Goal: Information Seeking & Learning: Learn about a topic

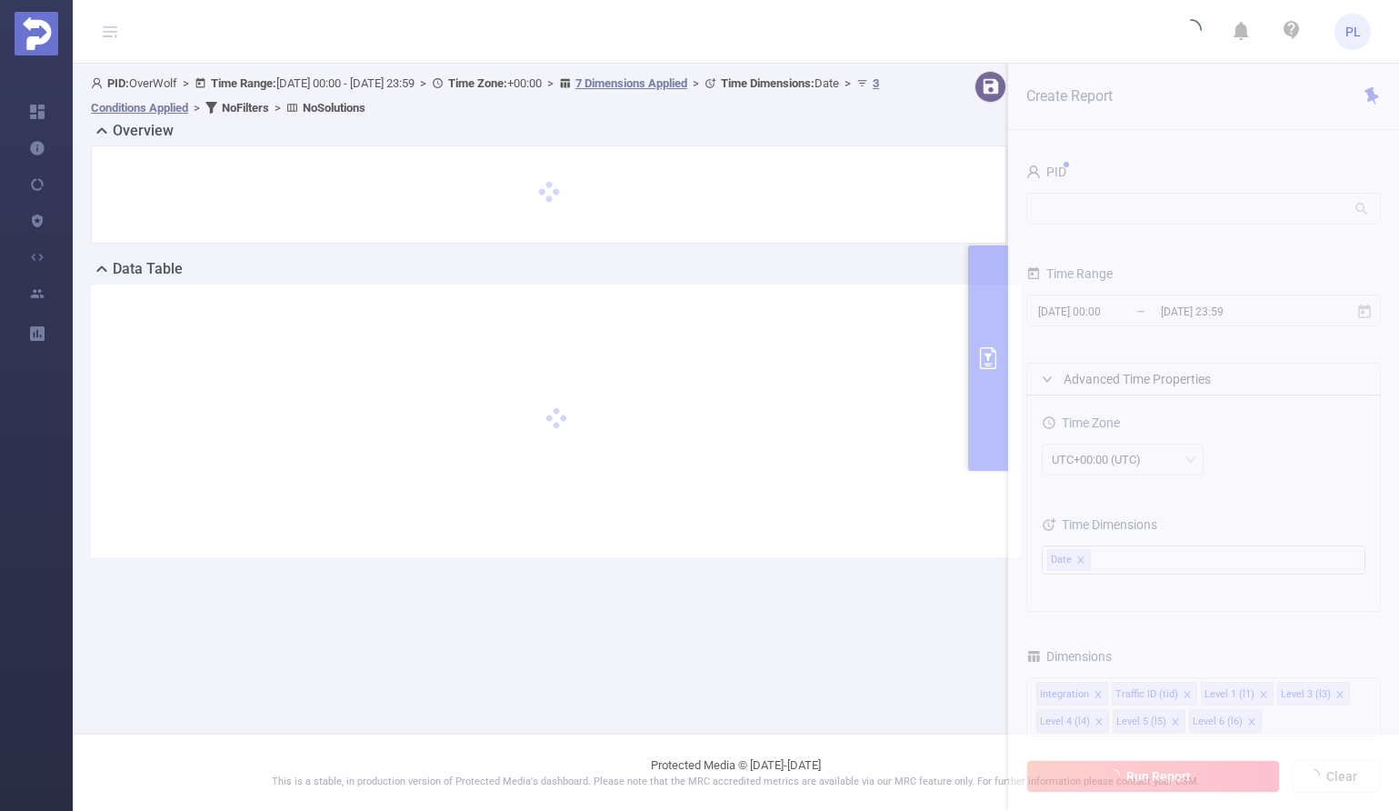
click at [1201, 424] on section "PID: OverWolf > Time Range: 2025-09-16 00:00 - 2025-09-18 23:59 > Time Zone: +0…" at bounding box center [736, 329] width 1326 height 530
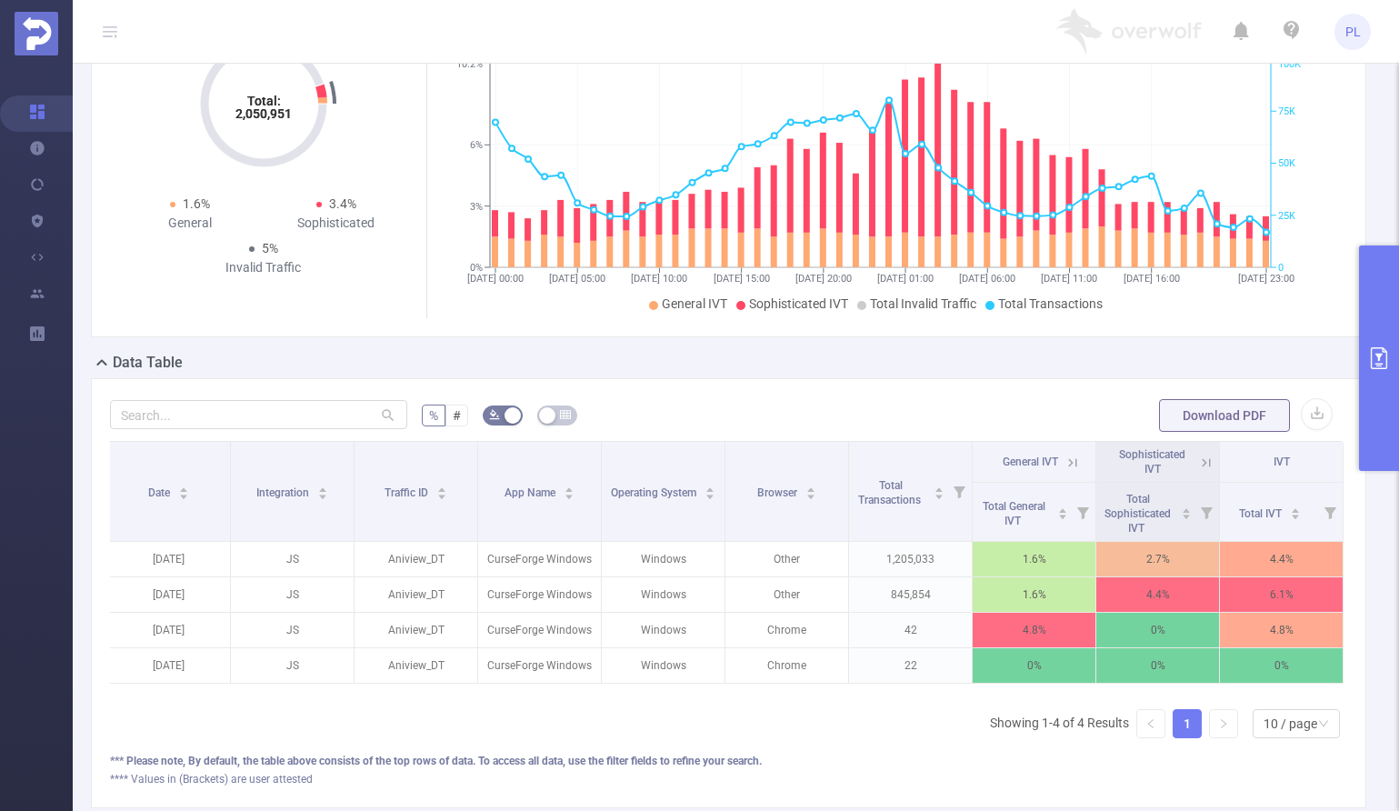
scroll to position [144, 0]
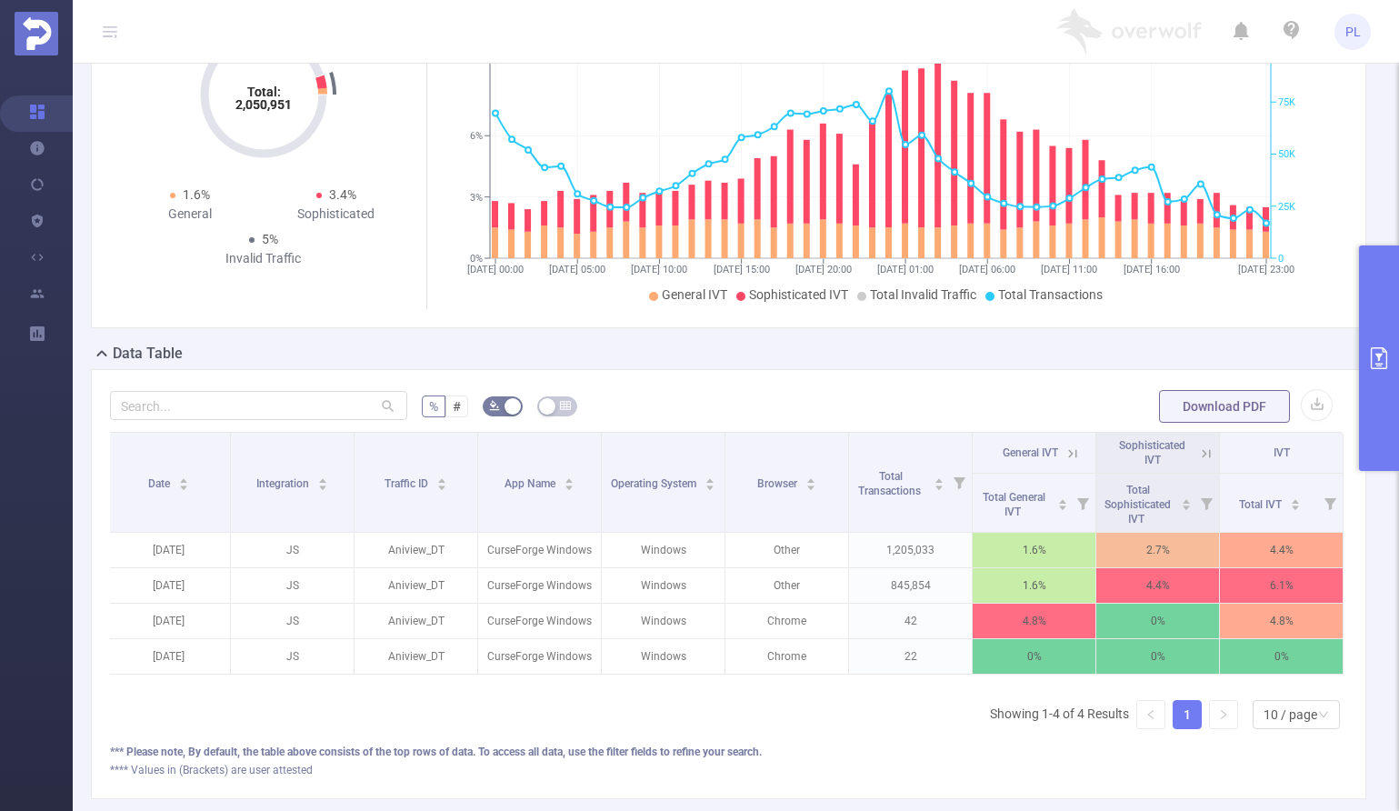
click at [1380, 369] on button "primary" at bounding box center [1379, 357] width 40 height 225
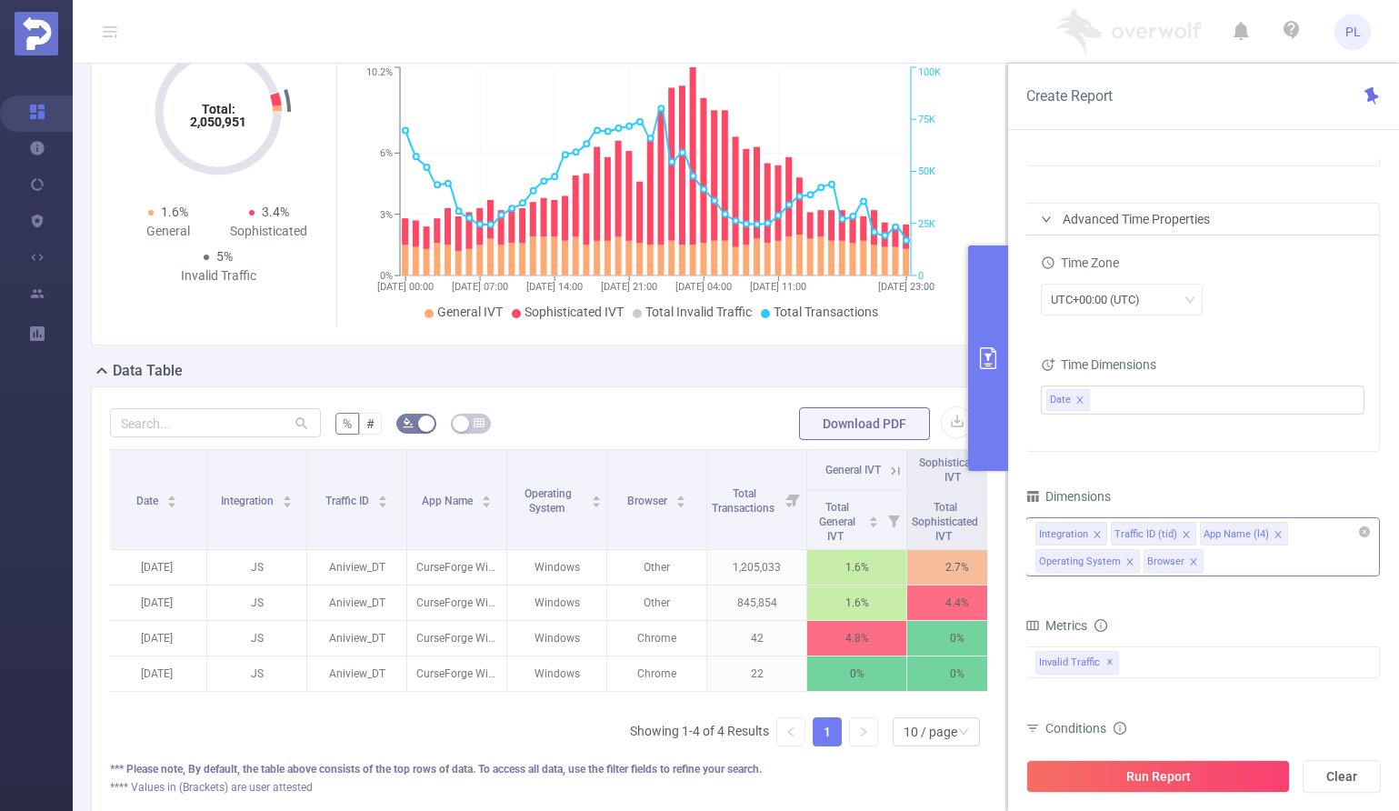
click at [1193, 561] on icon "icon: close" at bounding box center [1193, 561] width 9 height 9
click at [1127, 562] on icon "icon: close" at bounding box center [1129, 561] width 6 height 6
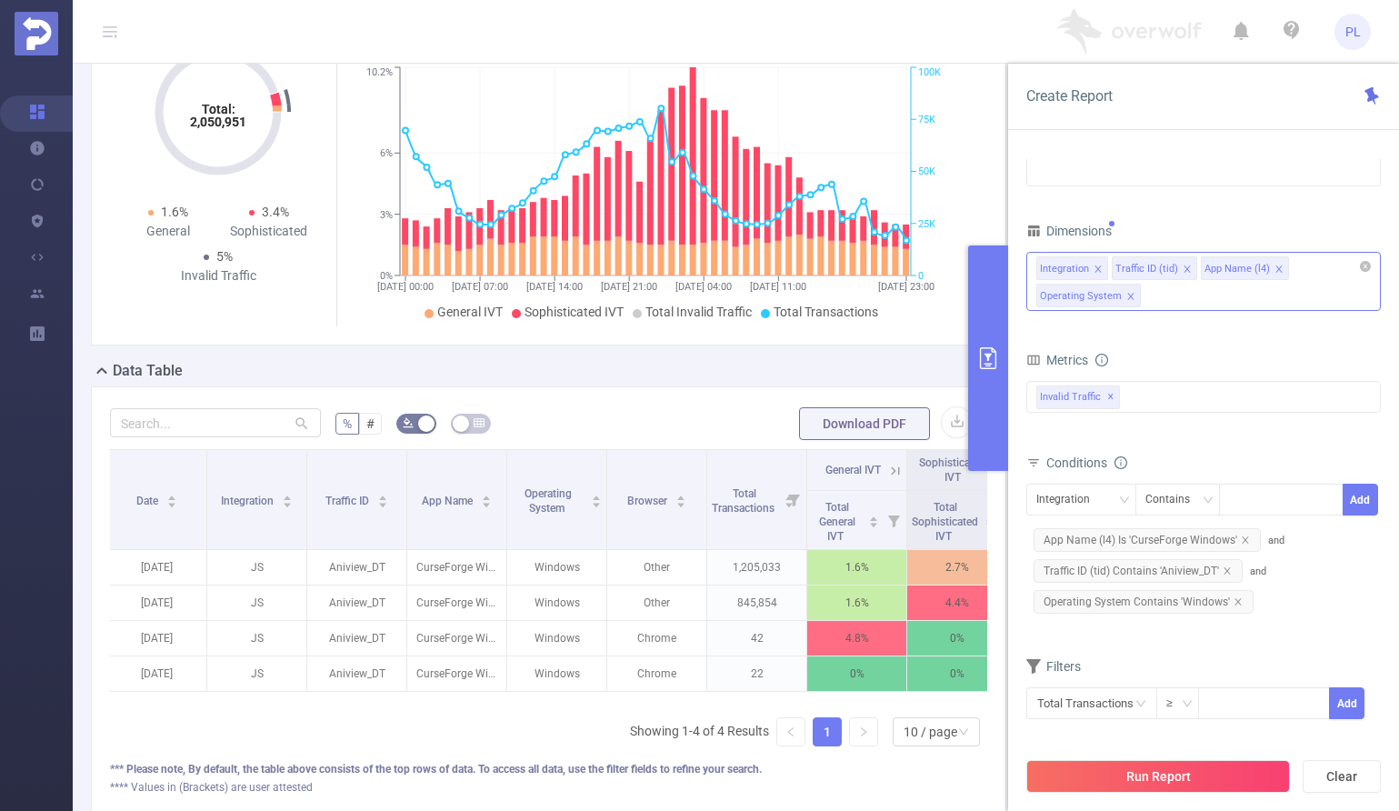
click at [1214, 294] on div "Integration Traffic ID (tid) App Name (l4) Operating System" at bounding box center [1203, 281] width 355 height 59
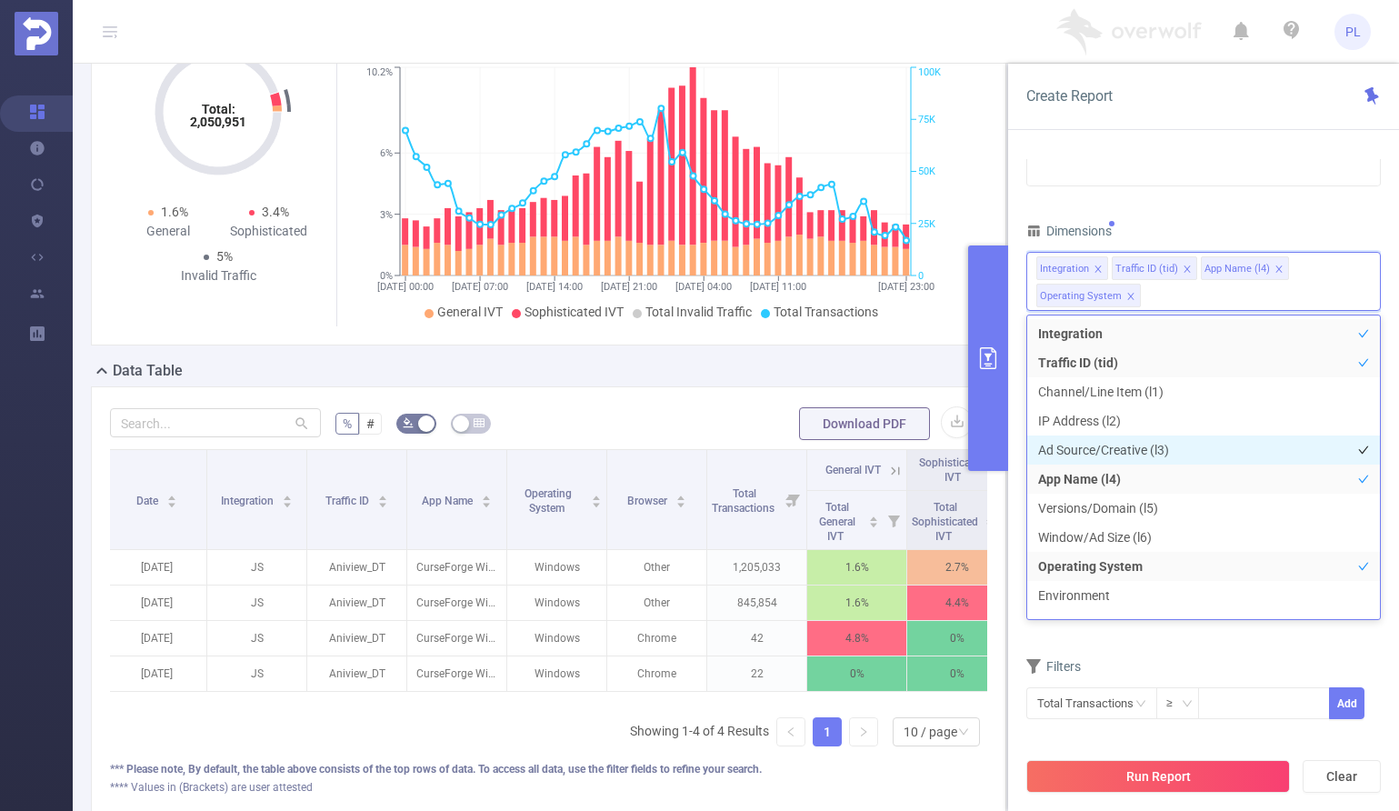
click at [1134, 444] on li "Ad Source/Creative (l3)" at bounding box center [1203, 449] width 353 height 29
click at [1296, 674] on div "Filters" at bounding box center [1203, 669] width 355 height 30
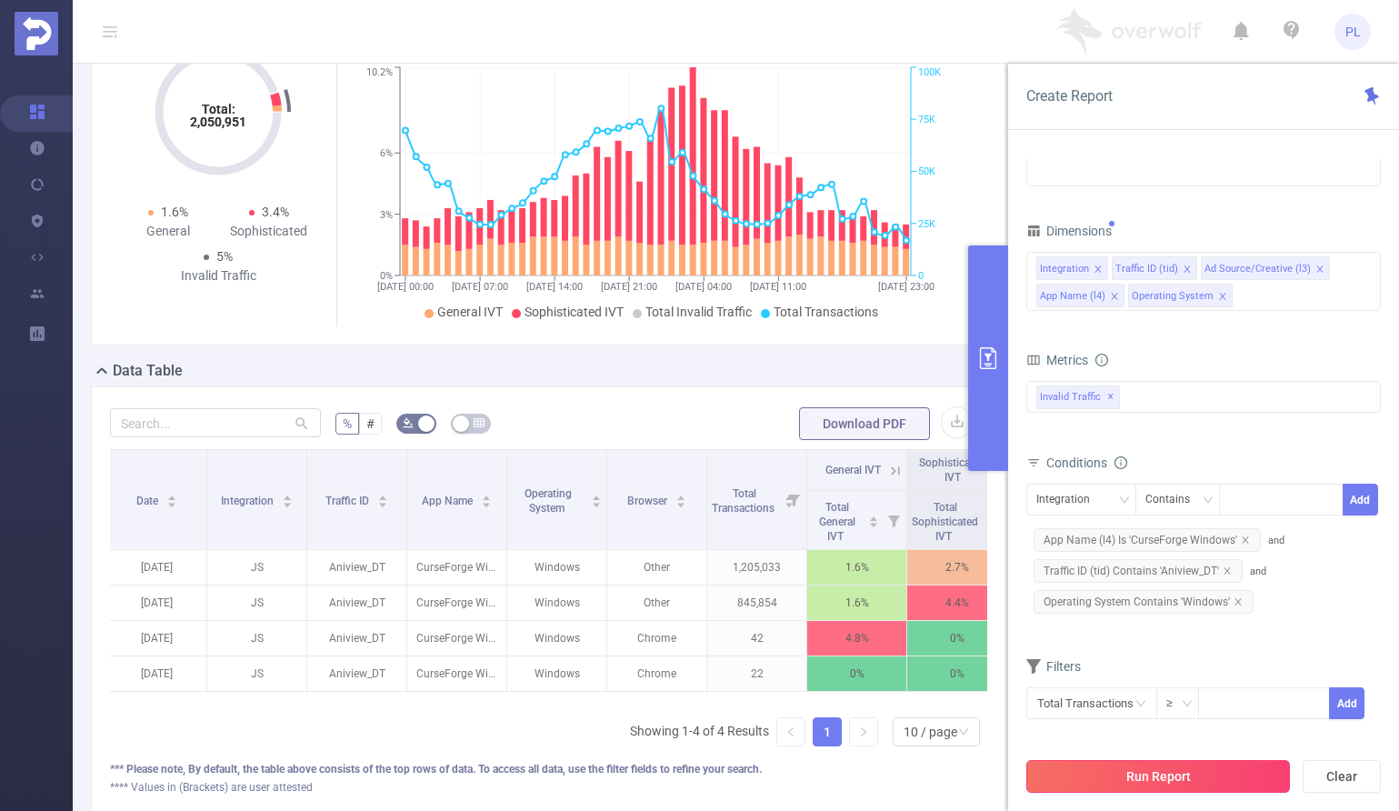
click at [1215, 774] on button "Run Report" at bounding box center [1158, 776] width 264 height 33
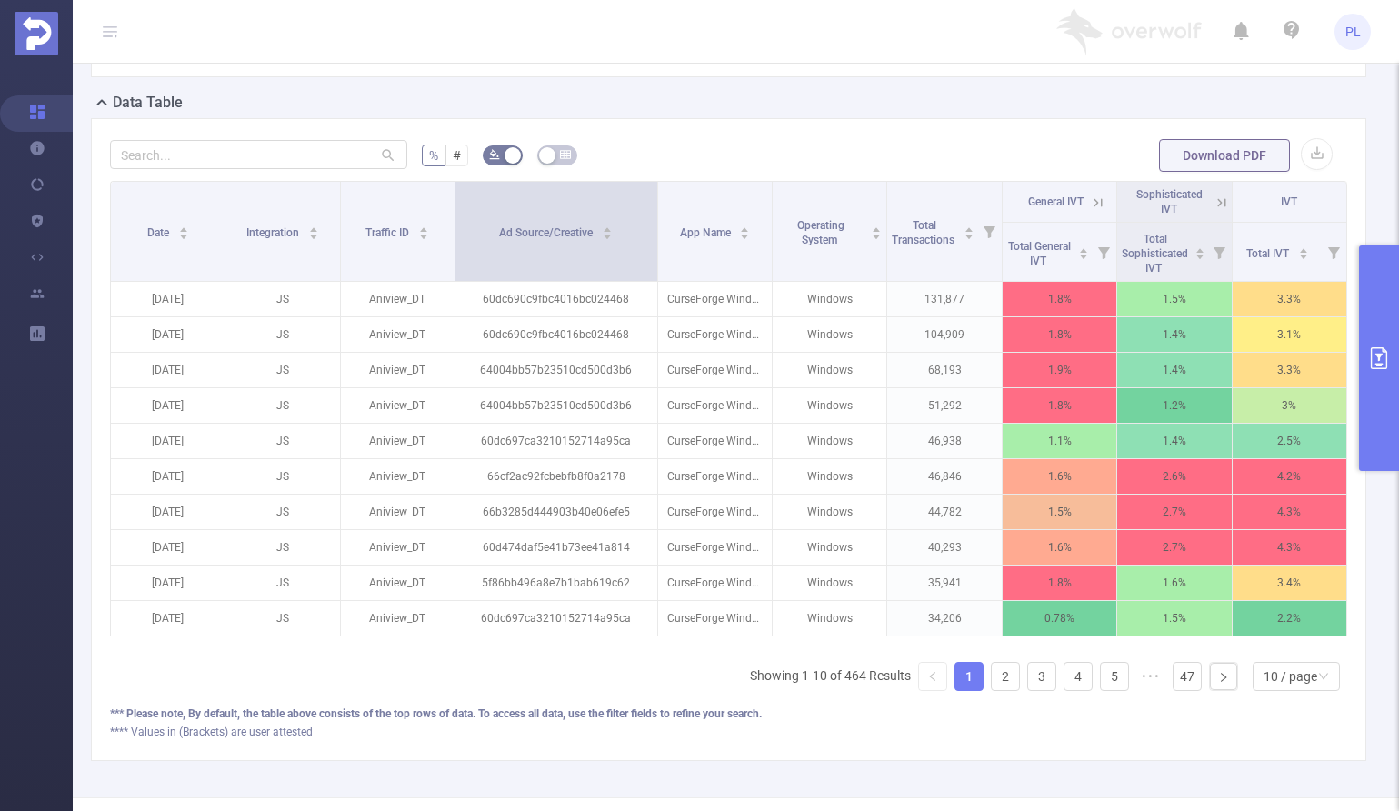
drag, startPoint x: 598, startPoint y: 214, endPoint x: 648, endPoint y: 221, distance: 50.5
click at [653, 221] on span at bounding box center [657, 231] width 9 height 99
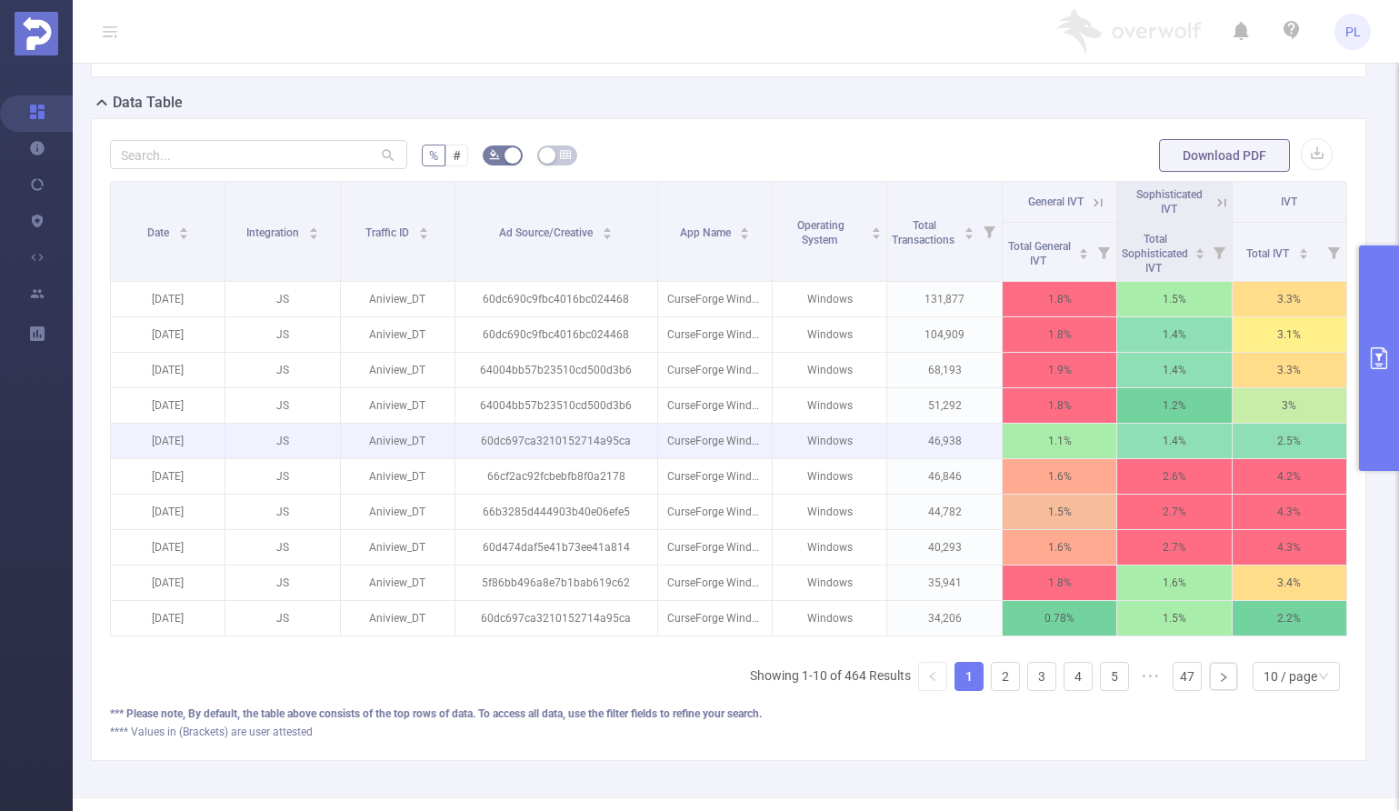
scroll to position [0, 4]
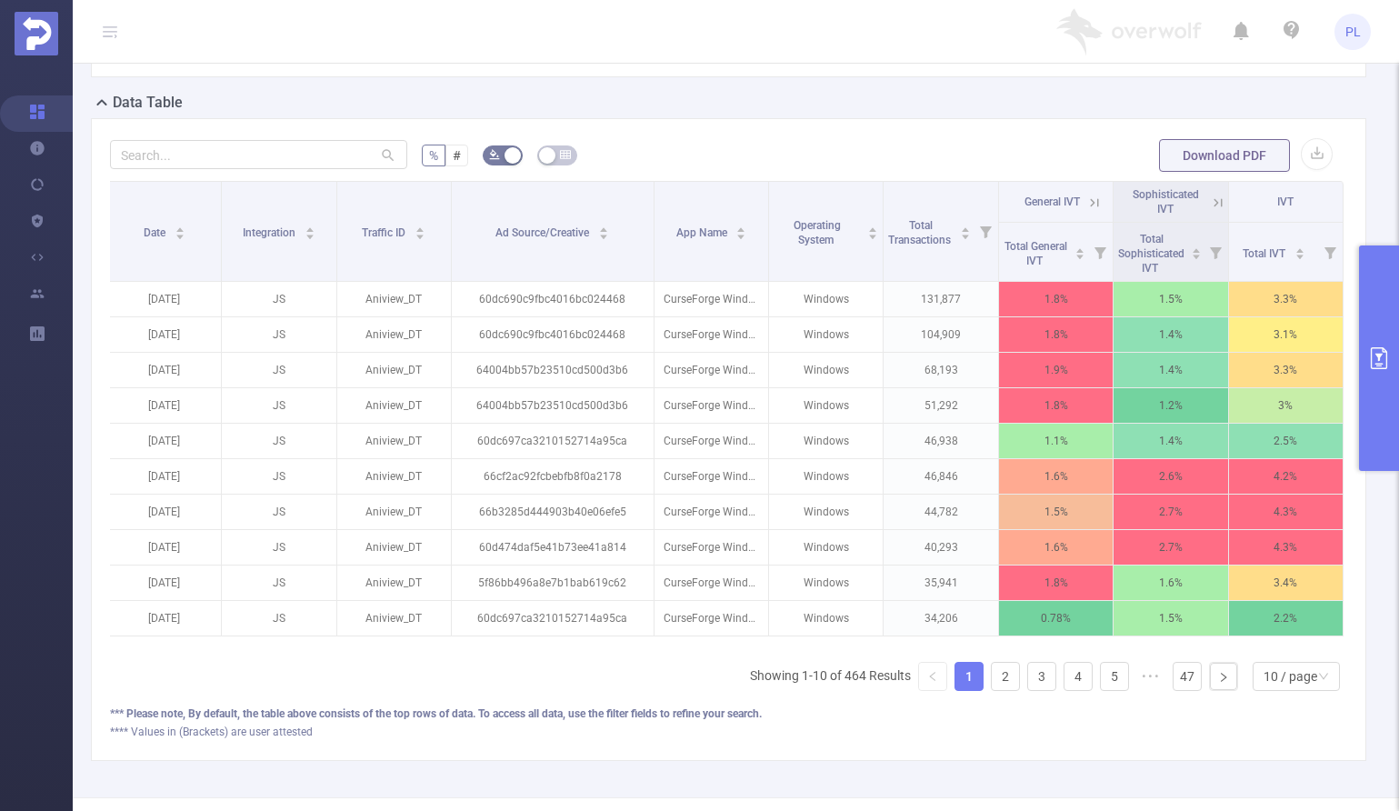
click at [1210, 211] on icon at bounding box center [1218, 203] width 16 height 16
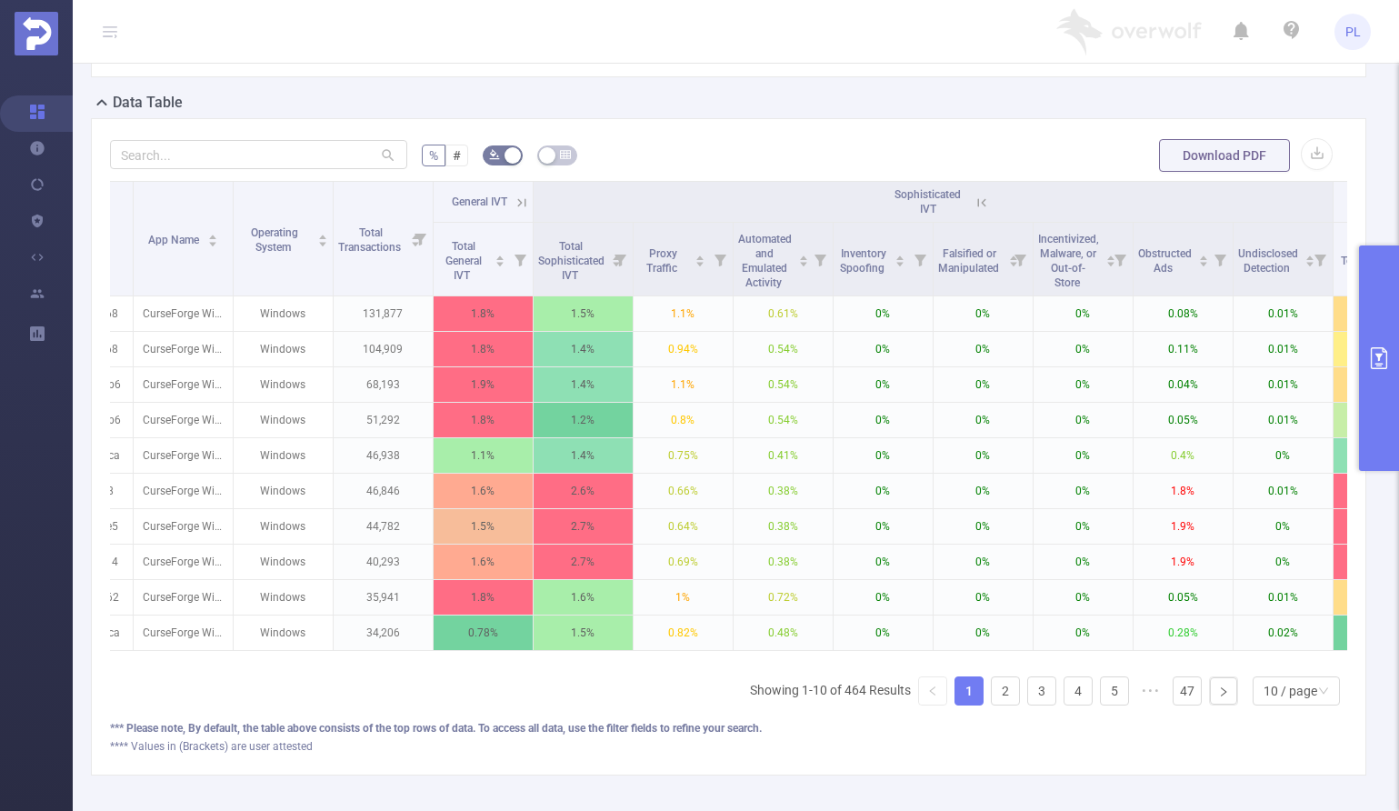
scroll to position [0, 459]
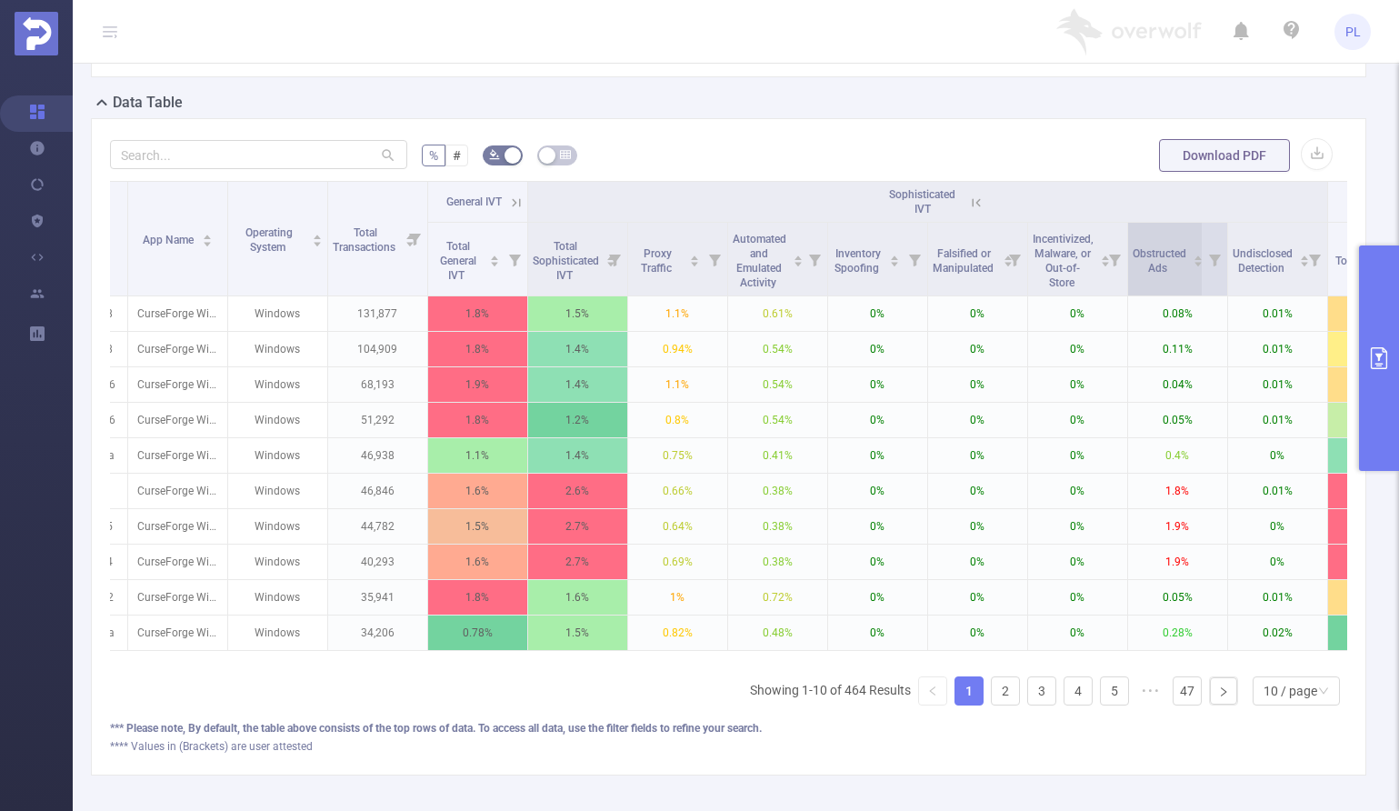
click at [1198, 269] on icon "icon: caret-down" at bounding box center [1198, 264] width 10 height 10
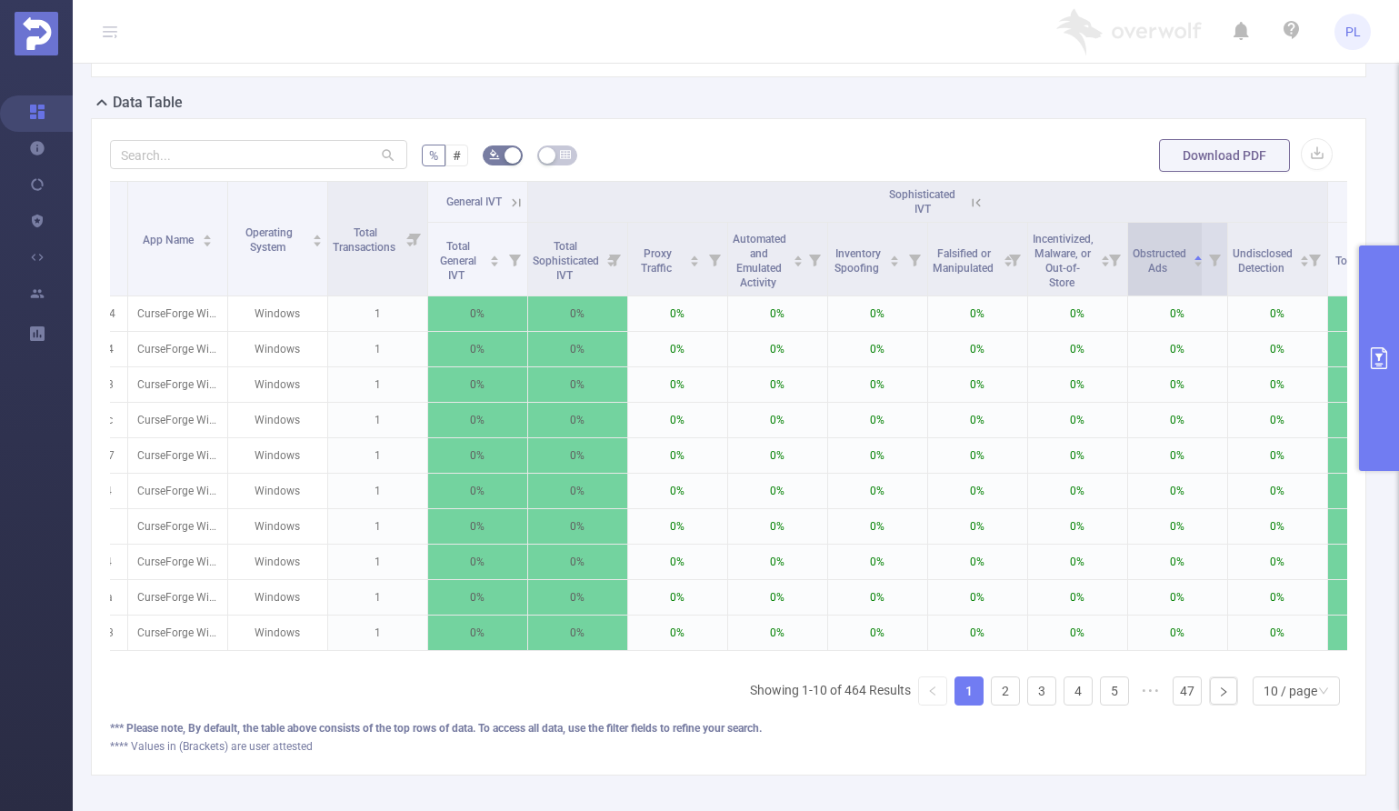
click at [1199, 267] on icon "icon: caret-down" at bounding box center [1197, 265] width 7 height 5
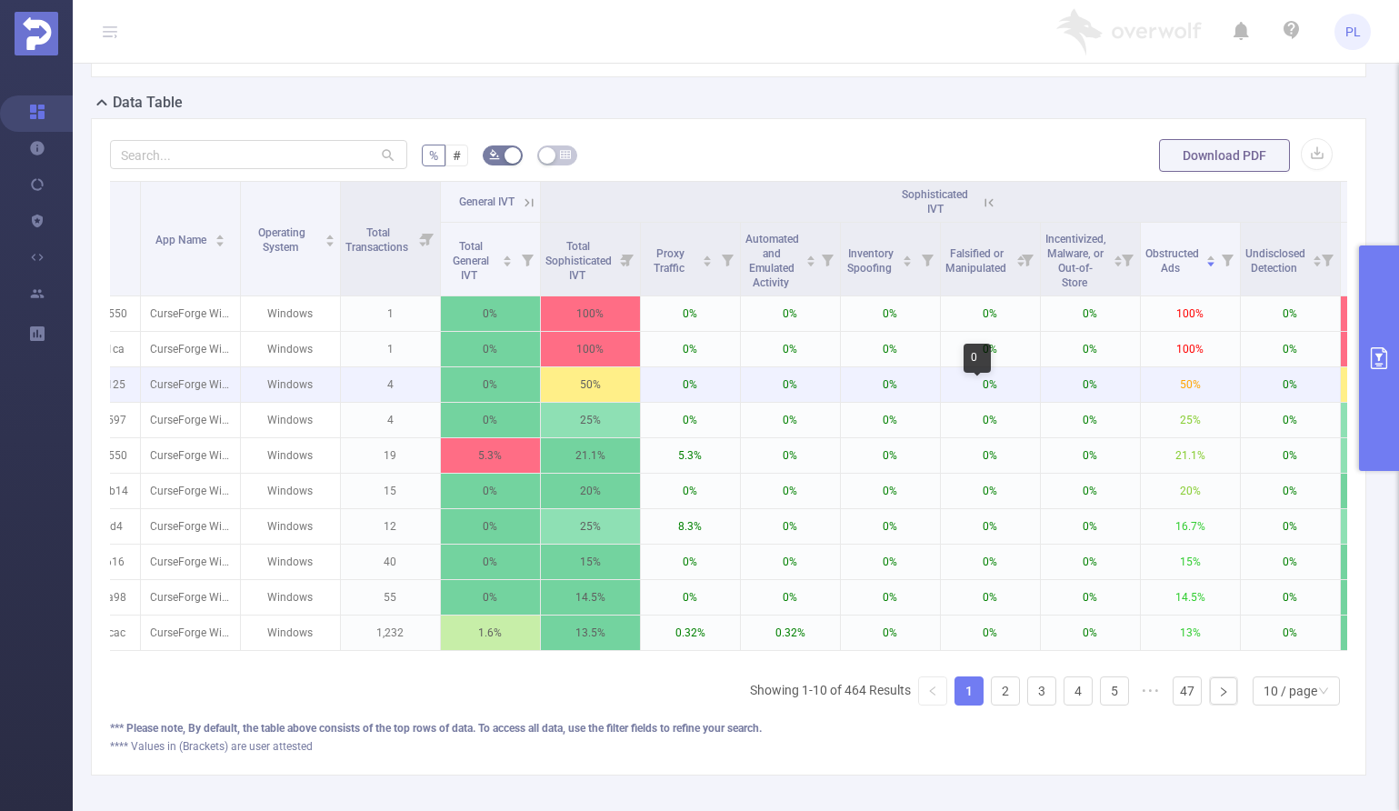
scroll to position [0, 449]
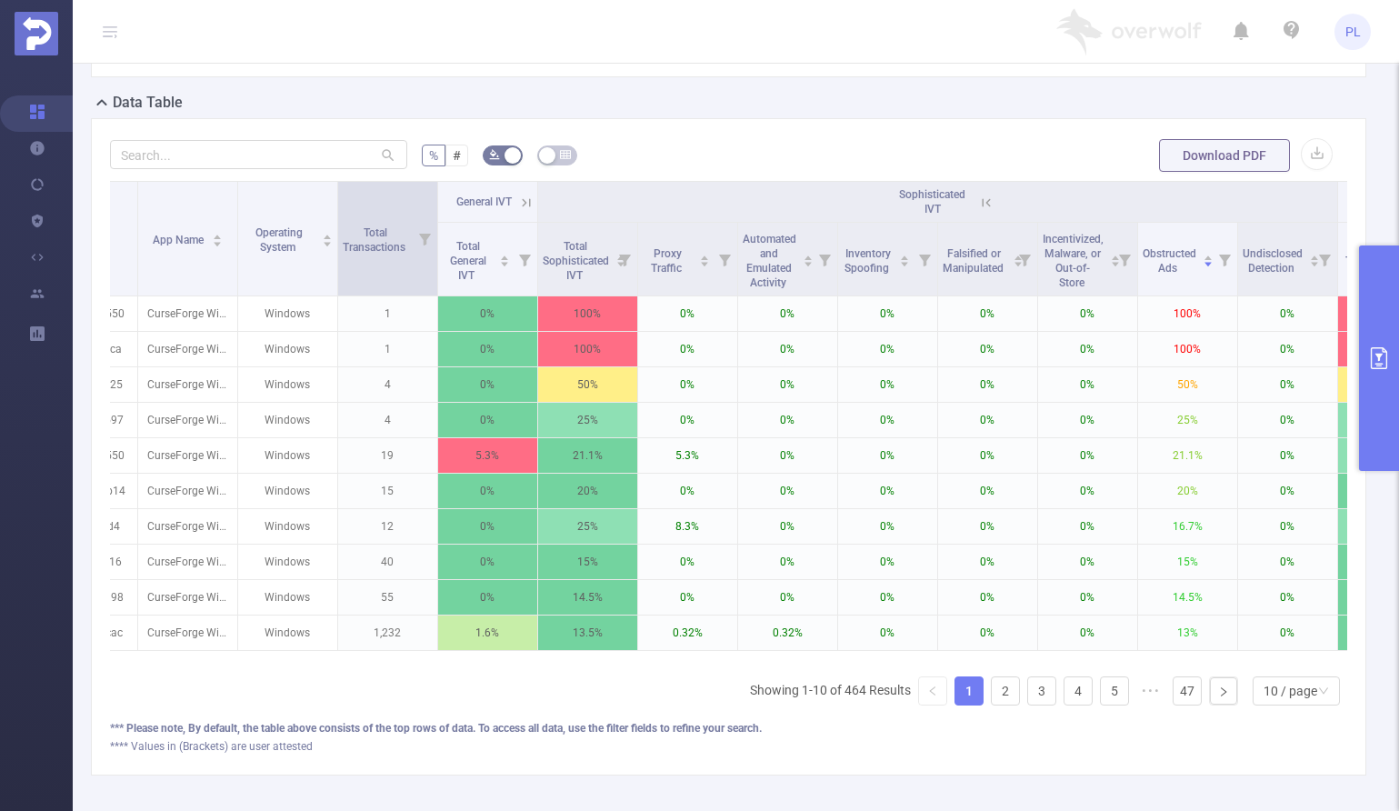
click at [427, 245] on icon at bounding box center [425, 240] width 12 height 12
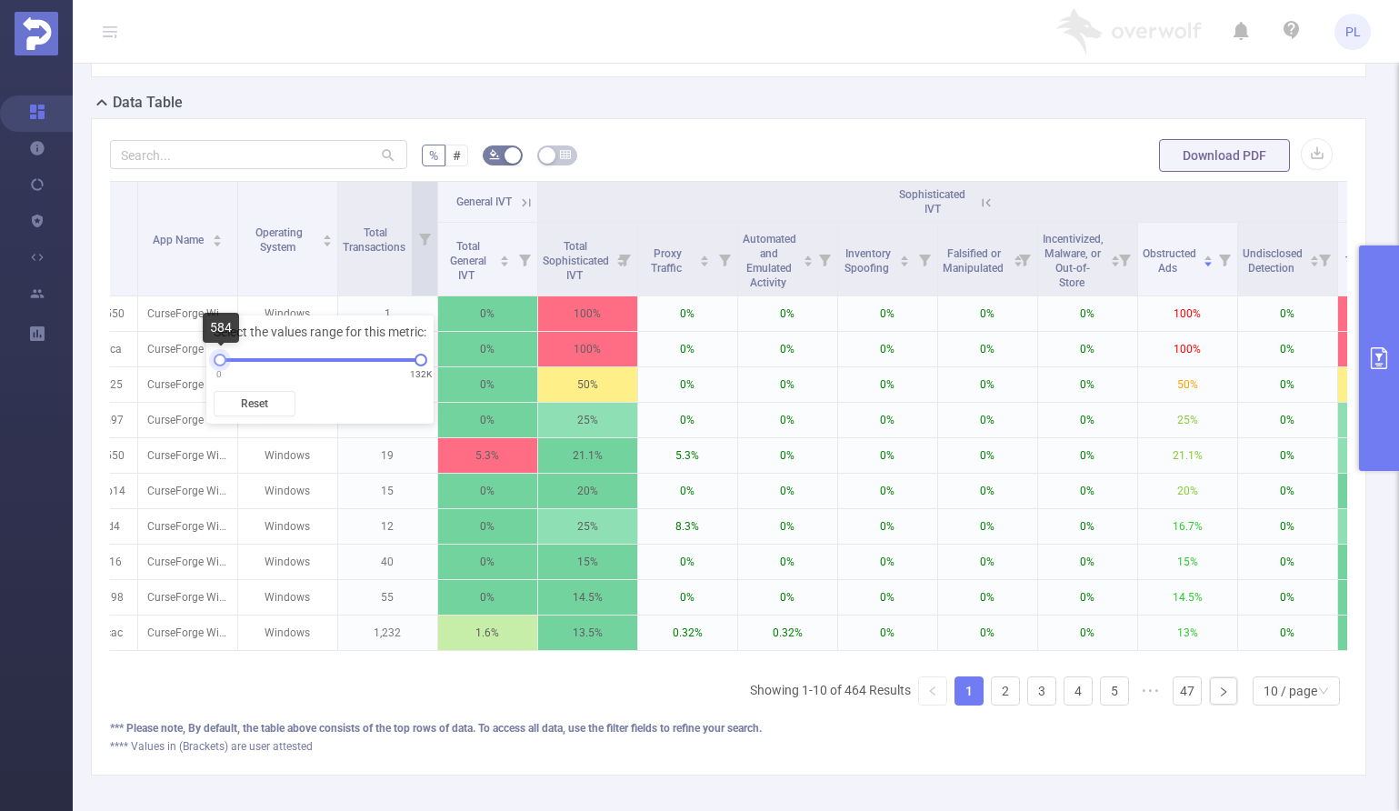
click at [220, 362] on div at bounding box center [220, 360] width 13 height 13
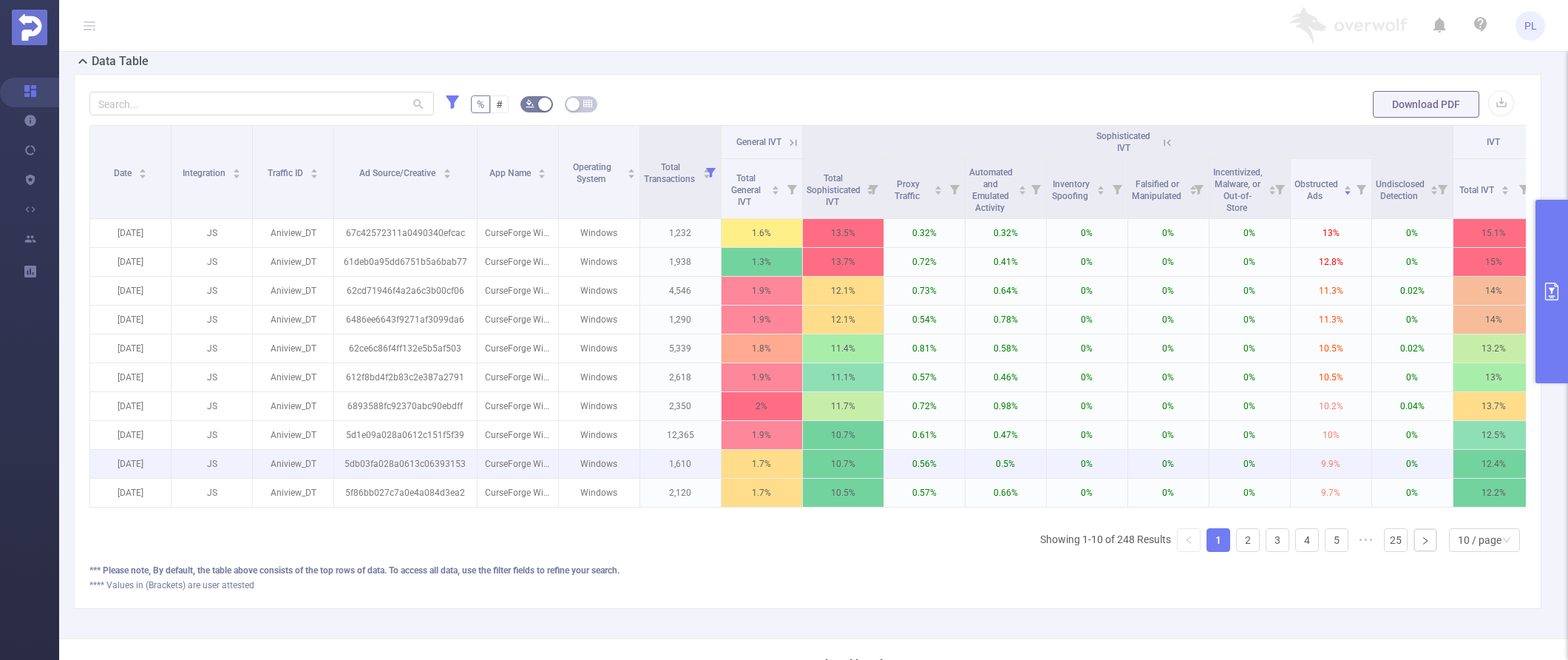
scroll to position [345, 0]
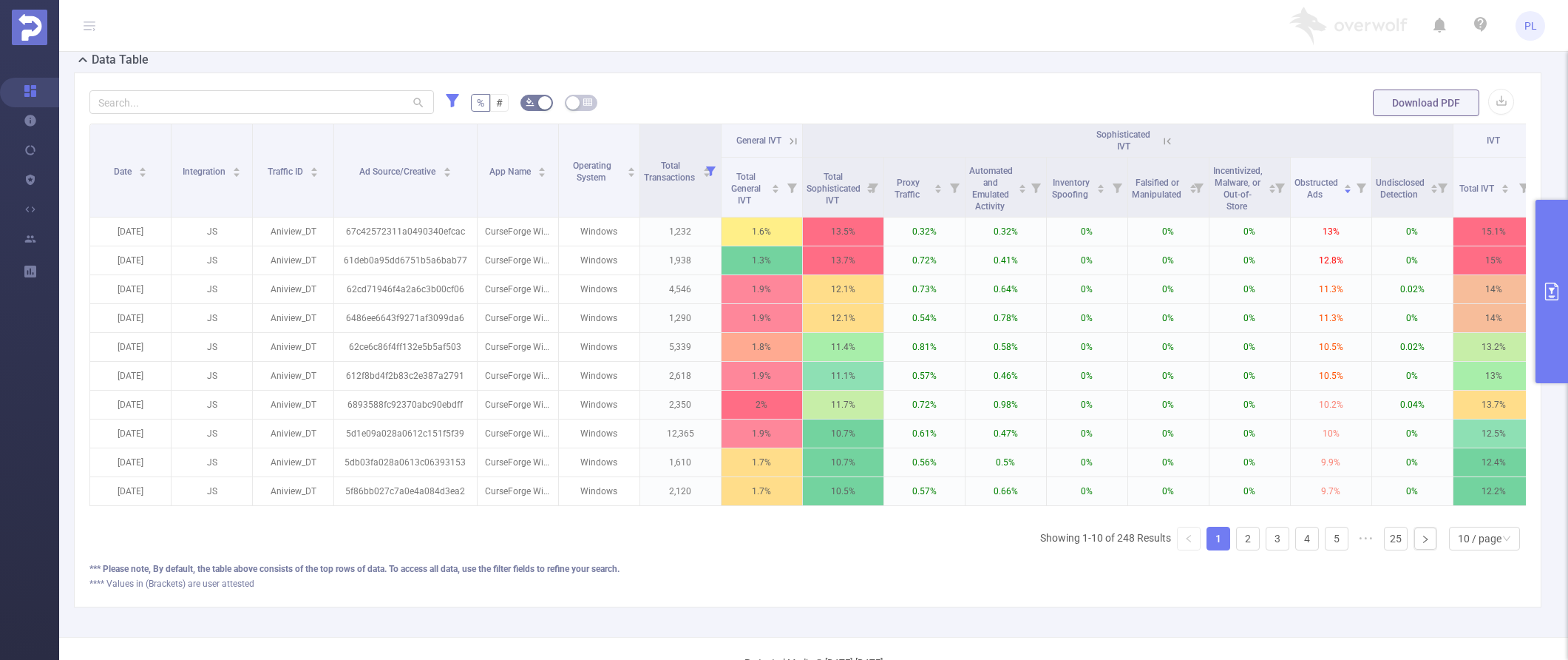
click at [1137, 273] on button "primary" at bounding box center [1552, 291] width 33 height 183
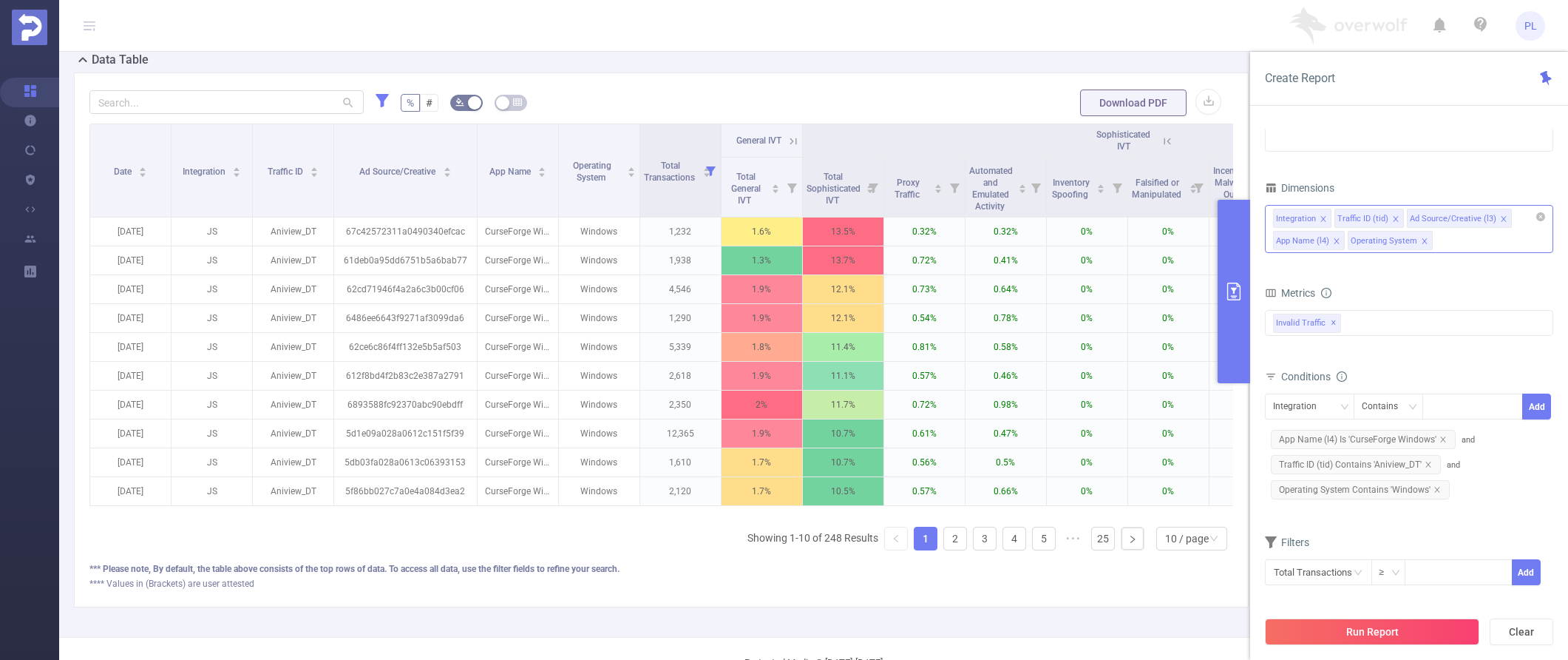
click at [1137, 217] on icon "icon: close" at bounding box center [1503, 219] width 7 height 7
click at [1137, 217] on icon "icon: close" at bounding box center [1470, 219] width 7 height 7
click at [1137, 247] on div "Integration Traffic ID (tid) App Name (l4) Operating System" at bounding box center [1409, 229] width 289 height 48
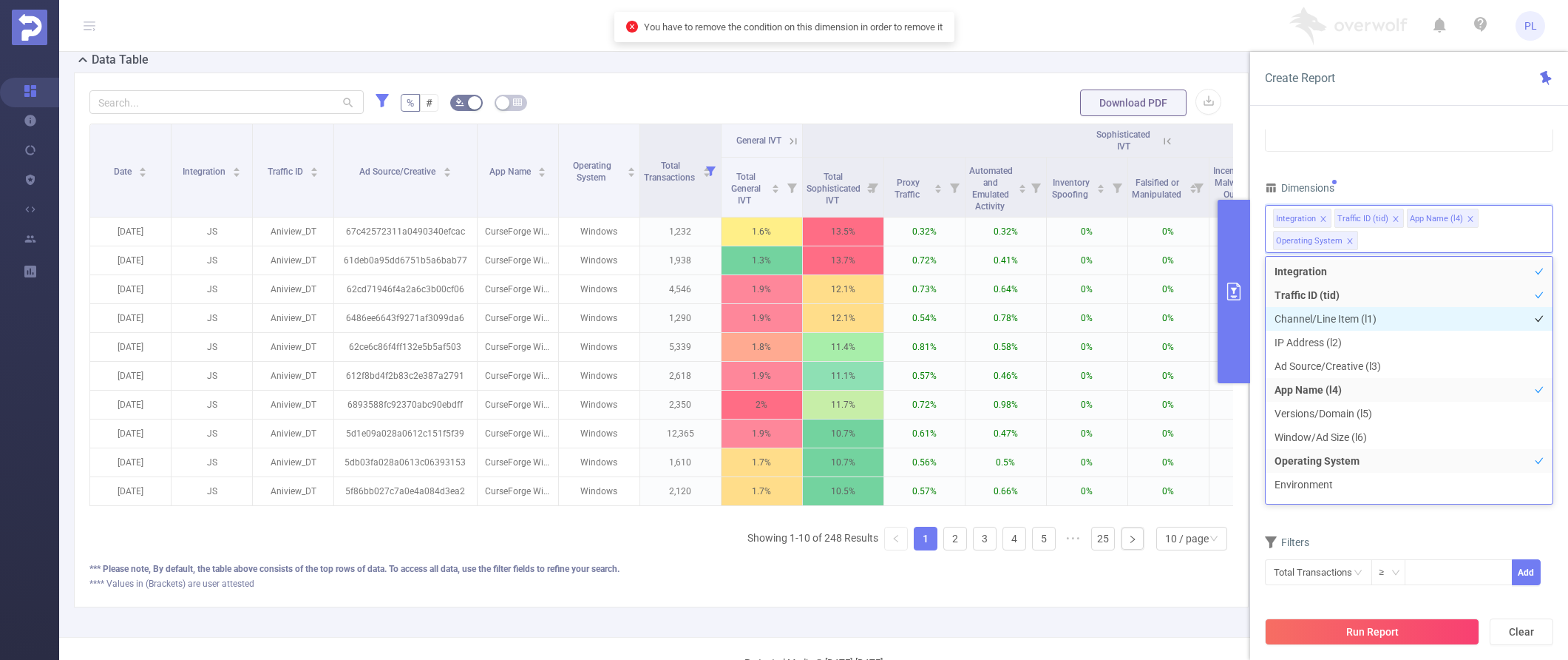
click at [1137, 318] on li "Channel/Line Item (l1)" at bounding box center [1409, 318] width 287 height 24
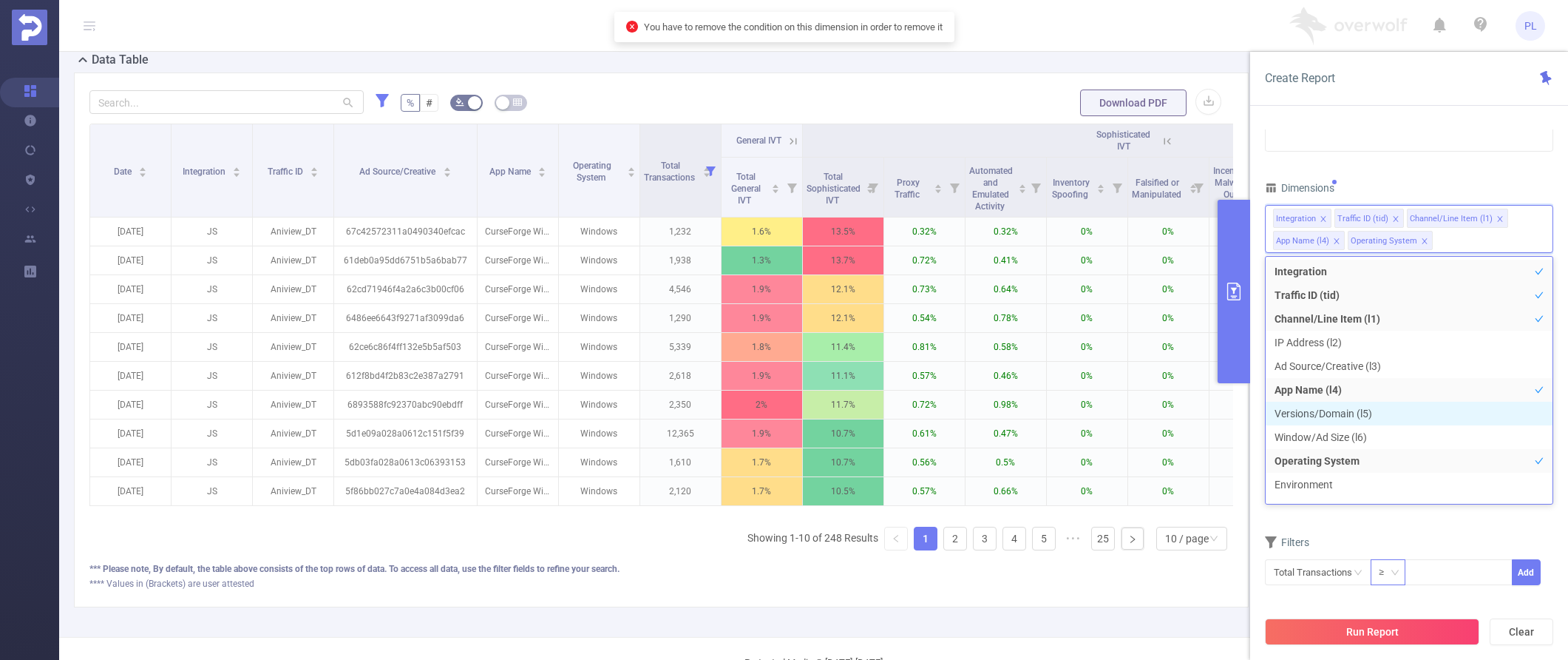
scroll to position [16, 0]
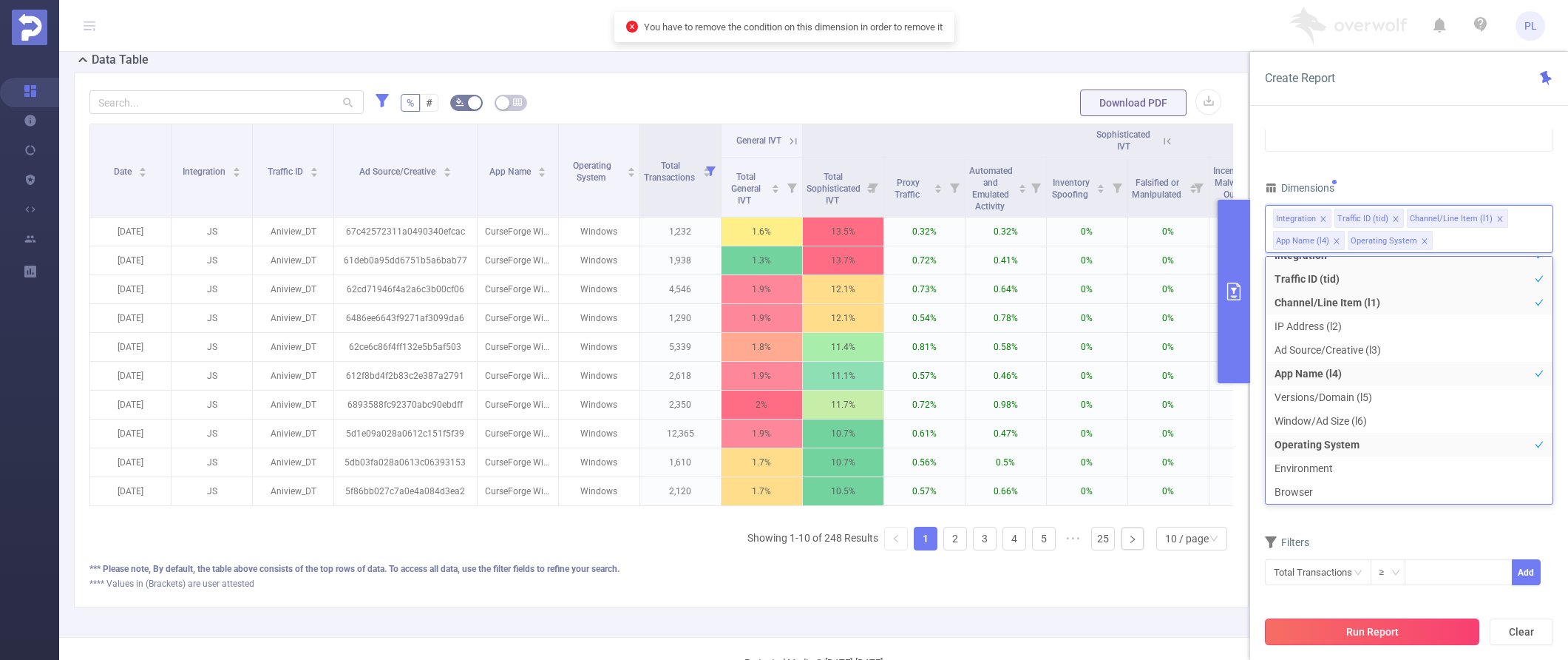
click at [1137, 630] on button "Run Report" at bounding box center [1372, 632] width 215 height 27
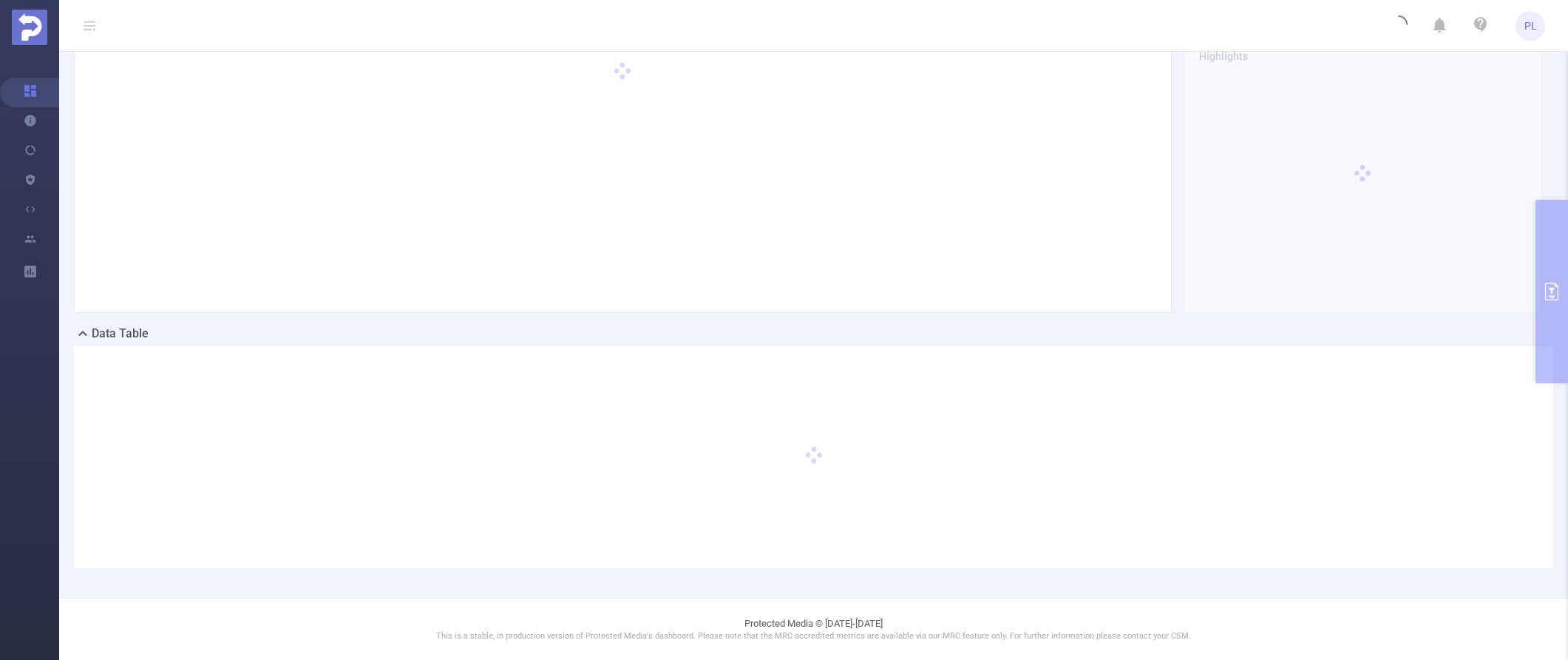
scroll to position [0, 0]
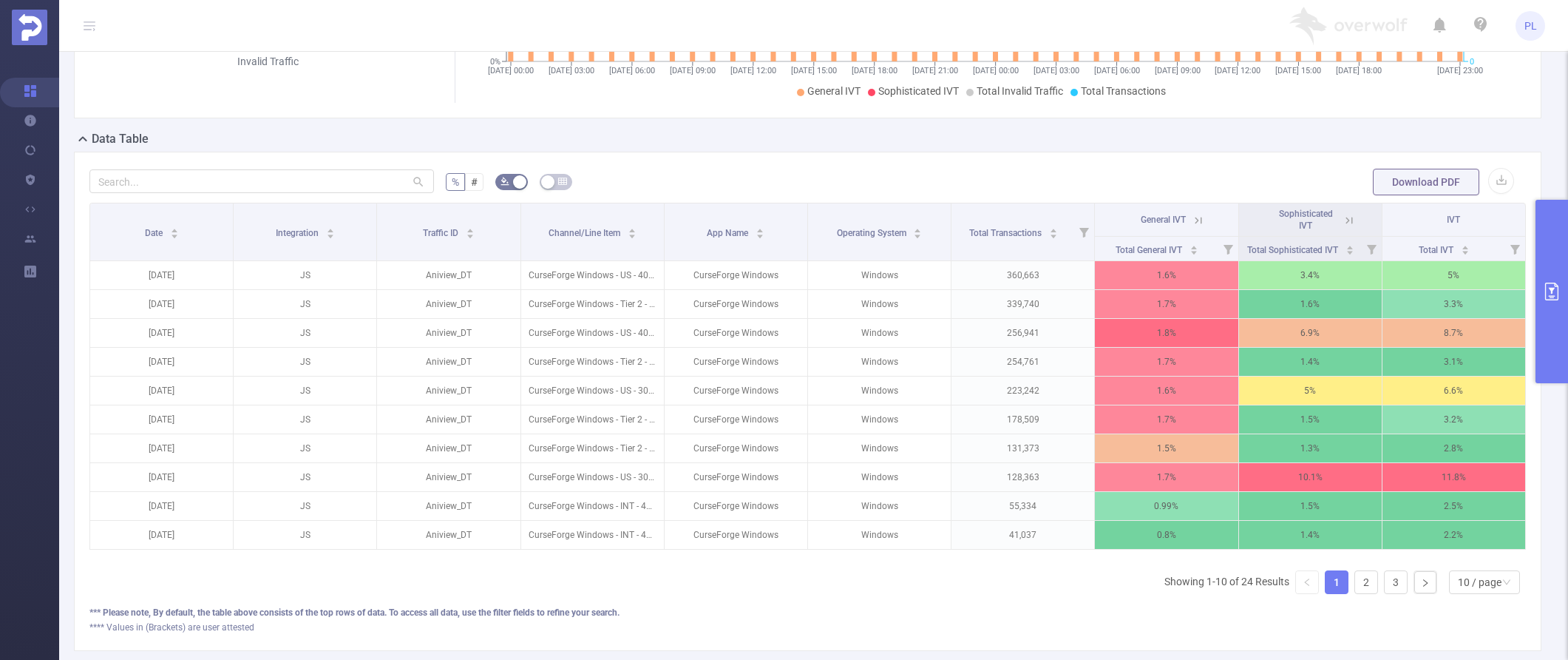
scroll to position [0, 3]
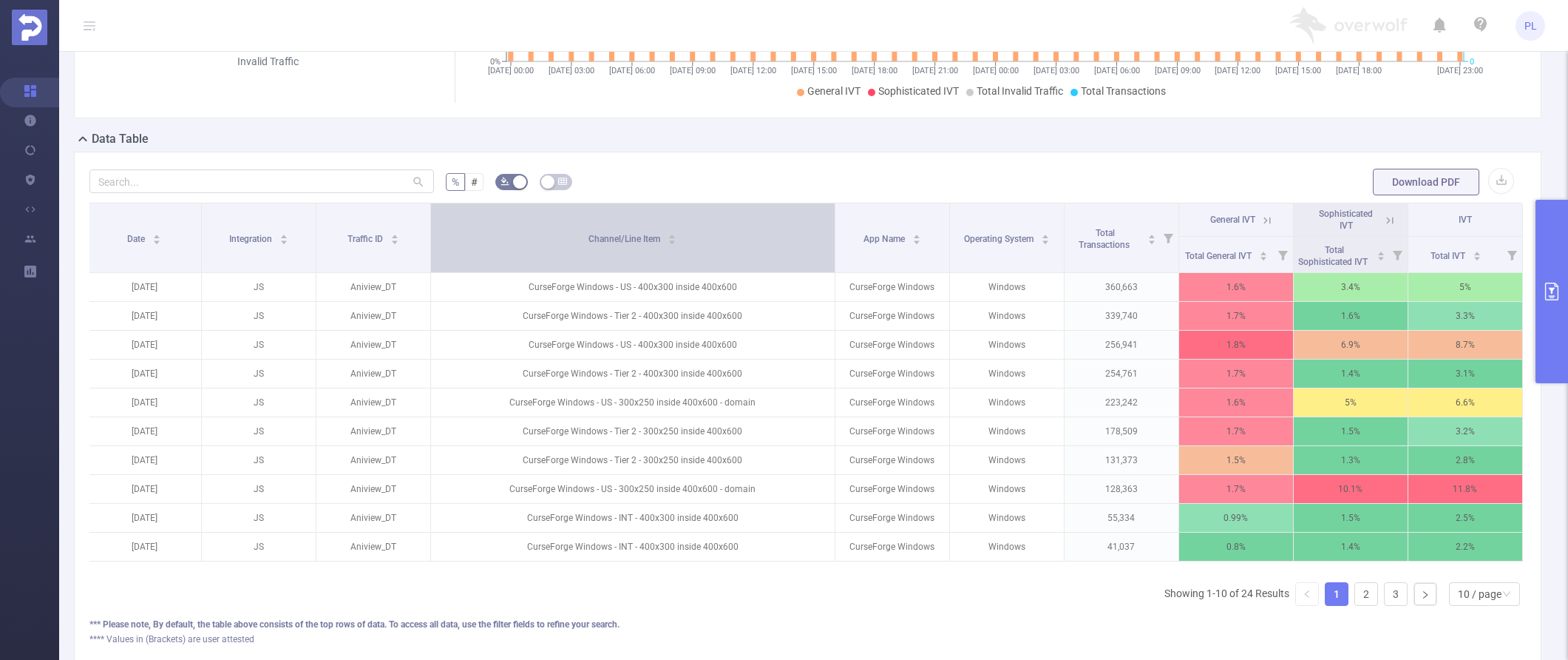
drag, startPoint x: 655, startPoint y: 224, endPoint x: 775, endPoint y: 224, distance: 120.0
click at [775, 224] on th "Channel/Line Item" at bounding box center [633, 238] width 404 height 69
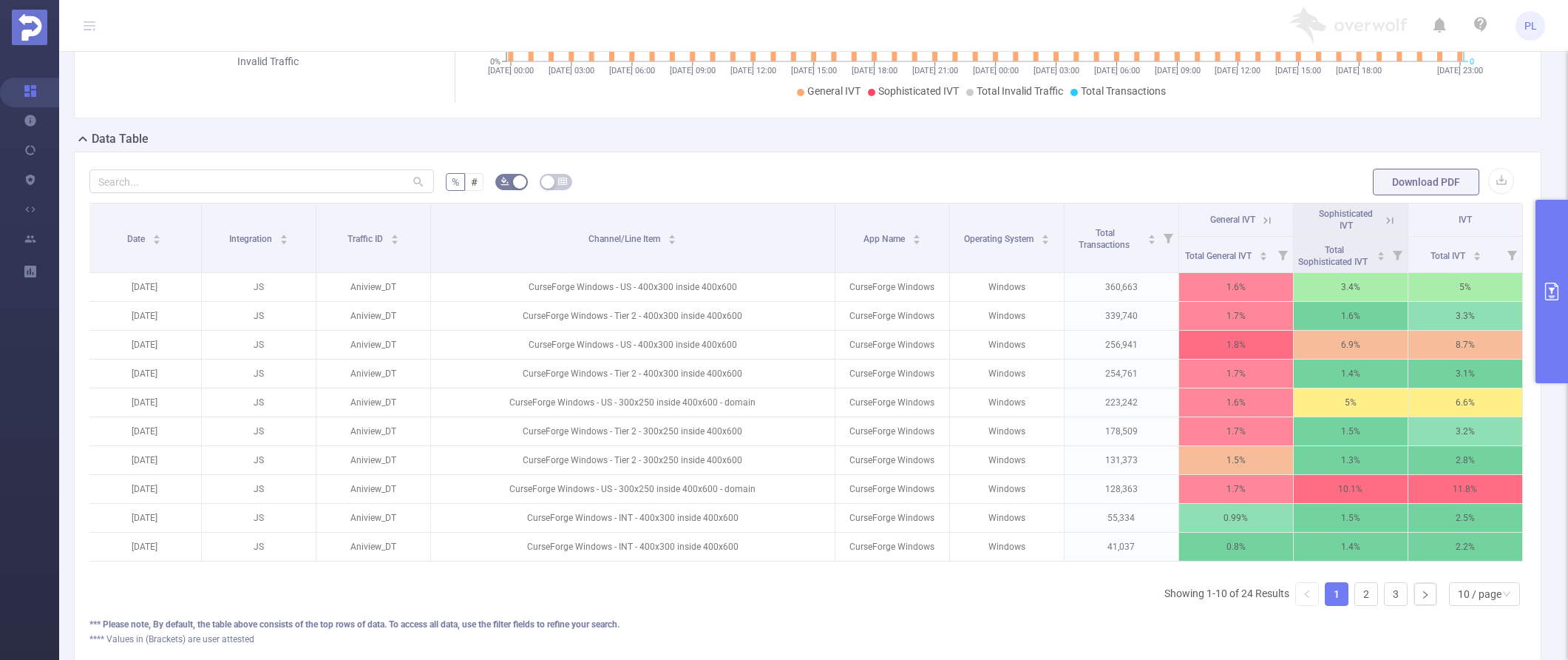
click at [1137, 288] on icon "primary" at bounding box center [1552, 291] width 18 height 18
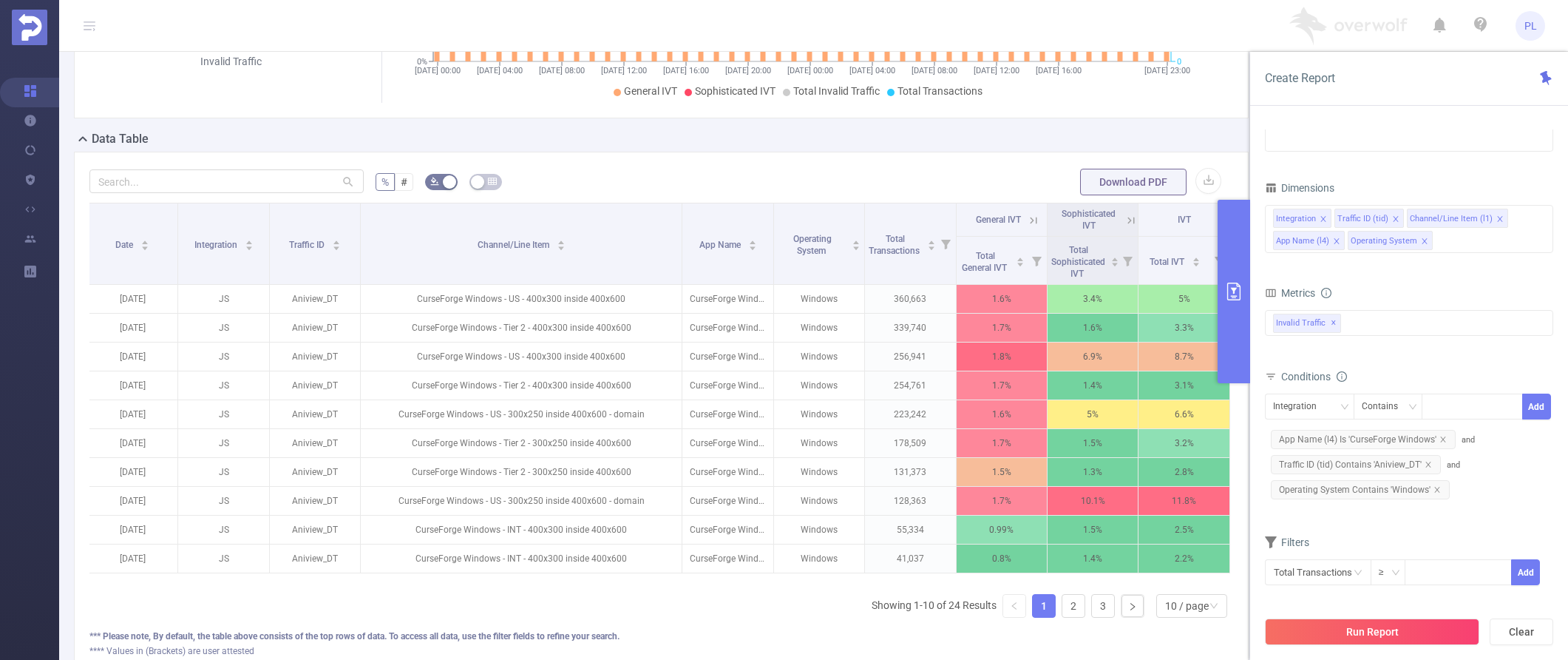
click at [1125, 220] on icon at bounding box center [1131, 221] width 13 height 13
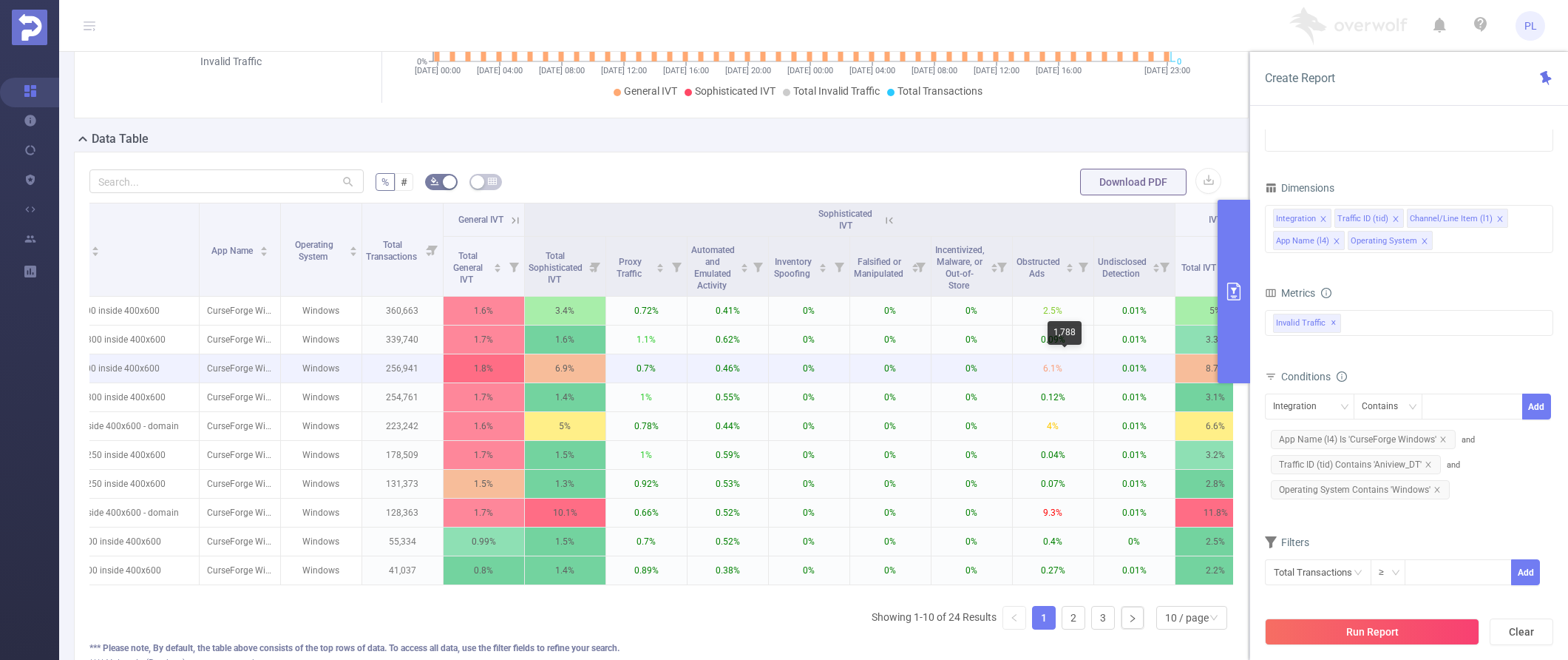
scroll to position [0, 459]
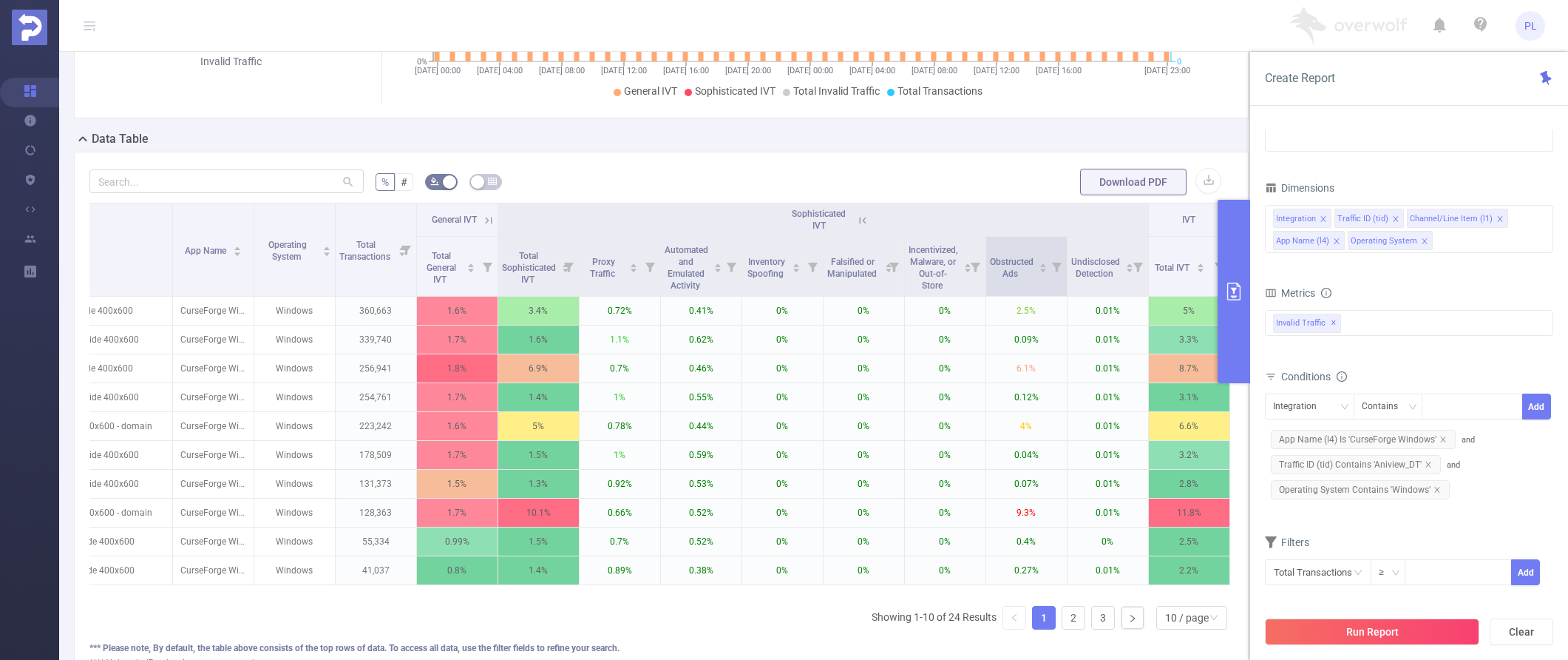
click at [1052, 267] on icon at bounding box center [1057, 268] width 10 height 10
click at [1052, 269] on icon at bounding box center [1057, 268] width 10 height 10
click at [1040, 271] on icon "icon: caret-down" at bounding box center [1043, 271] width 6 height 4
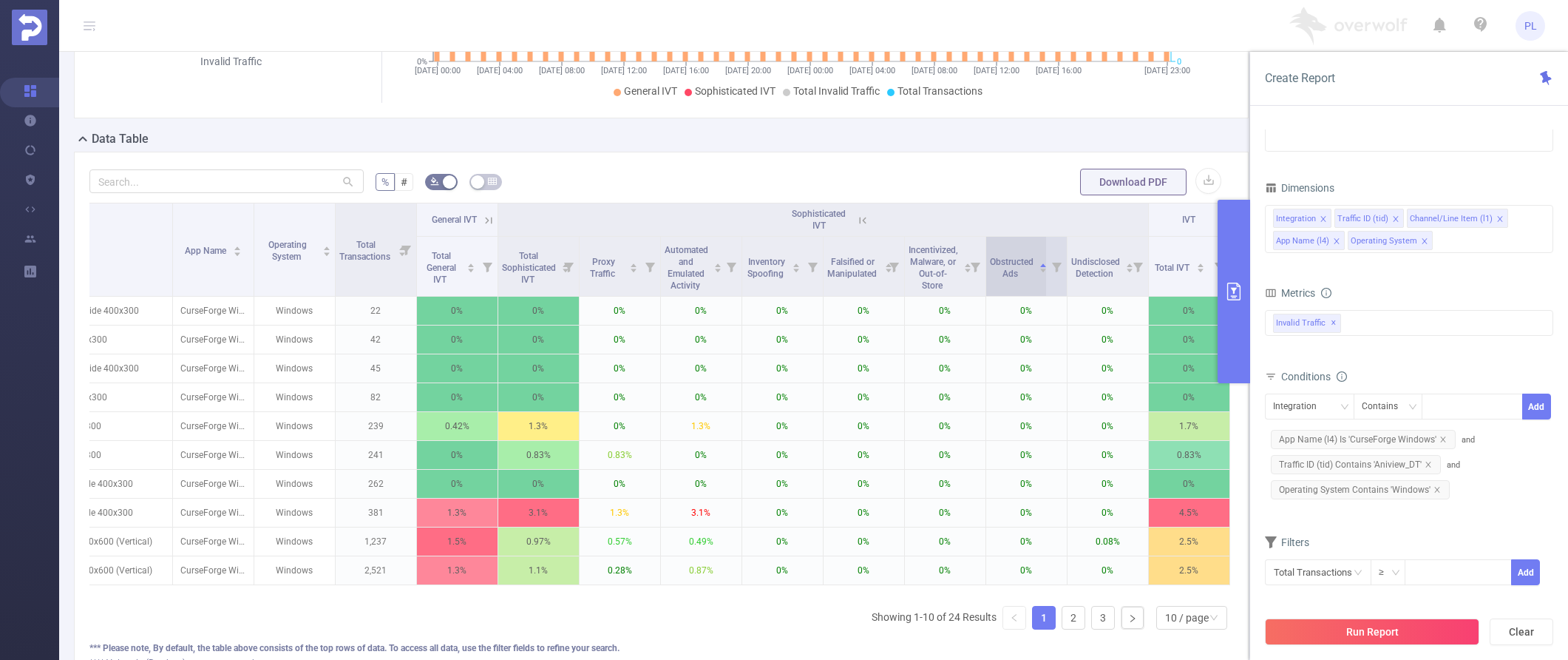
click at [1040, 271] on icon "icon: caret-down" at bounding box center [1043, 271] width 6 height 4
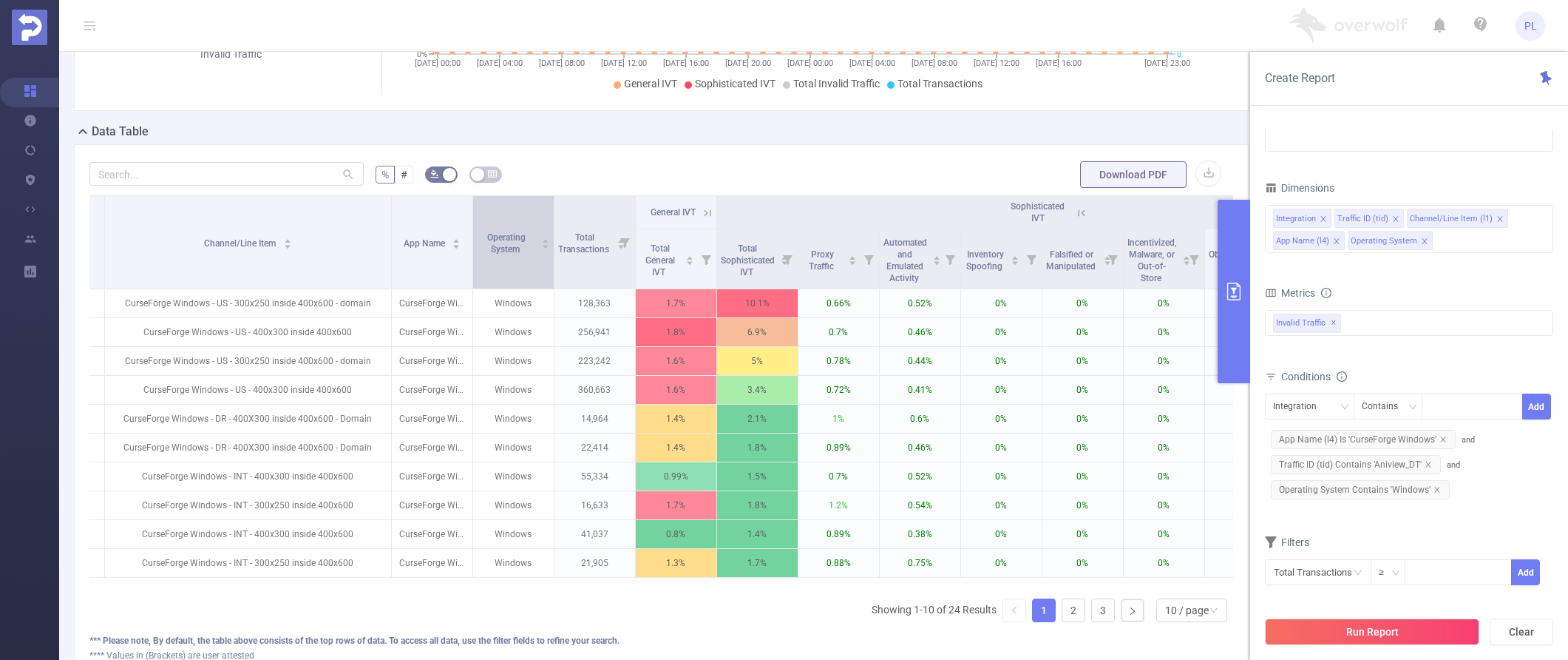
scroll to position [0, 219]
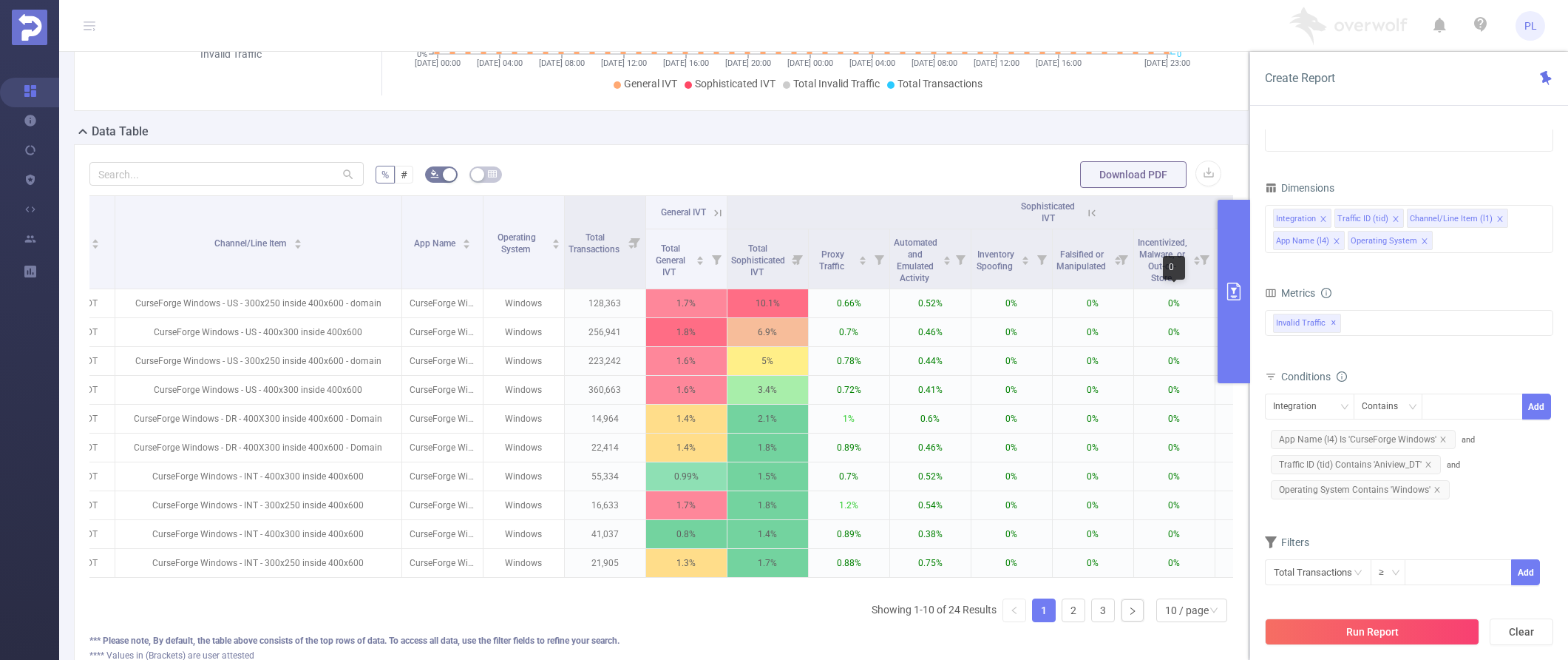
click at [1137, 295] on icon "primary" at bounding box center [1234, 291] width 13 height 18
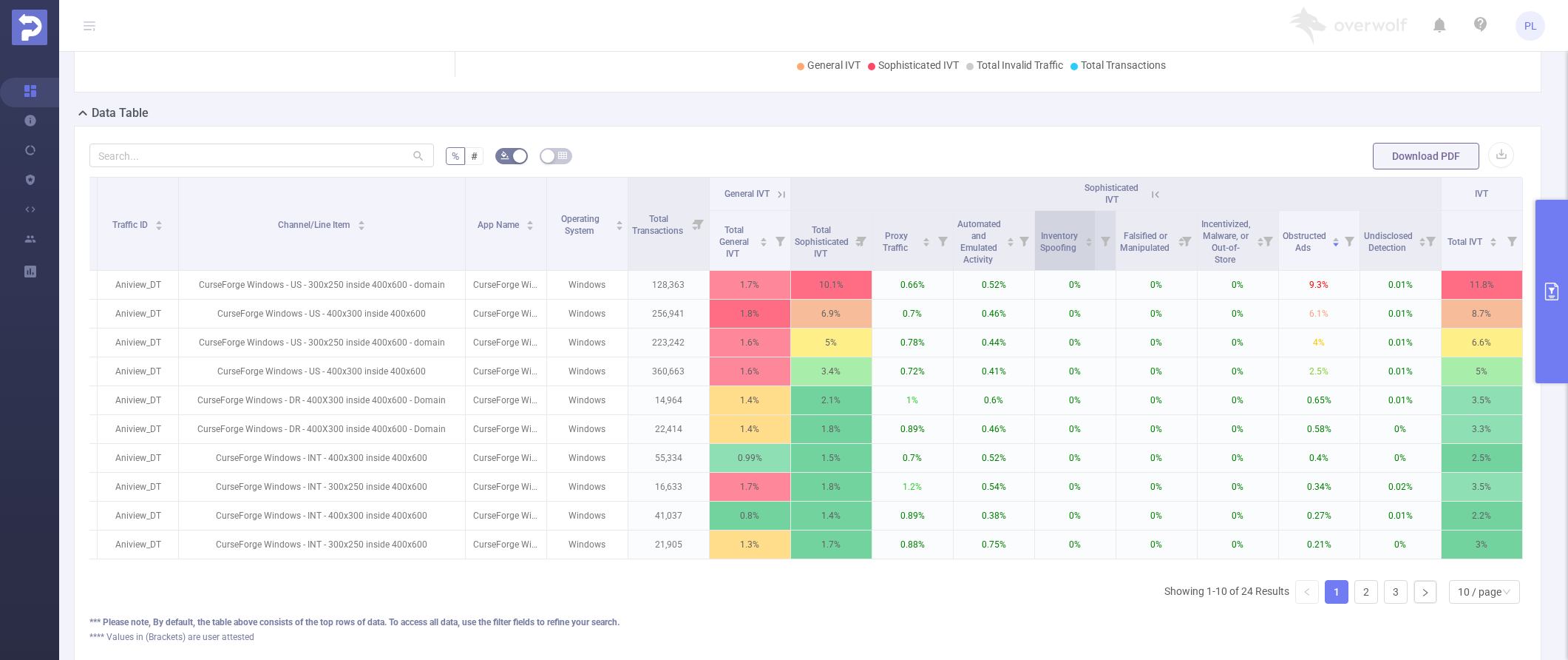
scroll to position [293, 0]
click at [1137, 295] on icon "primary" at bounding box center [1552, 291] width 18 height 18
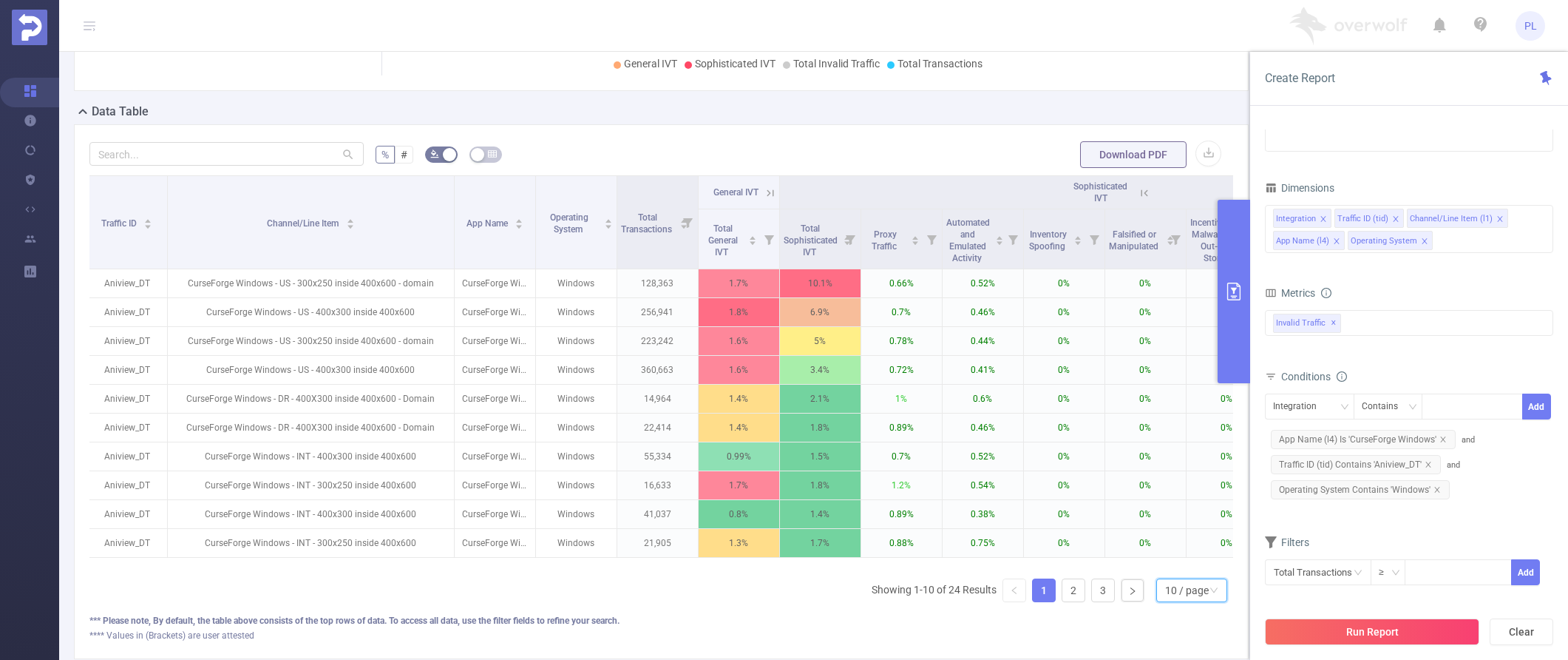
click at [1137, 601] on div "10 / page" at bounding box center [1187, 590] width 44 height 22
click at [1137, 524] on li "30 / page" at bounding box center [1179, 527] width 71 height 24
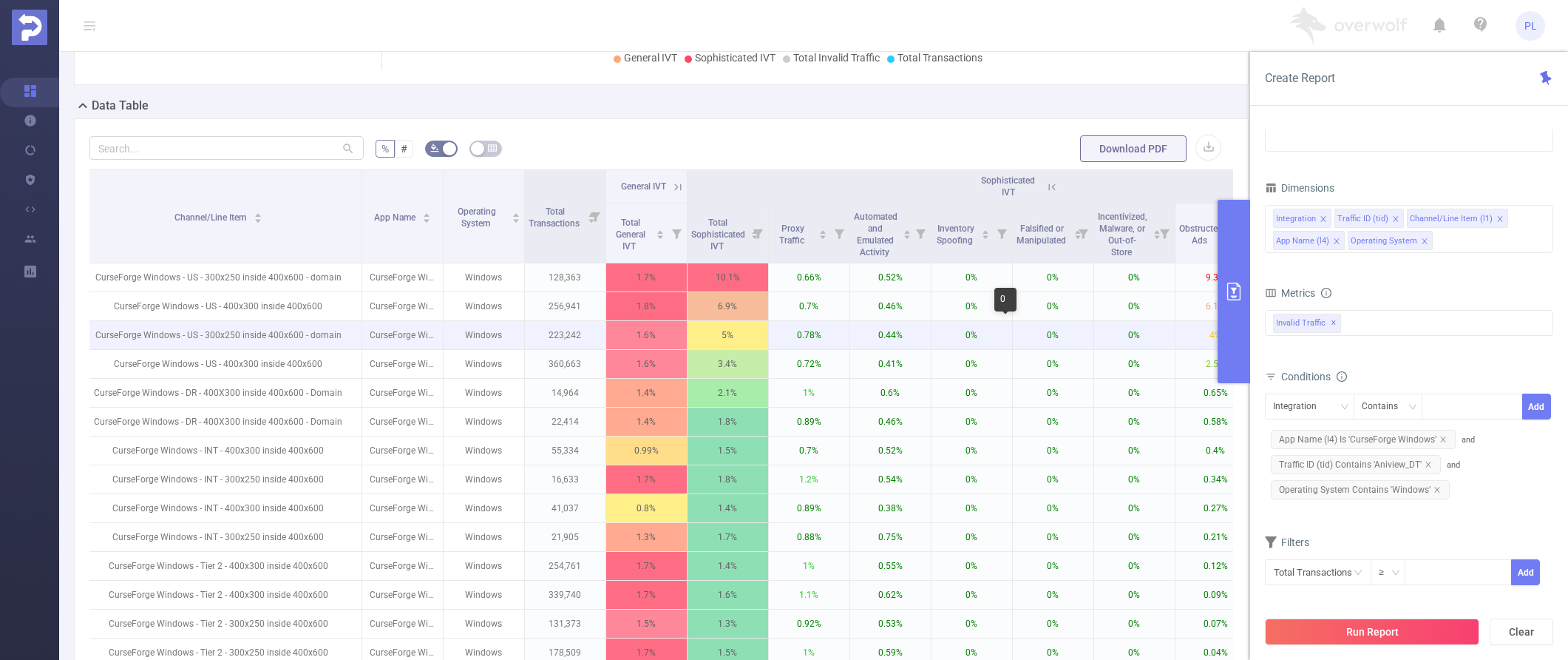
scroll to position [0, 234]
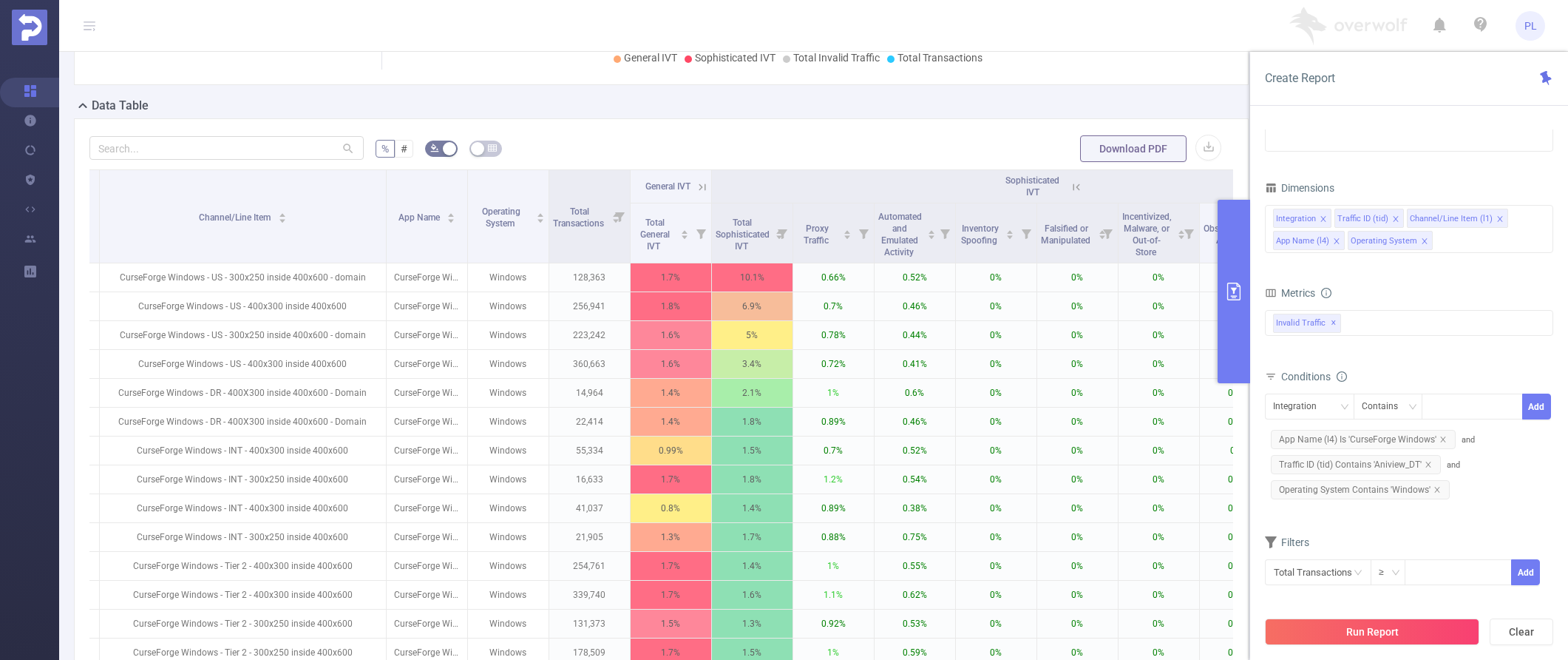
click at [1137, 285] on icon "primary" at bounding box center [1234, 291] width 18 height 18
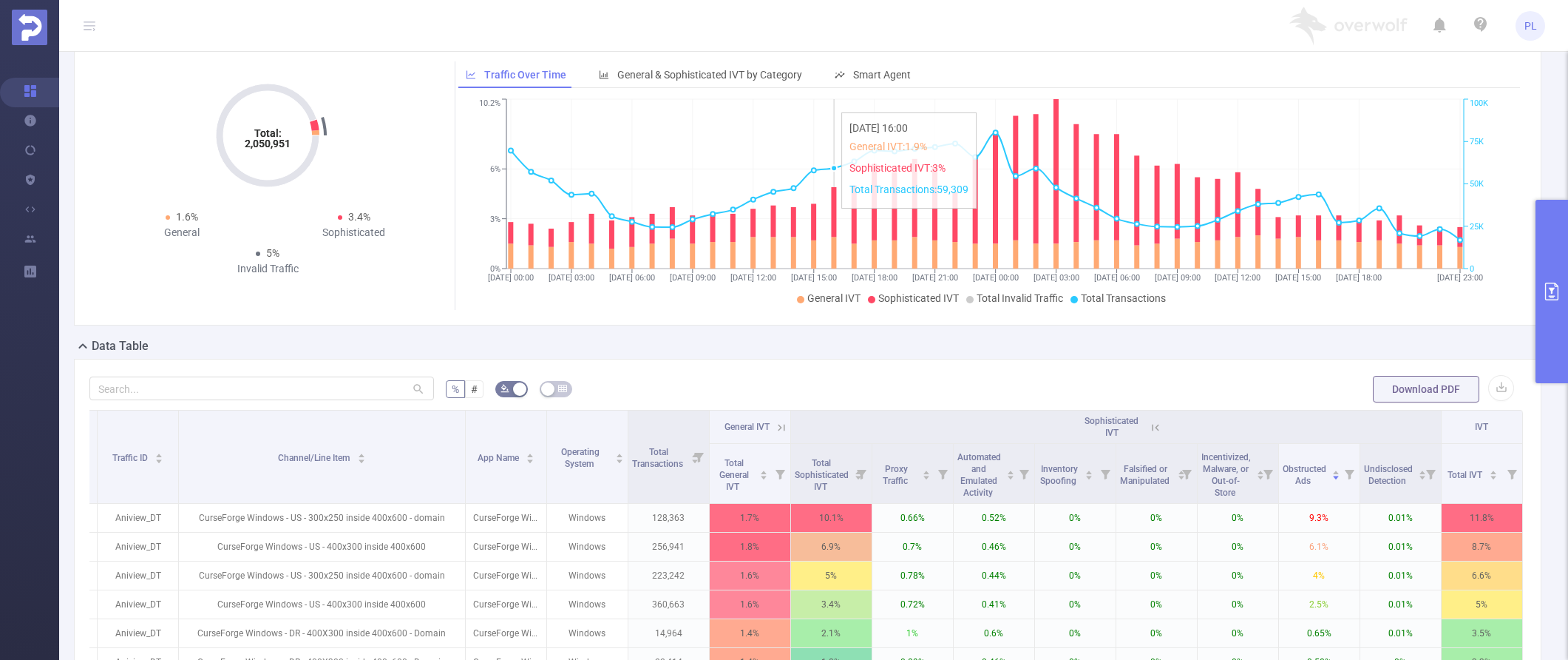
scroll to position [0, 0]
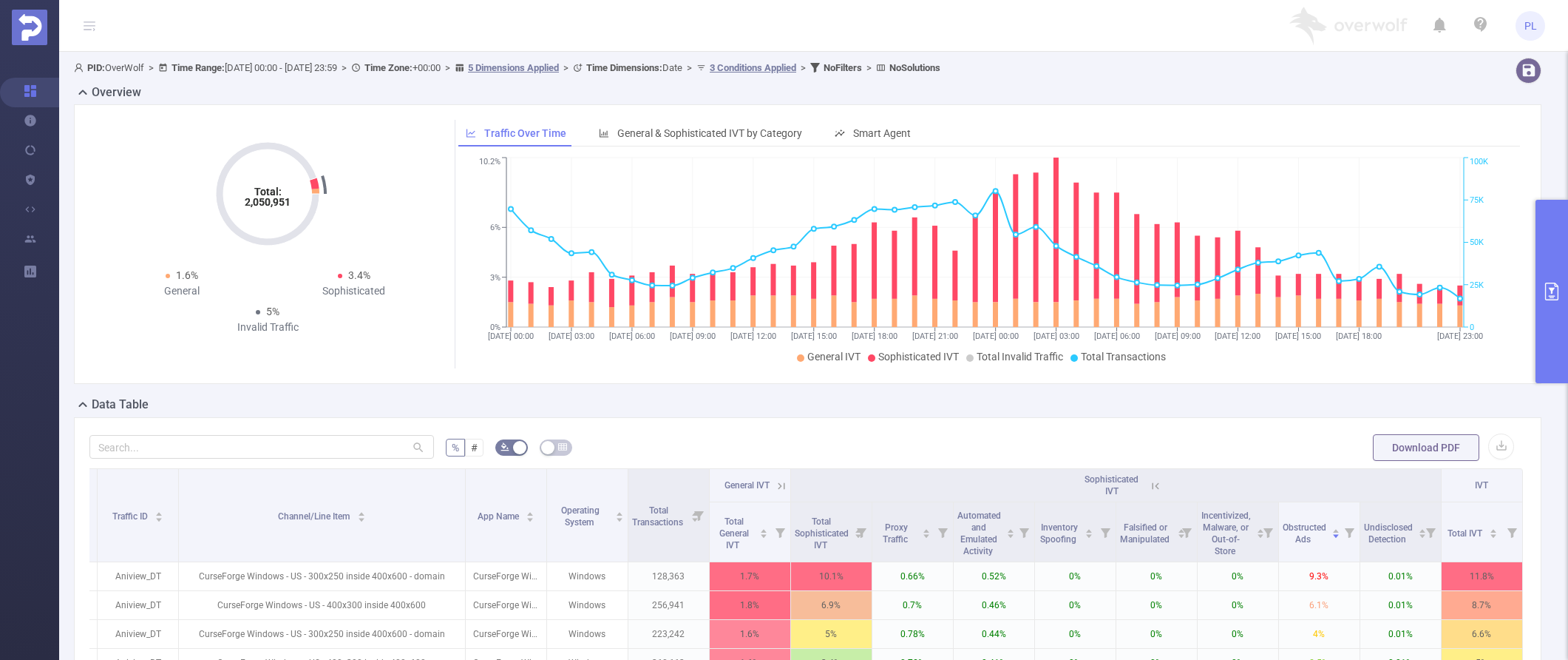
click at [1137, 264] on button "primary" at bounding box center [1552, 291] width 33 height 183
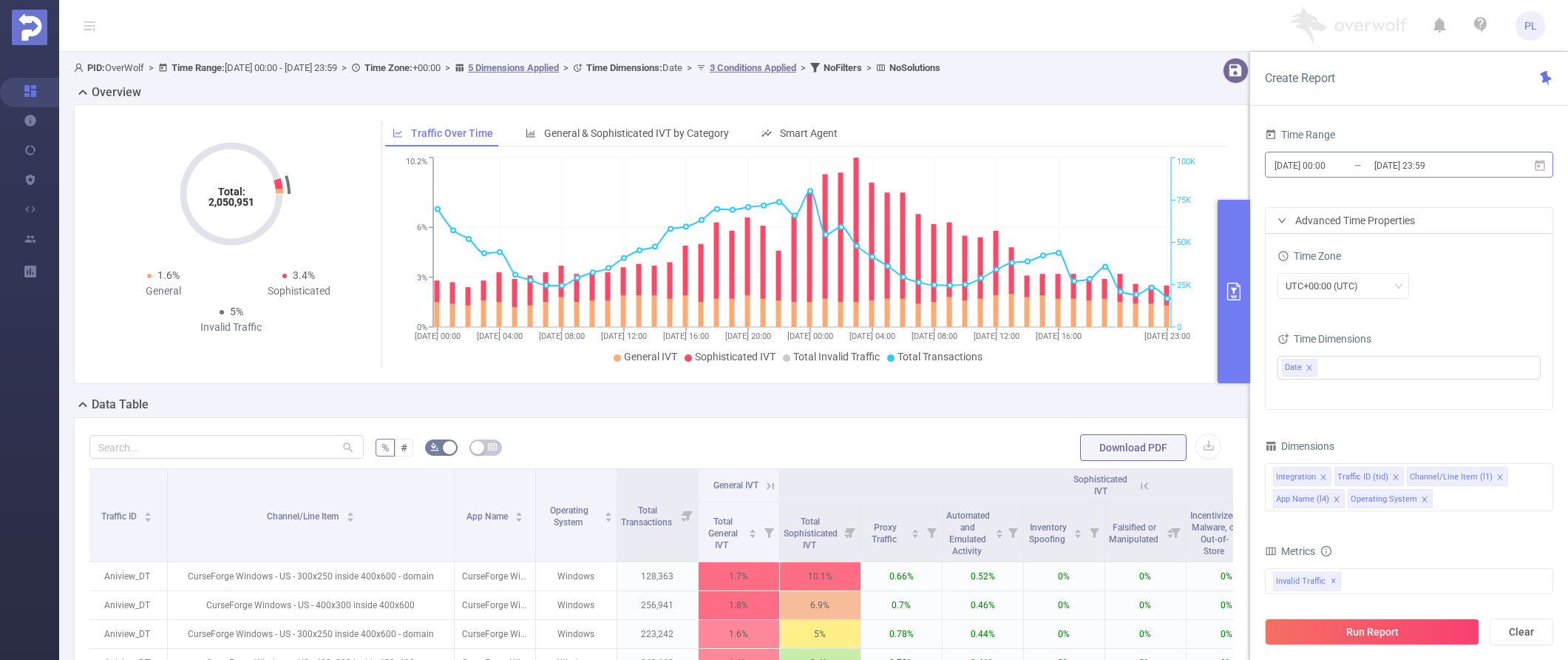
click at [1137, 166] on input "2025-09-16 00:00" at bounding box center [1332, 165] width 120 height 20
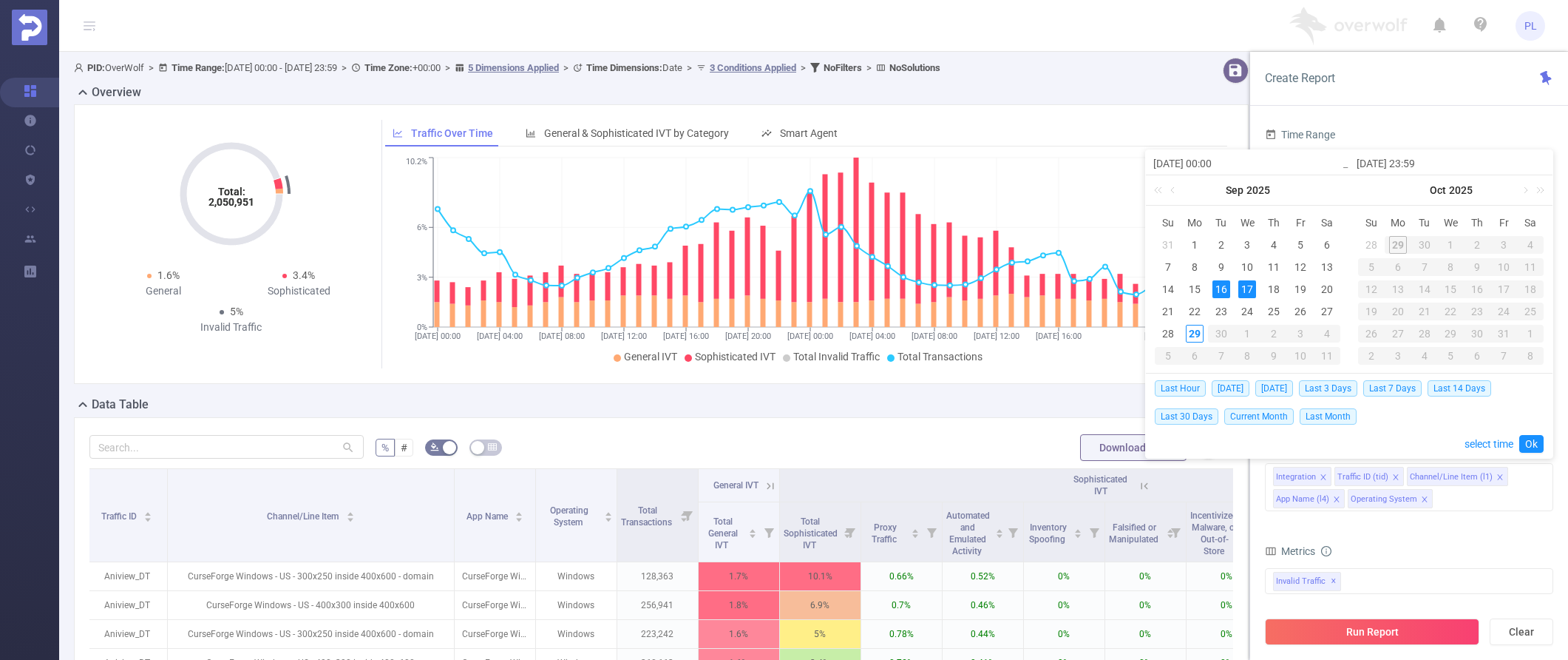
drag, startPoint x: 1209, startPoint y: 164, endPoint x: 1217, endPoint y: 163, distance: 8.1
click at [1137, 163] on input "2025-09-16 00:00" at bounding box center [1248, 164] width 189 height 18
type input "2025-09-16 1:00"
type input "2025-09-16 12:00"
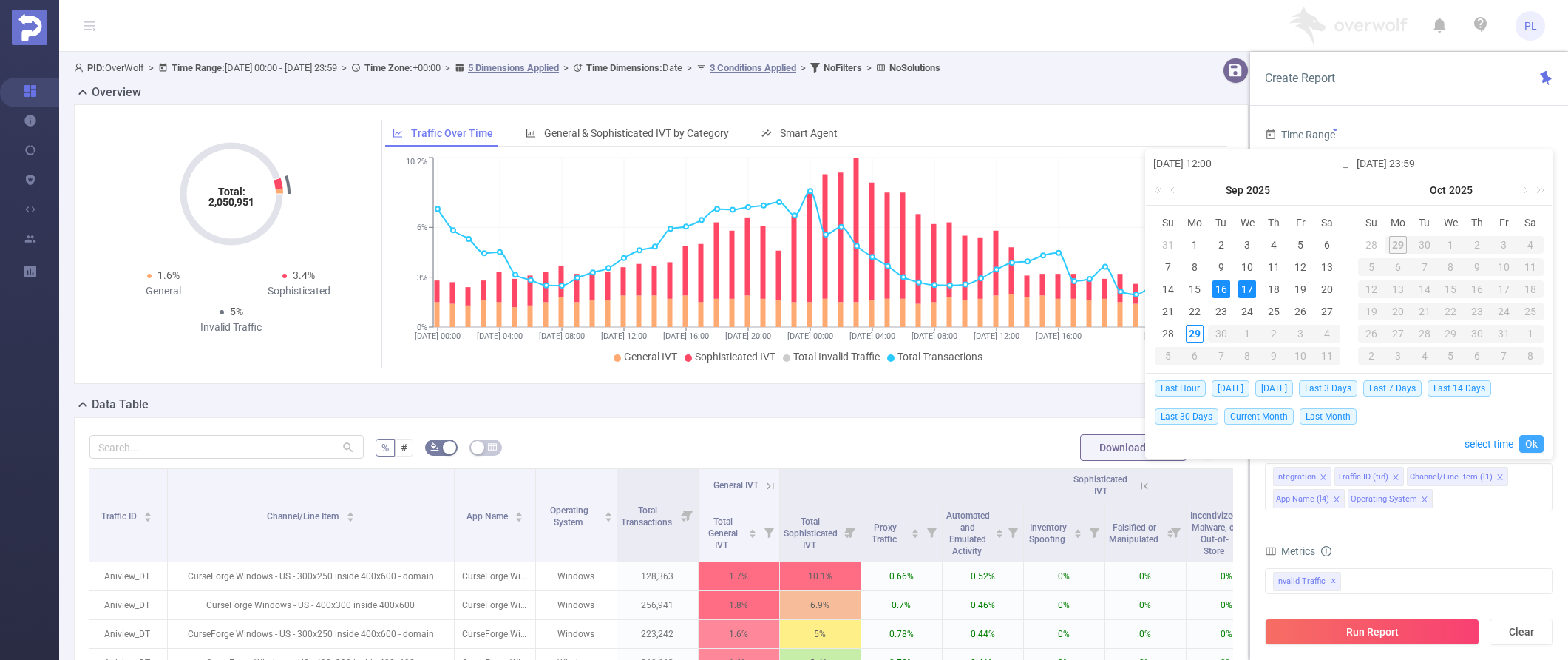
click at [1137, 443] on link "Ok" at bounding box center [1531, 444] width 24 height 18
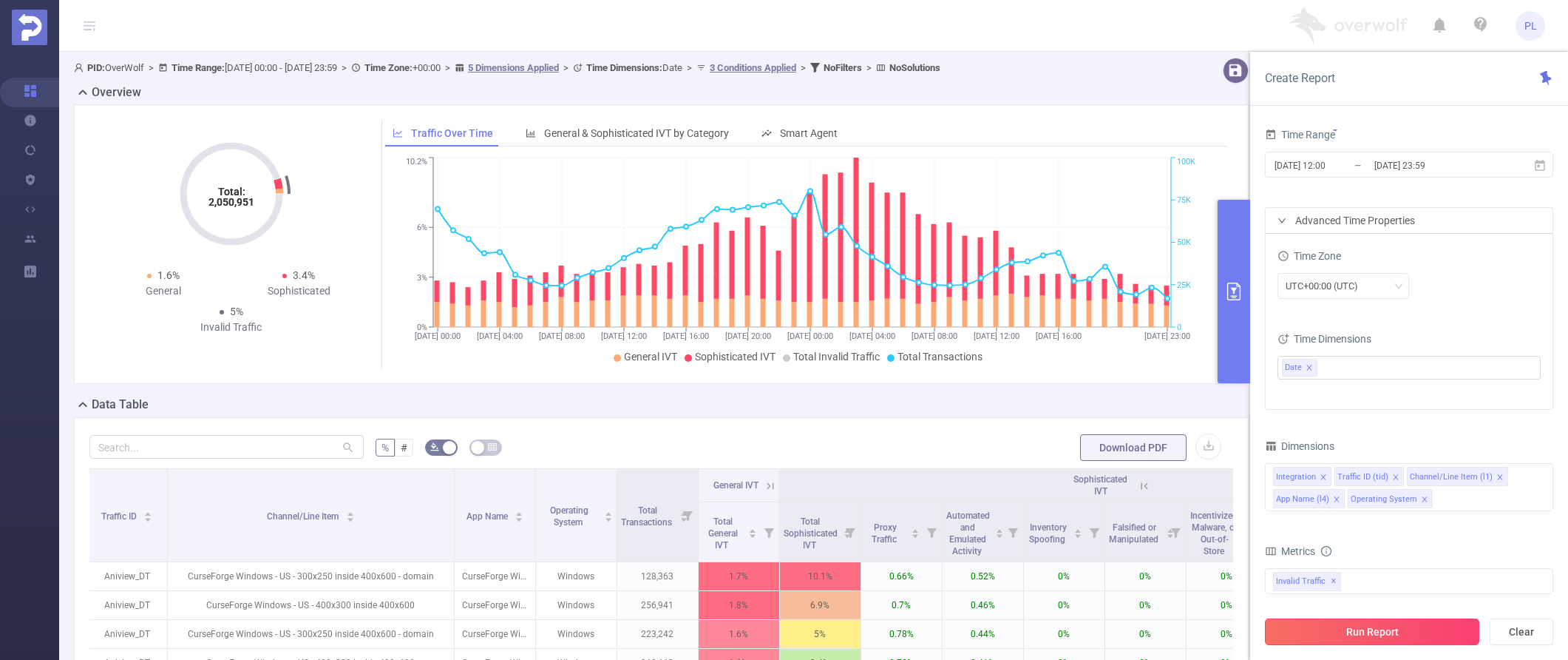
click at [1137, 631] on button "Run Report" at bounding box center [1372, 632] width 215 height 27
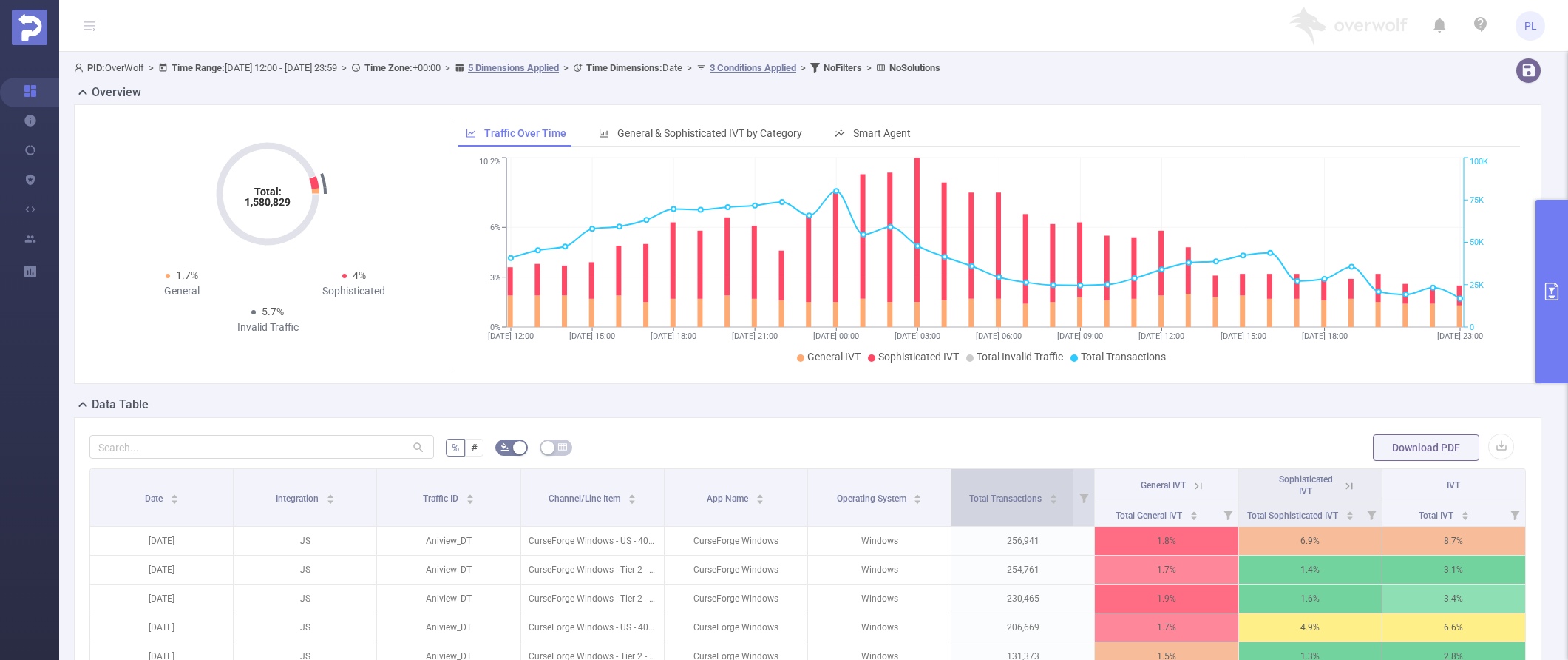
scroll to position [0, 3]
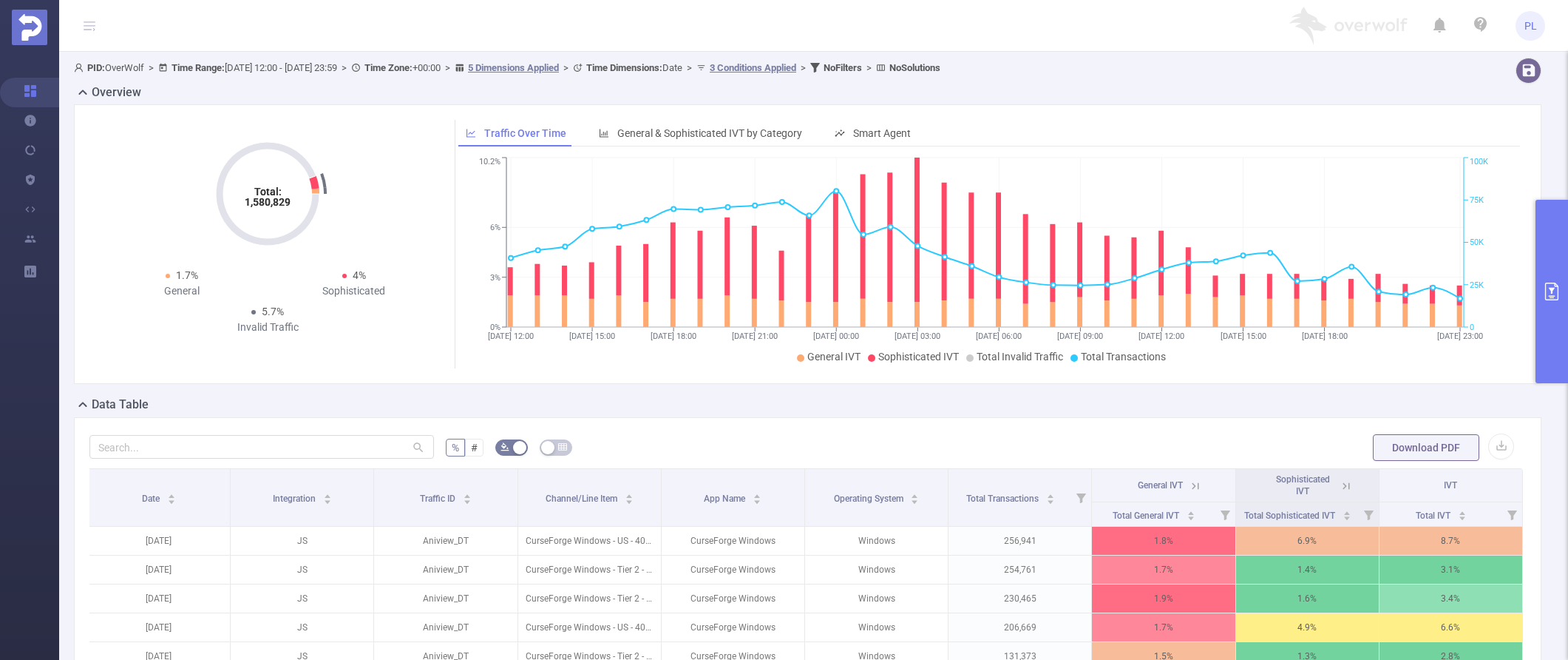
click at [1137, 488] on icon at bounding box center [1346, 486] width 13 height 13
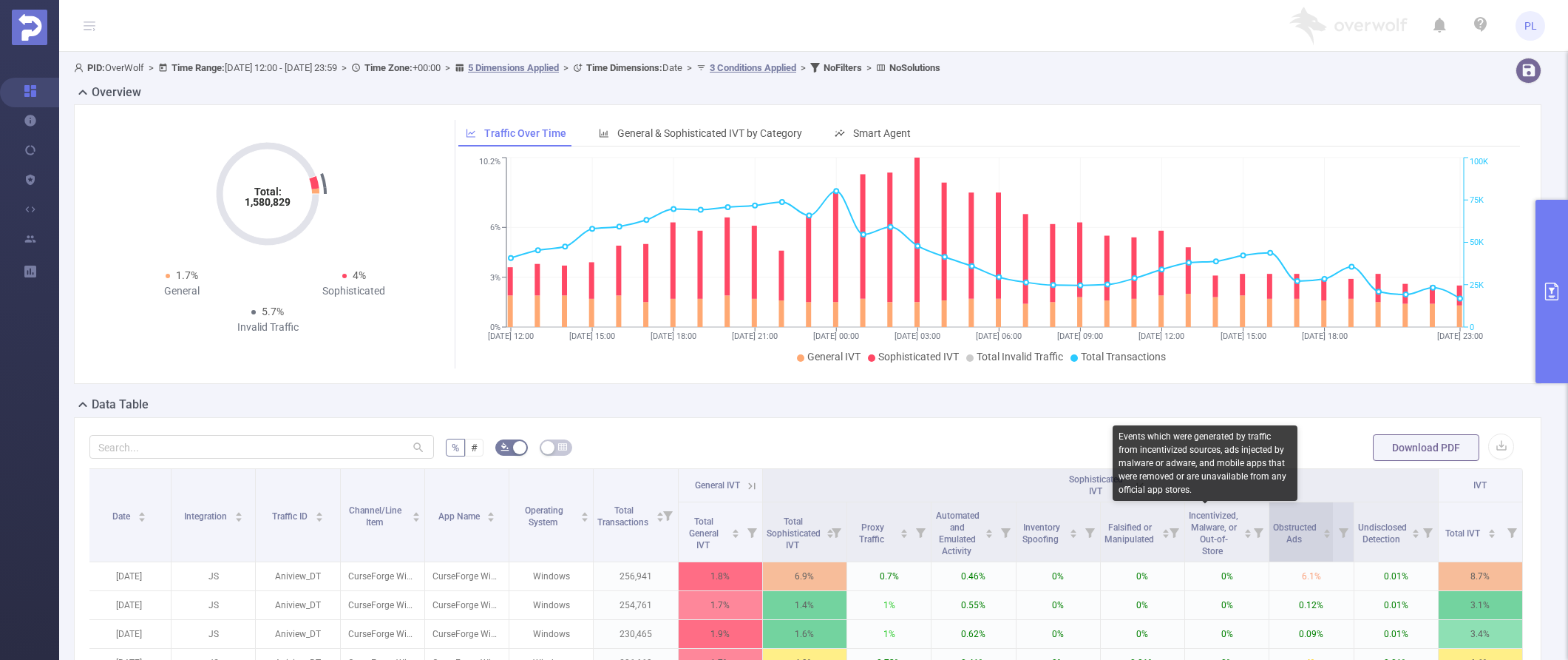
scroll to position [1, 0]
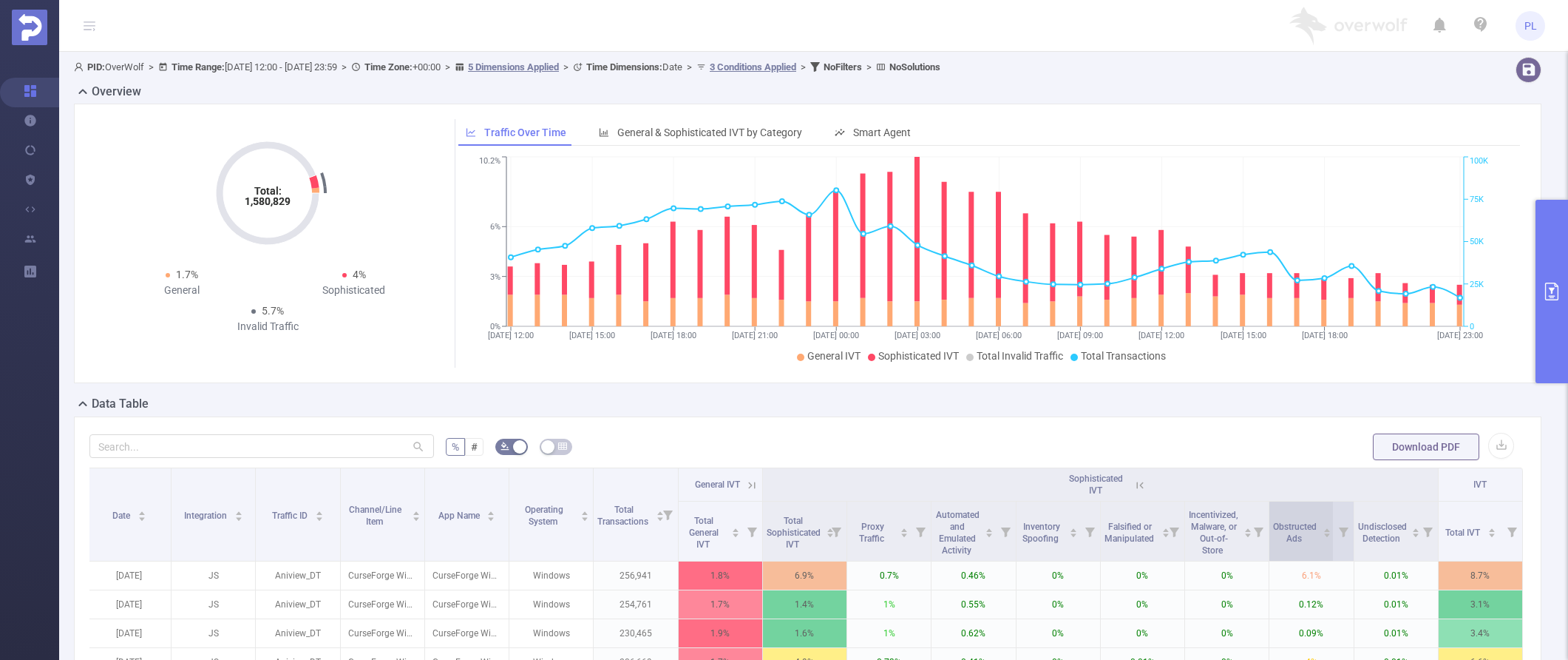
click at [1137, 535] on icon "icon: caret-down" at bounding box center [1326, 535] width 6 height 4
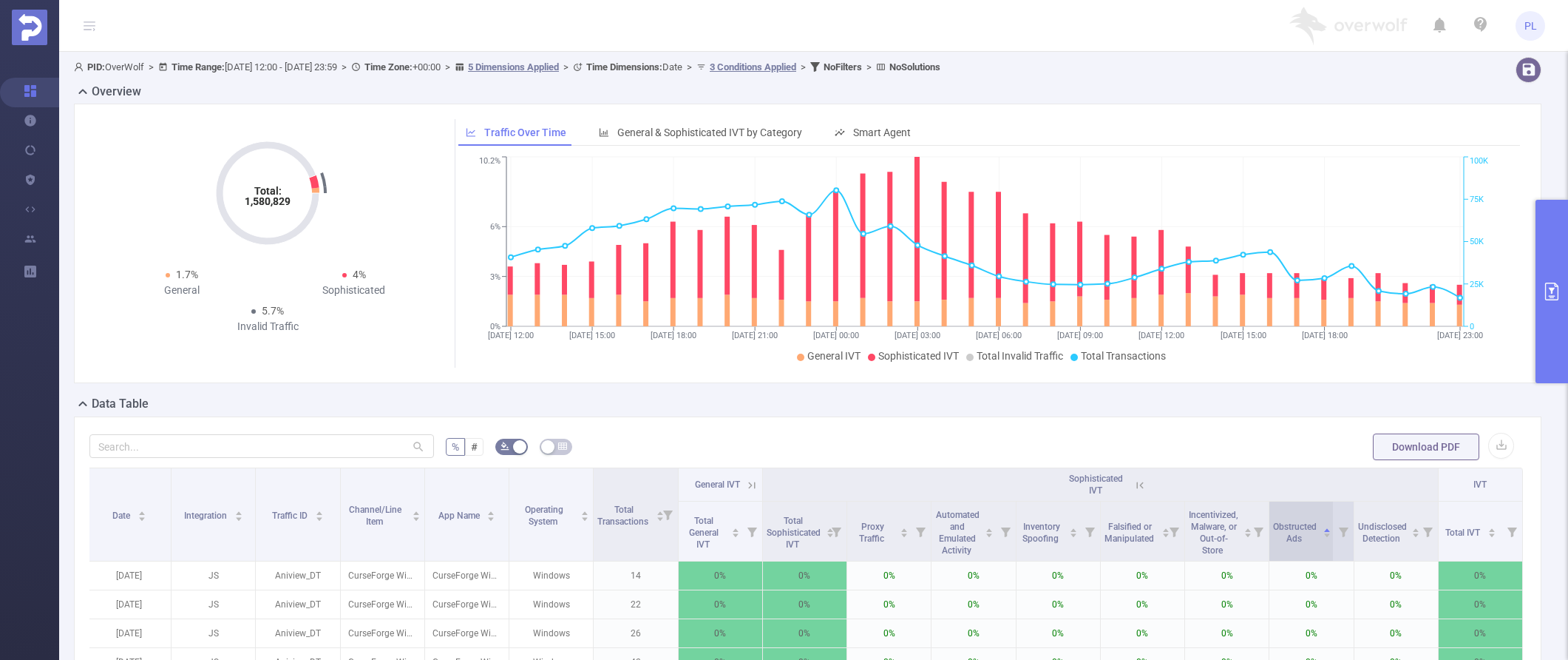
click at [1137, 535] on icon "icon: caret-down" at bounding box center [1326, 535] width 6 height 4
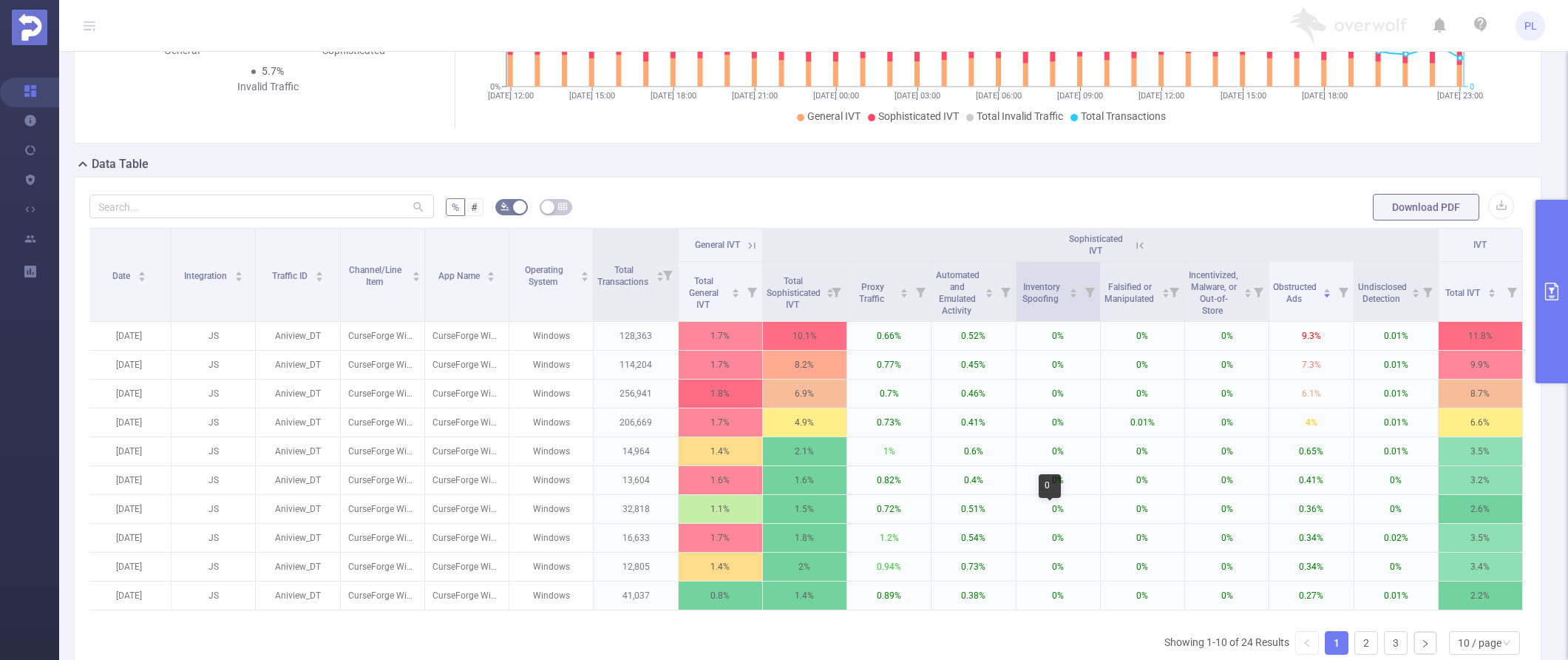
scroll to position [251, 0]
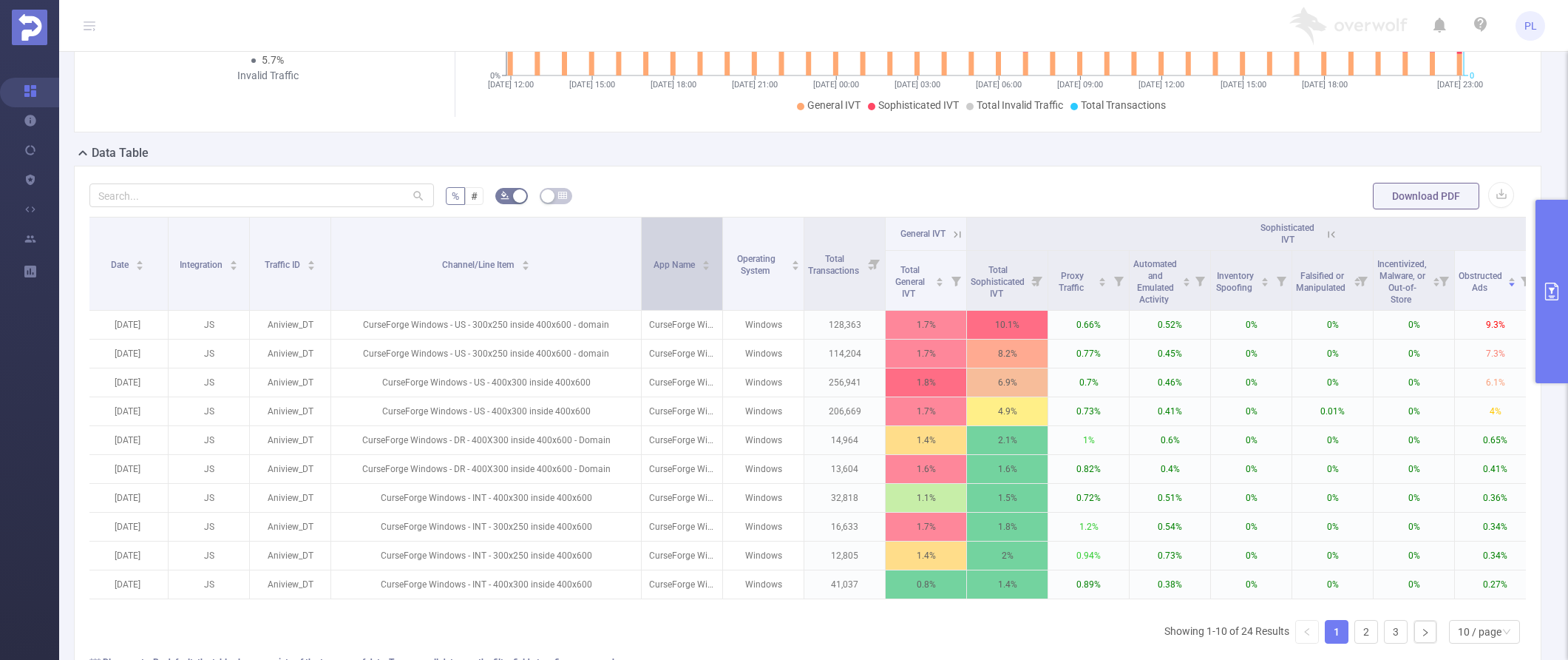
drag, startPoint x: 420, startPoint y: 235, endPoint x: 642, endPoint y: 248, distance: 222.4
click at [642, 248] on tr "Date Integration Traffic ID Channel/Line Item App Name Operating System Total T…" at bounding box center [893, 234] width 1612 height 33
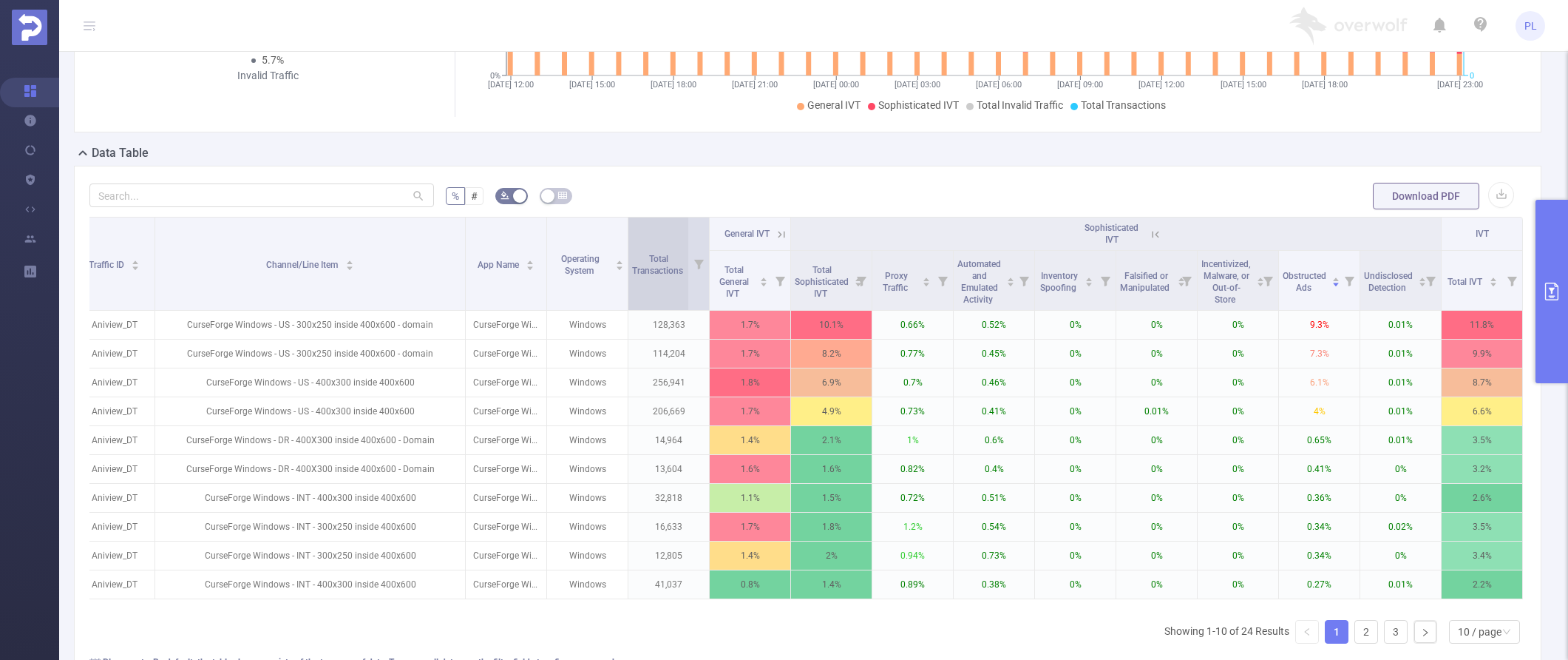
scroll to position [0, 190]
click at [1137, 642] on div "10 / page" at bounding box center [1480, 632] width 44 height 22
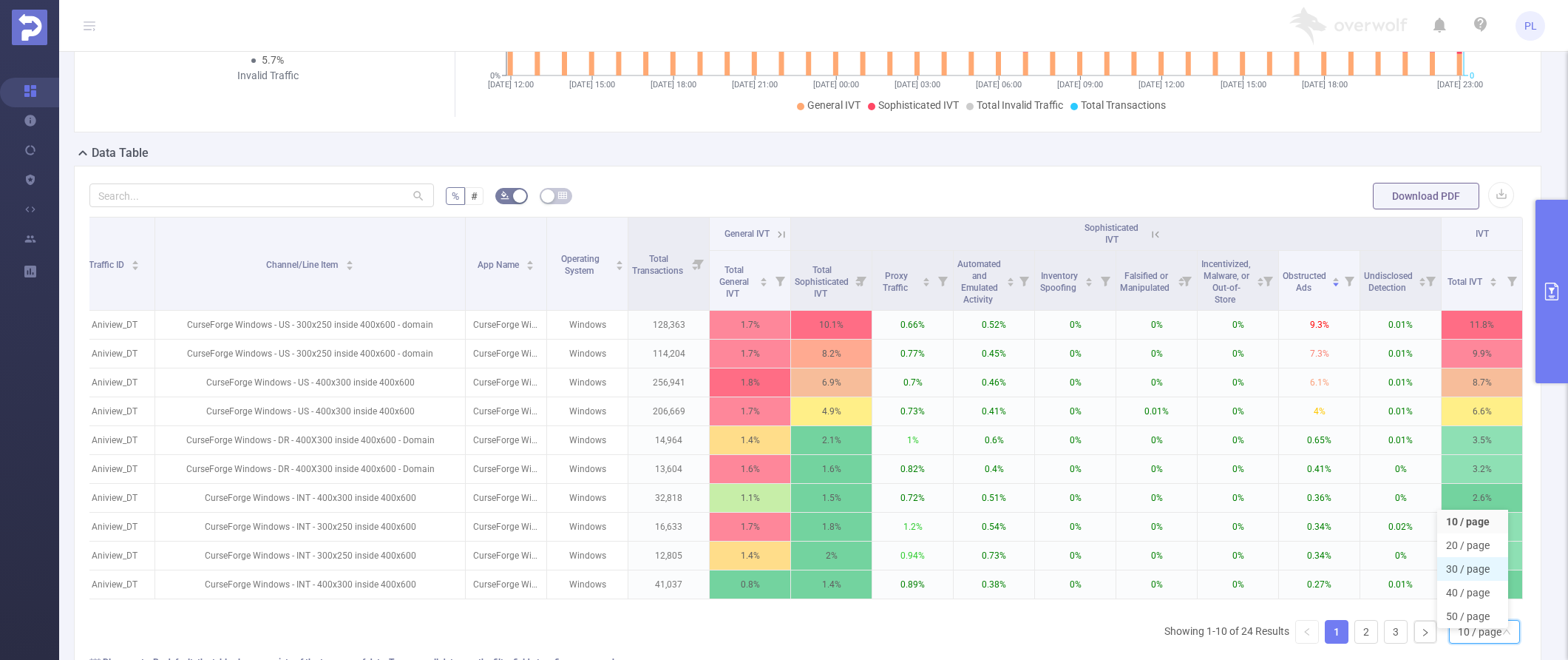
click at [1137, 565] on li "30 / page" at bounding box center [1472, 568] width 71 height 24
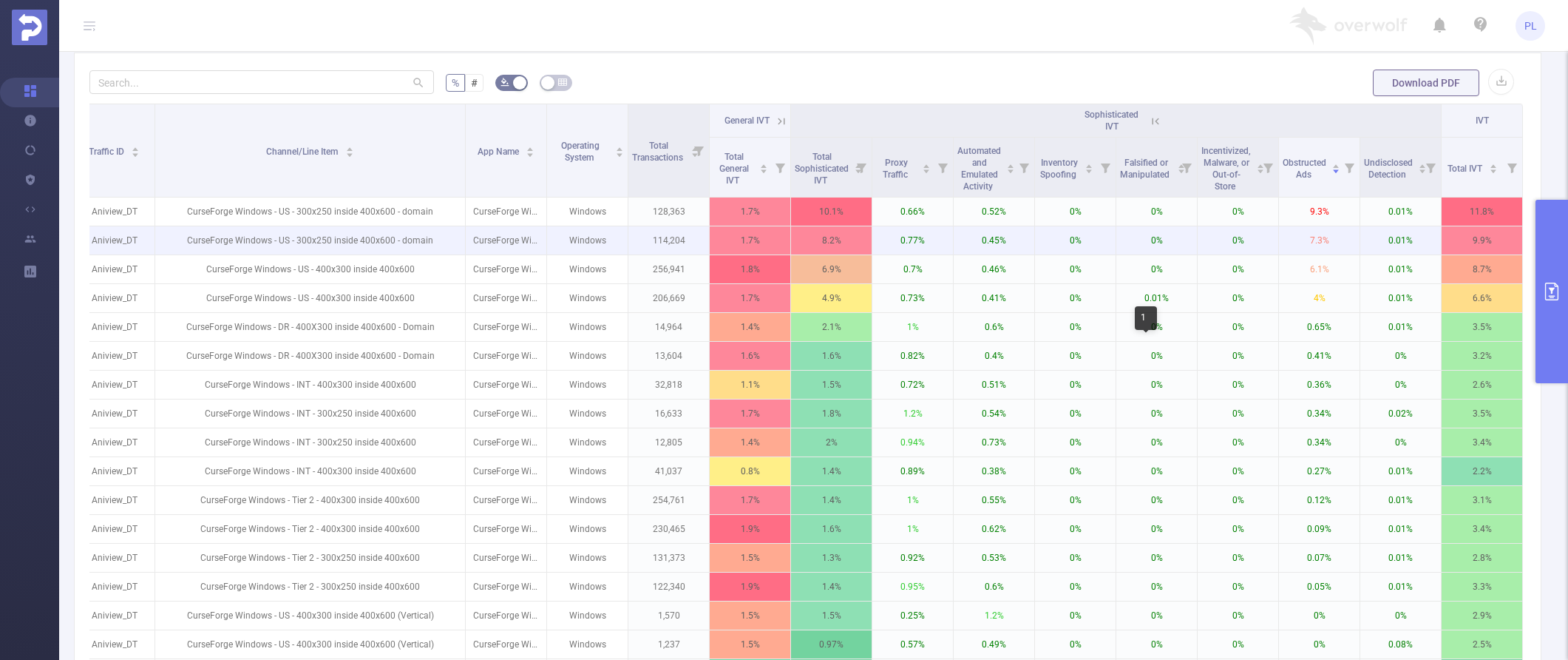
scroll to position [377, 0]
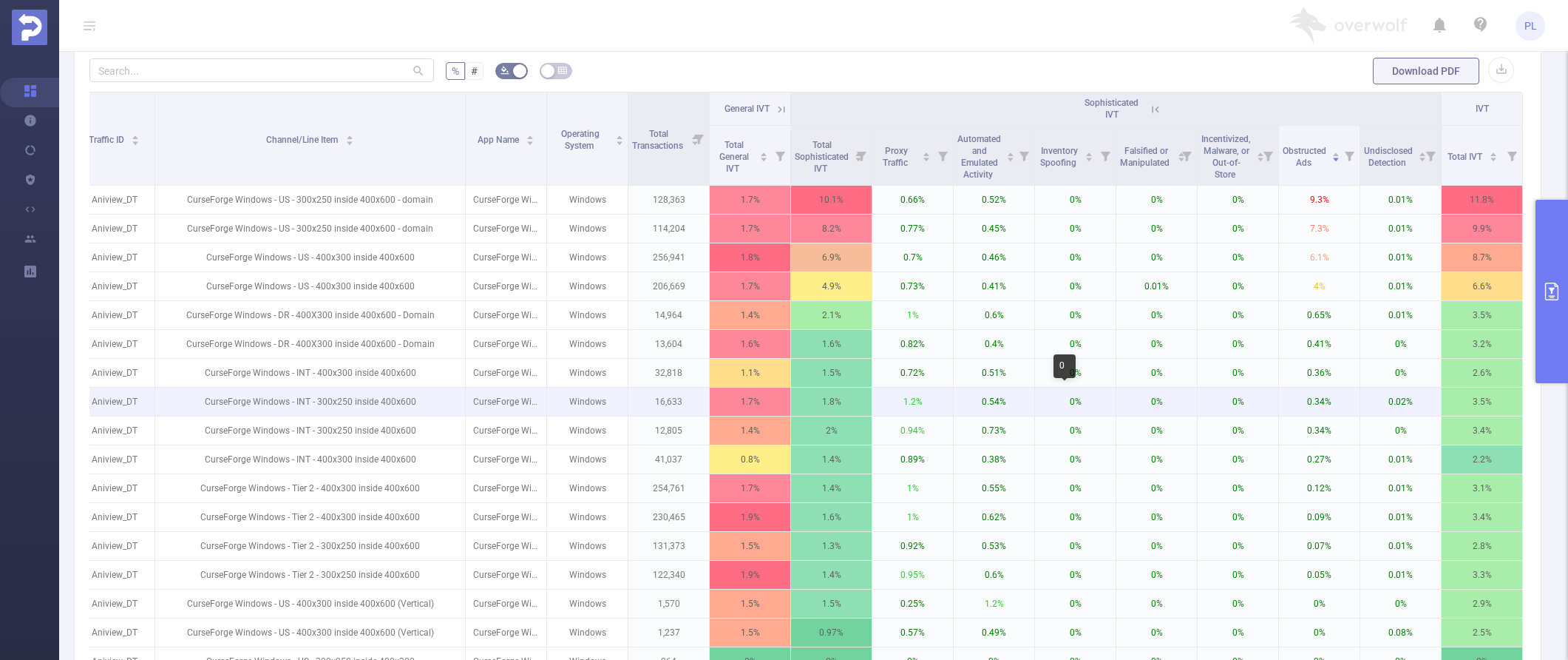
click at [1060, 405] on p "0%" at bounding box center [1075, 401] width 81 height 28
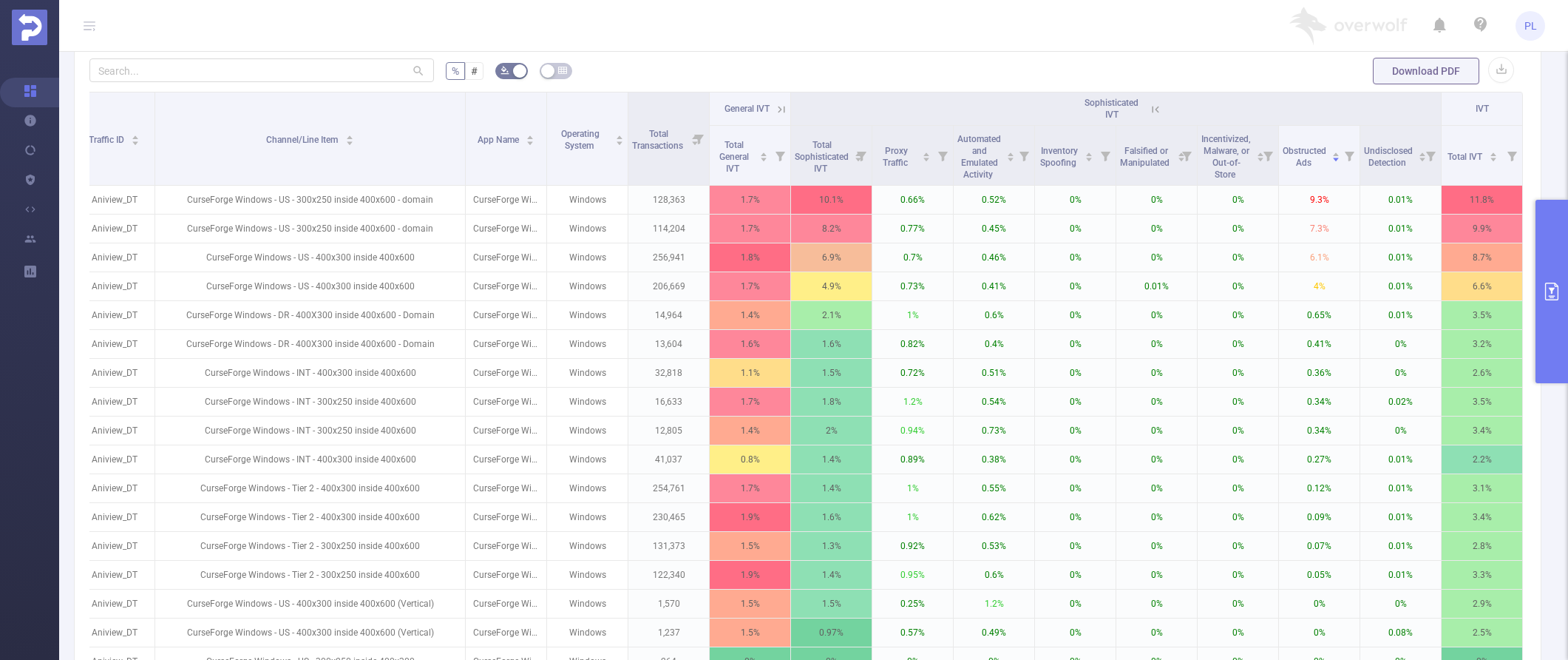
click at [1137, 282] on icon "primary" at bounding box center [1552, 291] width 13 height 18
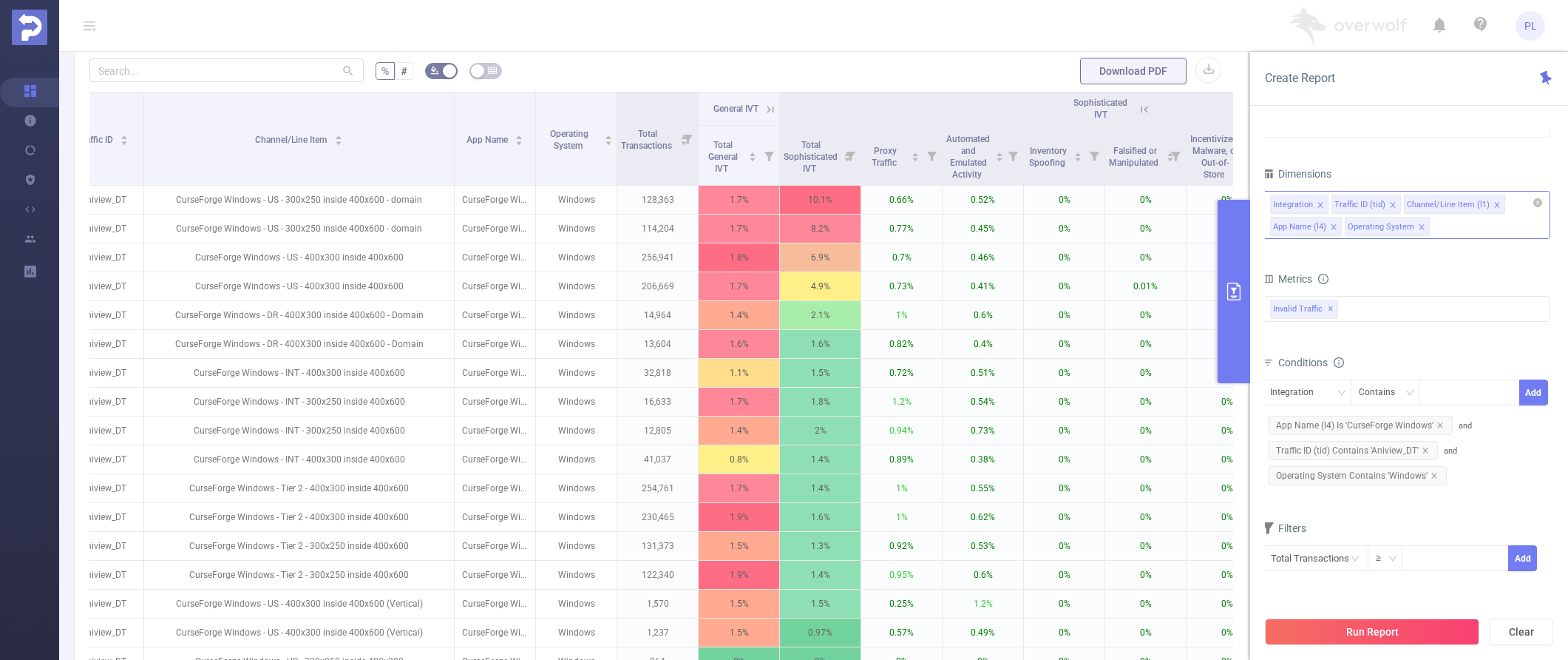
click at [1137, 237] on div "Integration Traffic ID (tid) Channel/Line Item (l1) App Name (l4) Operating Sys…" at bounding box center [1406, 215] width 289 height 48
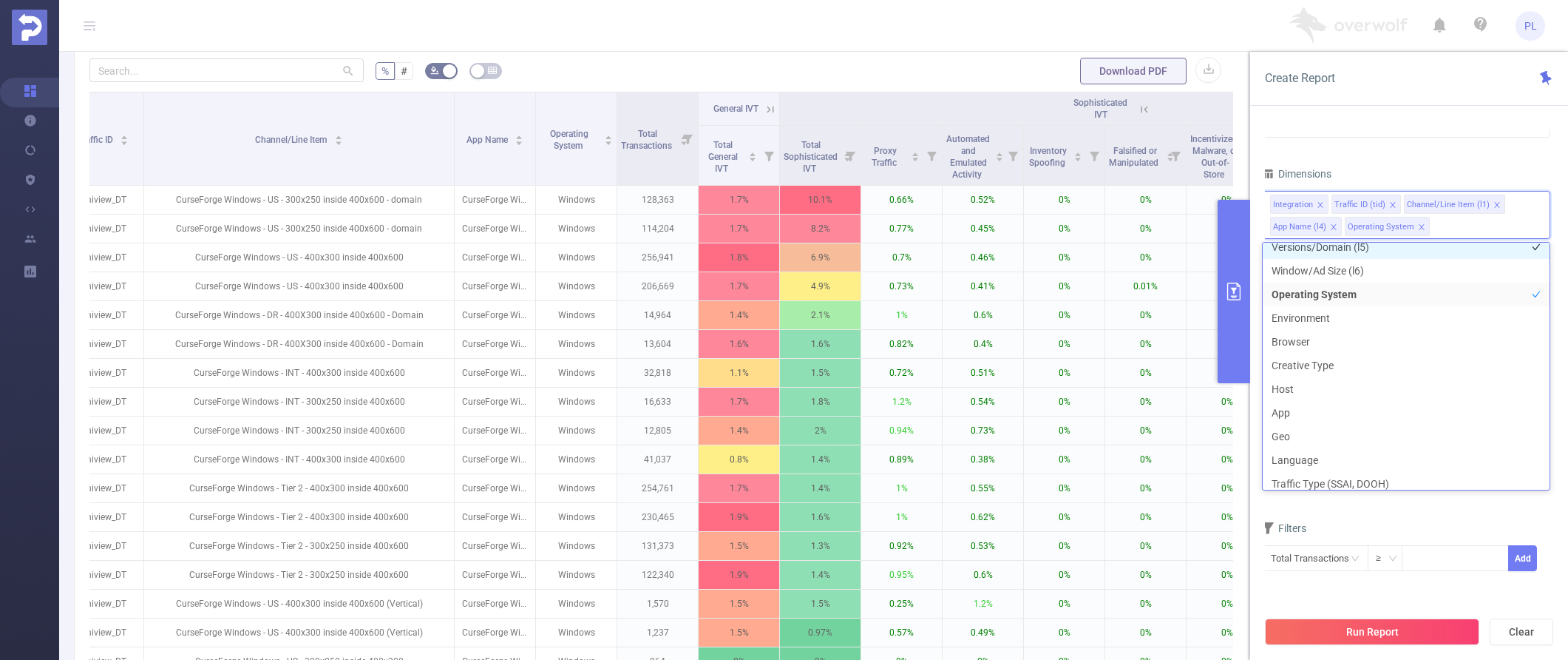
scroll to position [154, 0]
click at [1137, 431] on li "Geo" at bounding box center [1406, 435] width 287 height 24
click at [1137, 631] on button "Run Report" at bounding box center [1372, 632] width 215 height 27
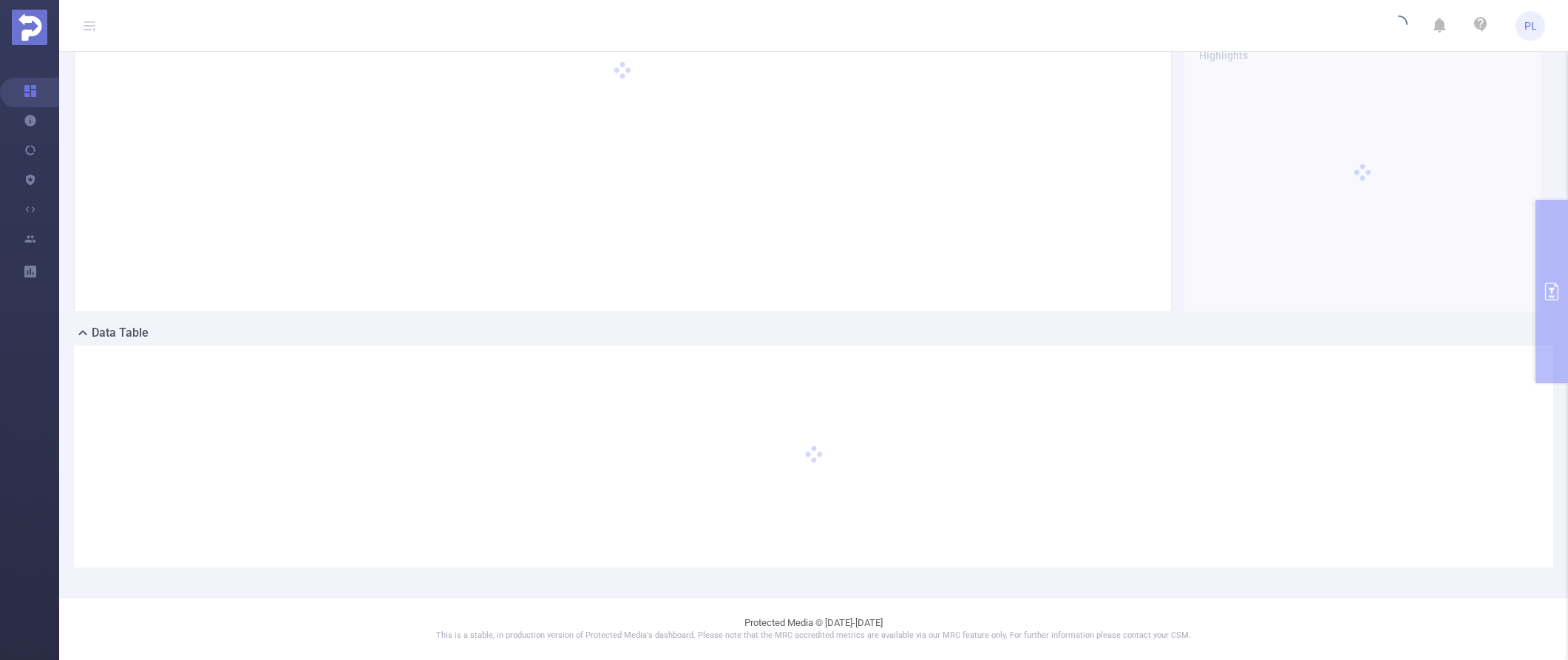
scroll to position [71, 0]
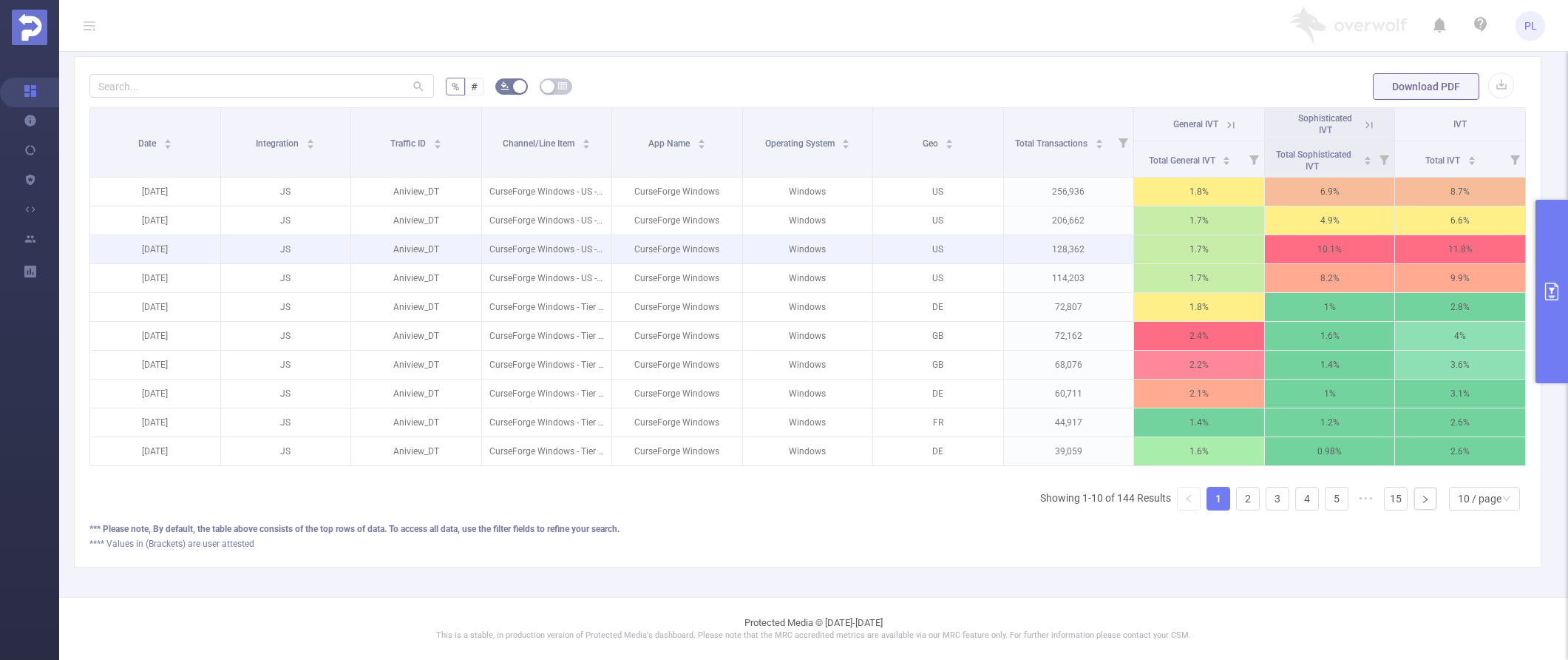
scroll to position [0, 3]
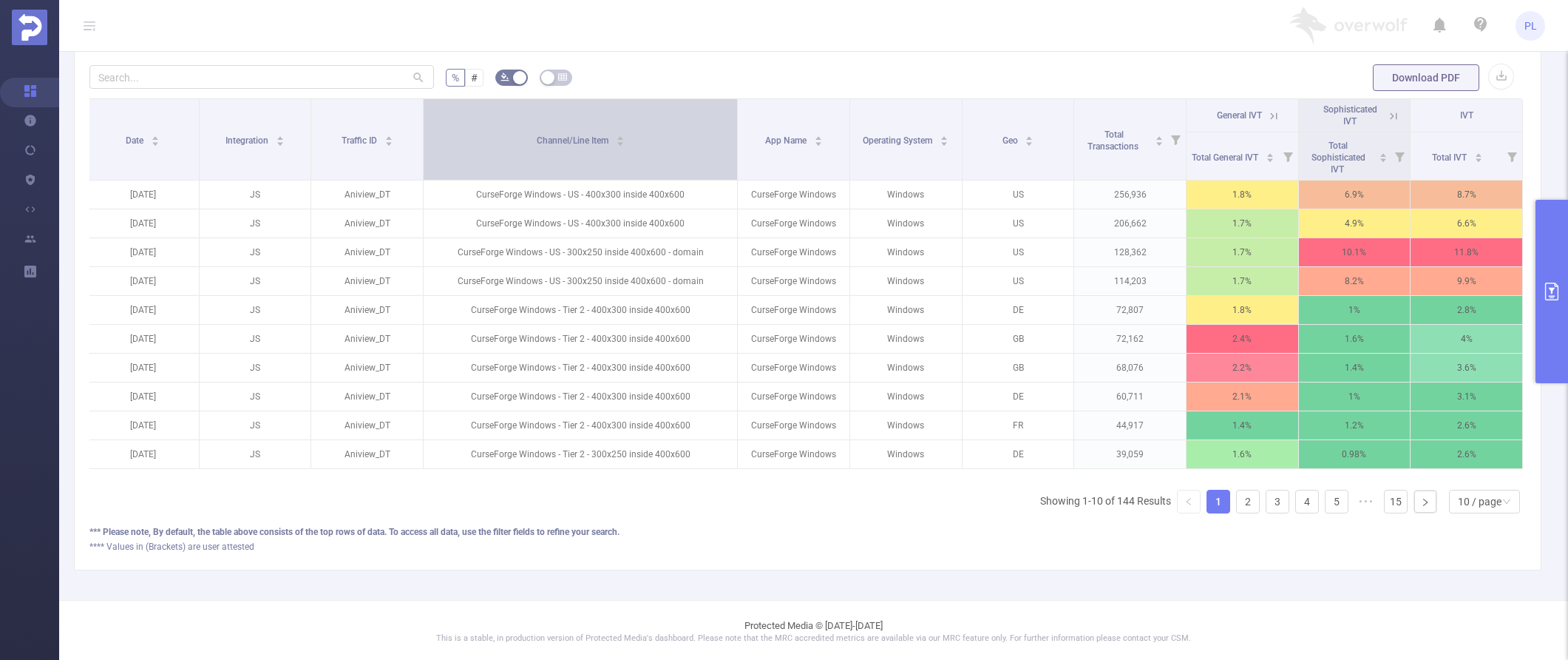
drag, startPoint x: 603, startPoint y: 129, endPoint x: 695, endPoint y: 138, distance: 92.4
click at [695, 137] on th "Channel/Line Item" at bounding box center [581, 140] width 314 height 81
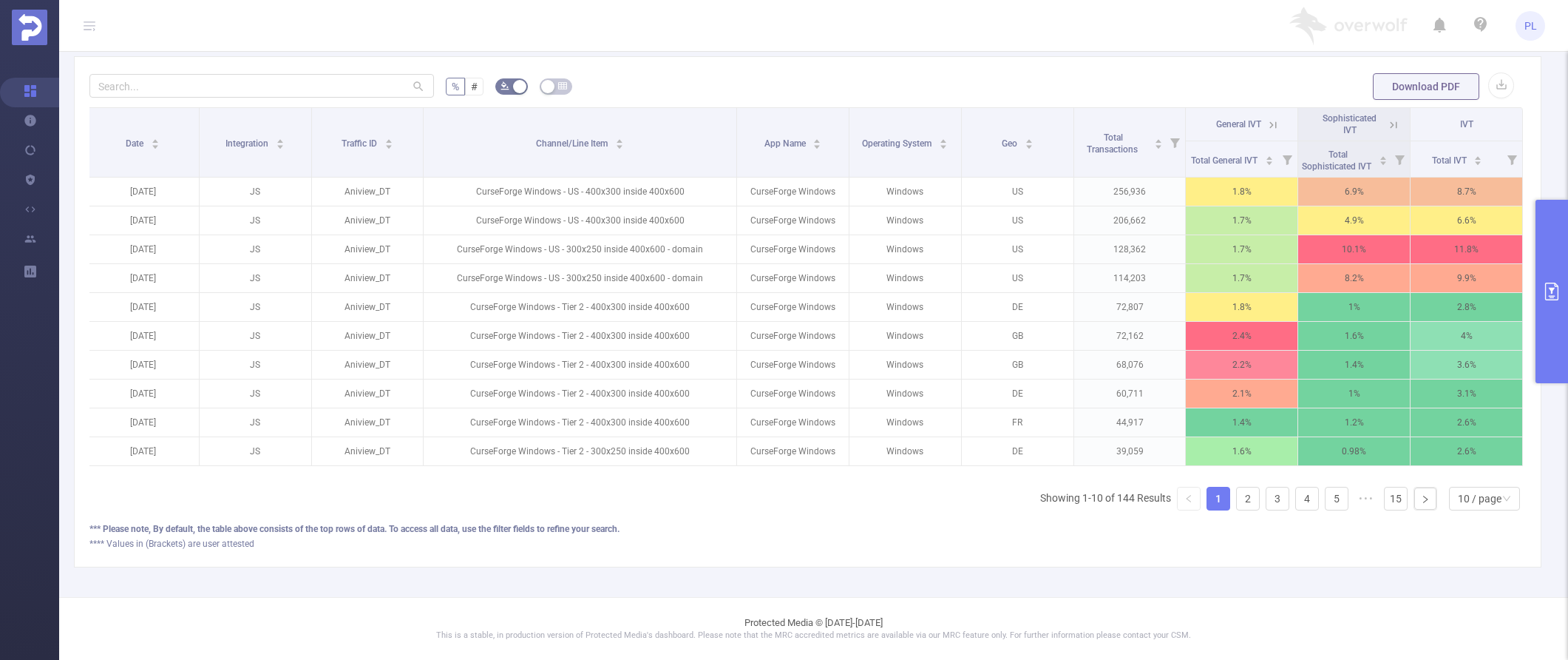
click at [1137, 121] on icon at bounding box center [1393, 125] width 13 height 13
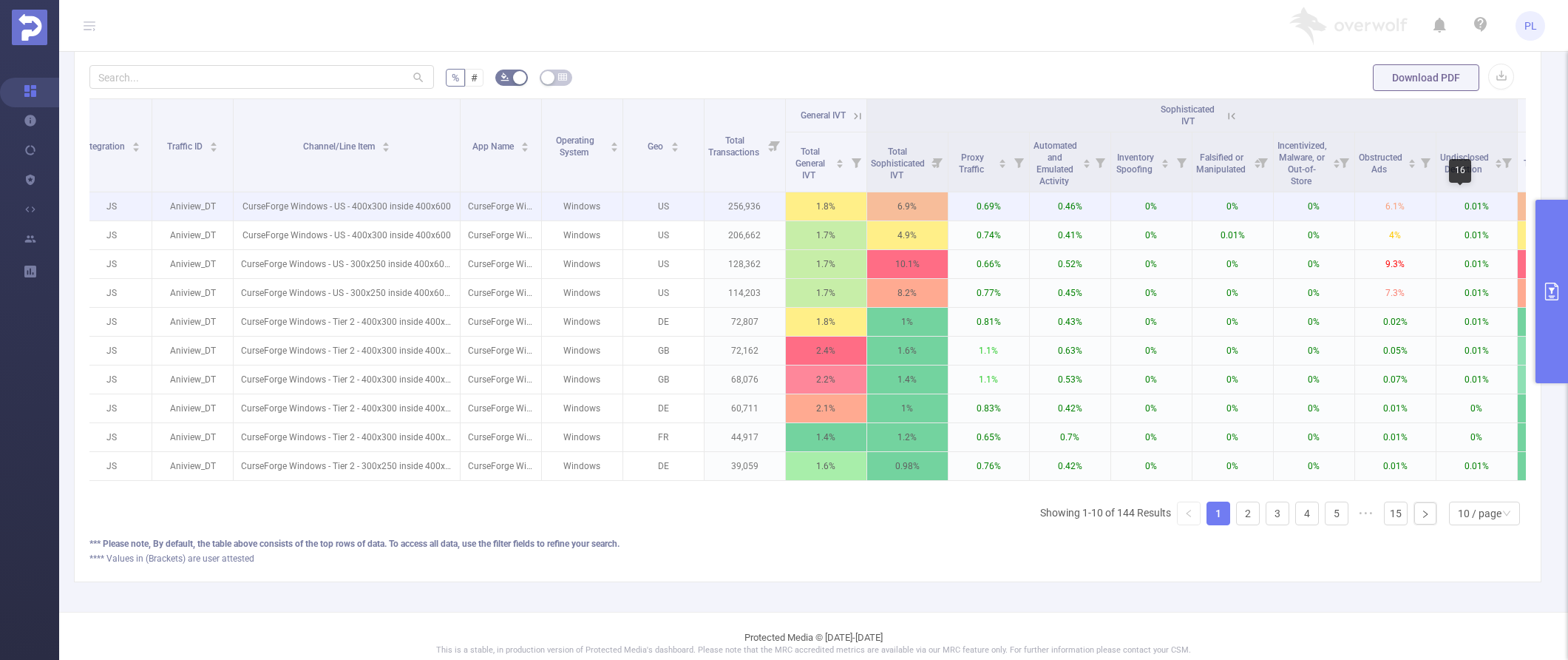
scroll to position [0, 102]
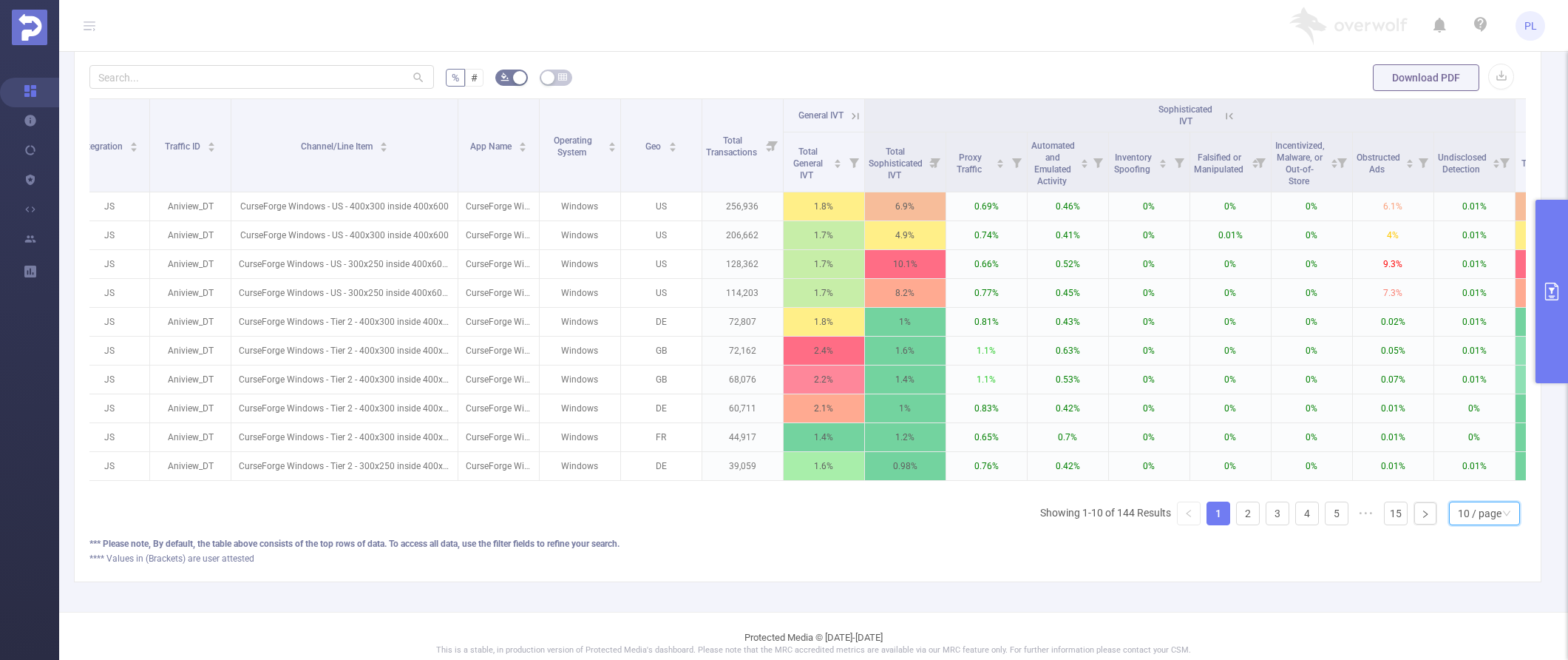
click at [1137, 518] on div "10 / page" at bounding box center [1480, 513] width 44 height 22
click at [1137, 449] on li "30 / page" at bounding box center [1472, 450] width 71 height 24
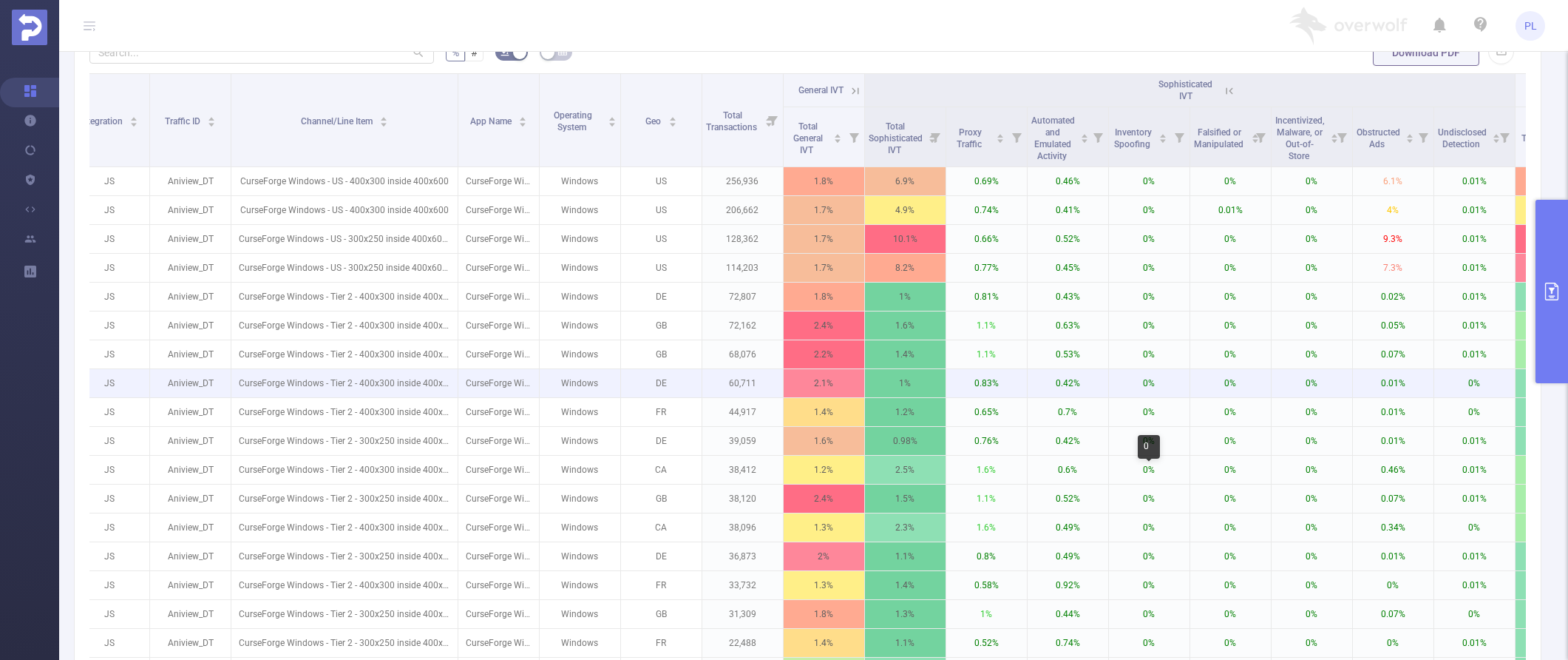
scroll to position [396, 0]
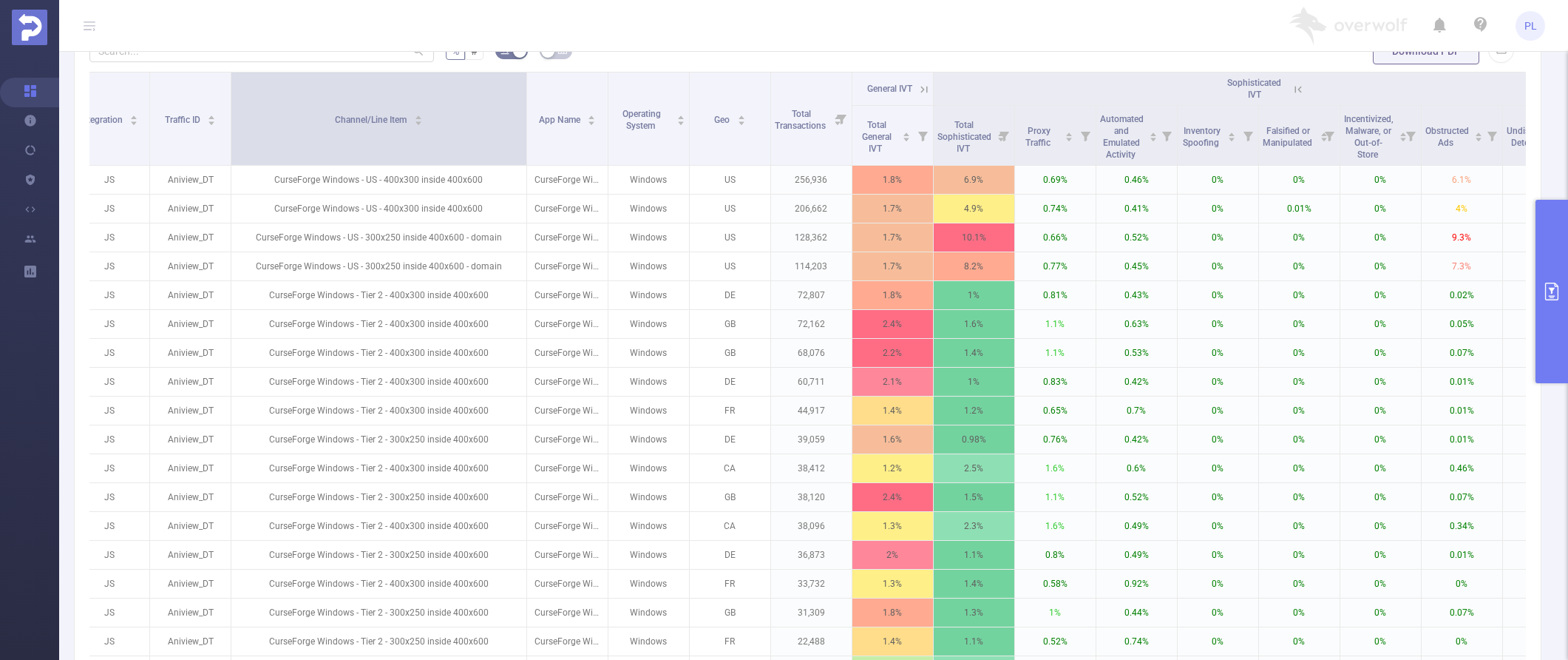
drag, startPoint x: 455, startPoint y: 91, endPoint x: 524, endPoint y: 91, distance: 69.0
click at [524, 91] on span at bounding box center [526, 119] width 7 height 93
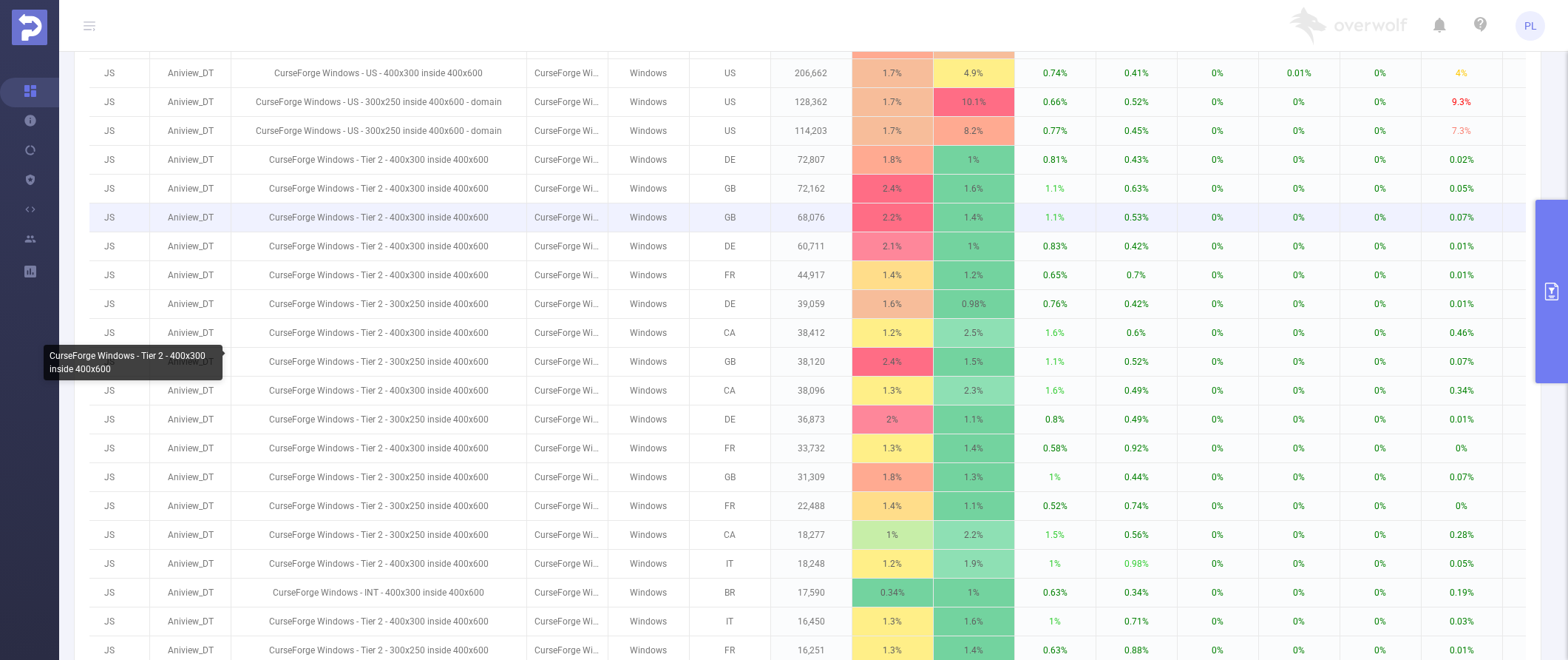
scroll to position [856, 0]
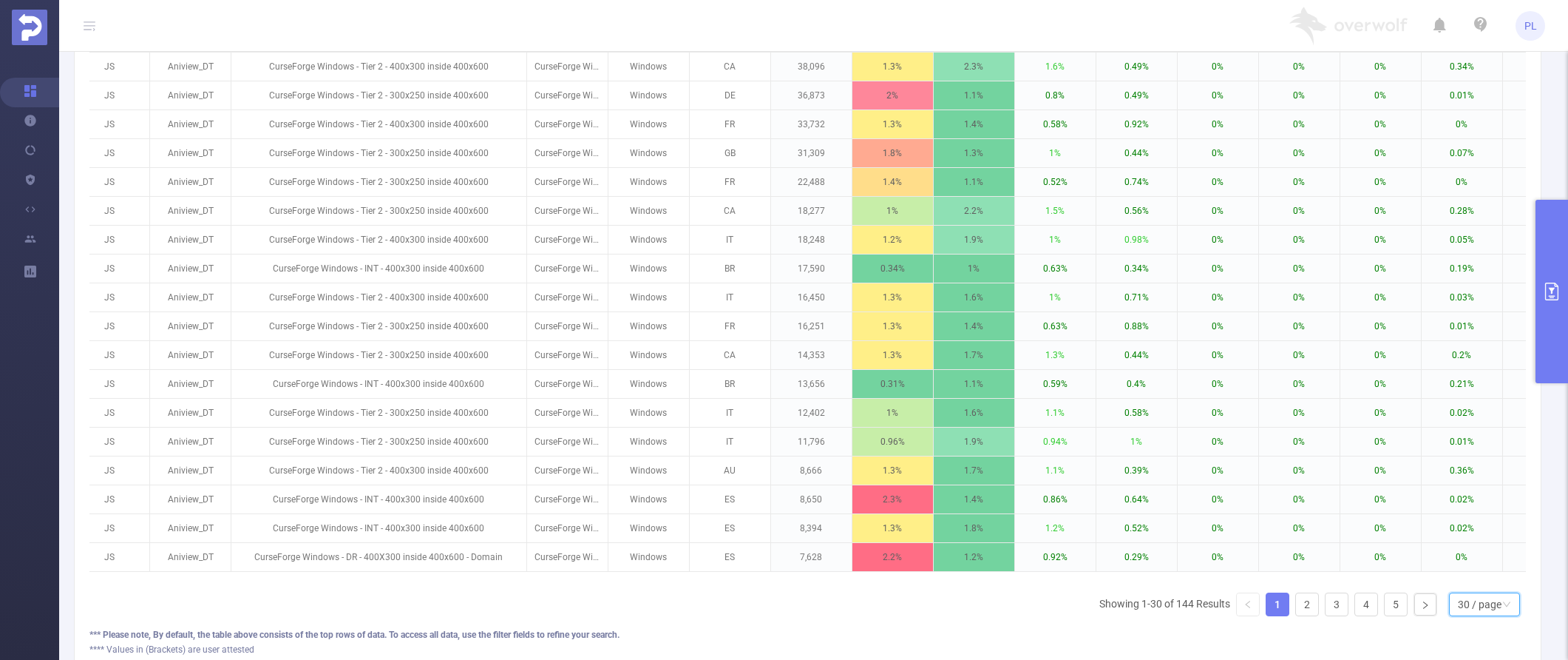
click at [1137, 615] on div "30 / page" at bounding box center [1480, 604] width 44 height 22
click at [1137, 587] on li "50 / page" at bounding box center [1472, 588] width 71 height 24
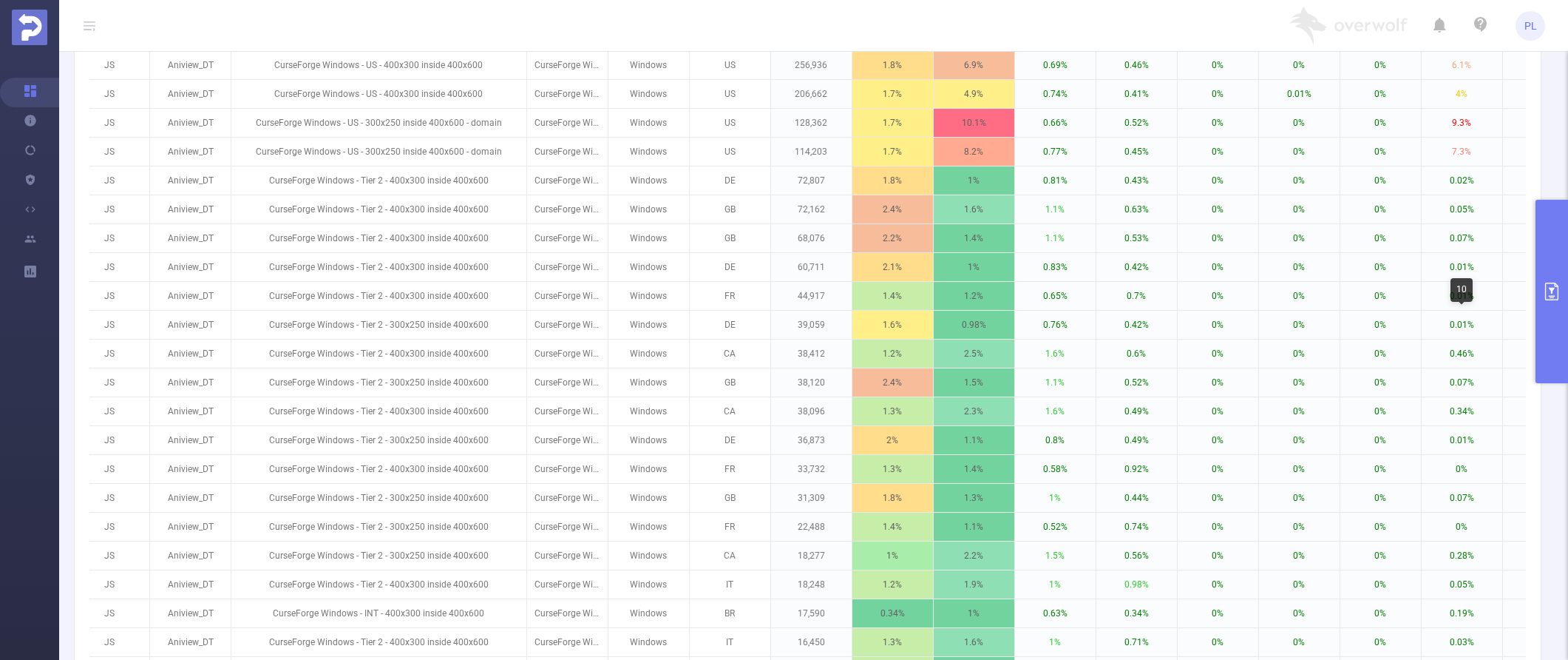
scroll to position [501, 0]
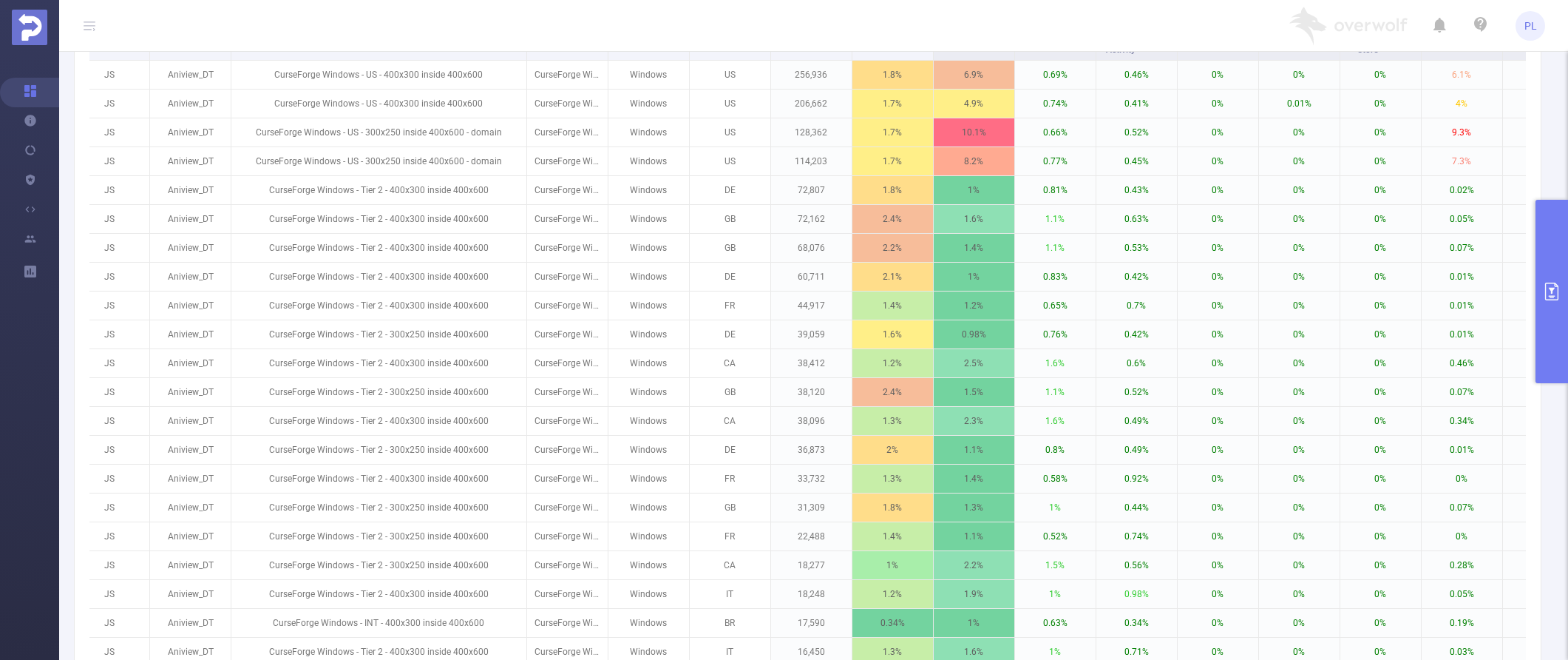
click at [1137, 300] on button "primary" at bounding box center [1552, 291] width 33 height 183
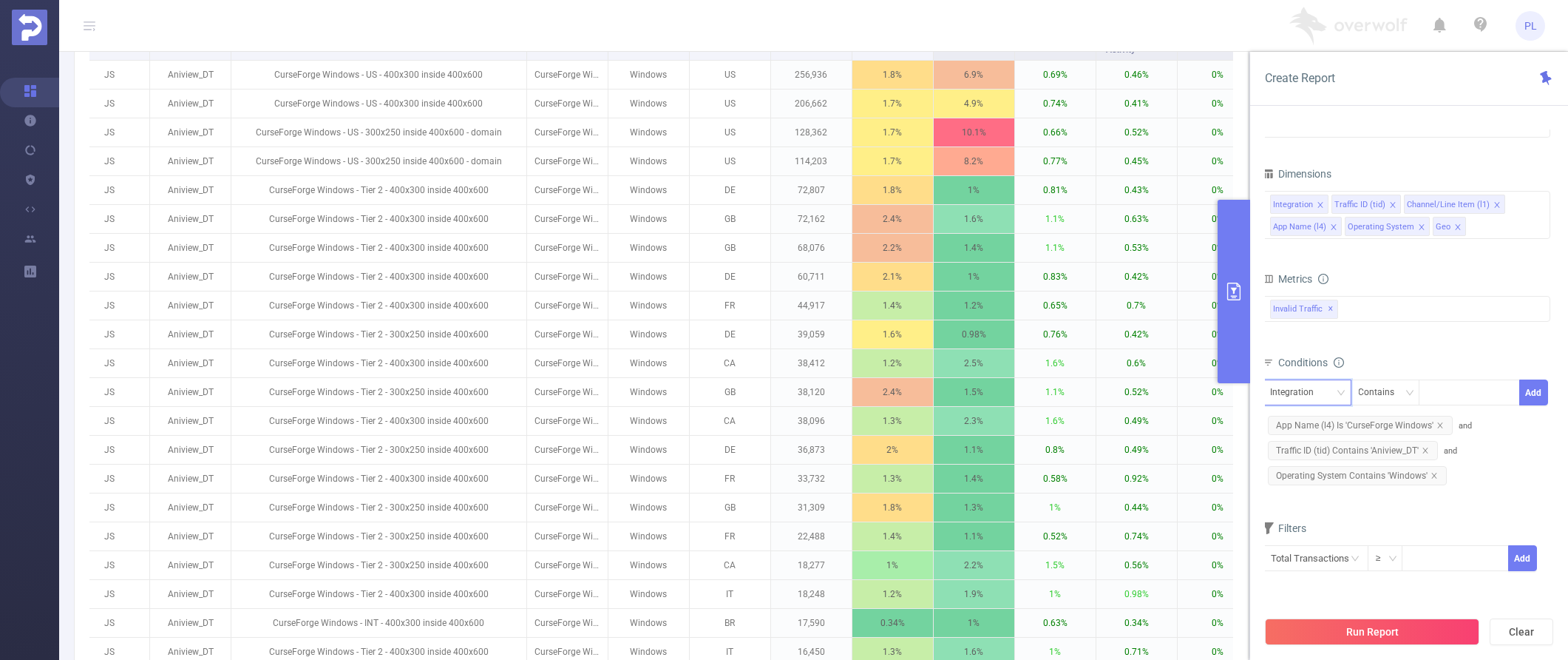
click at [1137, 400] on div "Integration" at bounding box center [1297, 392] width 54 height 24
click at [1137, 540] on li "Geo" at bounding box center [1322, 541] width 120 height 24
click at [1137, 390] on input at bounding box center [1430, 393] width 7 height 20
type input "US"
click at [1137, 393] on button "Add" at bounding box center [1533, 392] width 28 height 26
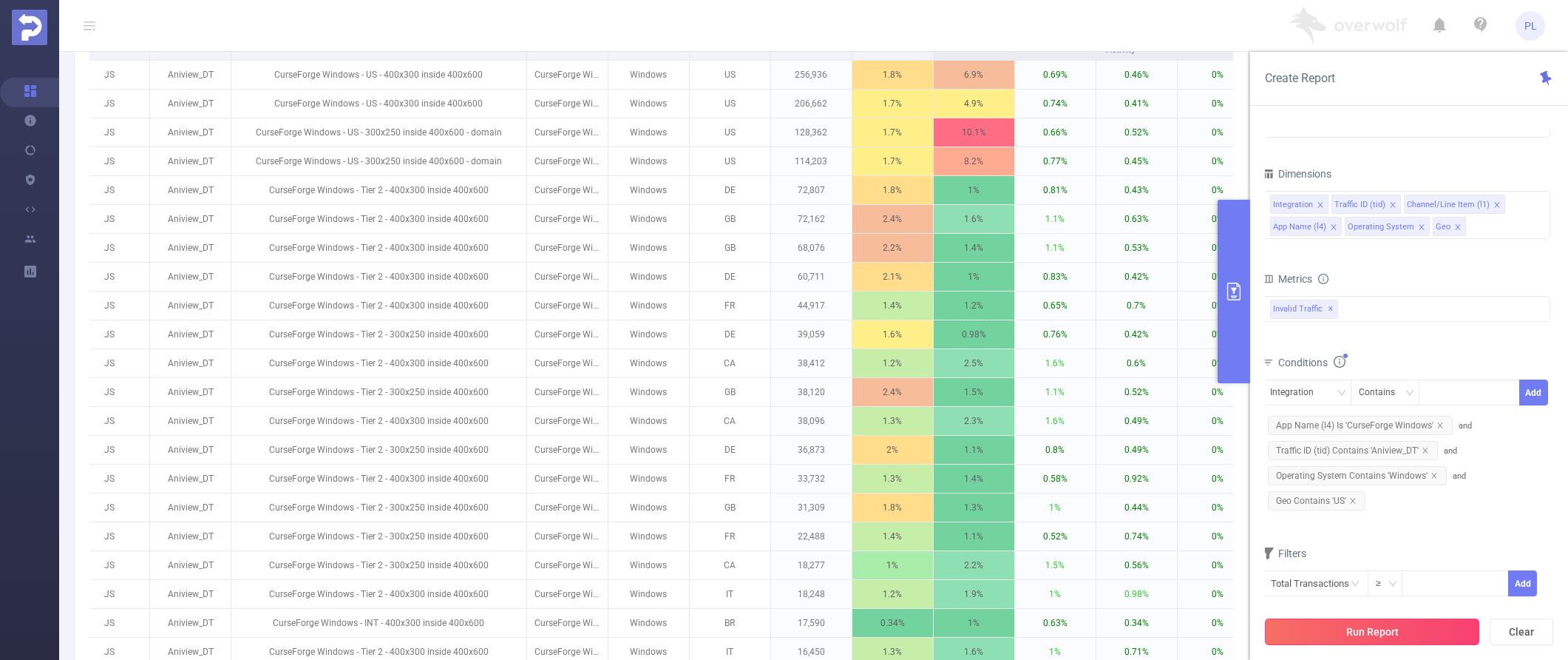
click at [1137, 629] on button "Run Report" at bounding box center [1372, 632] width 215 height 27
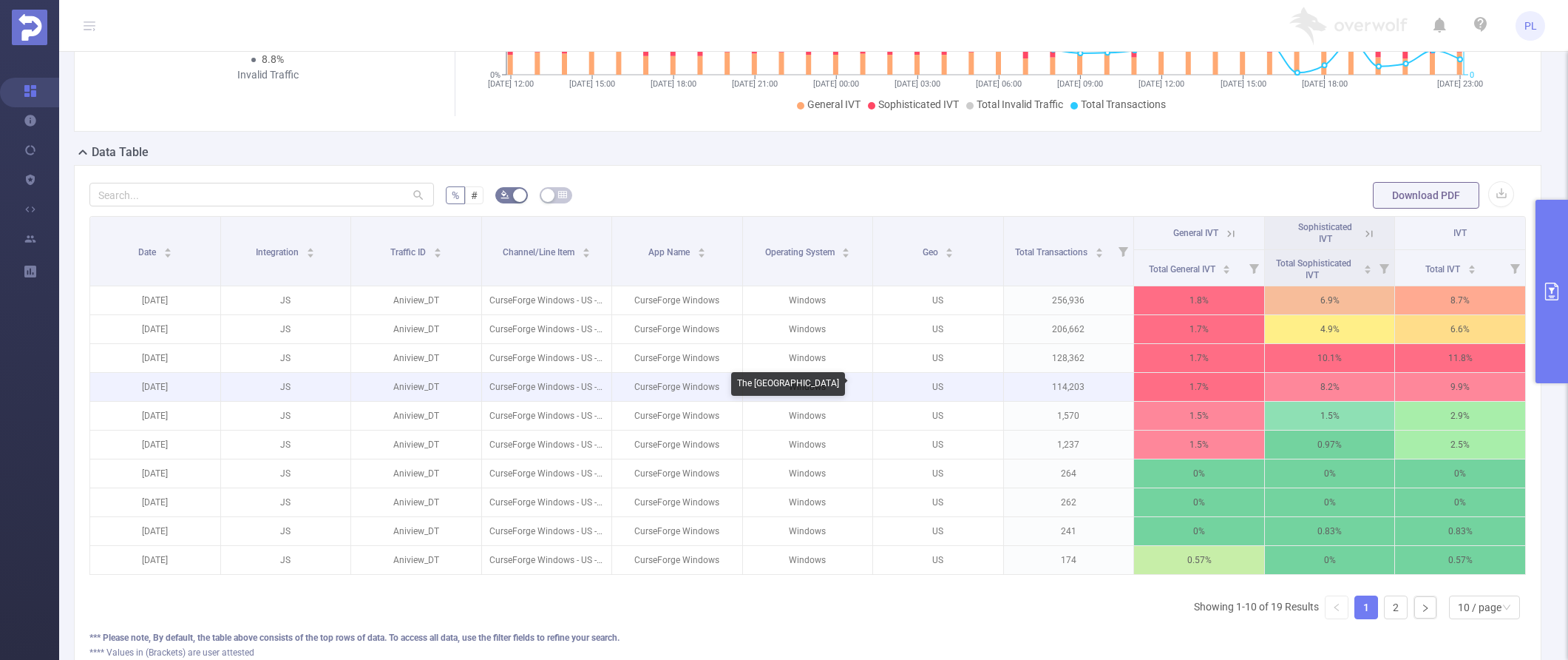
scroll to position [0, 3]
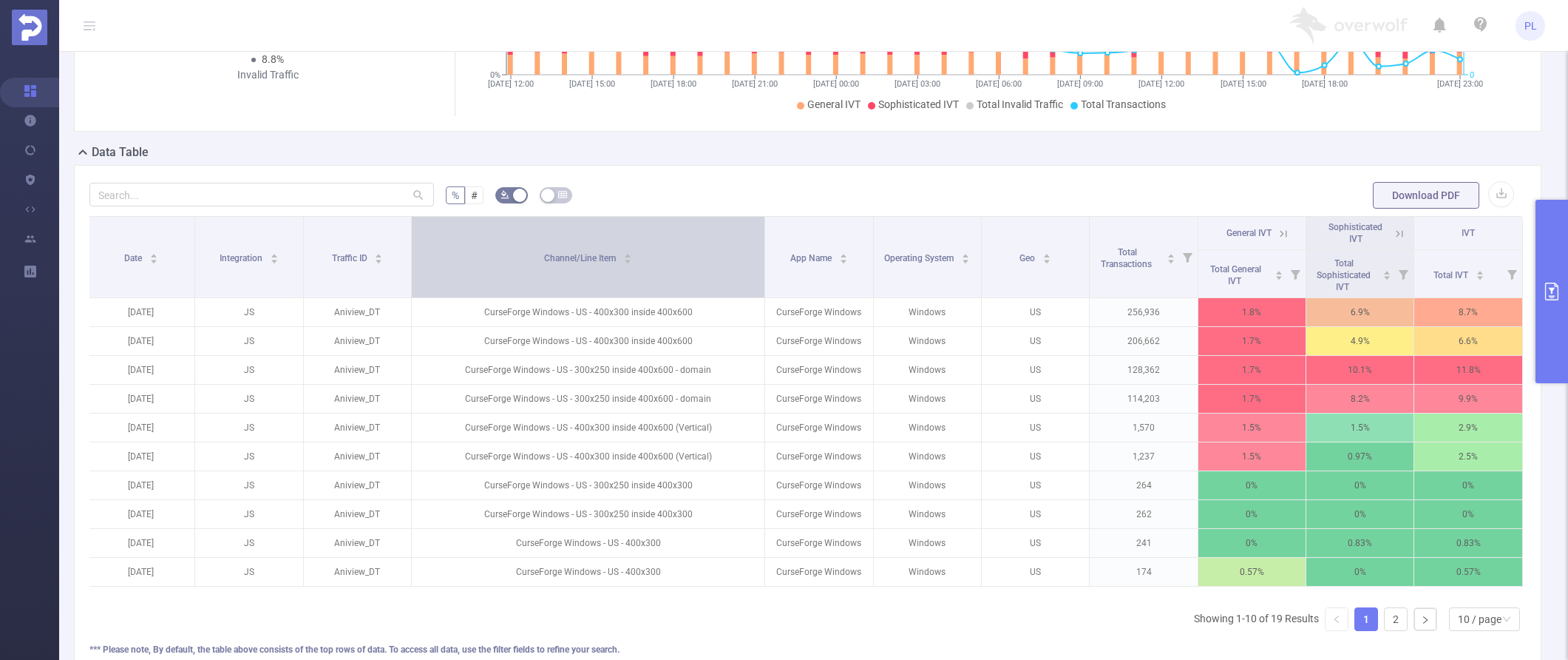
drag, startPoint x: 603, startPoint y: 229, endPoint x: 719, endPoint y: 244, distance: 117.0
click at [719, 244] on th "Channel/Line Item" at bounding box center [588, 257] width 353 height 81
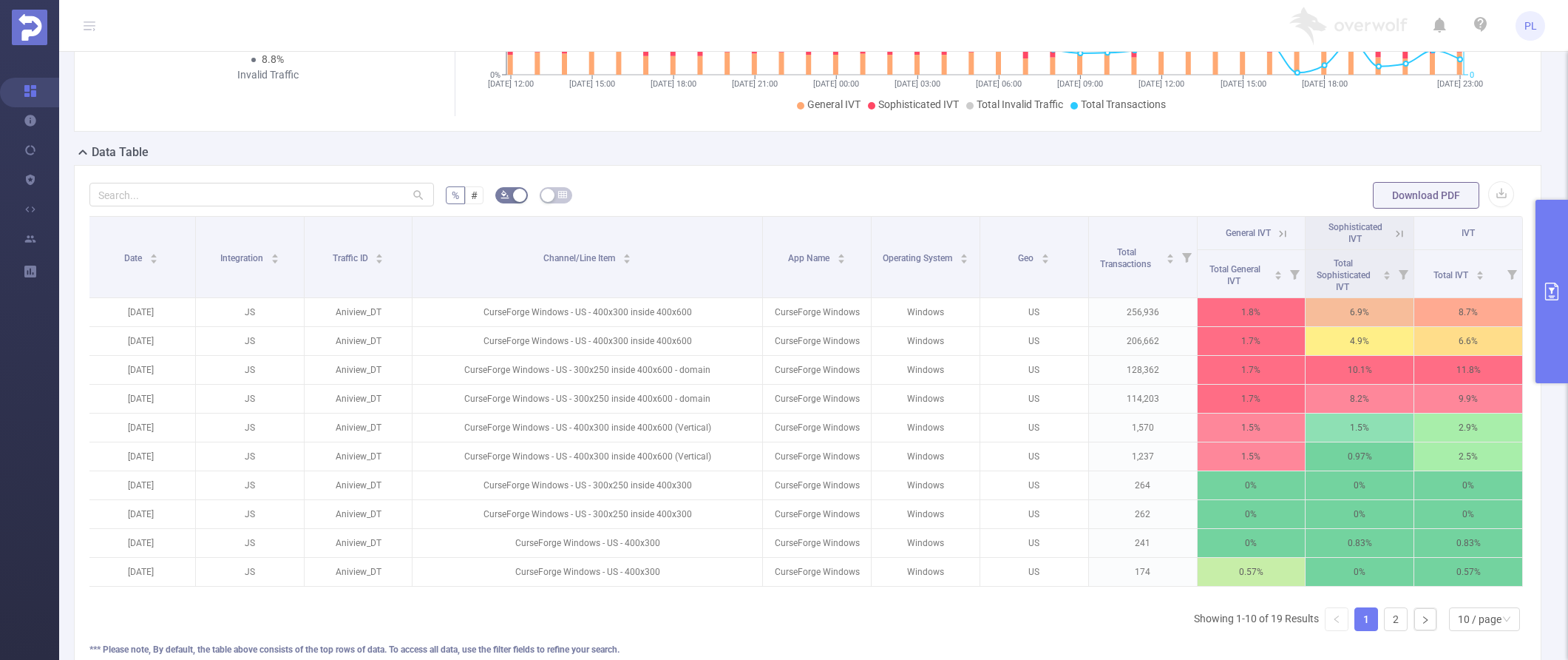
click at [1137, 231] on icon at bounding box center [1400, 234] width 13 height 13
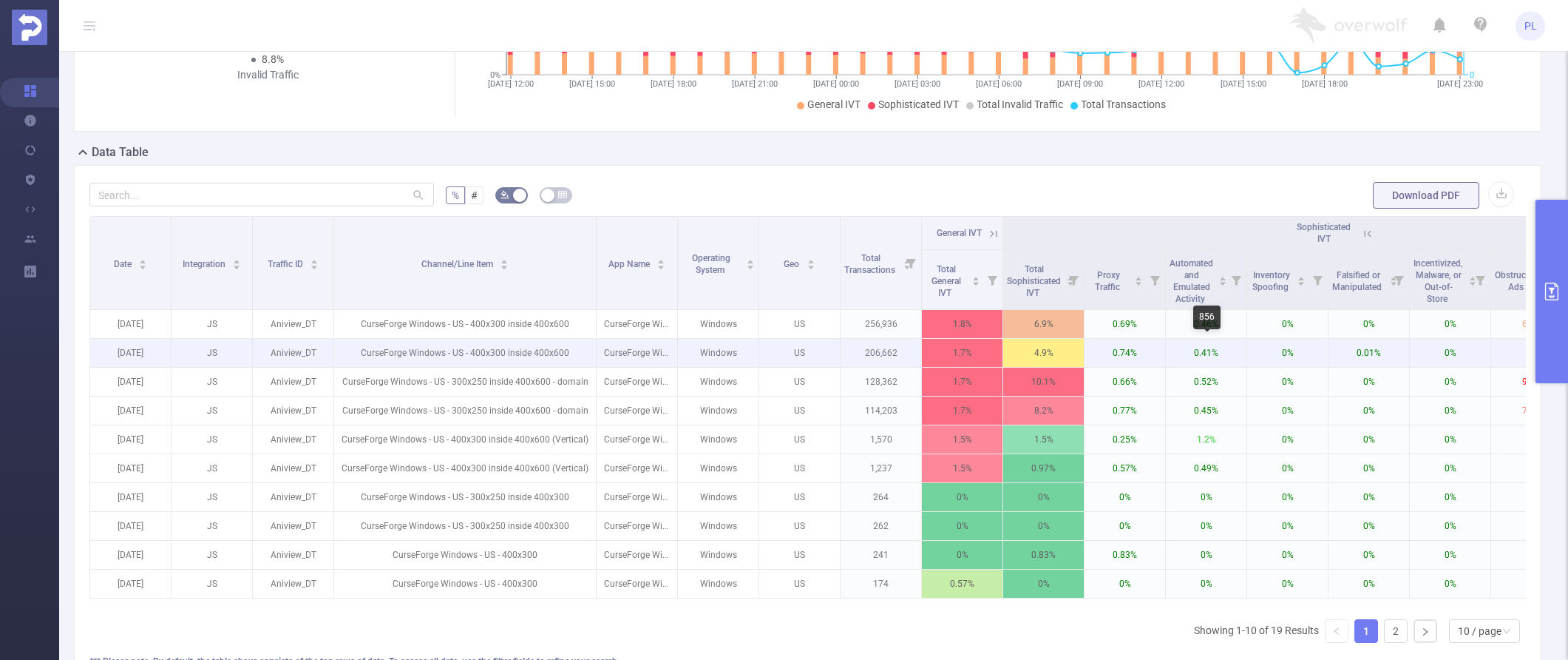
scroll to position [0, 224]
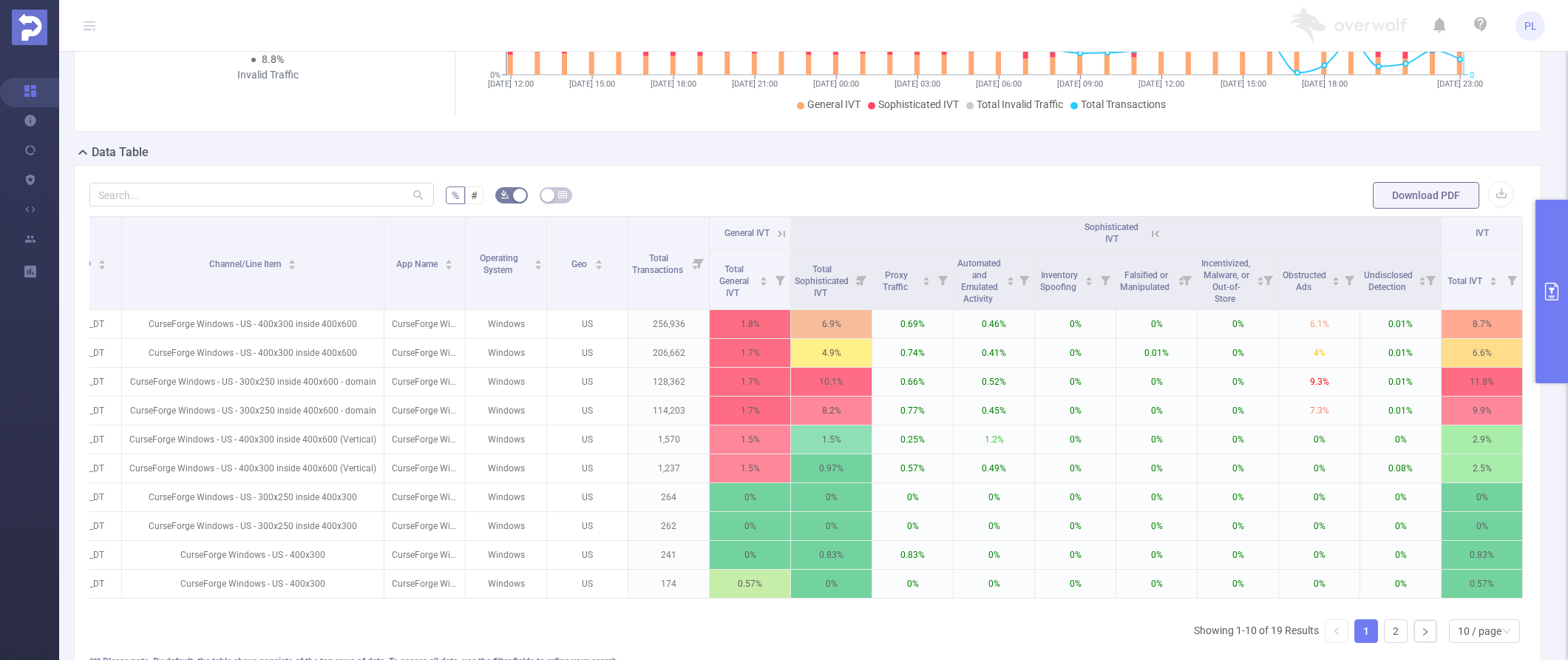
click at [1137, 299] on icon "primary" at bounding box center [1552, 291] width 13 height 18
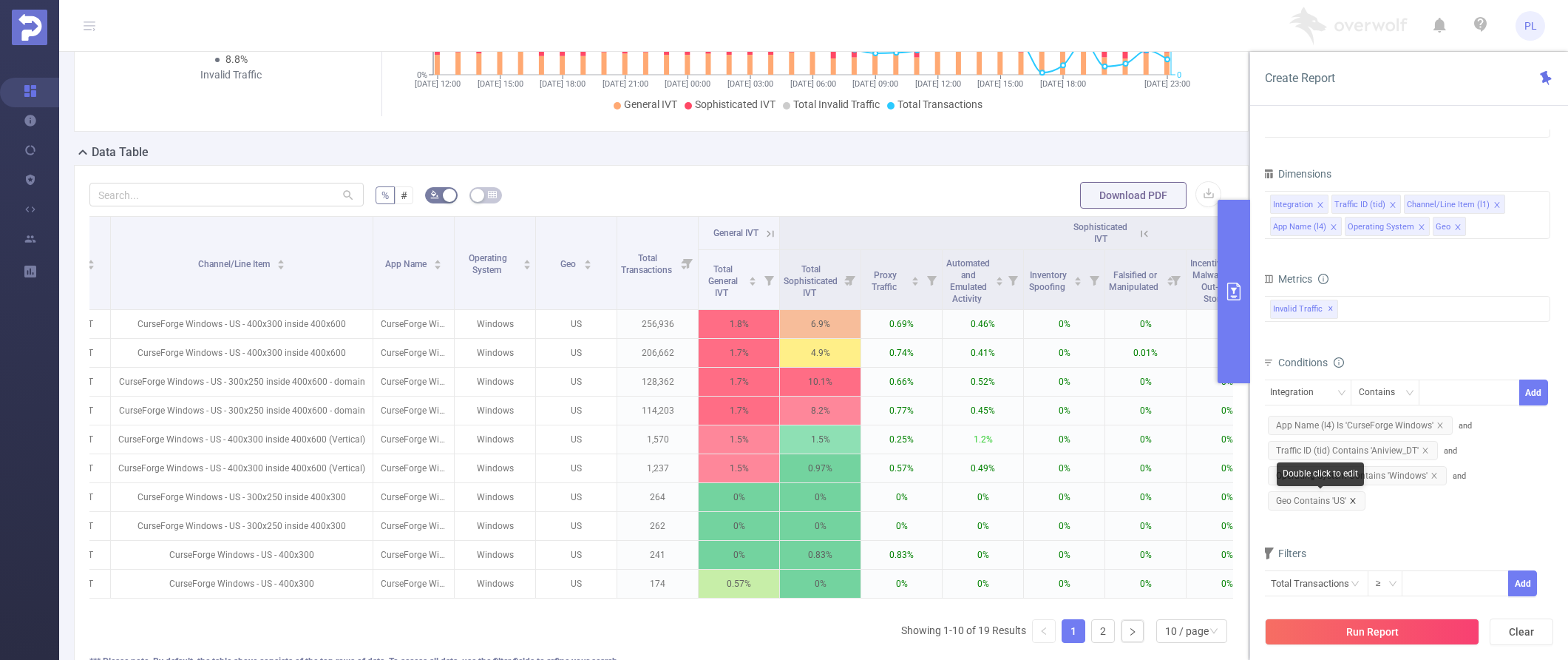
click at [1137, 501] on icon "icon: close" at bounding box center [1352, 500] width 7 height 7
click at [1137, 224] on icon "icon: close" at bounding box center [1457, 227] width 7 height 7
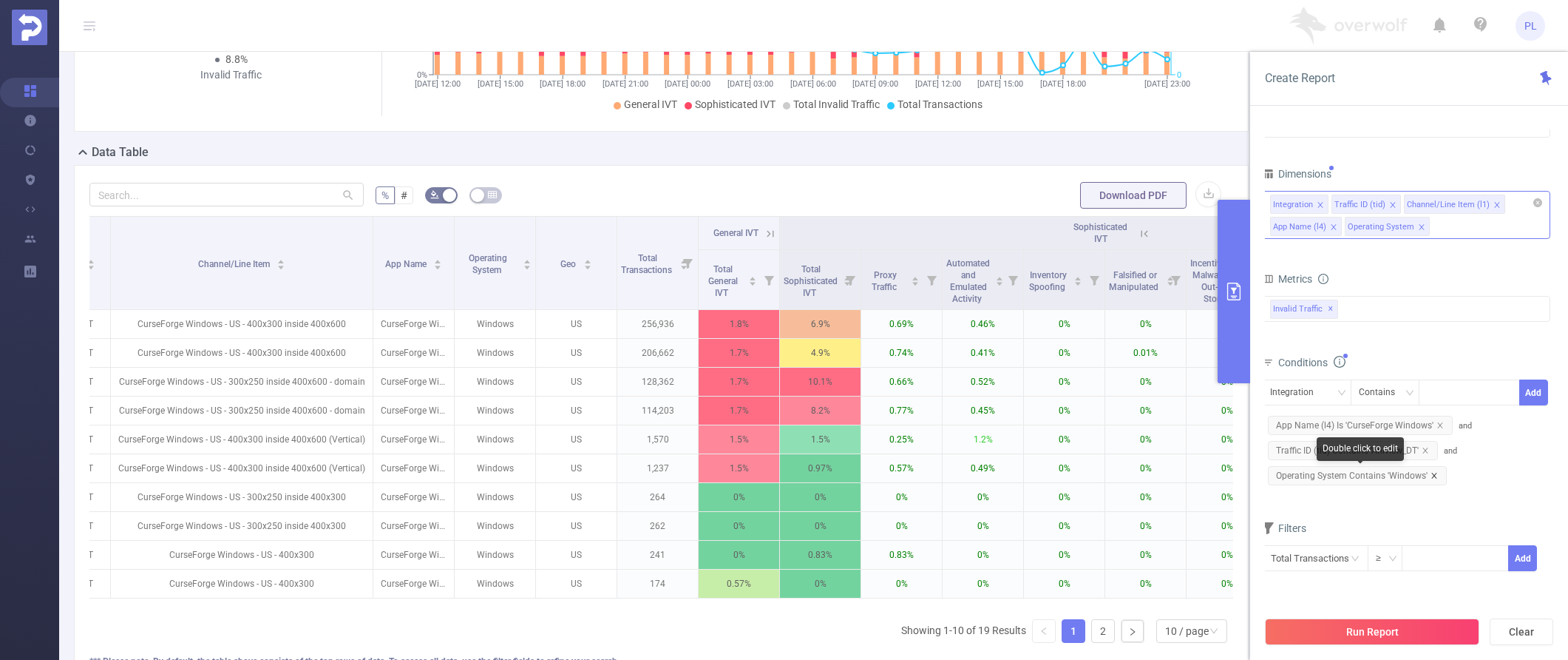
click at [1137, 475] on icon "icon: close" at bounding box center [1434, 475] width 7 height 7
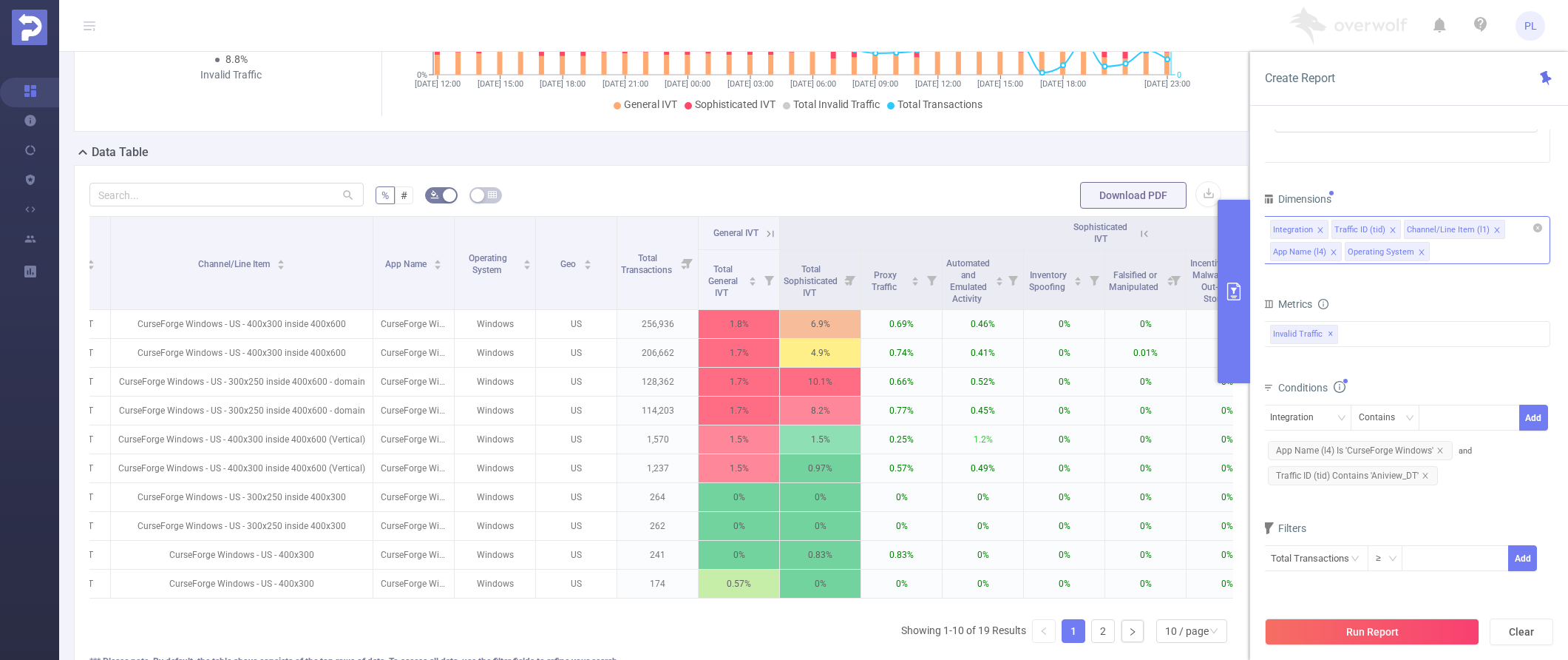
click at [1137, 252] on icon "icon: close" at bounding box center [1421, 251] width 5 height 5
click at [1137, 629] on button "Run Report" at bounding box center [1372, 632] width 215 height 27
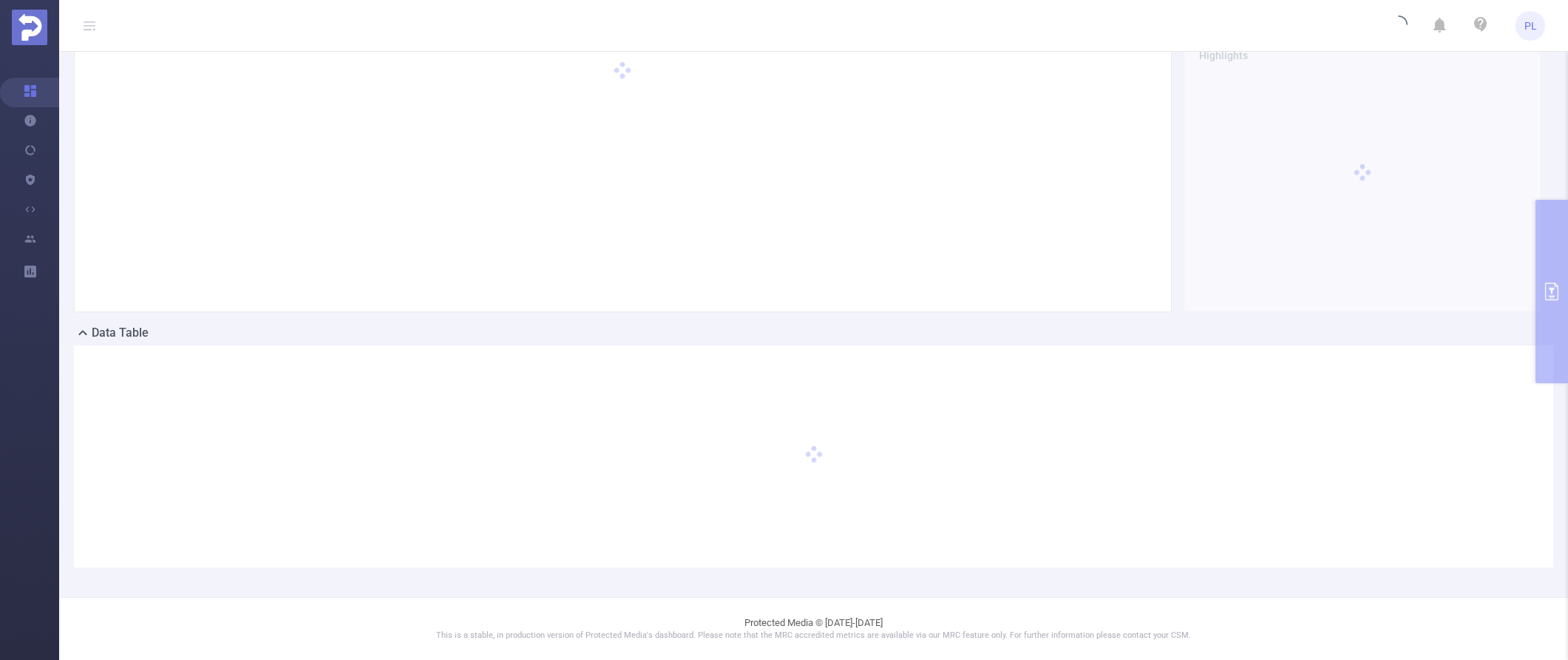
scroll to position [71, 0]
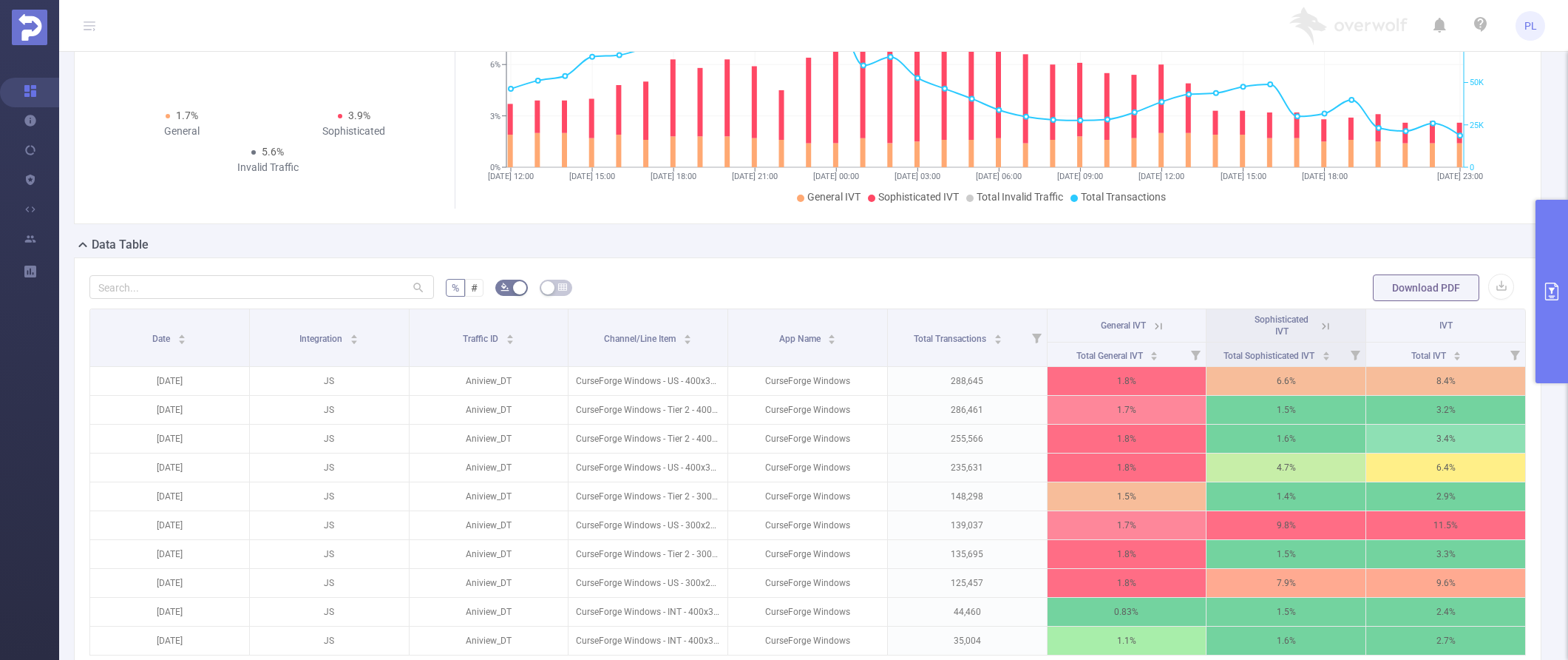
scroll to position [270, 0]
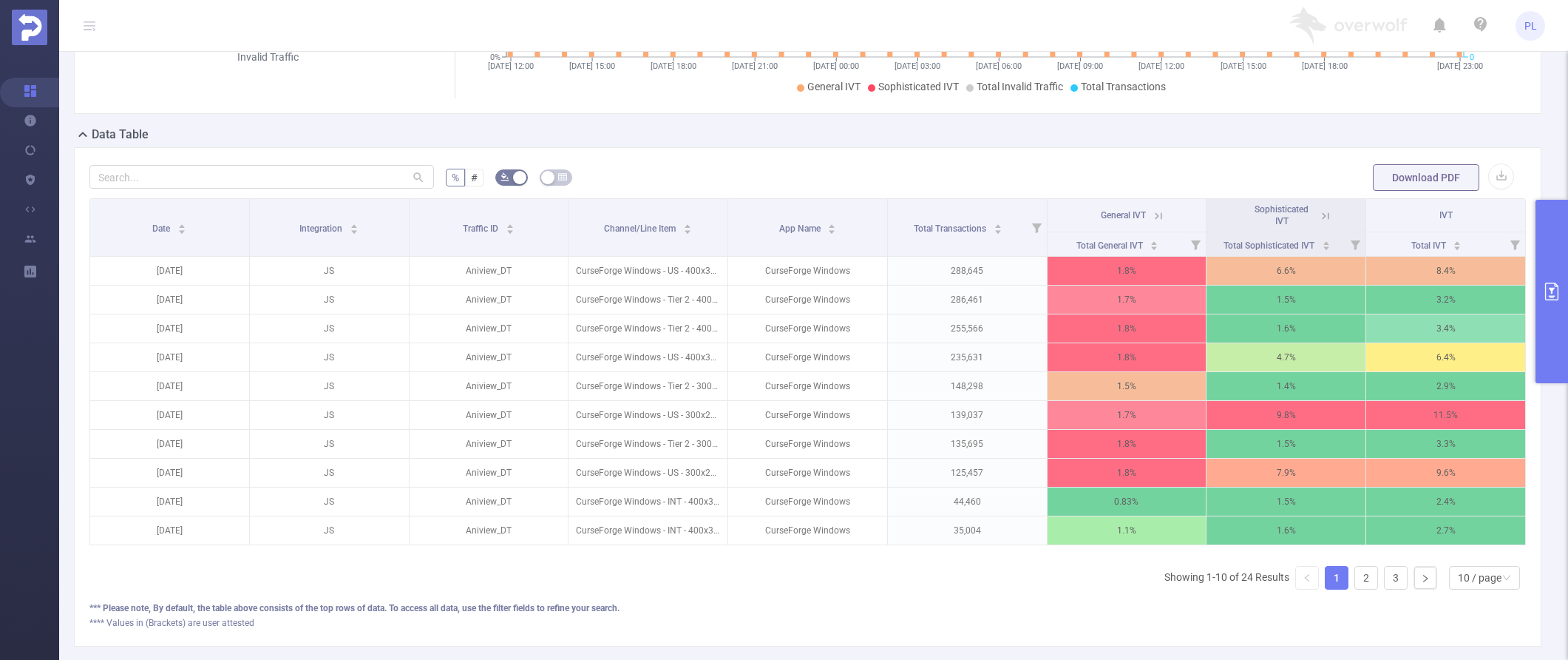
click at [1137, 214] on icon at bounding box center [1326, 216] width 7 height 7
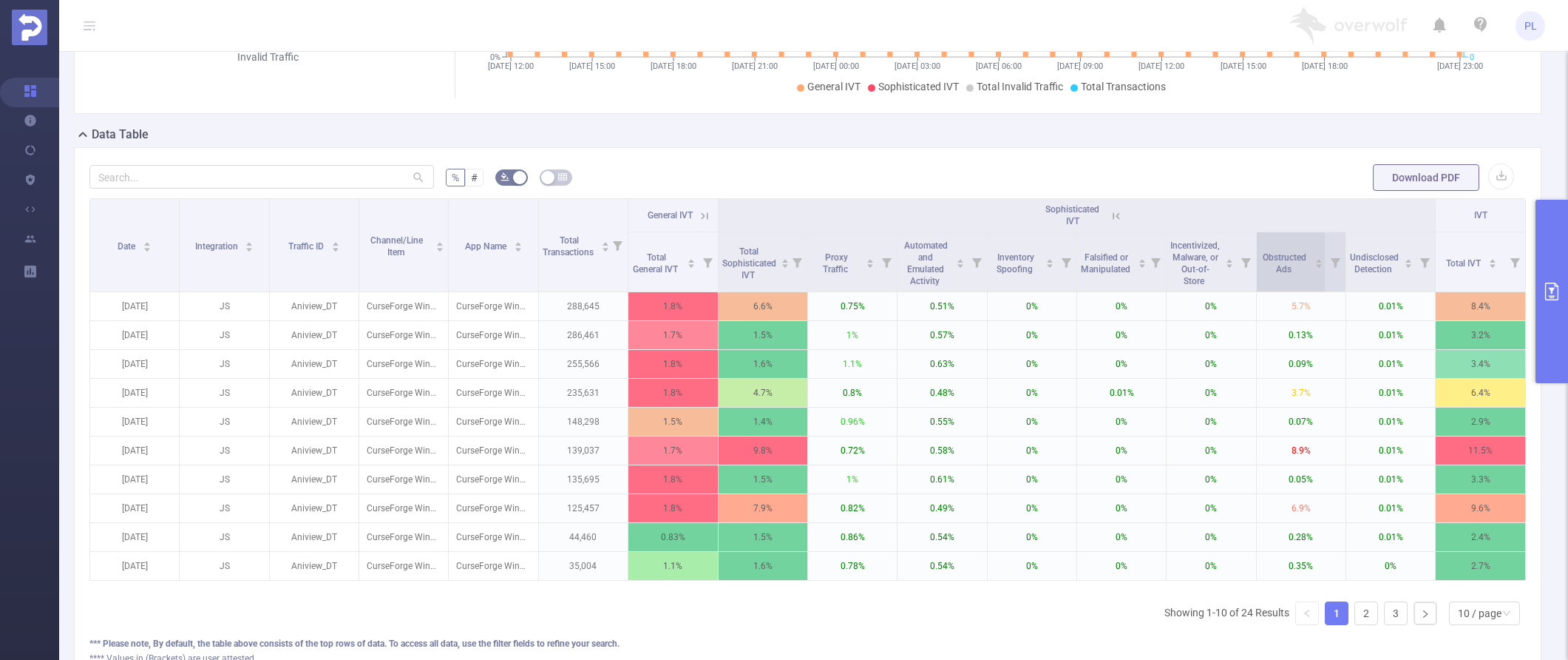
click at [1137, 267] on icon "icon: caret-down" at bounding box center [1319, 266] width 8 height 8
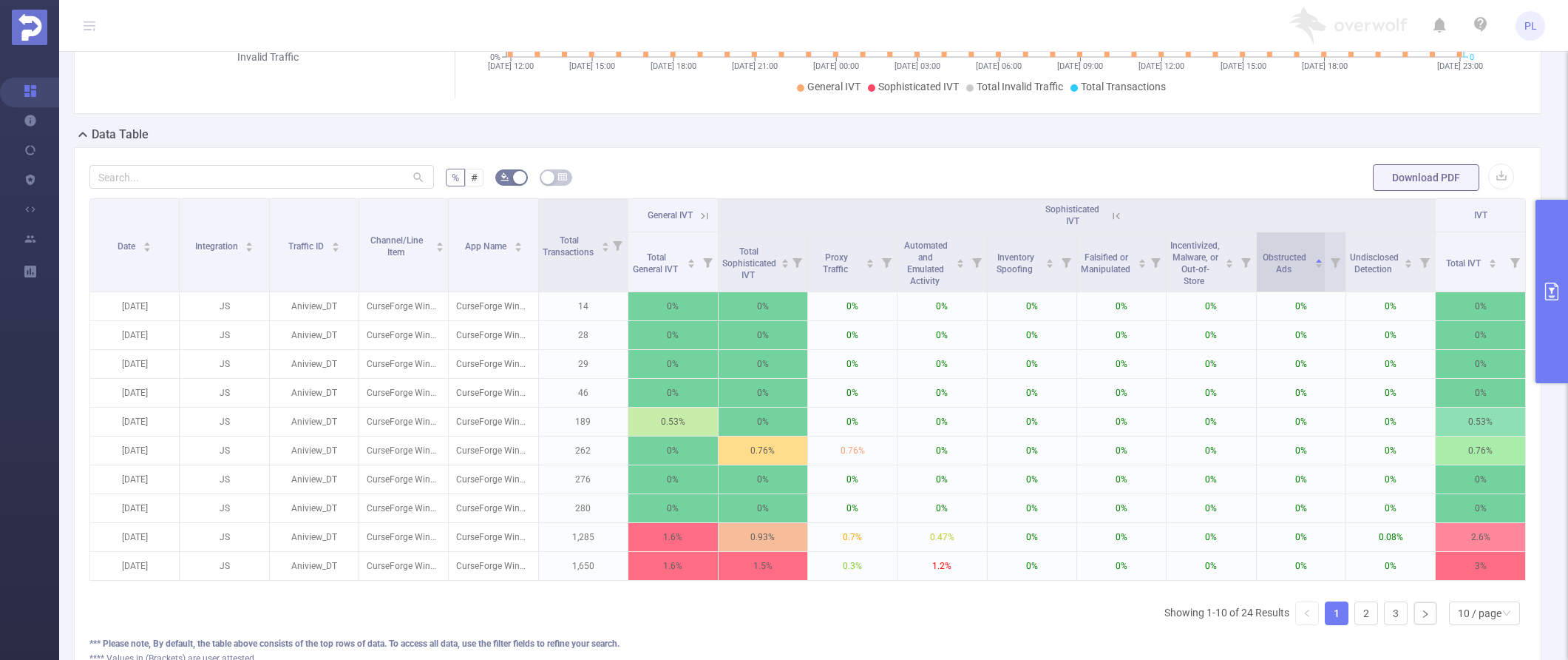
click at [1137, 267] on icon "icon: caret-down" at bounding box center [1319, 266] width 8 height 8
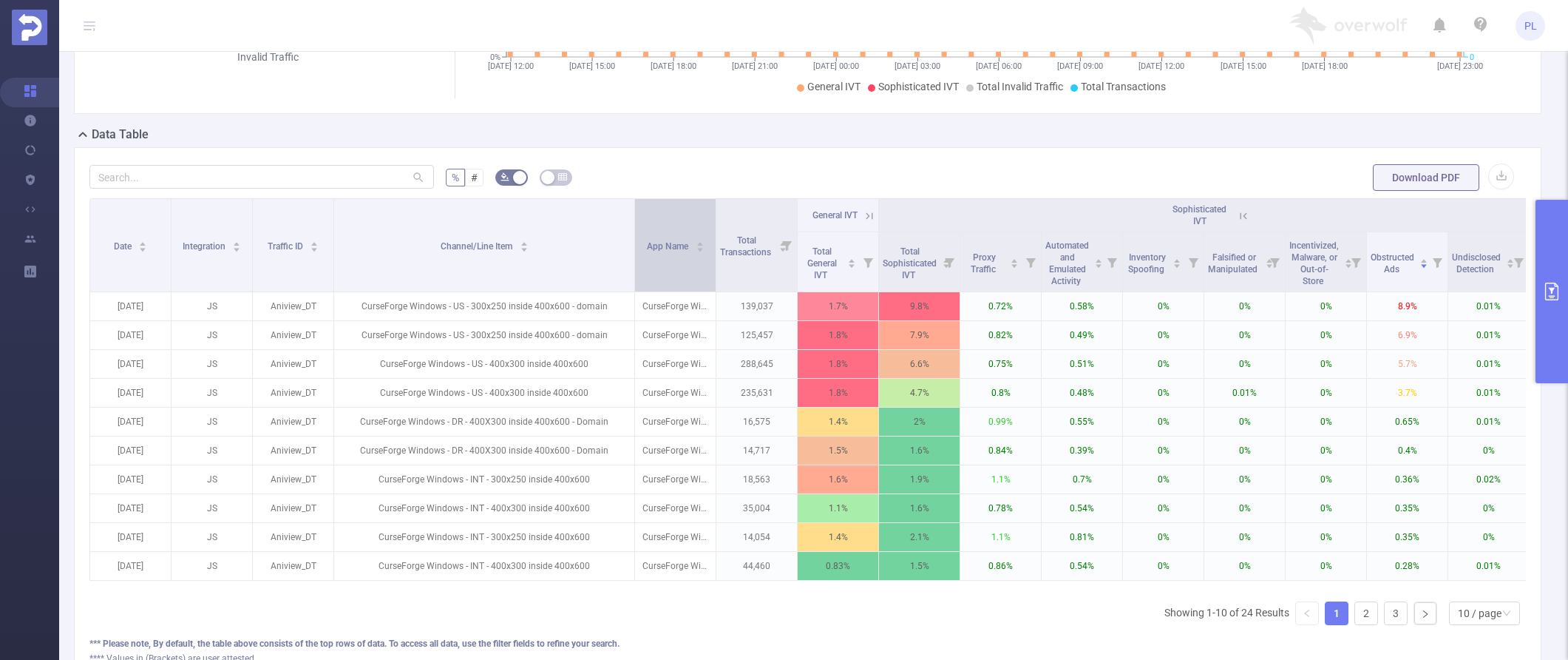
drag, startPoint x: 445, startPoint y: 218, endPoint x: 642, endPoint y: 232, distance: 197.5
click at [642, 232] on tr "Date Integration Traffic ID Channel/Line Item App Name Total Transactions Gener…" at bounding box center [851, 216] width 1521 height 33
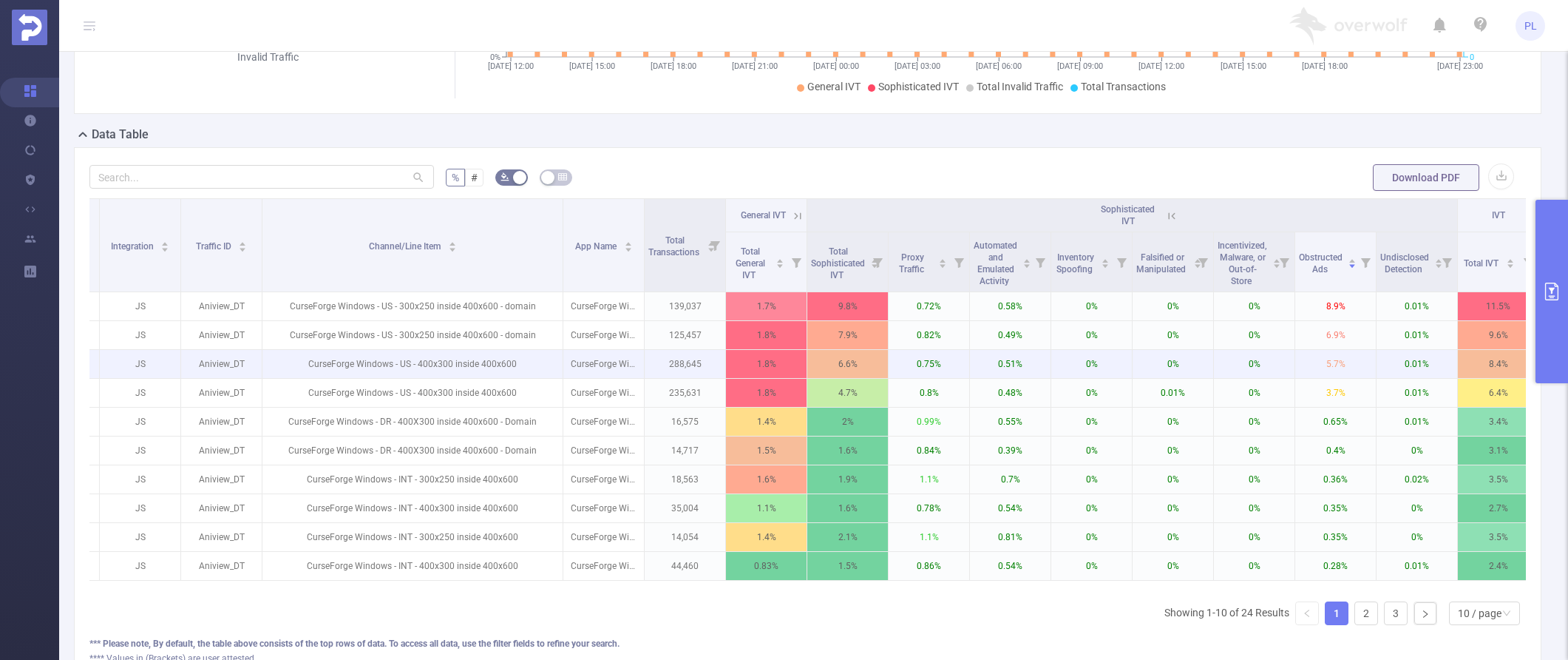
scroll to position [0, 99]
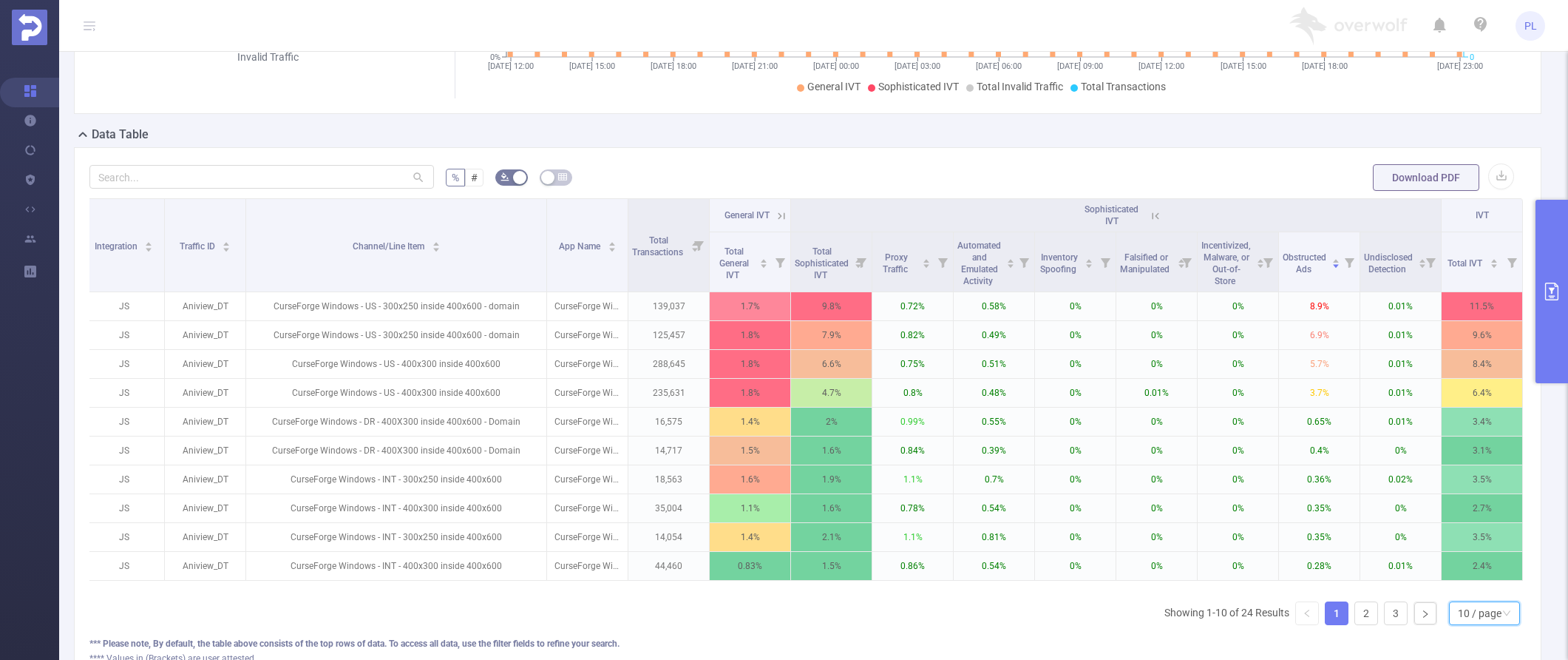
click at [1137, 624] on div "10 / page" at bounding box center [1480, 613] width 44 height 22
click at [1137, 544] on li "30 / page" at bounding box center [1472, 550] width 71 height 24
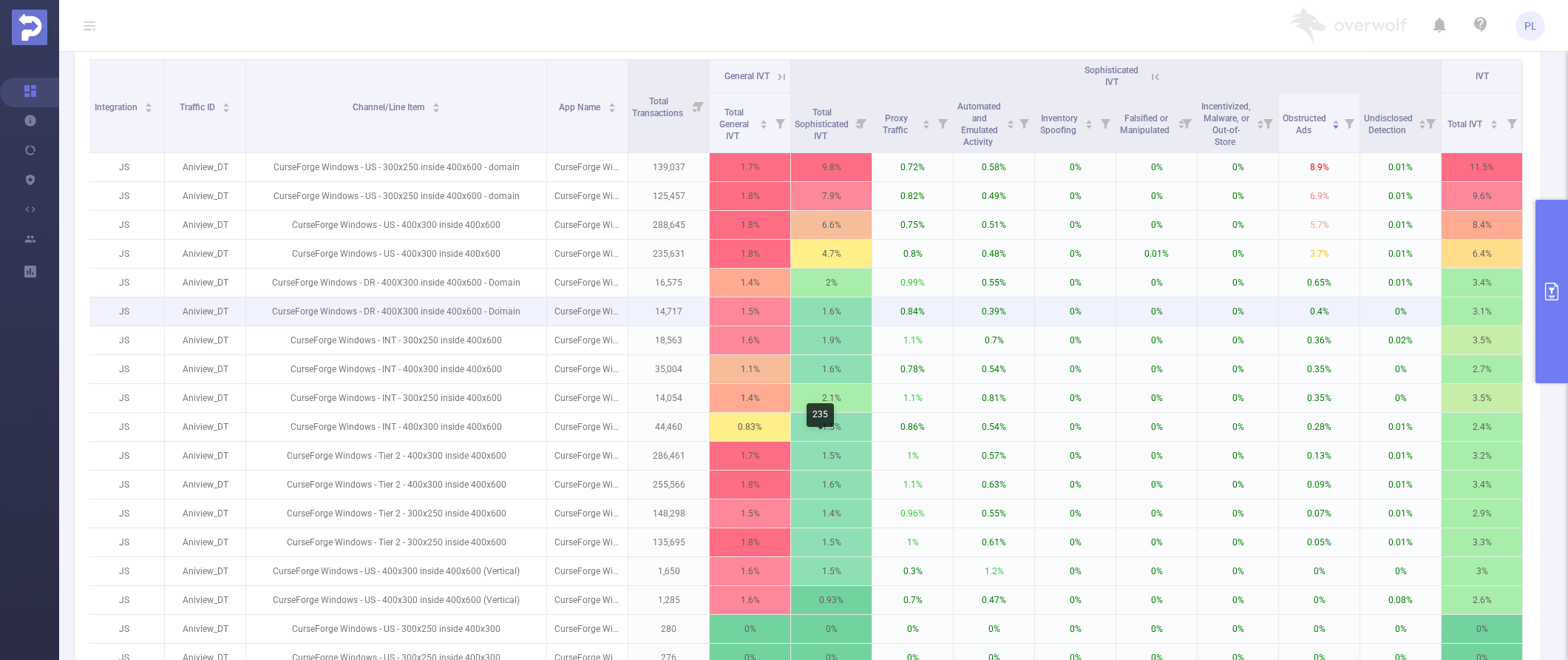
scroll to position [406, 0]
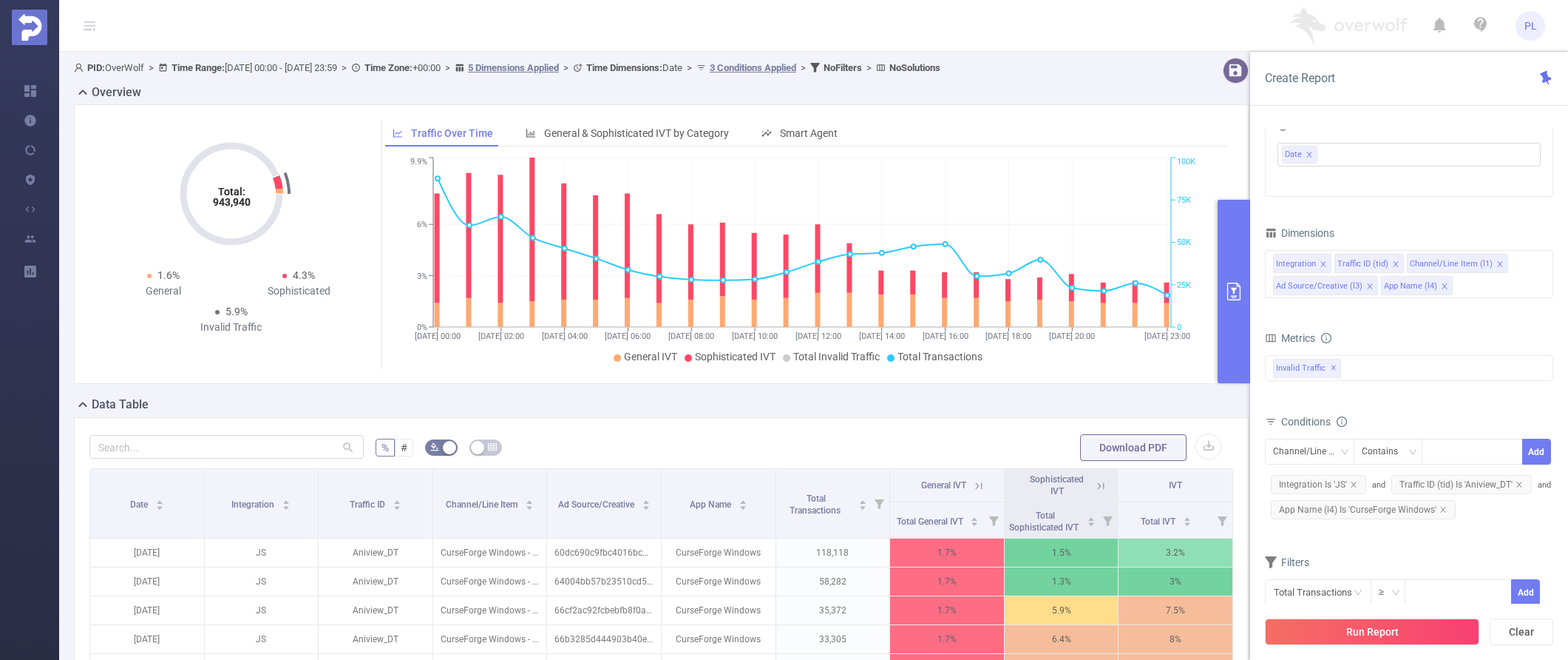
click at [1094, 486] on icon at bounding box center [1100, 486] width 13 height 13
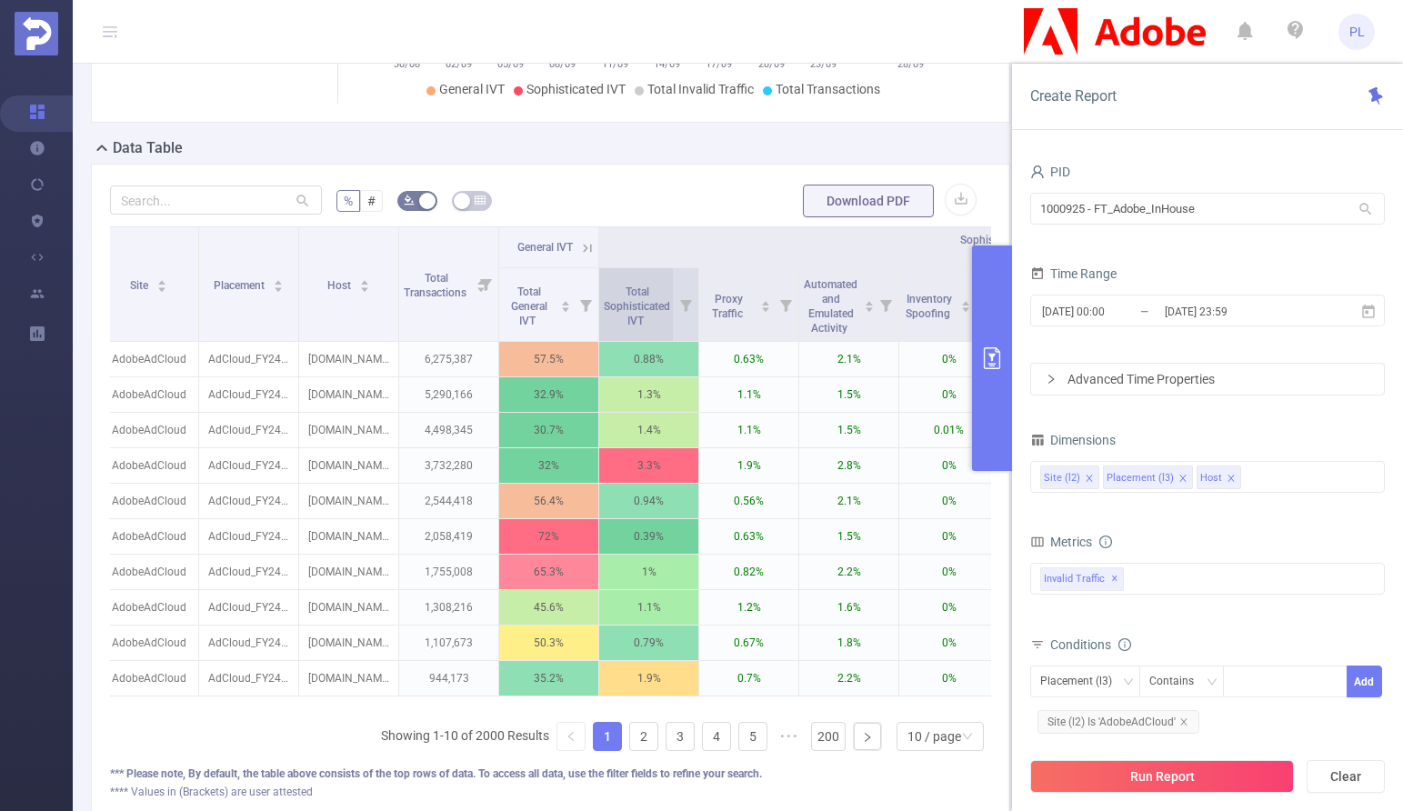
scroll to position [368, 0]
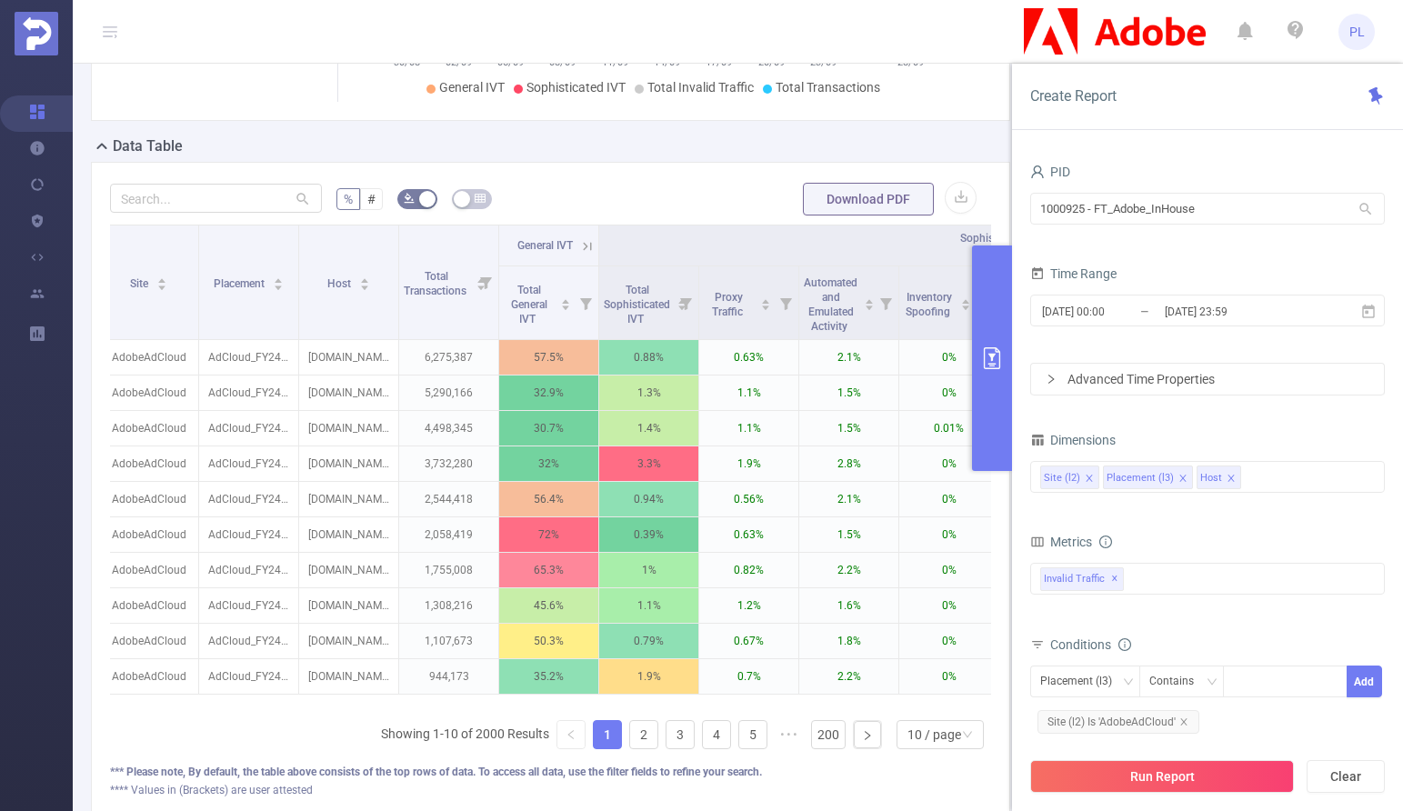
click at [995, 359] on icon "primary" at bounding box center [992, 358] width 22 height 22
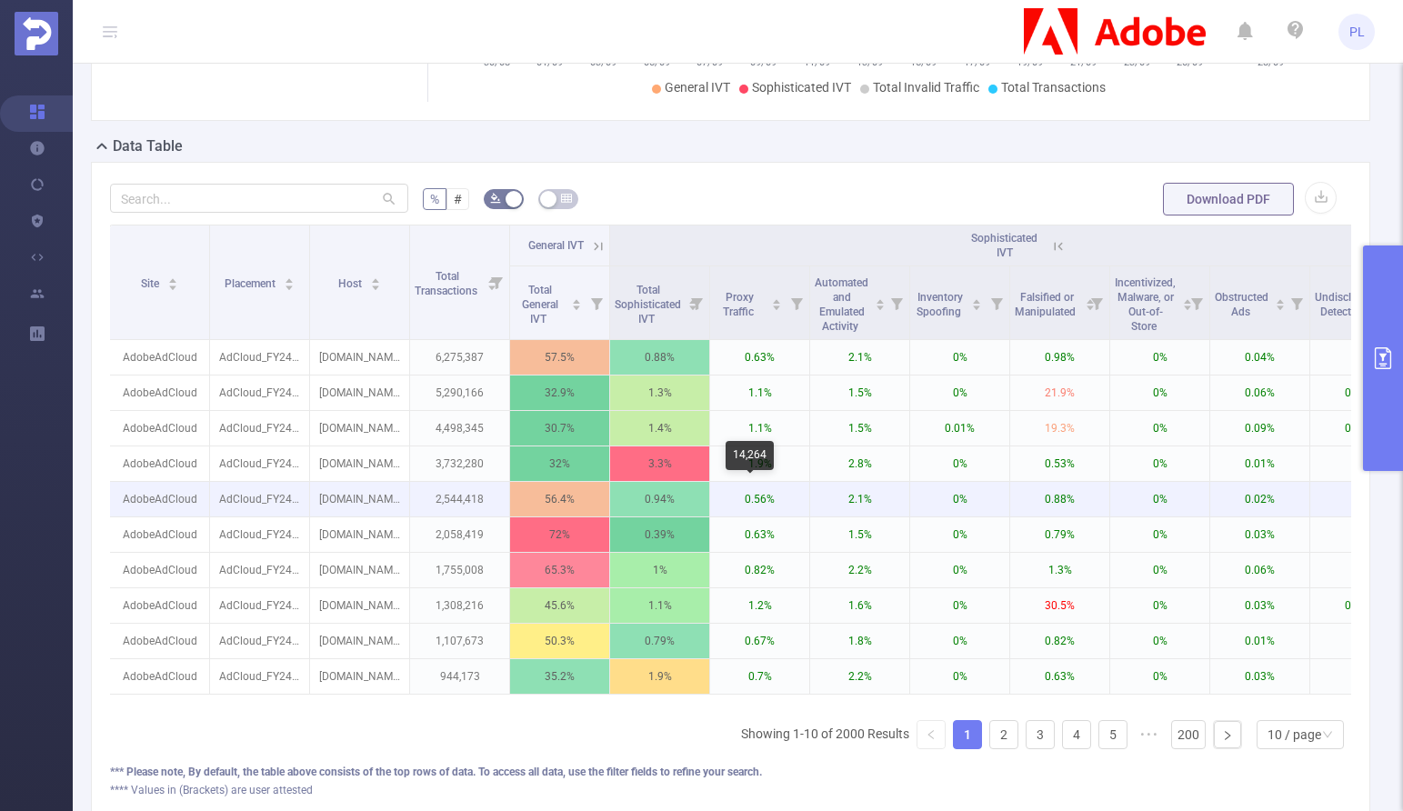
scroll to position [0, 0]
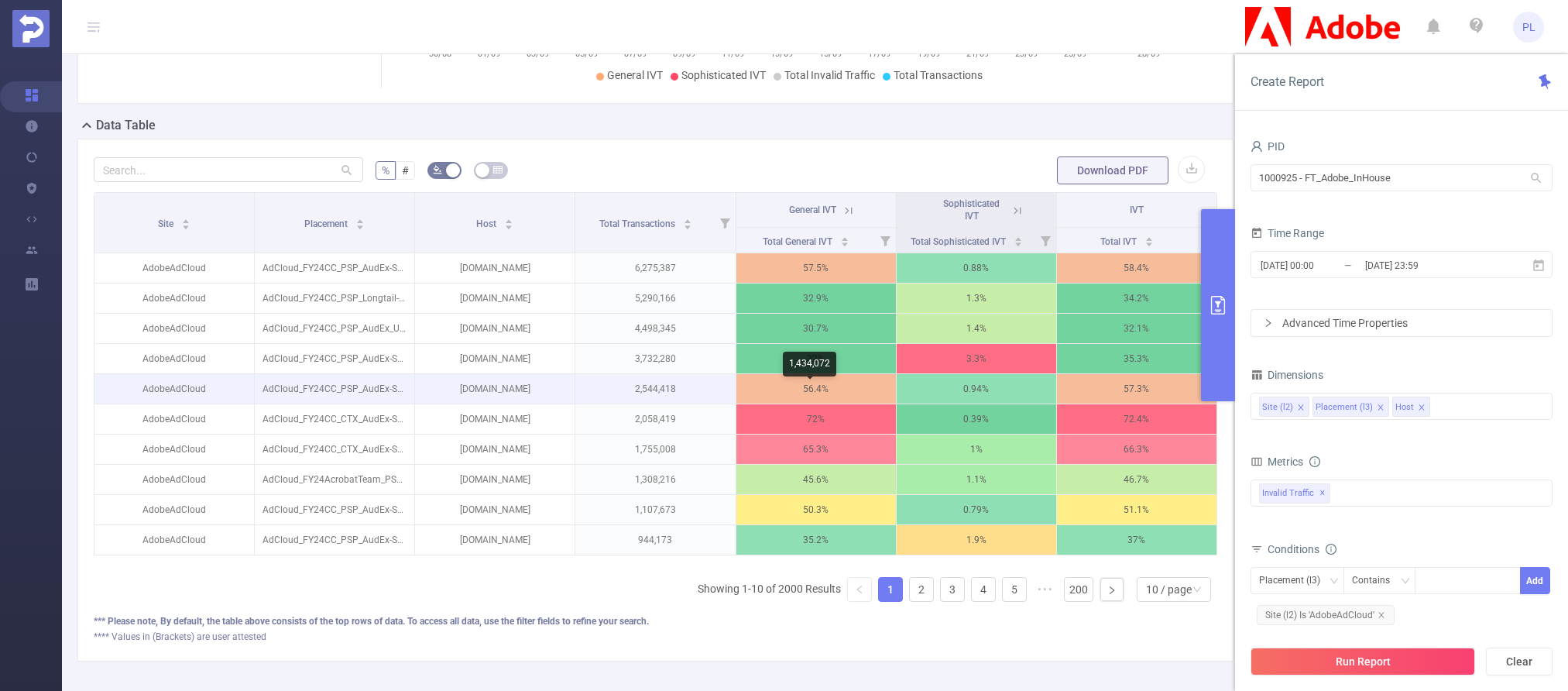
scroll to position [0, 3]
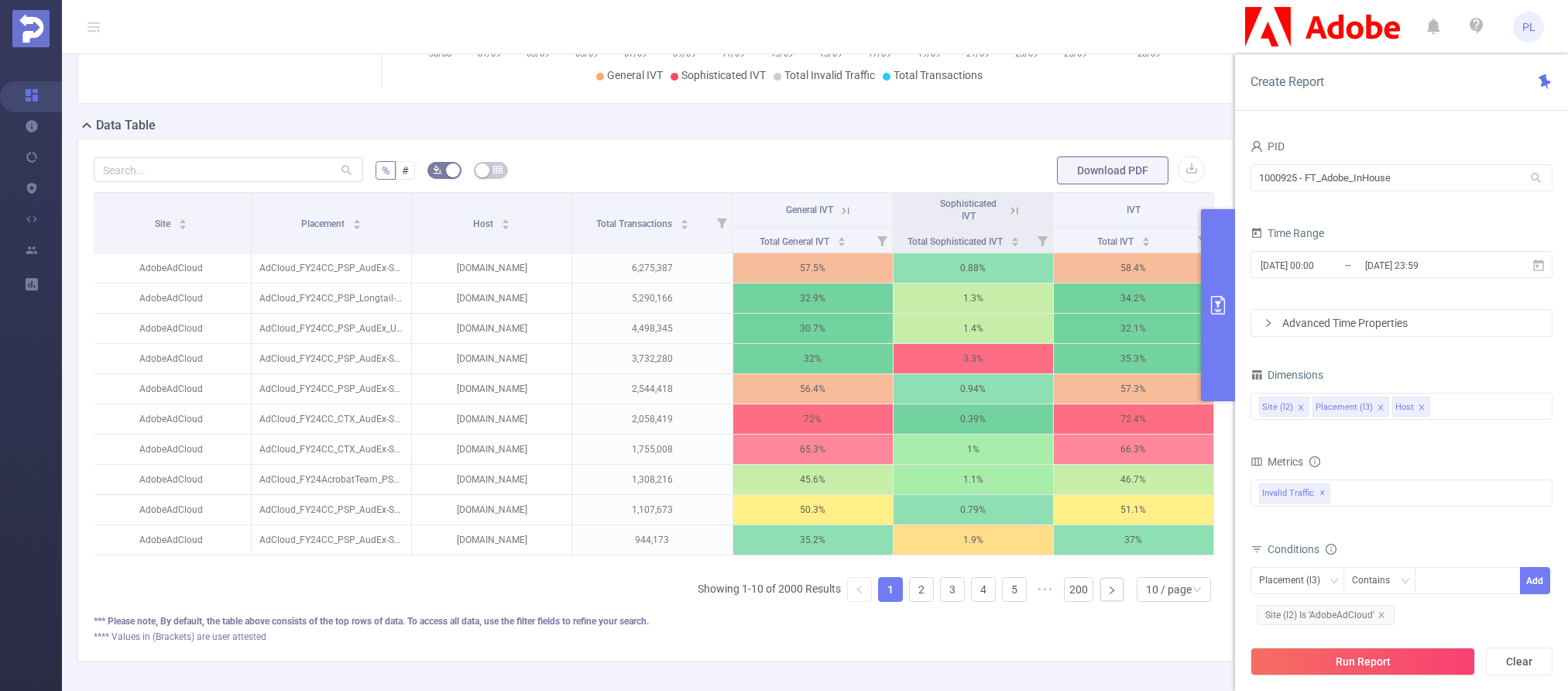
click at [840, 209] on icon at bounding box center [845, 210] width 14 height 14
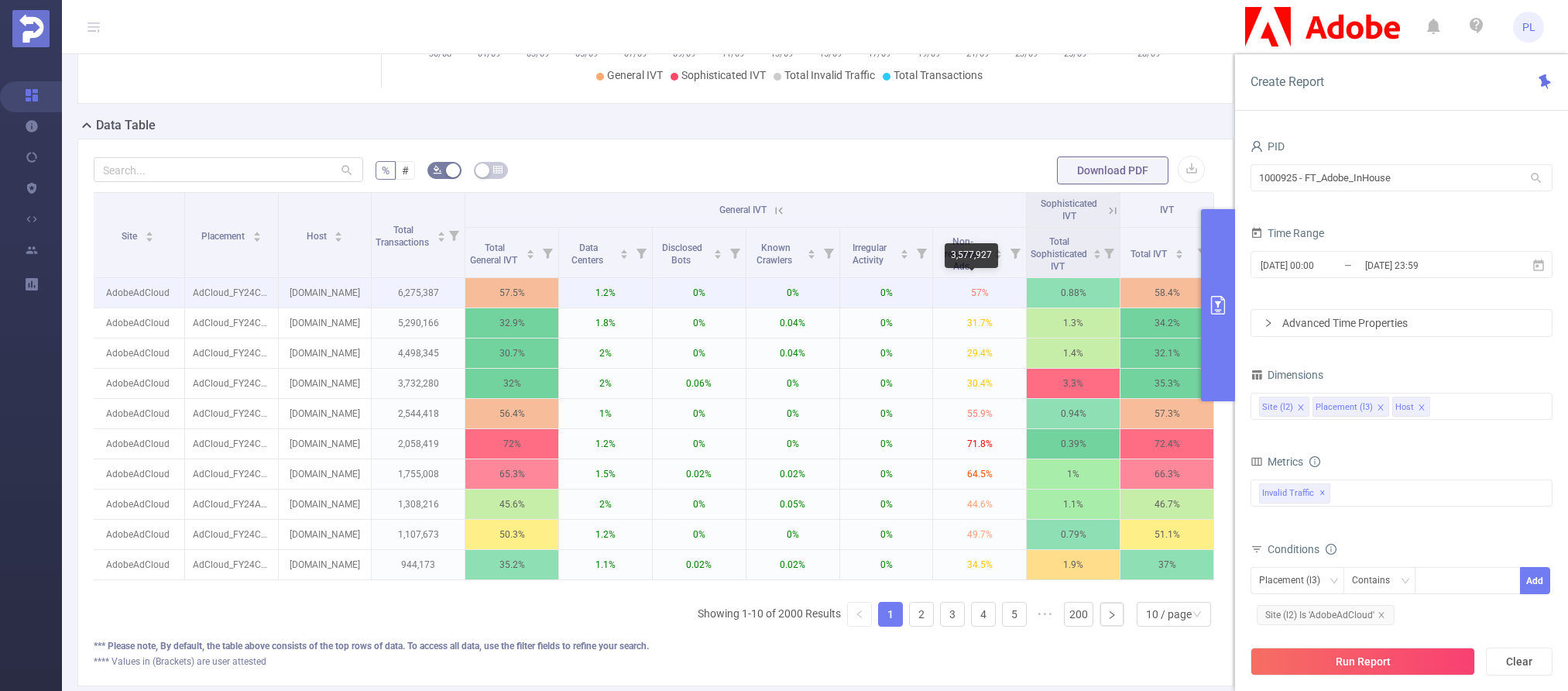
scroll to position [0, 0]
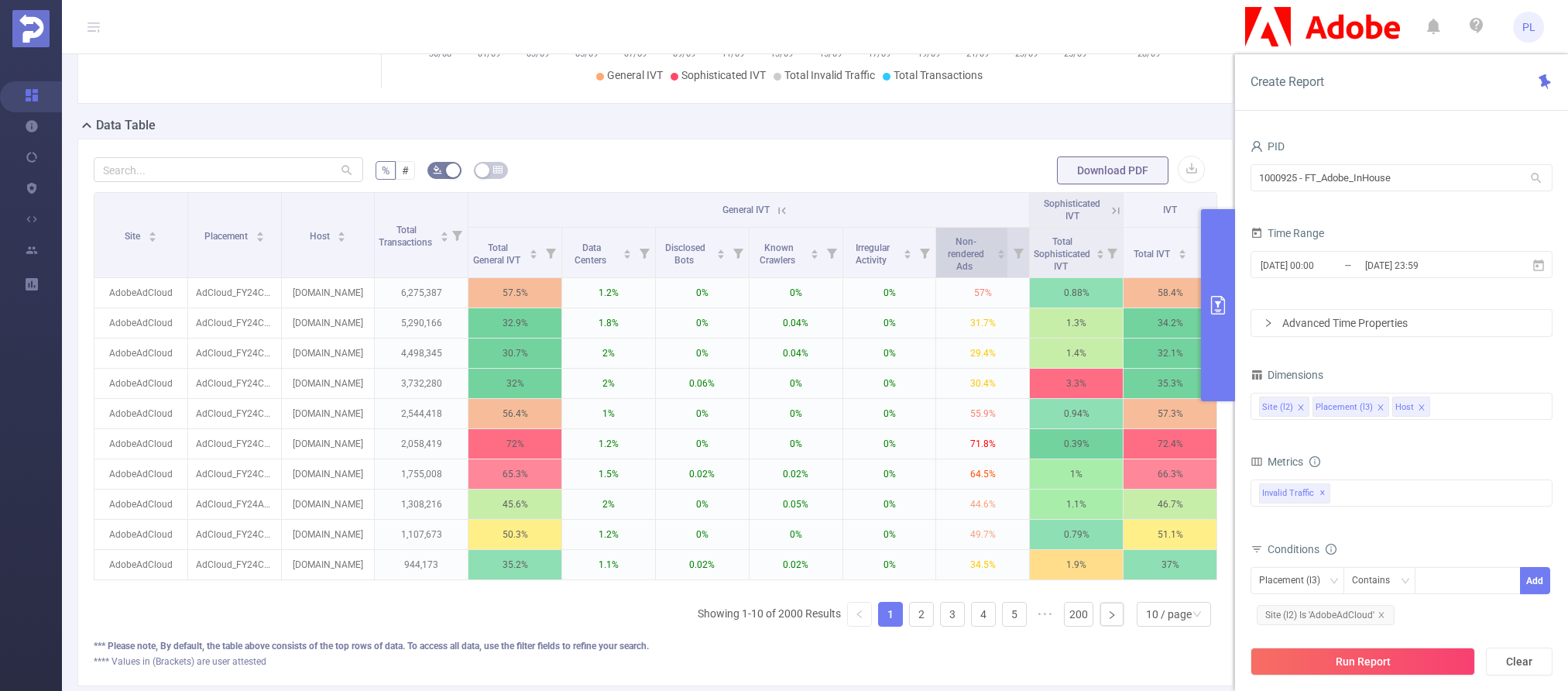
click at [997, 257] on icon "icon: caret-down" at bounding box center [1002, 256] width 9 height 9
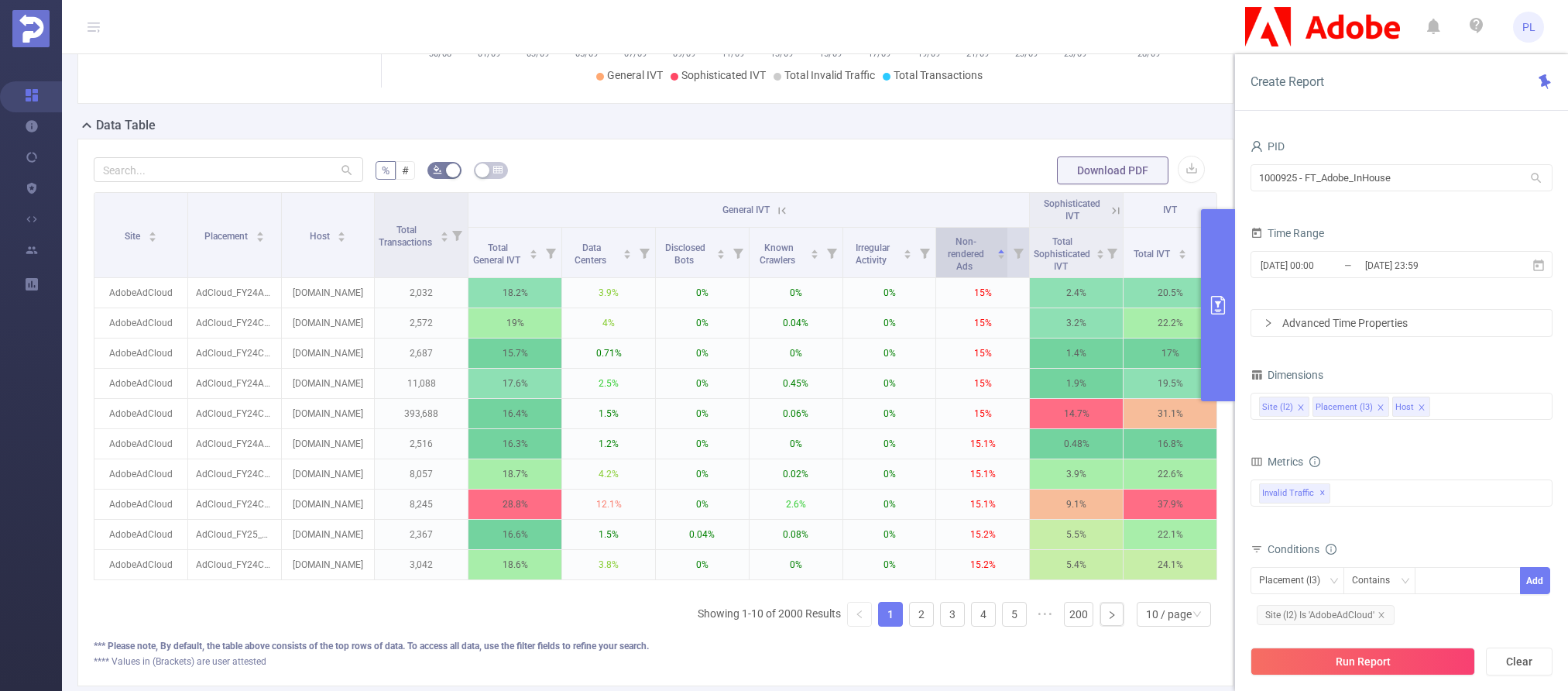
click at [997, 257] on icon "icon: caret-down" at bounding box center [1002, 256] width 9 height 9
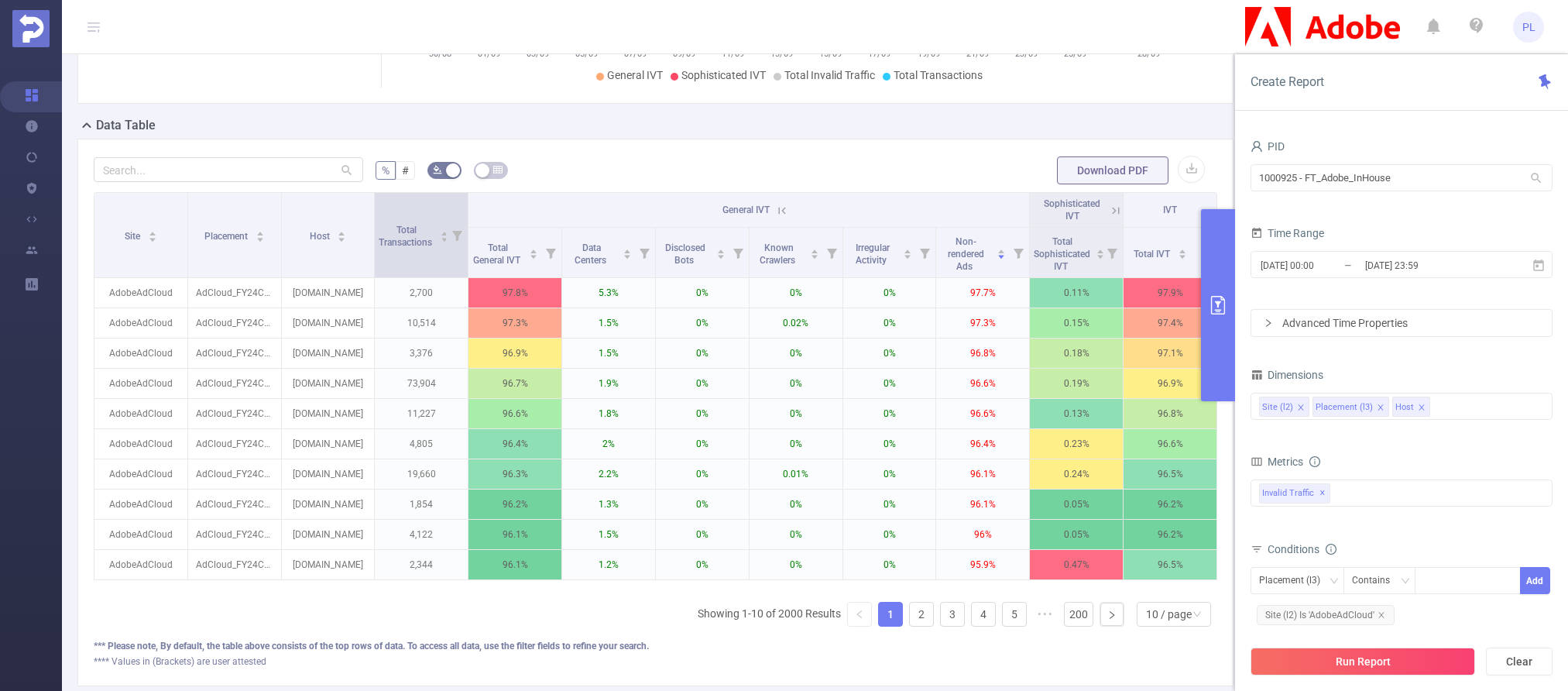
click at [452, 233] on icon at bounding box center [457, 236] width 10 height 10
click at [280, 320] on div at bounding box center [280, 317] width 11 height 11
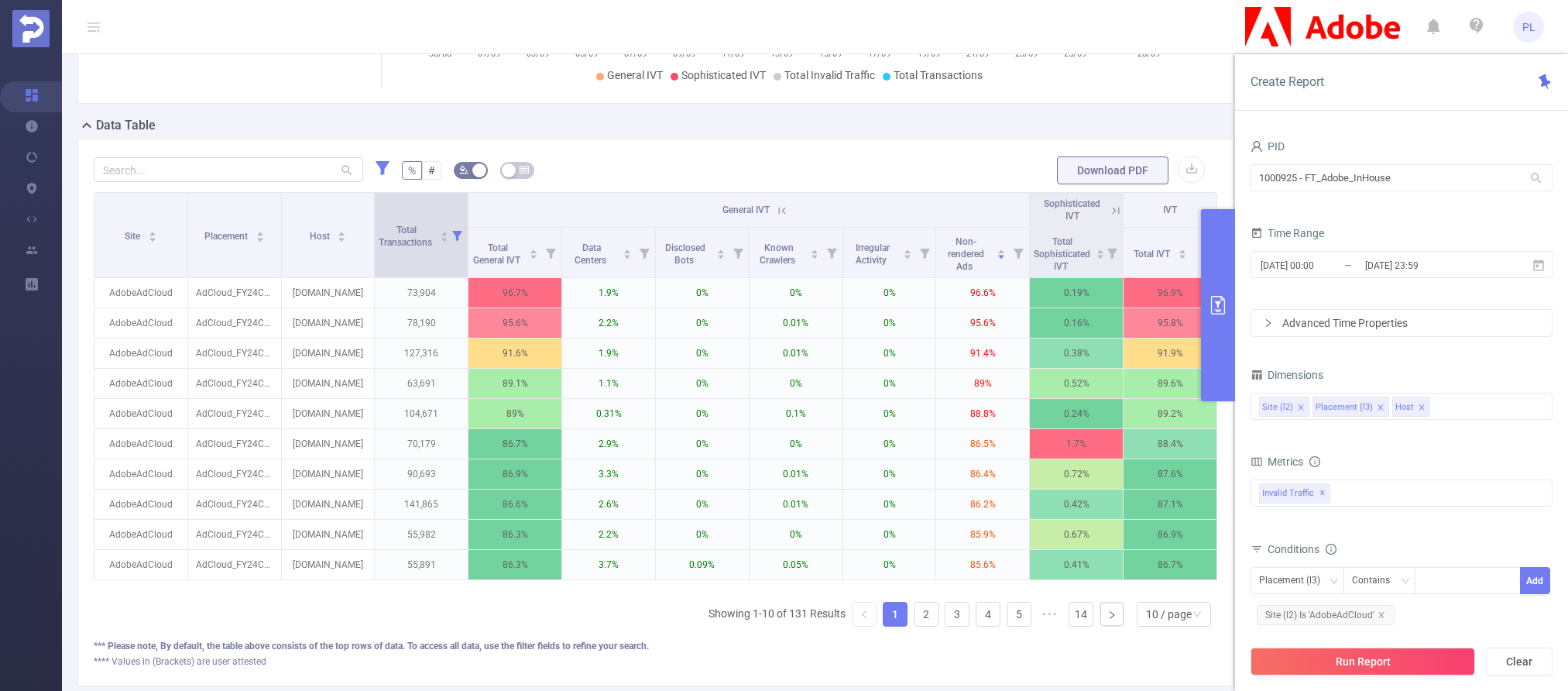
click at [453, 234] on icon at bounding box center [457, 236] width 10 height 10
click at [283, 318] on div at bounding box center [282, 317] width 11 height 11
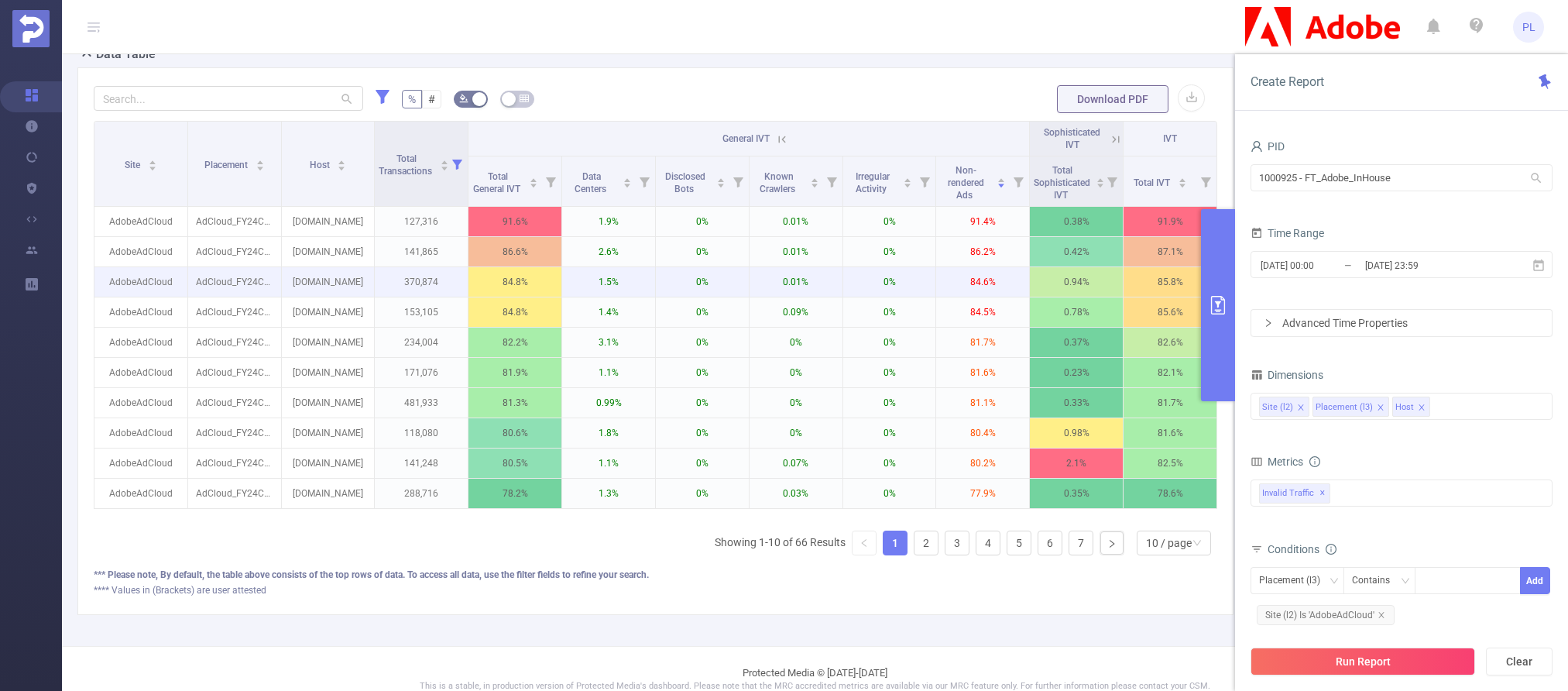
scroll to position [416, 0]
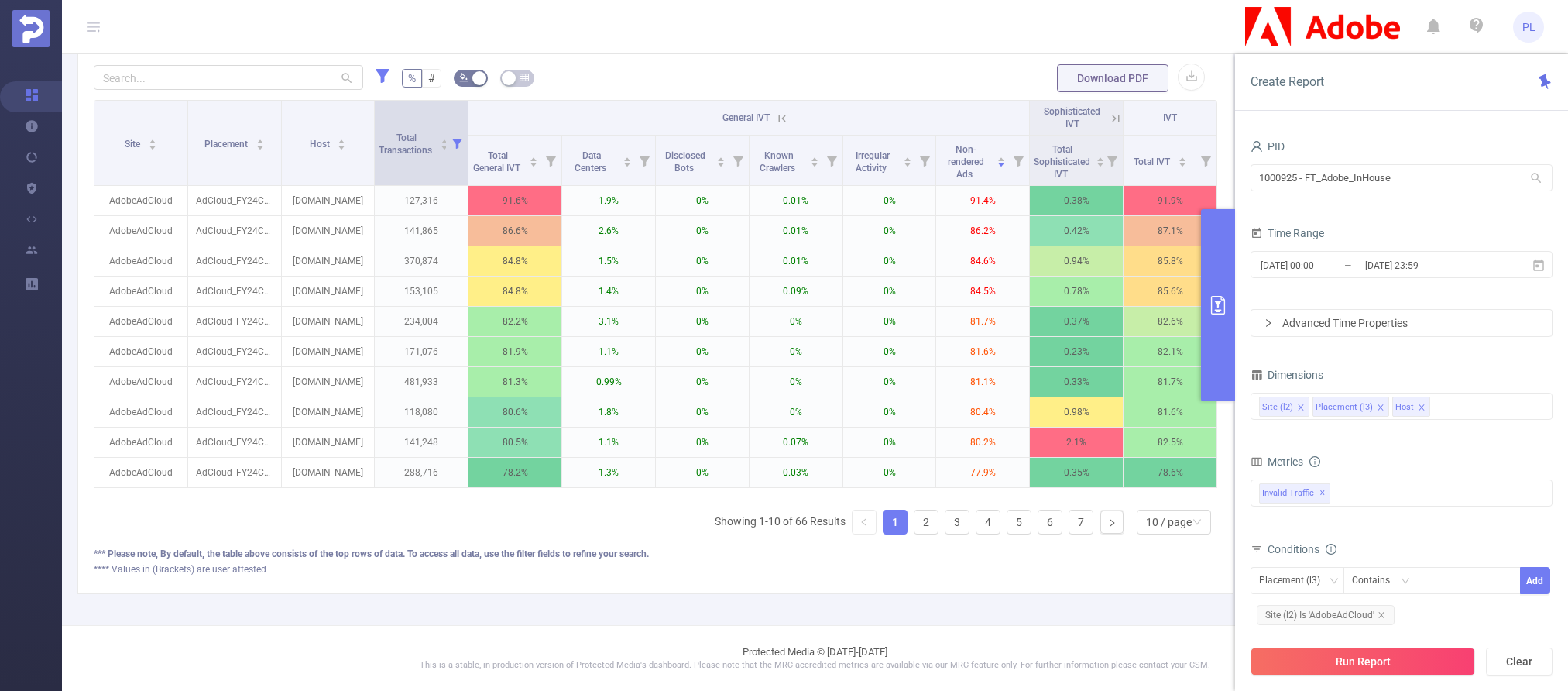
click at [454, 139] on icon at bounding box center [457, 144] width 10 height 10
click at [285, 214] on div at bounding box center [283, 214] width 11 height 11
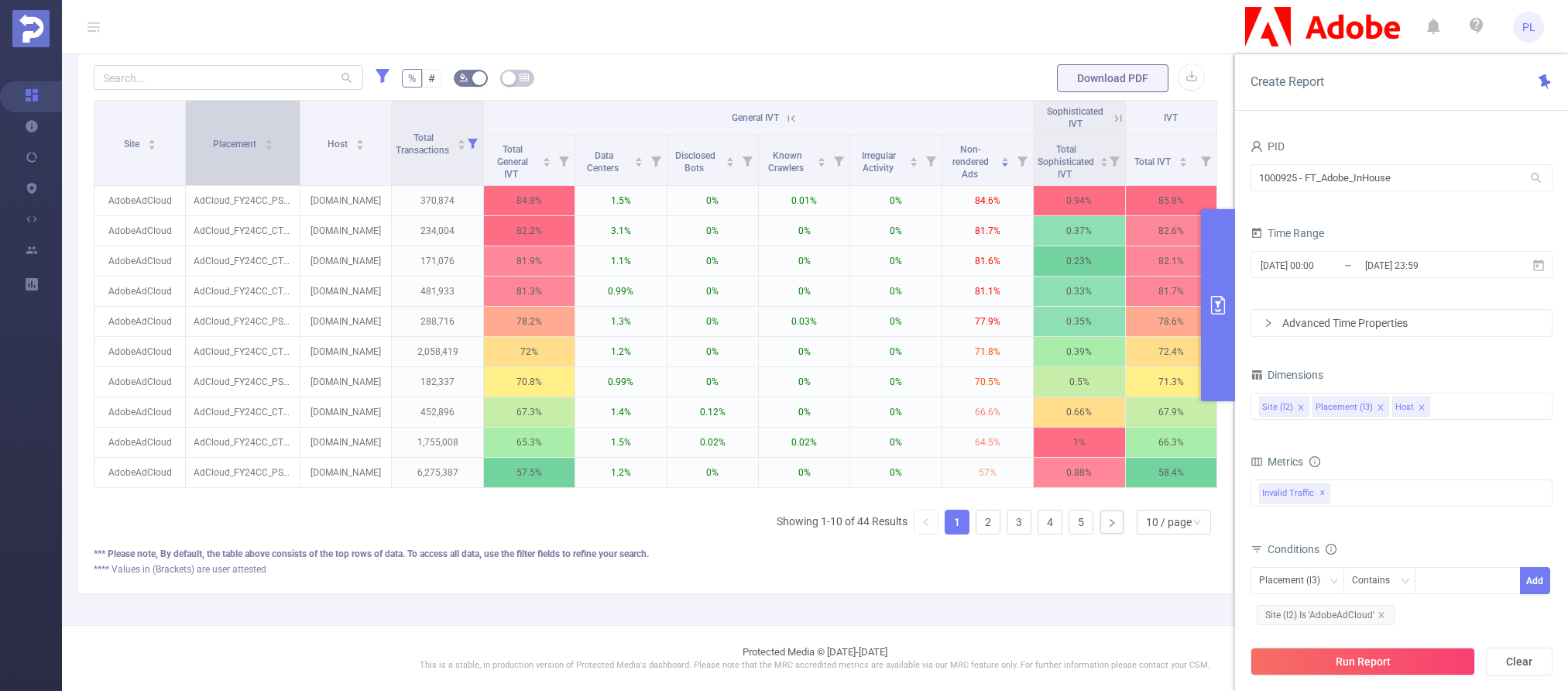
drag, startPoint x: 277, startPoint y: 115, endPoint x: 271, endPoint y: 156, distance: 41.4
click at [272, 156] on th "Placement" at bounding box center [243, 143] width 115 height 85
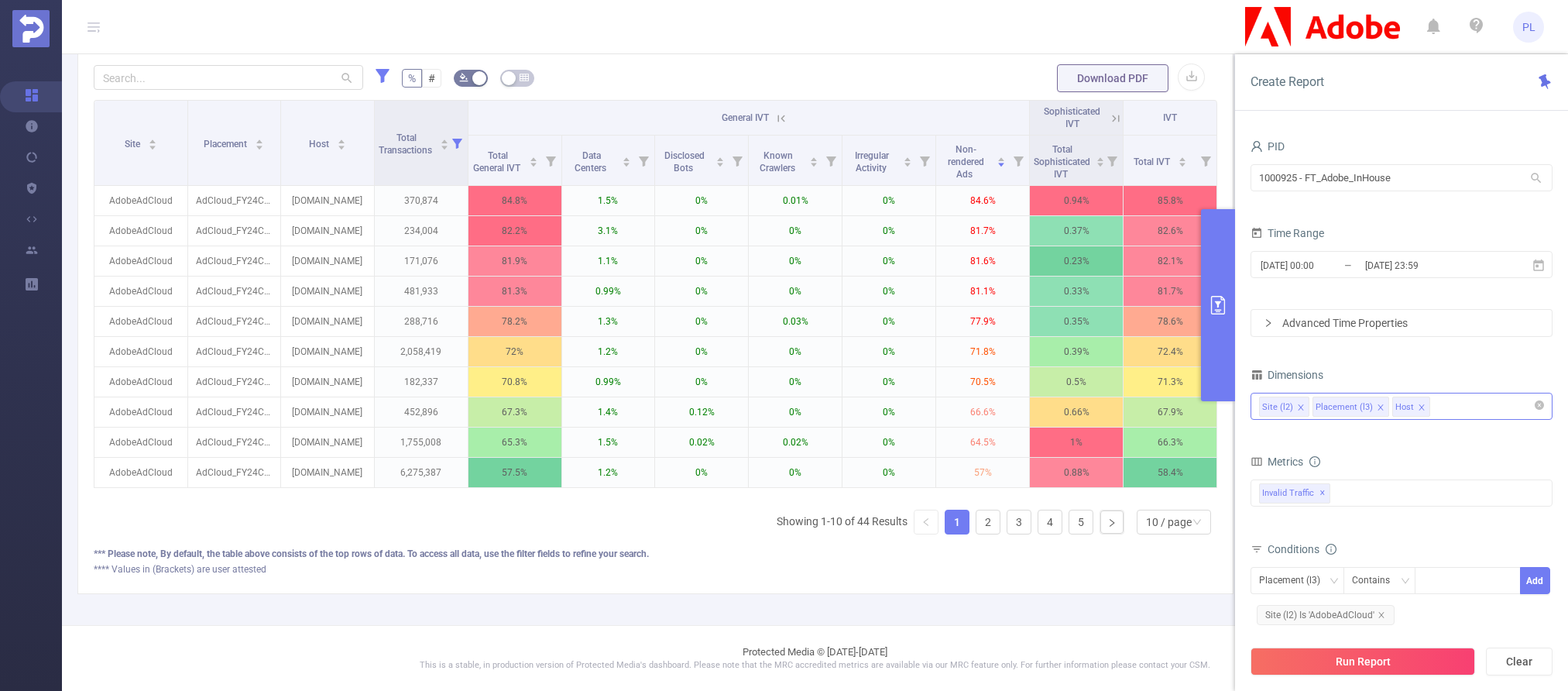
click at [1194, 407] on icon "icon: close" at bounding box center [1380, 407] width 8 height 8
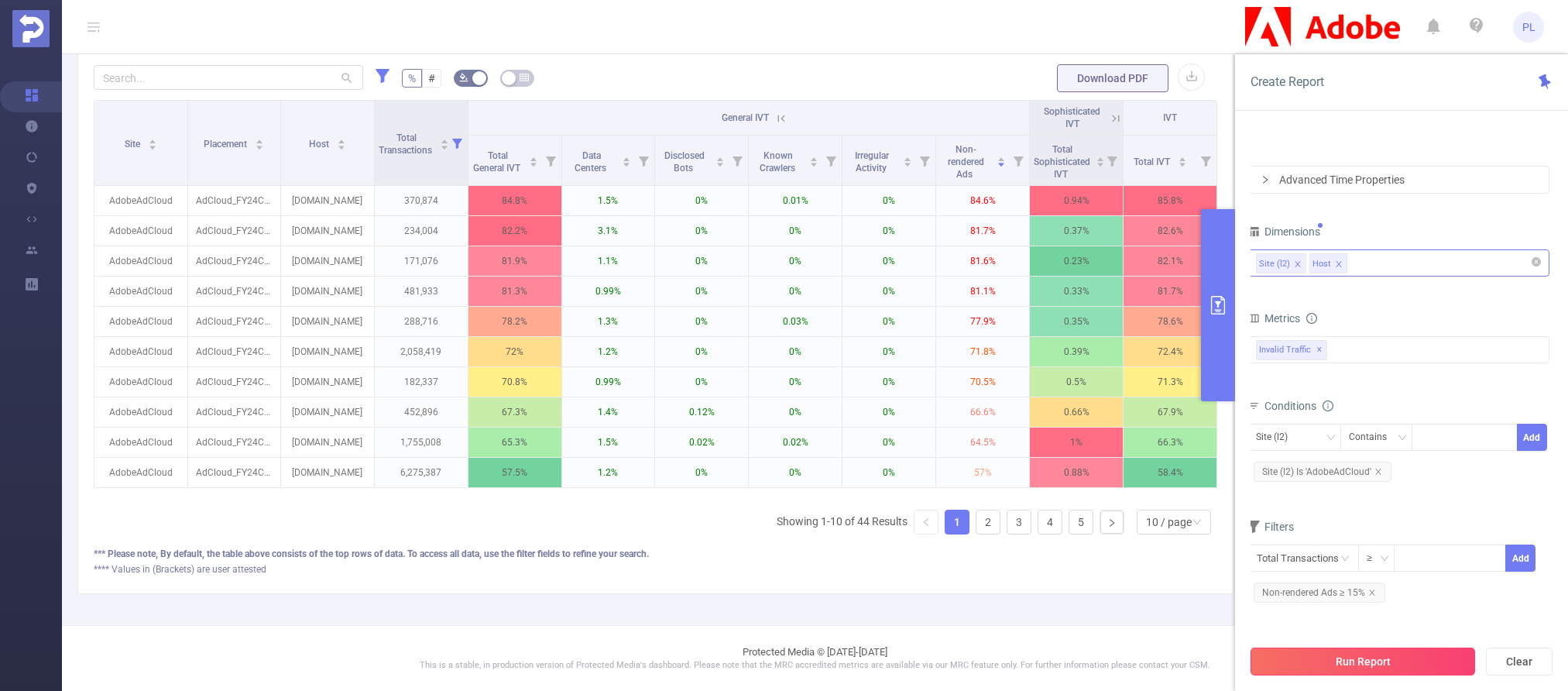
click at [1194, 659] on button "Run Report" at bounding box center [1363, 661] width 225 height 28
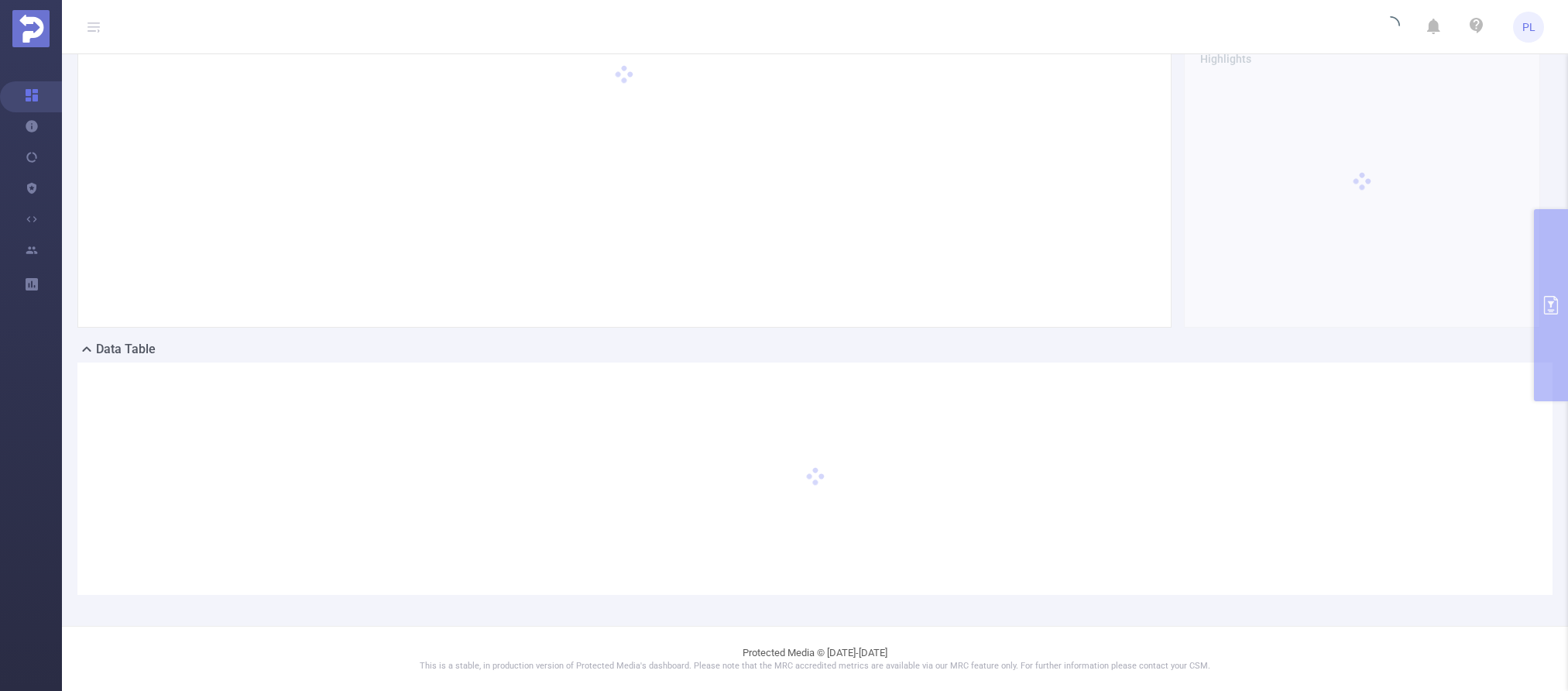
scroll to position [0, 0]
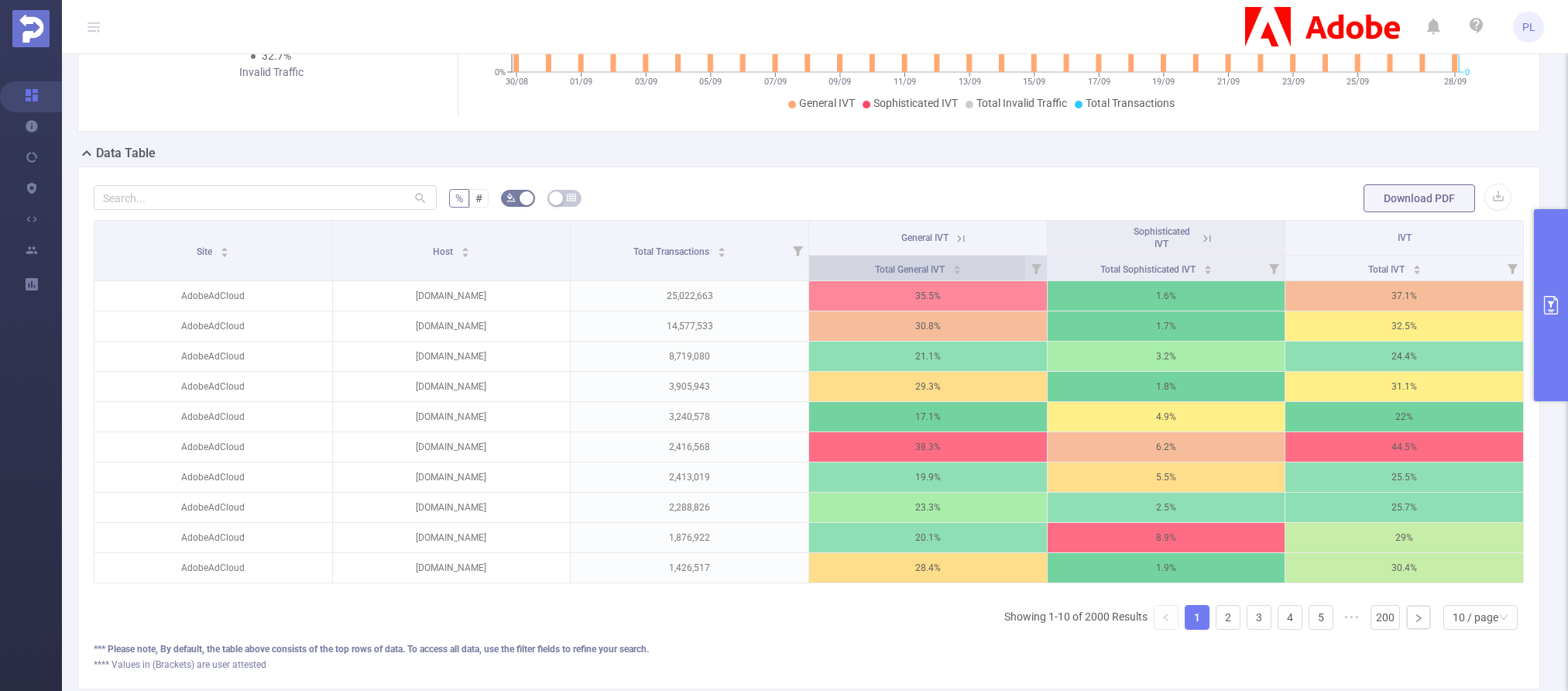
scroll to position [274, 0]
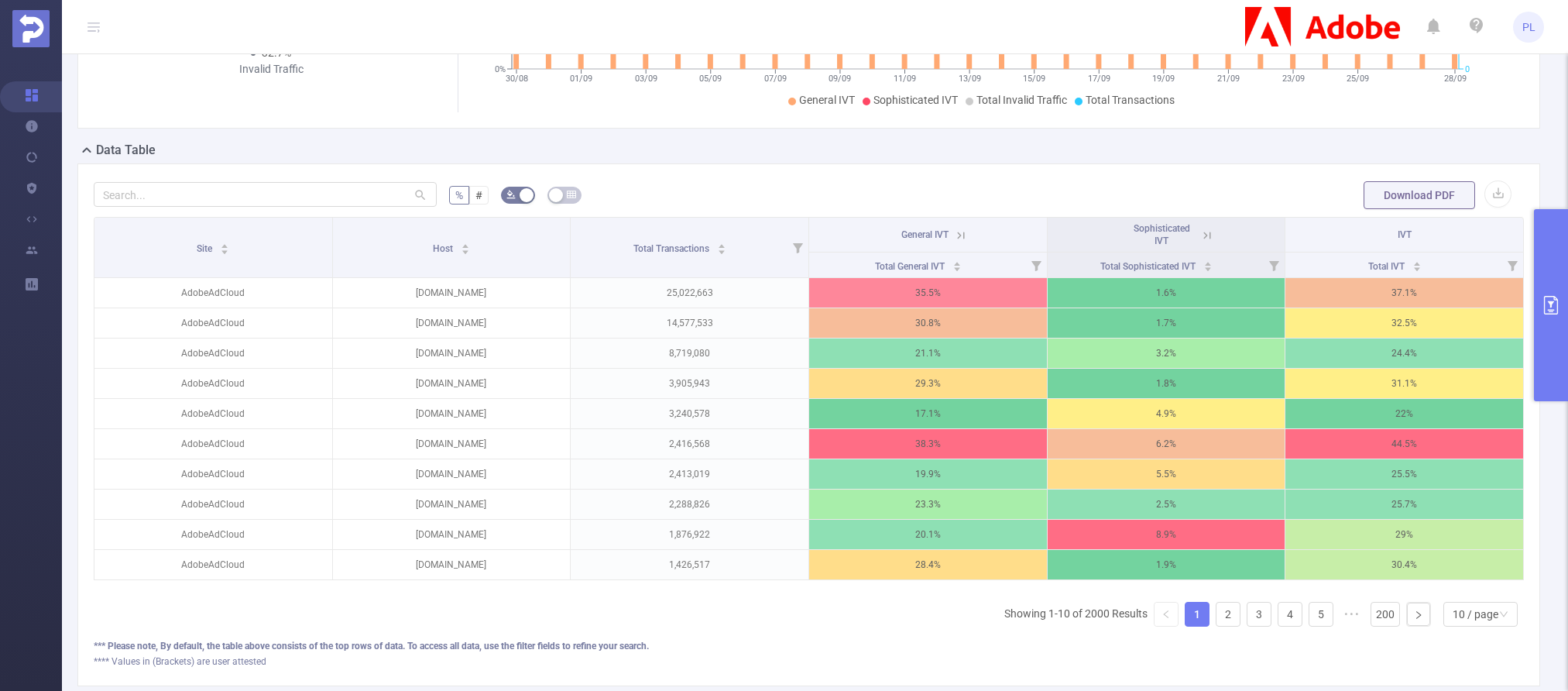
click at [955, 235] on icon at bounding box center [961, 235] width 14 height 14
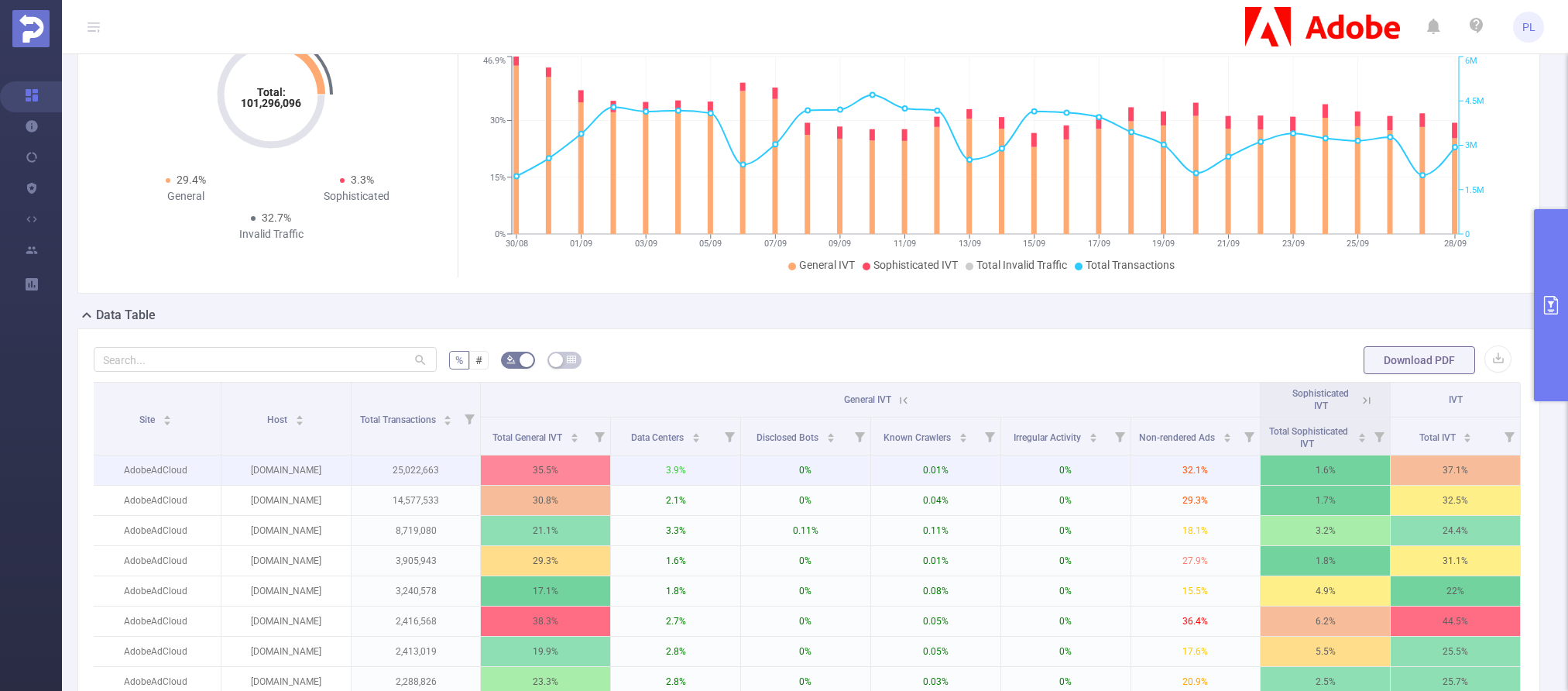
scroll to position [297, 0]
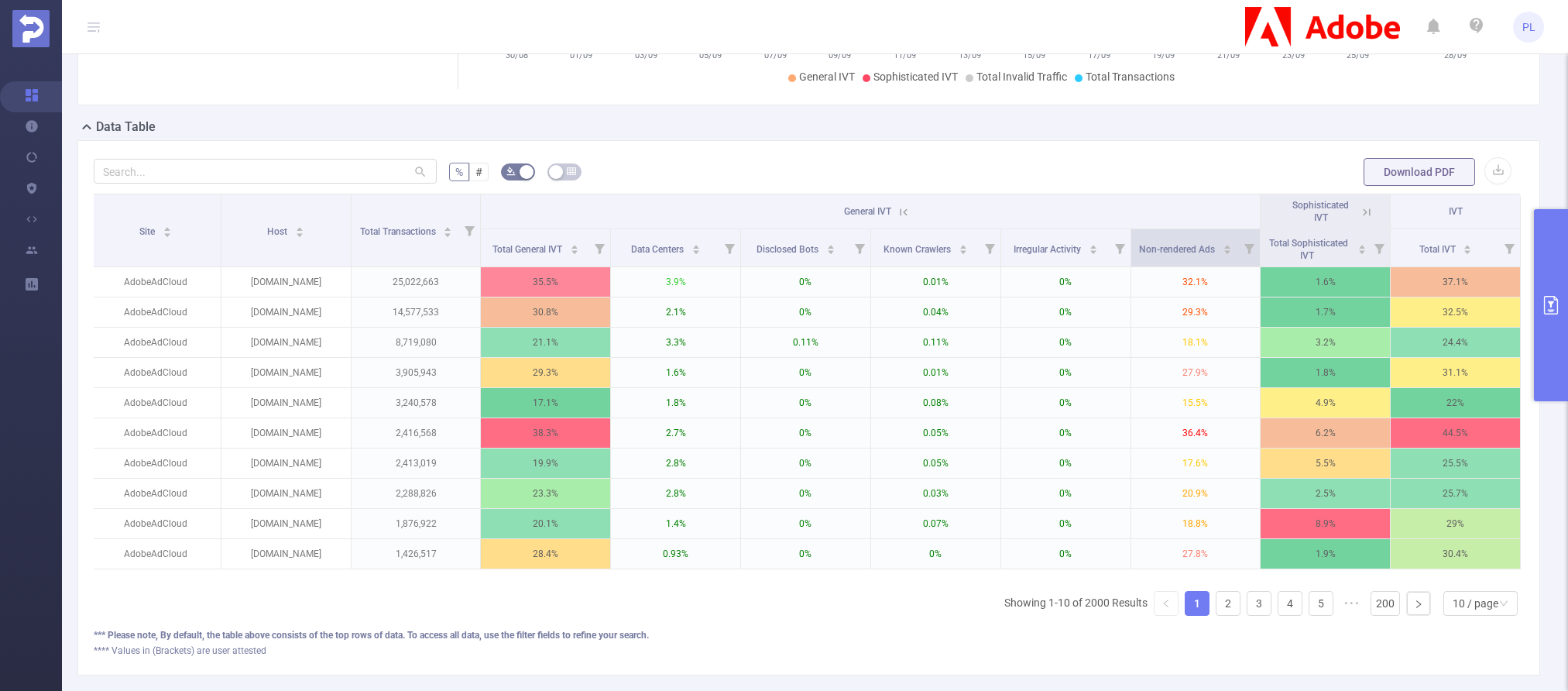
click at [1194, 244] on icon at bounding box center [1249, 249] width 10 height 10
click at [1194, 308] on icon "primary" at bounding box center [1551, 305] width 14 height 19
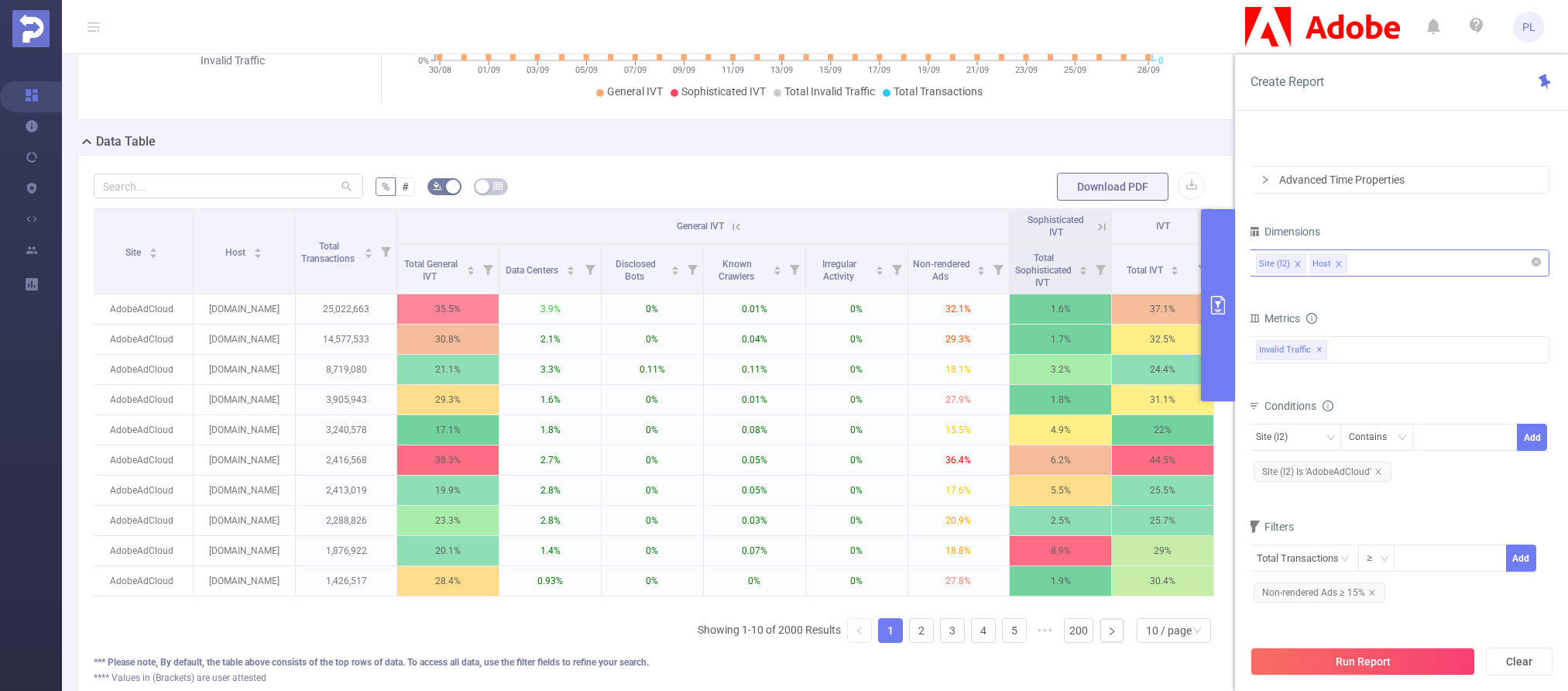
click at [1194, 260] on div "Site (l2) Host" at bounding box center [1398, 263] width 285 height 26
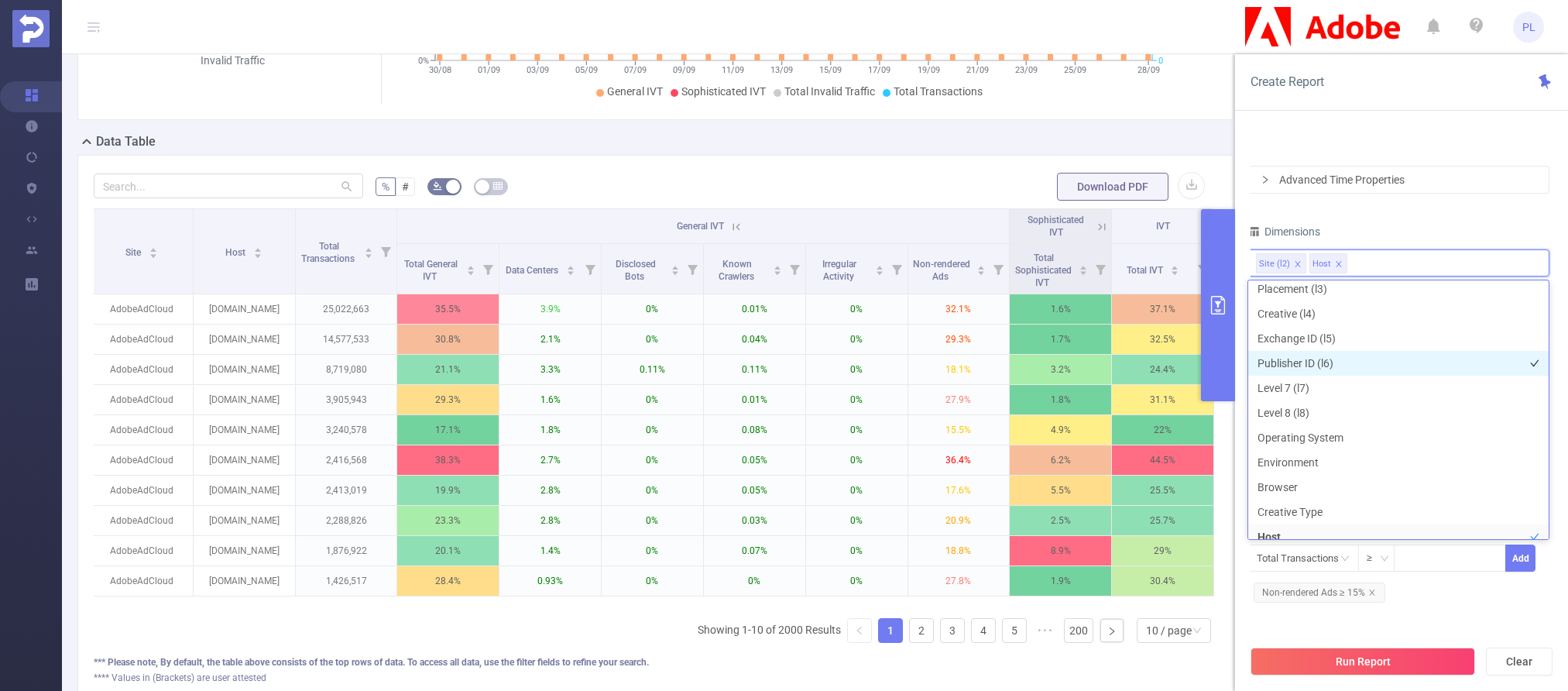
scroll to position [107, 0]
click at [1194, 434] on li "Operating System" at bounding box center [1398, 435] width 301 height 25
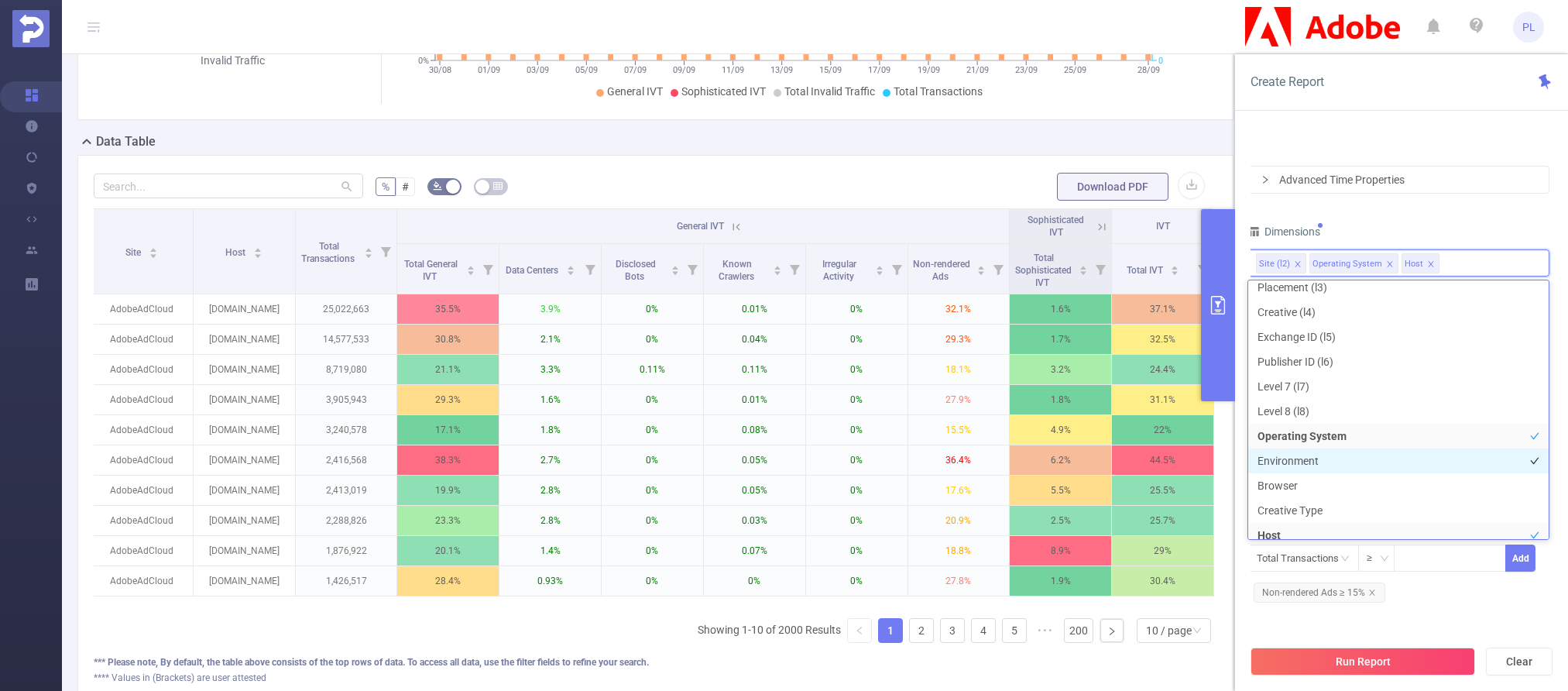
click at [1194, 456] on li "Environment" at bounding box center [1398, 460] width 301 height 25
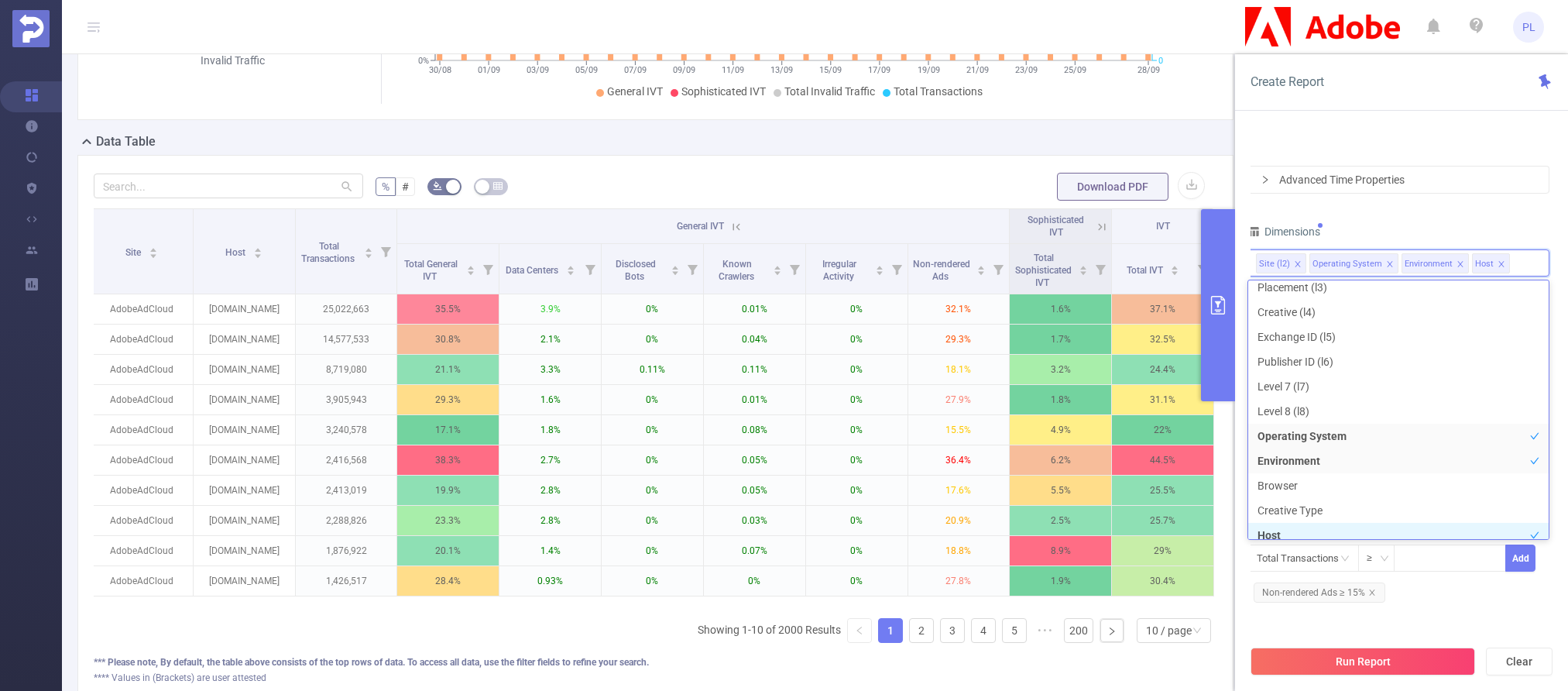
scroll to position [116, 0]
click at [1194, 524] on icon "icon: check" at bounding box center [1534, 527] width 9 height 9
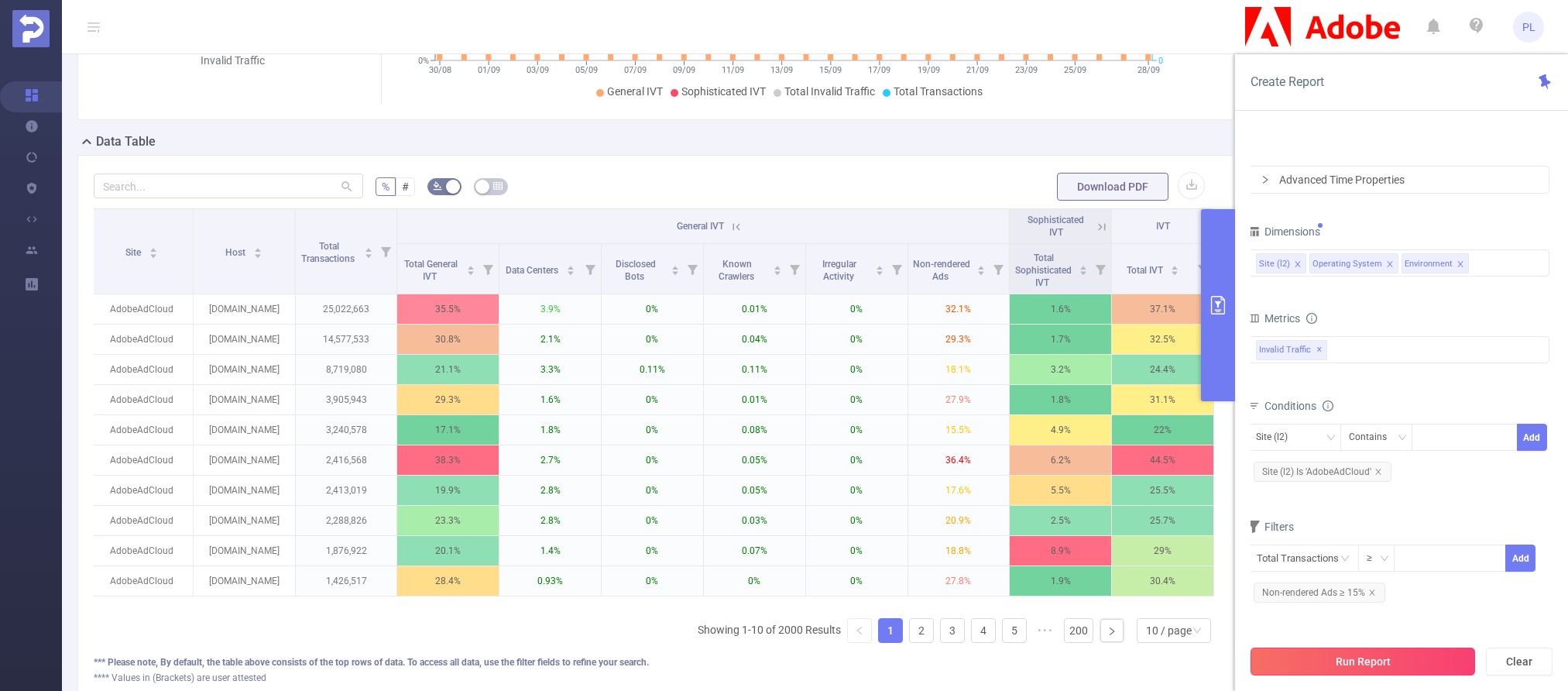
click at [1194, 664] on button "Run Report" at bounding box center [1363, 661] width 225 height 28
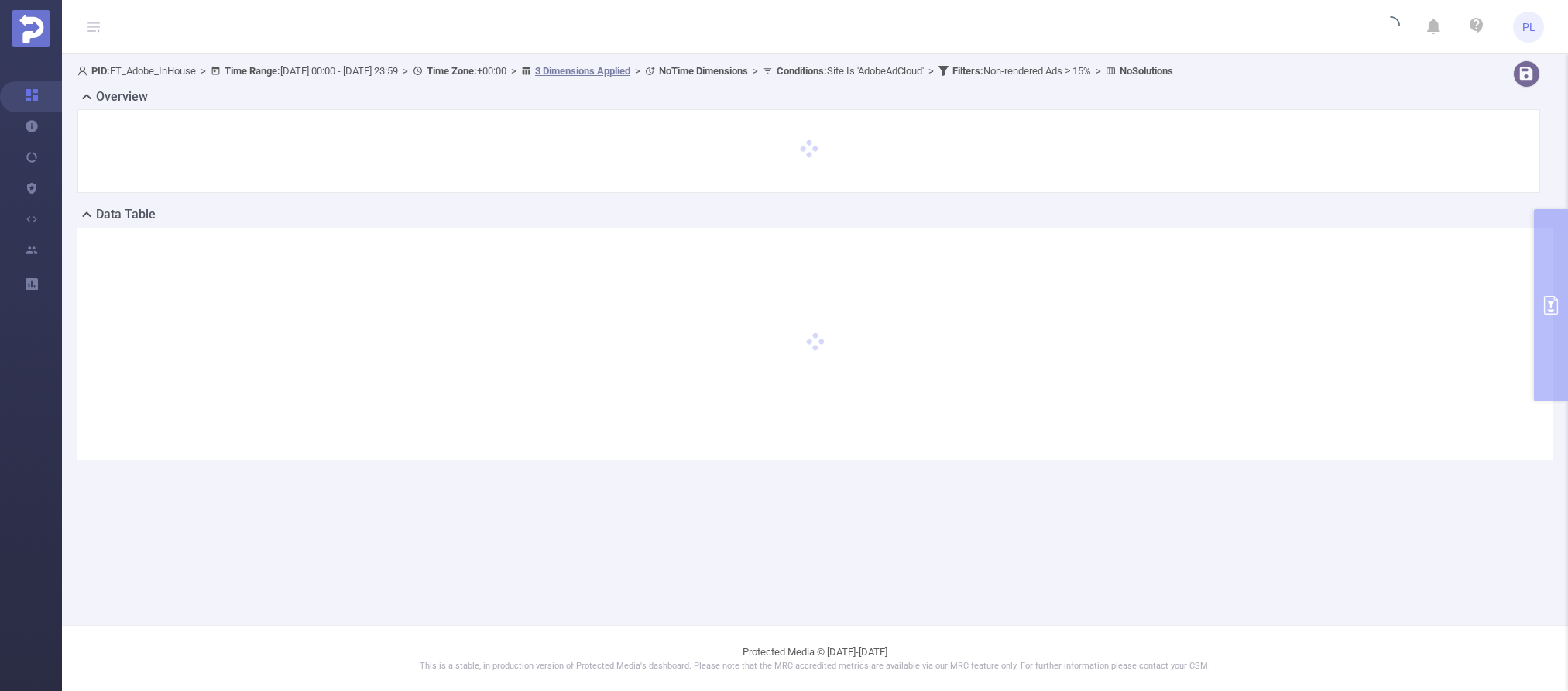
scroll to position [0, 0]
click at [1194, 299] on div at bounding box center [815, 343] width 1475 height 233
click at [1194, 312] on div "PID: FT_Adobe_InHouse > Time Range: [DATE] 00:00 - [DATE] 23:59 > Time Zone: +0…" at bounding box center [815, 273] width 1506 height 437
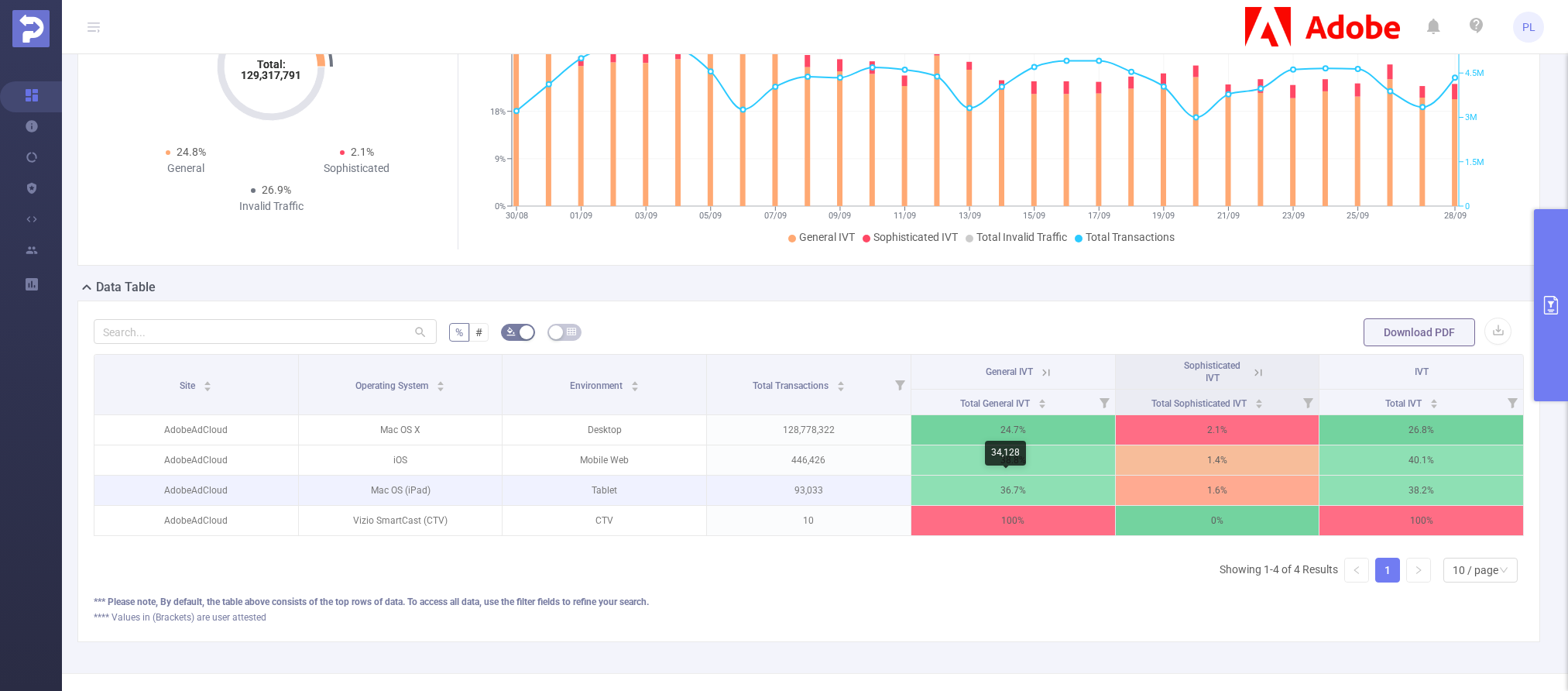
scroll to position [119, 0]
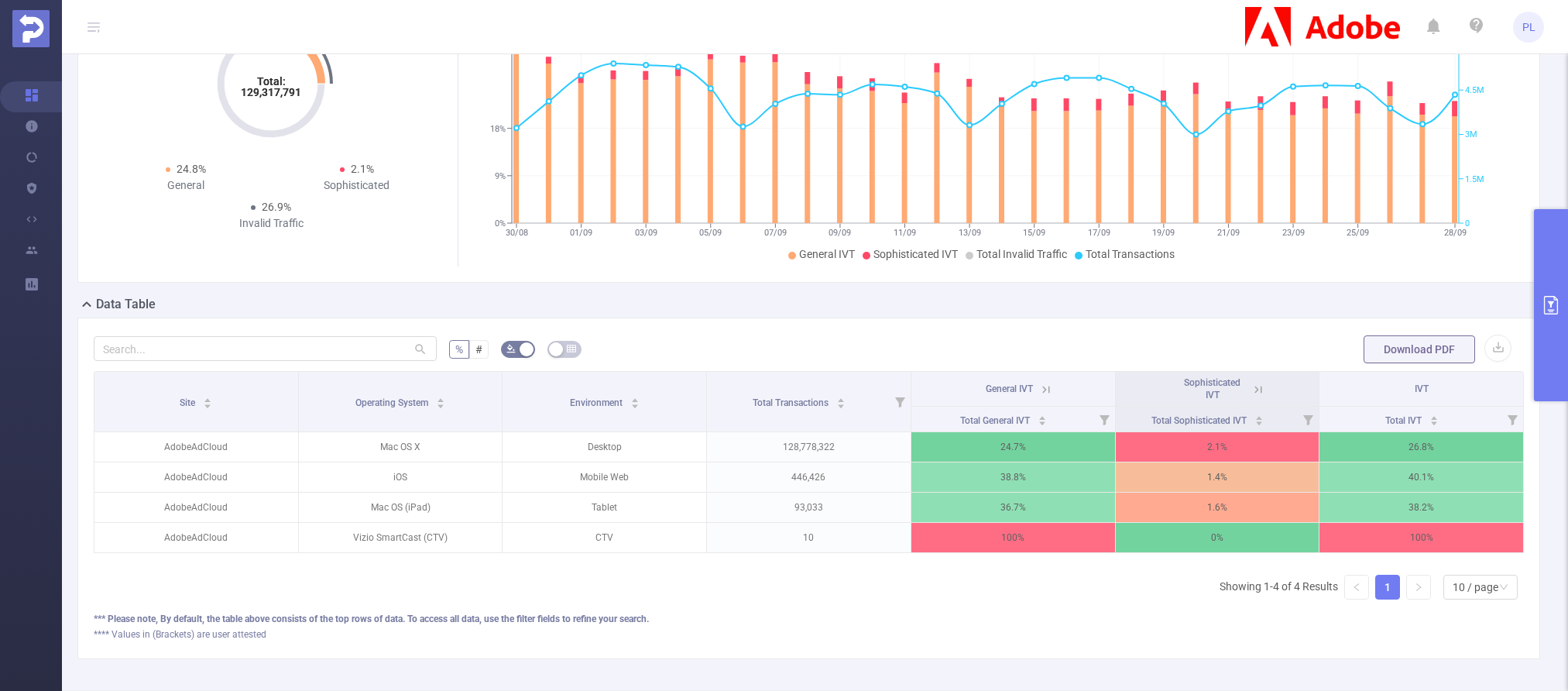
click at [1194, 302] on icon "primary" at bounding box center [1551, 305] width 19 height 19
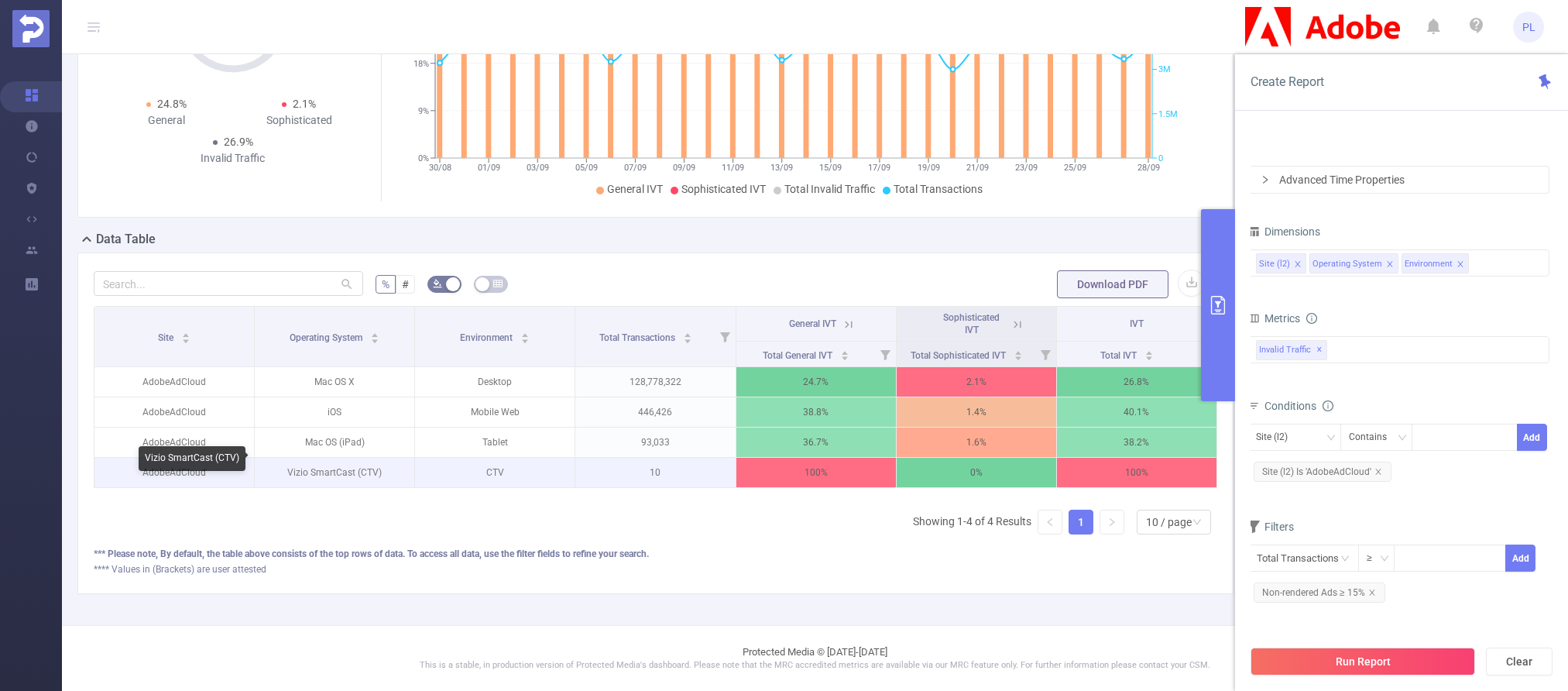
scroll to position [199, 0]
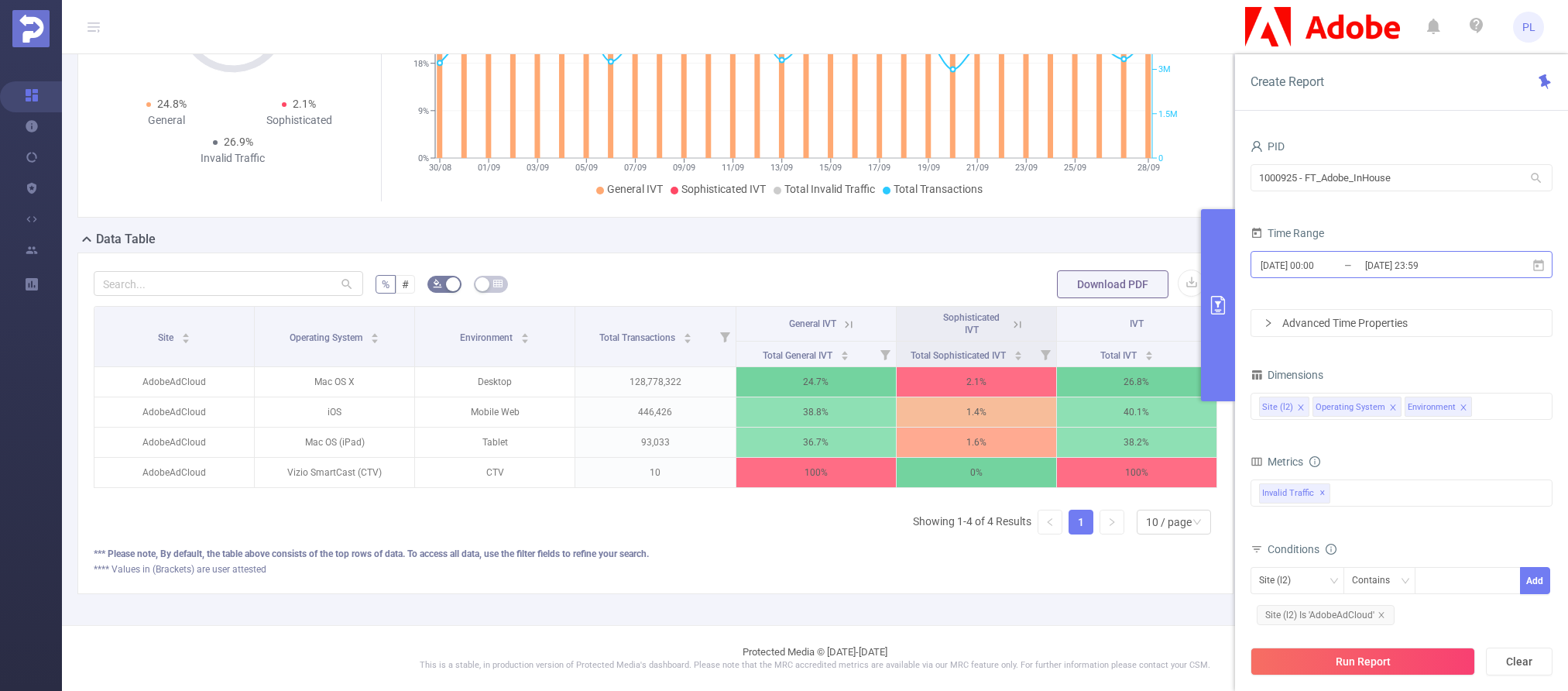
click at [1194, 266] on input "[DATE] 00:00" at bounding box center [1321, 265] width 125 height 21
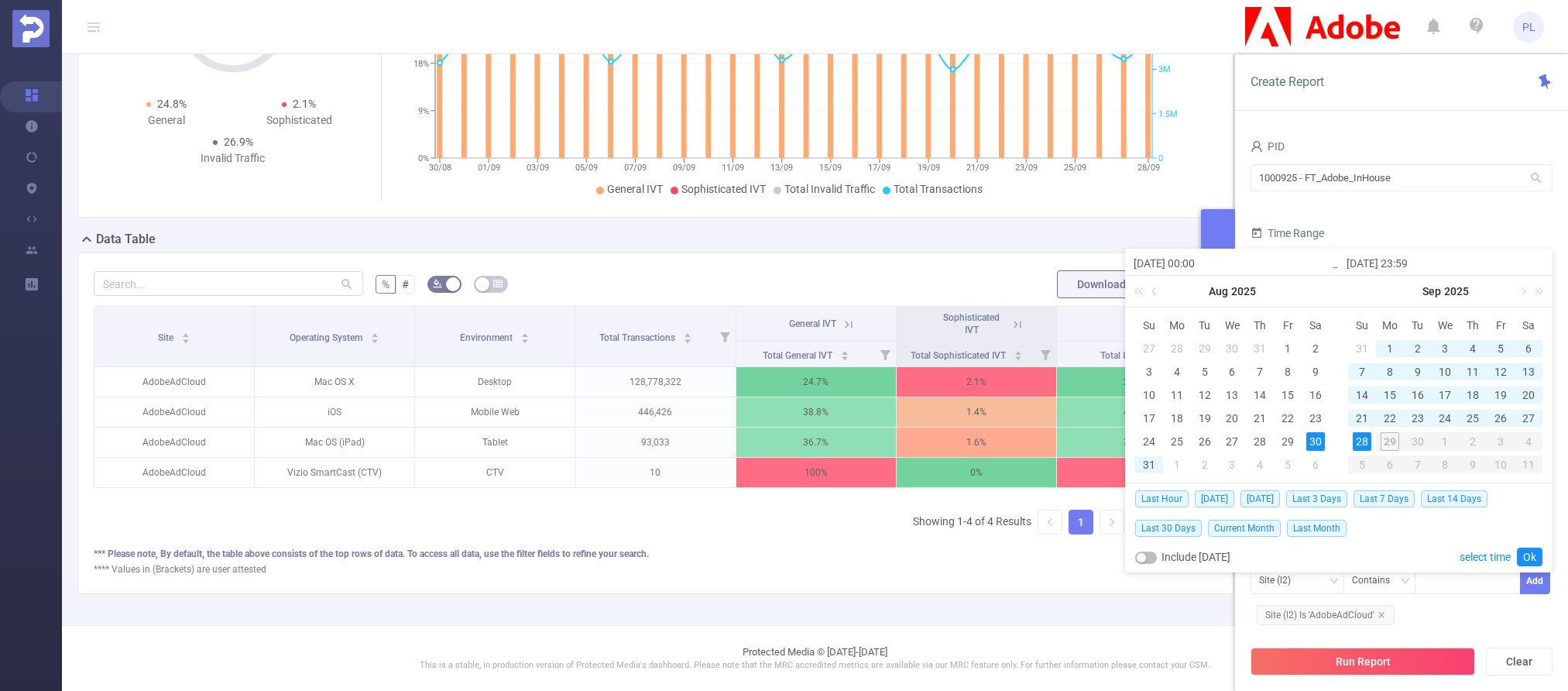
click at [1194, 213] on form "PID 1000925 - FT_Adobe_InHouse 1000925 - FT_Adobe_InHouse Time Range [DATE] 00:…" at bounding box center [1401, 236] width 302 height 201
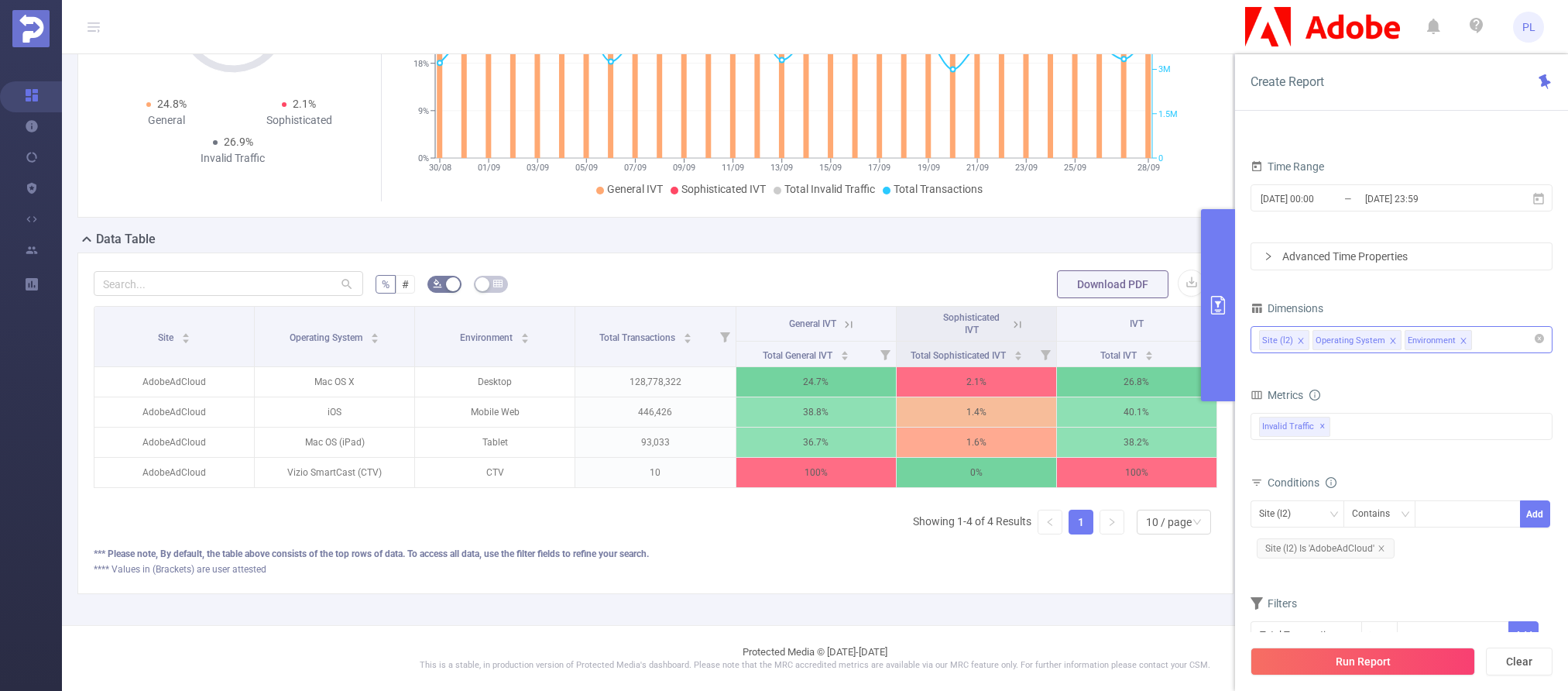
click at [1194, 335] on div "Site (l2) Operating System Environment" at bounding box center [1401, 340] width 285 height 26
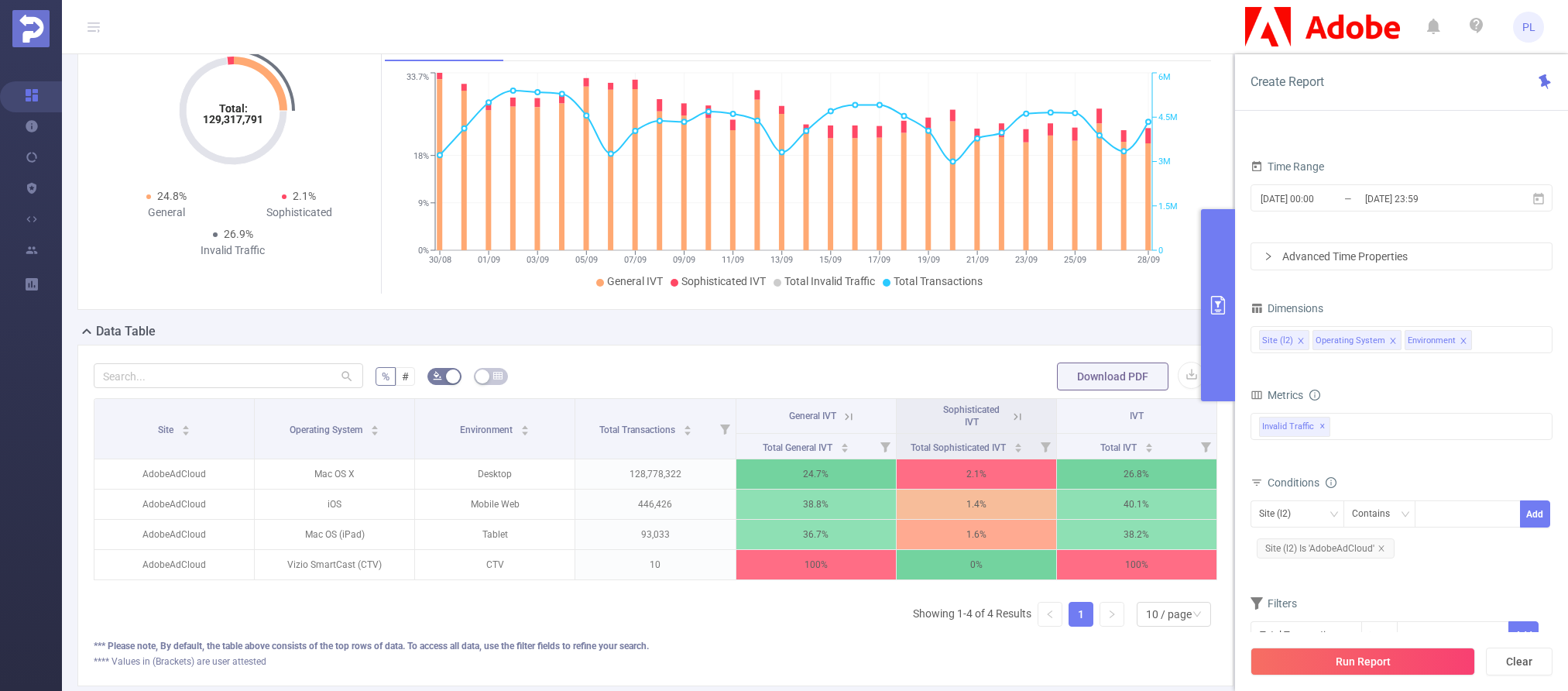
scroll to position [101, 0]
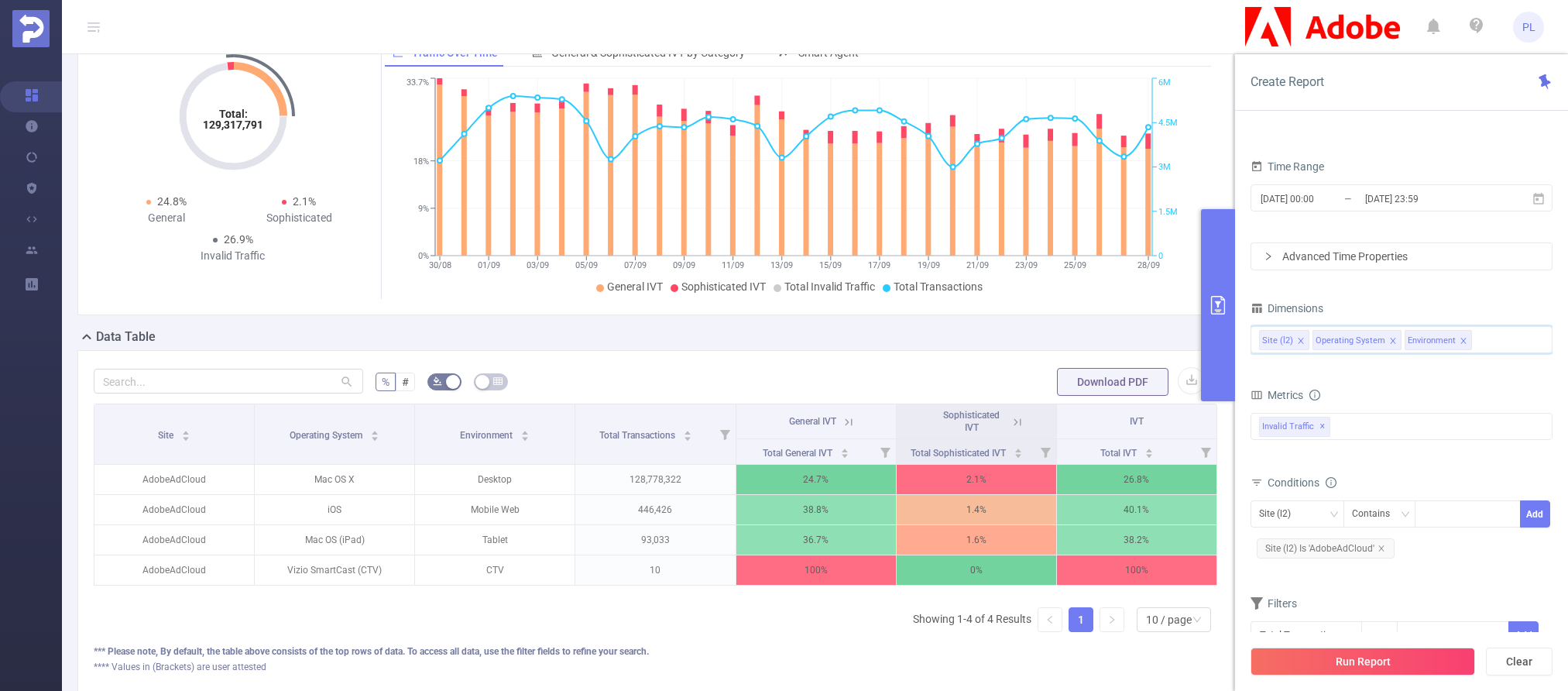
click at [1194, 305] on icon "primary" at bounding box center [1218, 305] width 19 height 19
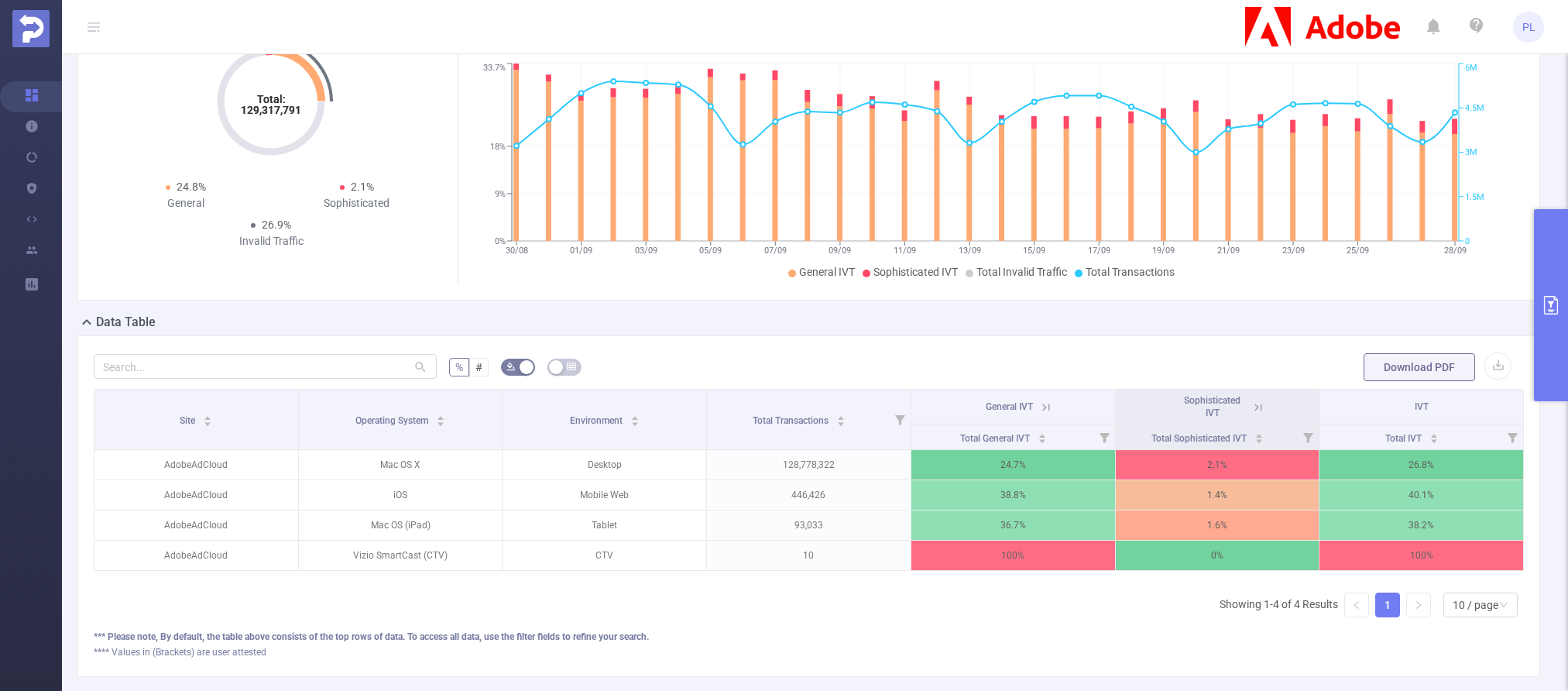
click at [1194, 298] on icon "primary" at bounding box center [1551, 305] width 19 height 19
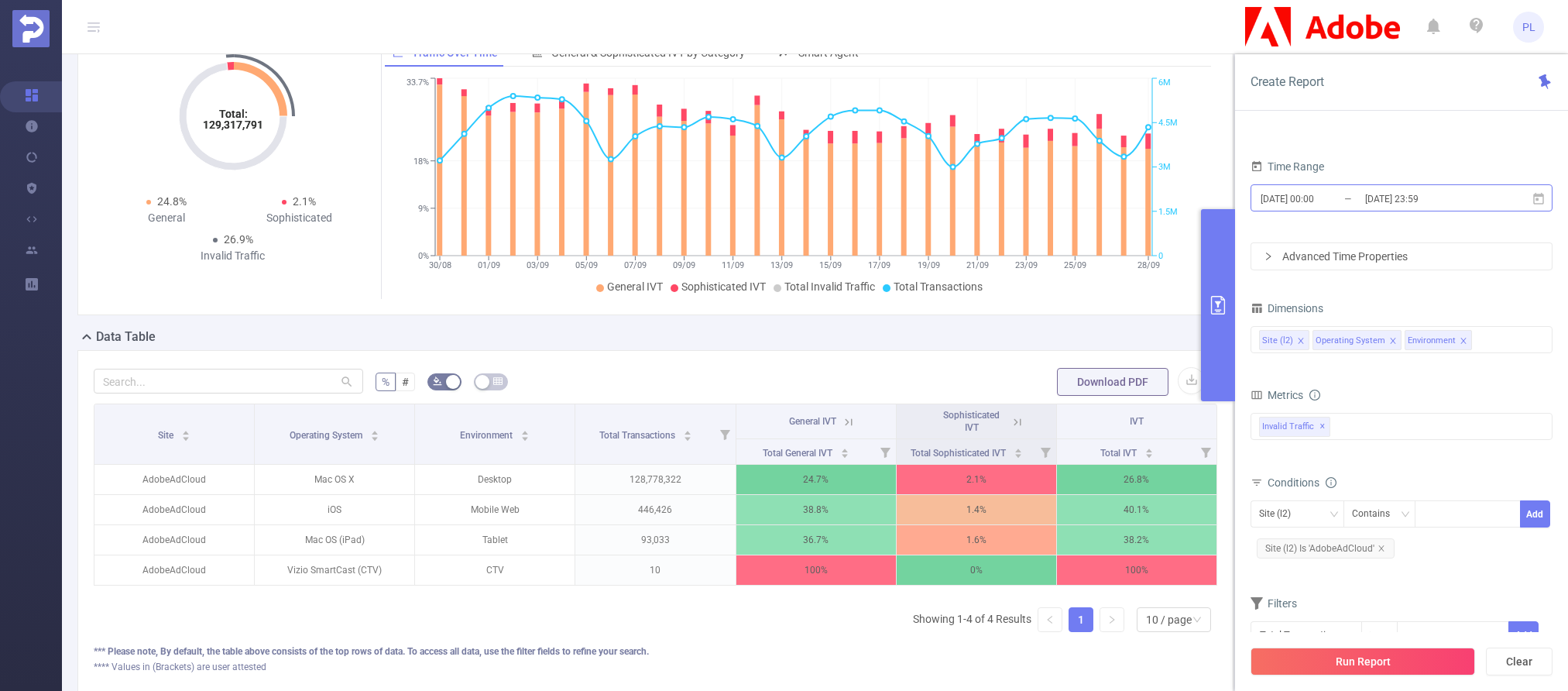
click at [1194, 200] on input "[DATE] 00:00" at bounding box center [1321, 199] width 125 height 21
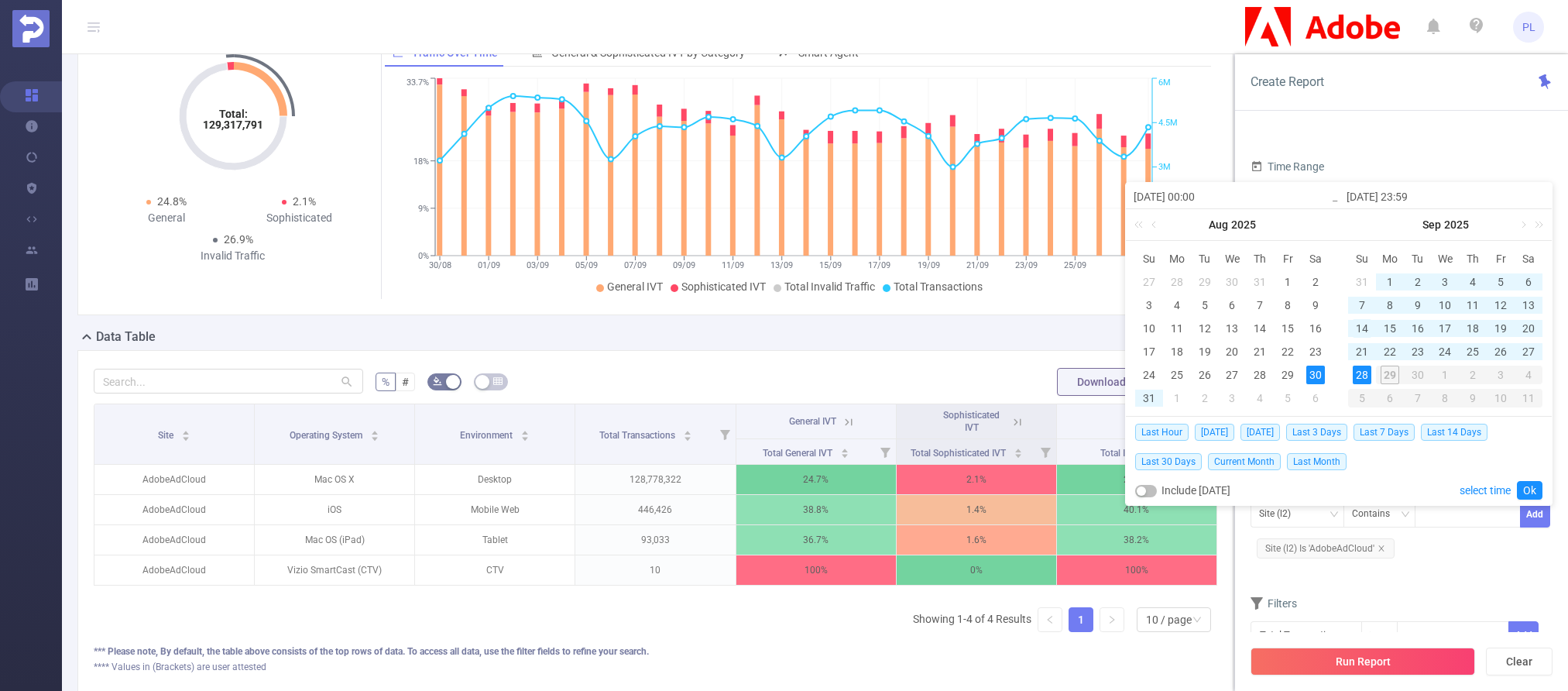
click at [1194, 330] on div "14" at bounding box center [1362, 329] width 19 height 19
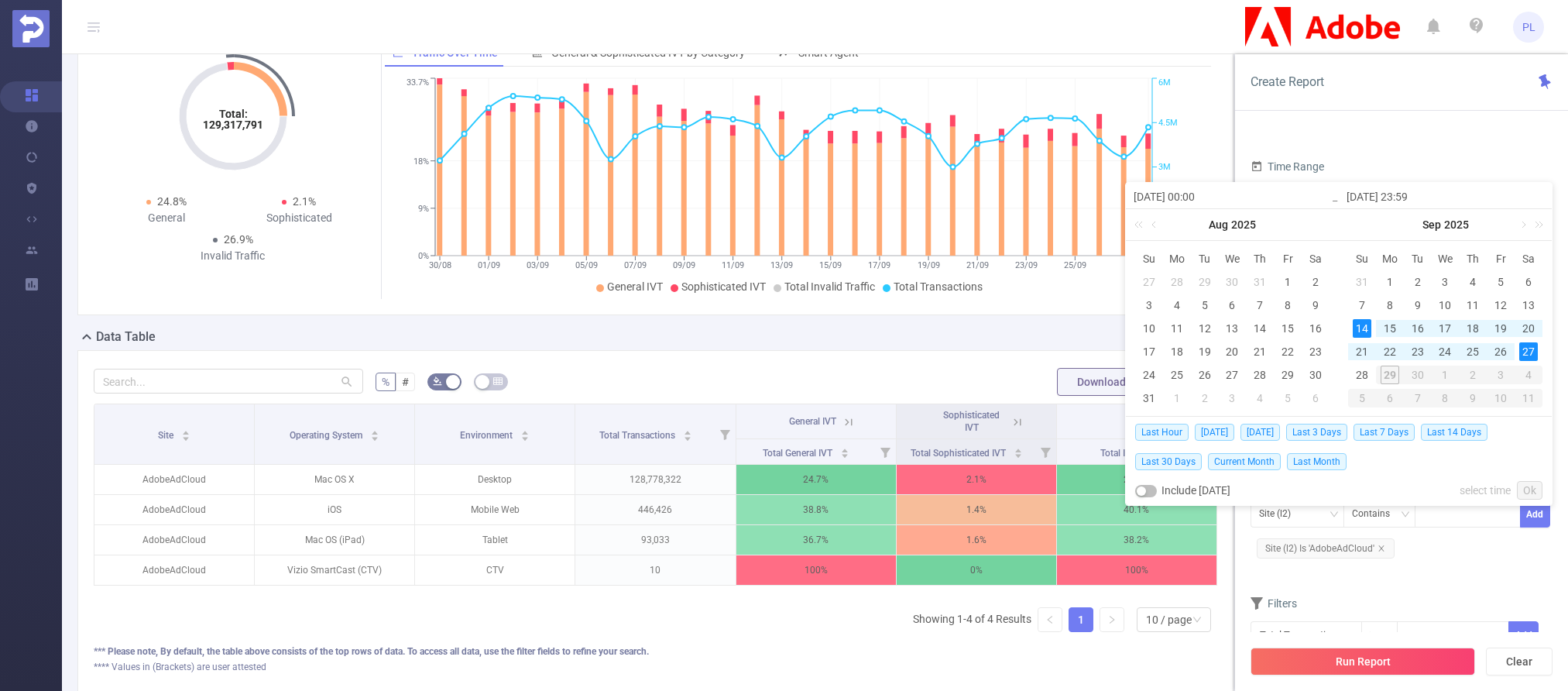
click at [1194, 354] on div "27" at bounding box center [1528, 352] width 19 height 19
type input "[DATE] 00:00"
type input "[DATE] 23:59"
type input "[DATE] 00:00"
type input "[DATE] 23:59"
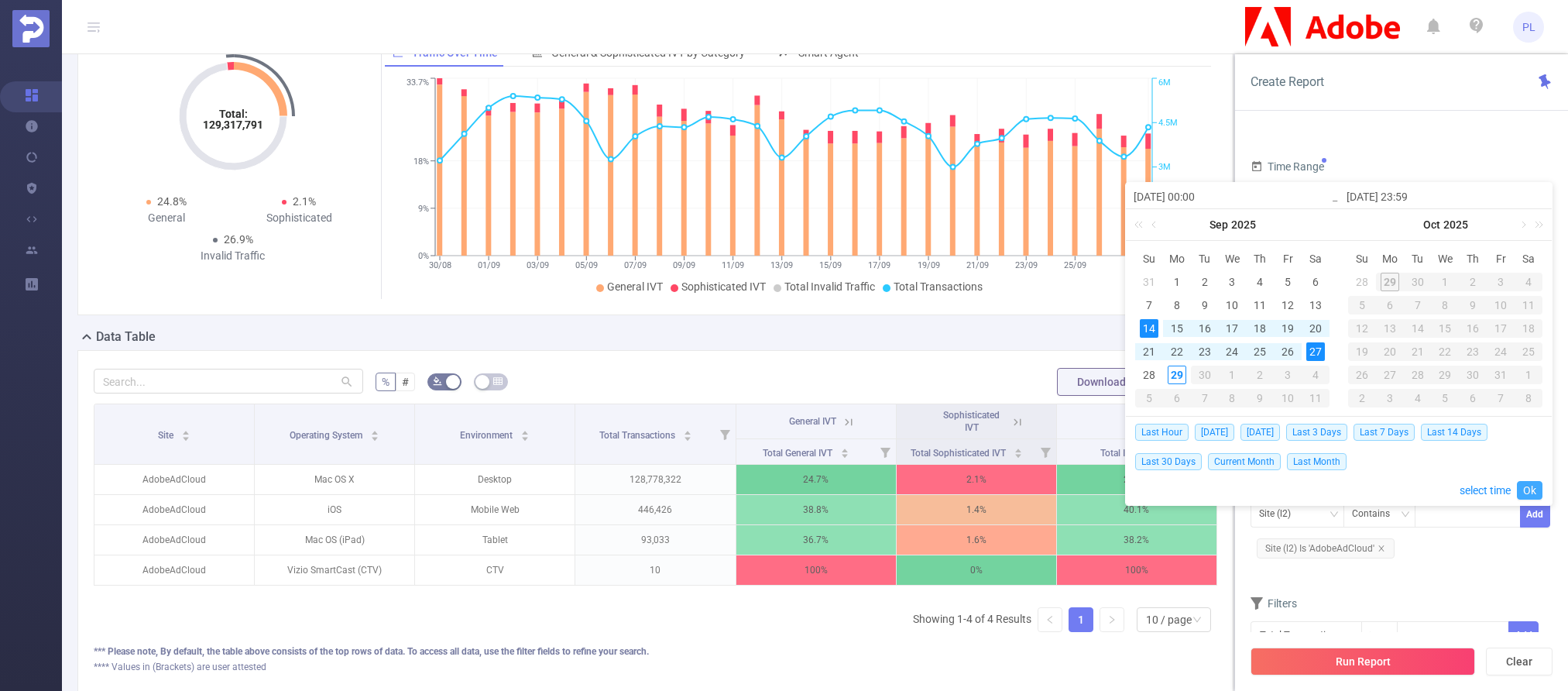
click at [1194, 488] on link "Ok" at bounding box center [1530, 490] width 26 height 19
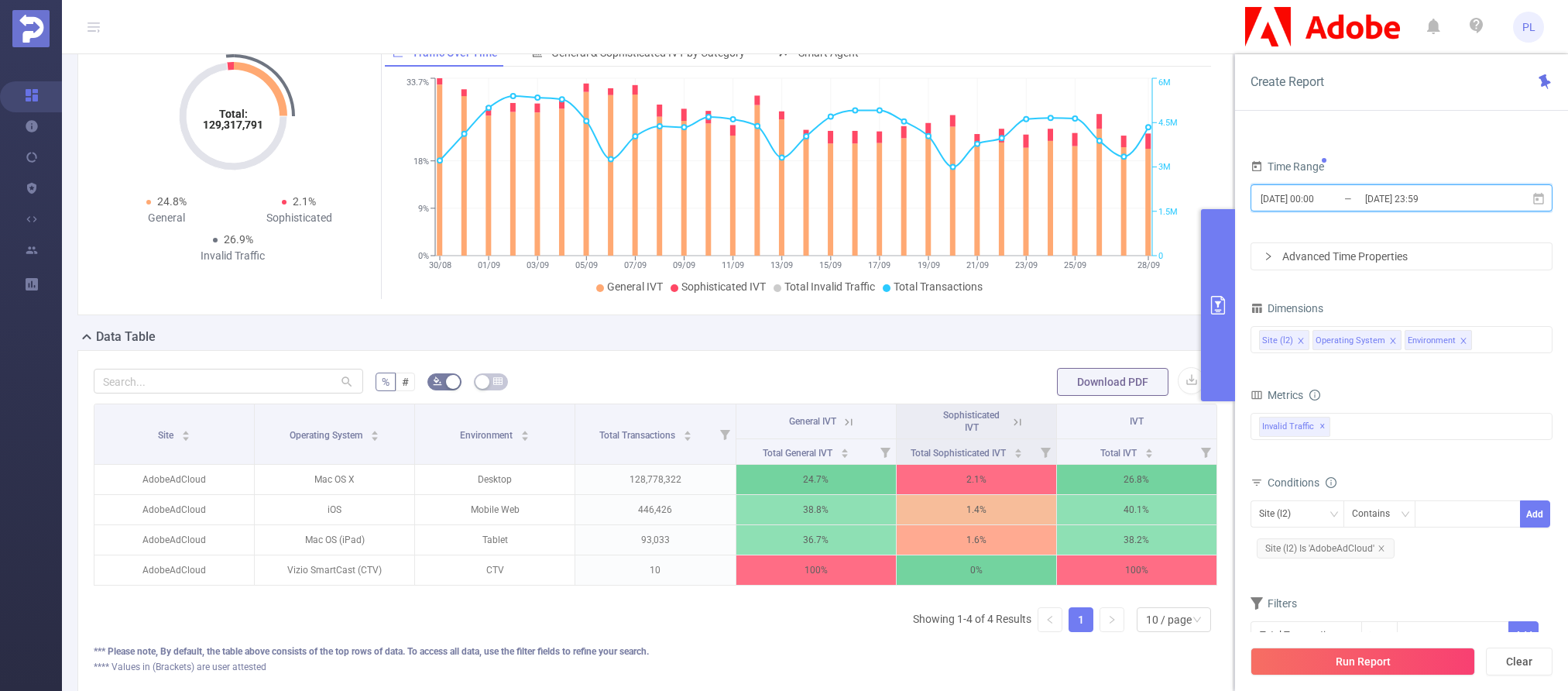
click at [1194, 340] on icon "icon: close" at bounding box center [1300, 340] width 5 height 5
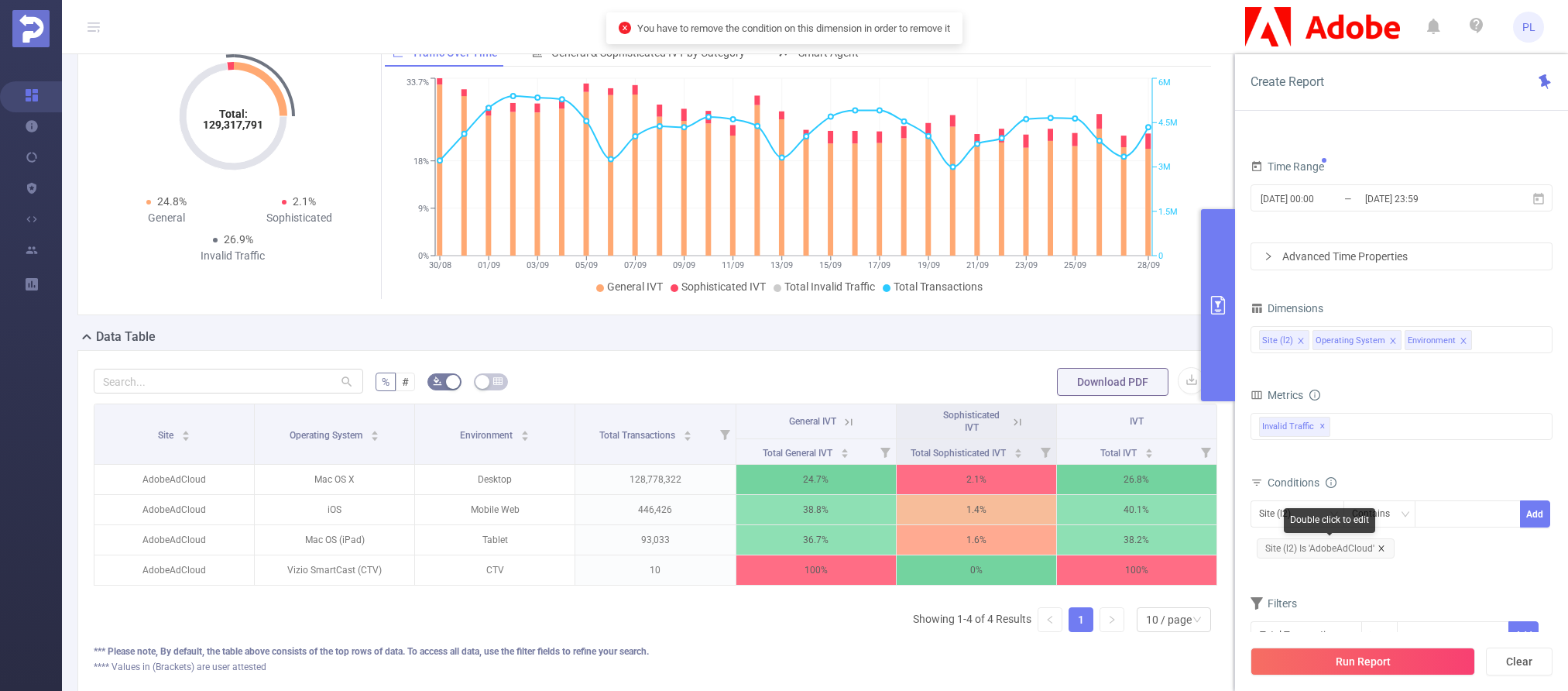
click at [1194, 549] on icon "icon: close" at bounding box center [1381, 548] width 5 height 5
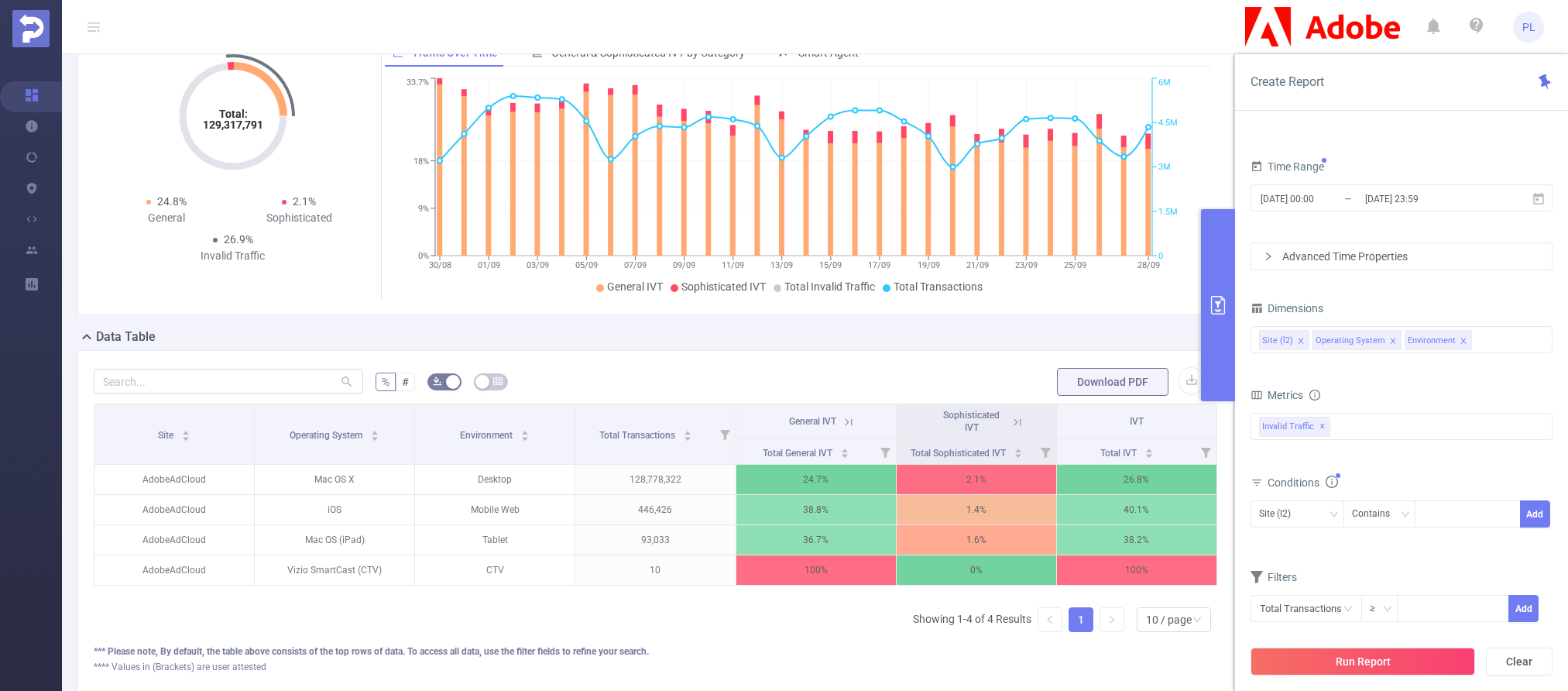
click at [1194, 408] on div "Metrics" at bounding box center [1401, 397] width 302 height 26
click at [1194, 338] on icon "icon: close" at bounding box center [1301, 340] width 8 height 8
click at [1194, 659] on button "Run Report" at bounding box center [1363, 661] width 225 height 28
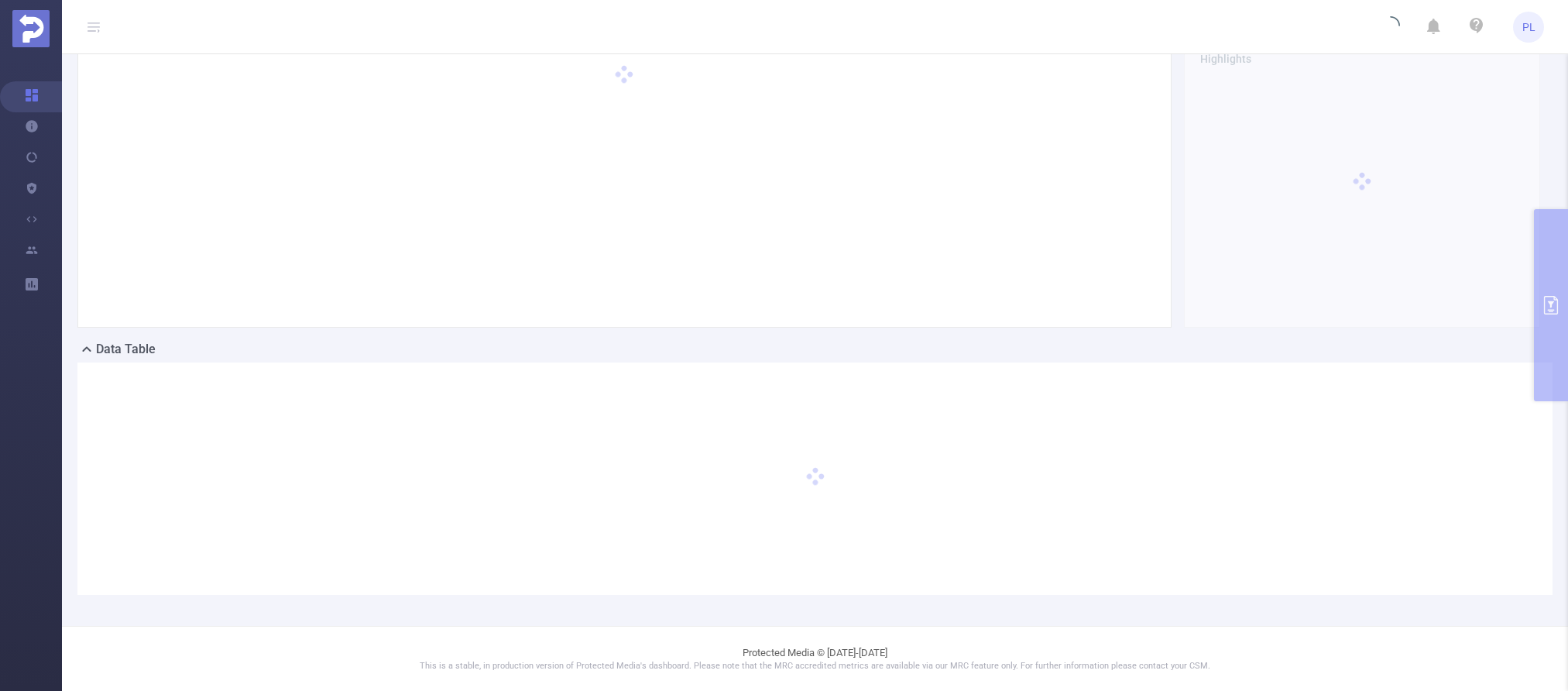
scroll to position [0, 0]
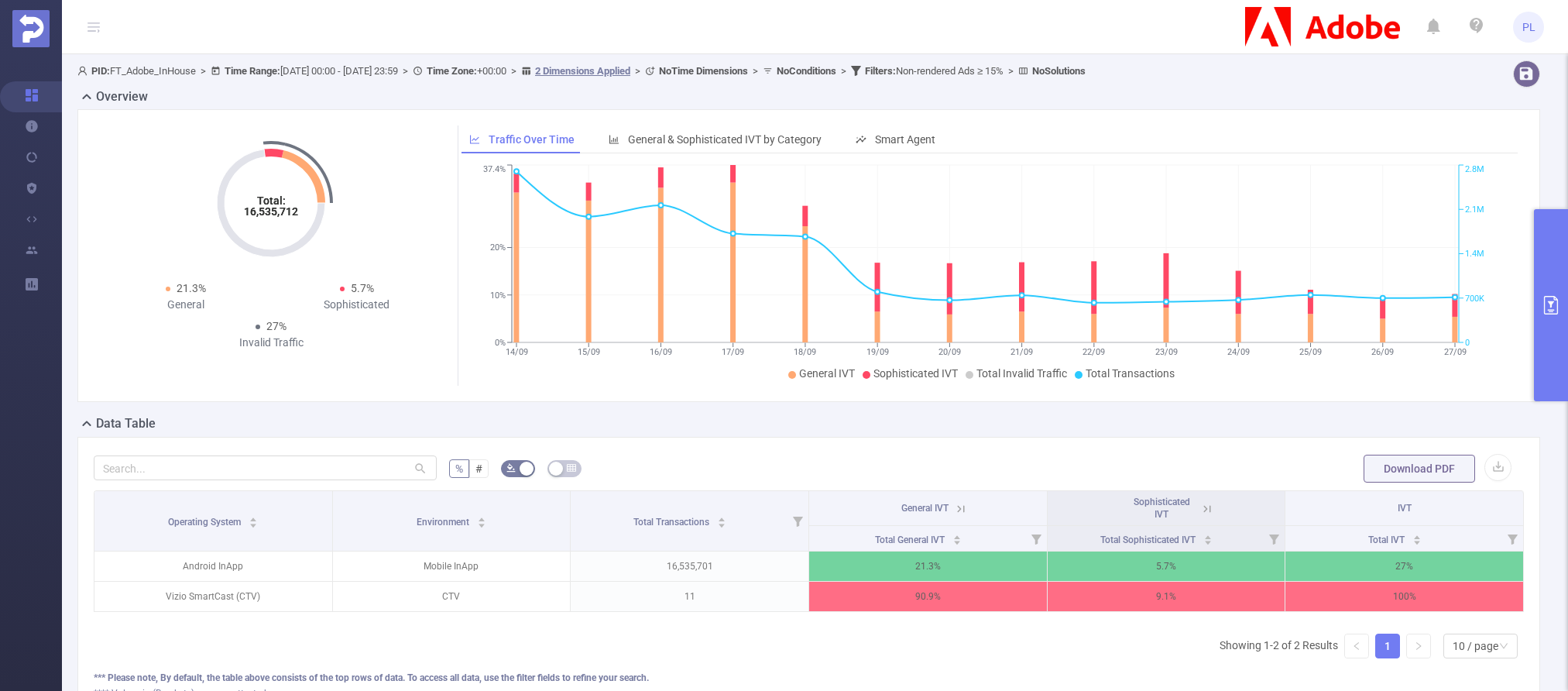
click at [1194, 302] on icon "primary" at bounding box center [1551, 305] width 19 height 19
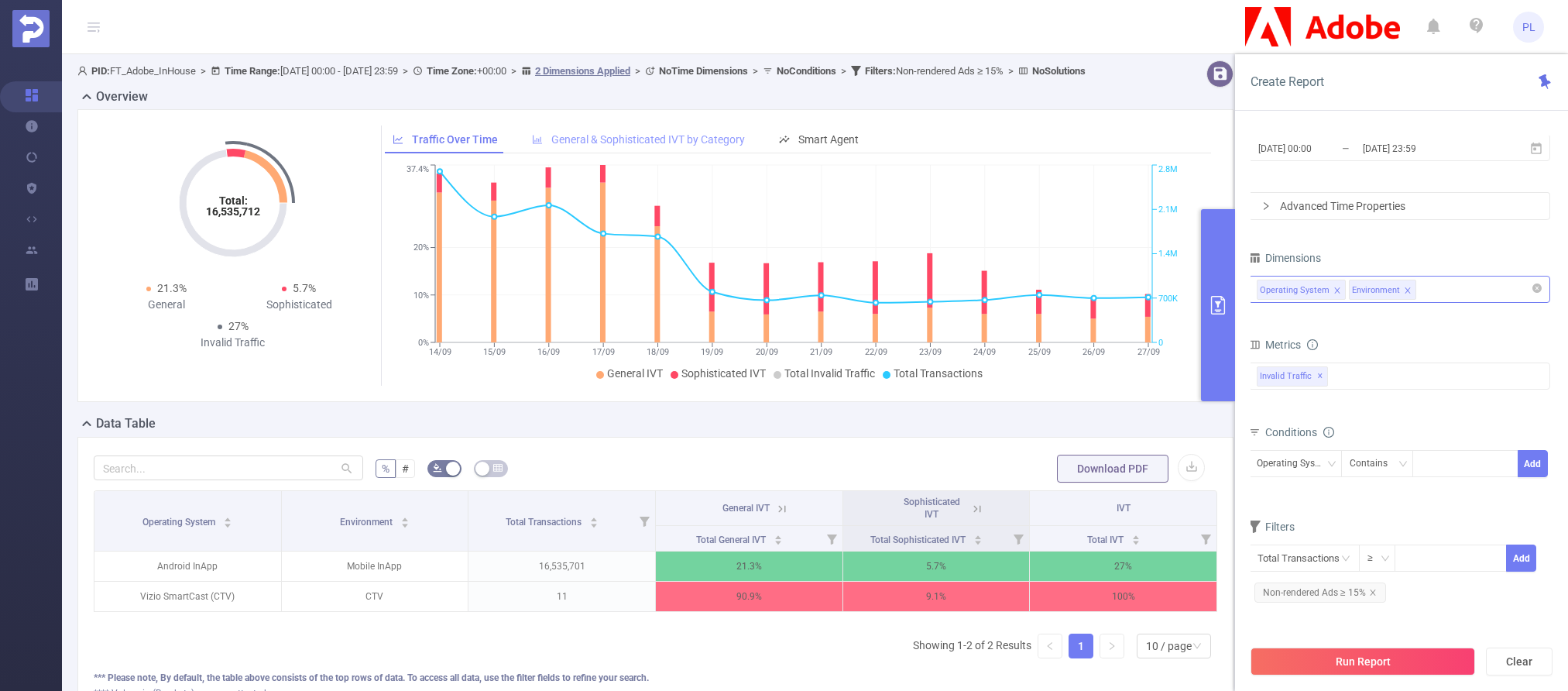
click at [625, 146] on span "General & Sophisticated IVT by Category" at bounding box center [647, 139] width 193 height 13
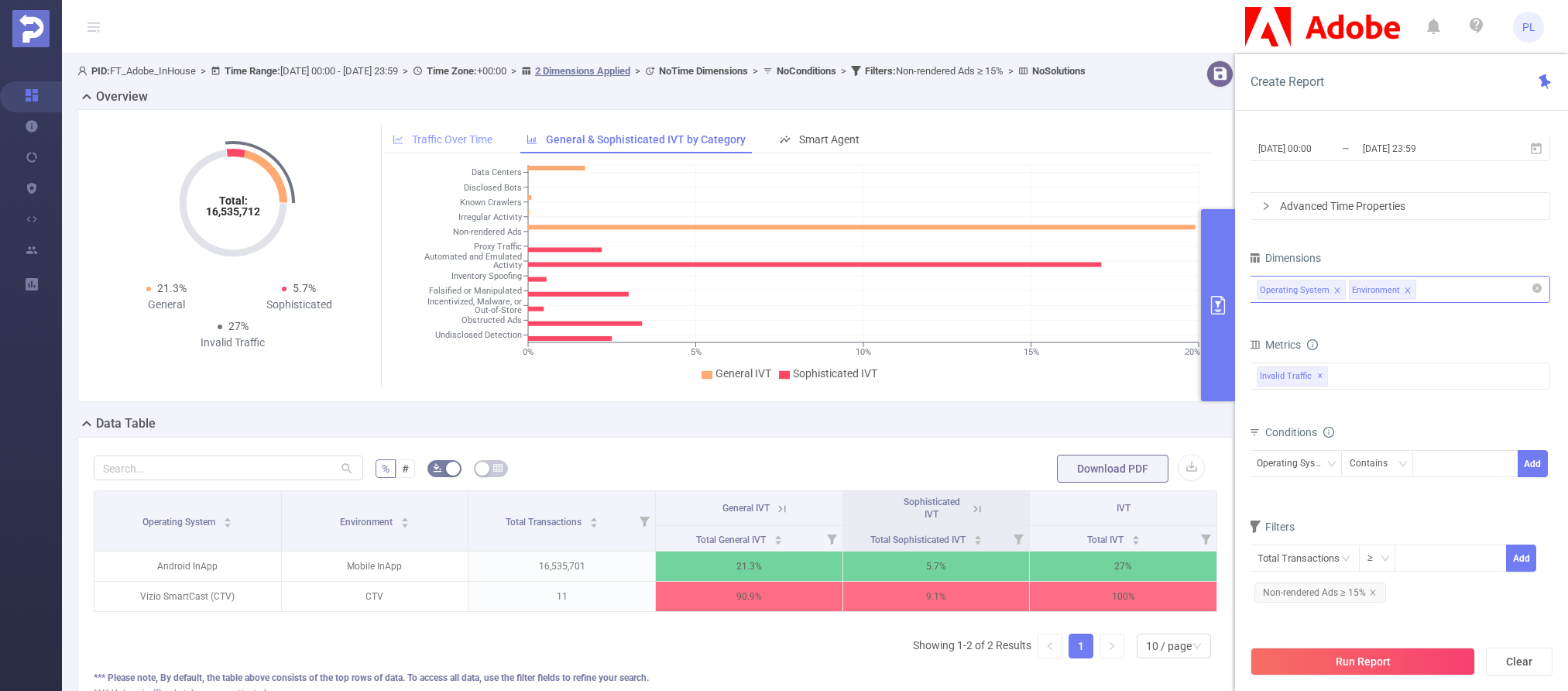
click at [464, 146] on span "Traffic Over Time" at bounding box center [452, 139] width 81 height 13
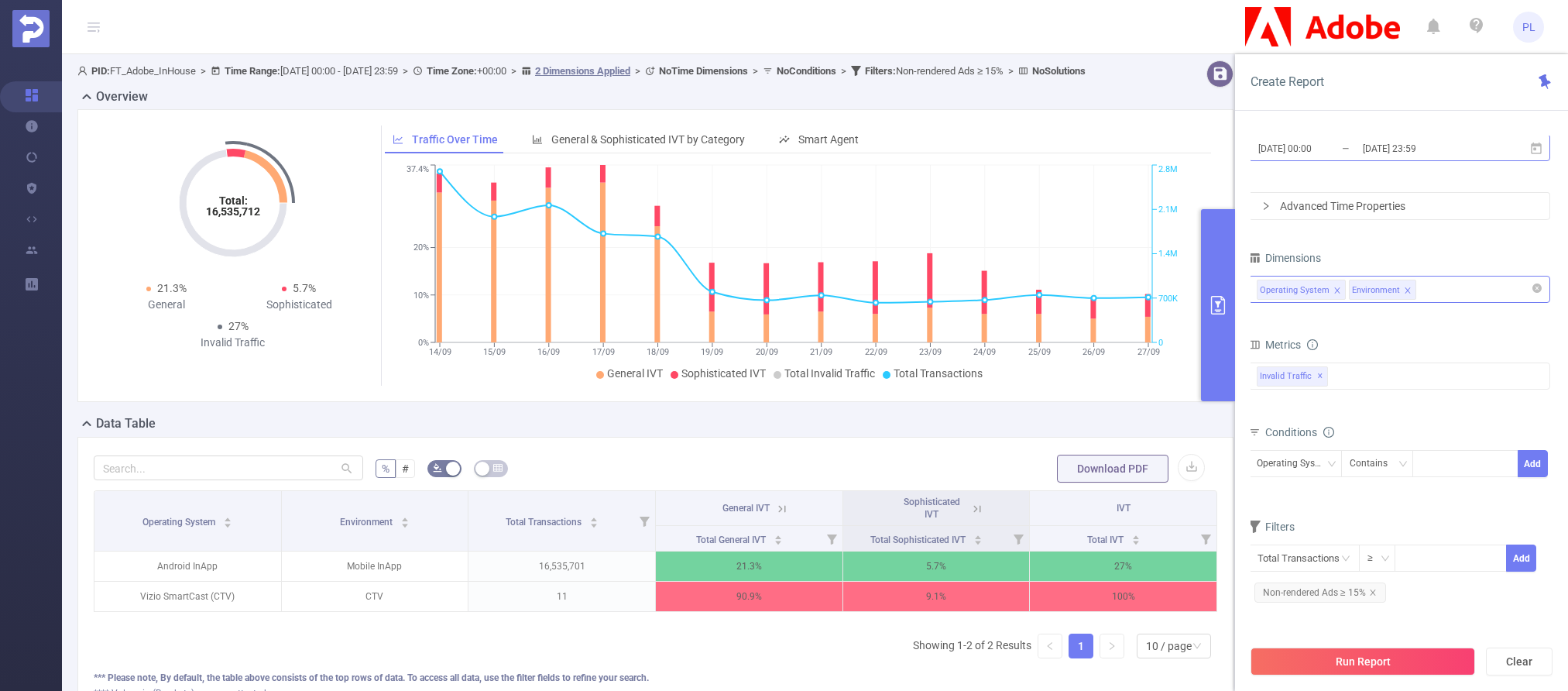
click at [1194, 149] on input "[DATE] 00:00" at bounding box center [1318, 148] width 125 height 21
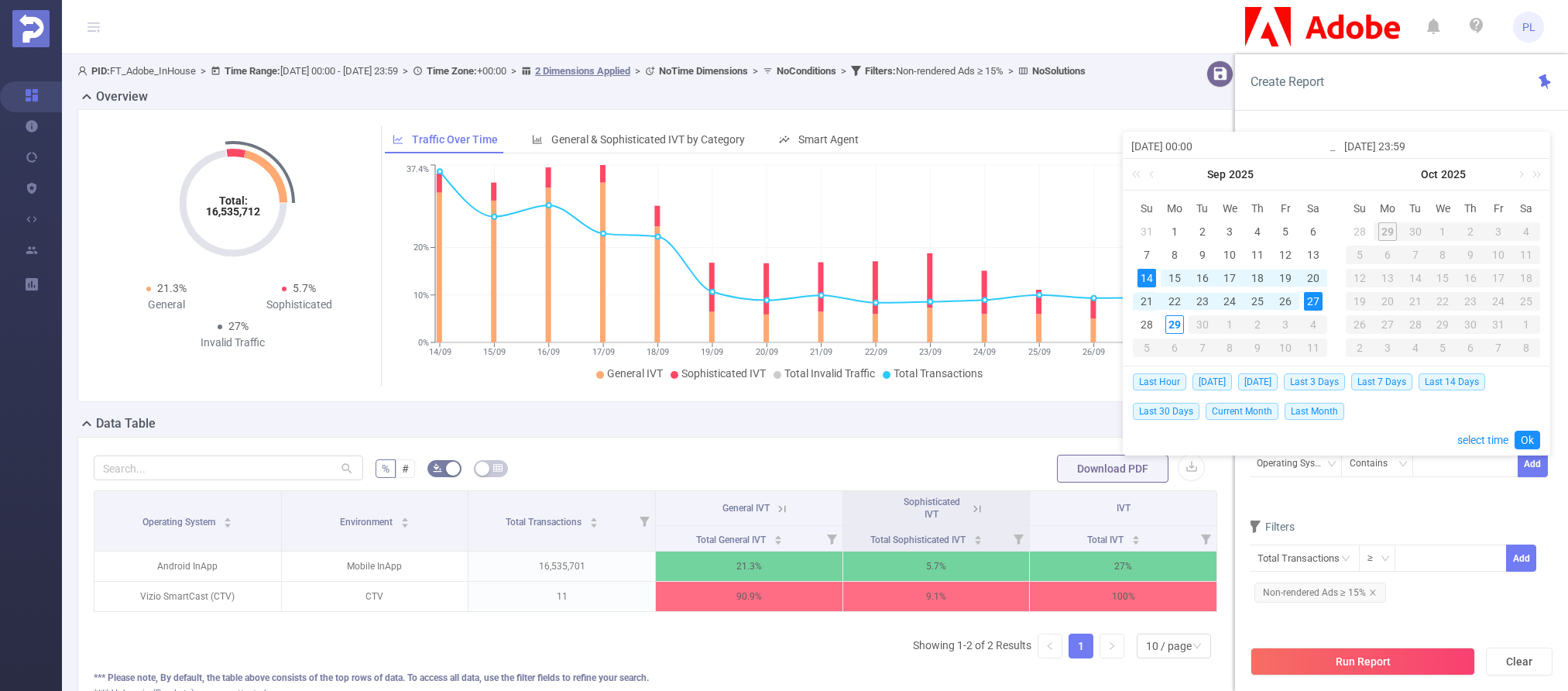
click at [1146, 304] on div "21" at bounding box center [1146, 302] width 19 height 19
click at [1172, 325] on div "29" at bounding box center [1175, 325] width 19 height 19
type input "[DATE] 00:00"
type input "[DATE] 18:00"
type input "[DATE] 00:00"
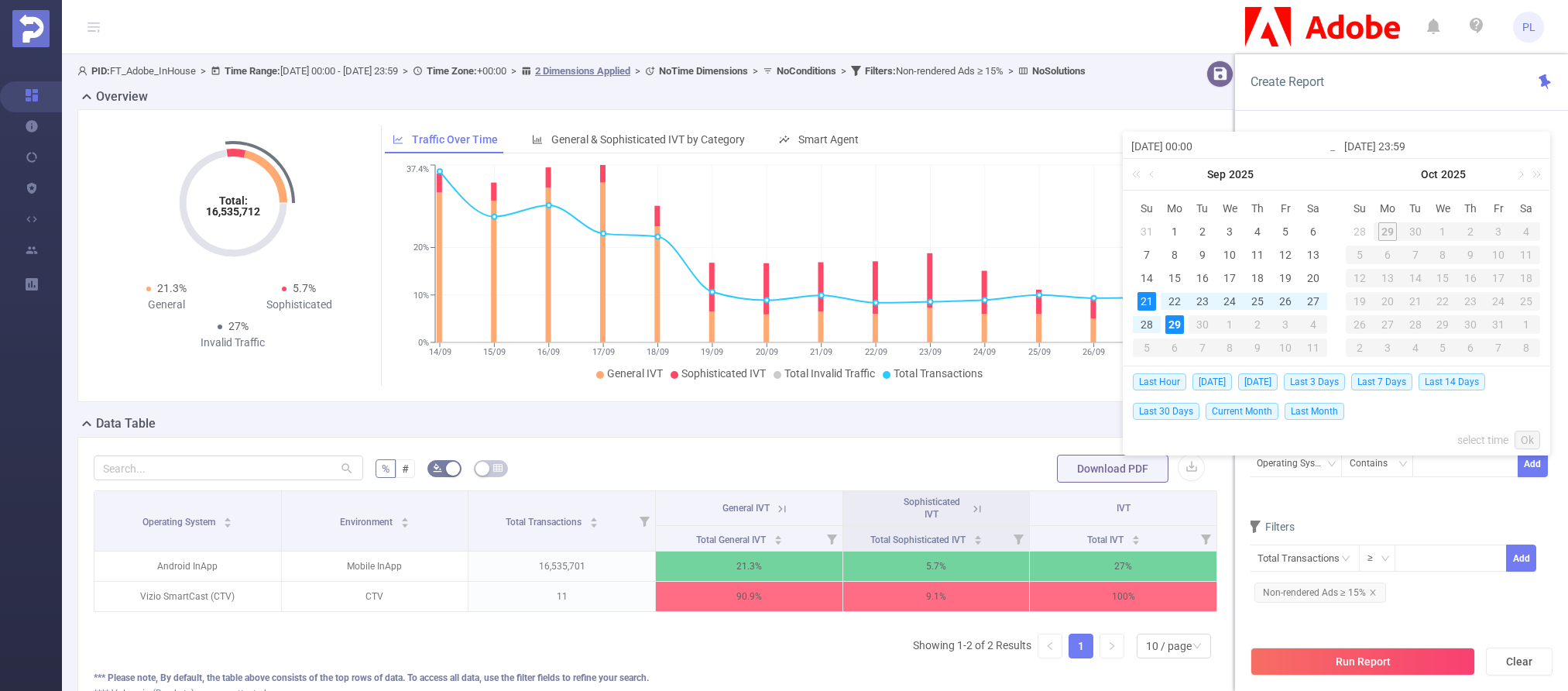
type input "[DATE] 18:00"
click at [1194, 439] on link "Ok" at bounding box center [1527, 440] width 26 height 19
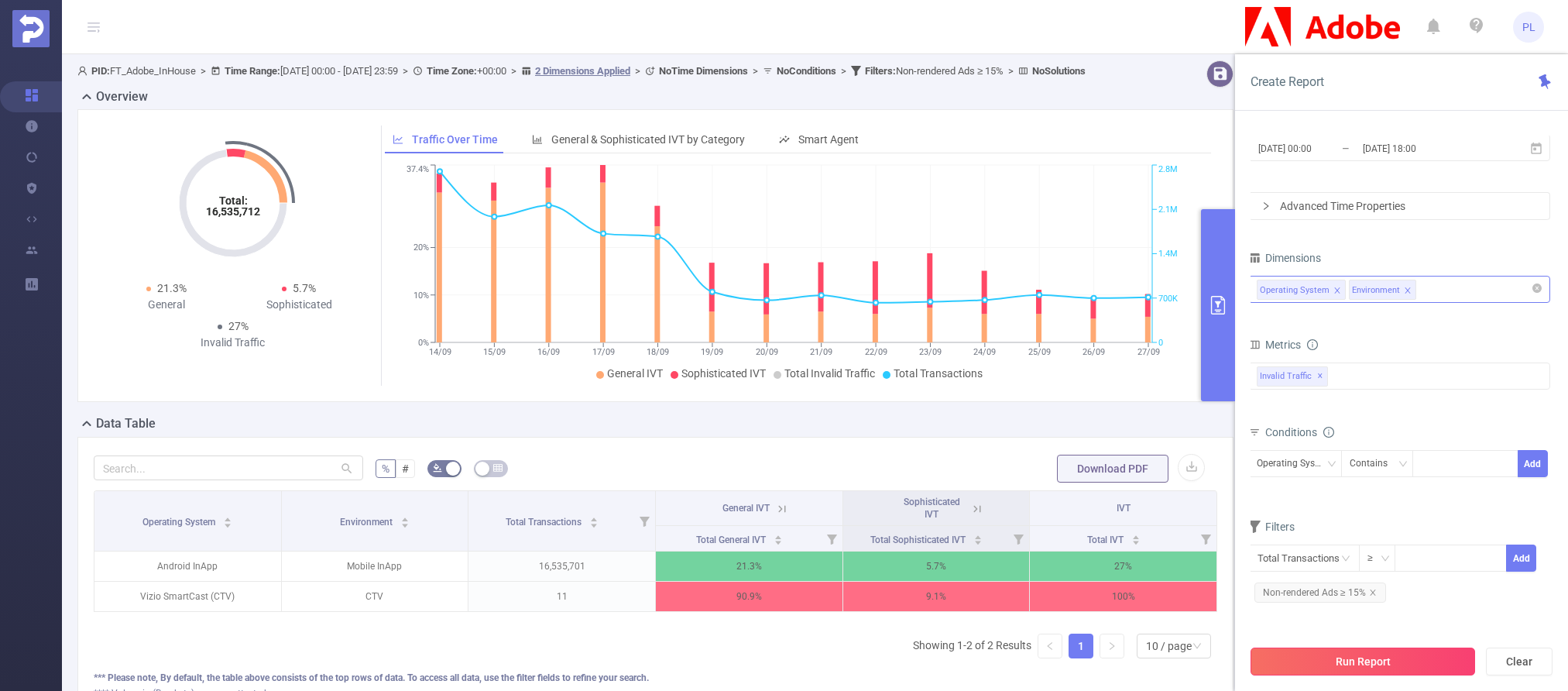
click at [1194, 654] on button "Run Report" at bounding box center [1363, 661] width 225 height 28
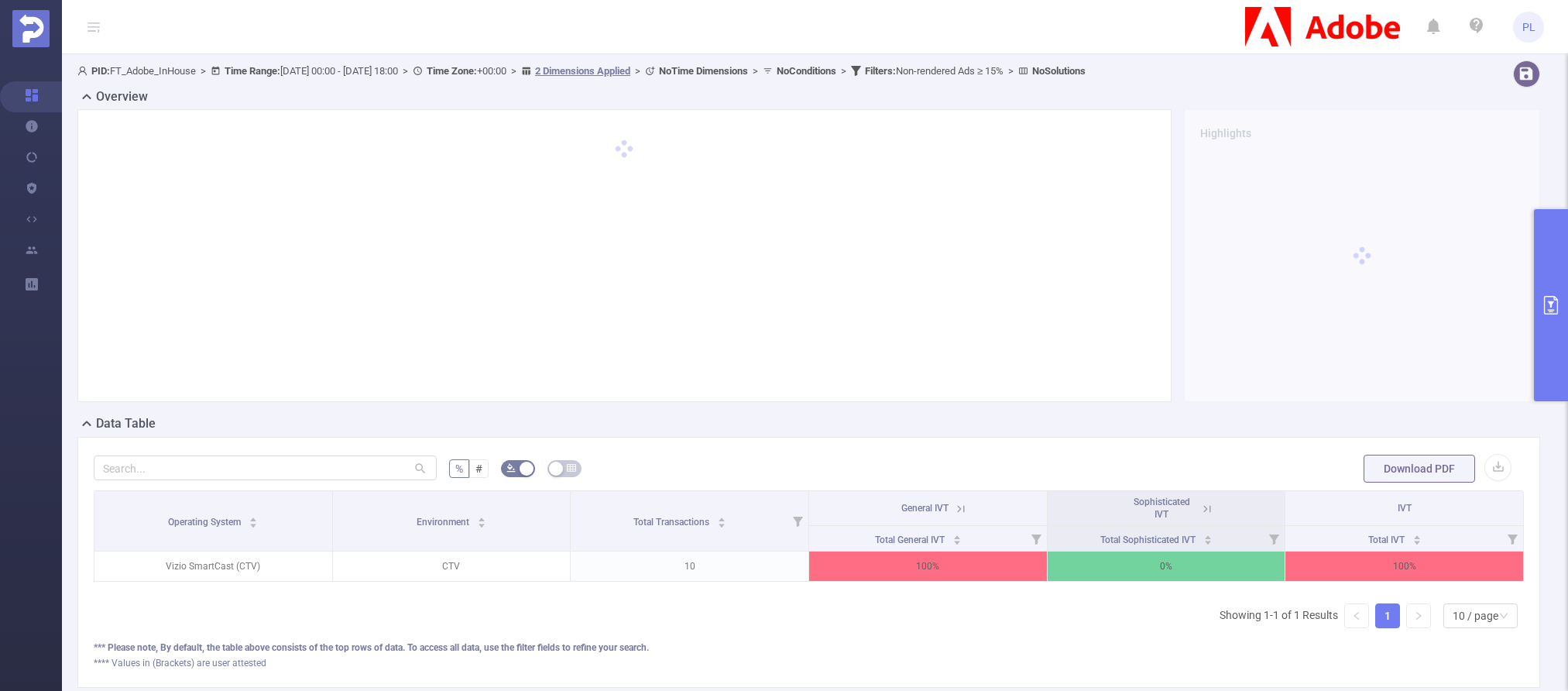
click at [1194, 302] on icon "primary" at bounding box center [1551, 305] width 14 height 19
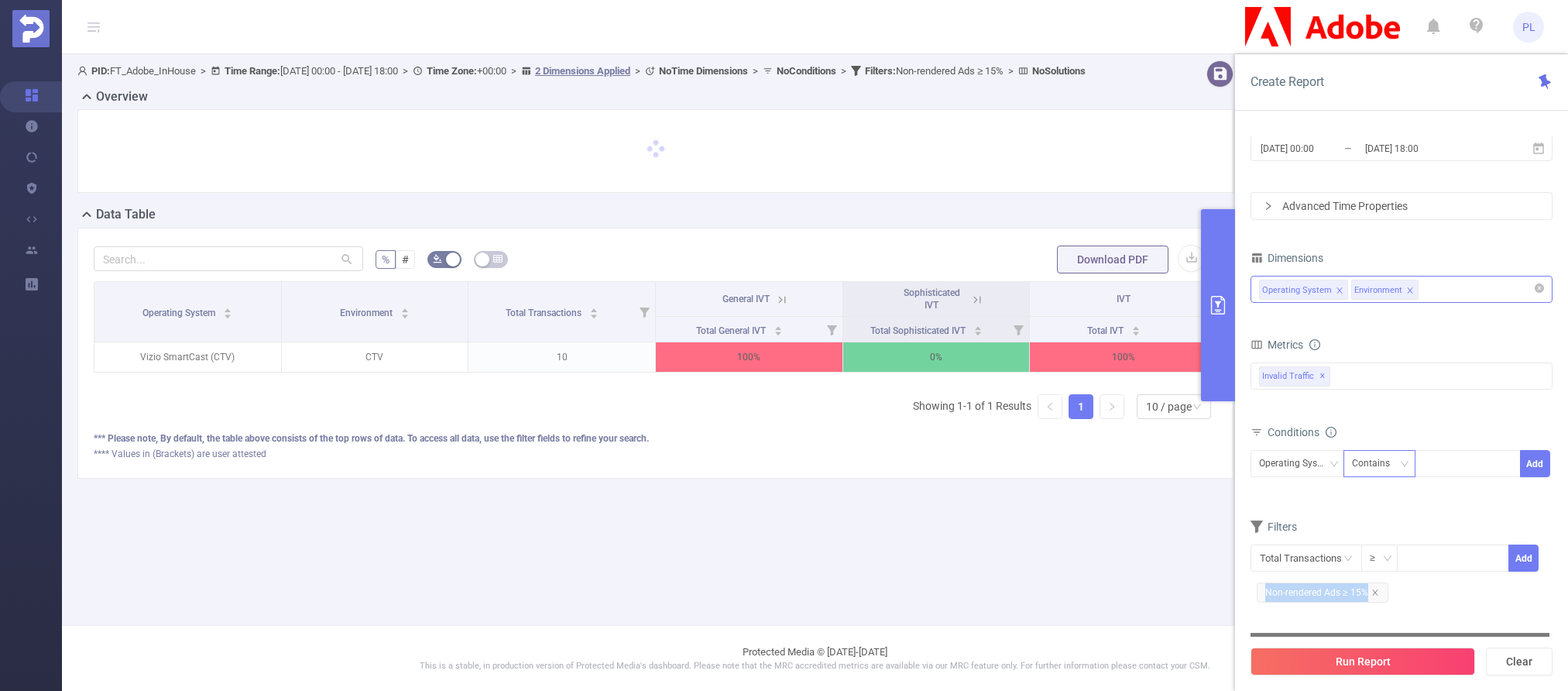
drag, startPoint x: 1372, startPoint y: 594, endPoint x: 1366, endPoint y: 476, distance: 118.2
click at [1194, 494] on form "Dimensions Operating System Environment Metrics Total General IVT Data Centers …" at bounding box center [1401, 432] width 302 height 371
click at [1194, 158] on input "[DATE] 00:00" at bounding box center [1321, 148] width 125 height 21
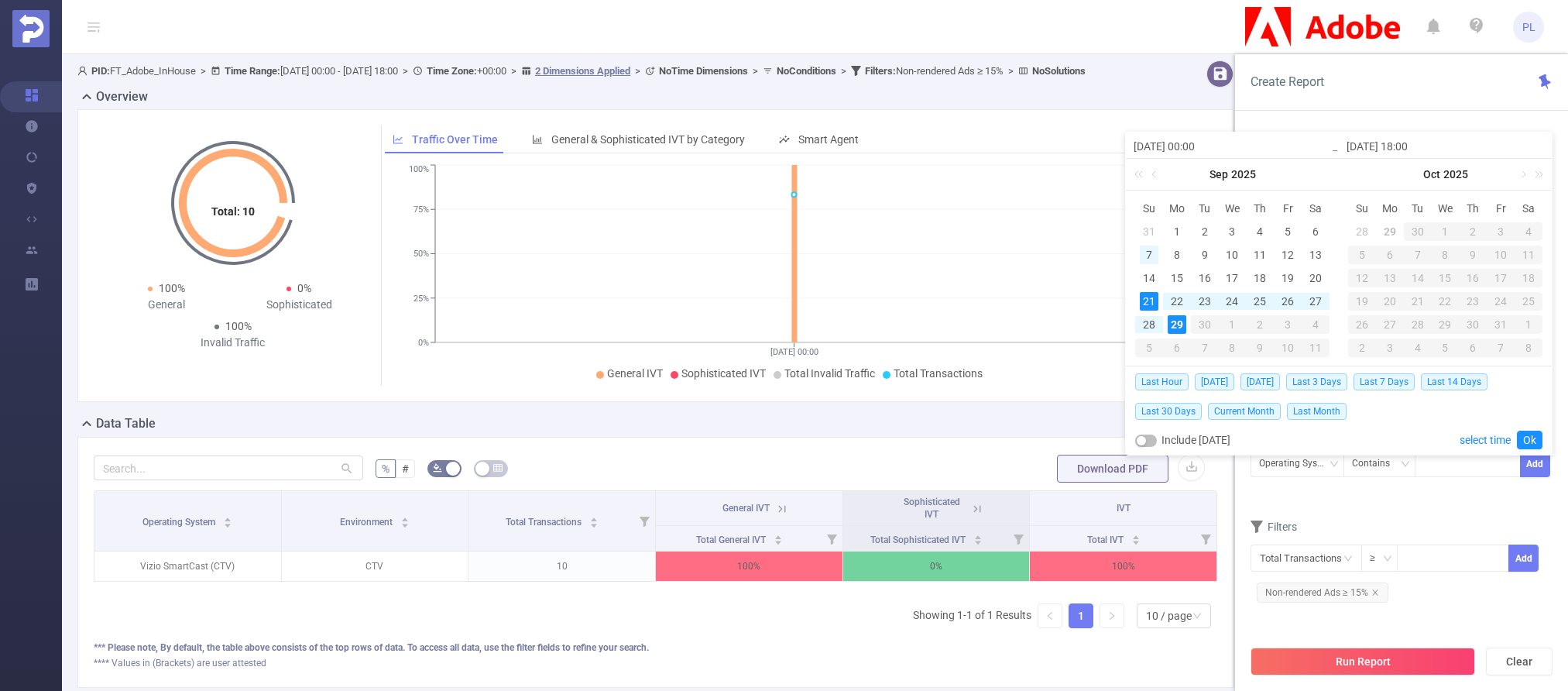
click at [1150, 251] on div "7" at bounding box center [1149, 255] width 19 height 19
click at [1194, 260] on div "13" at bounding box center [1315, 255] width 19 height 19
type input "[DATE] 00:00"
type input "[DATE] 18:00"
type input "[DATE] 00:00"
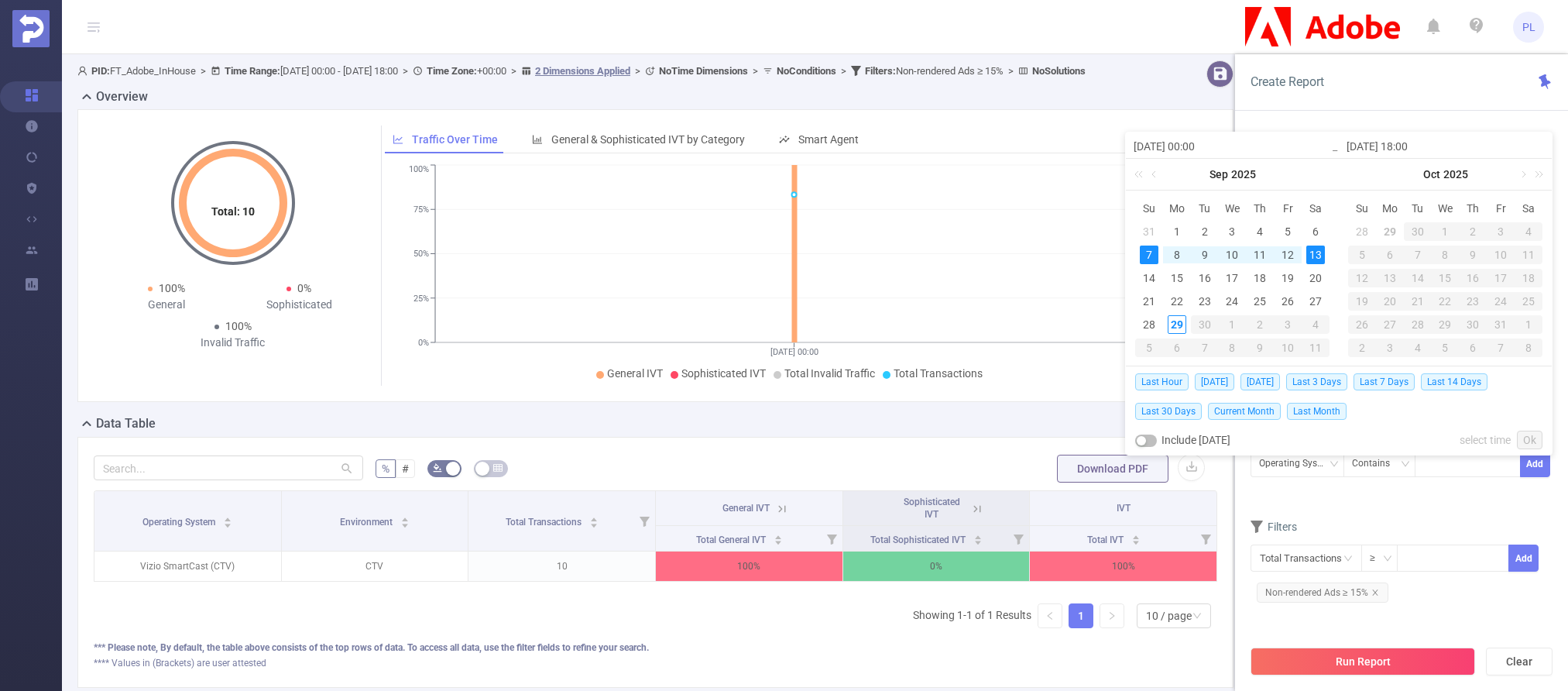
type input "[DATE] 18:00"
click at [1194, 442] on link "Ok" at bounding box center [1530, 440] width 26 height 19
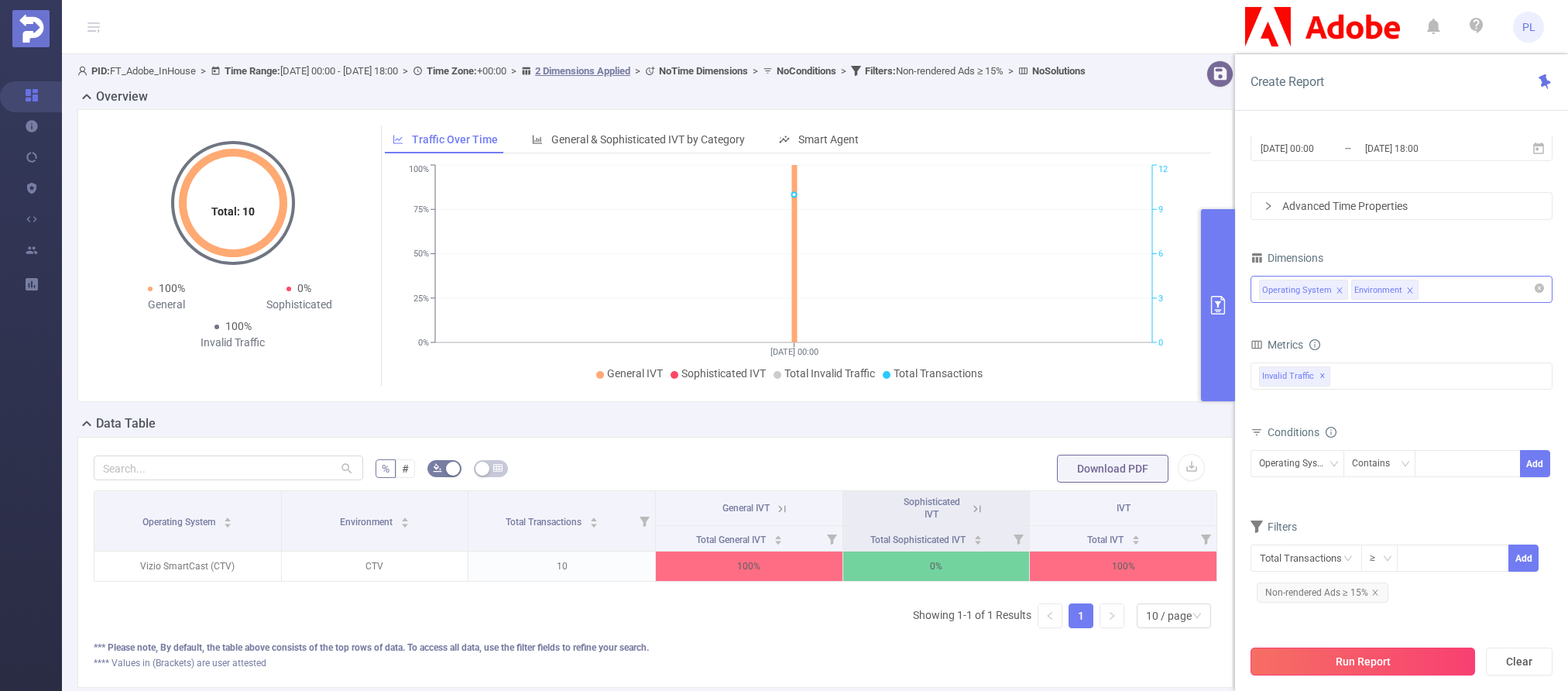
click at [1194, 654] on button "Run Report" at bounding box center [1363, 661] width 225 height 28
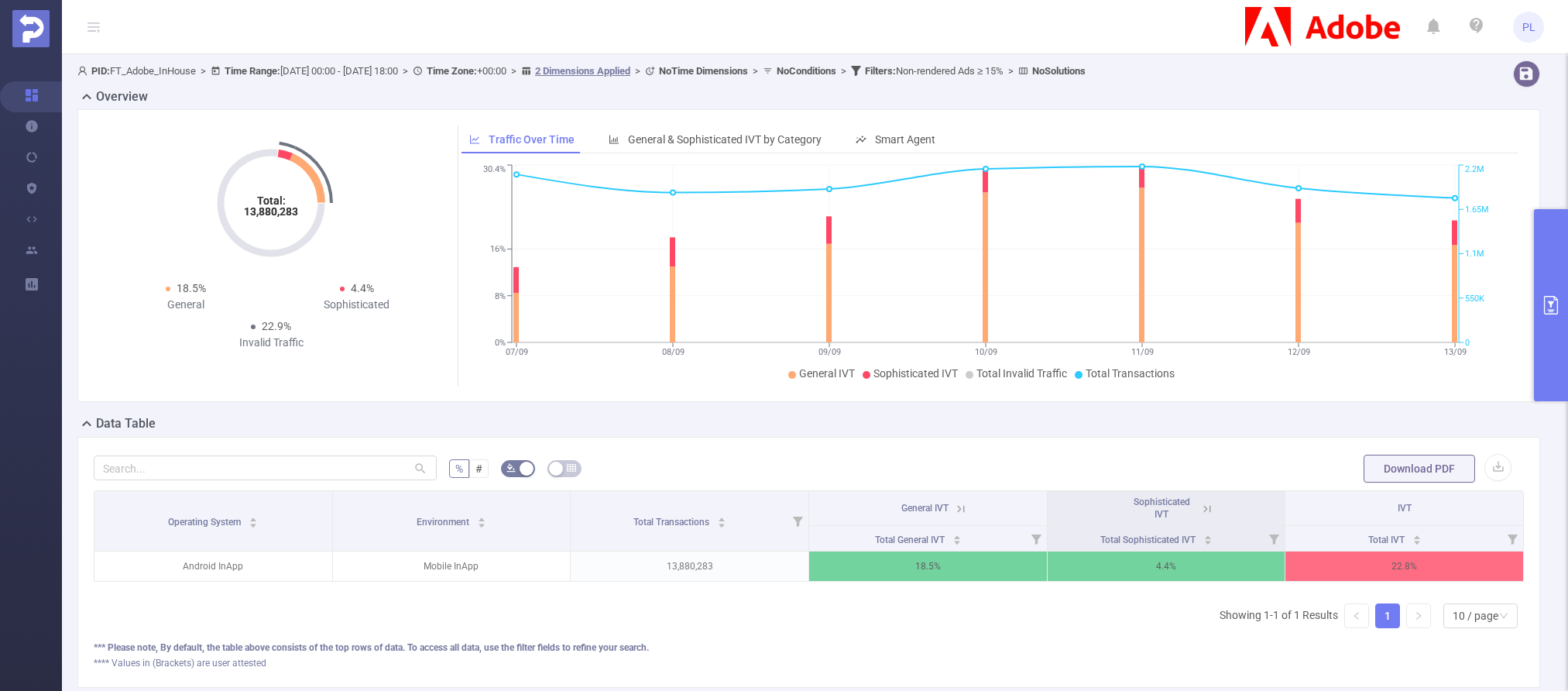
click at [1194, 287] on button "primary" at bounding box center [1551, 304] width 34 height 192
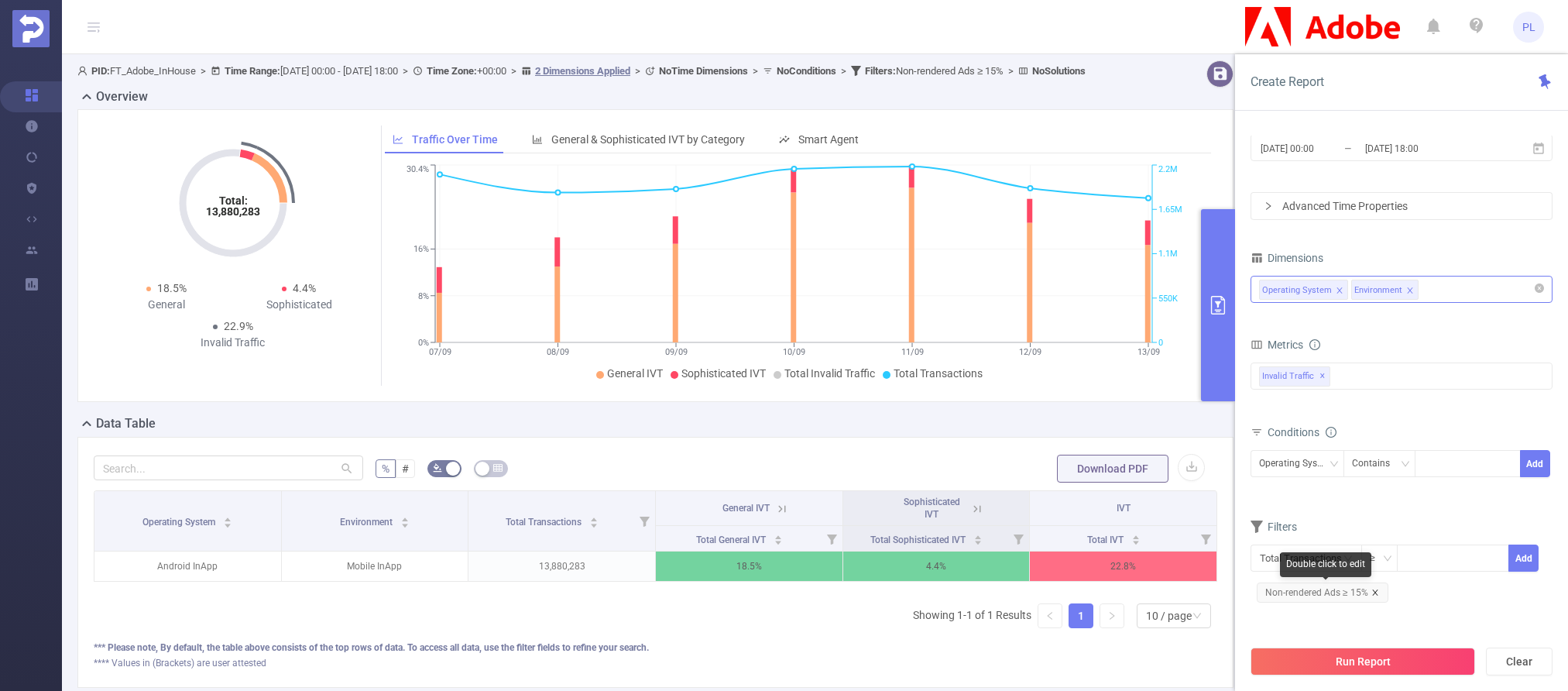
click at [1194, 592] on icon "icon: close" at bounding box center [1375, 592] width 8 height 8
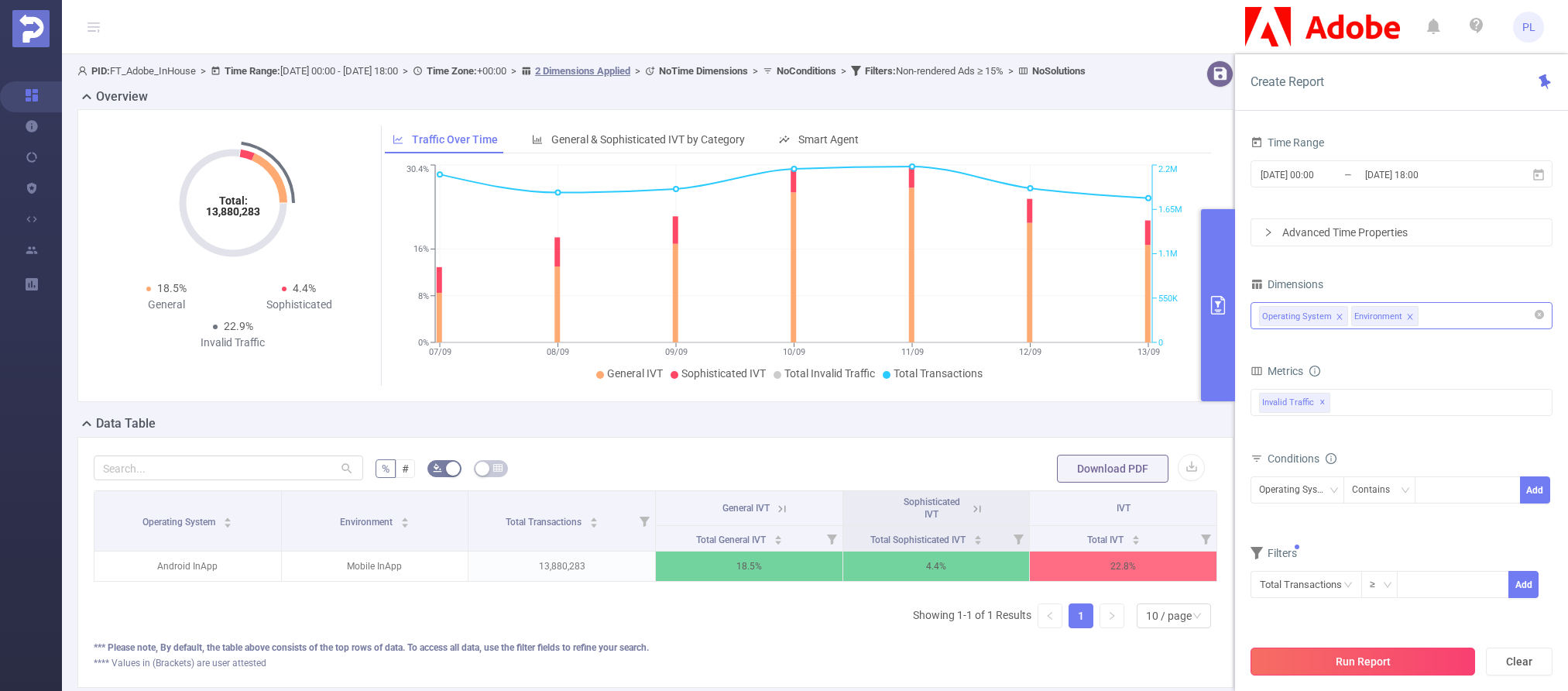
click at [1194, 663] on button "Run Report" at bounding box center [1363, 661] width 225 height 28
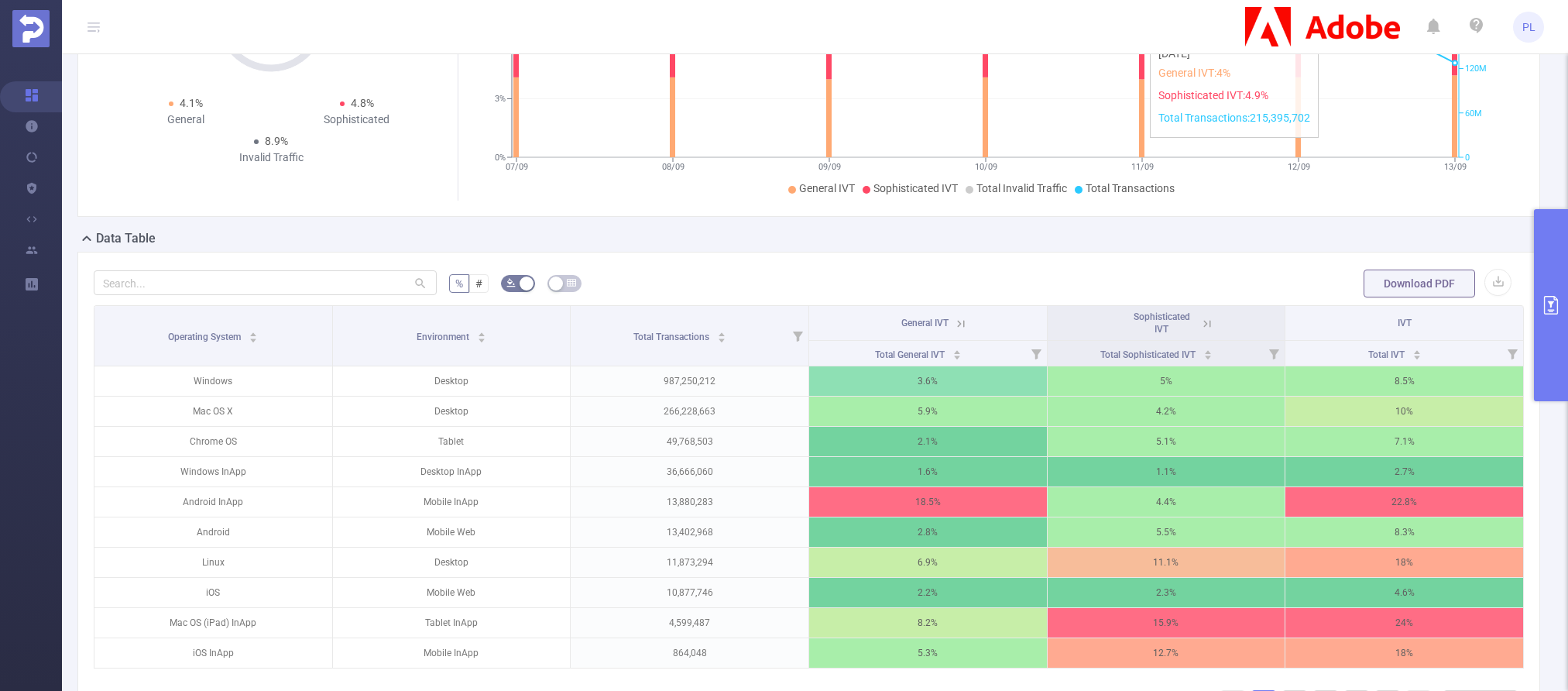
scroll to position [202, 0]
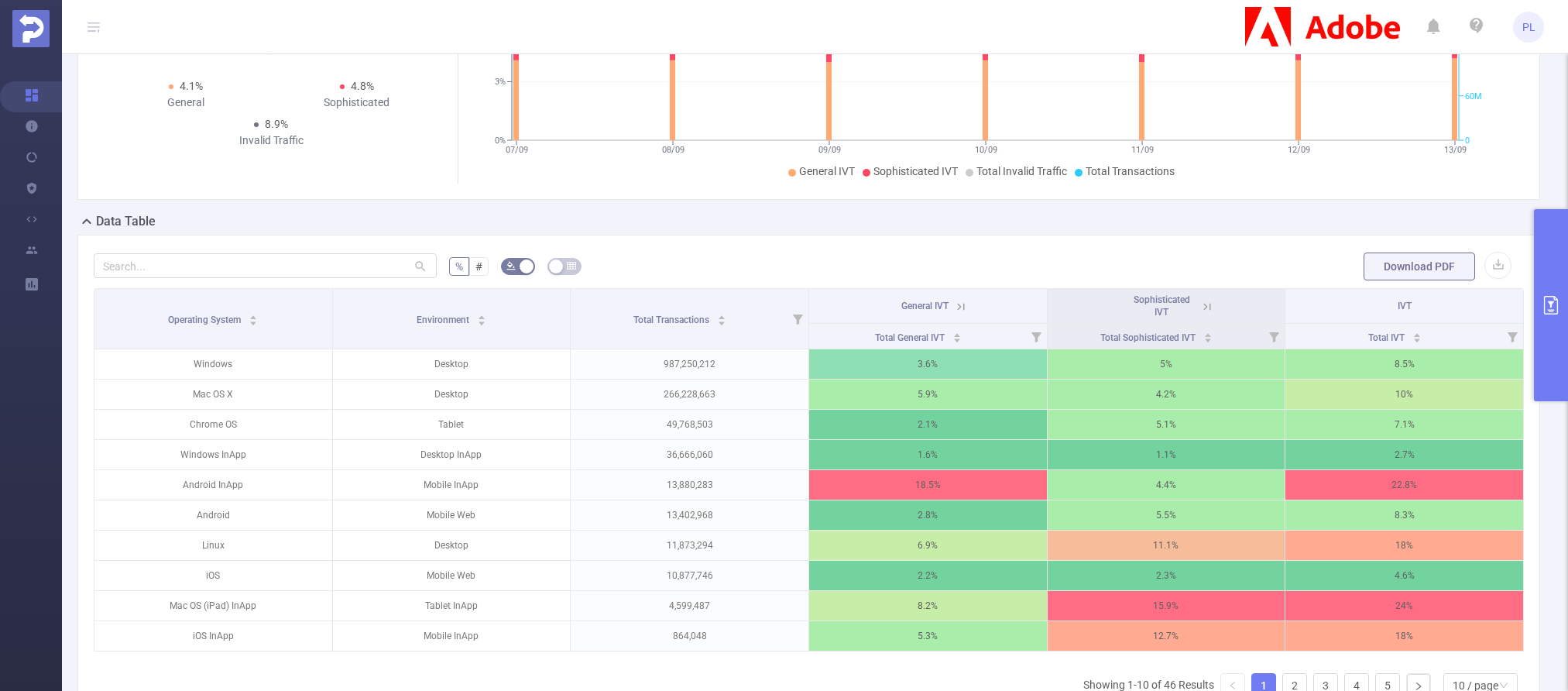
click at [955, 306] on icon at bounding box center [961, 307] width 14 height 14
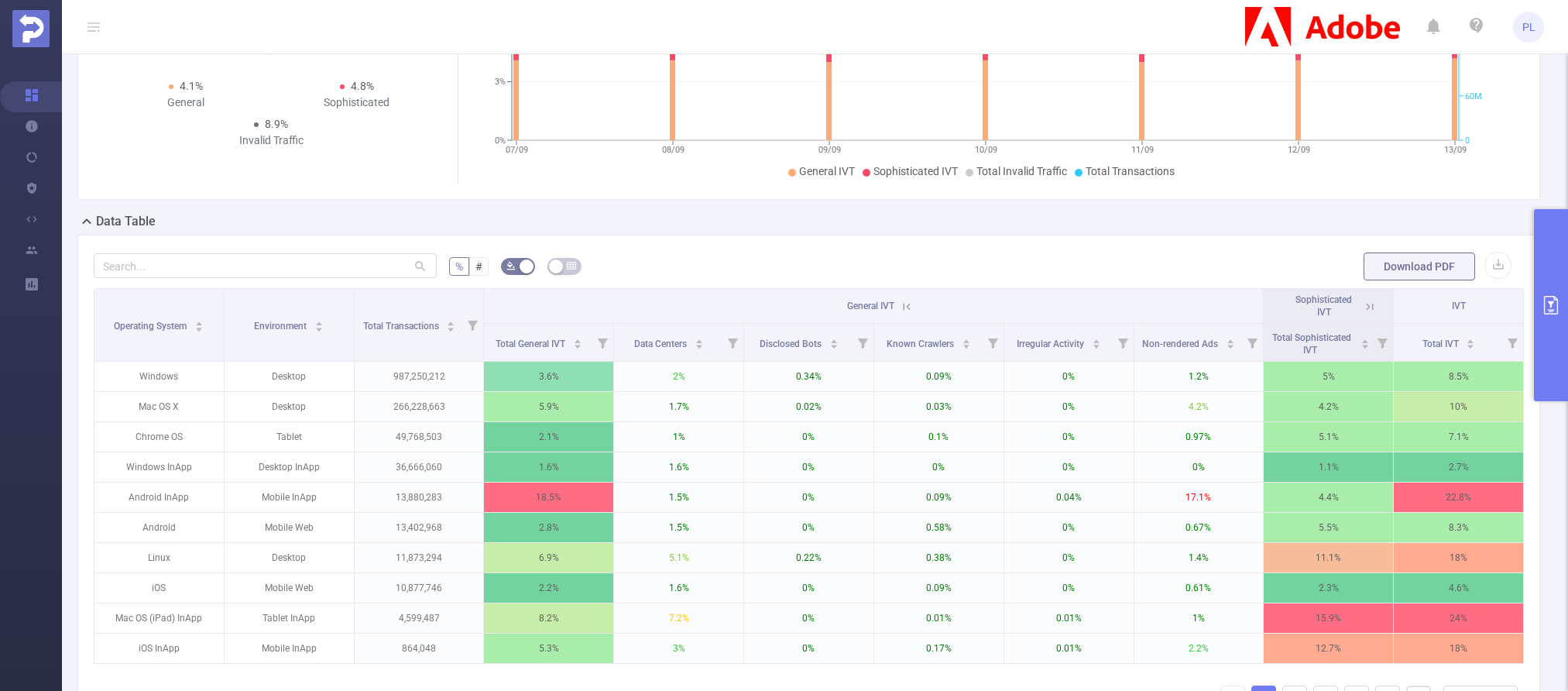
click at [904, 306] on icon at bounding box center [907, 306] width 7 height 7
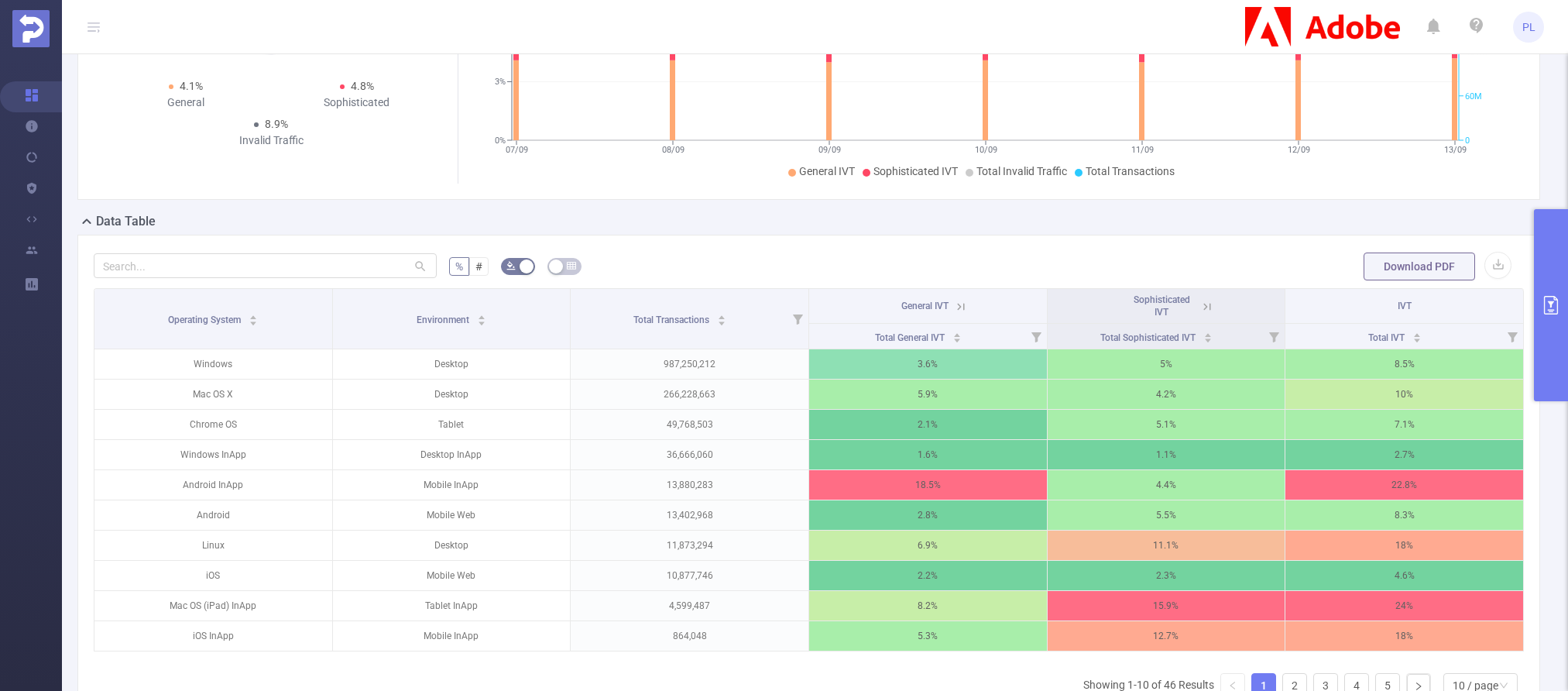
click at [957, 306] on icon at bounding box center [961, 306] width 7 height 7
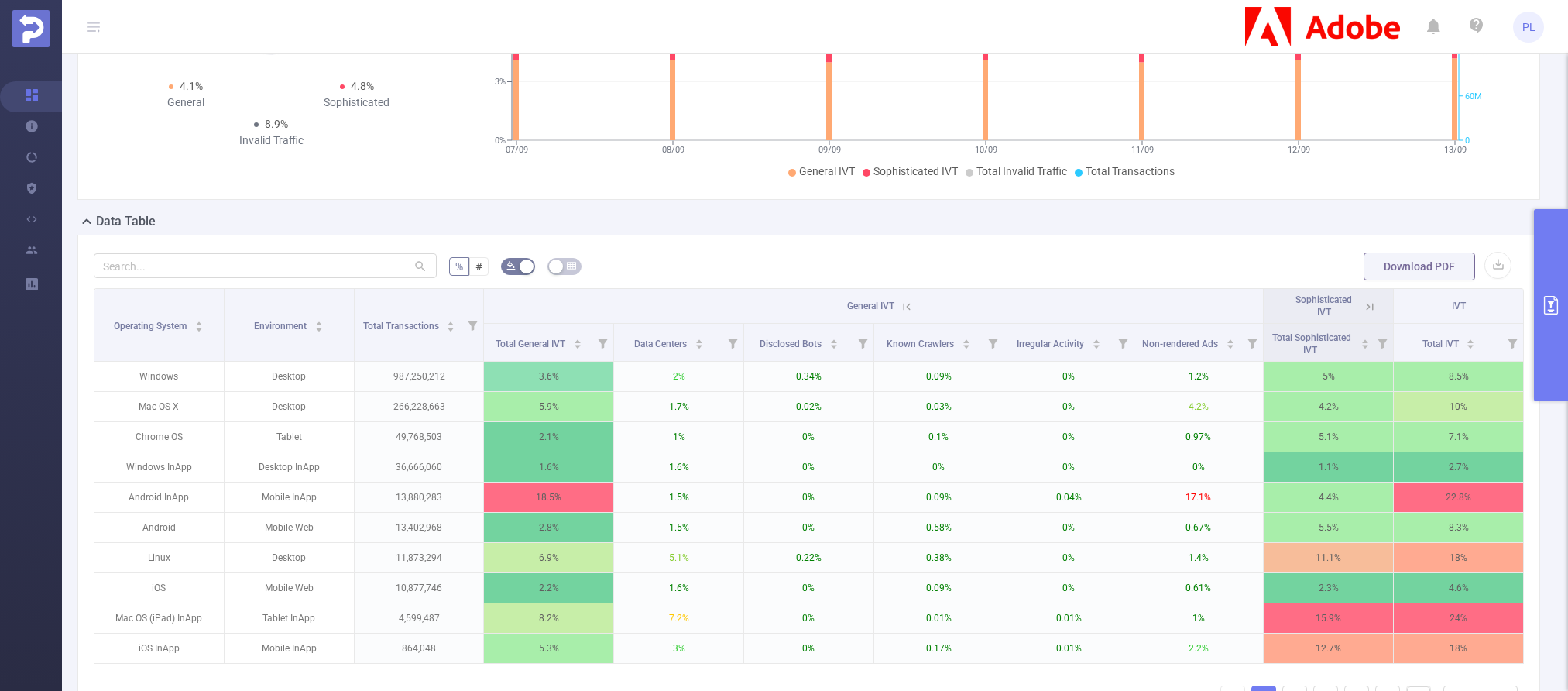
click at [956, 306] on th "General IVT" at bounding box center [873, 306] width 779 height 35
click at [904, 308] on icon at bounding box center [907, 306] width 7 height 7
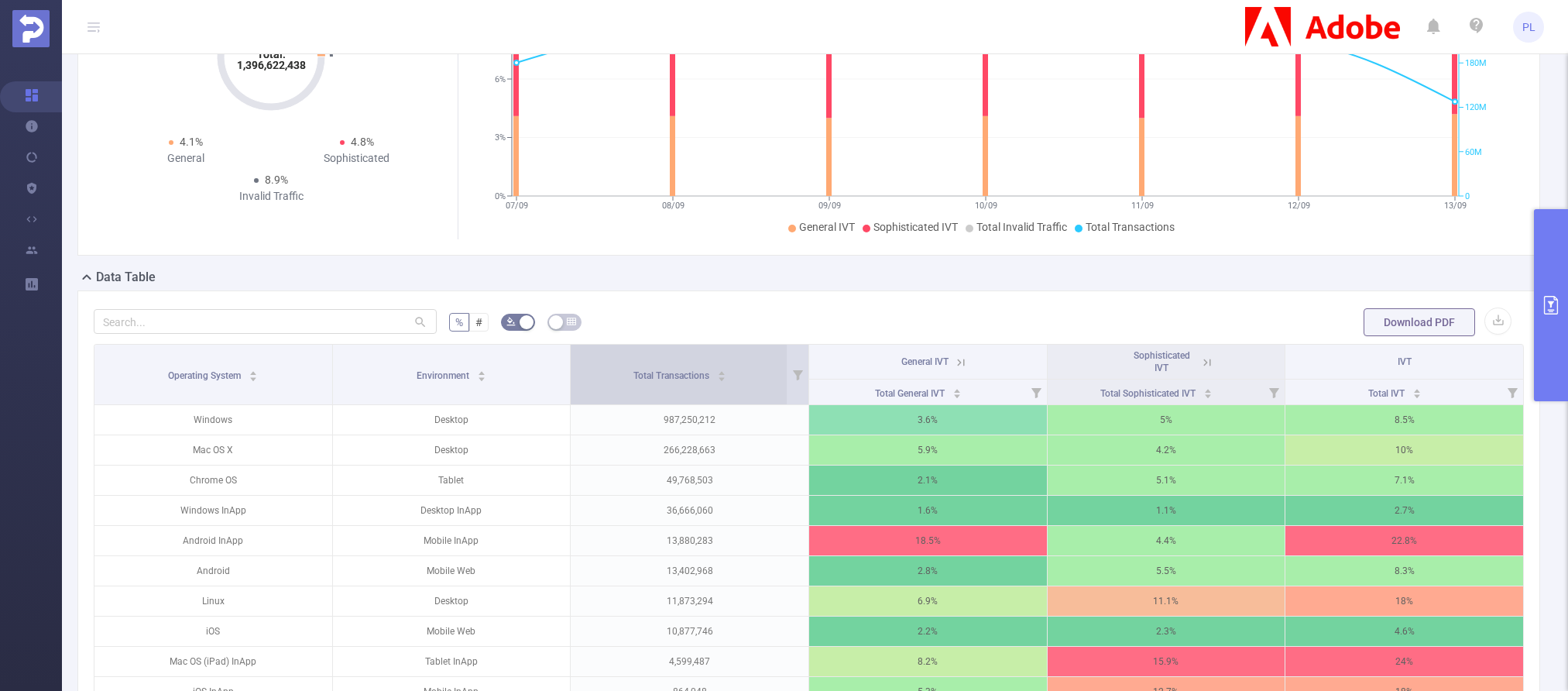
scroll to position [115, 0]
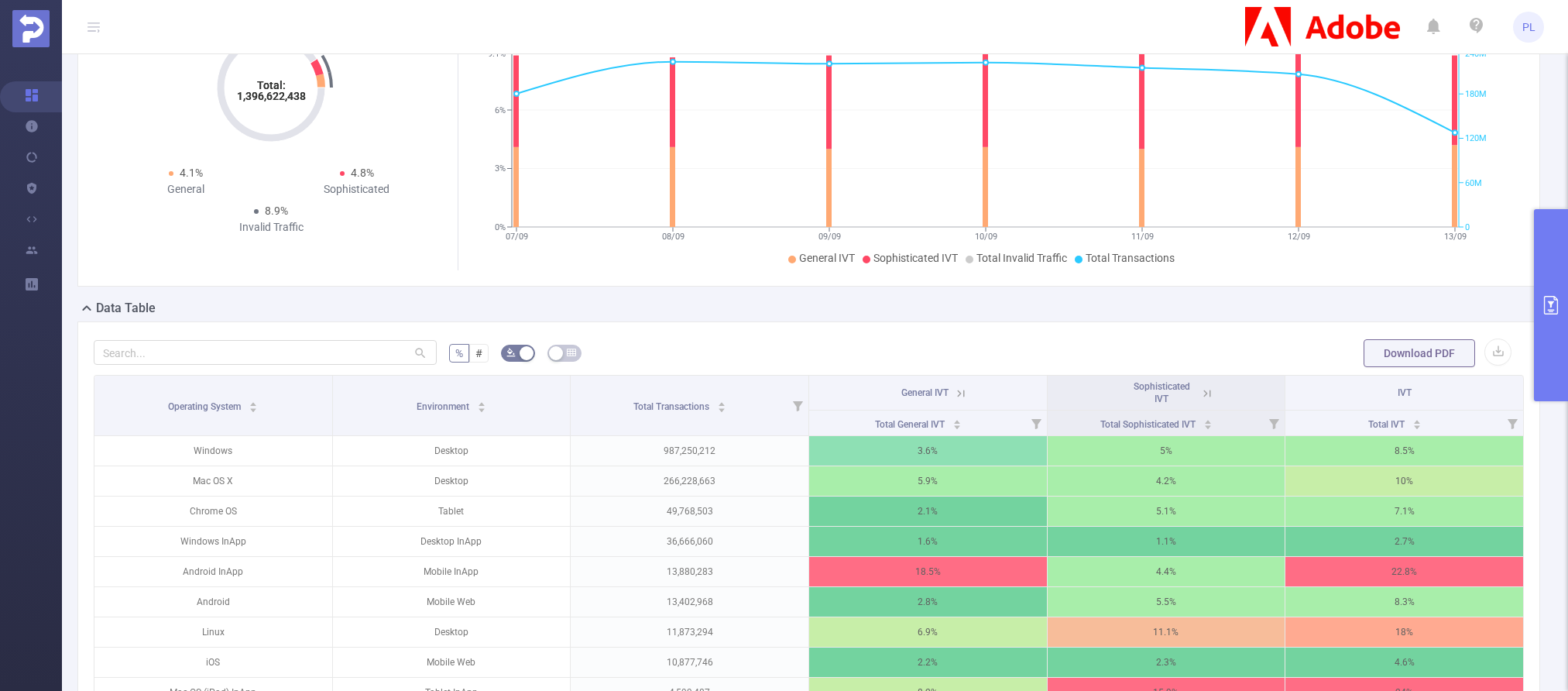
click at [1194, 289] on button "primary" at bounding box center [1551, 304] width 34 height 192
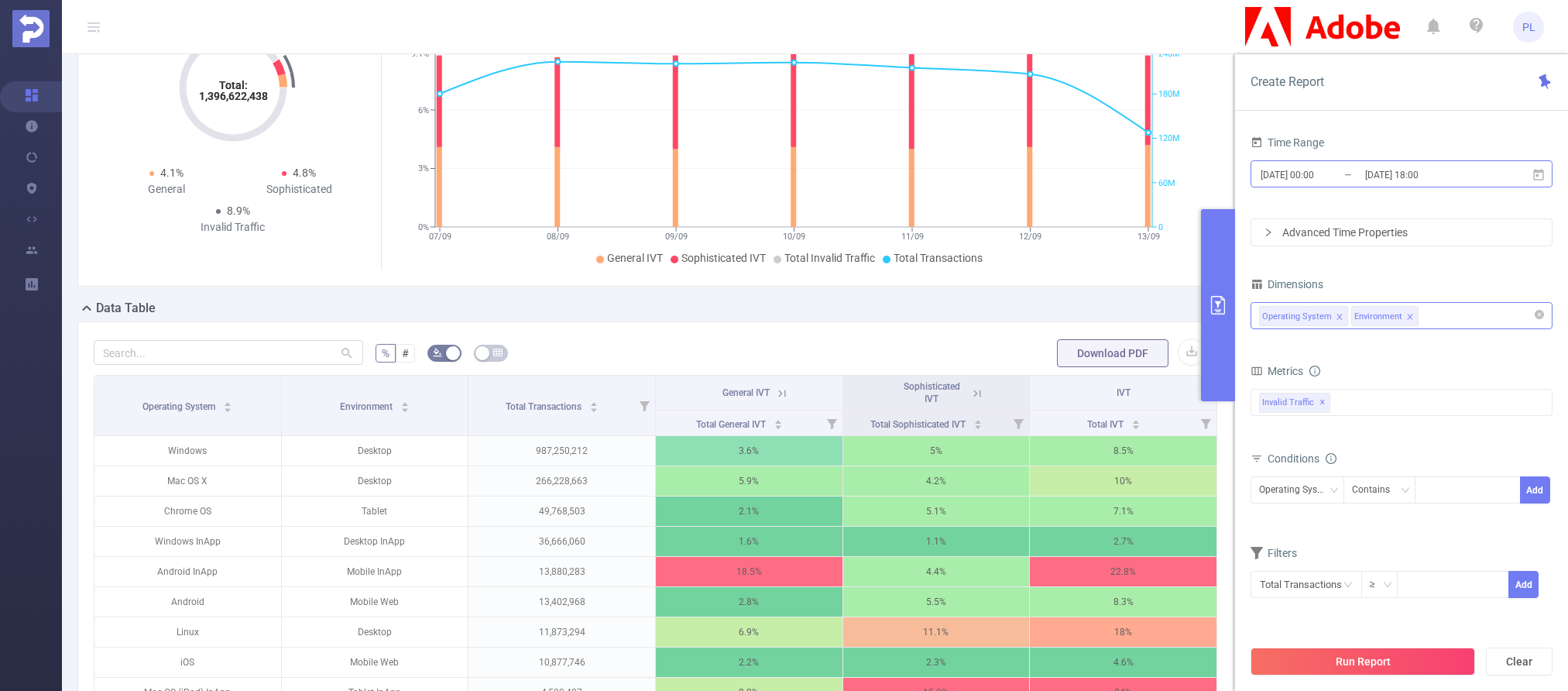
click at [1194, 176] on input "[DATE] 00:00" at bounding box center [1321, 175] width 125 height 21
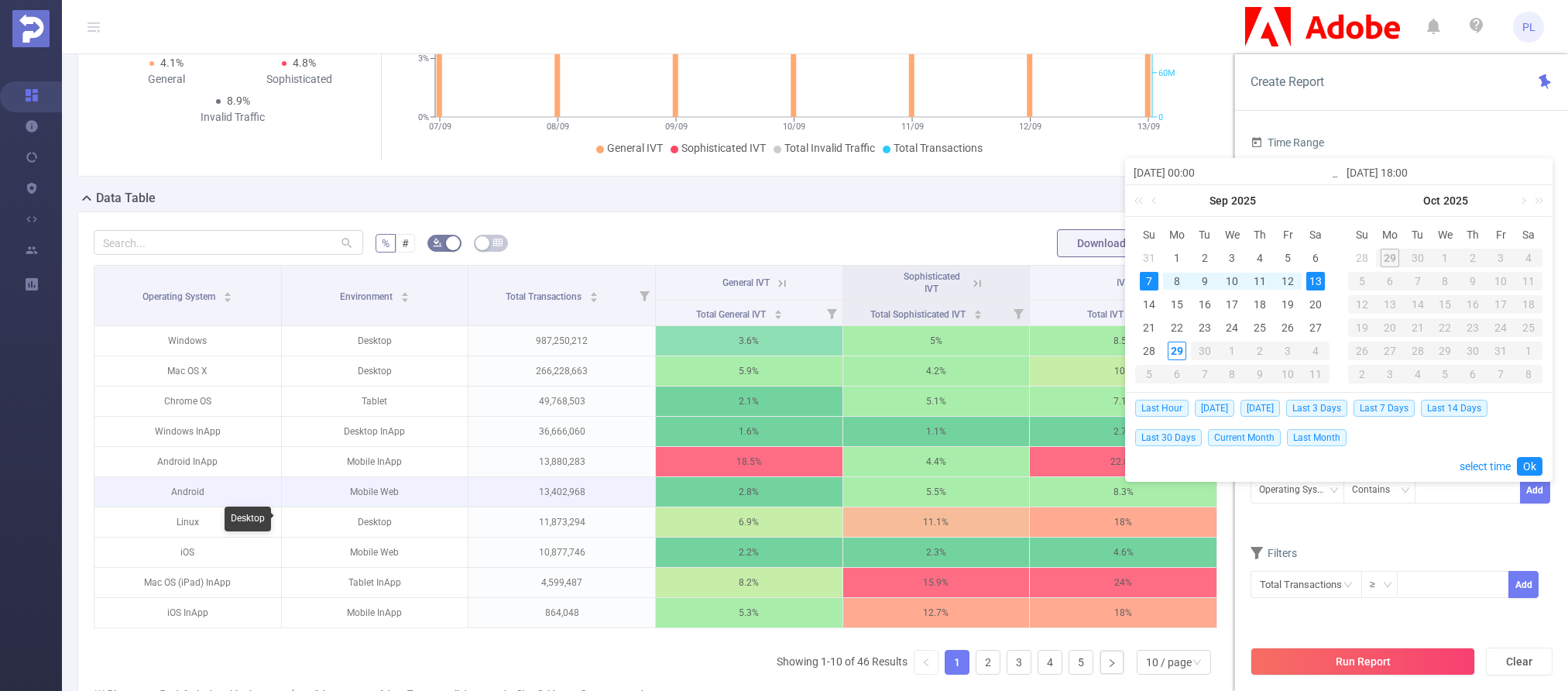
scroll to position [264, 0]
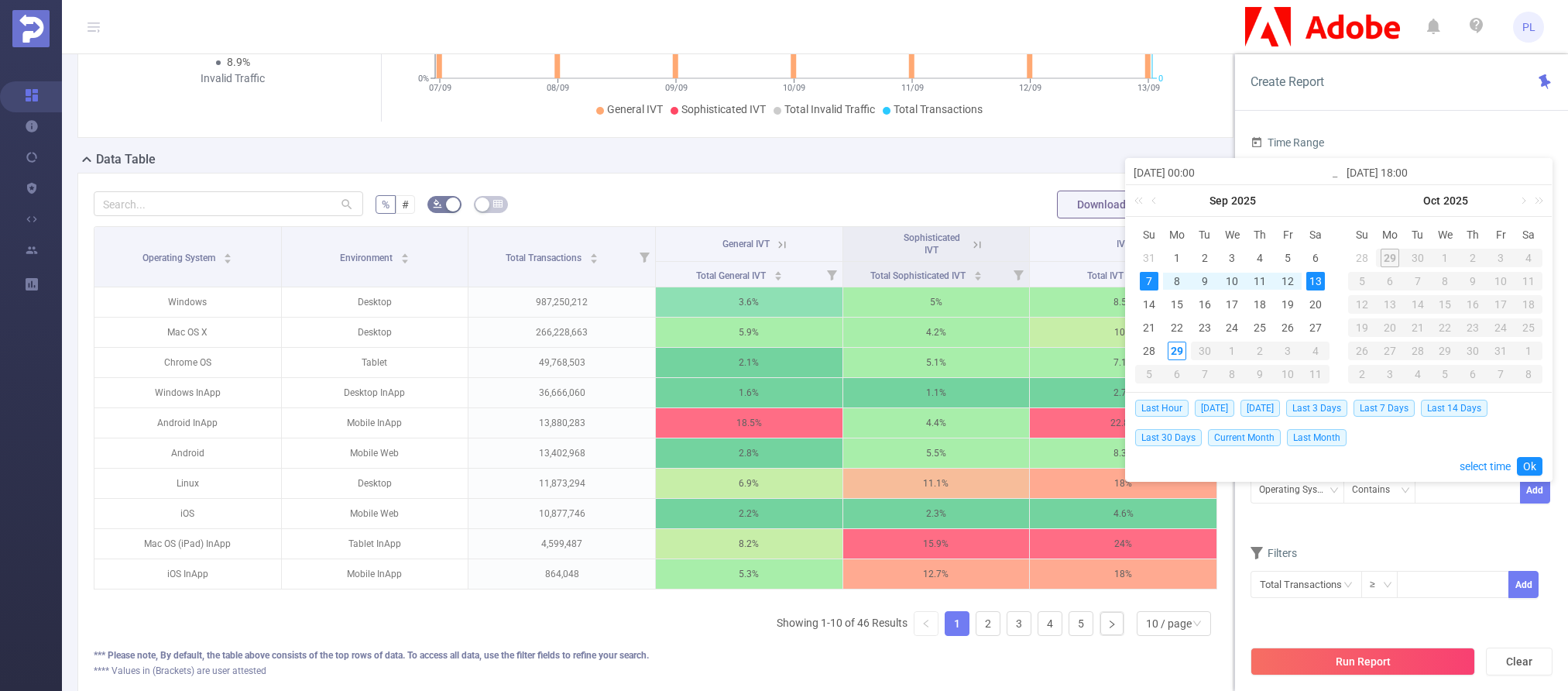
click at [779, 246] on icon at bounding box center [782, 245] width 14 height 14
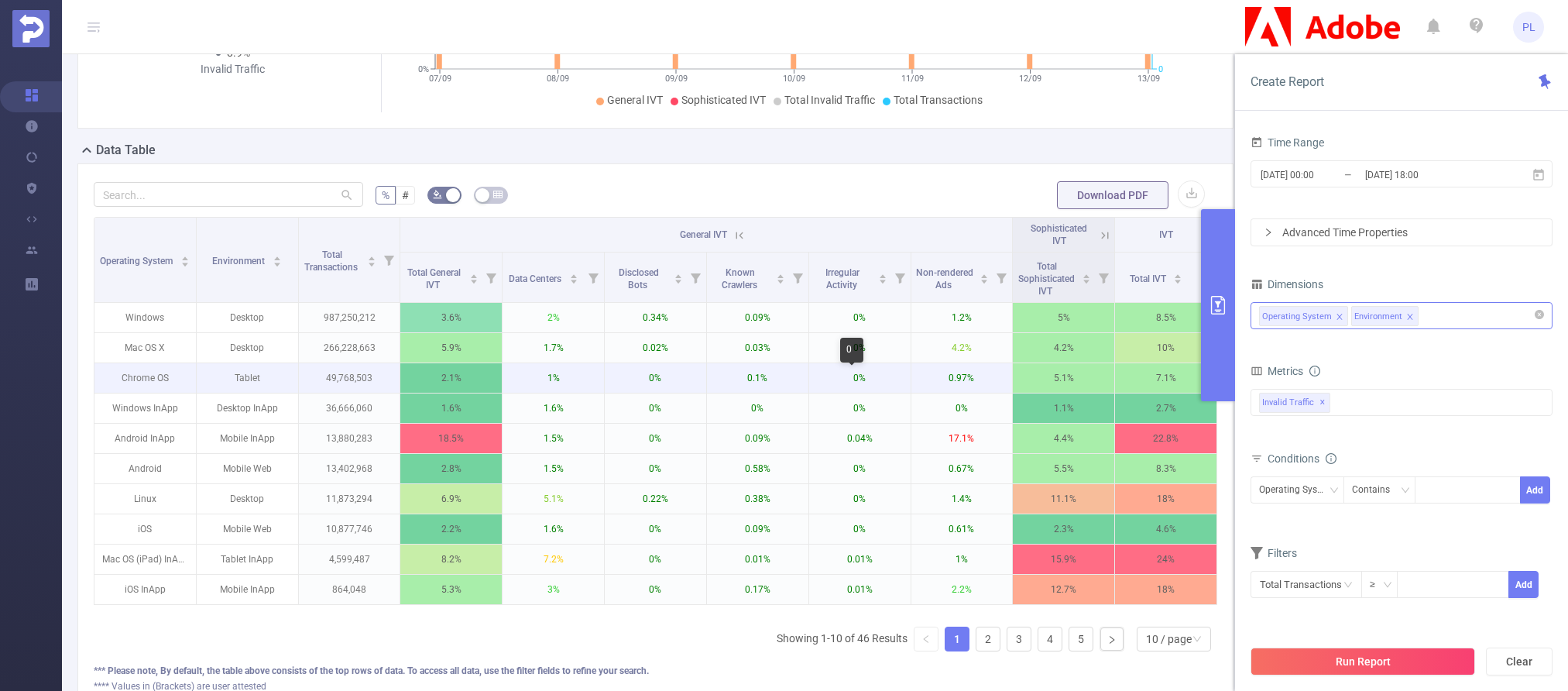
scroll to position [277, 0]
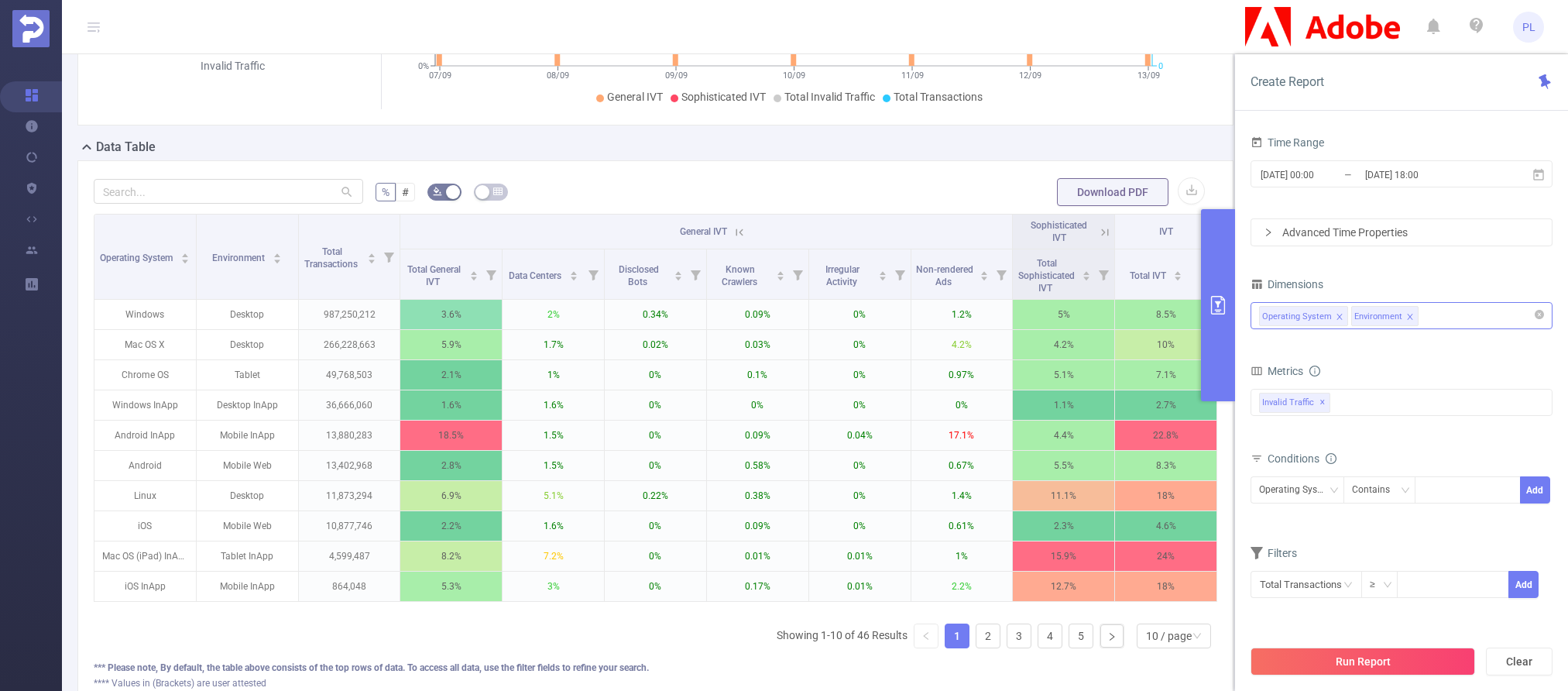
click at [737, 232] on icon at bounding box center [739, 233] width 14 height 14
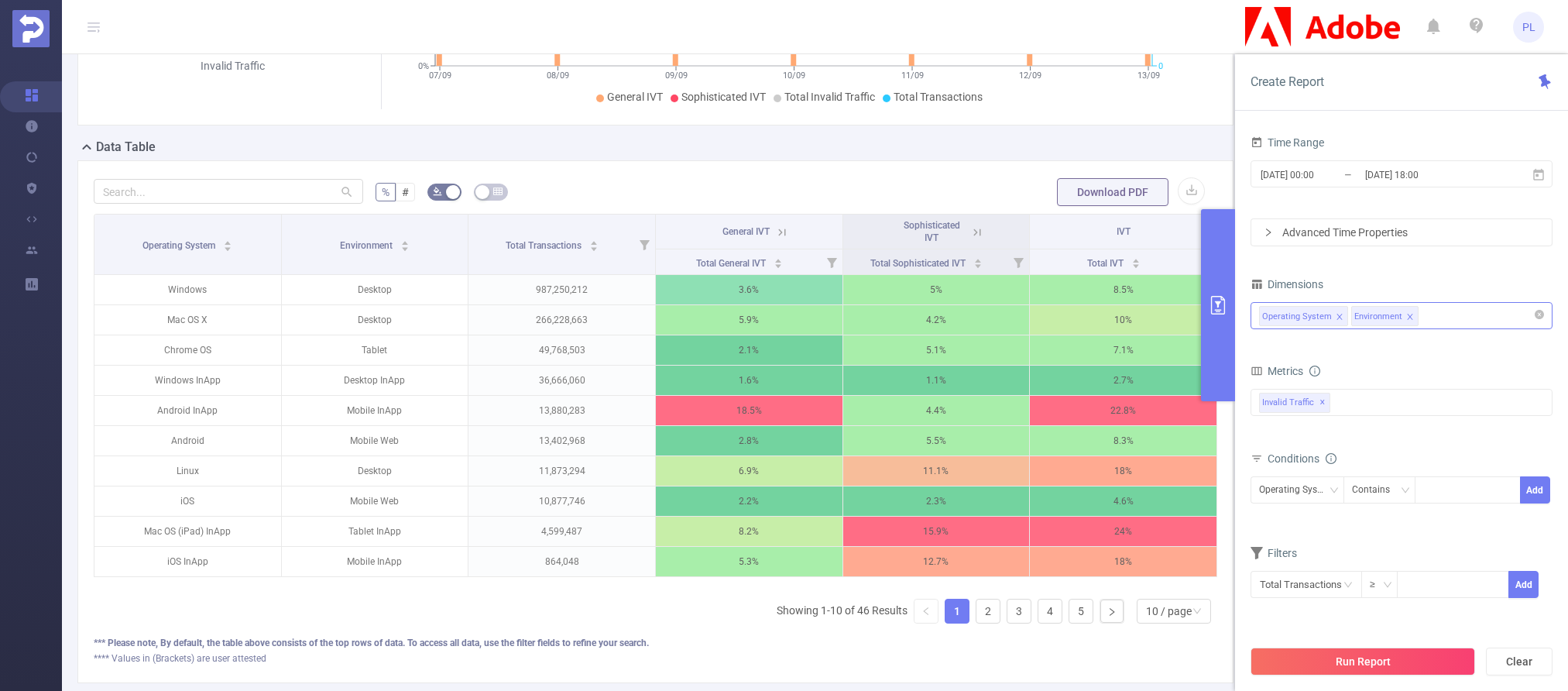
click at [1194, 320] on div "Operating System Environment" at bounding box center [1401, 315] width 285 height 26
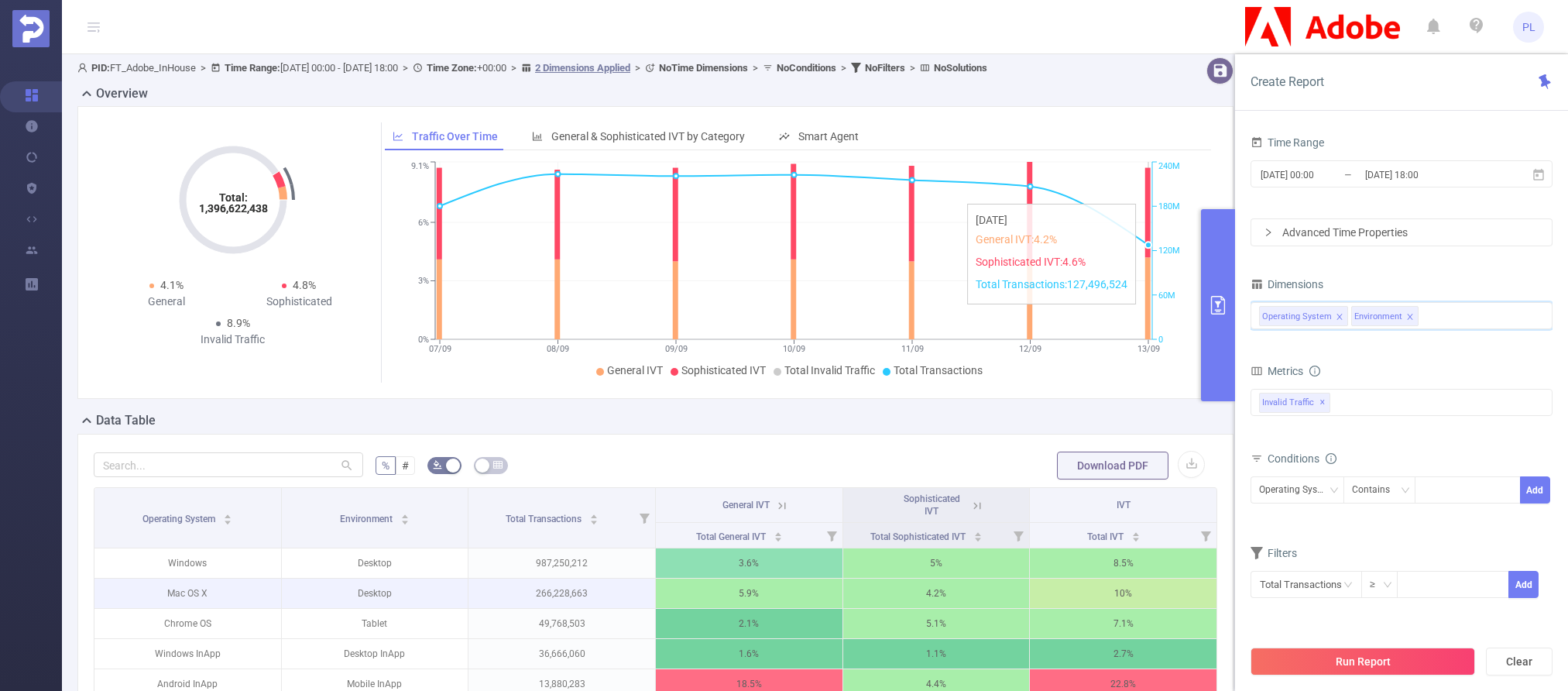
scroll to position [0, 0]
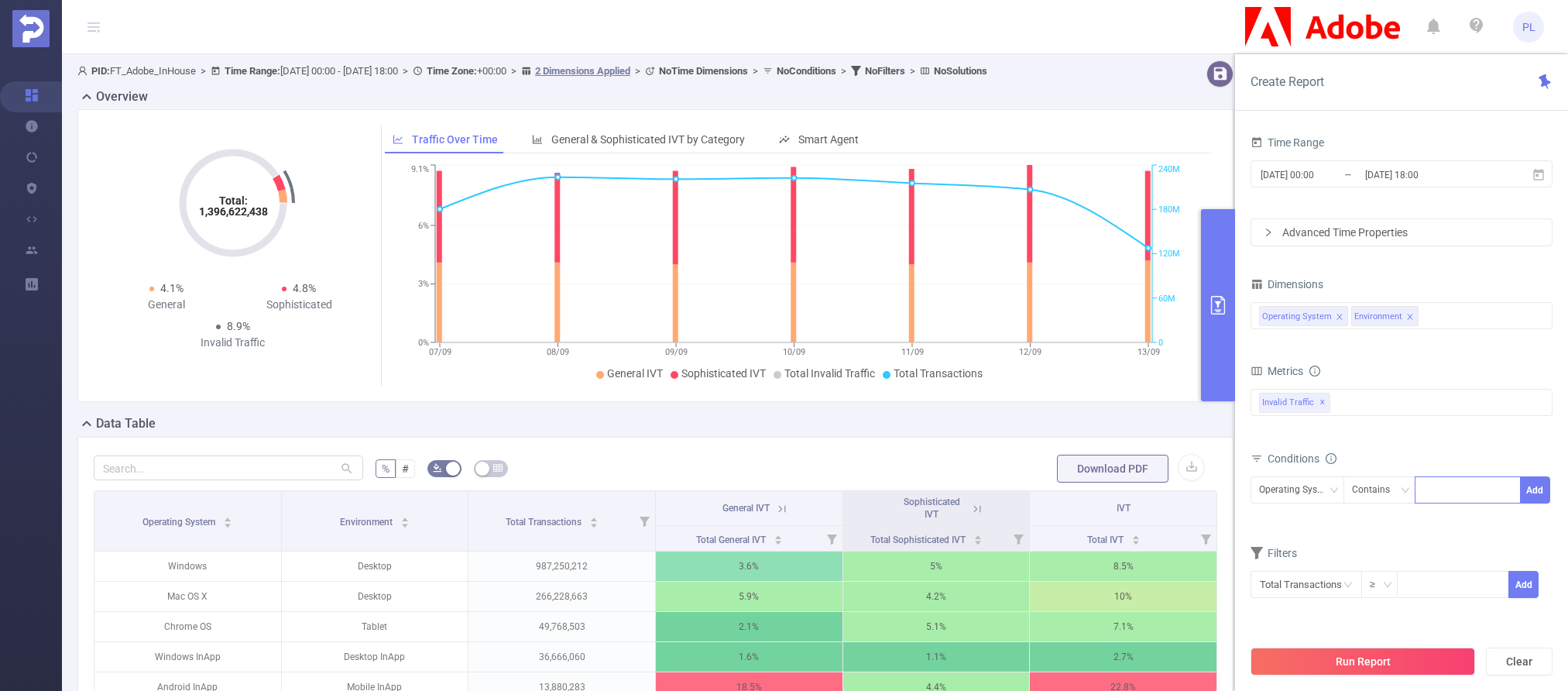
click at [1194, 487] on div at bounding box center [1467, 490] width 89 height 26
type input "m"
type input "Mac OS X"
click at [1194, 488] on button "Add" at bounding box center [1534, 490] width 30 height 27
click at [1194, 183] on input "[DATE] 00:00" at bounding box center [1321, 175] width 125 height 21
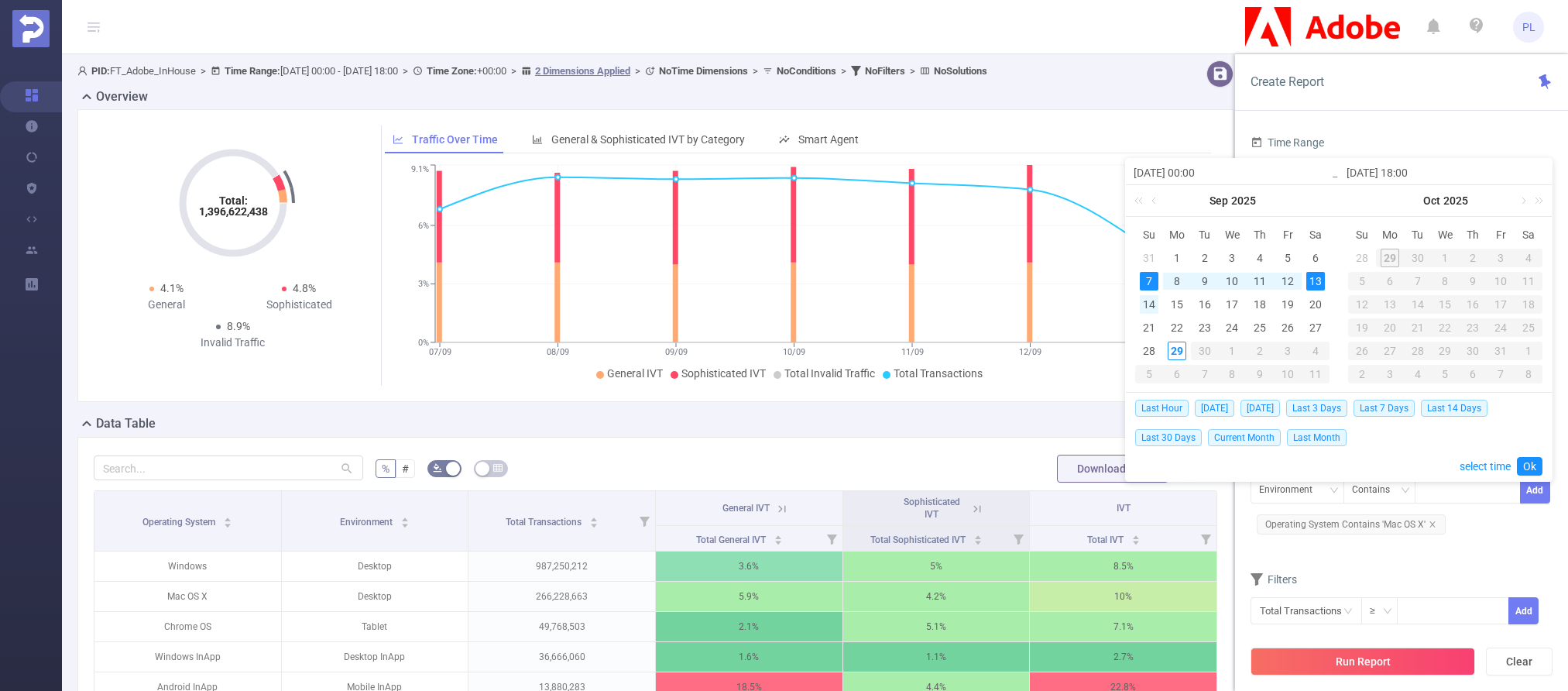
click at [1152, 305] on div "14" at bounding box center [1149, 304] width 19 height 19
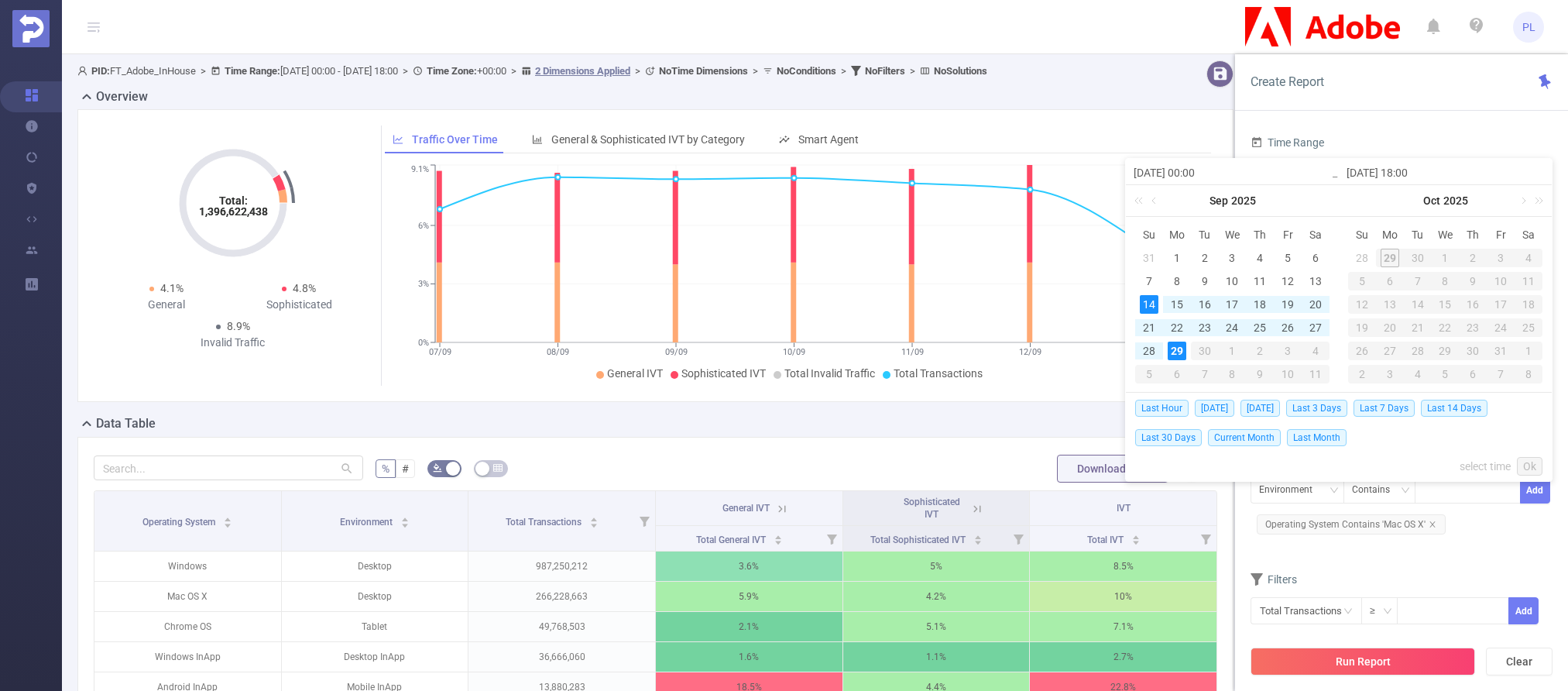
click at [1181, 353] on div "29" at bounding box center [1177, 351] width 19 height 19
type input "[DATE] 00:00"
type input "[DATE] 18:00"
type input "[DATE] 00:00"
type input "[DATE] 18:00"
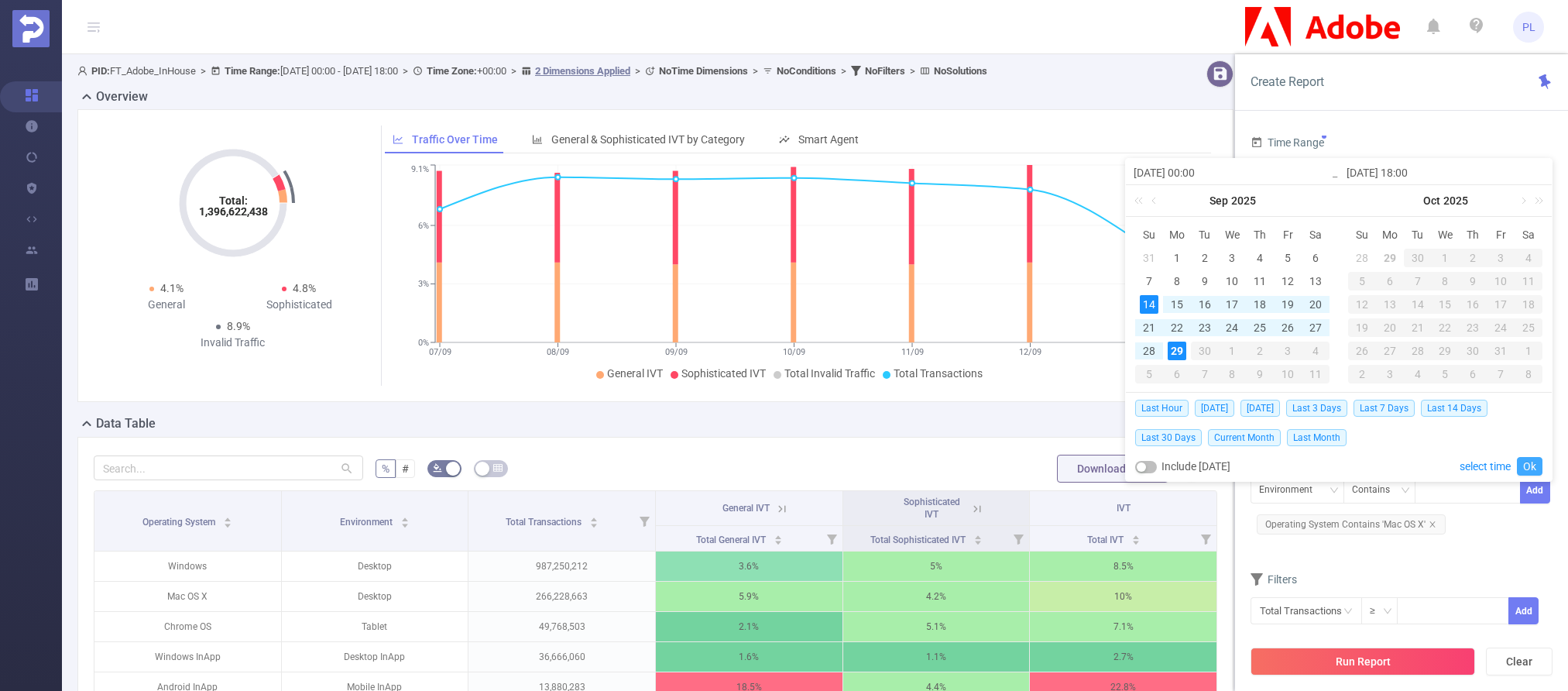
click at [1194, 467] on link "Ok" at bounding box center [1530, 466] width 26 height 19
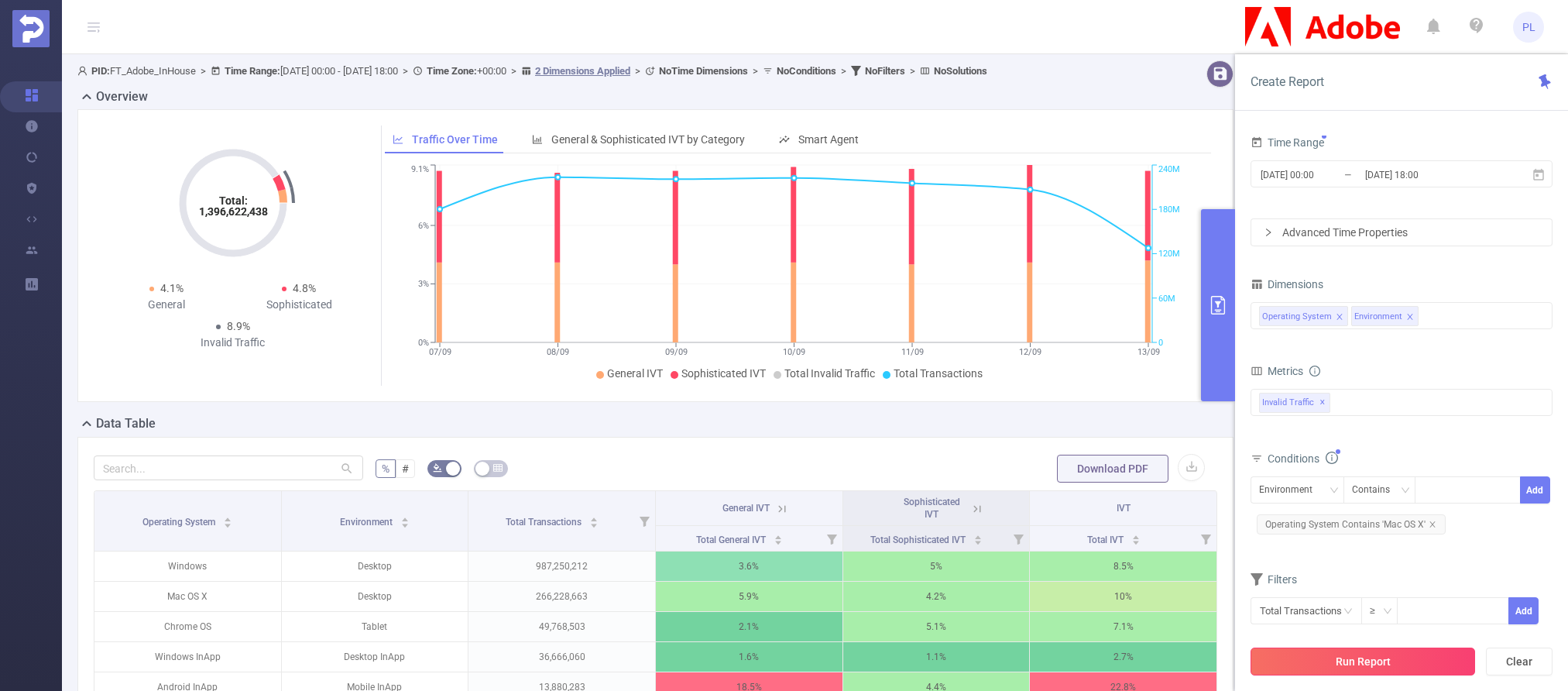
click at [1194, 668] on button "Run Report" at bounding box center [1363, 661] width 225 height 28
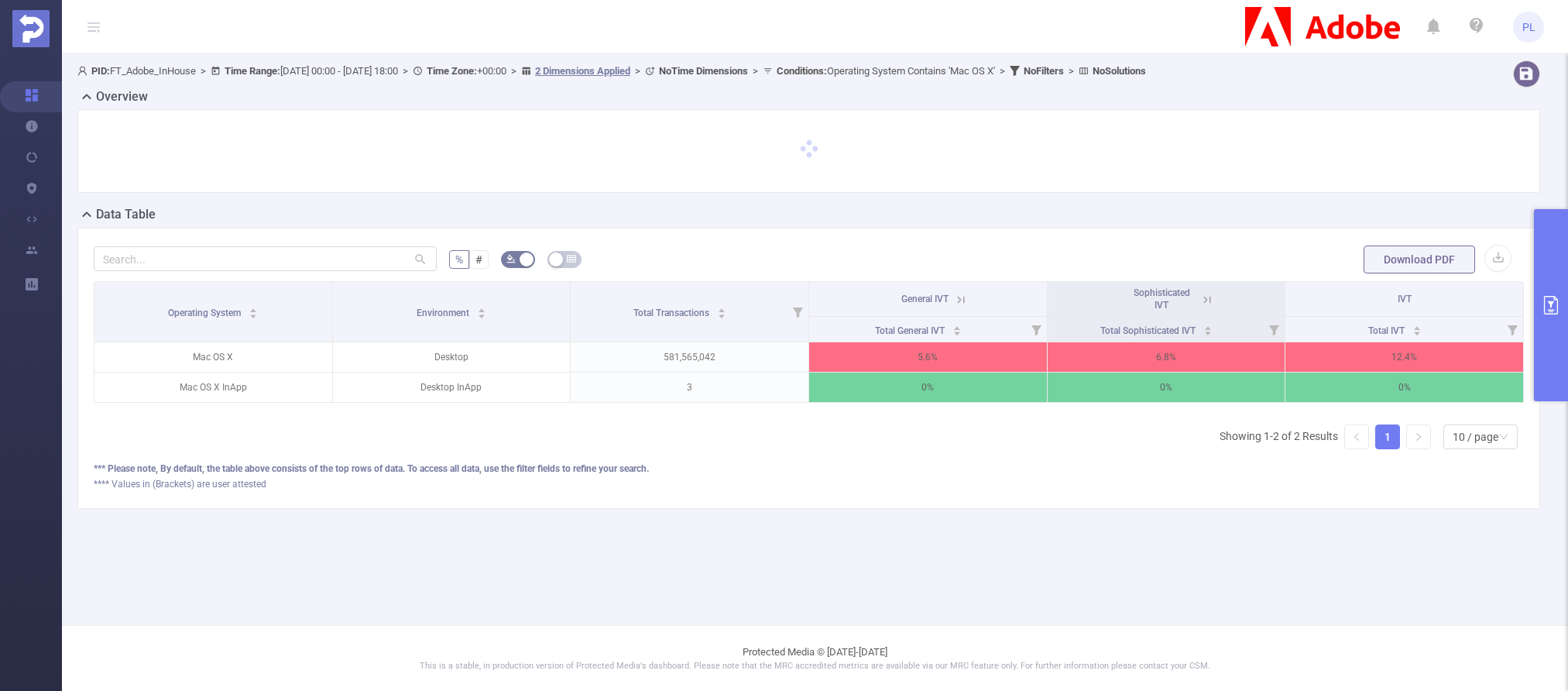
click at [962, 297] on icon at bounding box center [961, 300] width 14 height 14
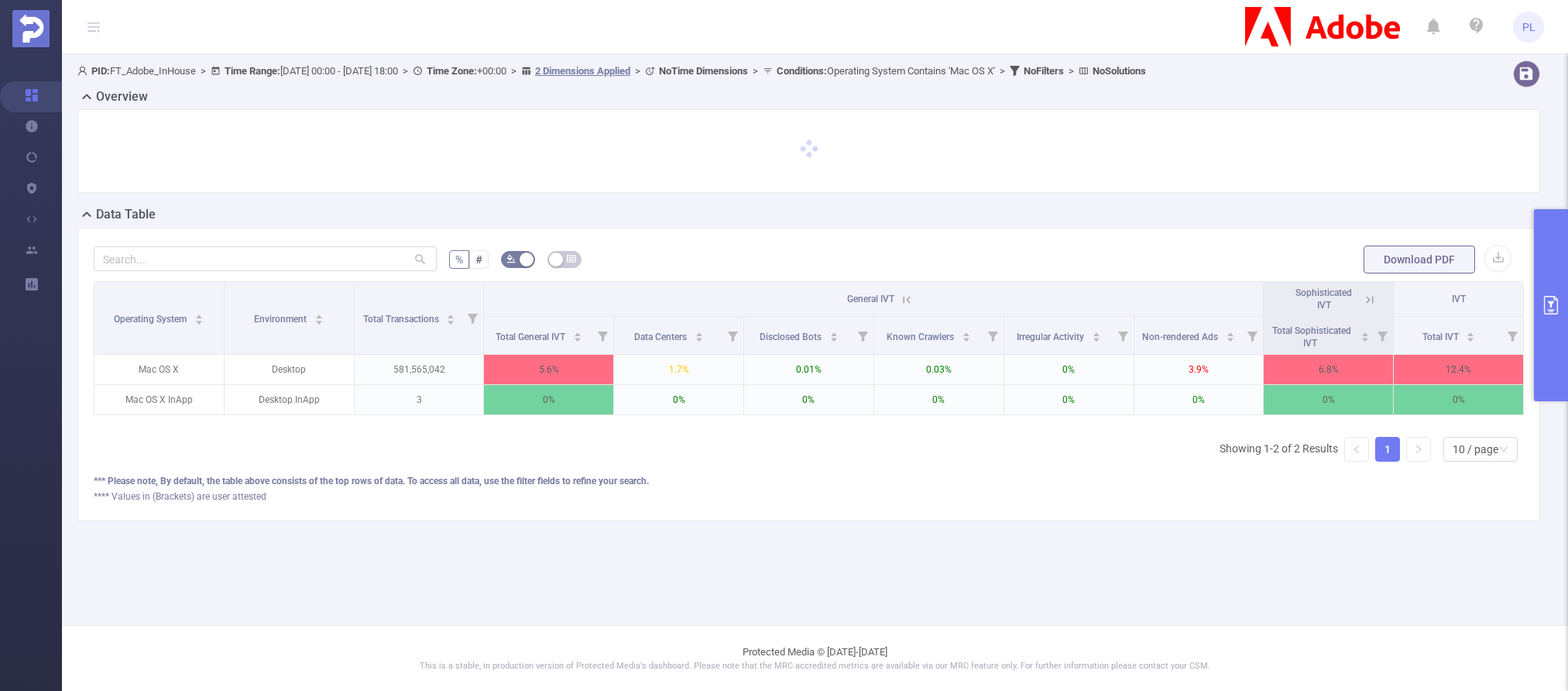
click at [910, 302] on icon at bounding box center [907, 299] width 7 height 7
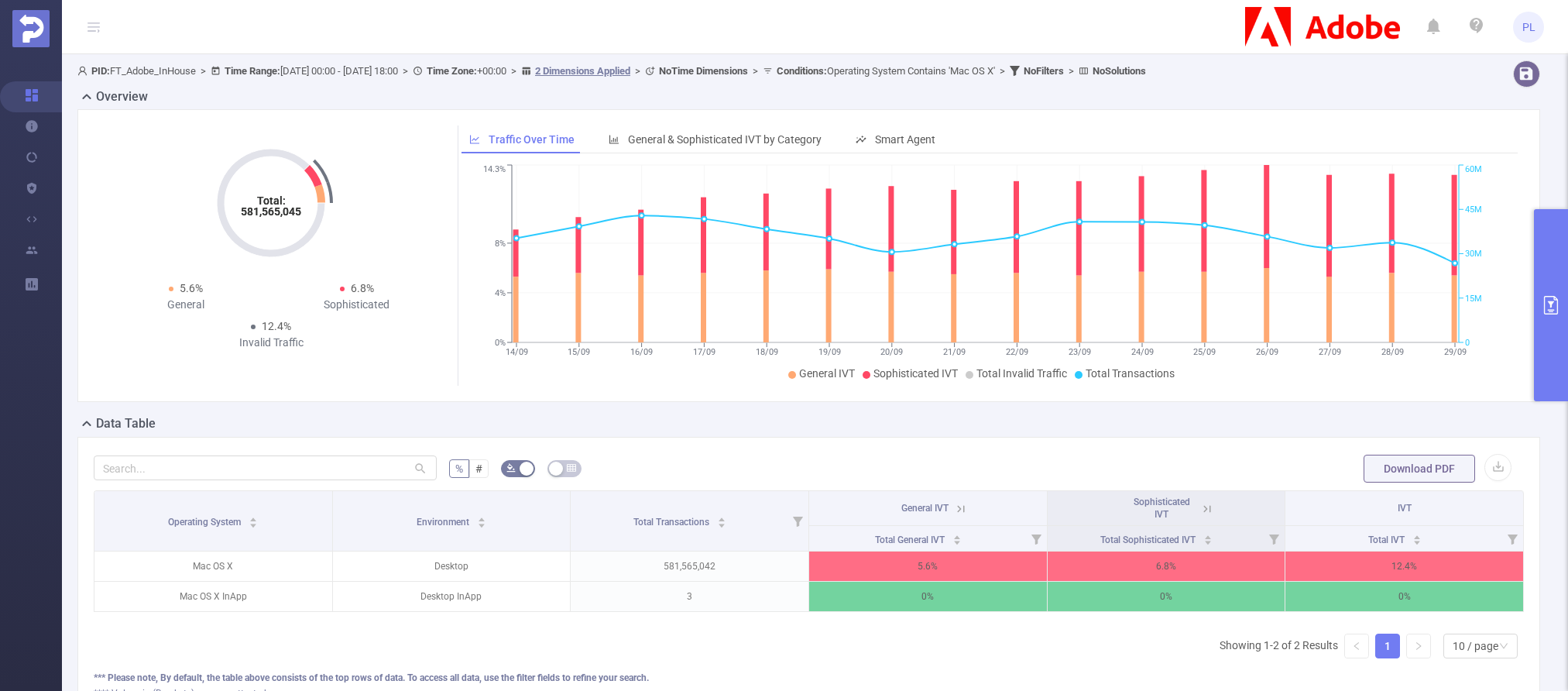
click at [1194, 281] on button "primary" at bounding box center [1551, 304] width 34 height 192
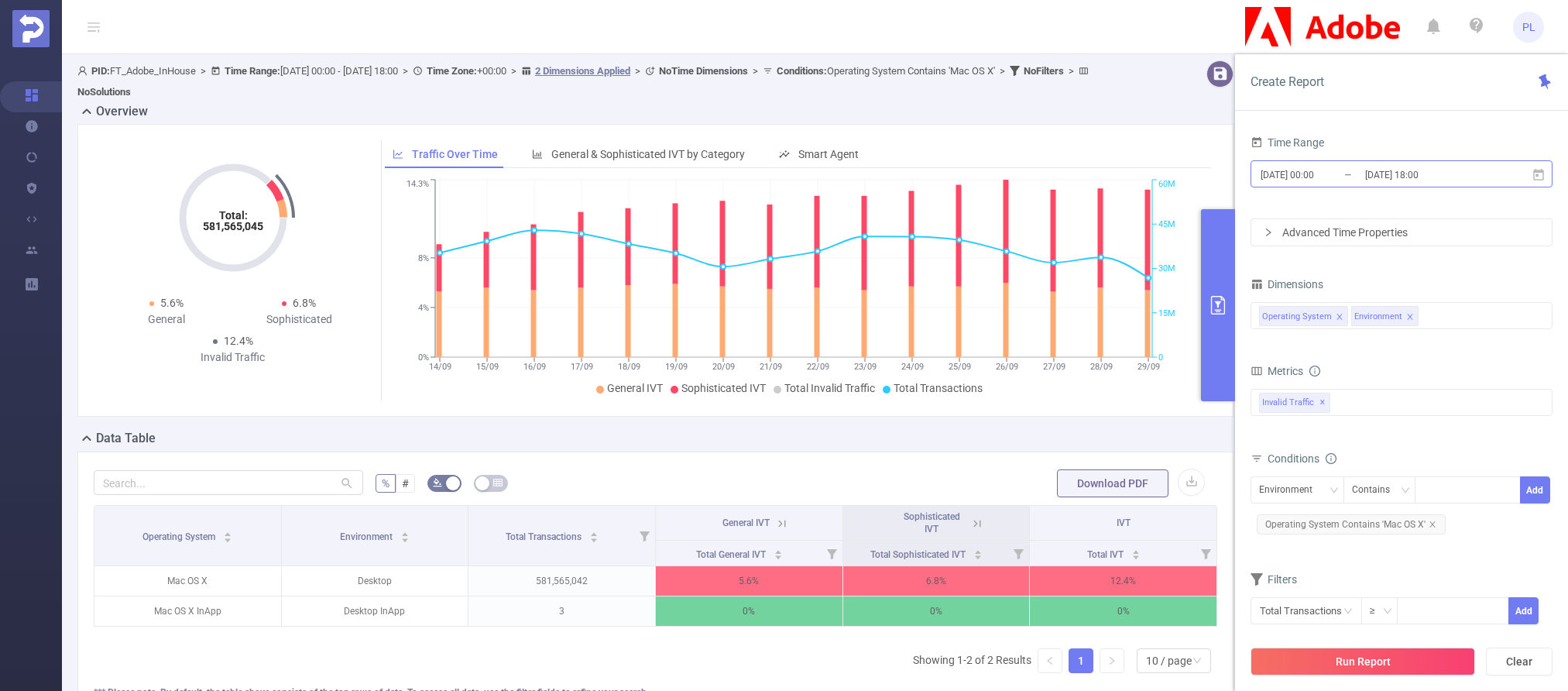
click at [1194, 178] on input "[DATE] 00:00" at bounding box center [1321, 175] width 125 height 21
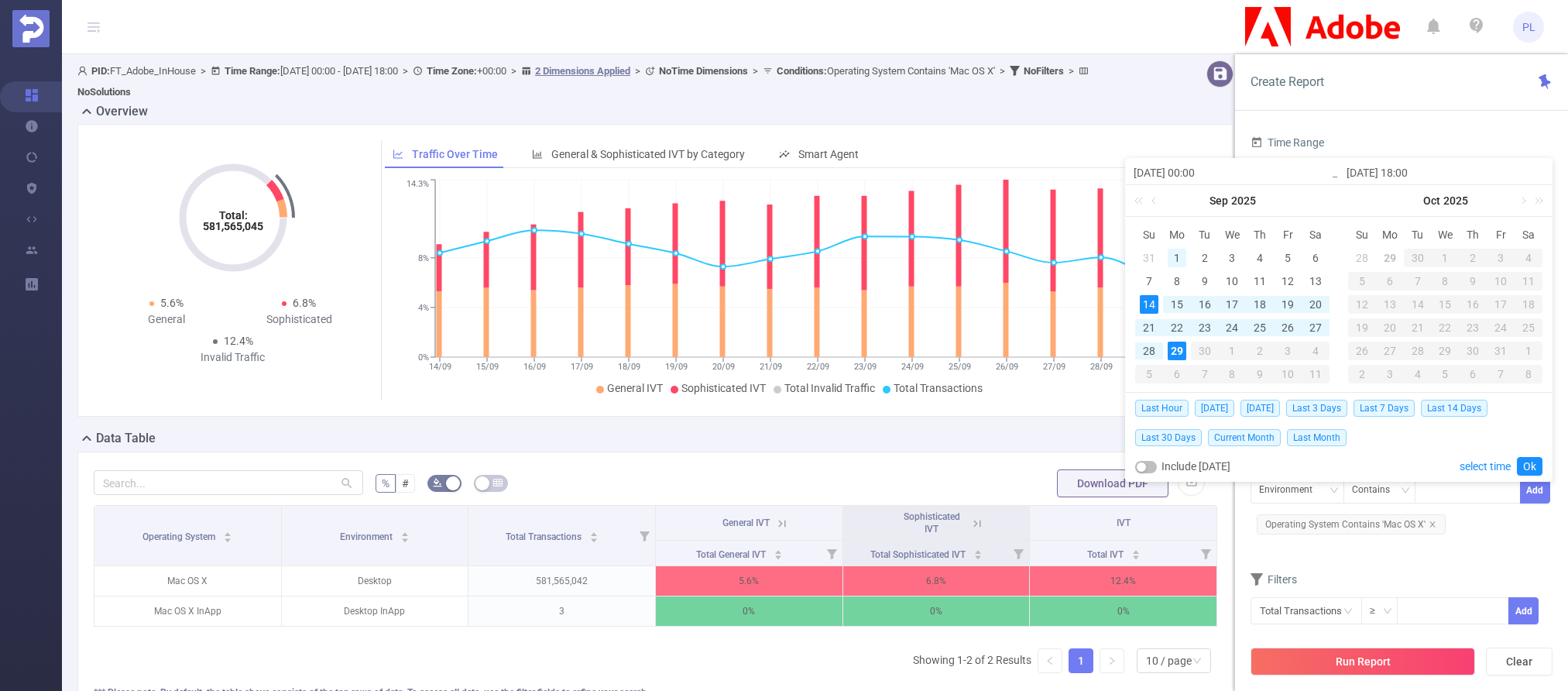
click at [1175, 260] on div "1" at bounding box center [1177, 258] width 19 height 19
click at [1179, 348] on div "29" at bounding box center [1177, 351] width 19 height 19
type input "[DATE] 00:00"
click at [1194, 469] on link "Ok" at bounding box center [1530, 466] width 26 height 19
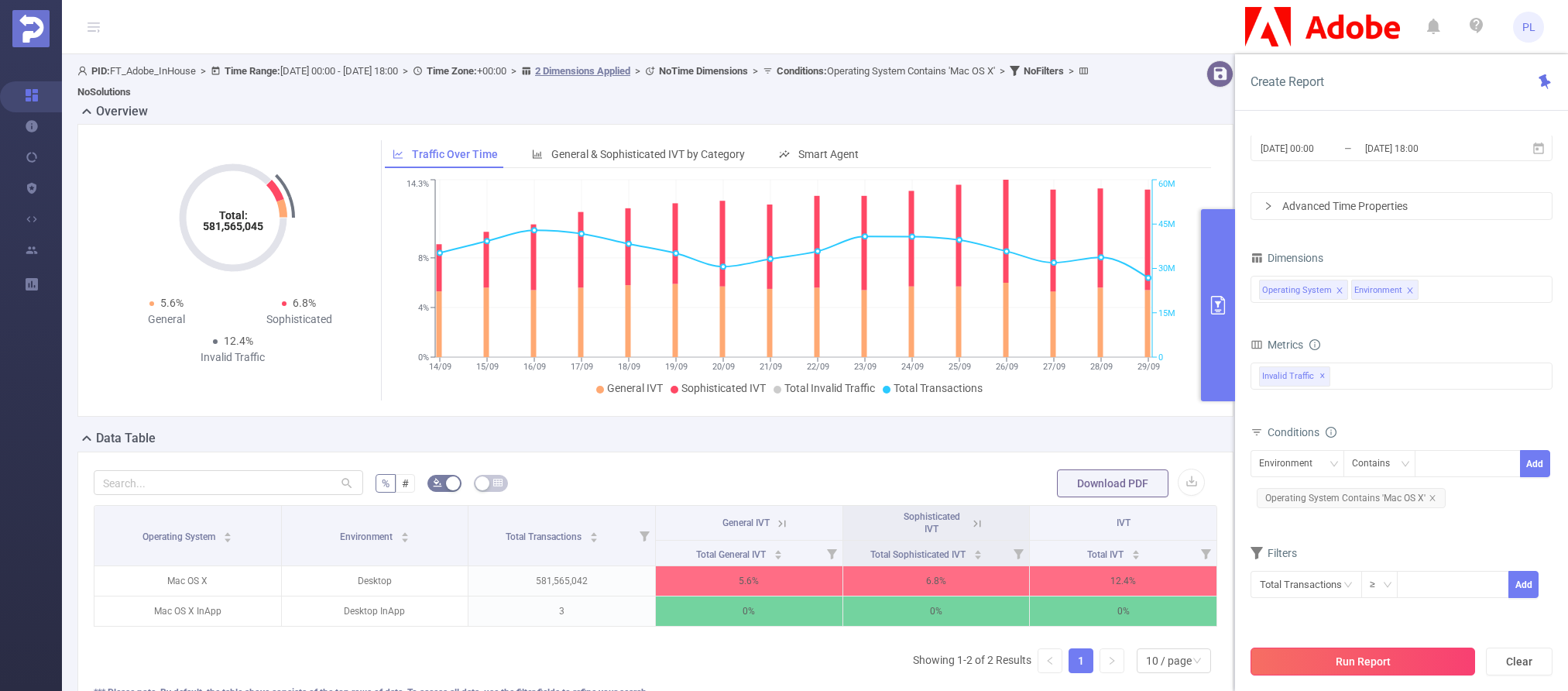
click at [1194, 657] on button "Run Report" at bounding box center [1363, 661] width 225 height 28
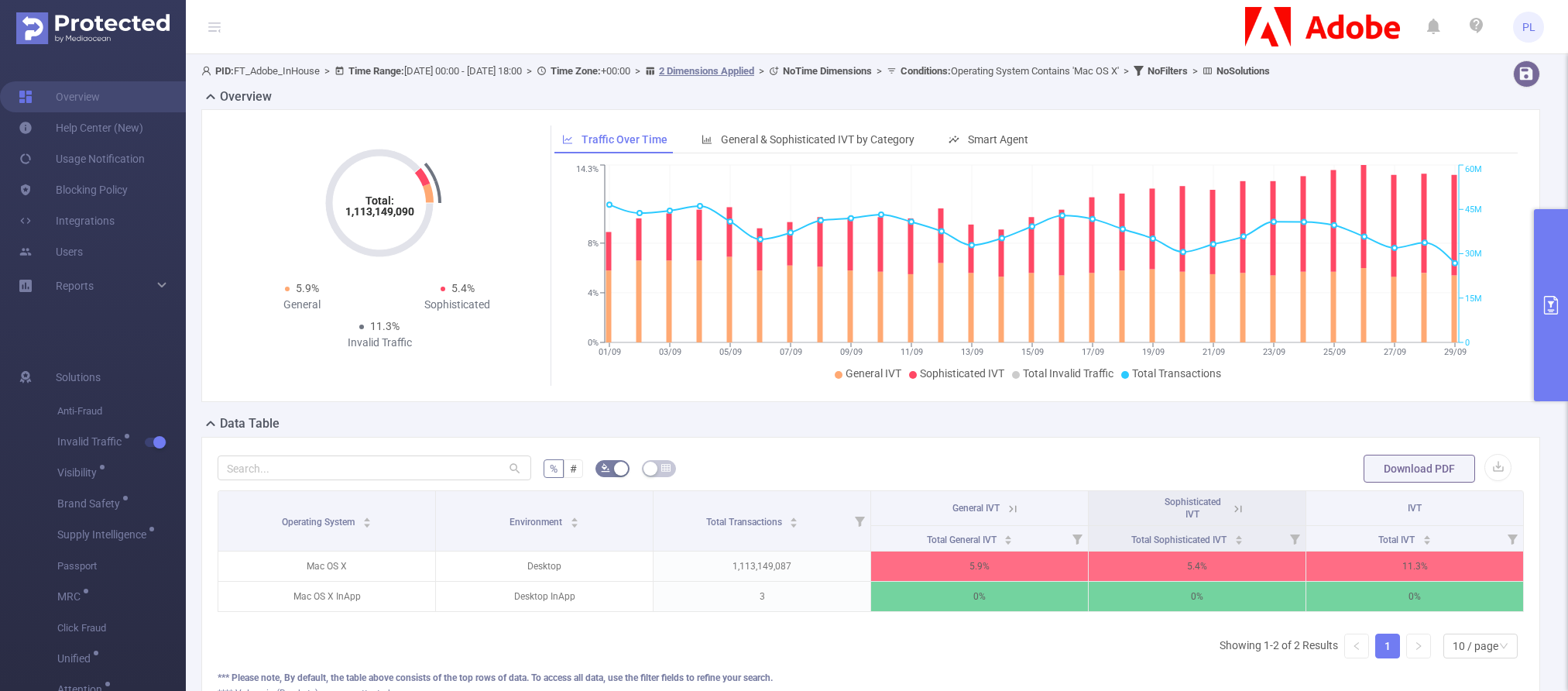
click at [1194, 298] on icon "primary" at bounding box center [1551, 305] width 14 height 19
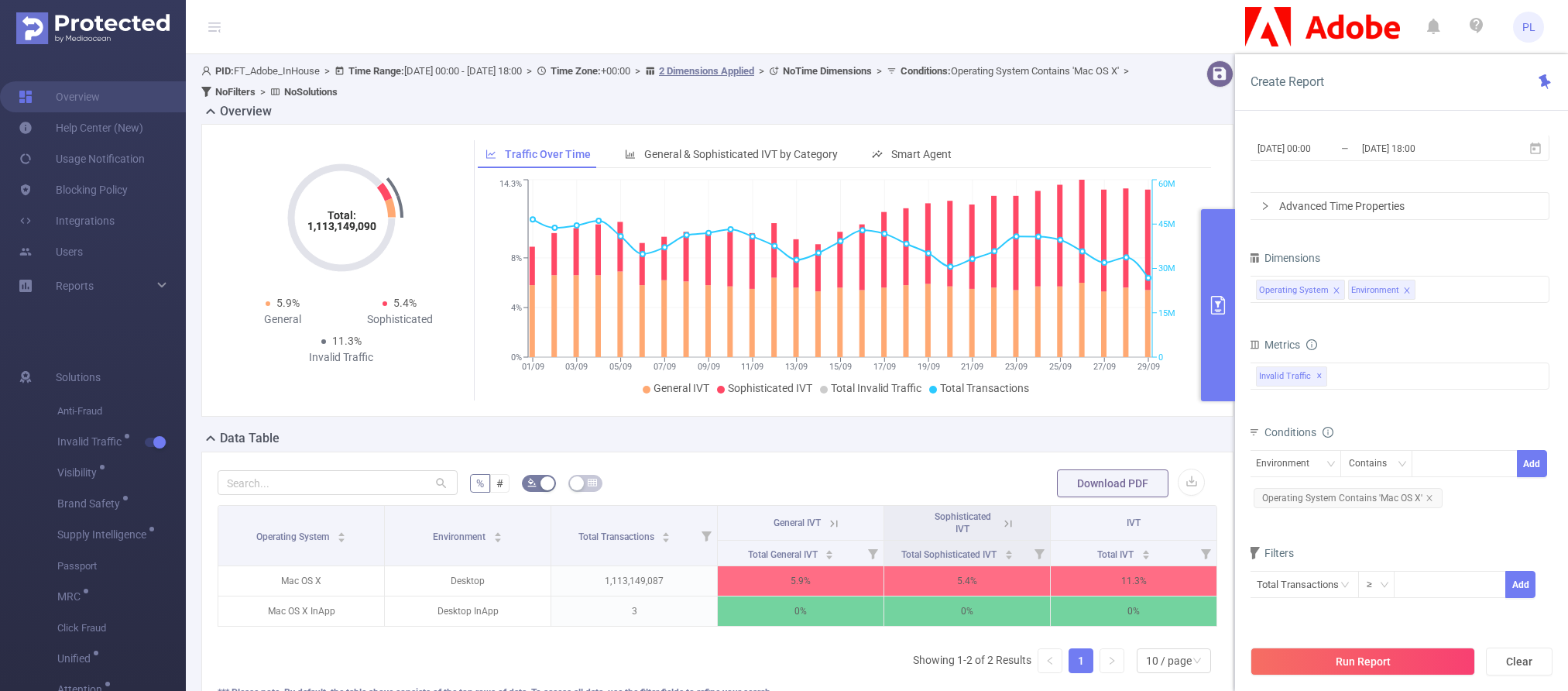
click at [1005, 526] on icon at bounding box center [1008, 523] width 7 height 7
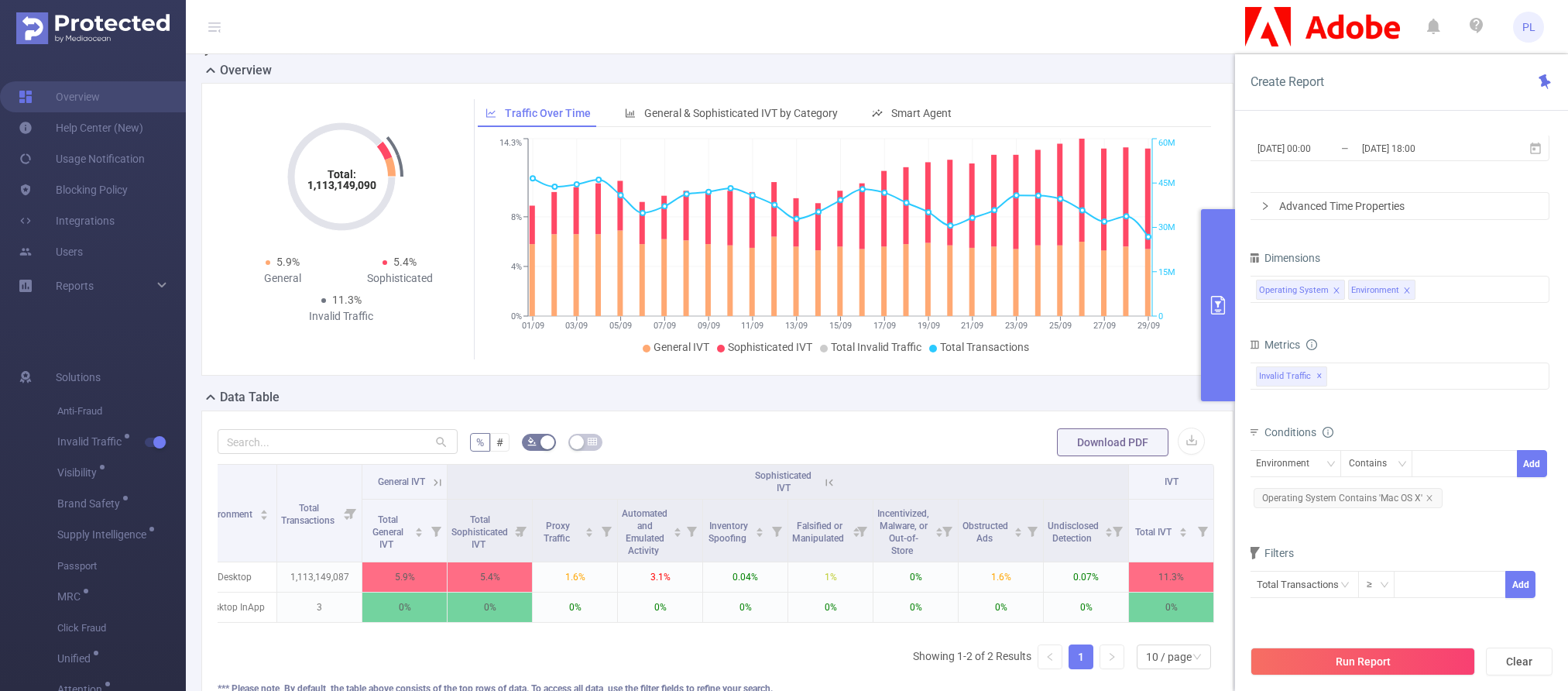
scroll to position [43, 0]
click at [1194, 306] on icon "primary" at bounding box center [1218, 305] width 19 height 19
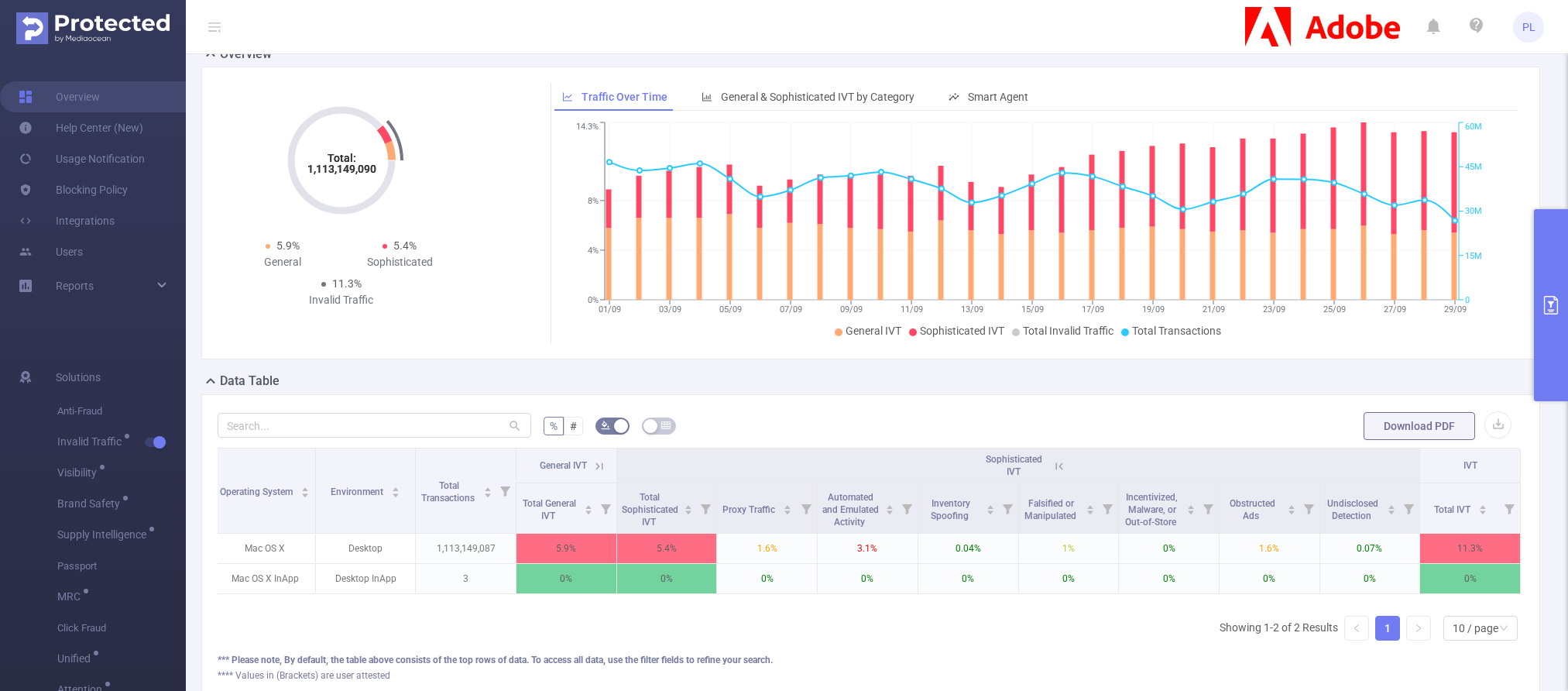
scroll to position [0, 3]
click at [1194, 311] on div "Total: 1,113,149,090 Total: 1,113,149,090 5.9% General 5.4% Sophisticated 11.3%…" at bounding box center [870, 213] width 1351 height 293
click at [1194, 311] on icon "primary" at bounding box center [1551, 305] width 19 height 19
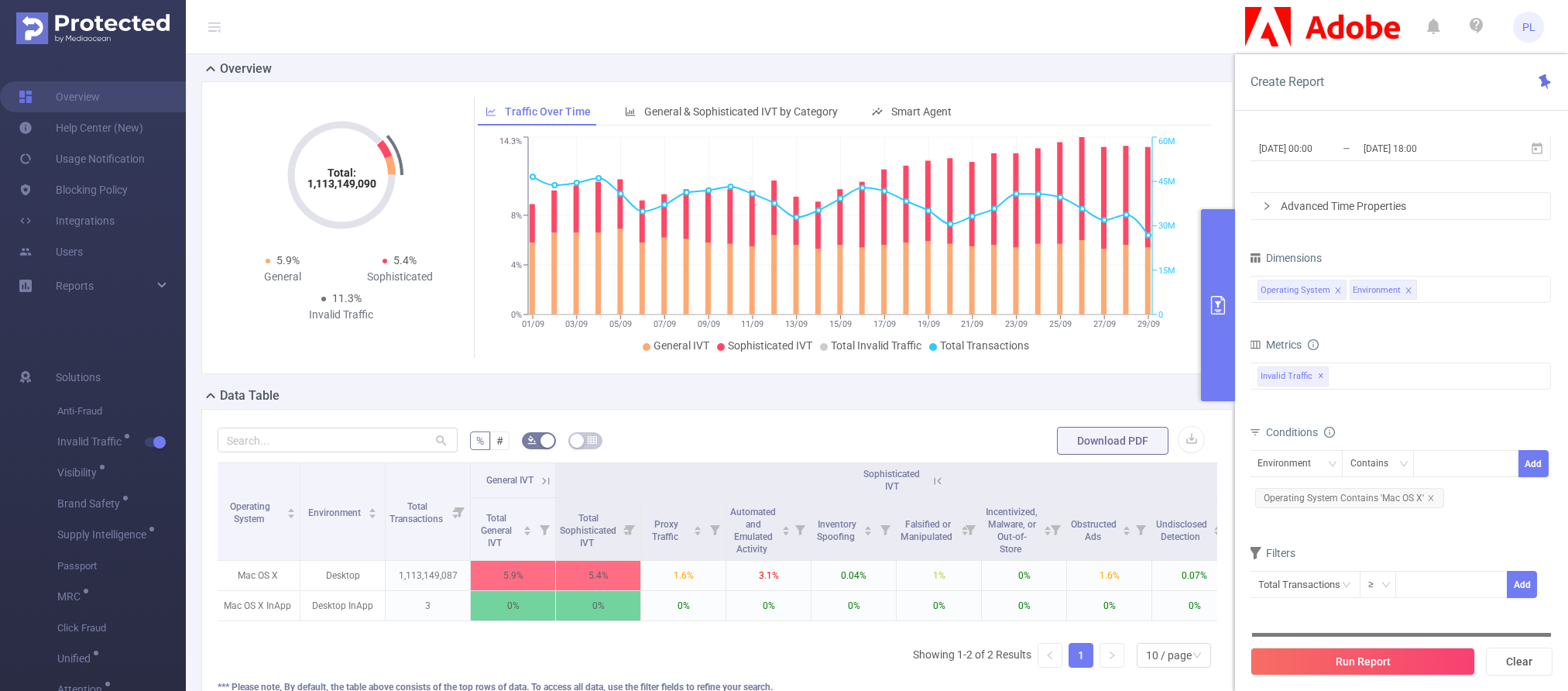
click at [1194, 206] on icon "icon: right" at bounding box center [1266, 205] width 9 height 9
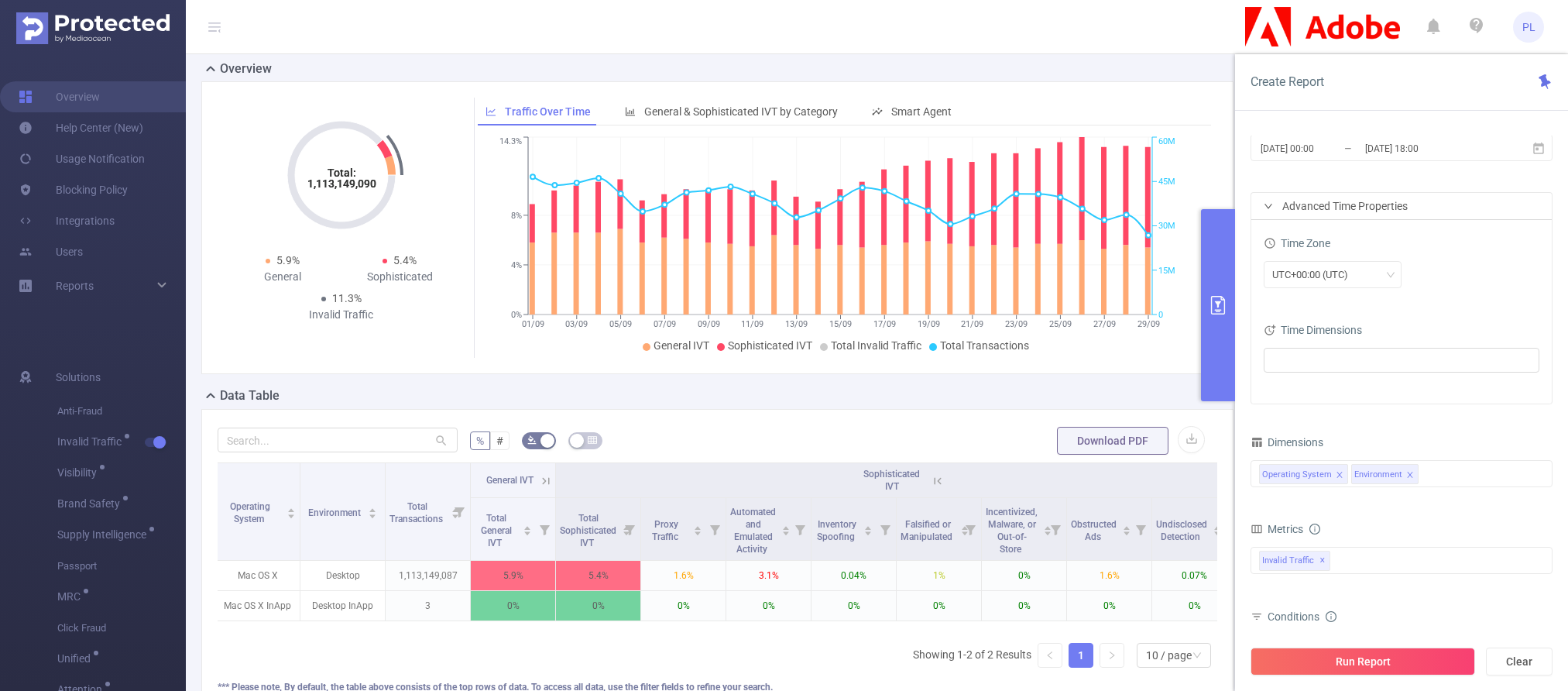
click at [1194, 209] on icon "icon: right" at bounding box center [1267, 205] width 9 height 9
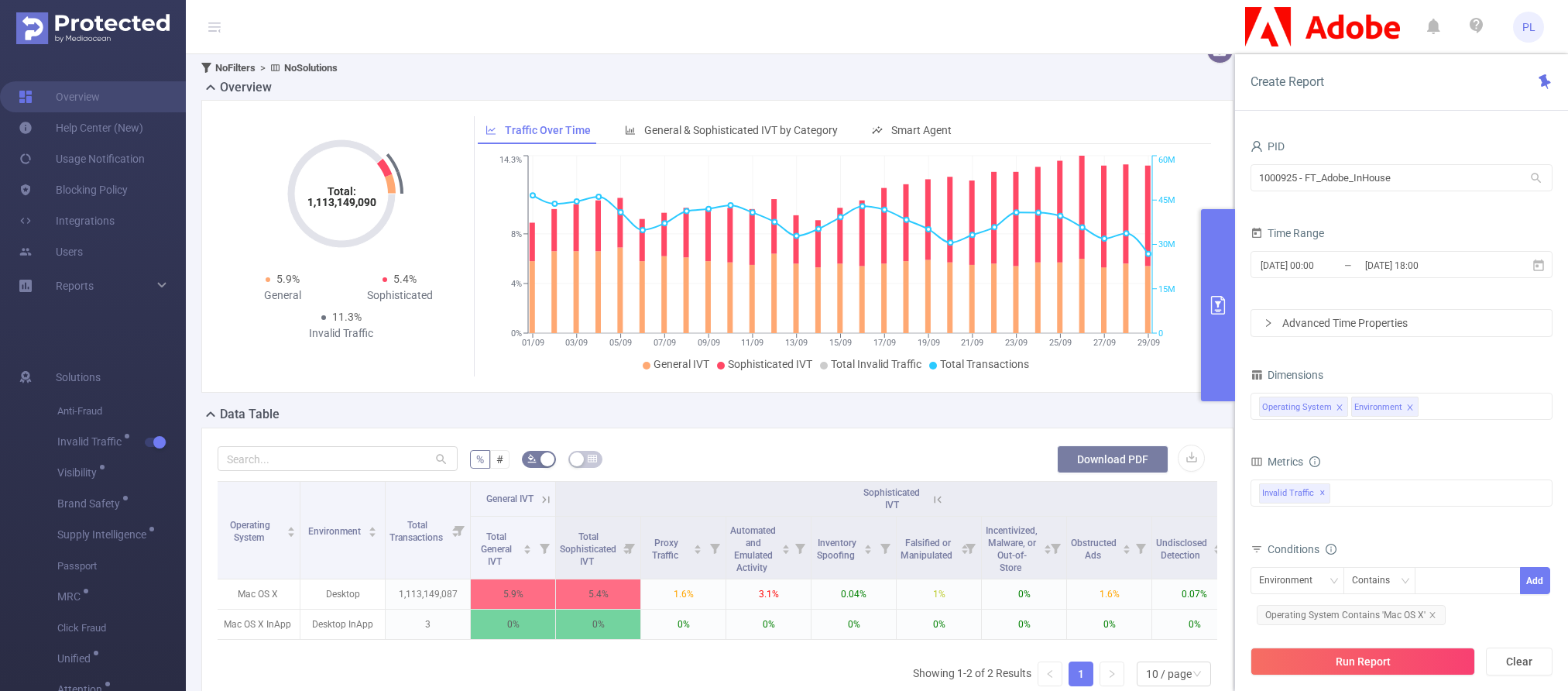
scroll to position [90, 0]
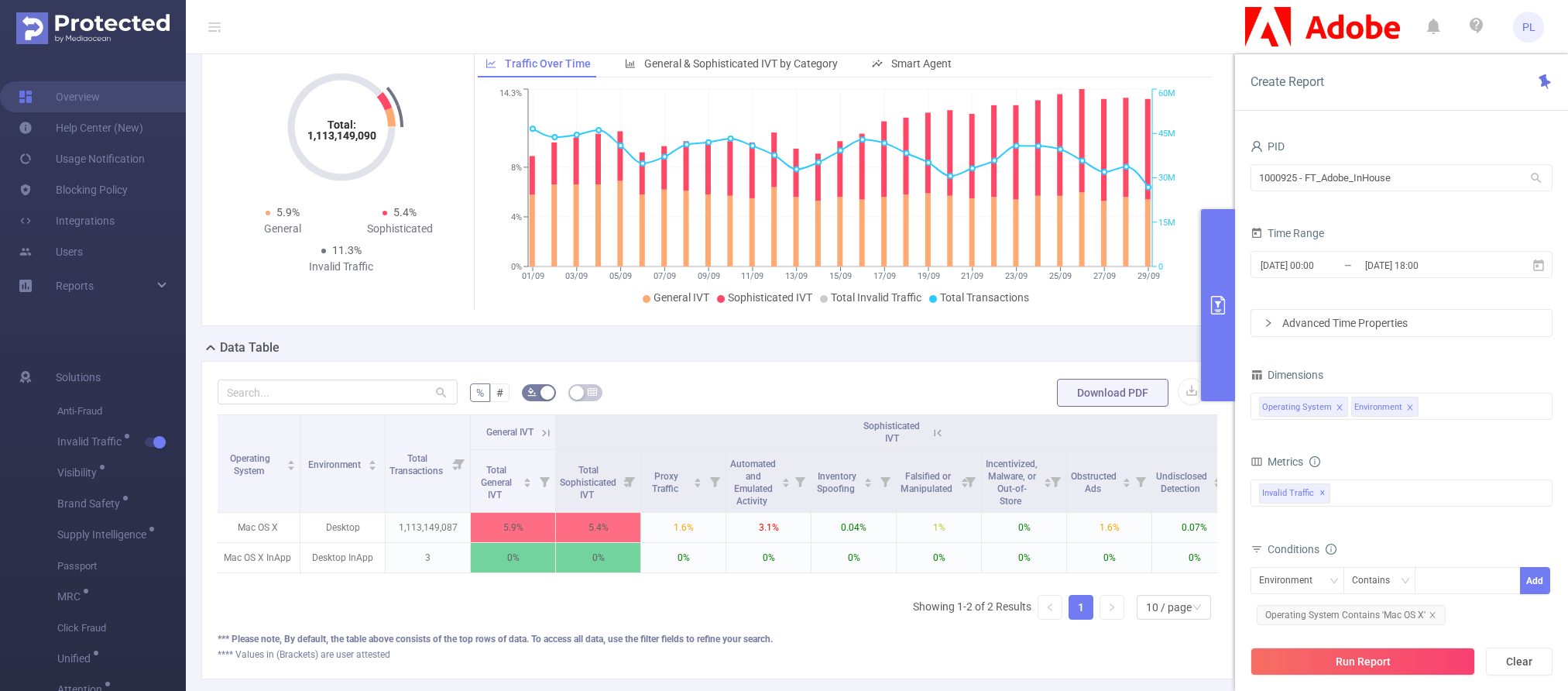
click at [548, 433] on icon at bounding box center [546, 433] width 14 height 14
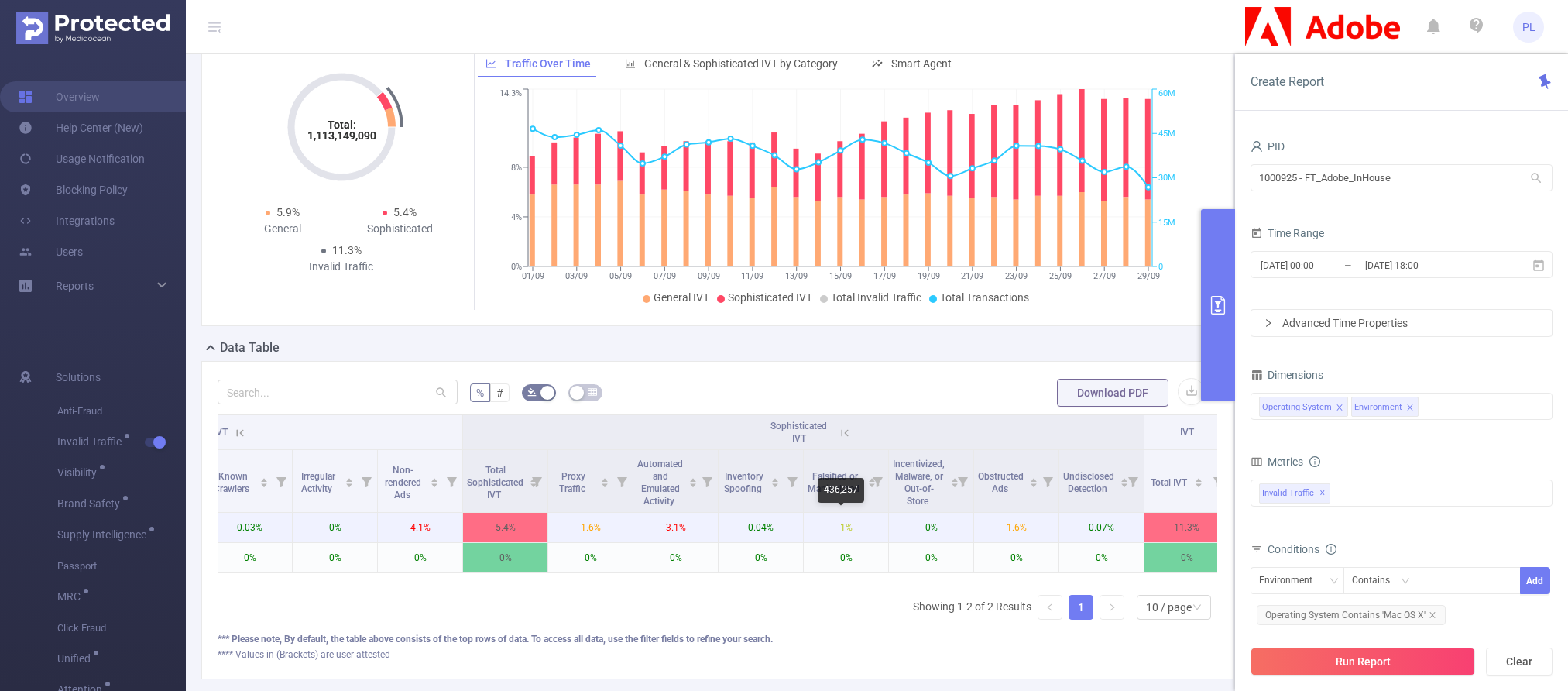
scroll to position [0, 549]
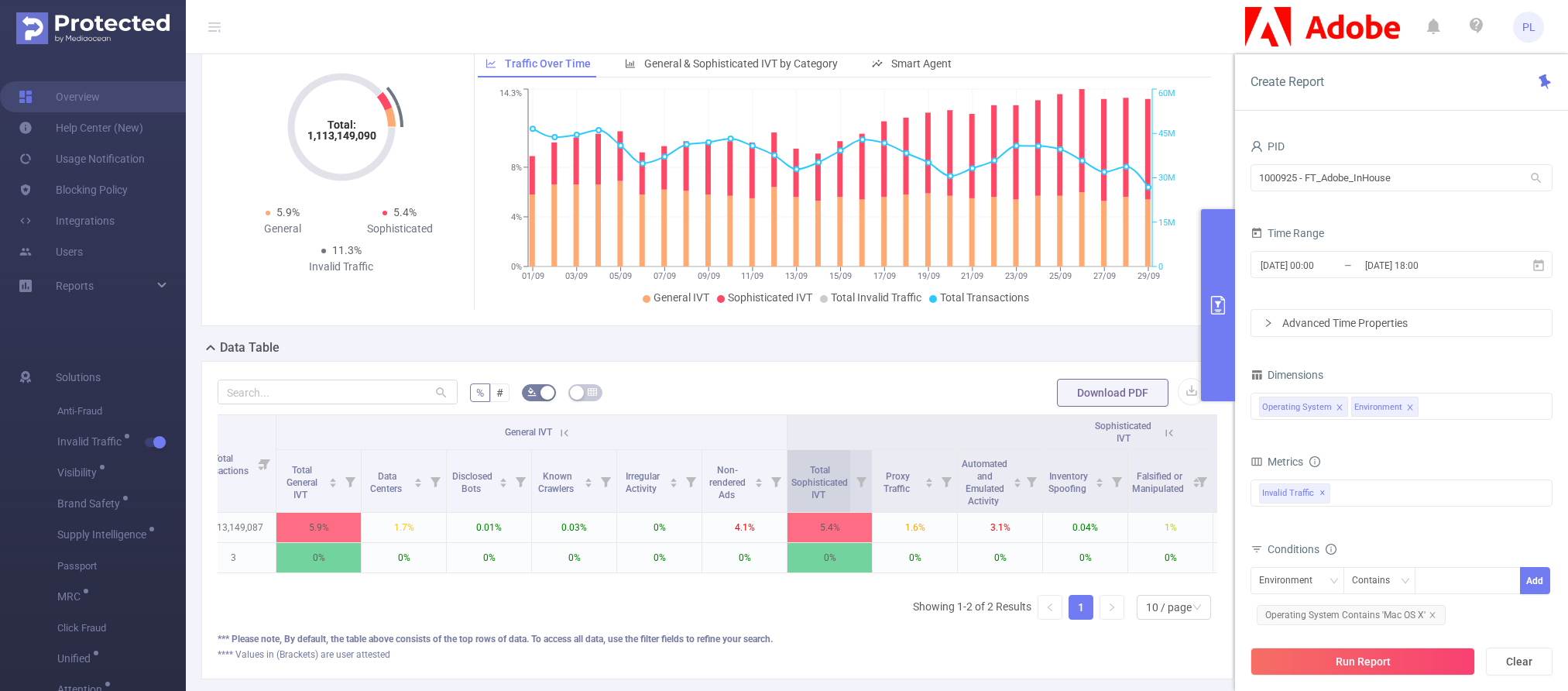
scroll to position [0, 120]
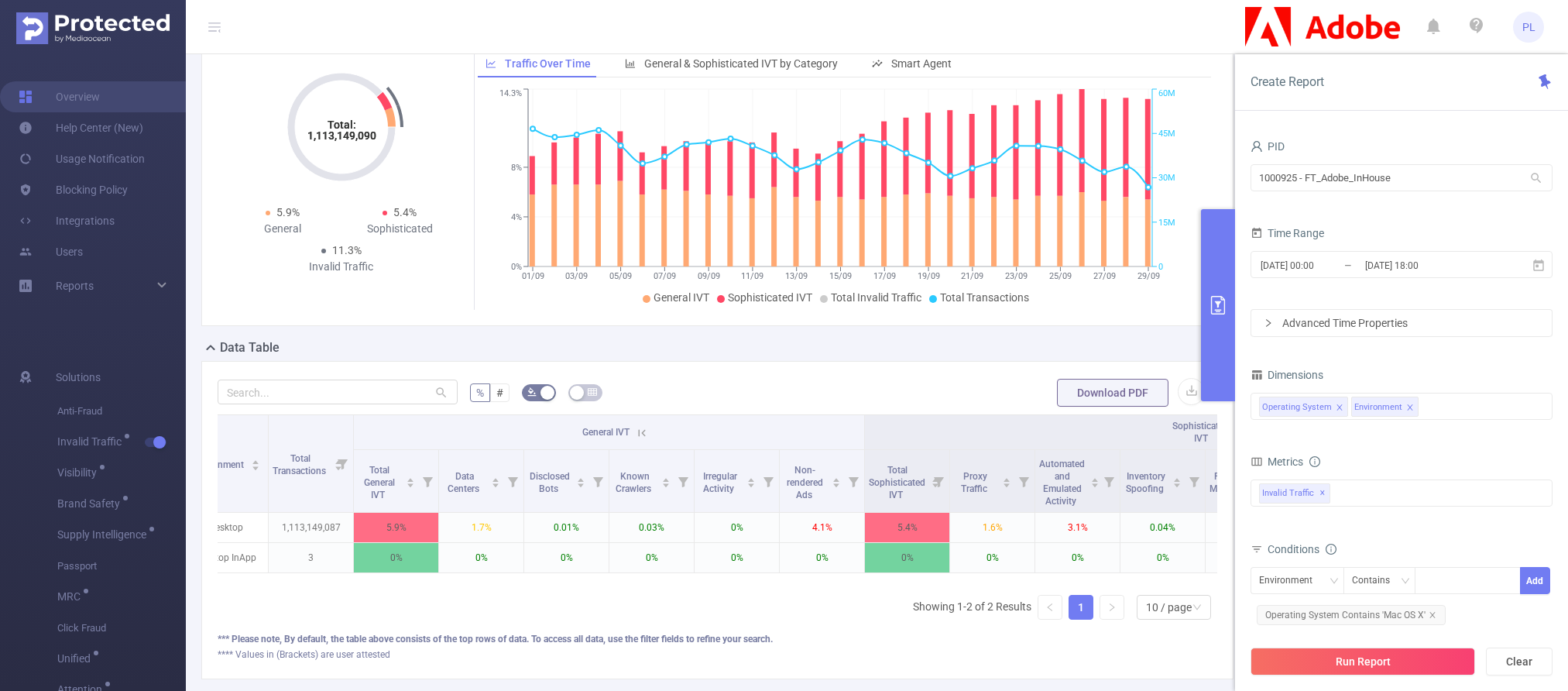
click at [641, 432] on icon at bounding box center [641, 433] width 14 height 14
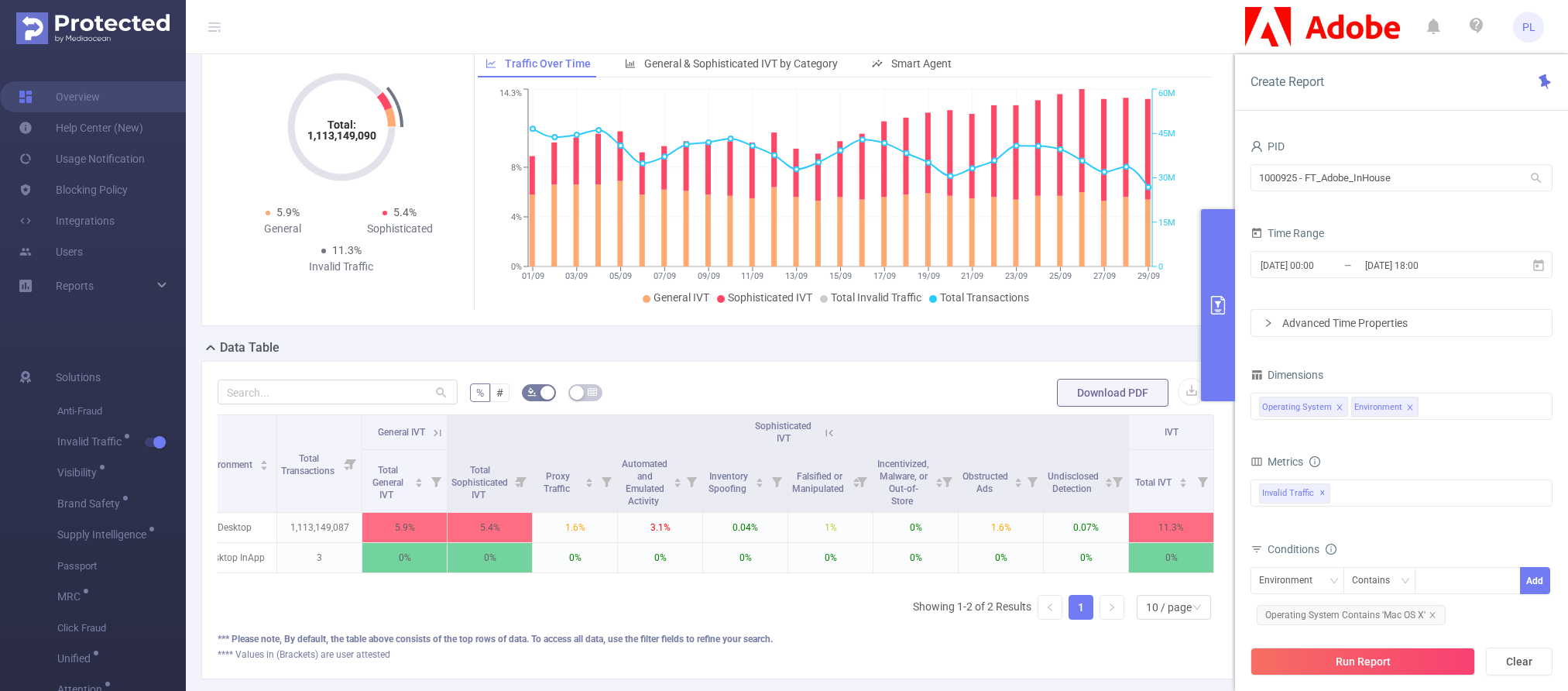
scroll to position [0, 123]
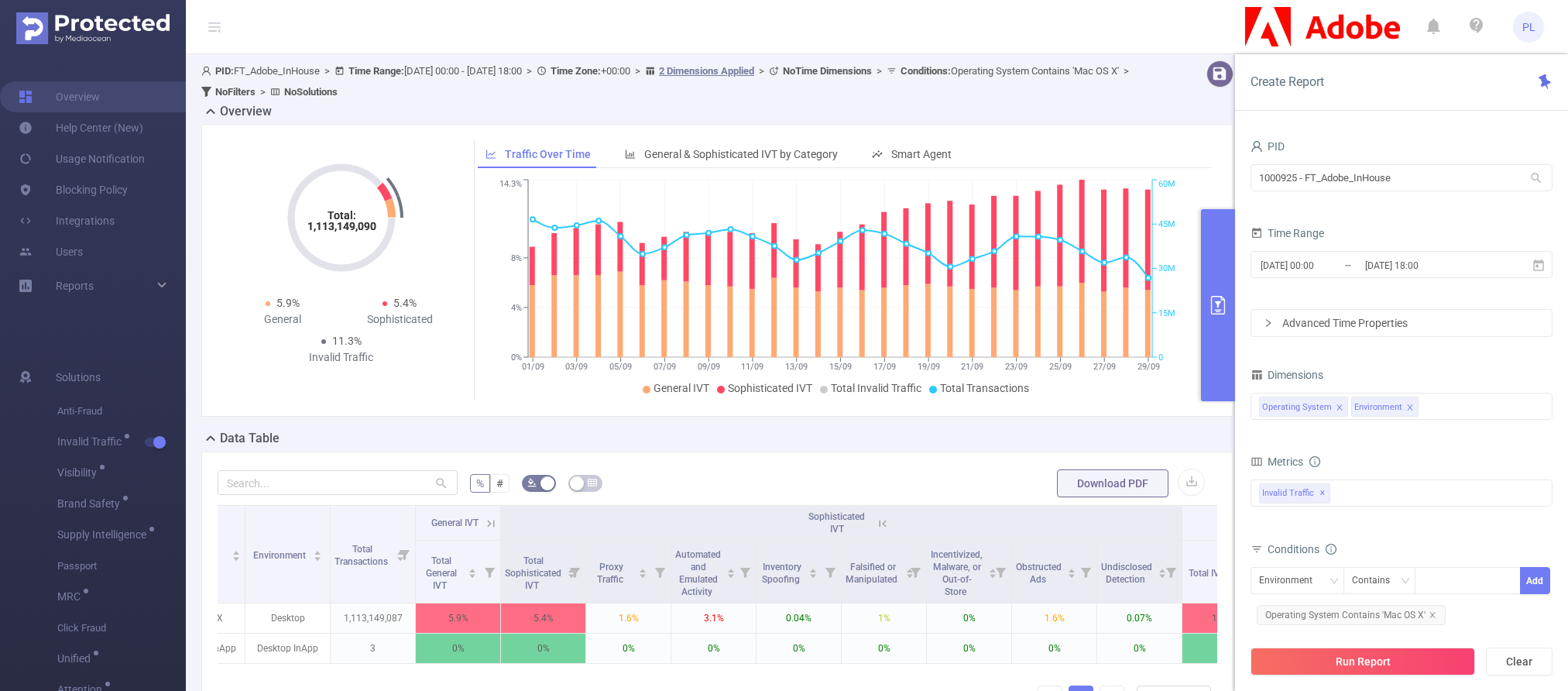
scroll to position [0, 123]
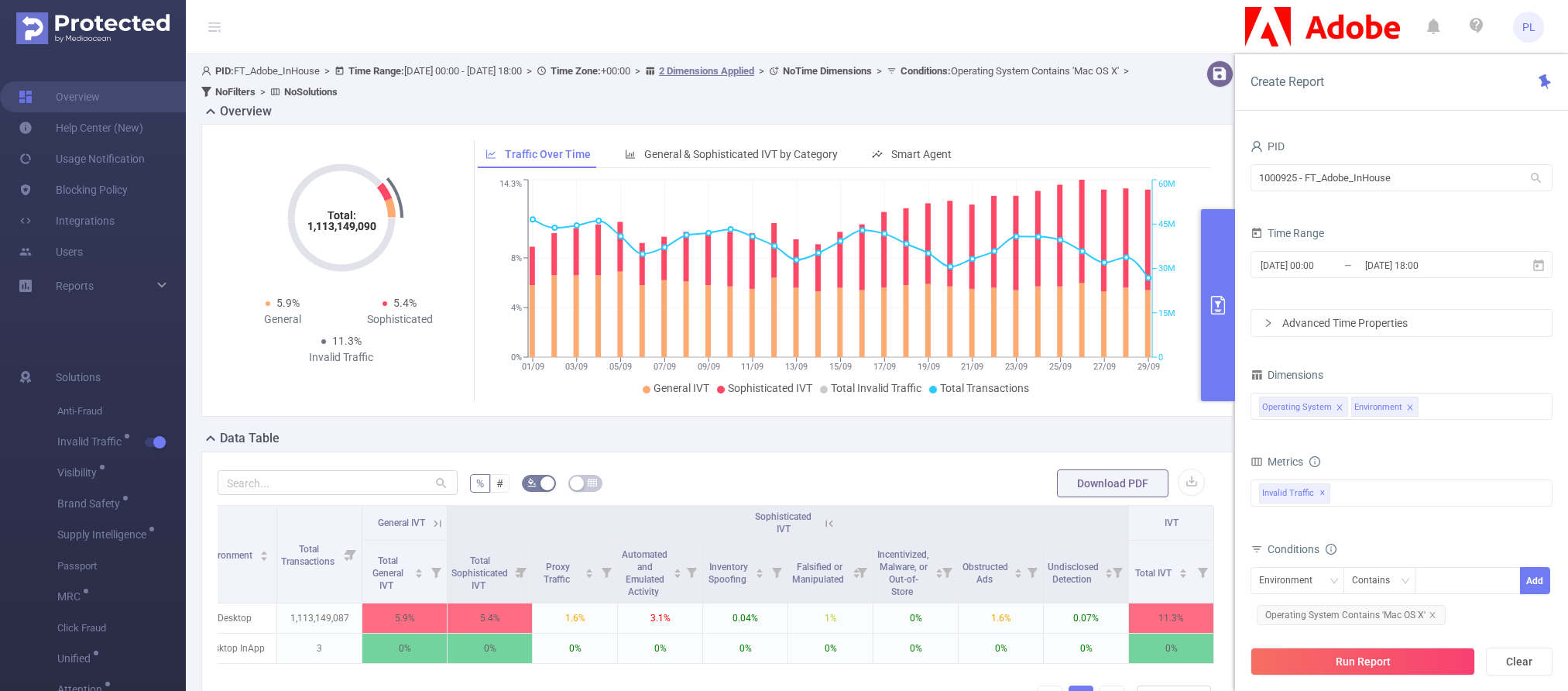
click at [575, 415] on div "Total: 1,113,149,090 Total: 1,113,149,090 5.9% General 5.4% Sophisticated 11.3%…" at bounding box center [717, 270] width 1032 height 293
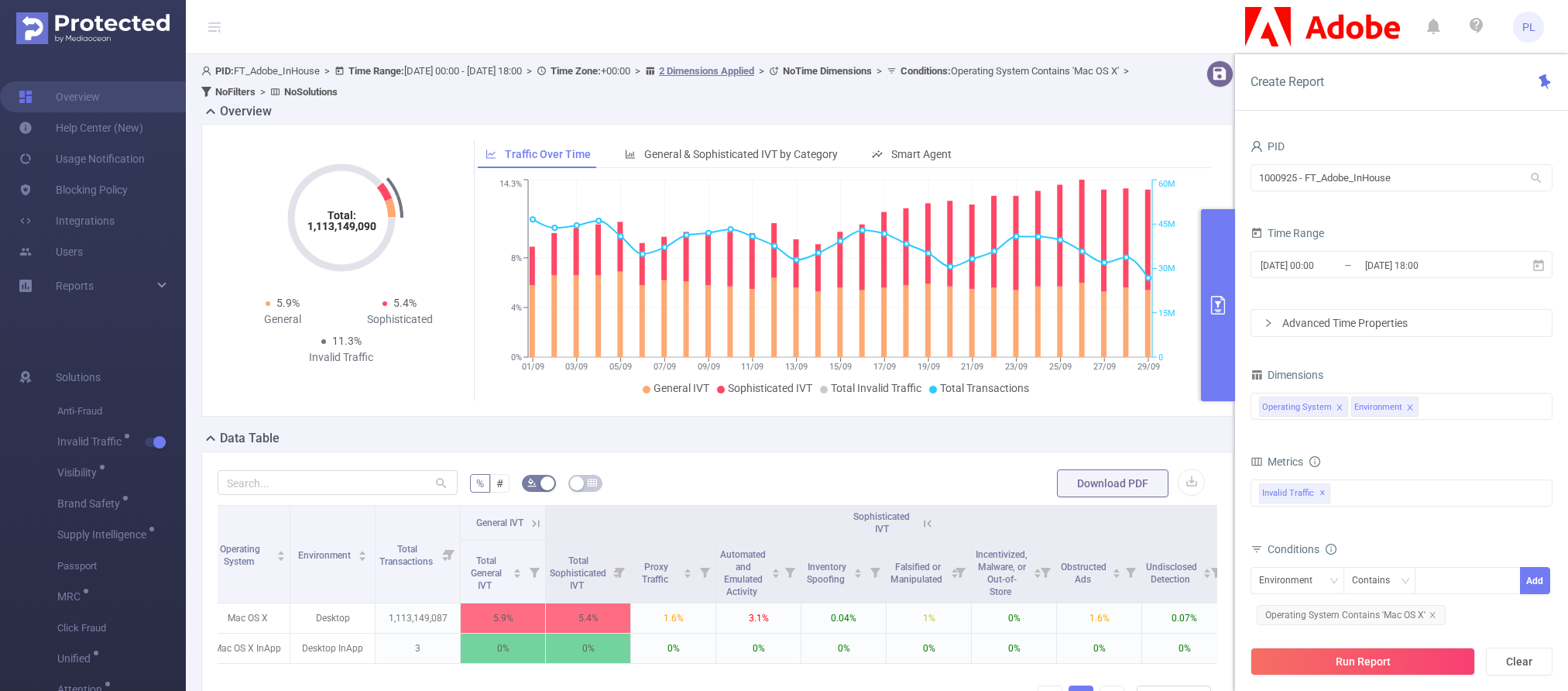
scroll to position [0, 0]
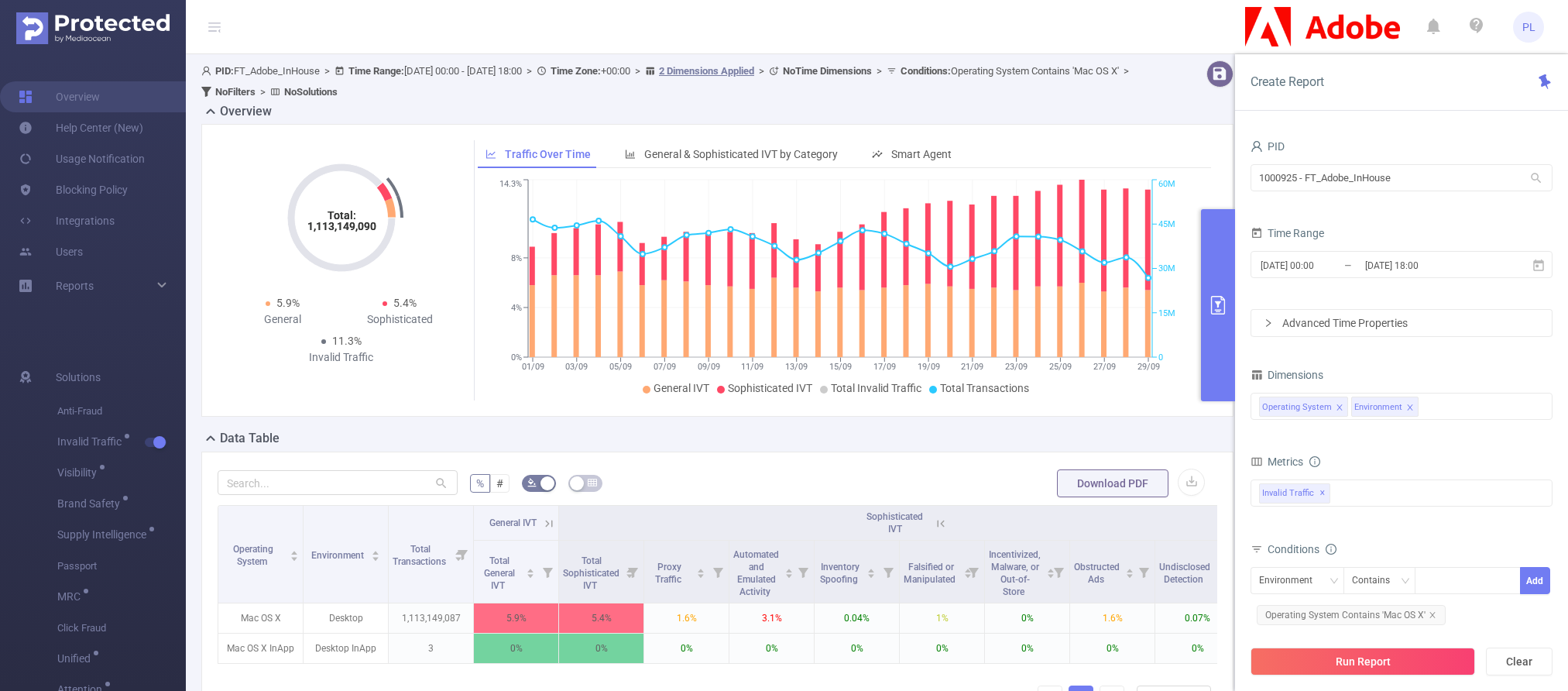
click at [549, 523] on icon at bounding box center [549, 523] width 14 height 14
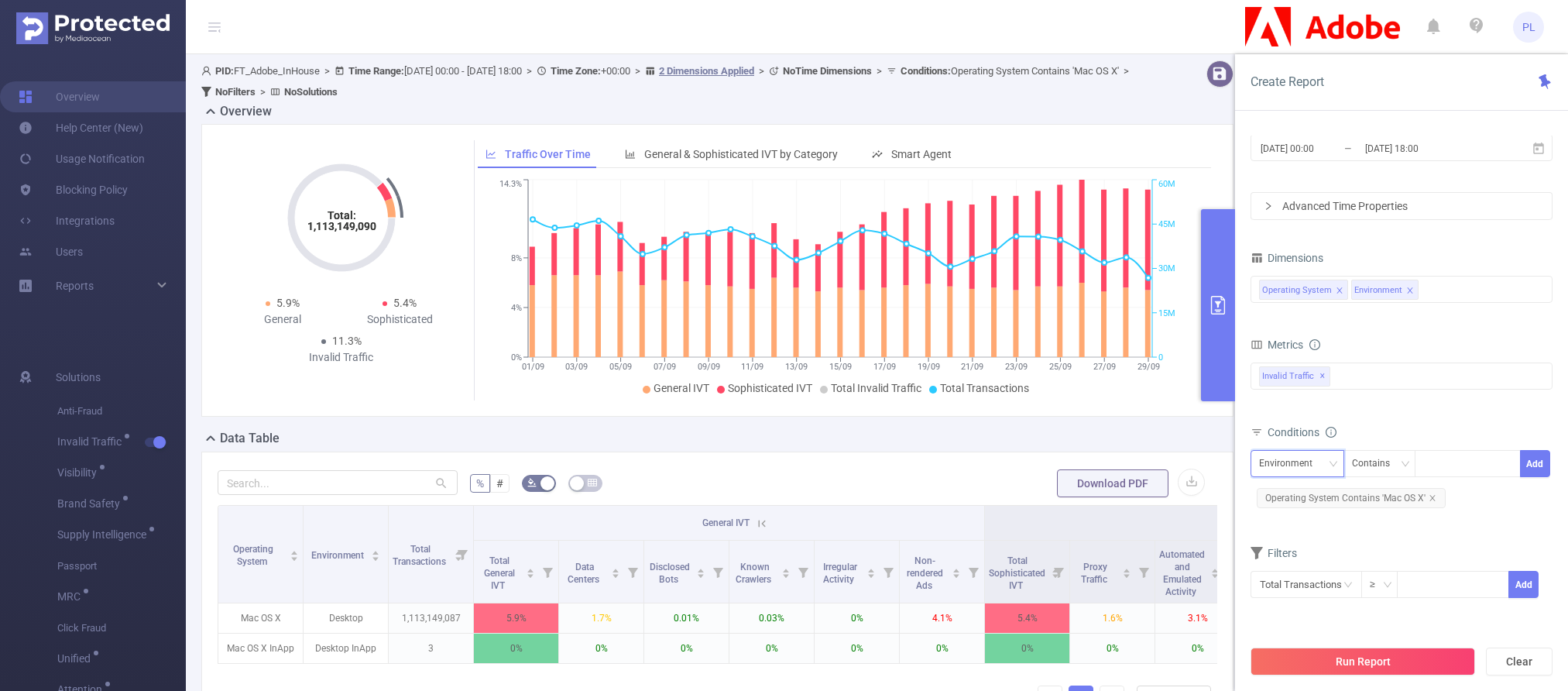
click at [1194, 464] on div "Environment" at bounding box center [1290, 464] width 64 height 26
click at [1194, 535] on form "Dimensions Operating System Environment Metrics Total General IVT Data Centers …" at bounding box center [1401, 432] width 302 height 371
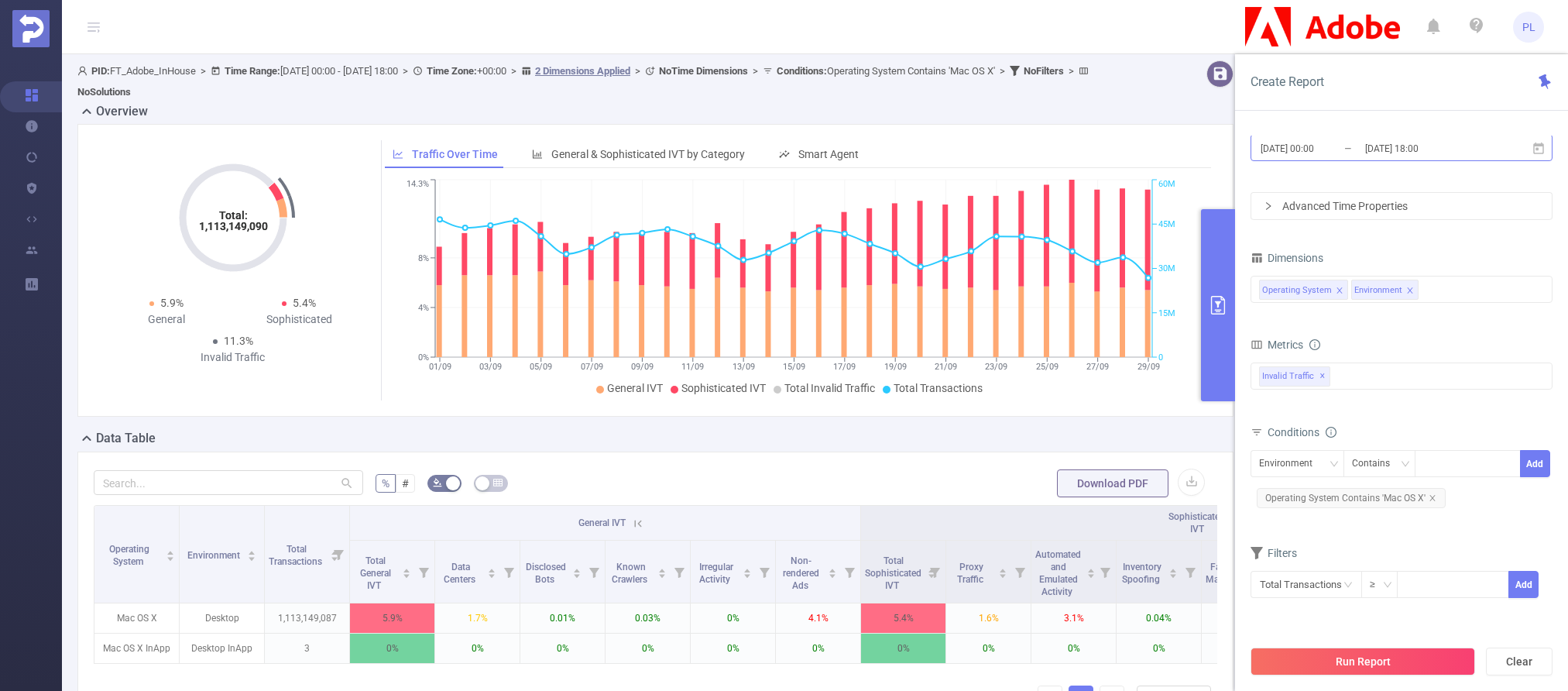
click at [1194, 149] on input "[DATE] 00:00" at bounding box center [1321, 148] width 125 height 21
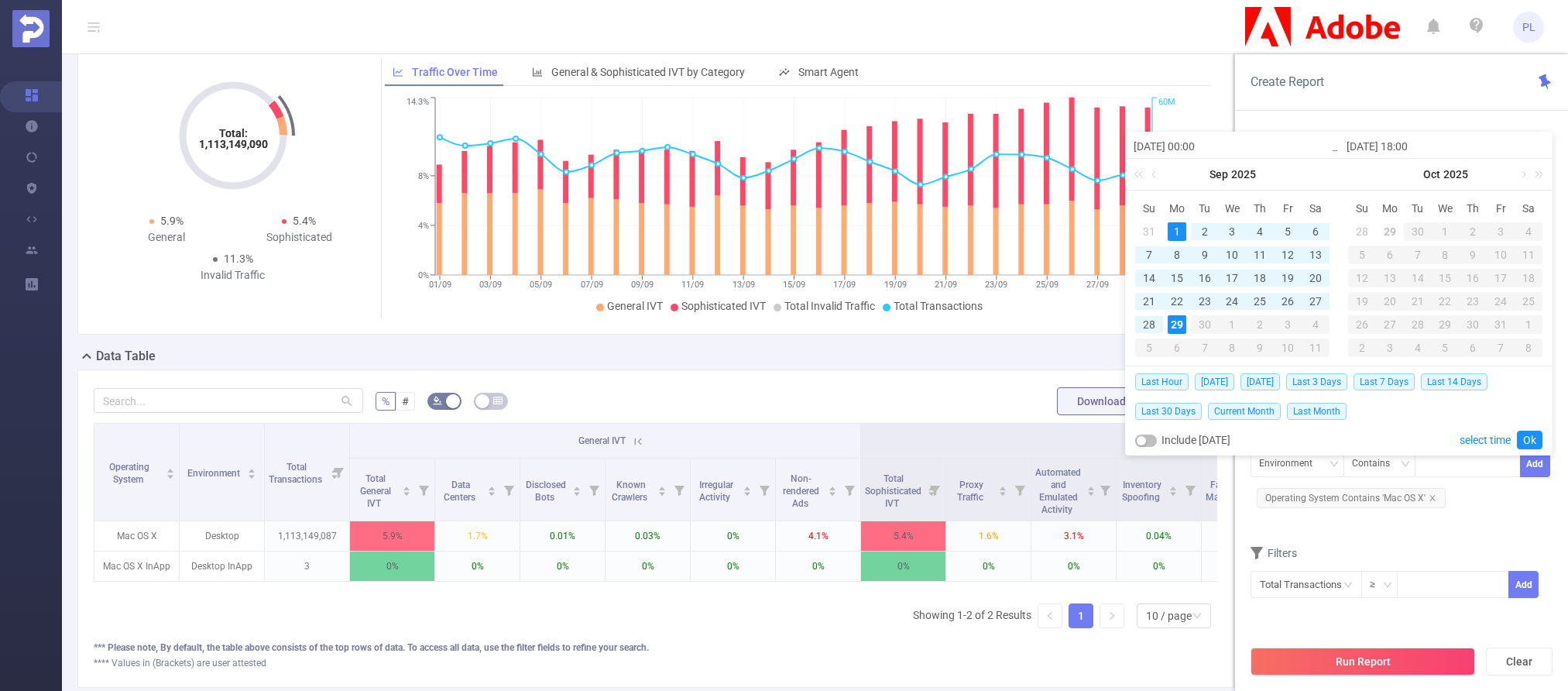
scroll to position [95, 0]
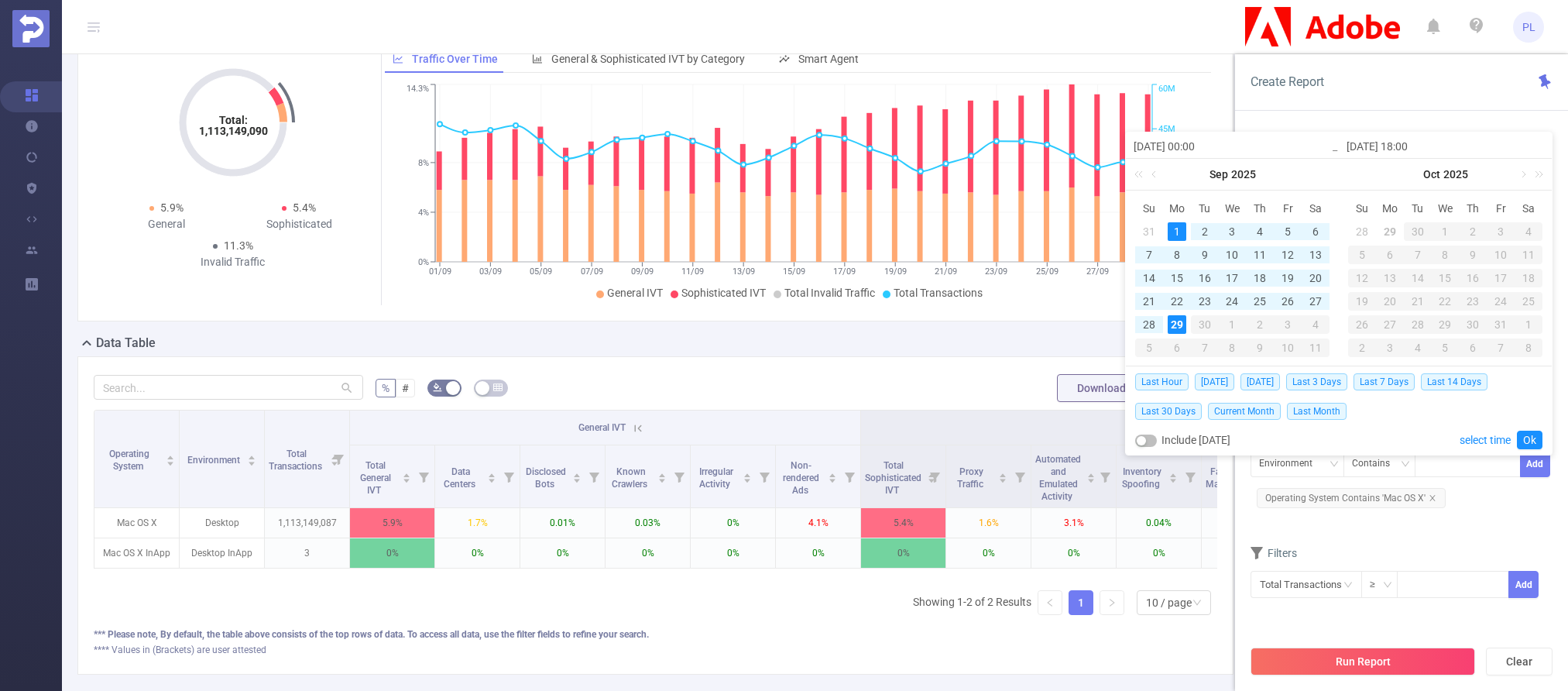
click at [1194, 89] on div "Create Report" at bounding box center [1401, 83] width 333 height 56
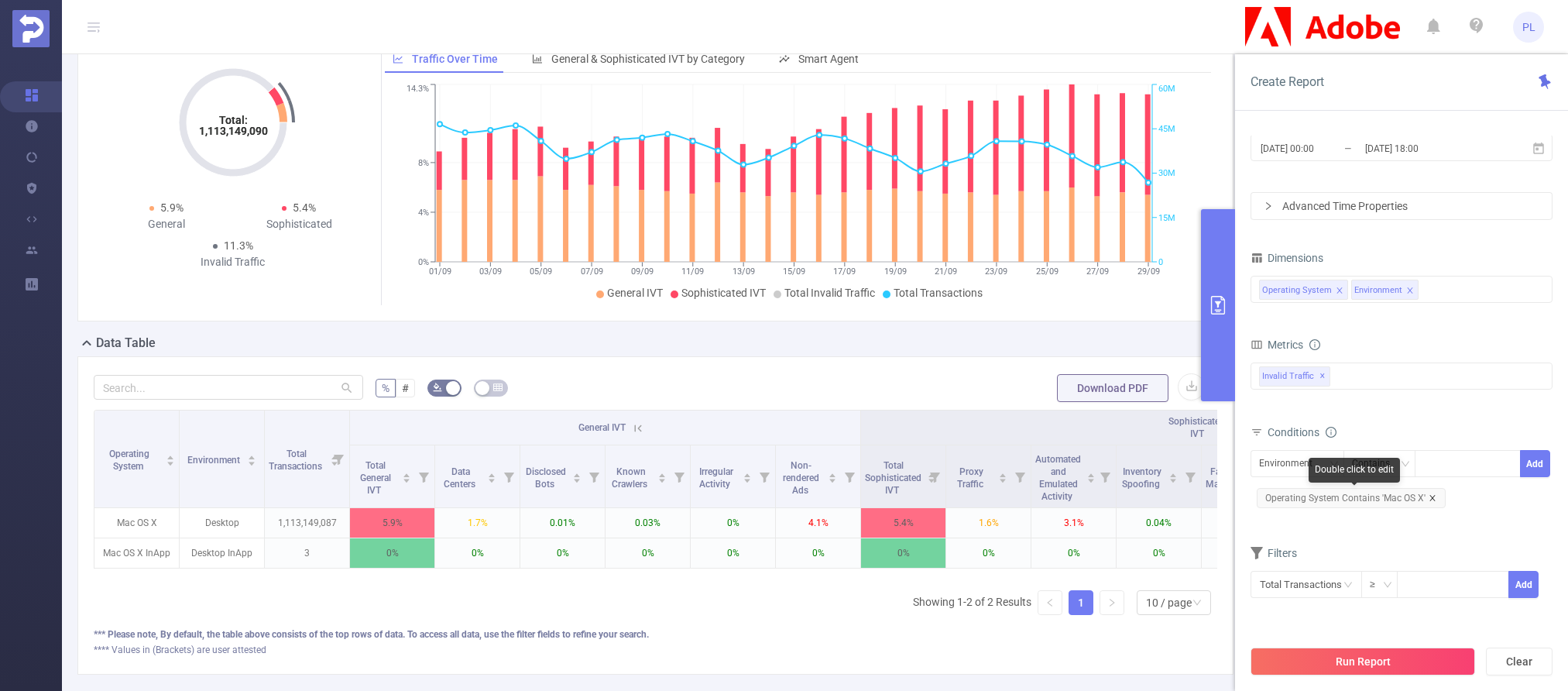
click at [1194, 500] on icon "icon: close" at bounding box center [1432, 498] width 8 height 8
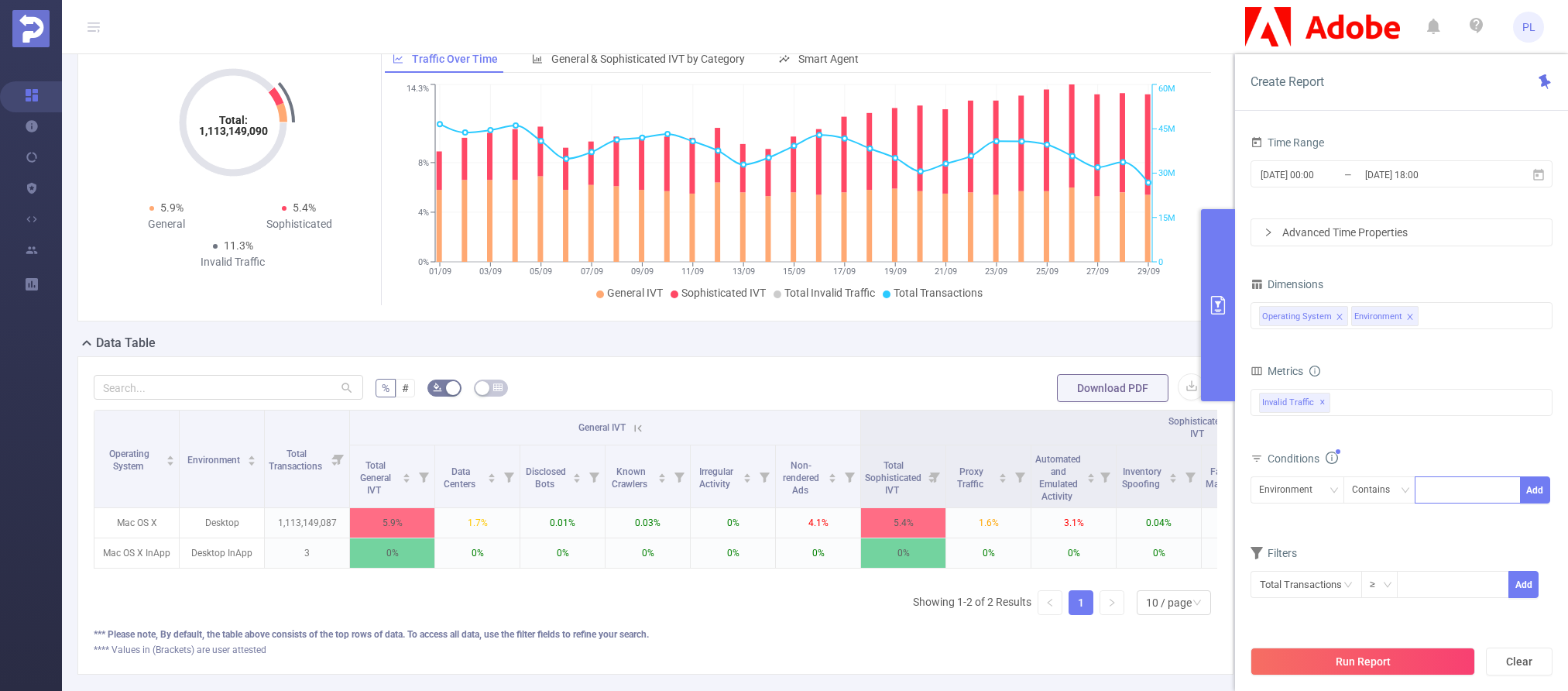
click at [1194, 494] on div at bounding box center [1467, 490] width 89 height 26
type input "app"
click at [1194, 531] on li "app" at bounding box center [1467, 521] width 106 height 25
click at [1194, 491] on button "Add" at bounding box center [1534, 490] width 30 height 27
click at [1194, 657] on button "Run Report" at bounding box center [1363, 661] width 225 height 28
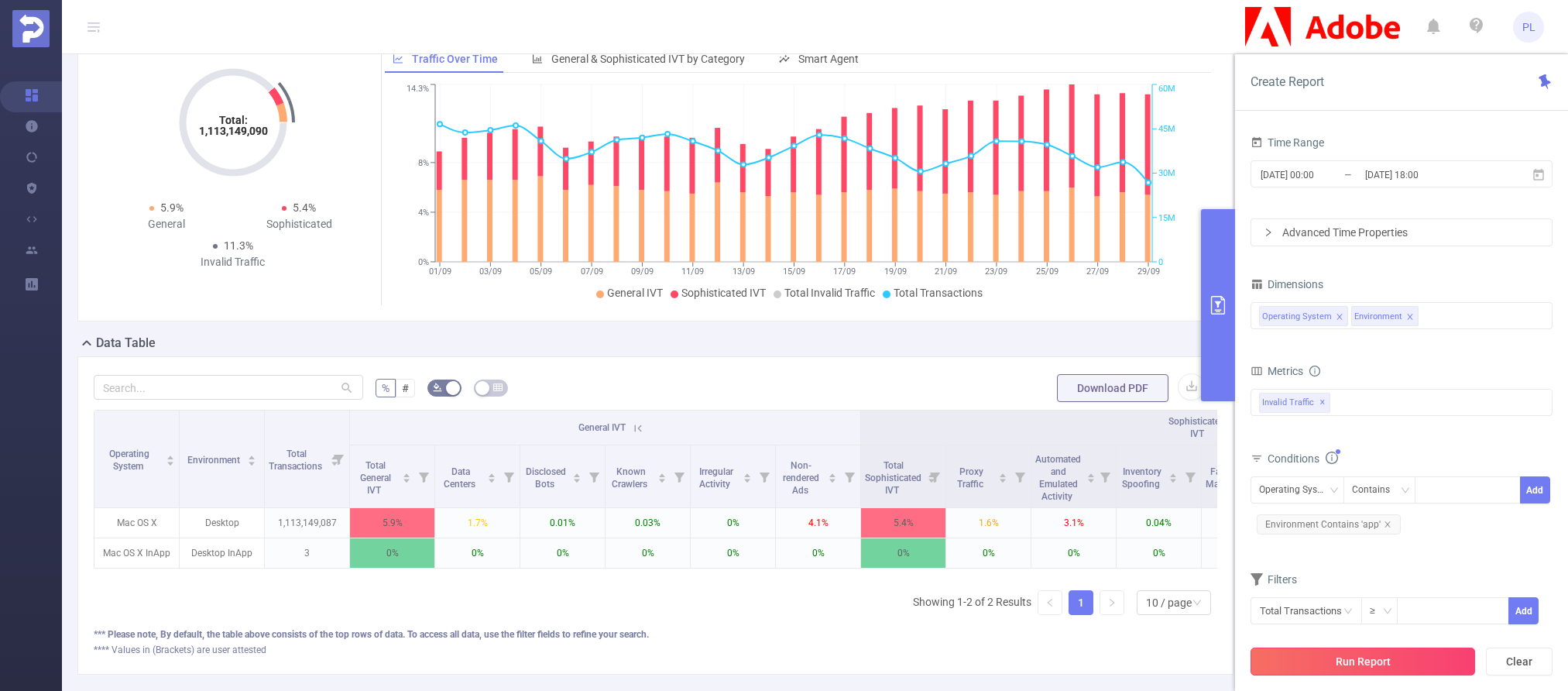
scroll to position [74, 0]
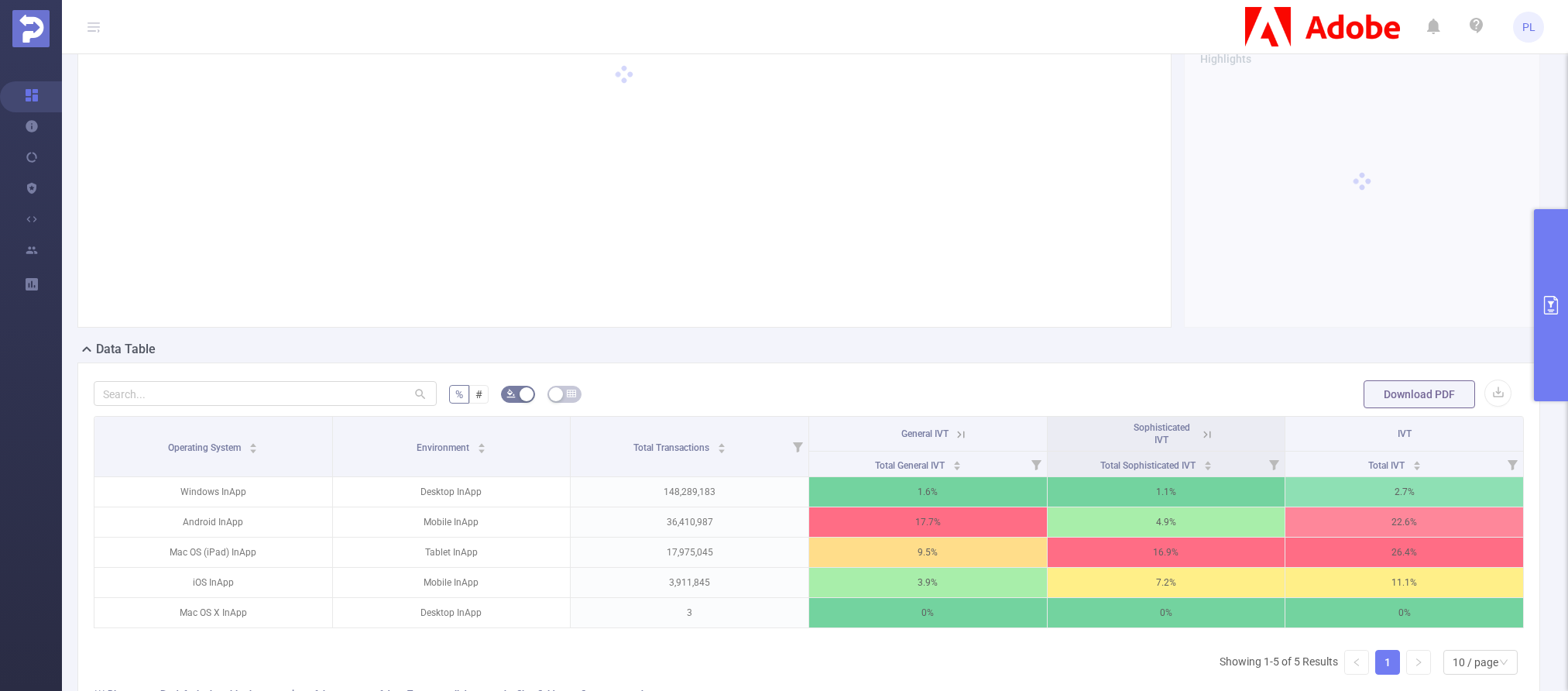
scroll to position [0, 3]
click at [1194, 434] on icon at bounding box center [1204, 434] width 7 height 7
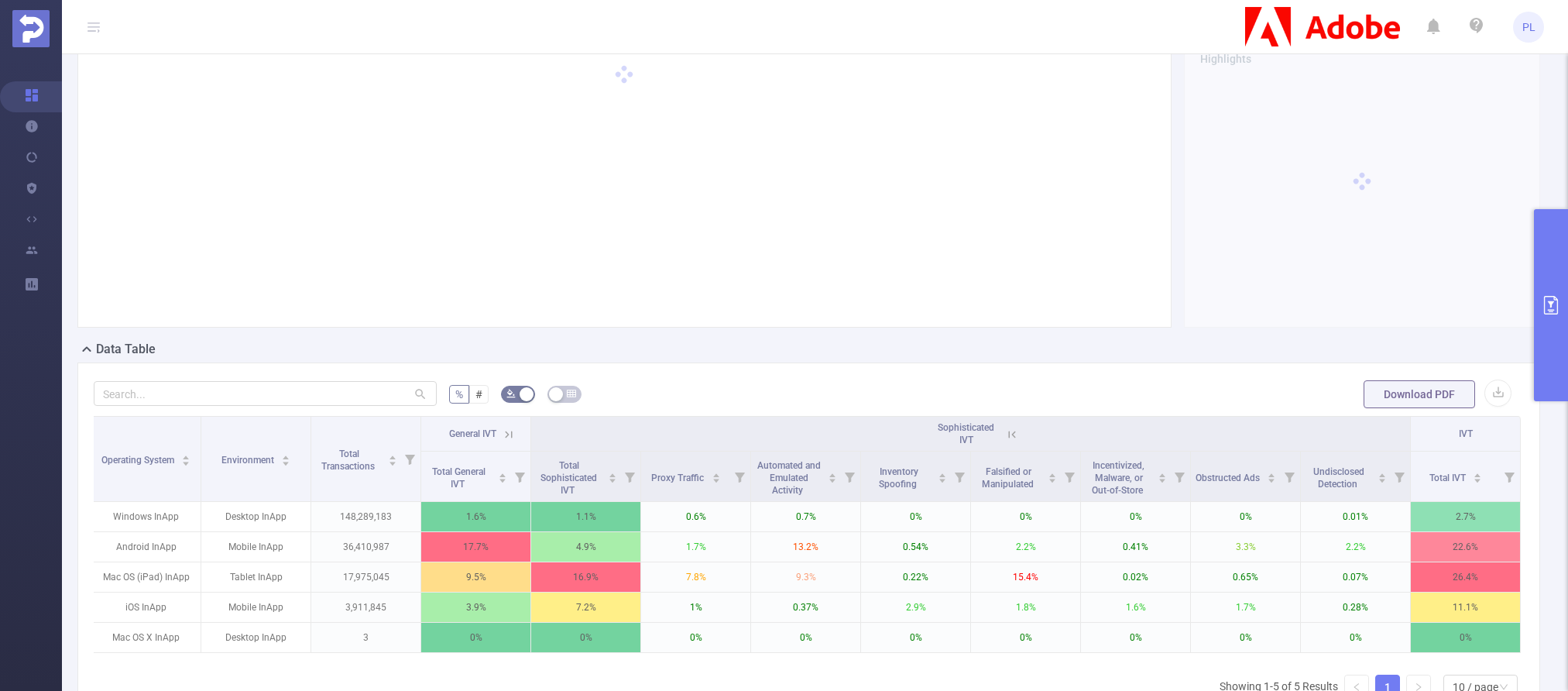
click at [1005, 432] on icon at bounding box center [1012, 435] width 14 height 14
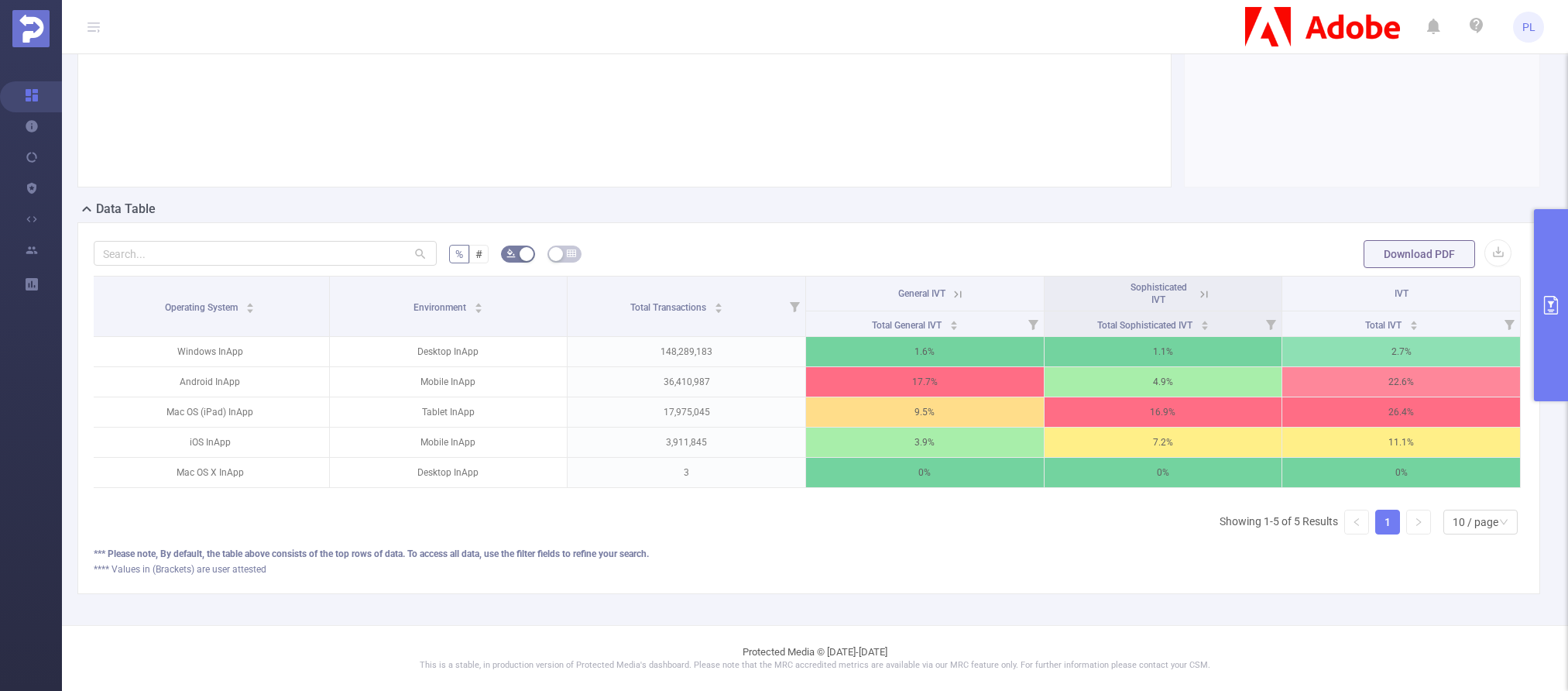
scroll to position [16, 0]
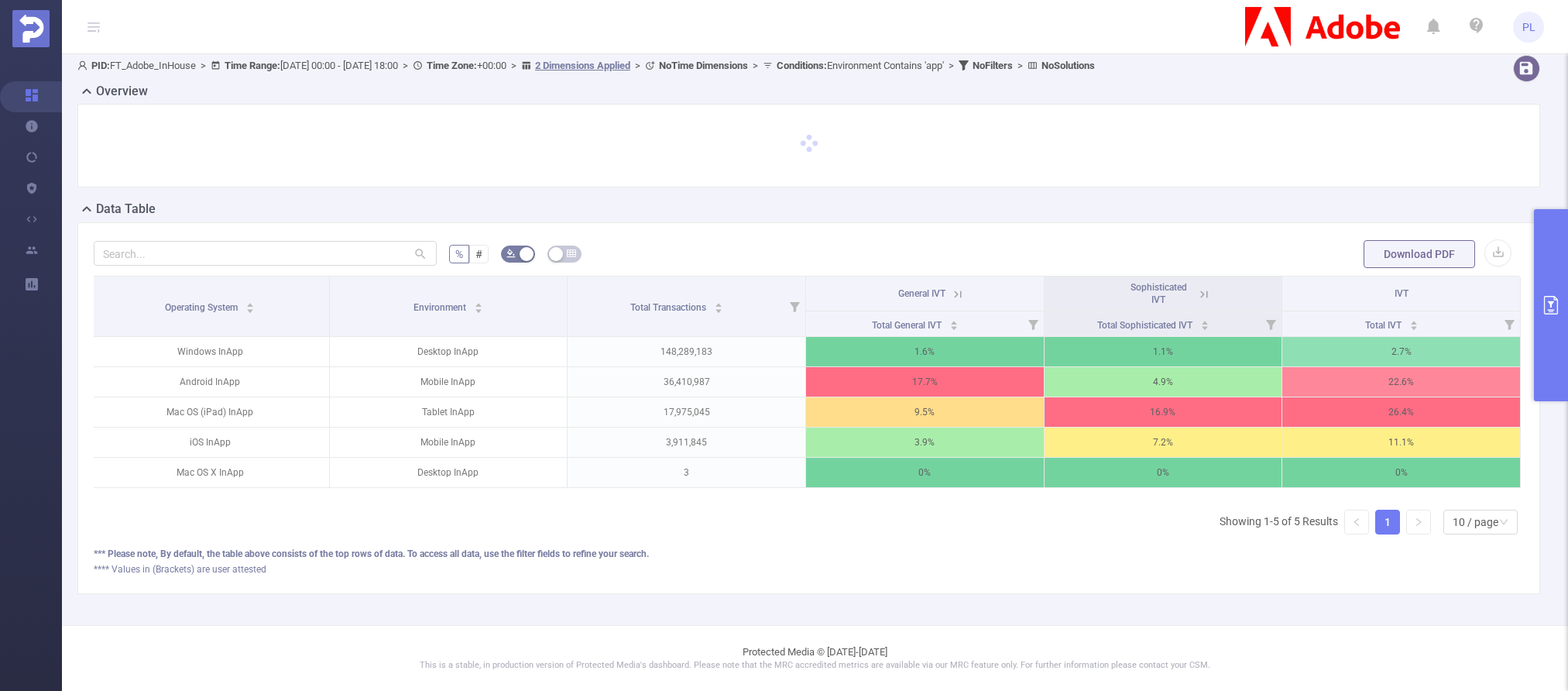
click at [955, 287] on icon at bounding box center [957, 294] width 14 height 14
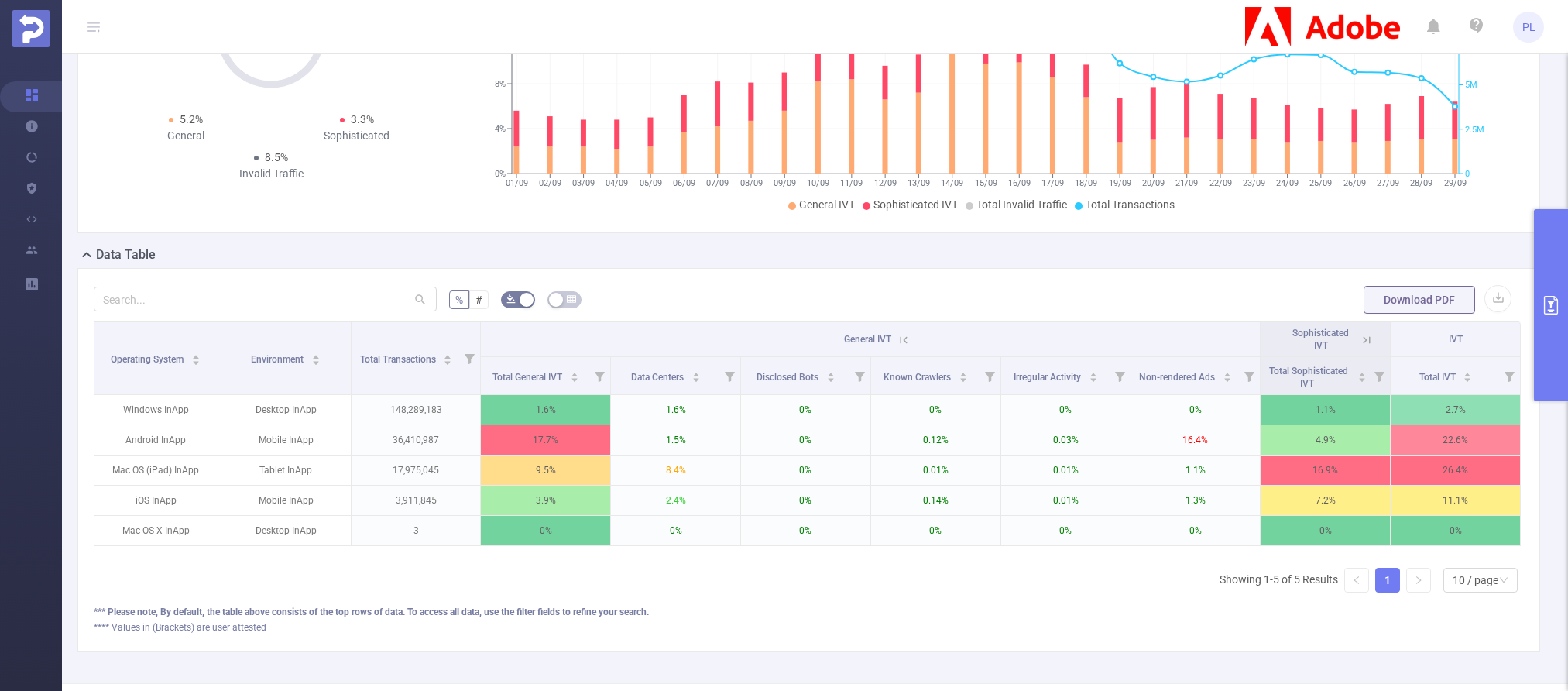
scroll to position [167, 0]
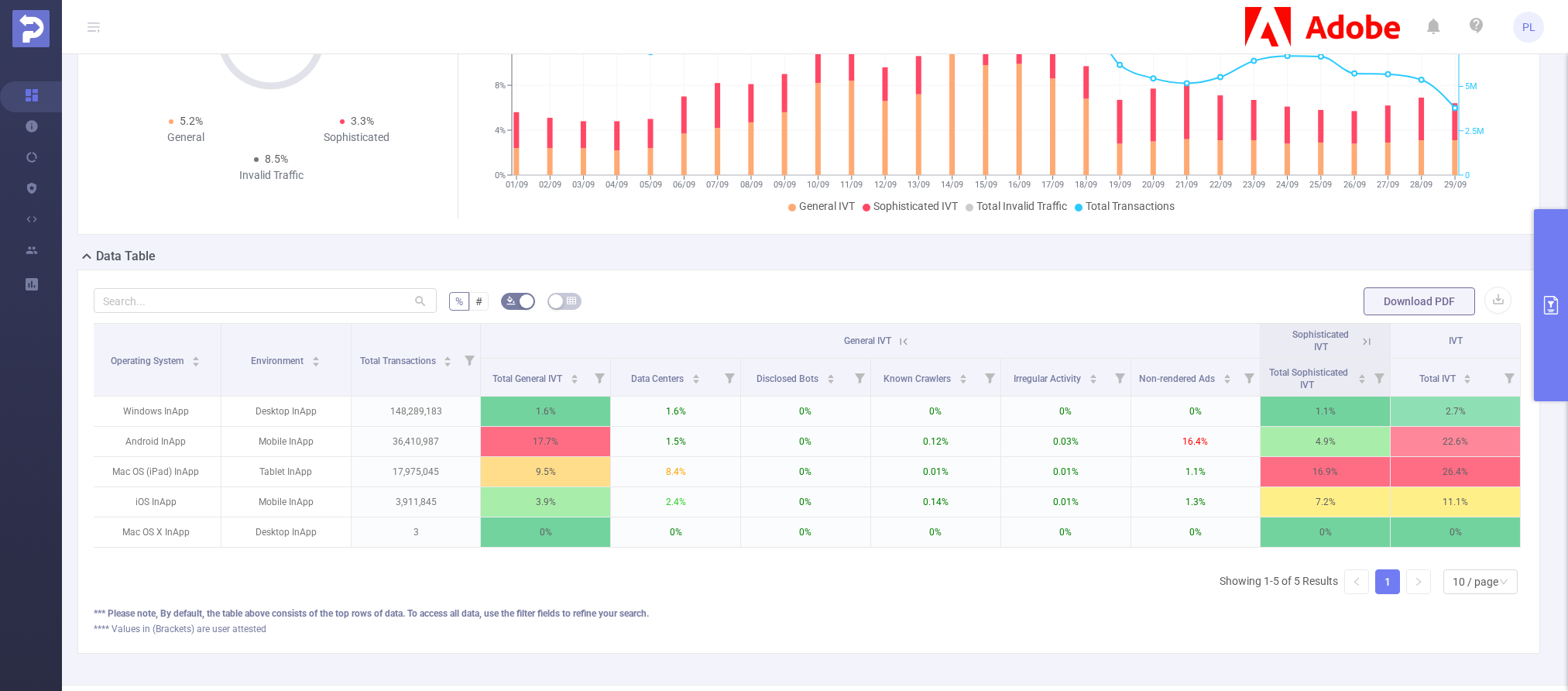
click at [1194, 296] on icon "primary" at bounding box center [1551, 305] width 19 height 19
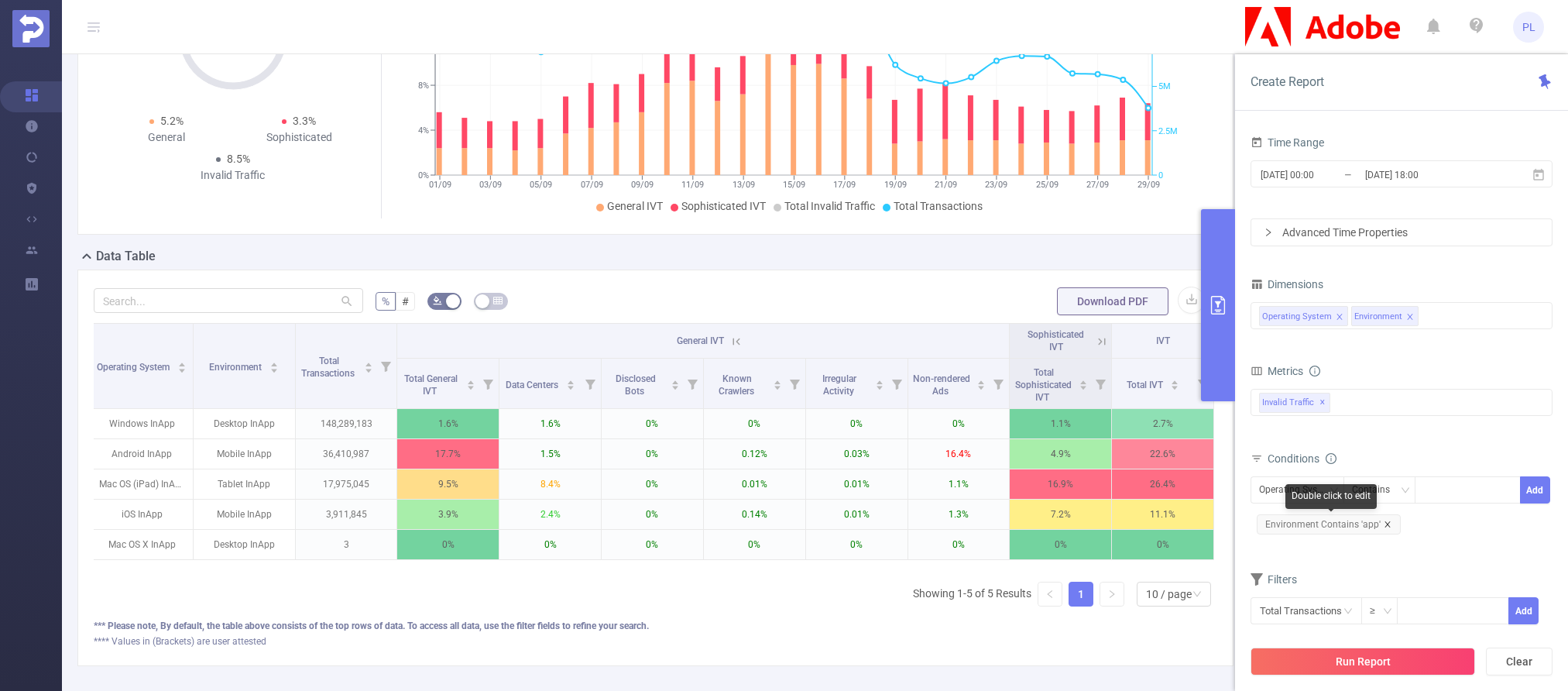
click at [1194, 523] on icon "icon: close" at bounding box center [1387, 524] width 8 height 8
click at [1194, 659] on button "Run Report" at bounding box center [1363, 661] width 225 height 28
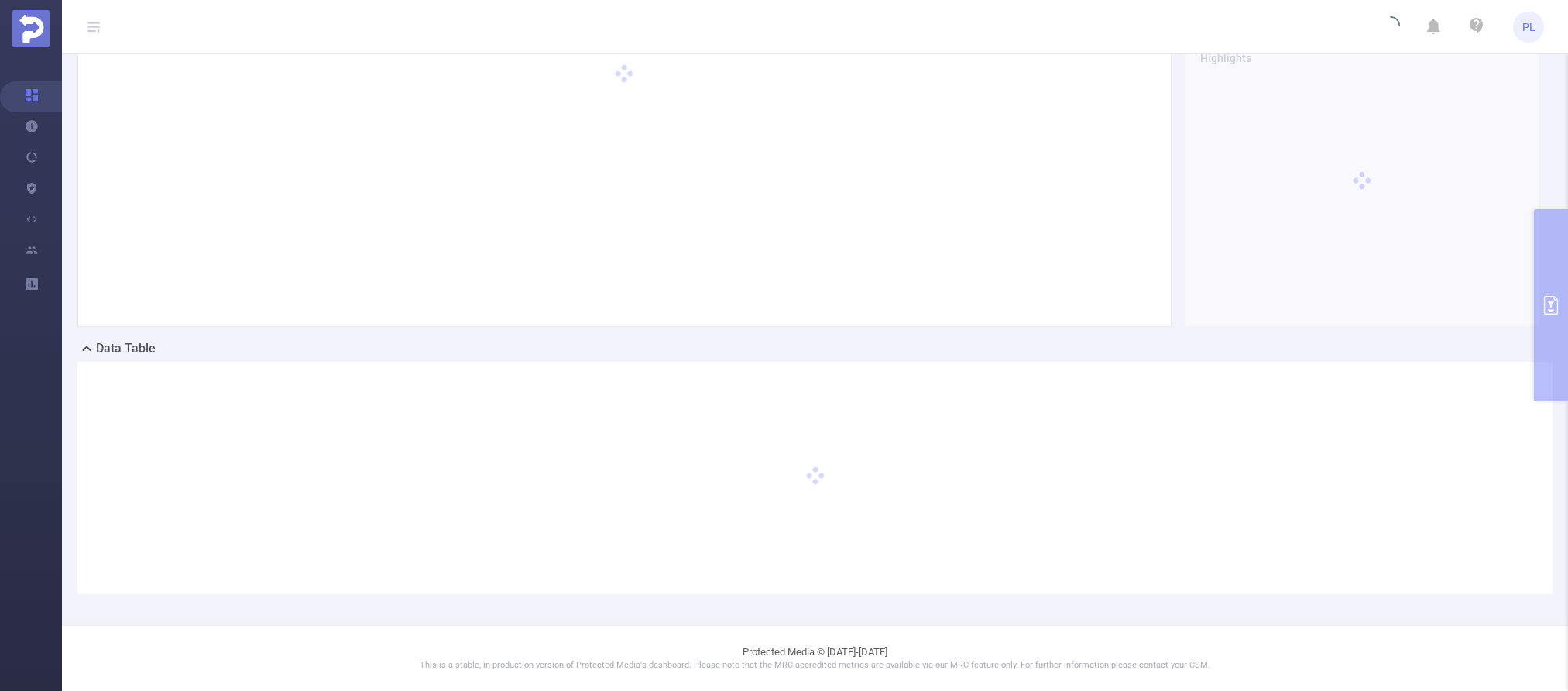
scroll to position [74, 0]
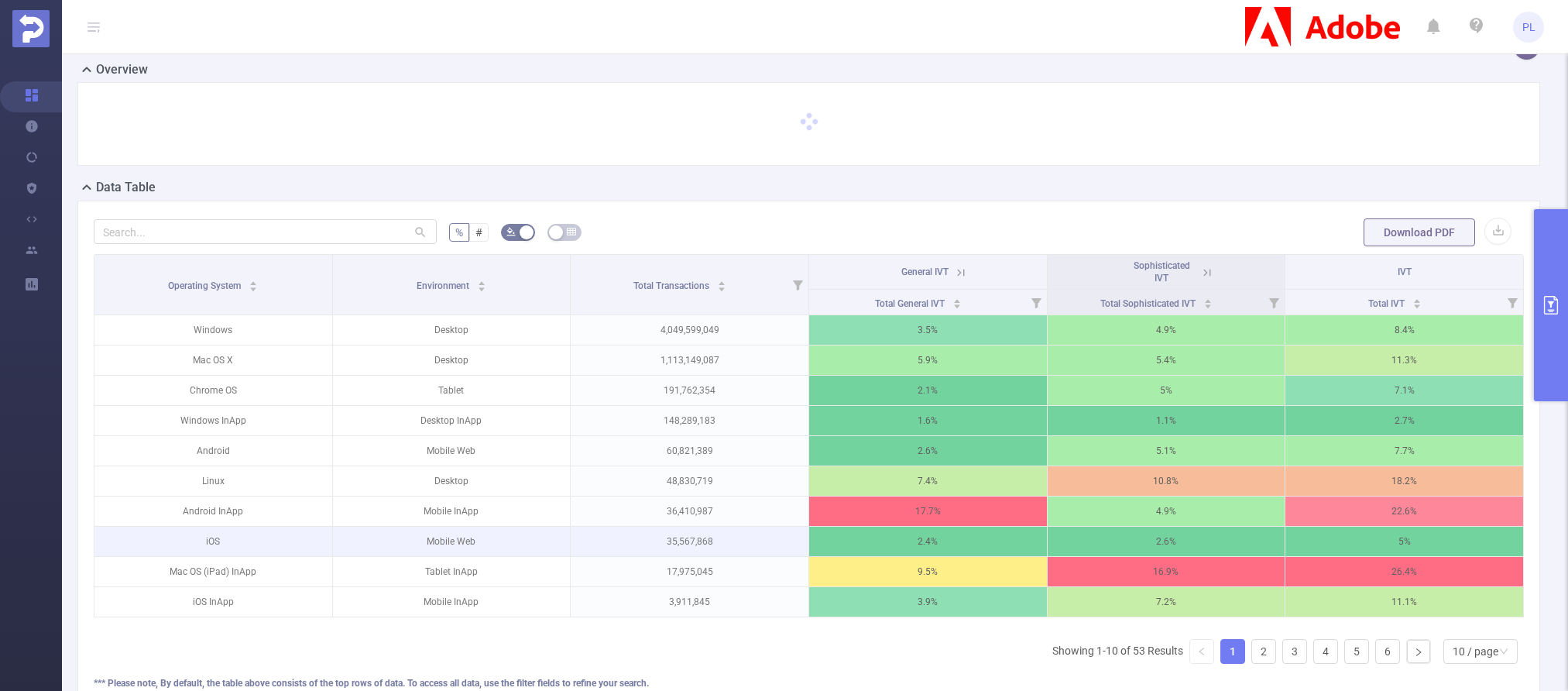
scroll to position [21, 0]
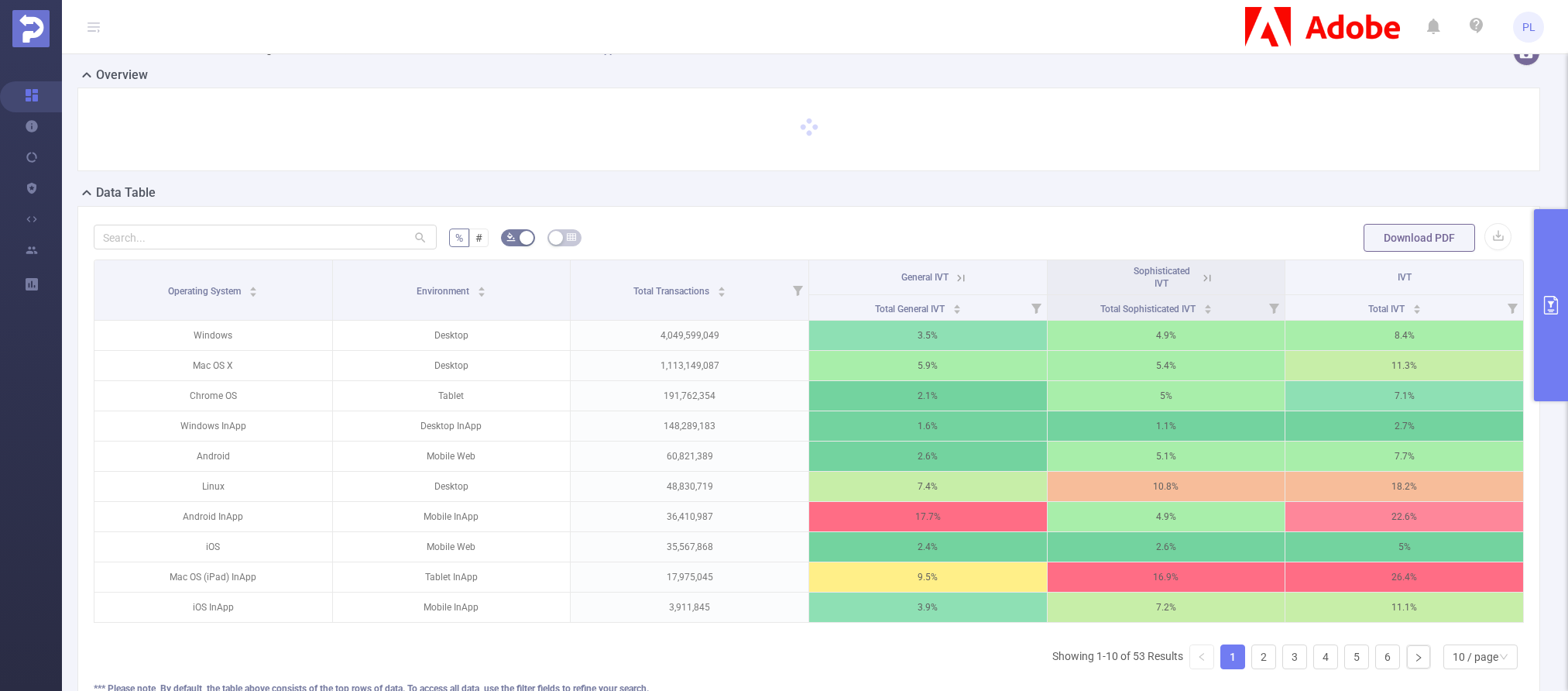
click at [958, 279] on icon at bounding box center [961, 278] width 14 height 14
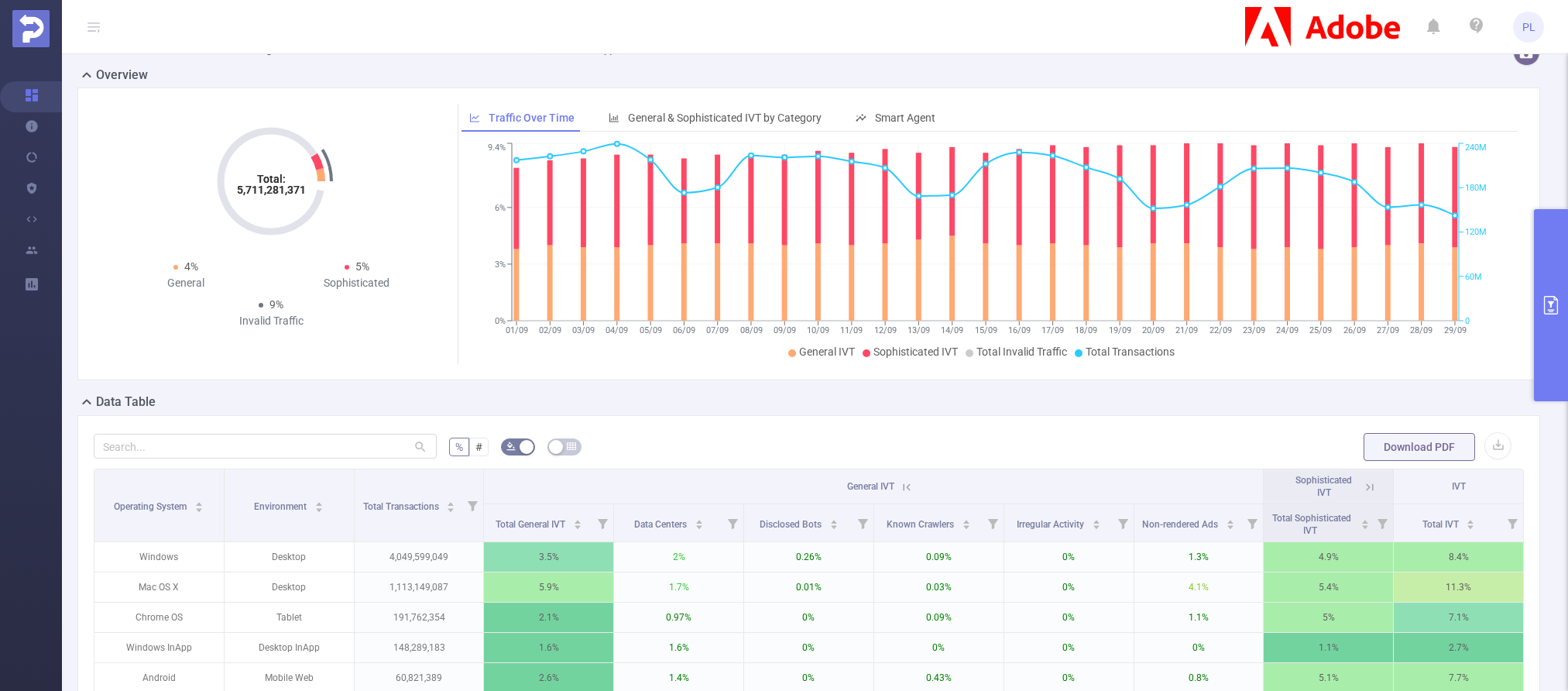
click at [900, 489] on icon at bounding box center [906, 487] width 14 height 14
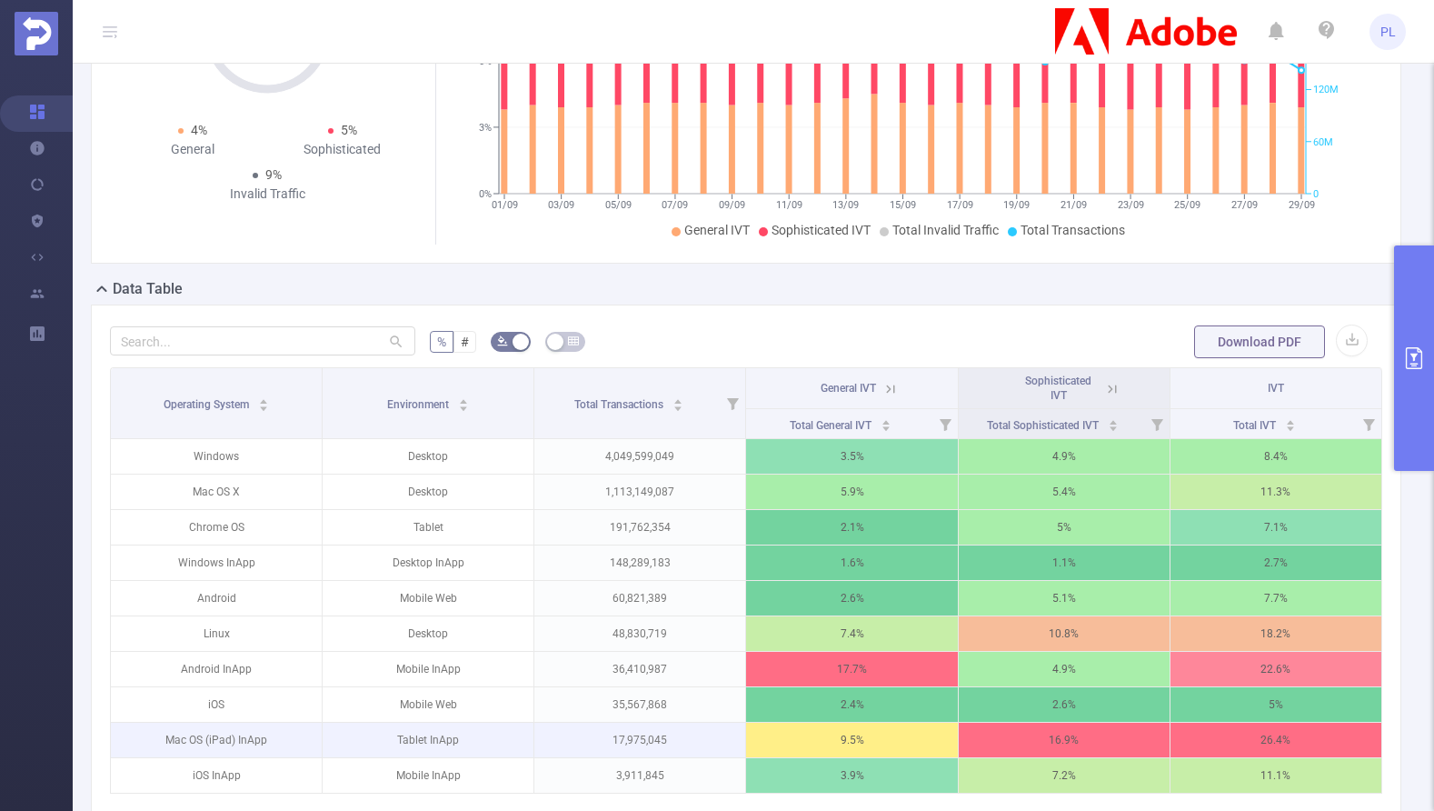
scroll to position [415, 0]
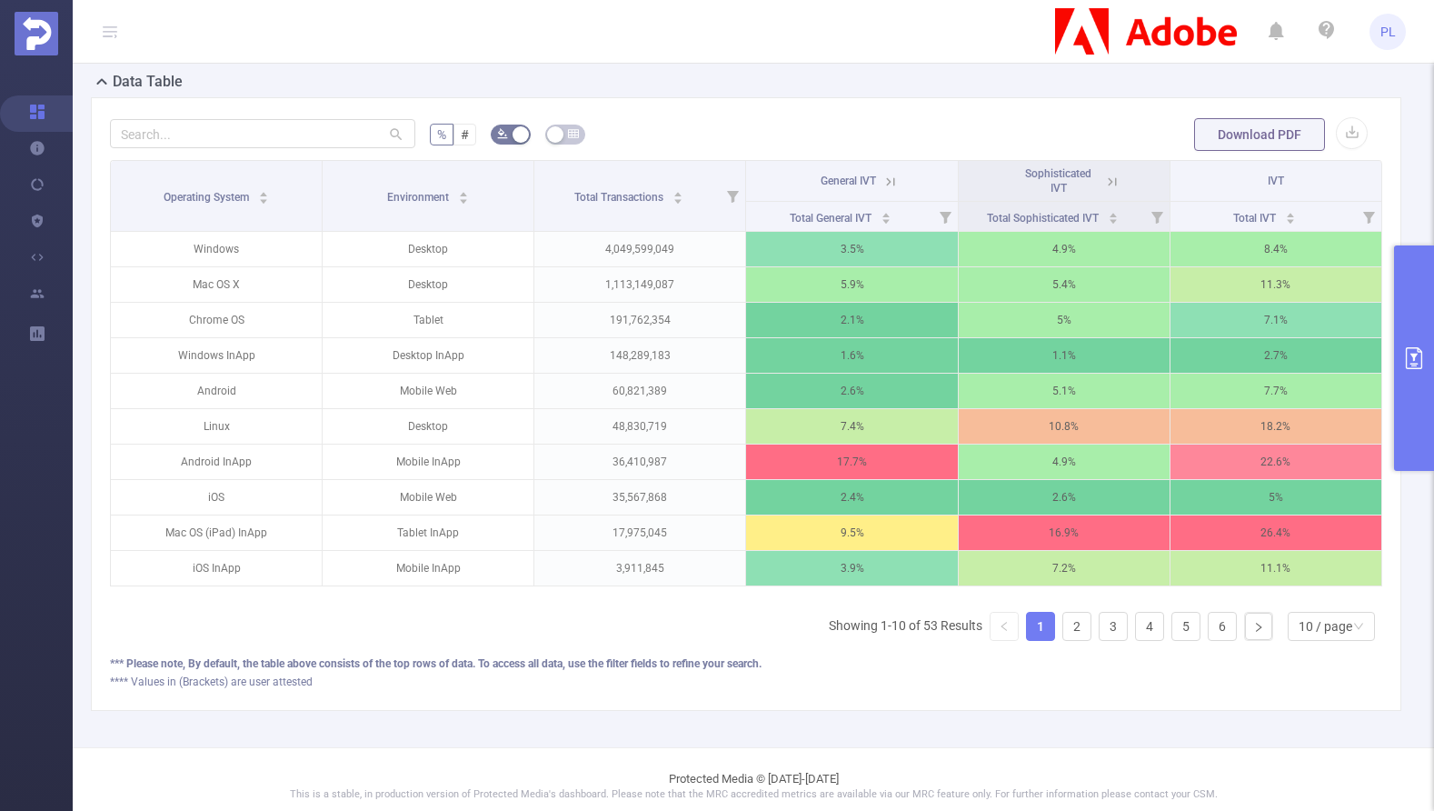
click at [1402, 361] on icon "primary" at bounding box center [1414, 358] width 22 height 22
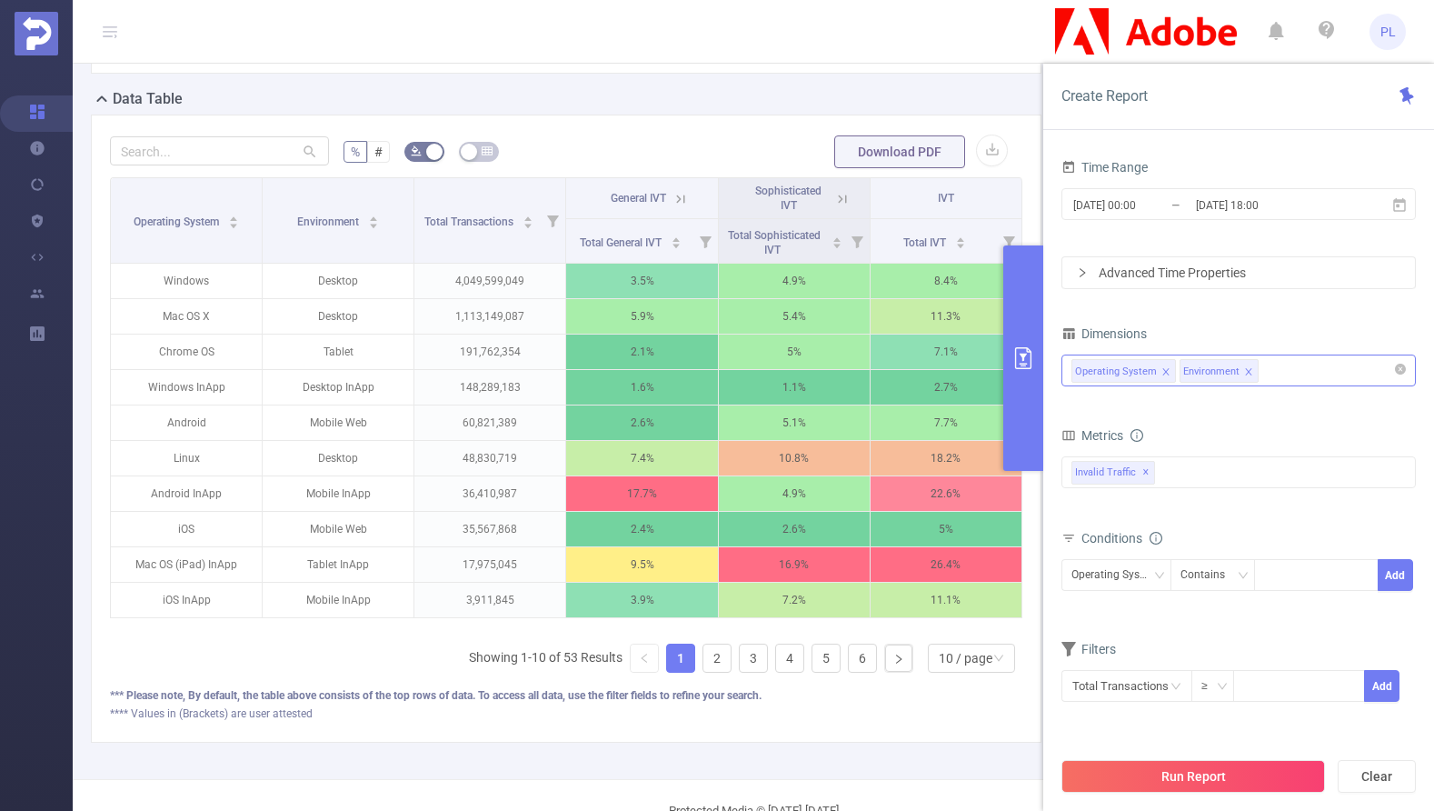
click at [1291, 374] on div "Operating System Environment" at bounding box center [1239, 370] width 335 height 30
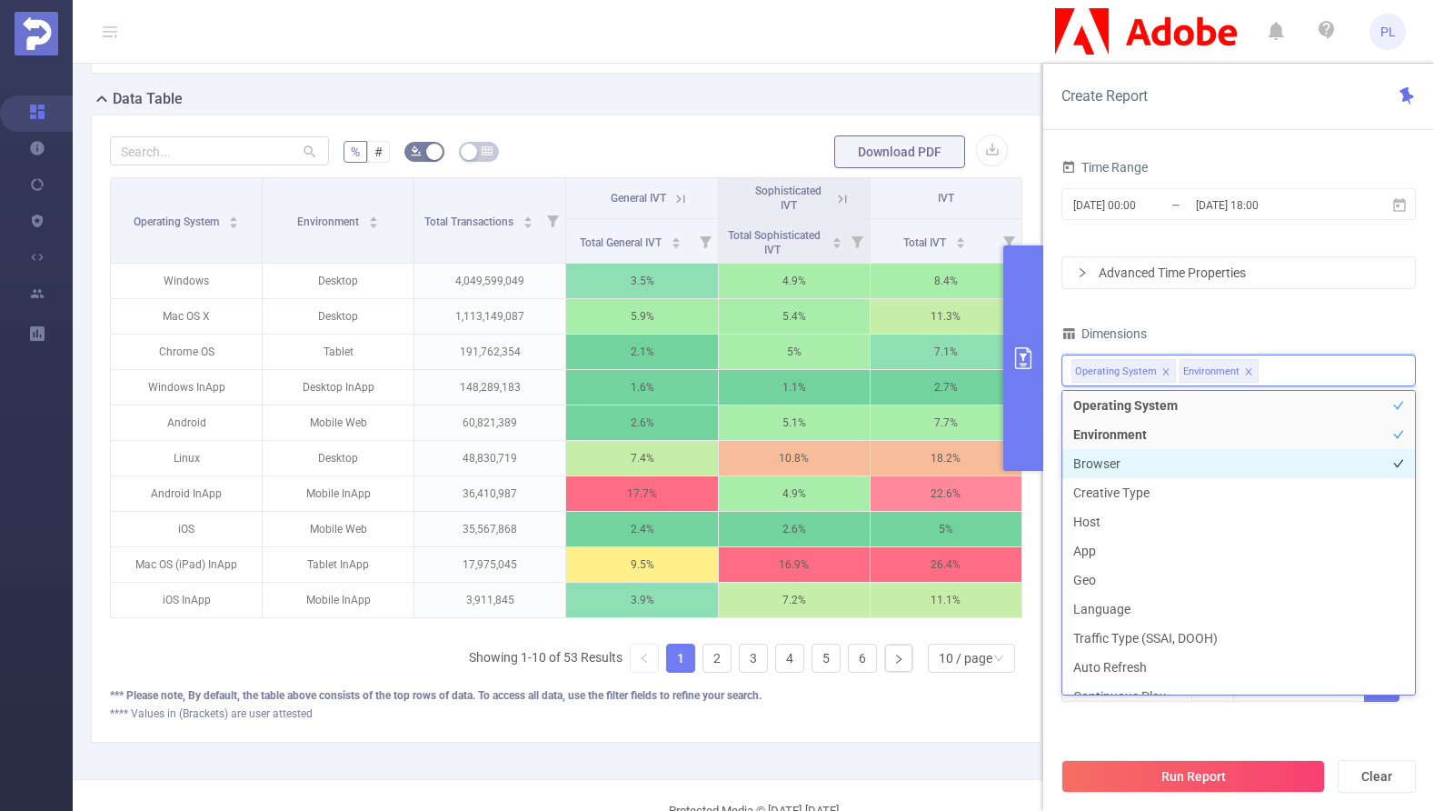
click at [1116, 460] on li "Browser" at bounding box center [1239, 463] width 353 height 29
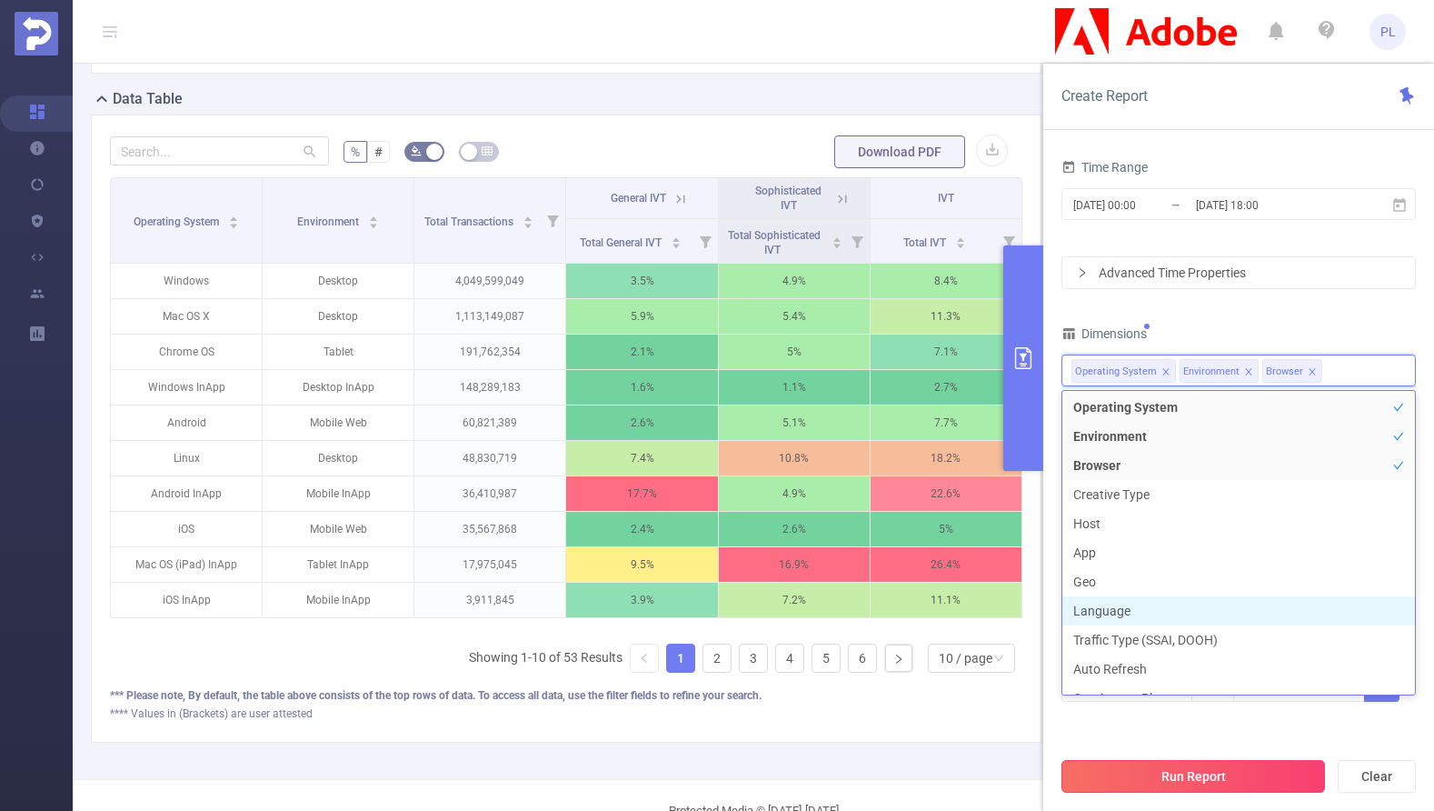
scroll to position [311, 0]
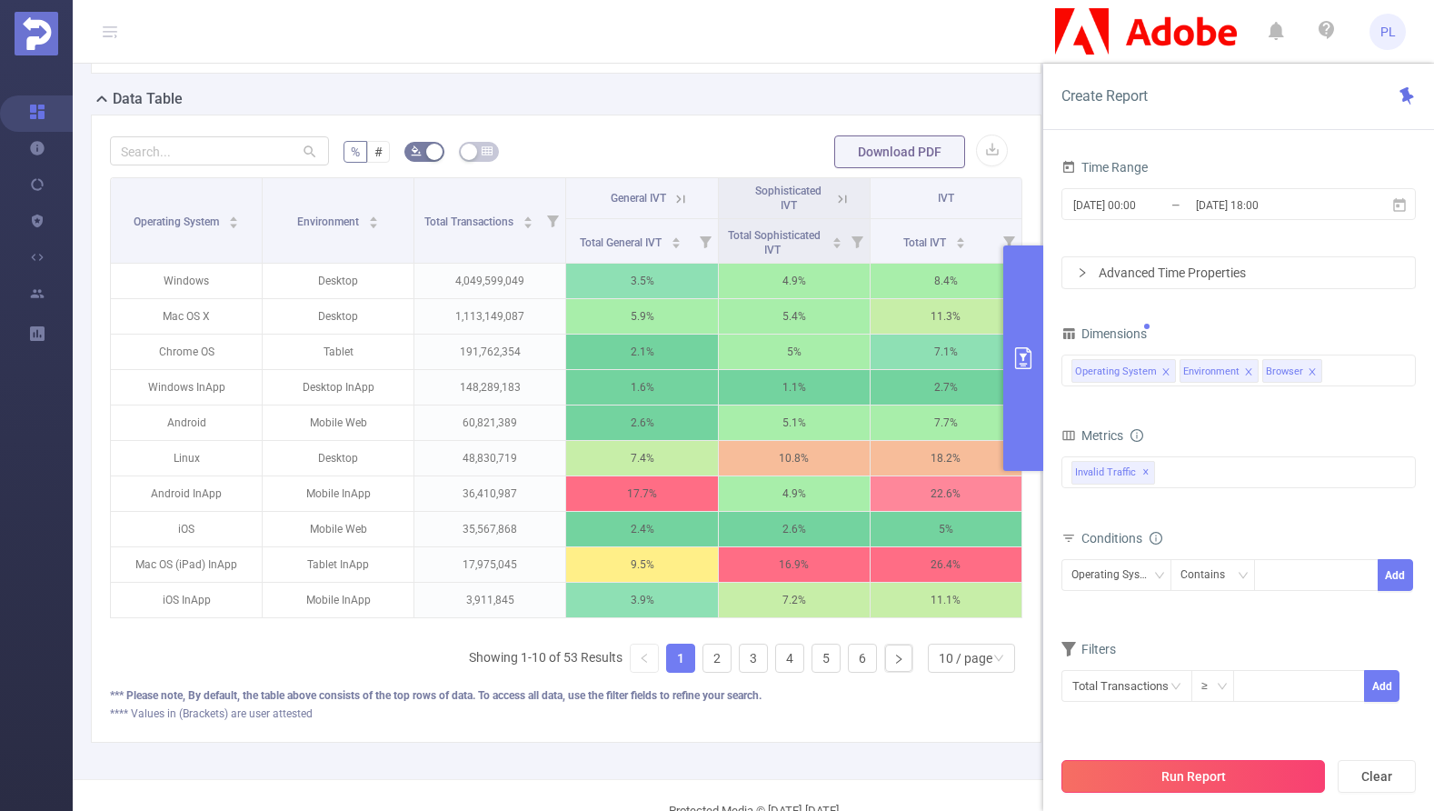
click at [1221, 776] on button "Run Report" at bounding box center [1194, 776] width 264 height 33
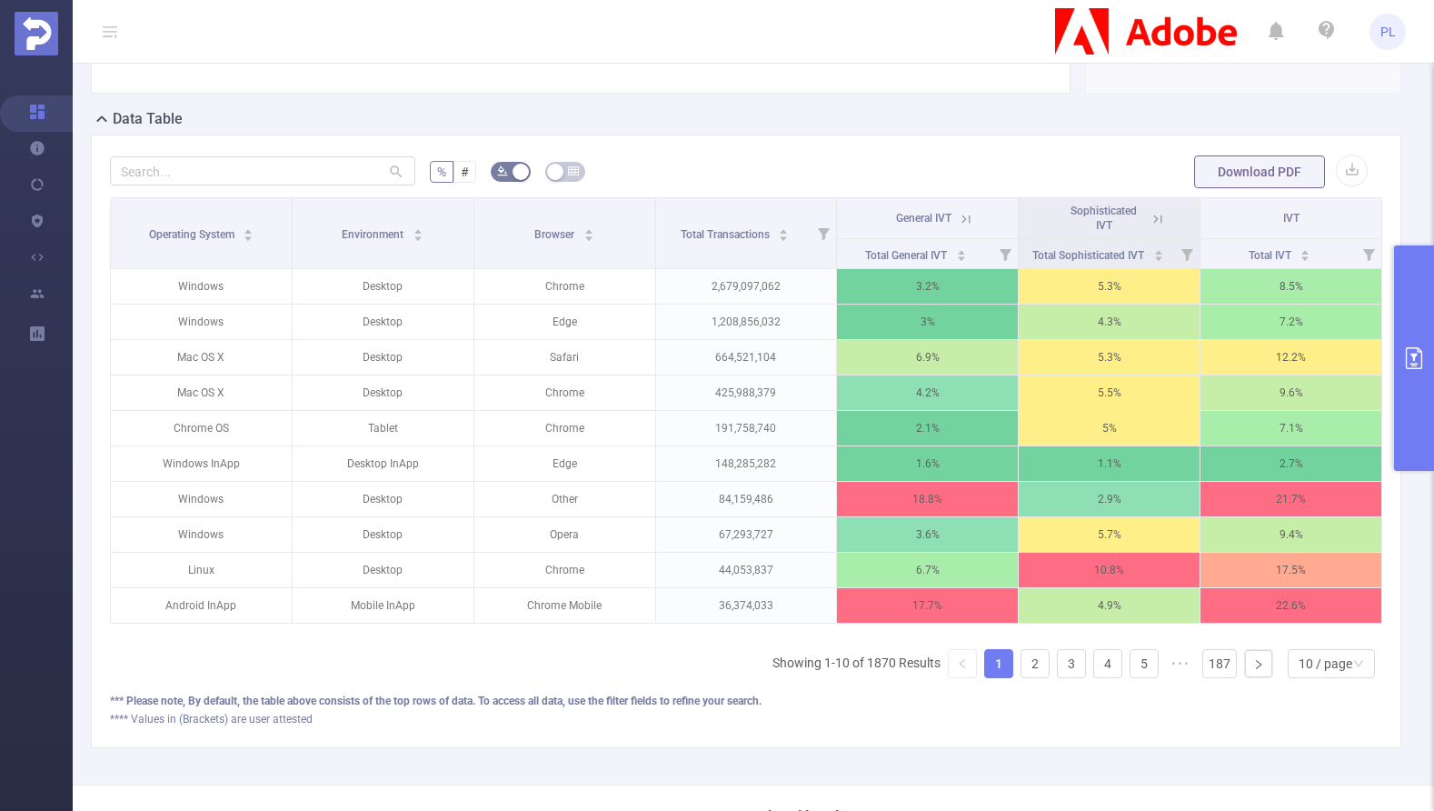
scroll to position [380, 0]
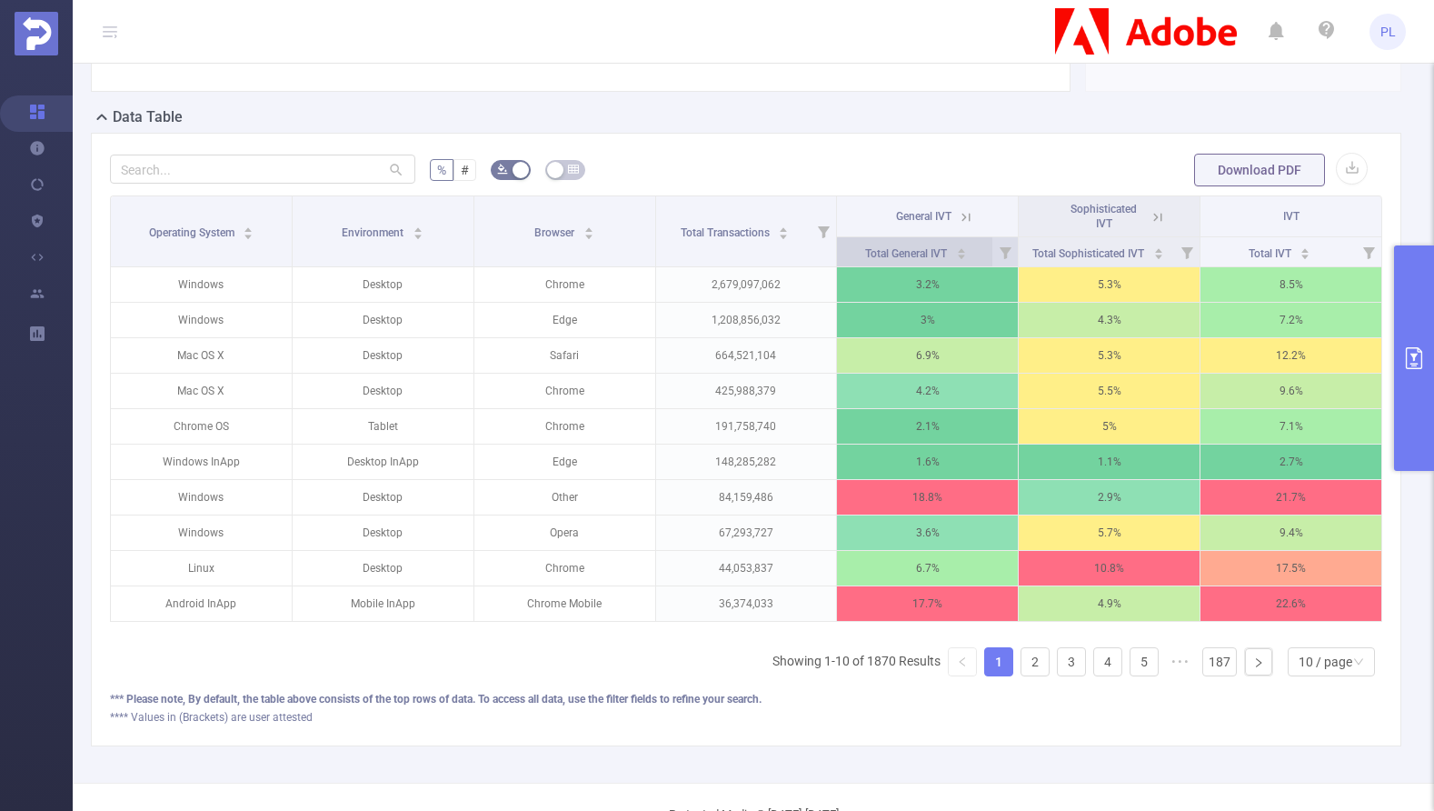
click at [957, 262] on icon "icon: caret-down" at bounding box center [962, 257] width 10 height 10
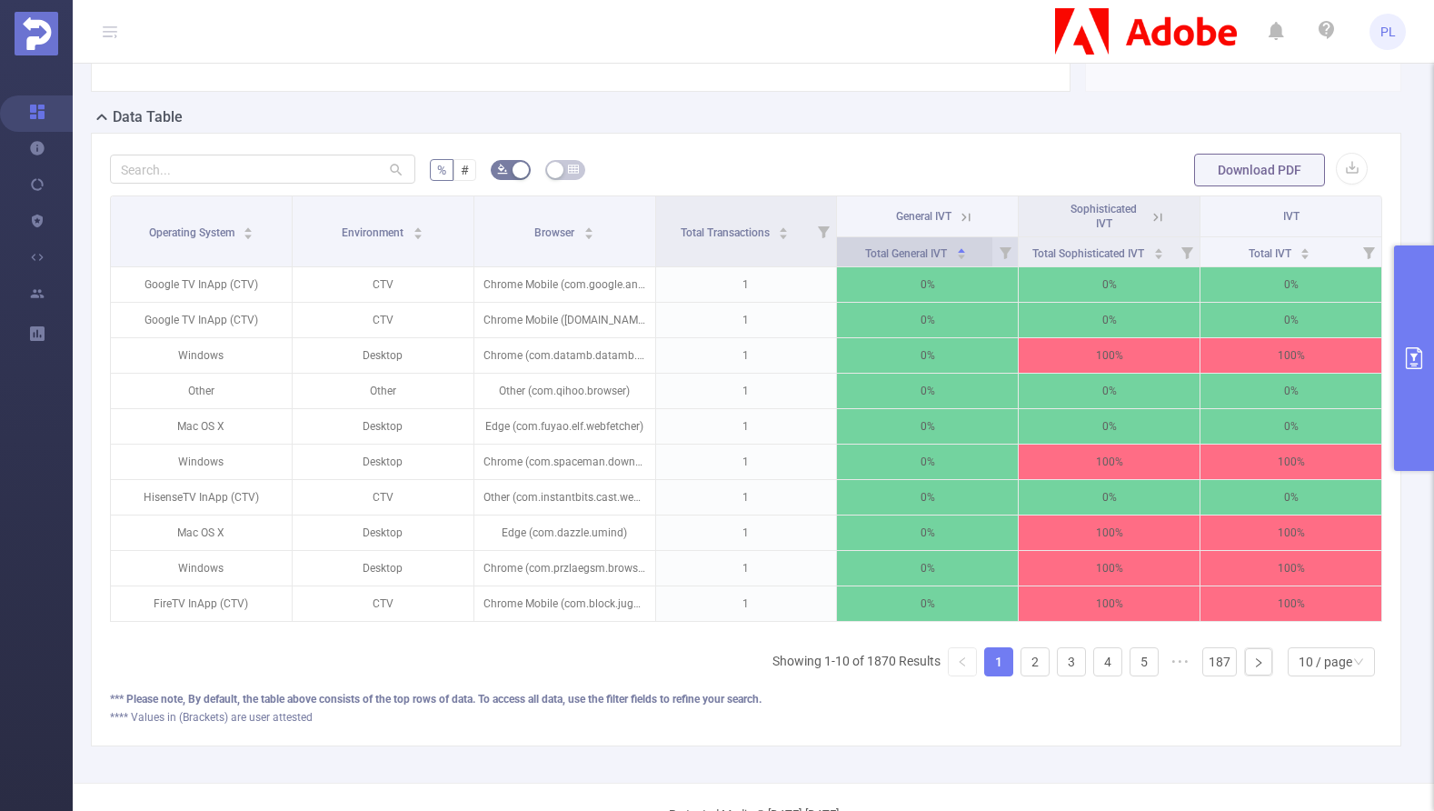
click at [957, 262] on icon "icon: caret-down" at bounding box center [962, 257] width 10 height 10
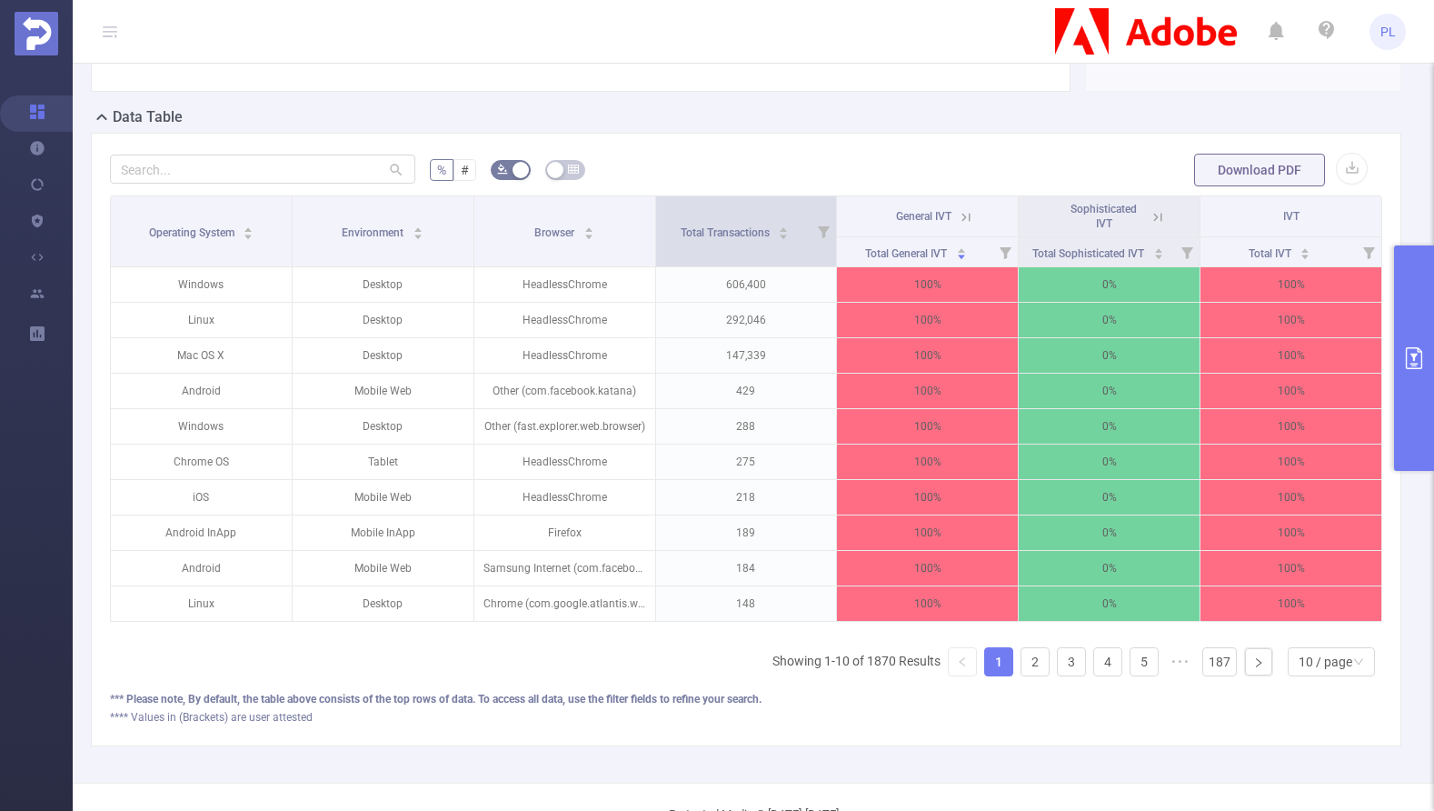
click at [818, 238] on icon at bounding box center [824, 232] width 12 height 12
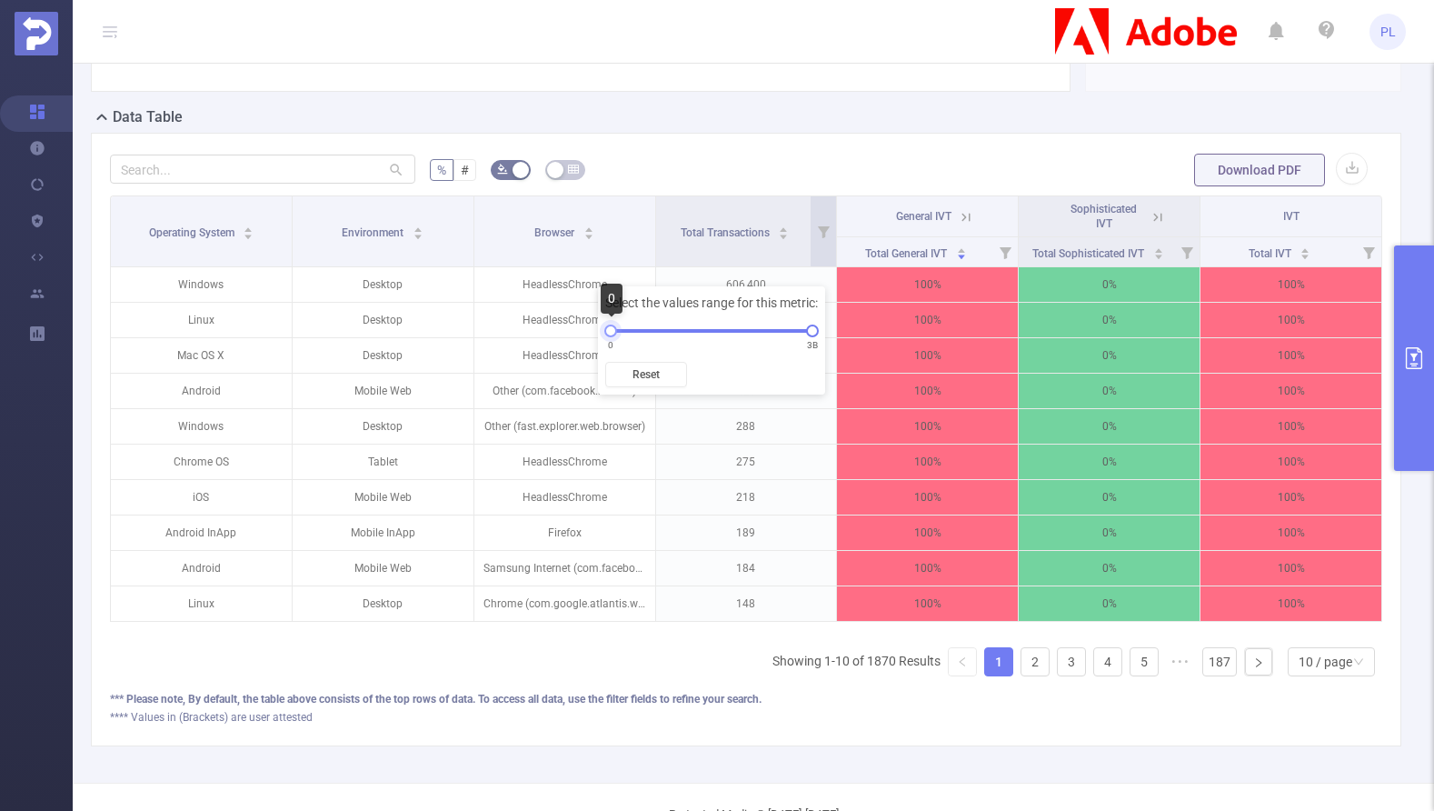
click at [606, 332] on div at bounding box center [610, 331] width 13 height 13
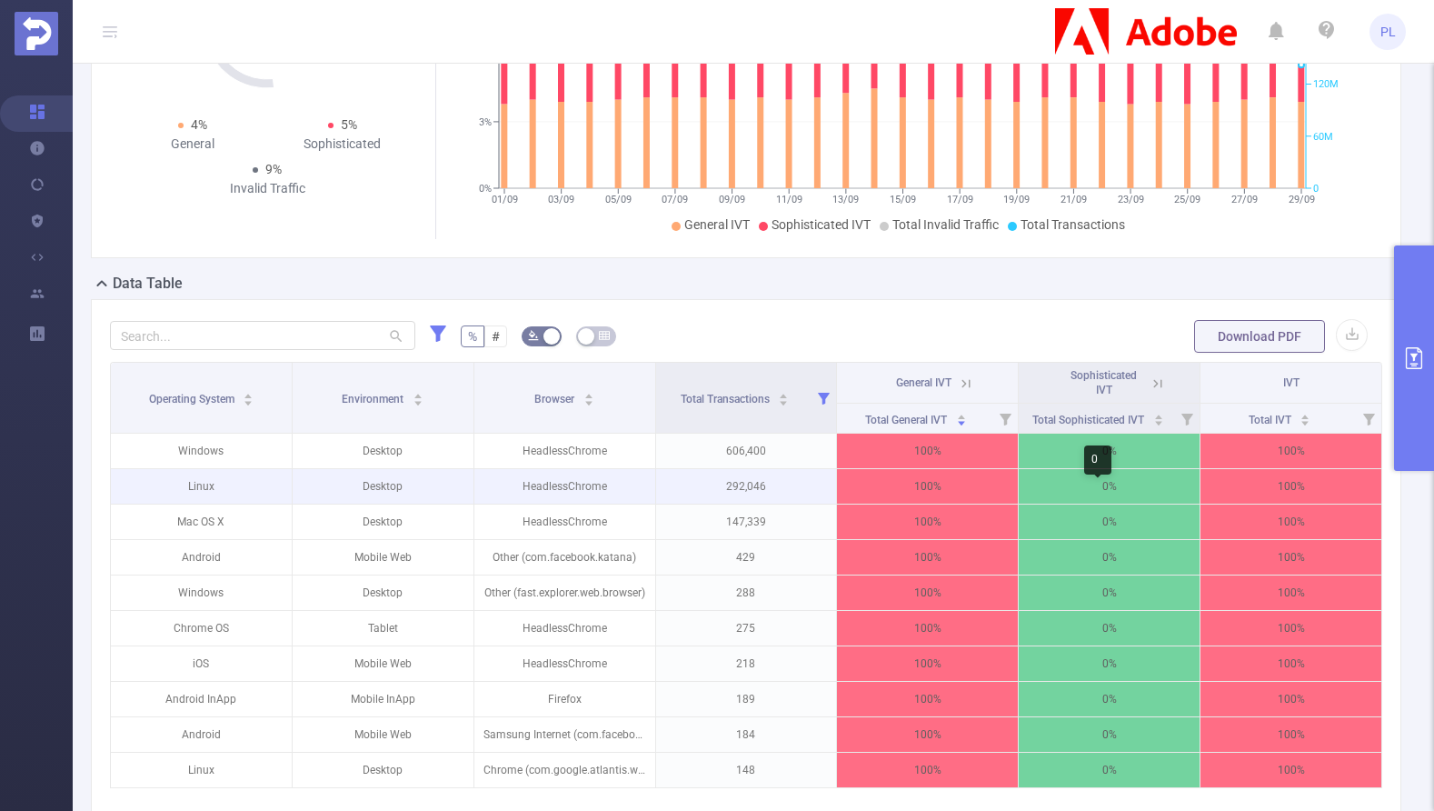
scroll to position [0, 4]
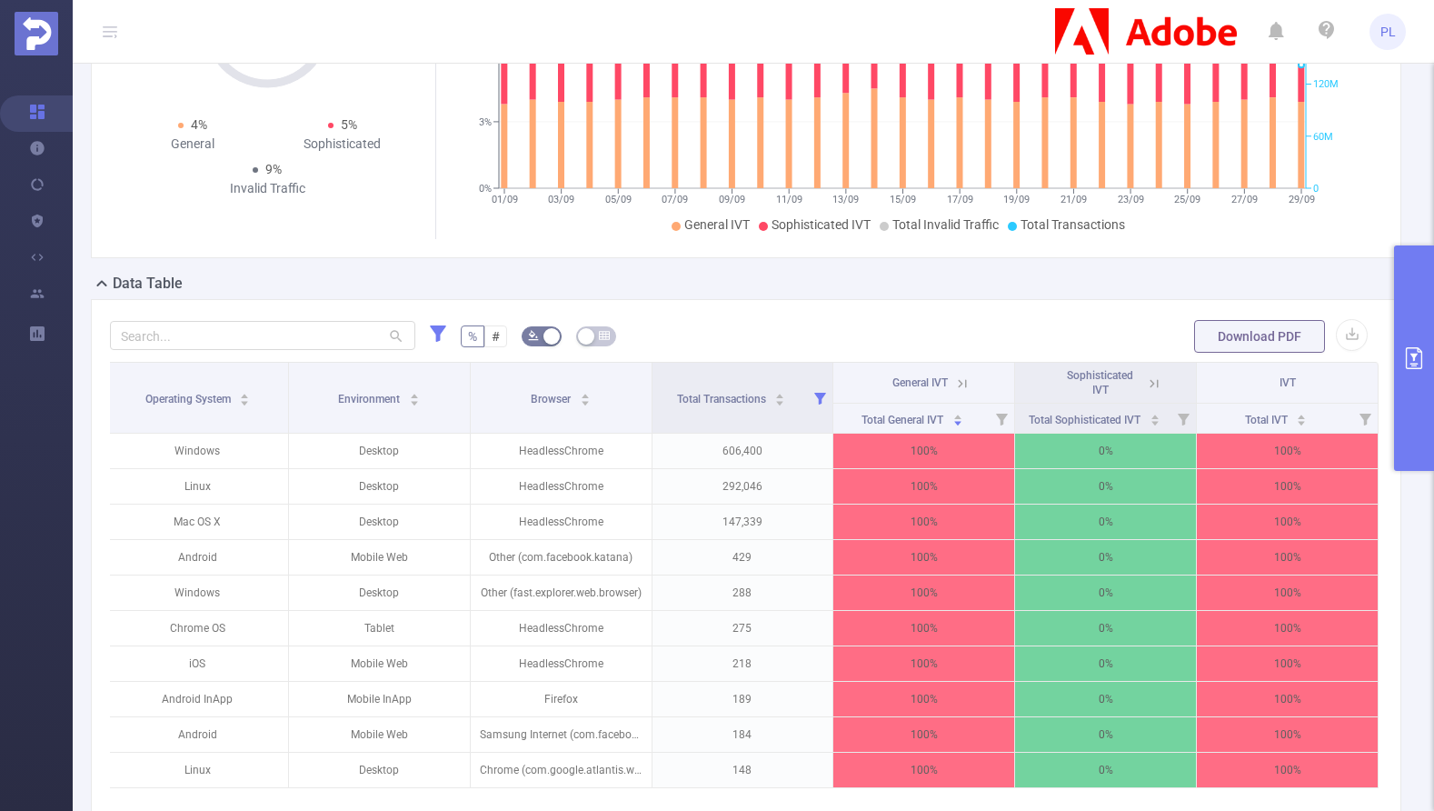
click at [957, 392] on icon at bounding box center [962, 383] width 16 height 16
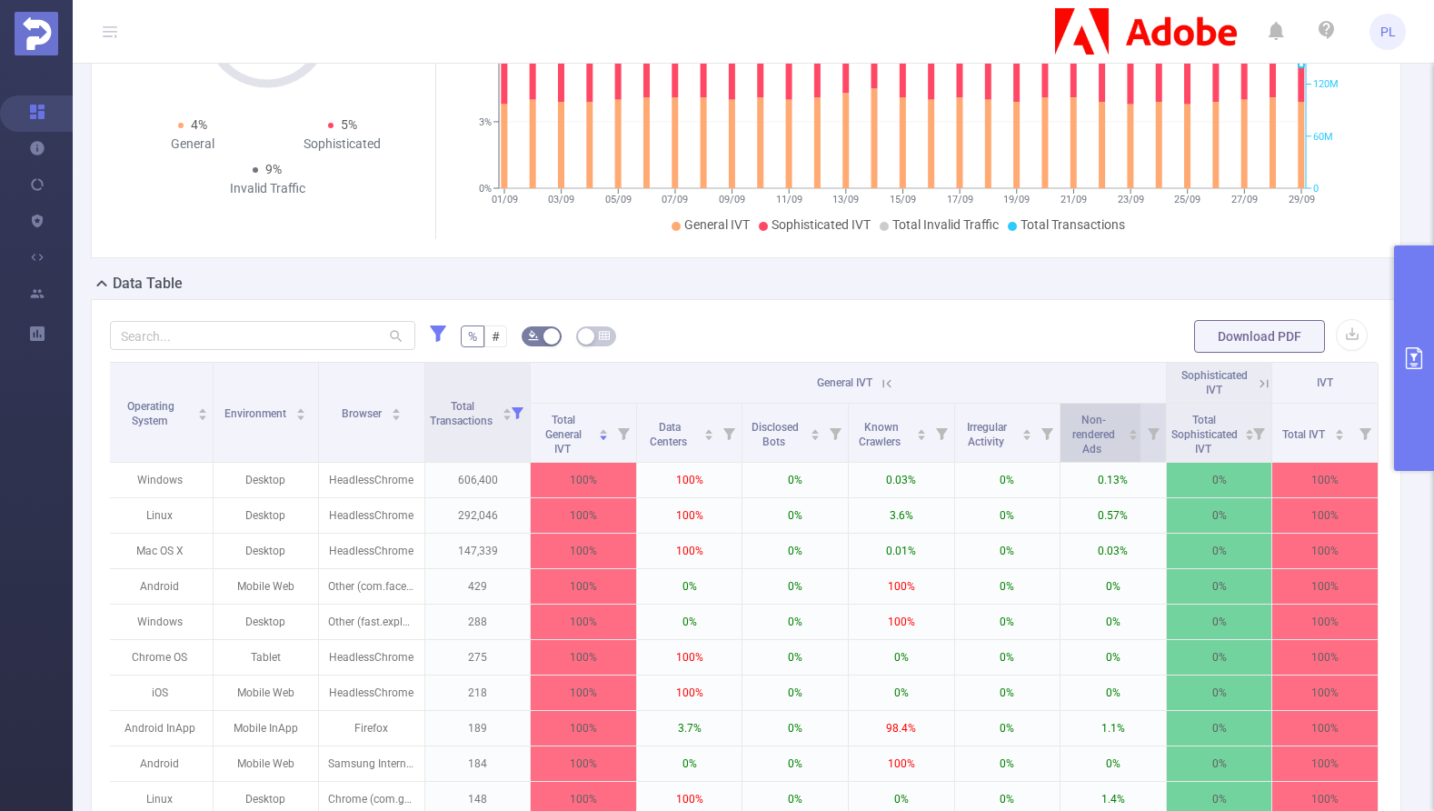
click at [1128, 443] on icon "icon: caret-down" at bounding box center [1133, 438] width 10 height 10
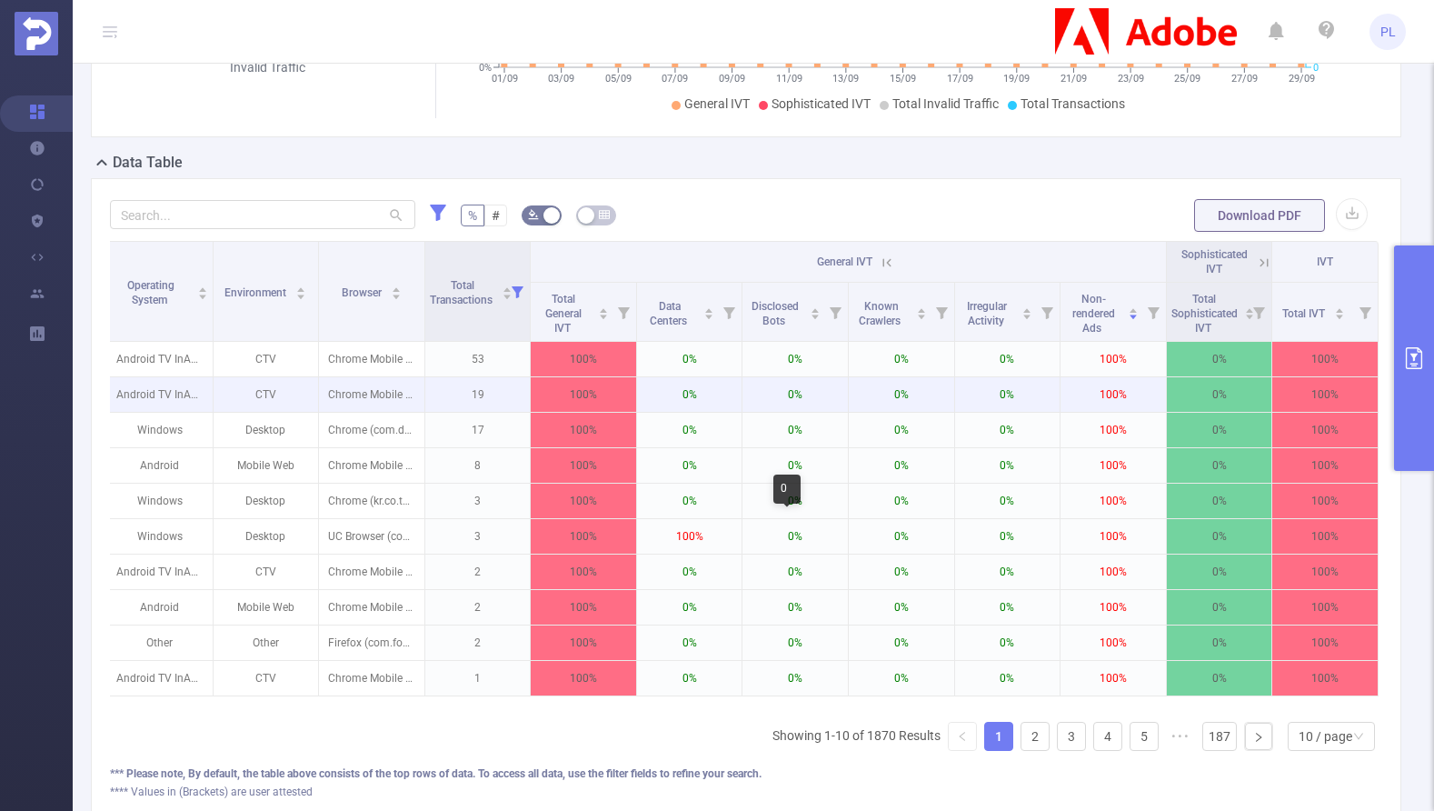
scroll to position [348, 0]
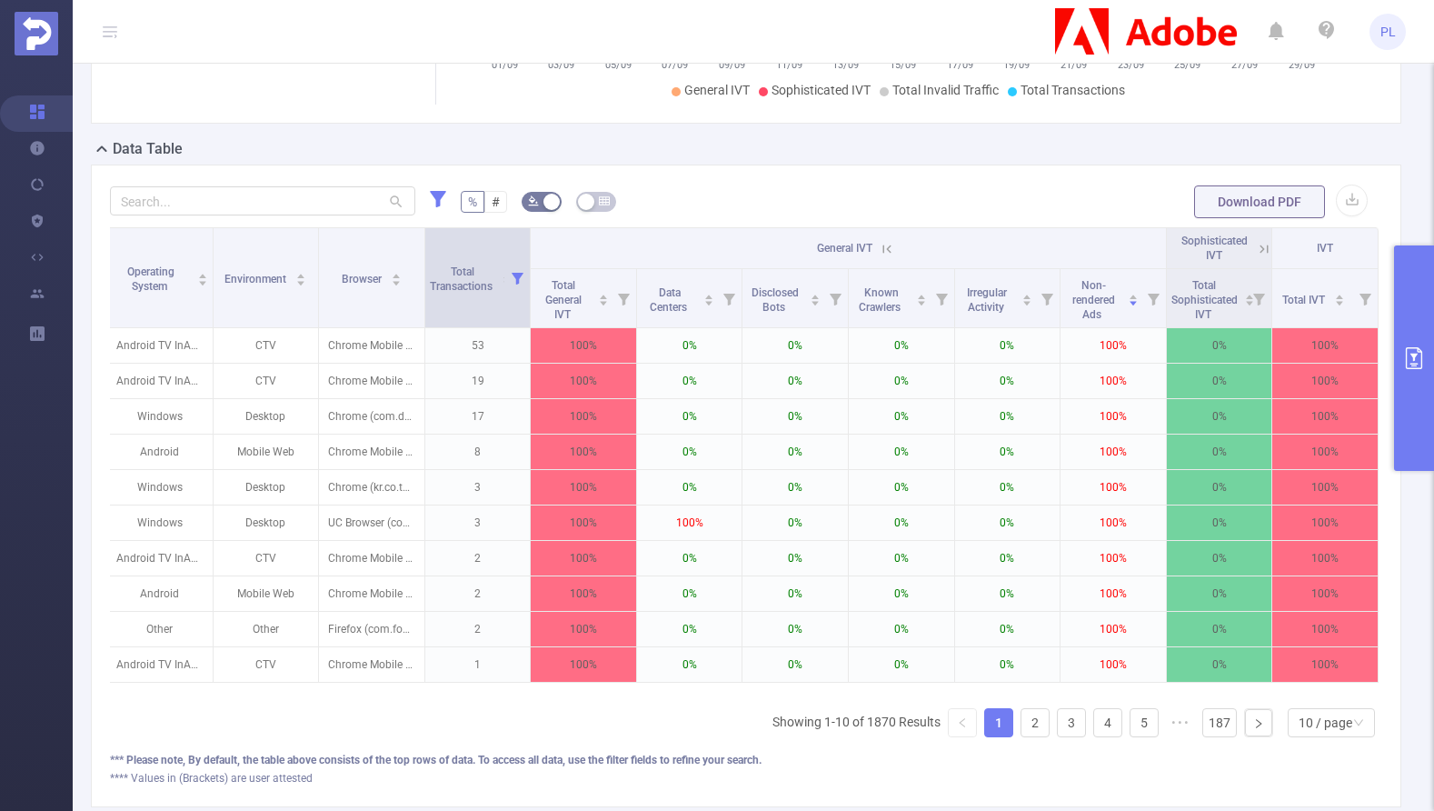
click at [514, 285] on icon at bounding box center [518, 279] width 12 height 12
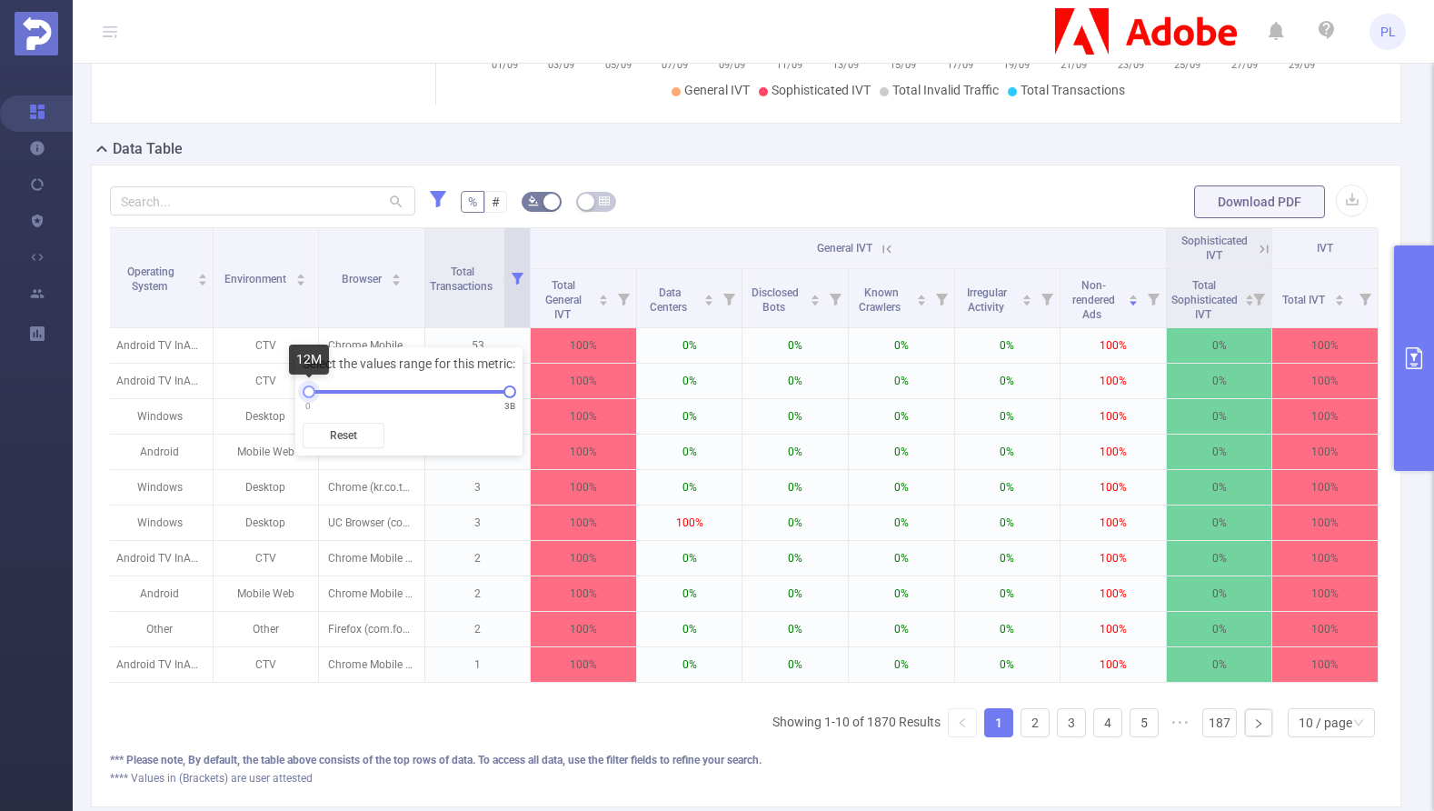
click at [309, 391] on div at bounding box center [309, 391] width 13 height 13
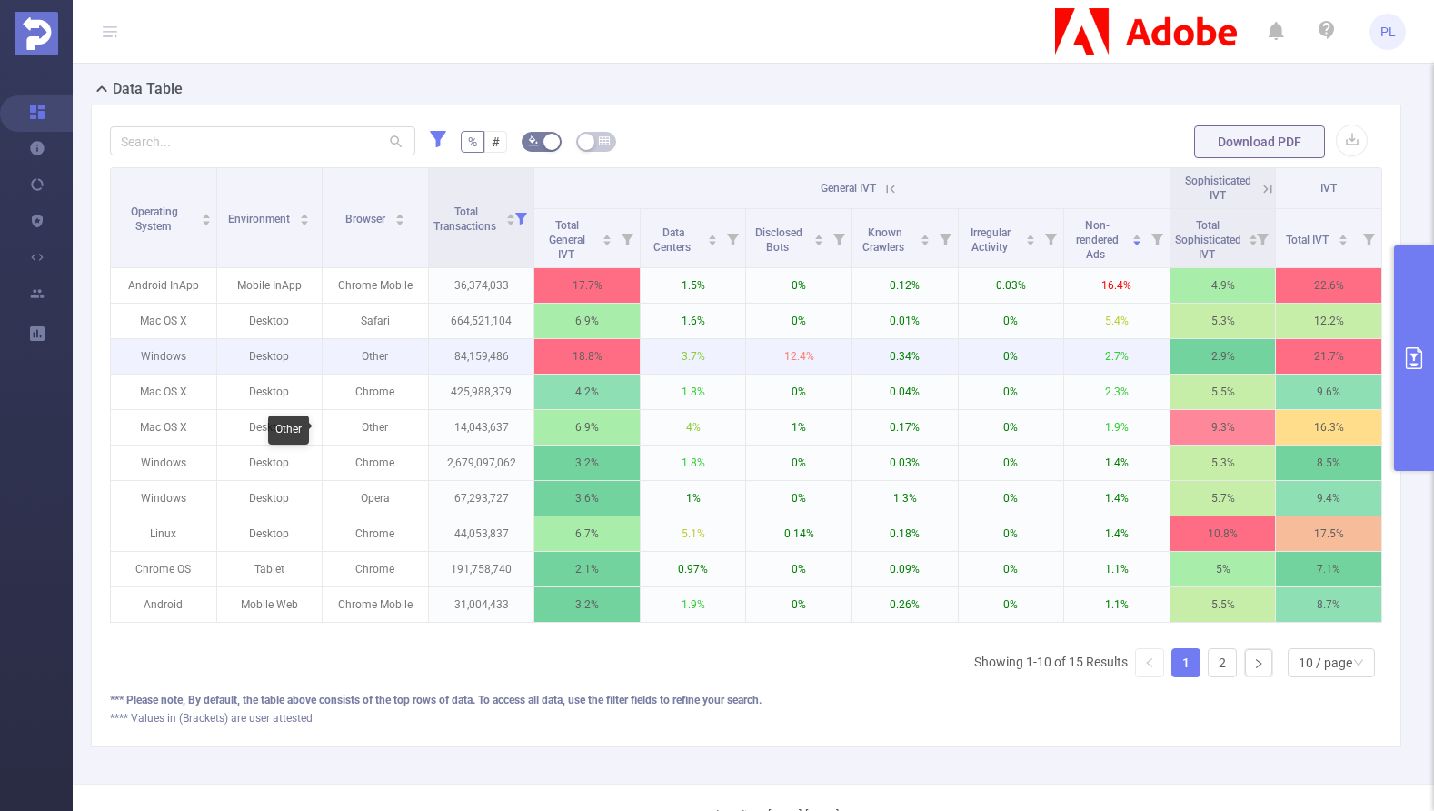
scroll to position [417, 0]
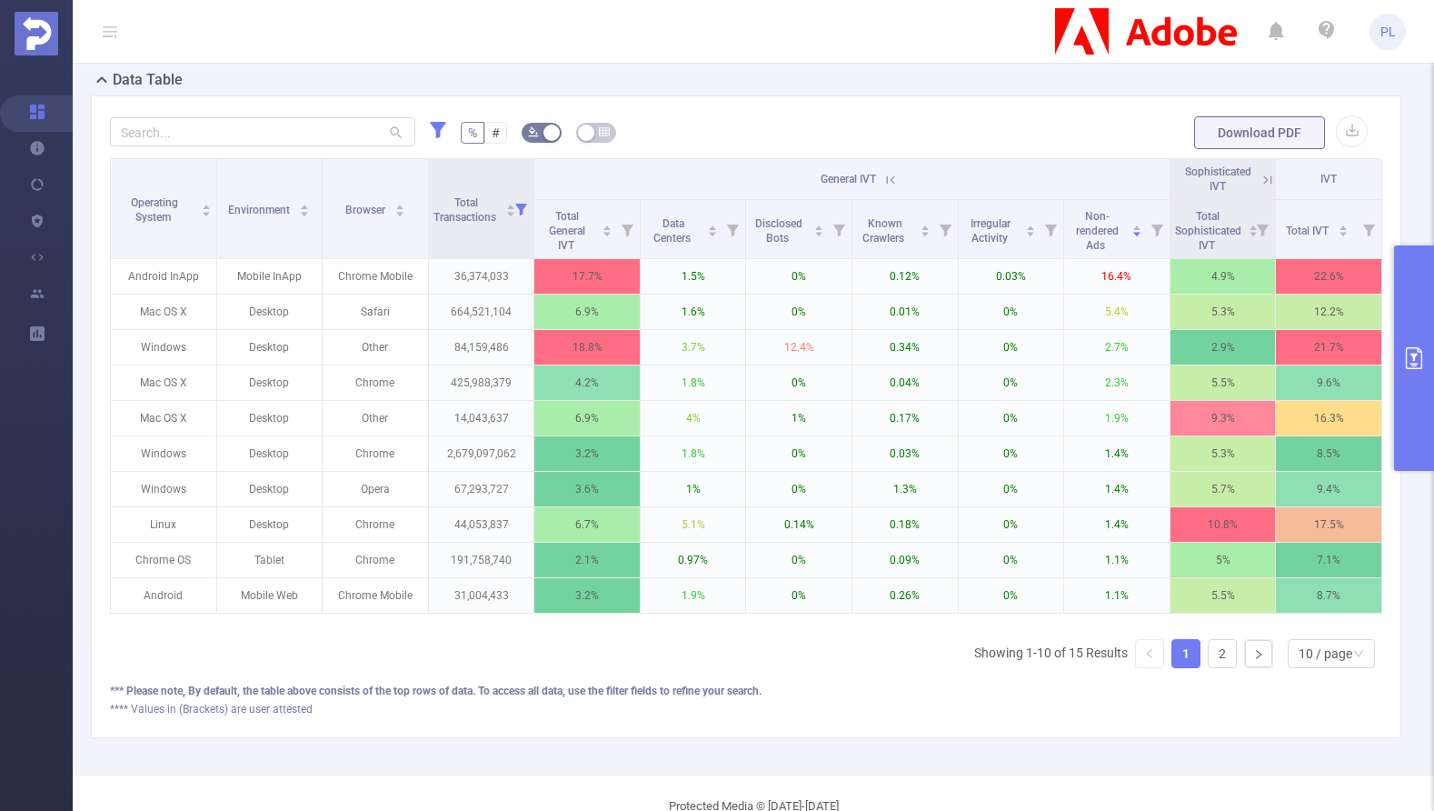
click at [415, 683] on div "Operating System Environment Browser Total Transactions General IVT Sophisticat…" at bounding box center [746, 420] width 1273 height 524
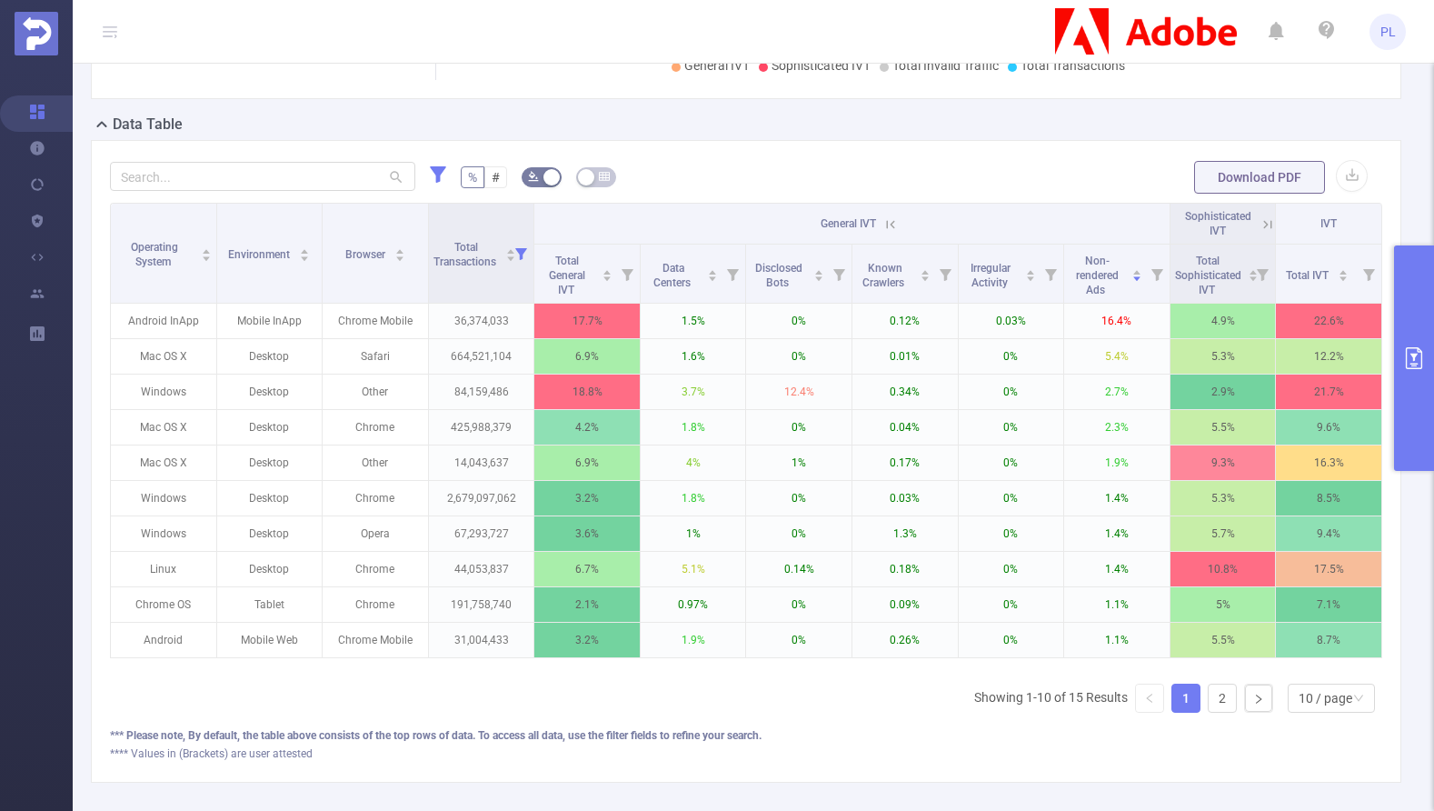
scroll to position [371, 0]
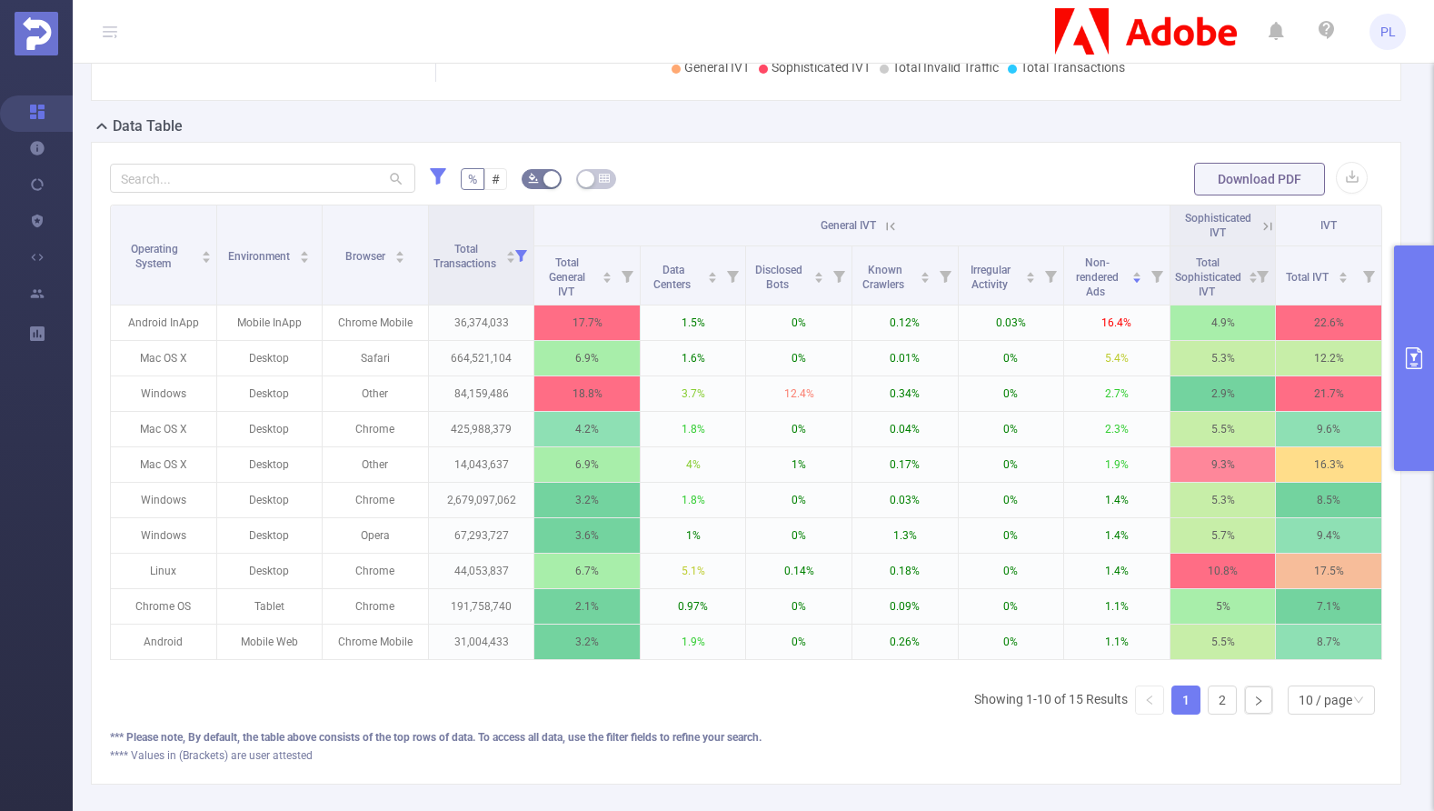
click at [1402, 358] on icon "primary" at bounding box center [1414, 358] width 16 height 22
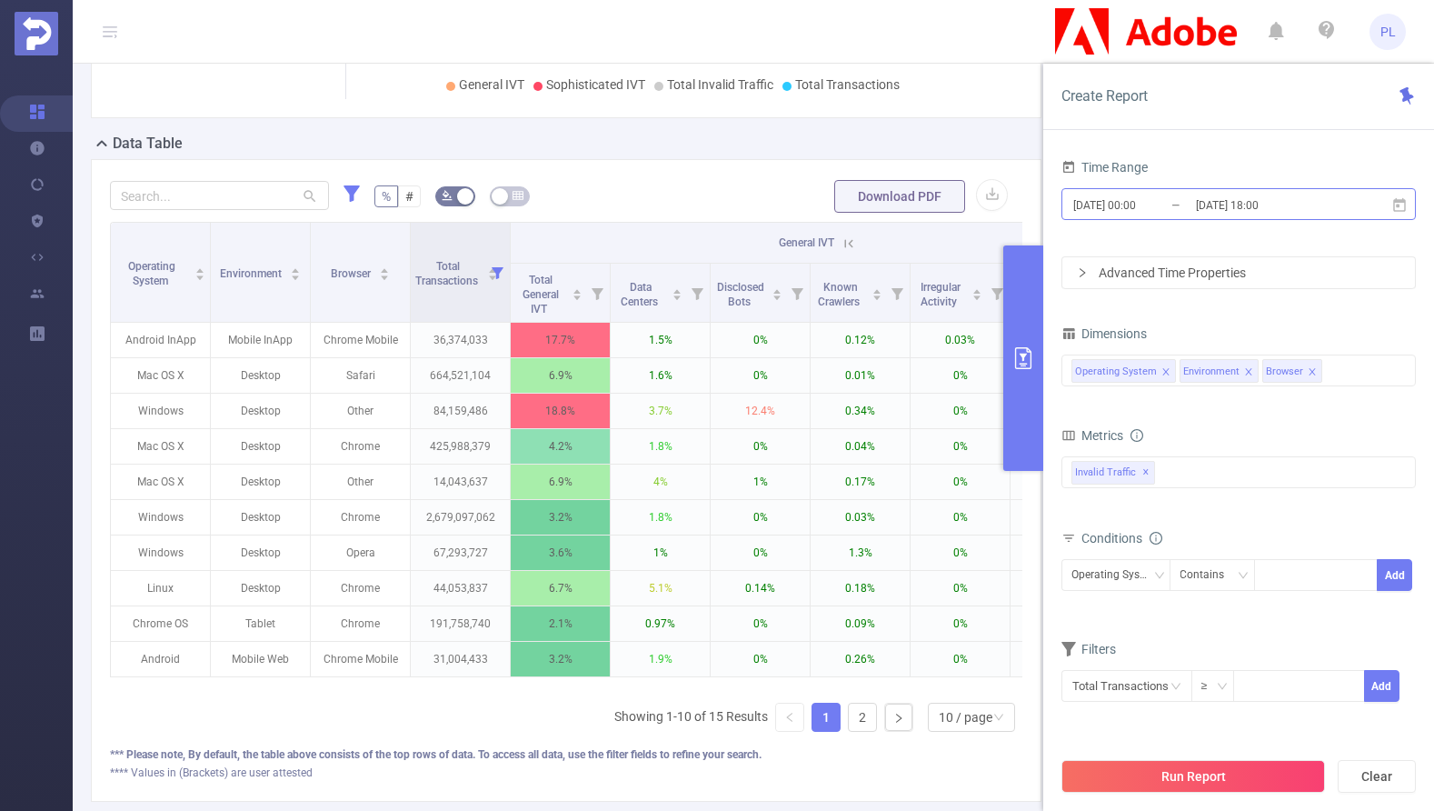
click at [1146, 204] on input "[DATE] 00:00" at bounding box center [1145, 205] width 147 height 25
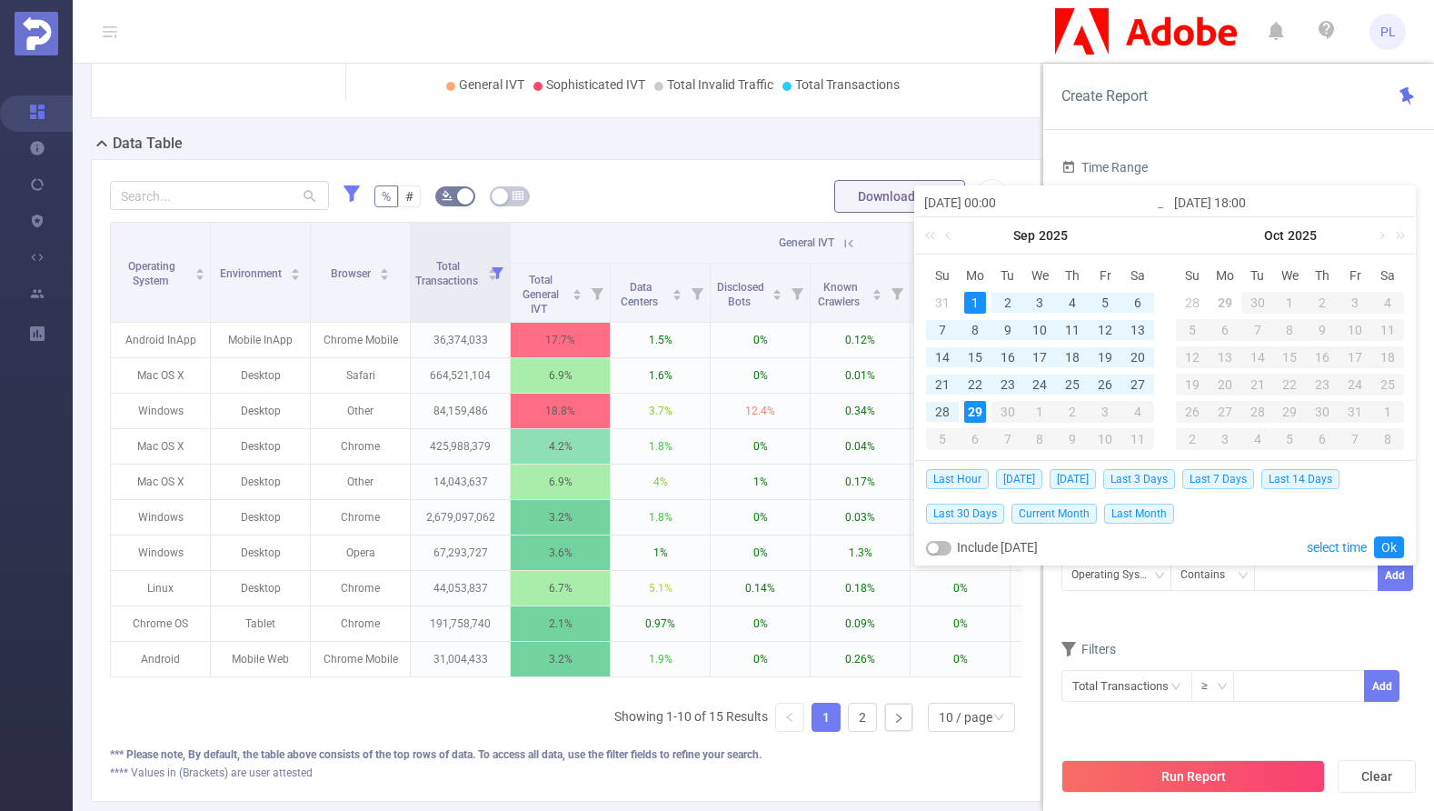
click at [1173, 632] on form "Dimensions Operating System Environment Browser Metrics Total General IVT Data …" at bounding box center [1239, 523] width 355 height 405
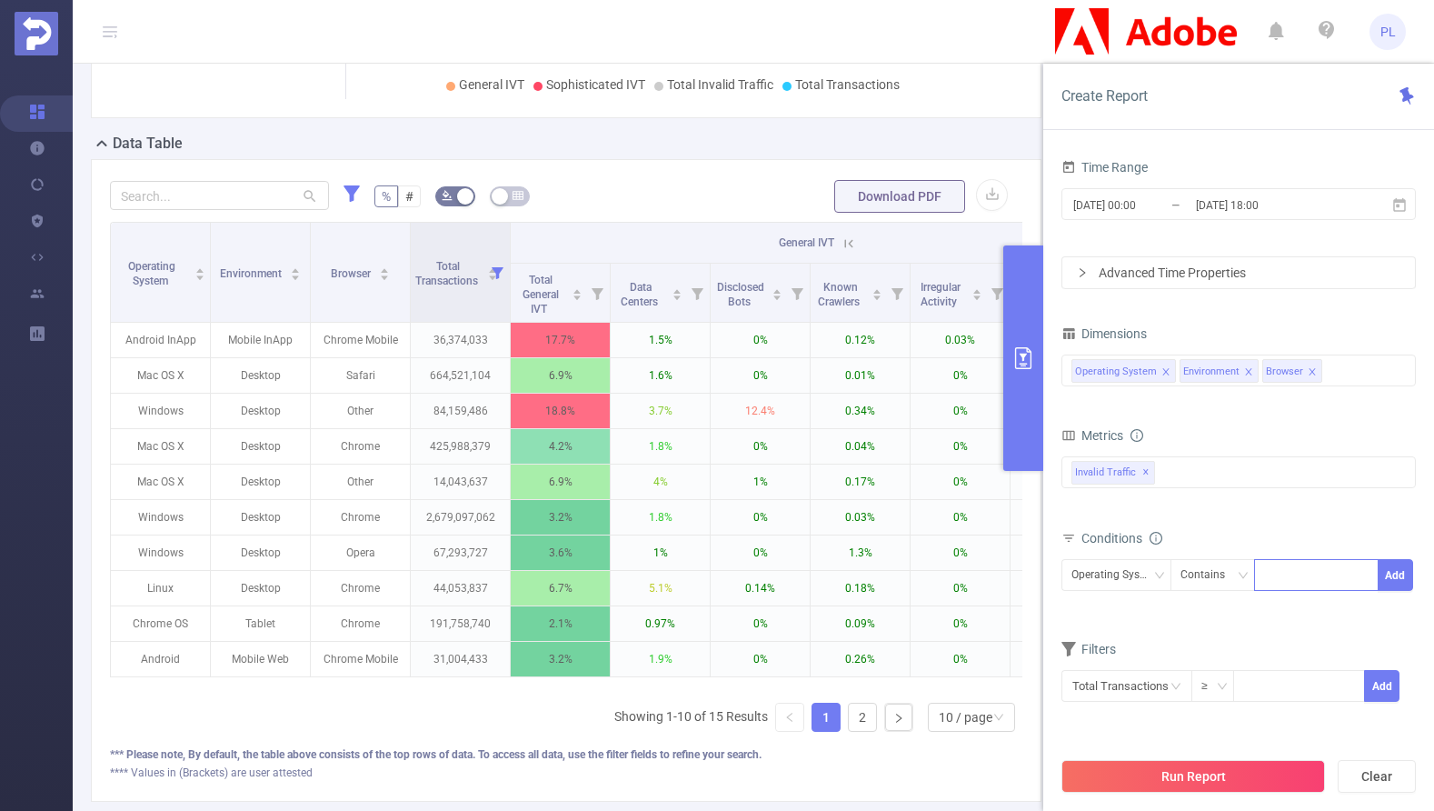
click at [1291, 572] on div at bounding box center [1316, 575] width 105 height 30
type input "Mac OS X"
click at [1400, 572] on button "Add" at bounding box center [1395, 575] width 35 height 32
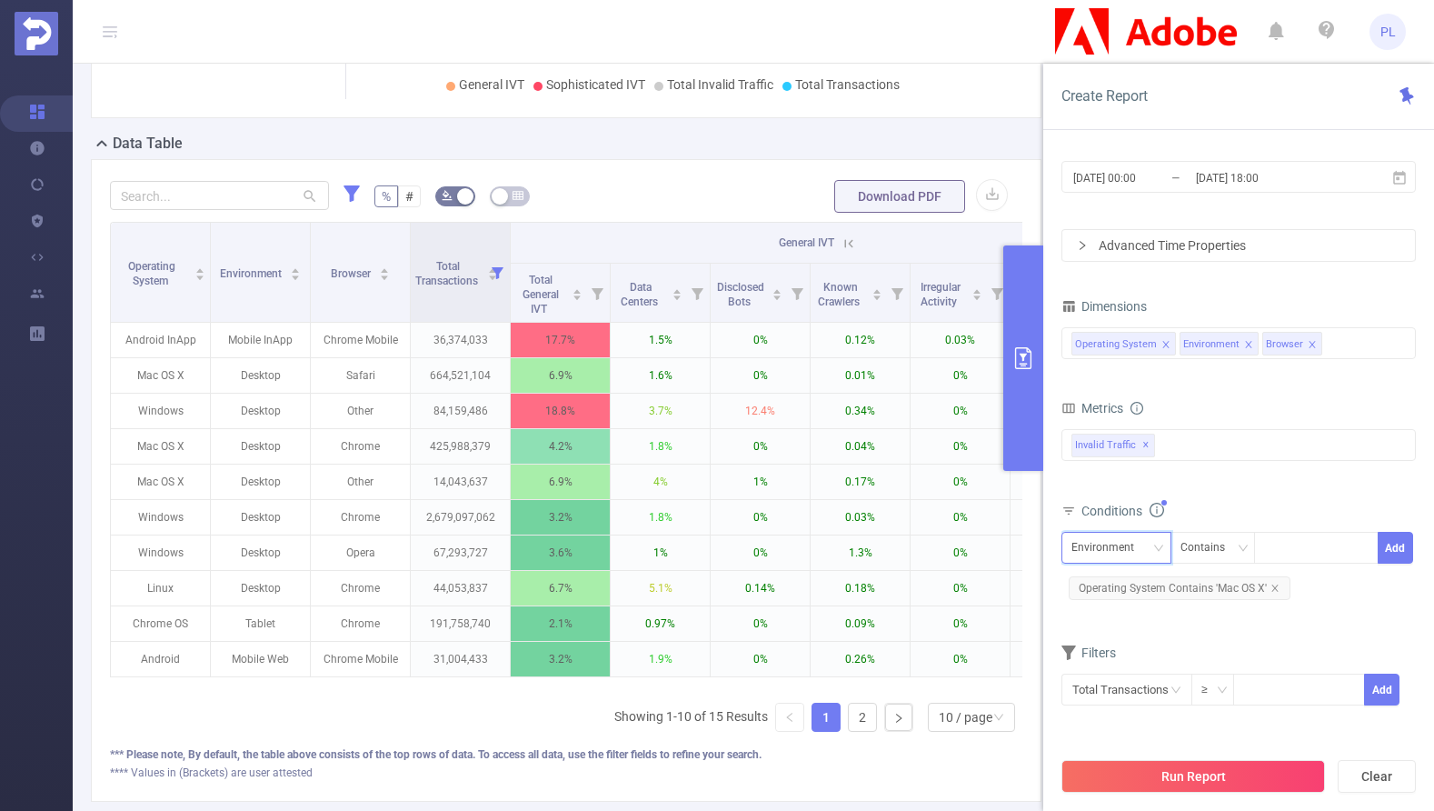
click at [1111, 542] on div "Environment" at bounding box center [1109, 548] width 75 height 30
click at [1097, 642] on li "Browser" at bounding box center [1123, 643] width 123 height 29
click at [1280, 551] on div at bounding box center [1316, 548] width 105 height 30
type input "Safari"
click at [1398, 547] on button "Add" at bounding box center [1395, 548] width 35 height 32
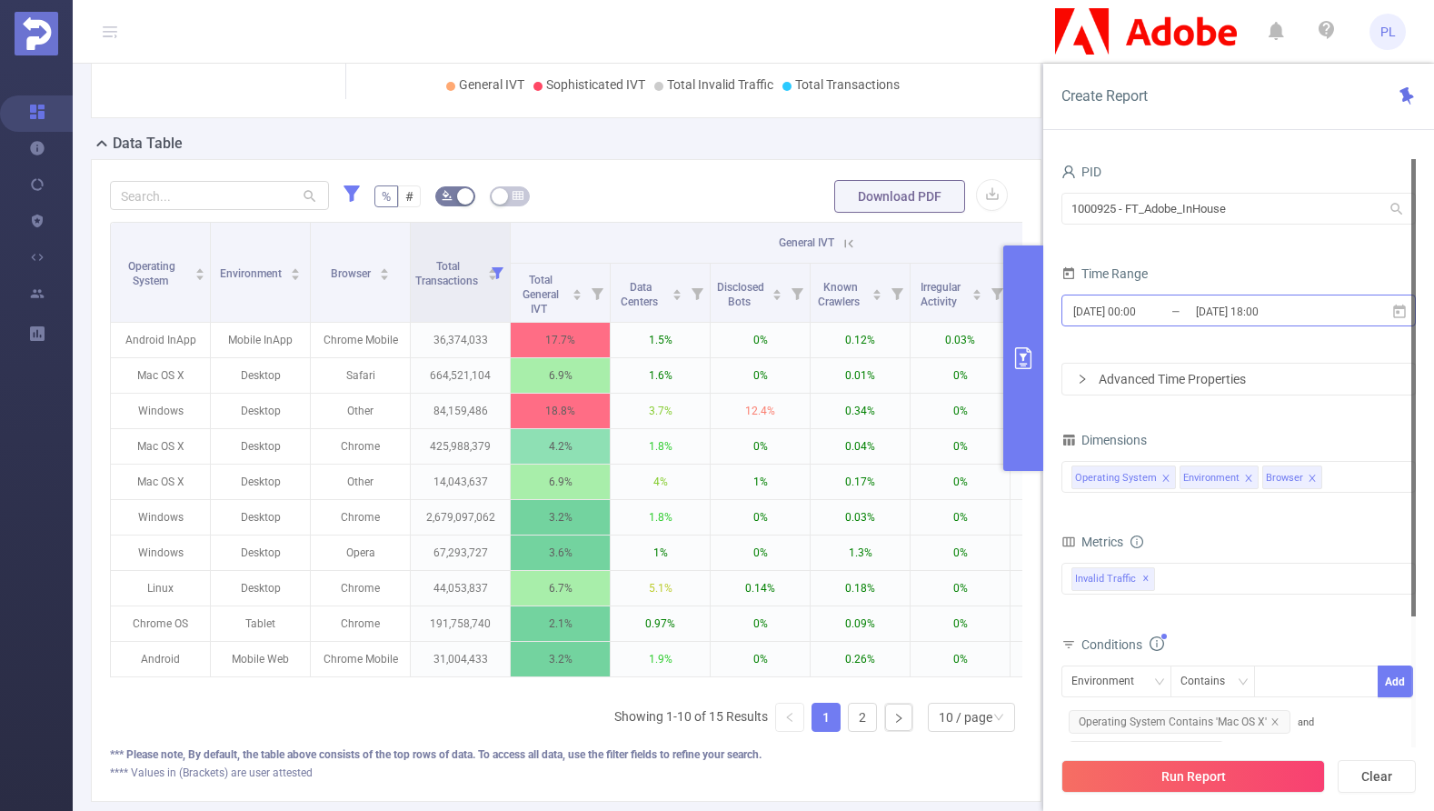
click at [1209, 302] on input "[DATE] 18:00" at bounding box center [1267, 311] width 147 height 25
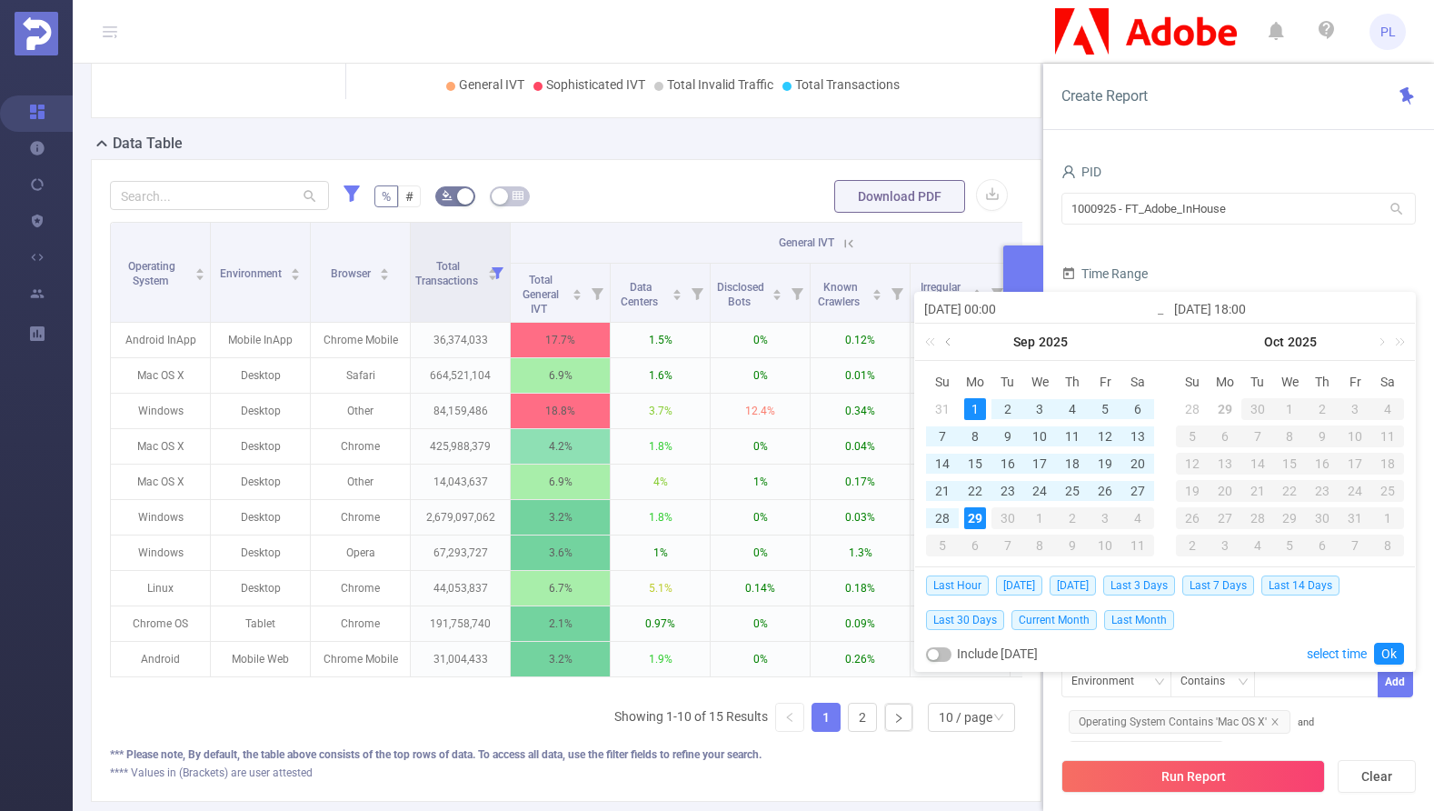
click at [951, 341] on link at bounding box center [950, 342] width 16 height 36
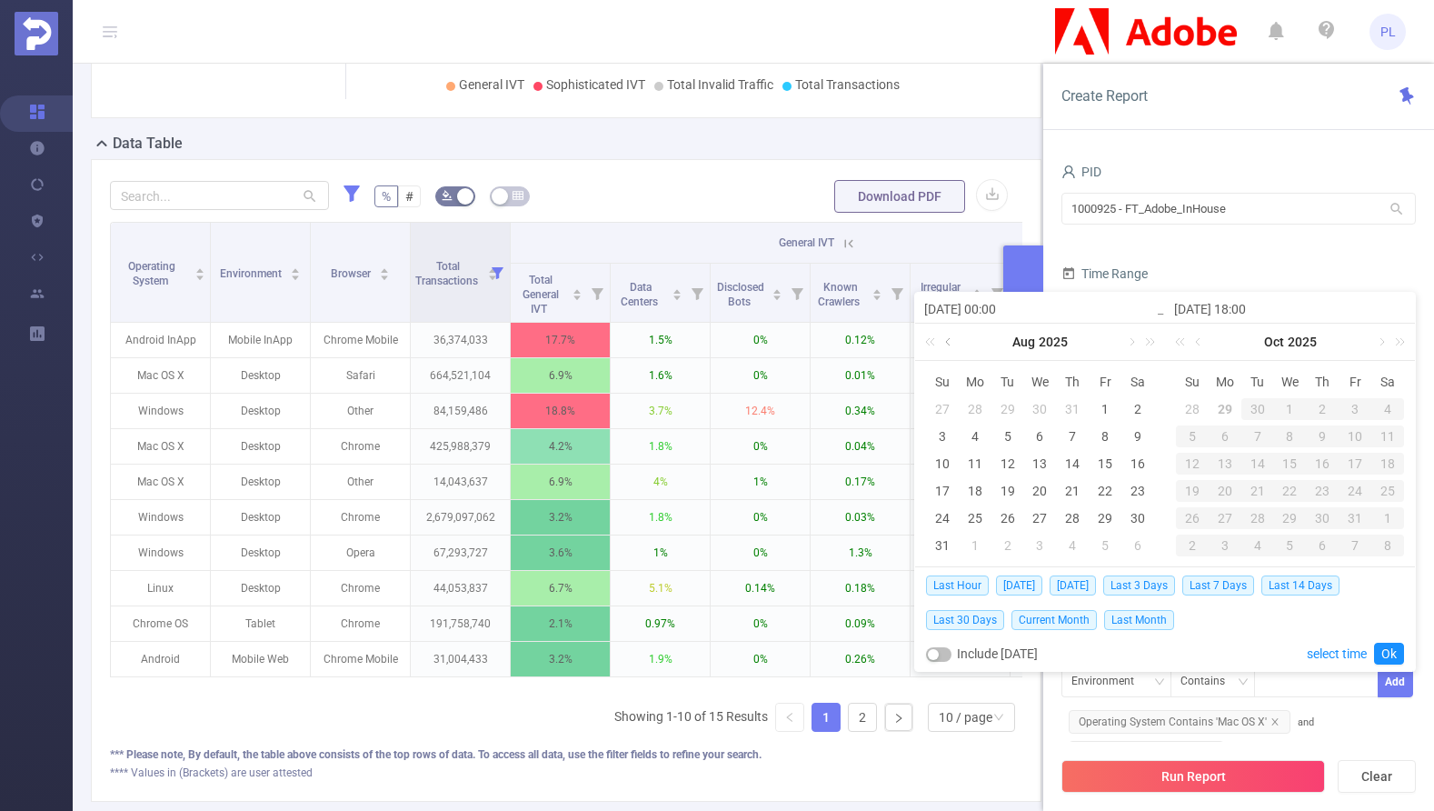
click at [951, 341] on link at bounding box center [950, 342] width 16 height 36
click at [1003, 403] on div "1" at bounding box center [1008, 409] width 22 height 22
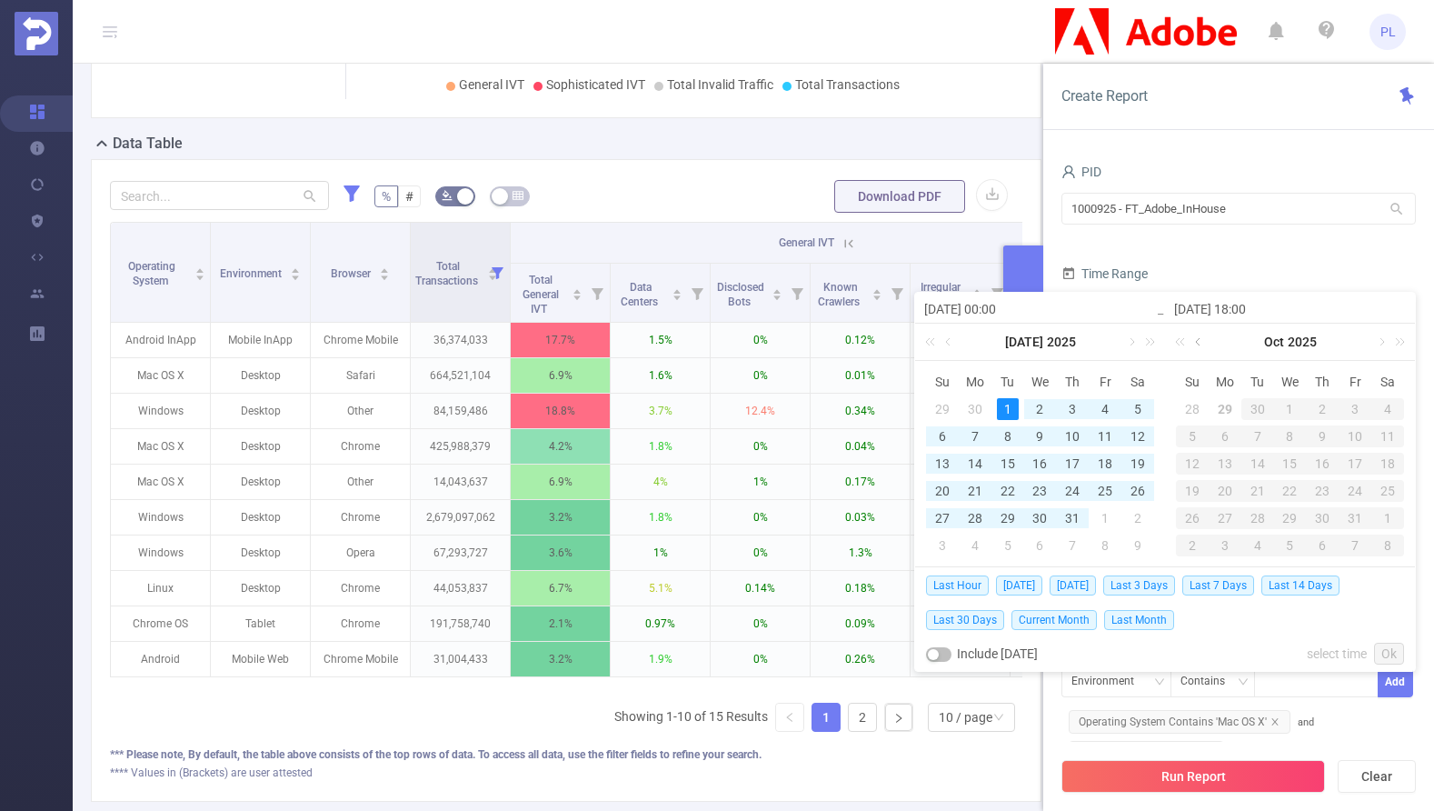
click at [1199, 347] on link at bounding box center [1200, 342] width 16 height 36
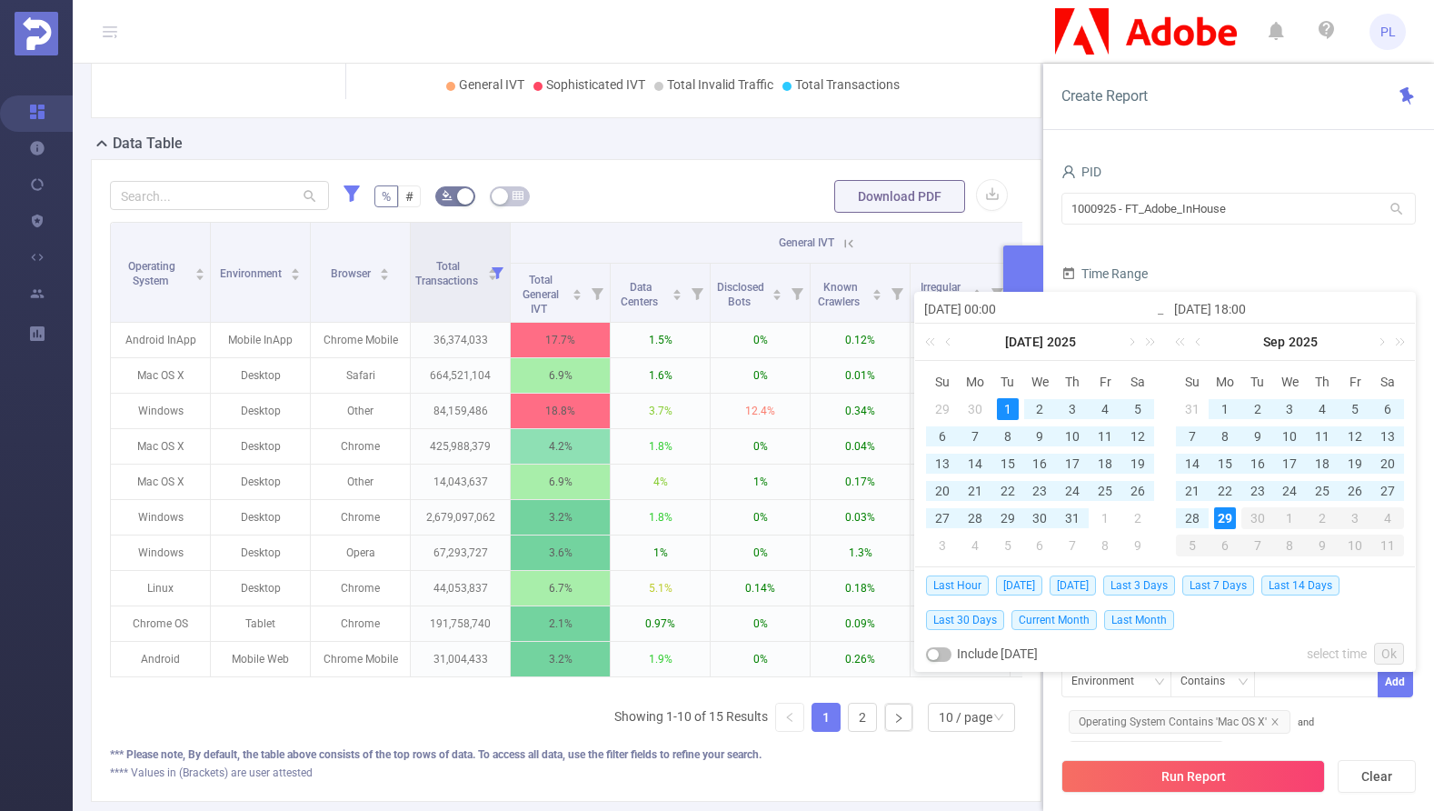
click at [1222, 515] on div "29" at bounding box center [1225, 518] width 22 height 22
type input "[DATE] 00:00"
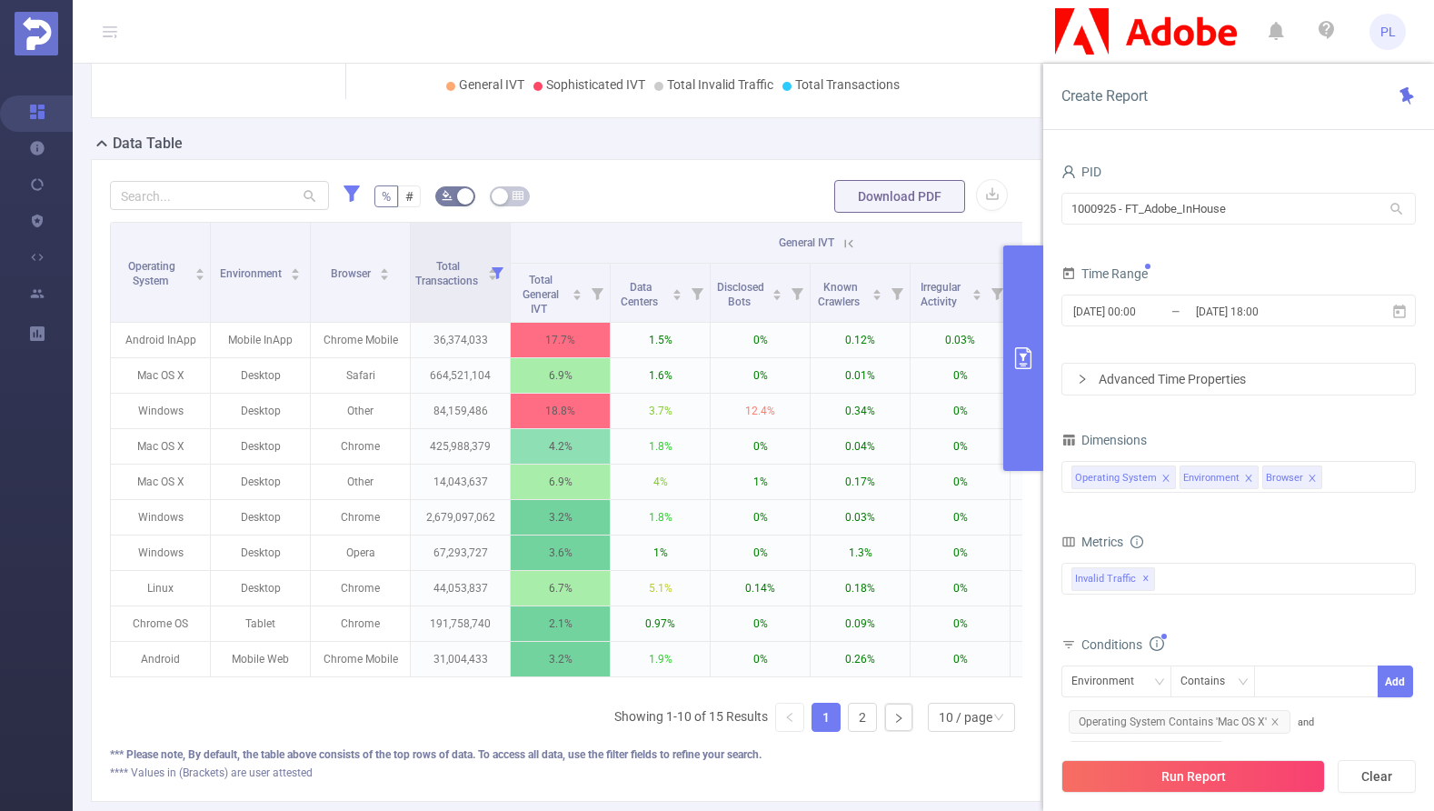
click at [1214, 255] on form "PID 1000925 - FT_Adobe_InHouse 1000925 - FT_Adobe_InHouse Time Range [DATE] 00:…" at bounding box center [1239, 277] width 355 height 236
click at [1208, 777] on button "Run Report" at bounding box center [1194, 776] width 264 height 33
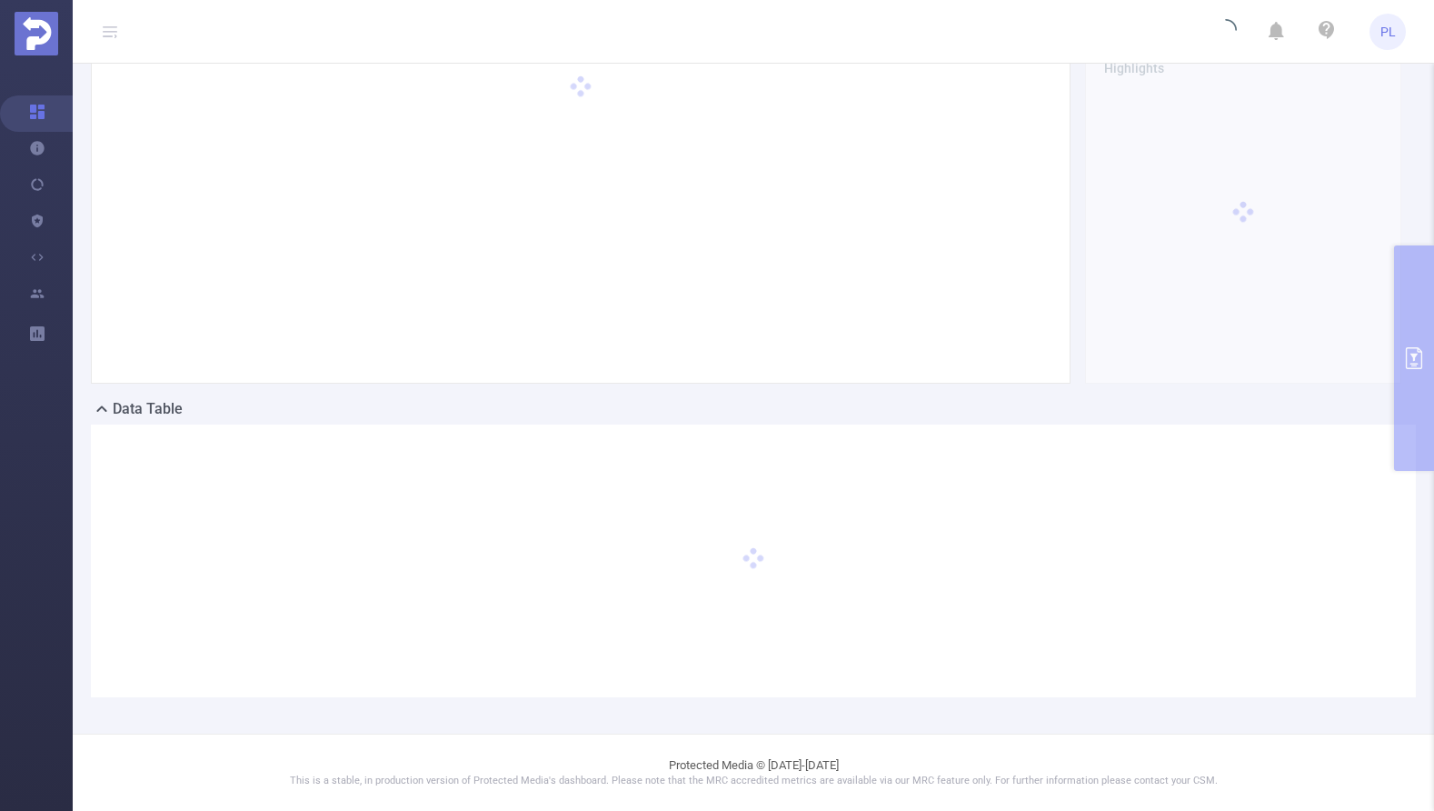
scroll to position [0, 0]
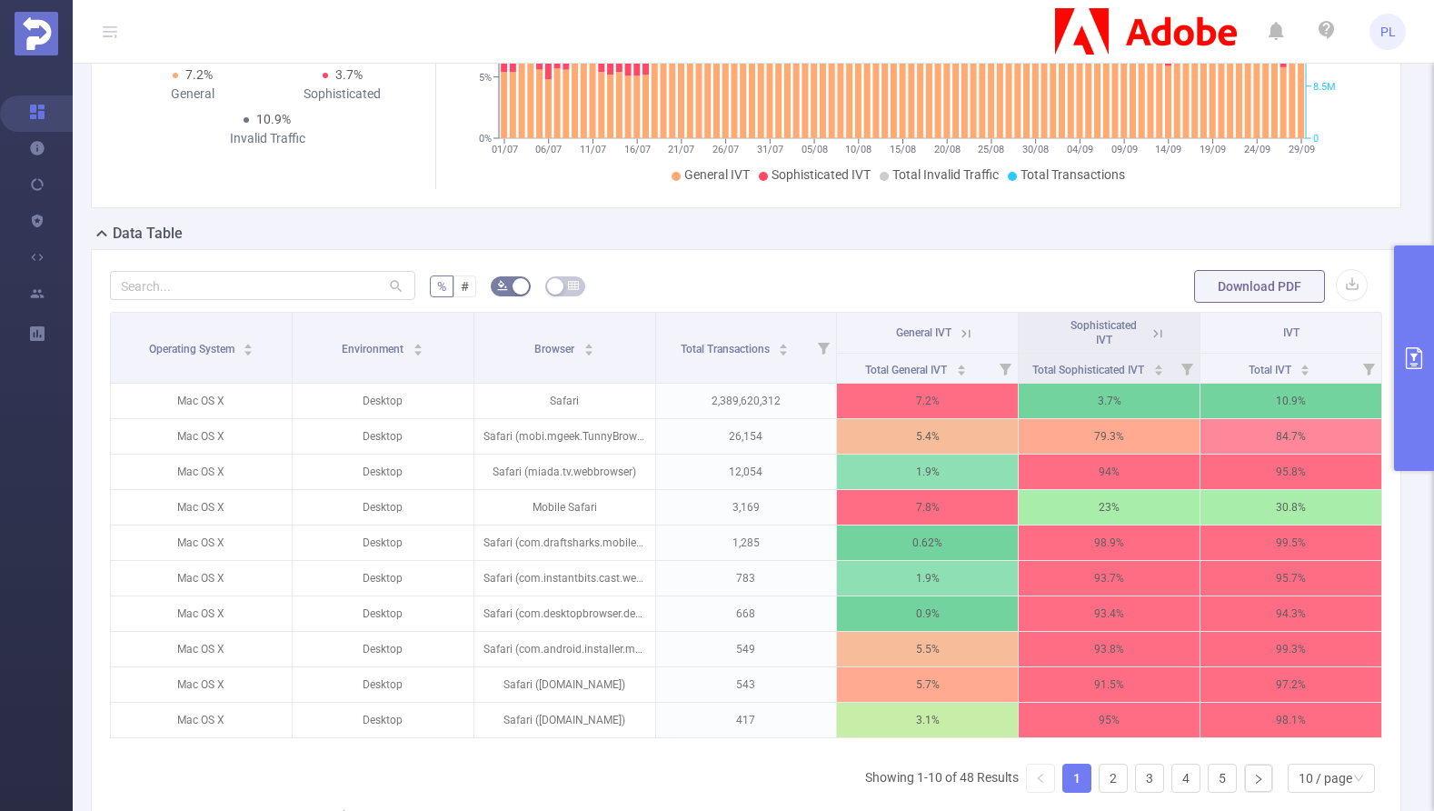
scroll to position [293, 0]
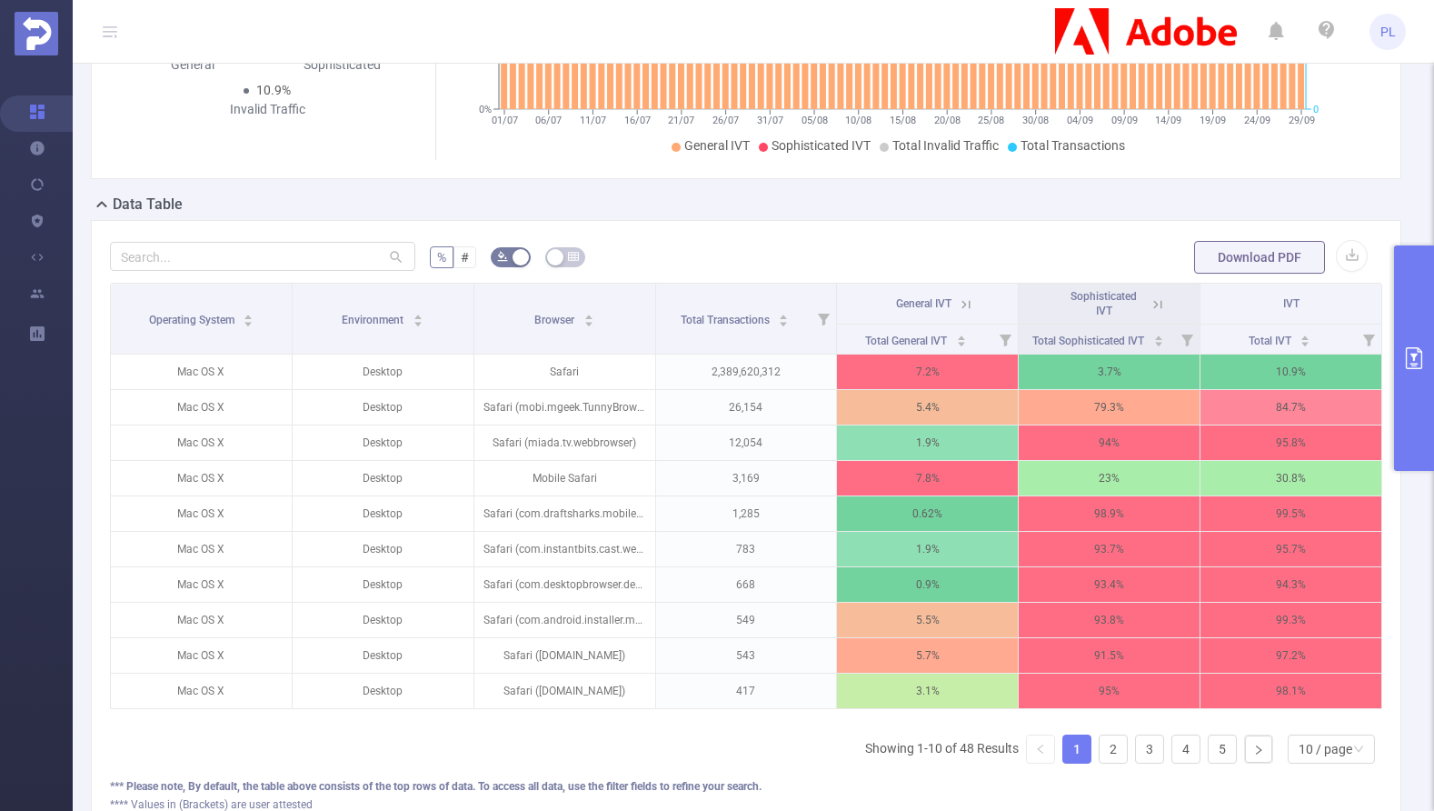
click at [959, 313] on icon at bounding box center [966, 304] width 16 height 16
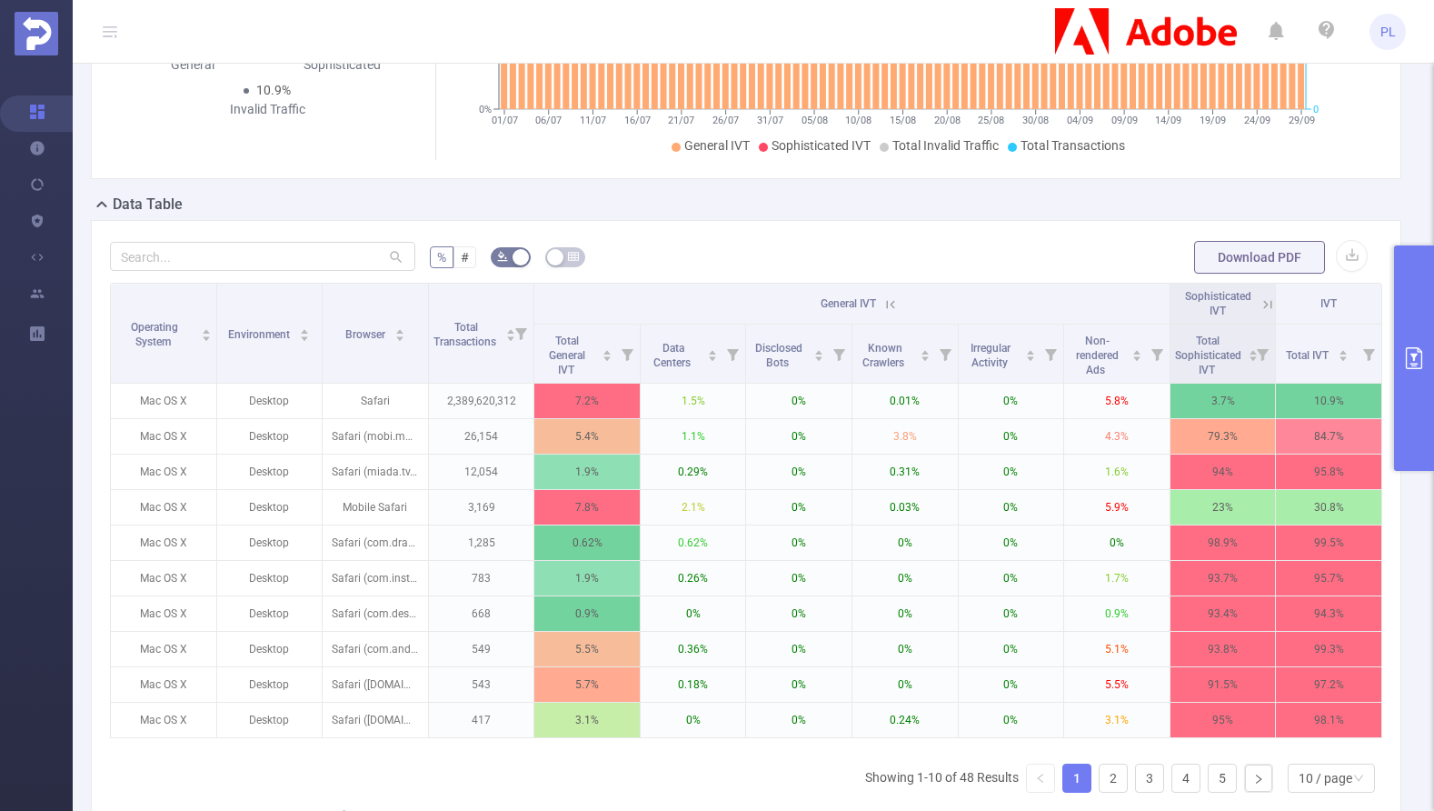
click at [883, 313] on icon at bounding box center [891, 304] width 16 height 16
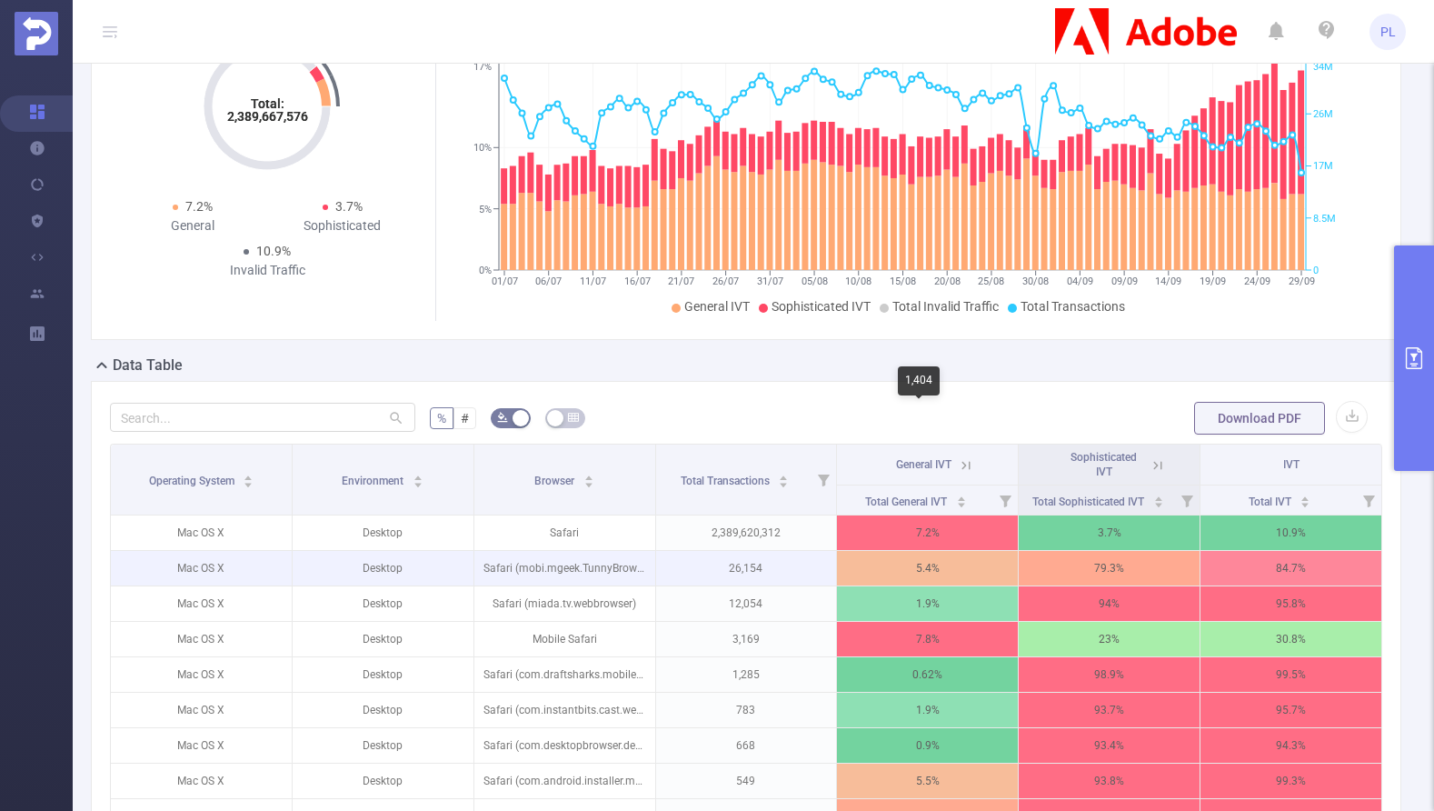
scroll to position [26, 0]
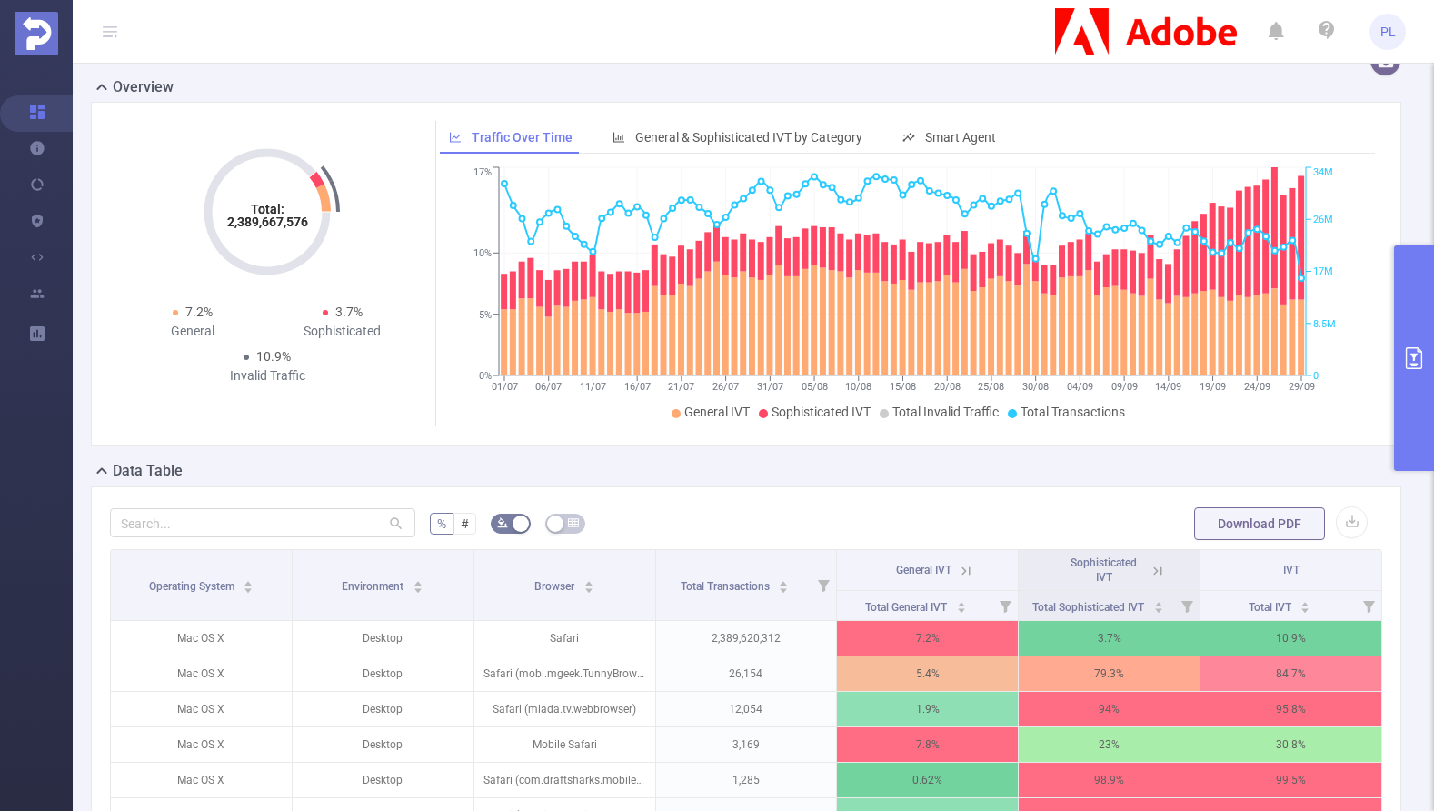
click at [1318, 126] on div "Total: 2,389,667,576 Total: 2,389,667,576 7.2% General 3.7% Sophisticated 10.9%…" at bounding box center [746, 274] width 1311 height 344
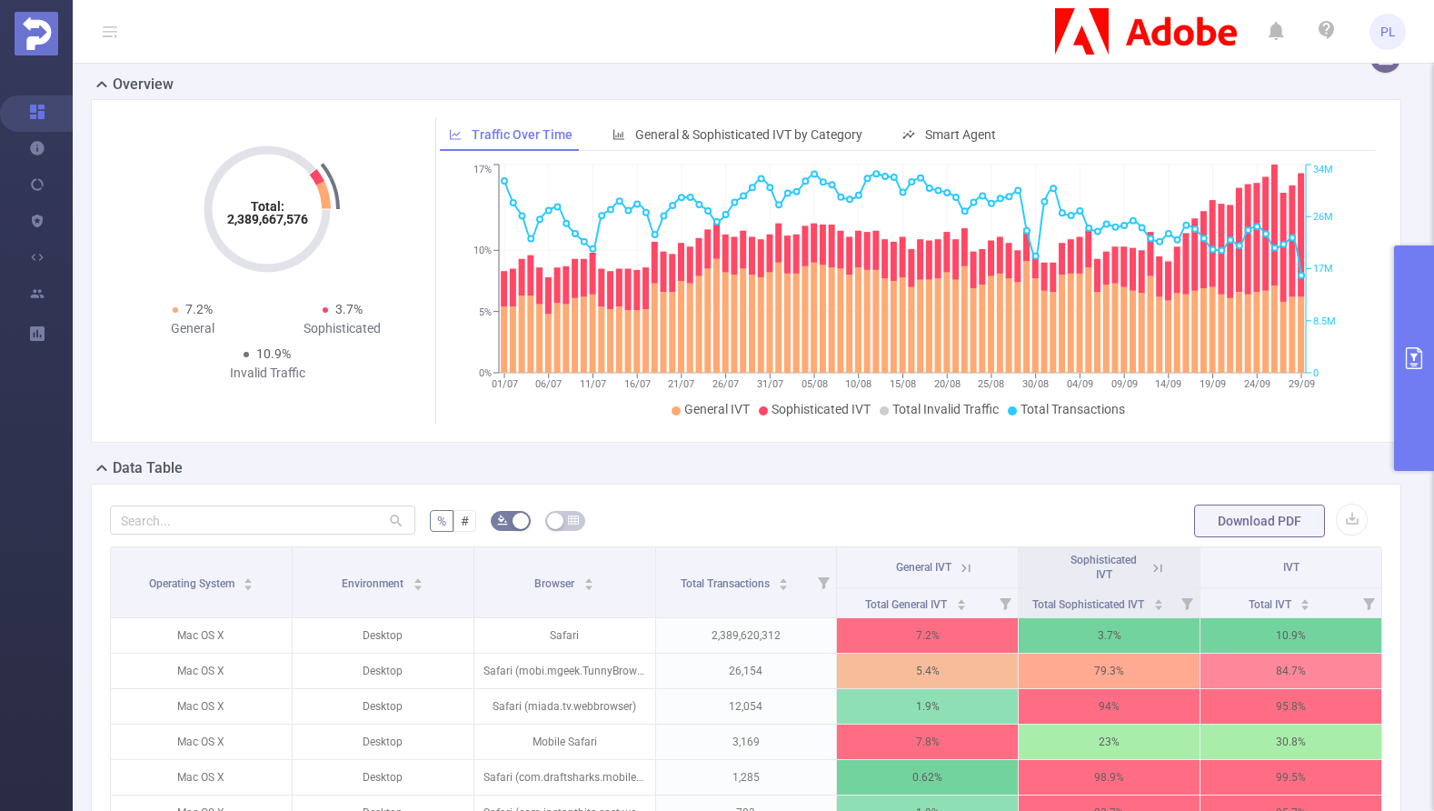
scroll to position [0, 0]
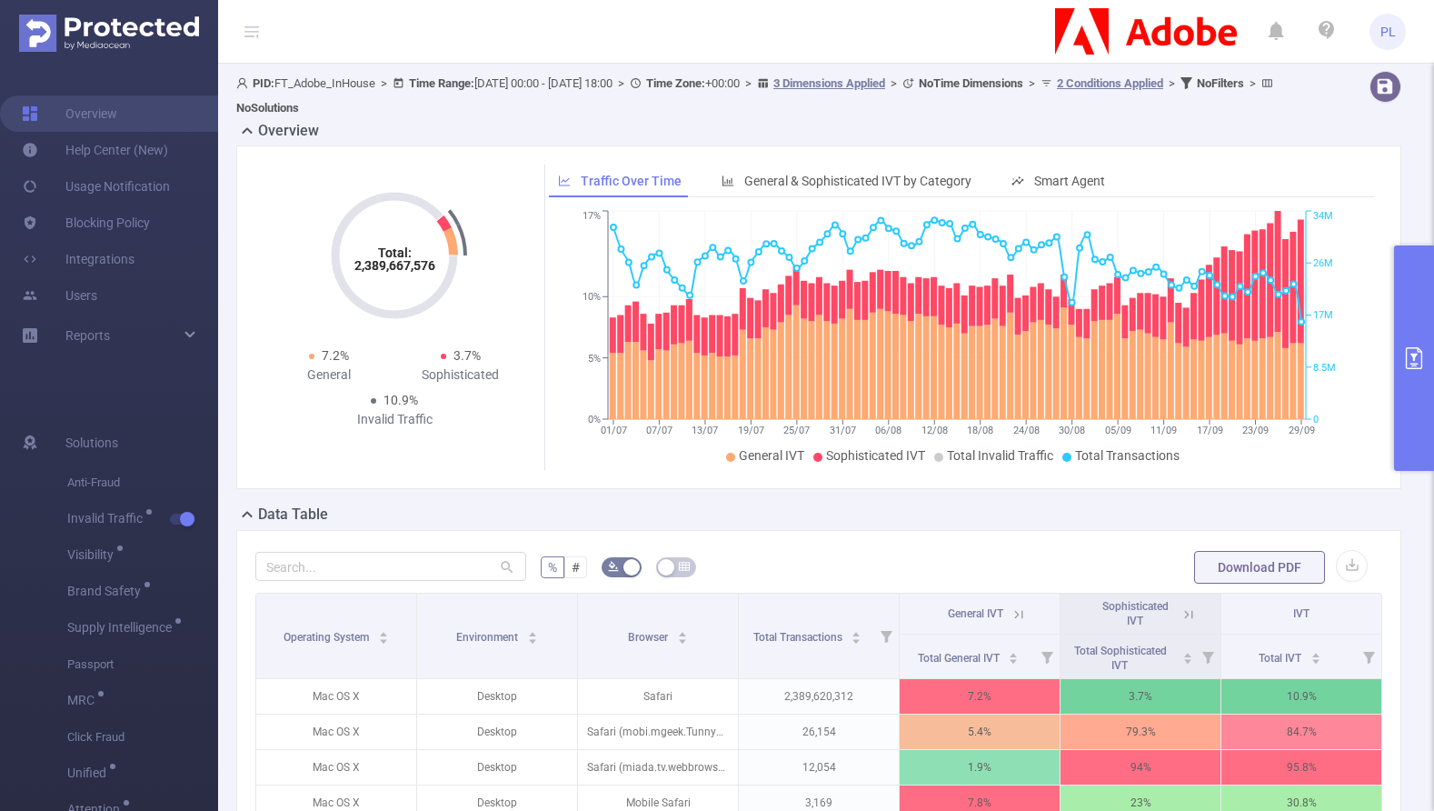
click at [1402, 355] on icon "primary" at bounding box center [1414, 358] width 22 height 22
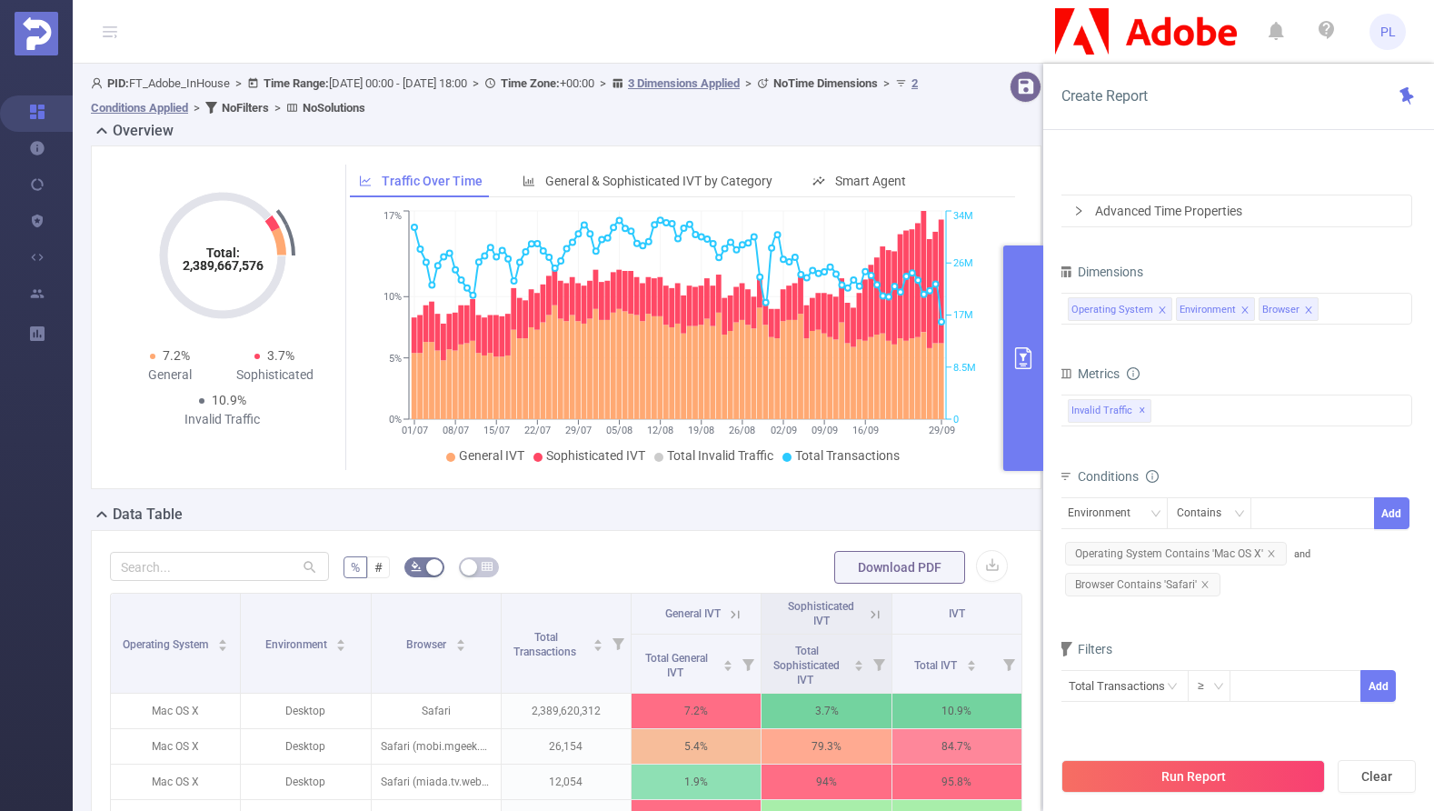
click at [871, 614] on icon at bounding box center [875, 614] width 8 height 8
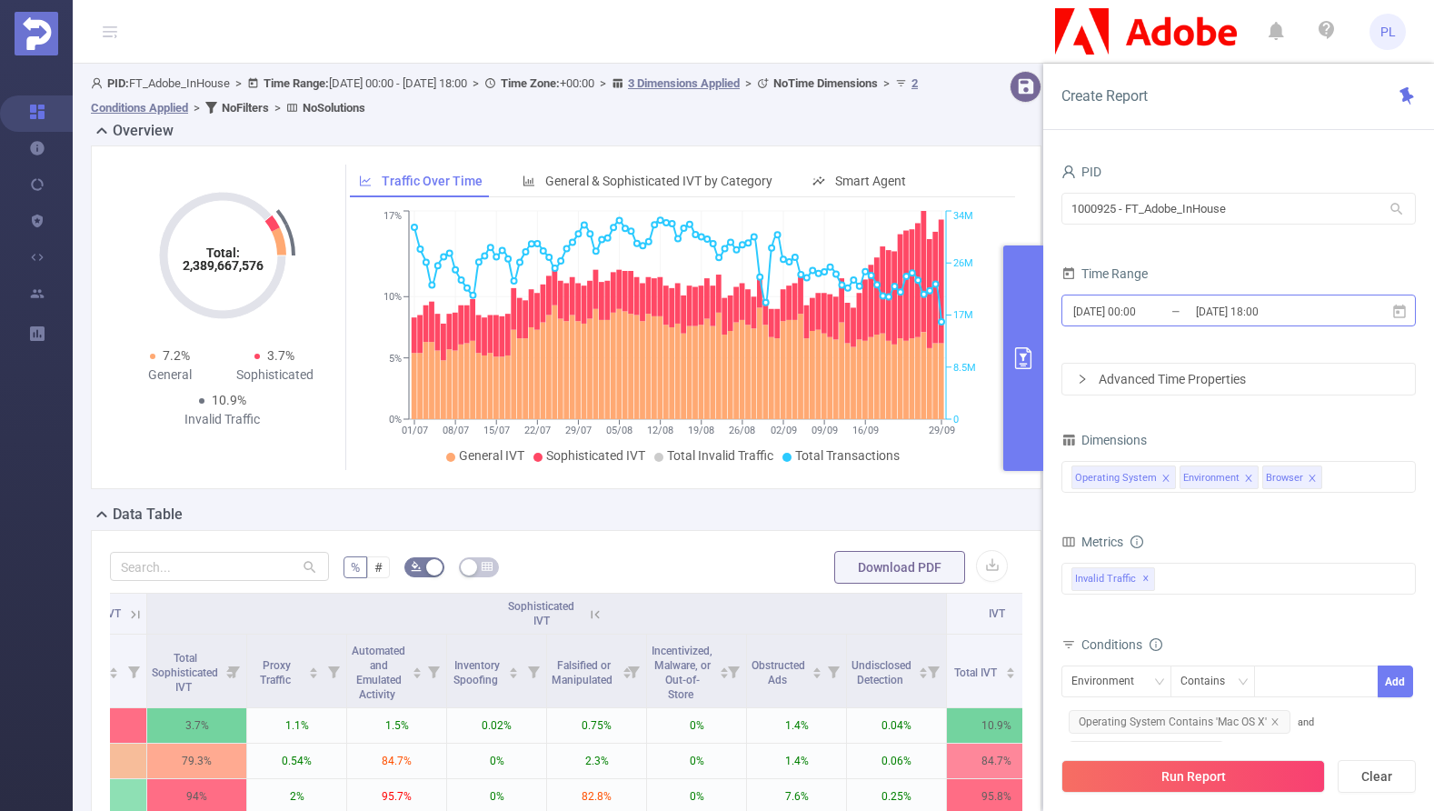
click at [1173, 309] on input "[DATE] 00:00" at bounding box center [1145, 311] width 147 height 25
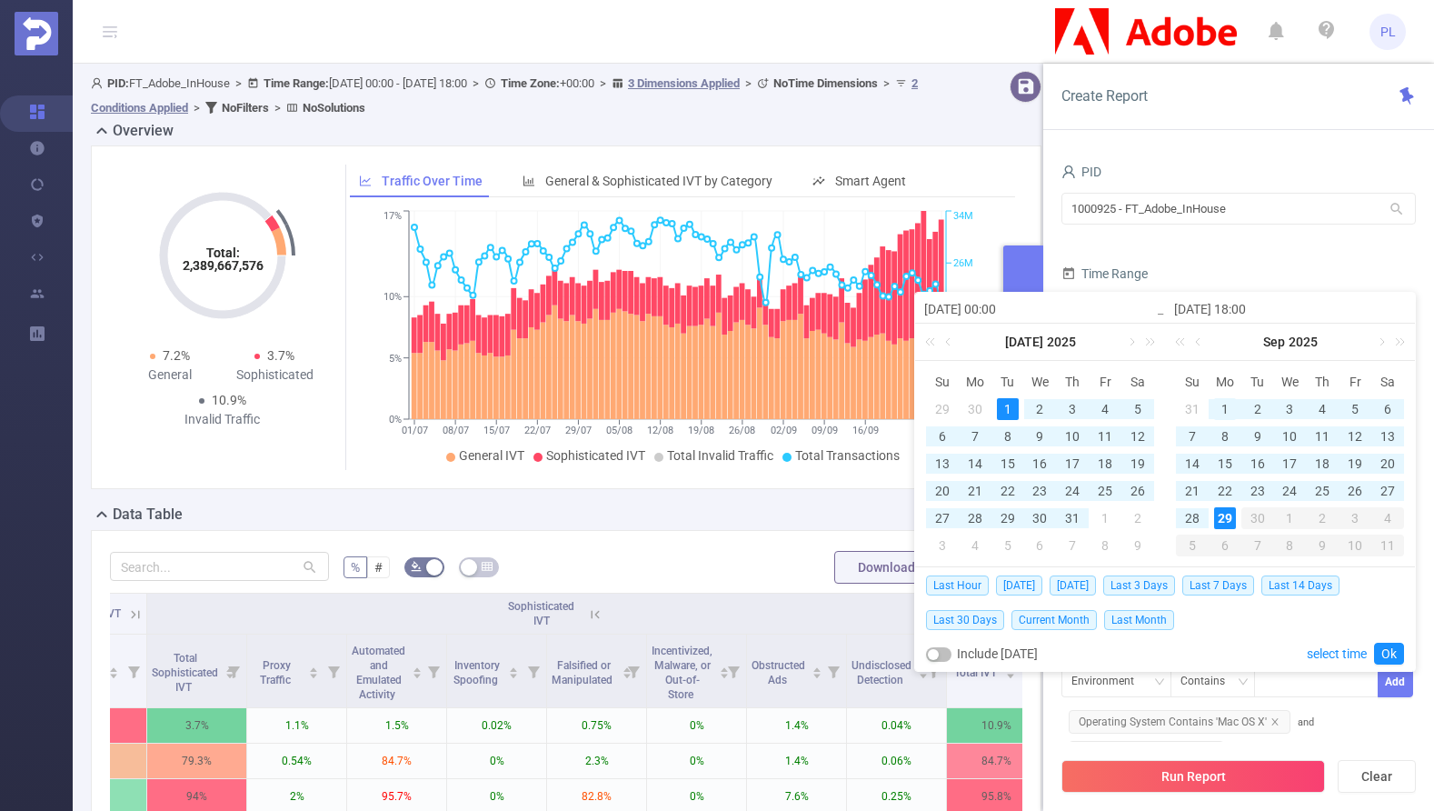
click at [1221, 407] on div "1" at bounding box center [1225, 409] width 22 height 22
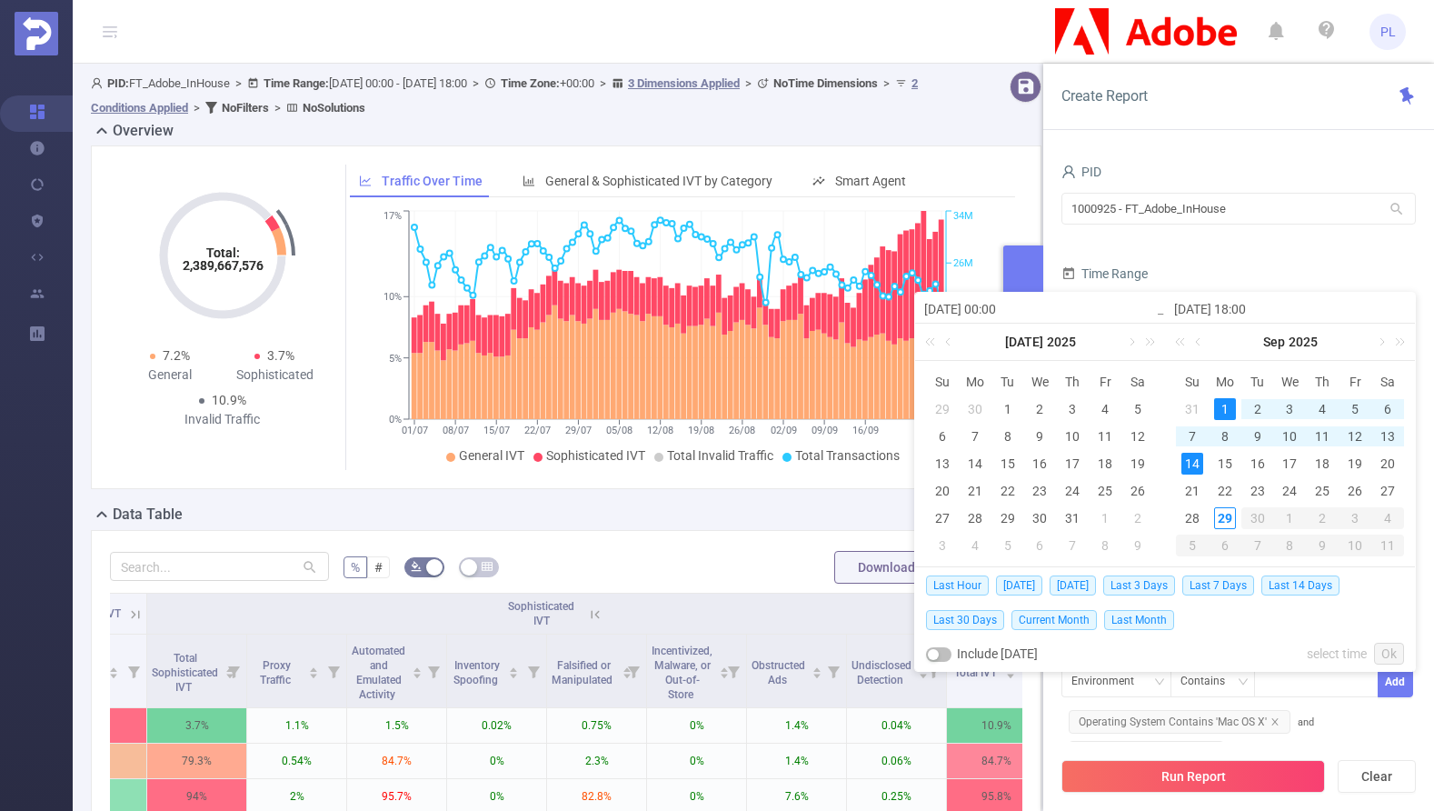
click at [1194, 461] on div "14" at bounding box center [1193, 464] width 22 height 22
type input "[DATE] 00:00"
type input "[DATE] 18:00"
type input "[DATE] 00:00"
type input "[DATE] 18:00"
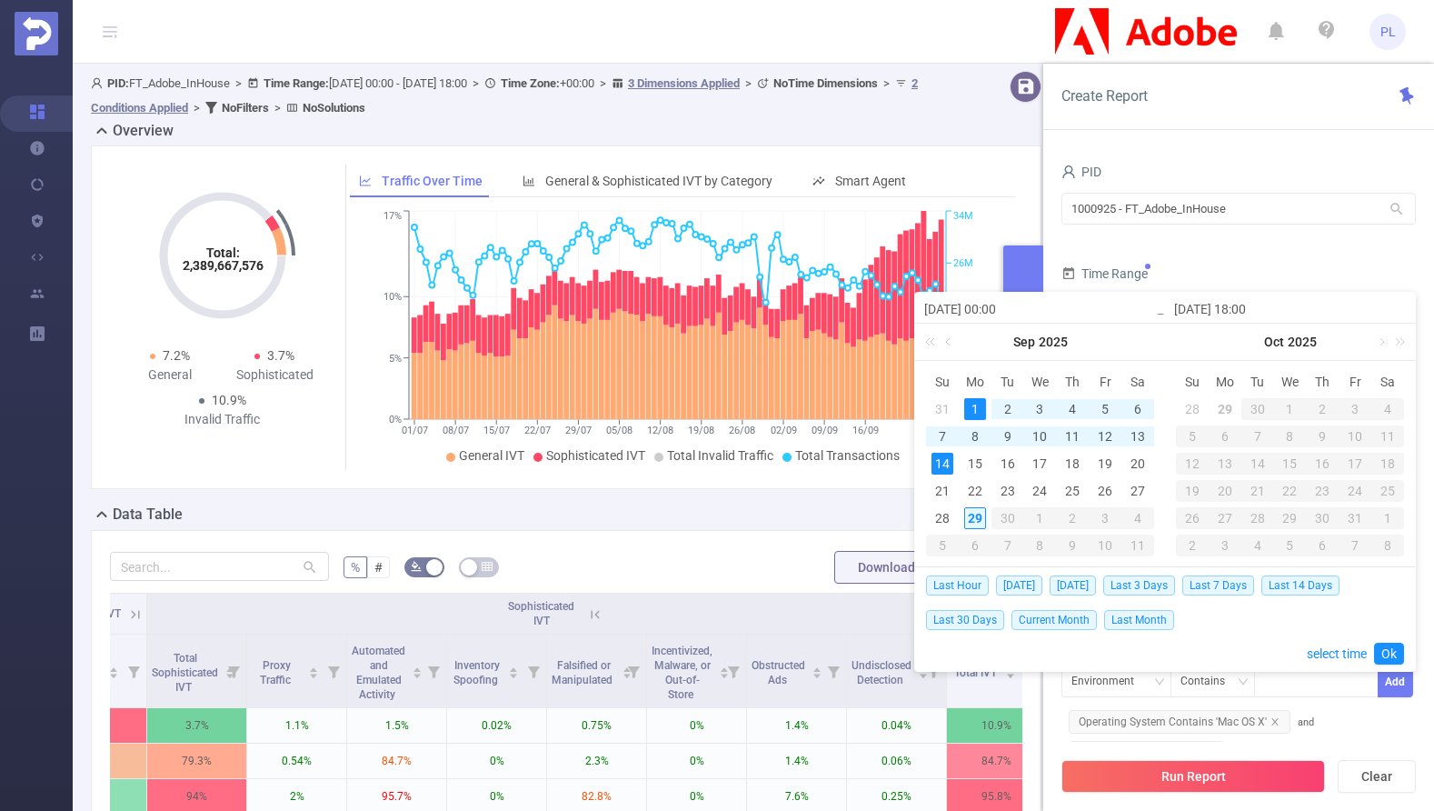
click at [981, 511] on div "29" at bounding box center [975, 518] width 22 height 22
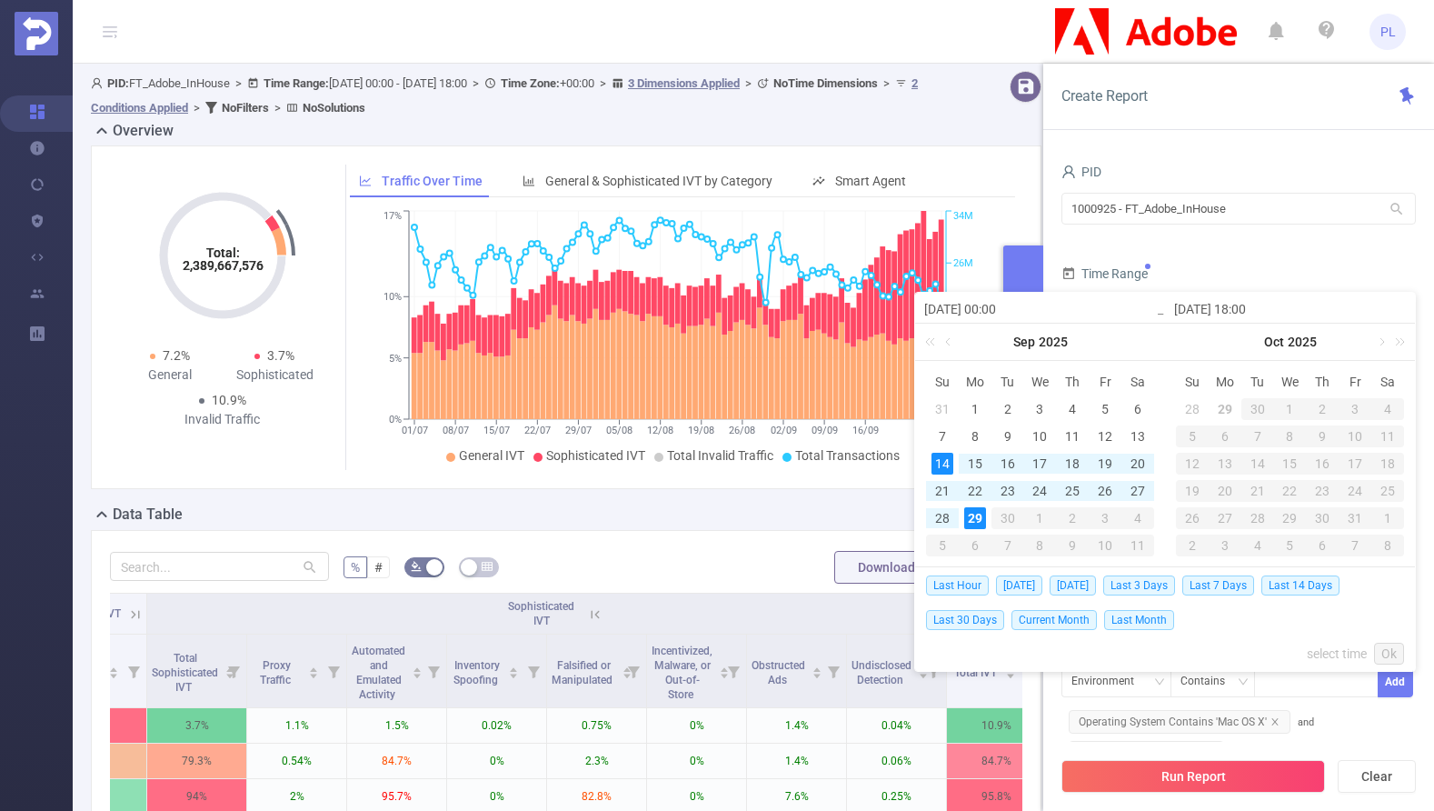
click at [948, 464] on div "14" at bounding box center [943, 464] width 22 height 22
type input "[DATE] 00:00"
type input "[DATE] 18:00"
type input "[DATE] 00:00"
type input "[DATE] 18:00"
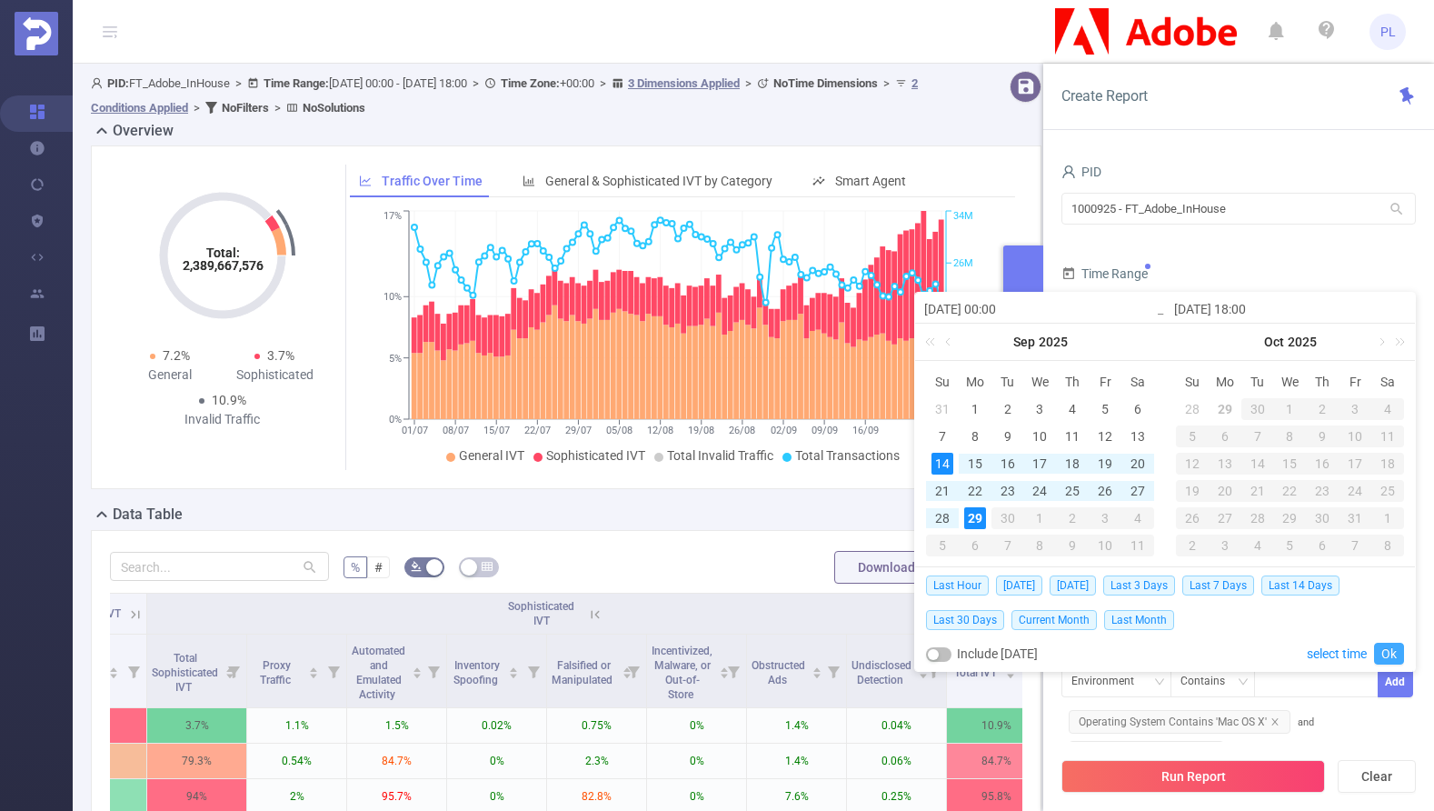
click at [1383, 649] on link "Ok" at bounding box center [1389, 654] width 30 height 22
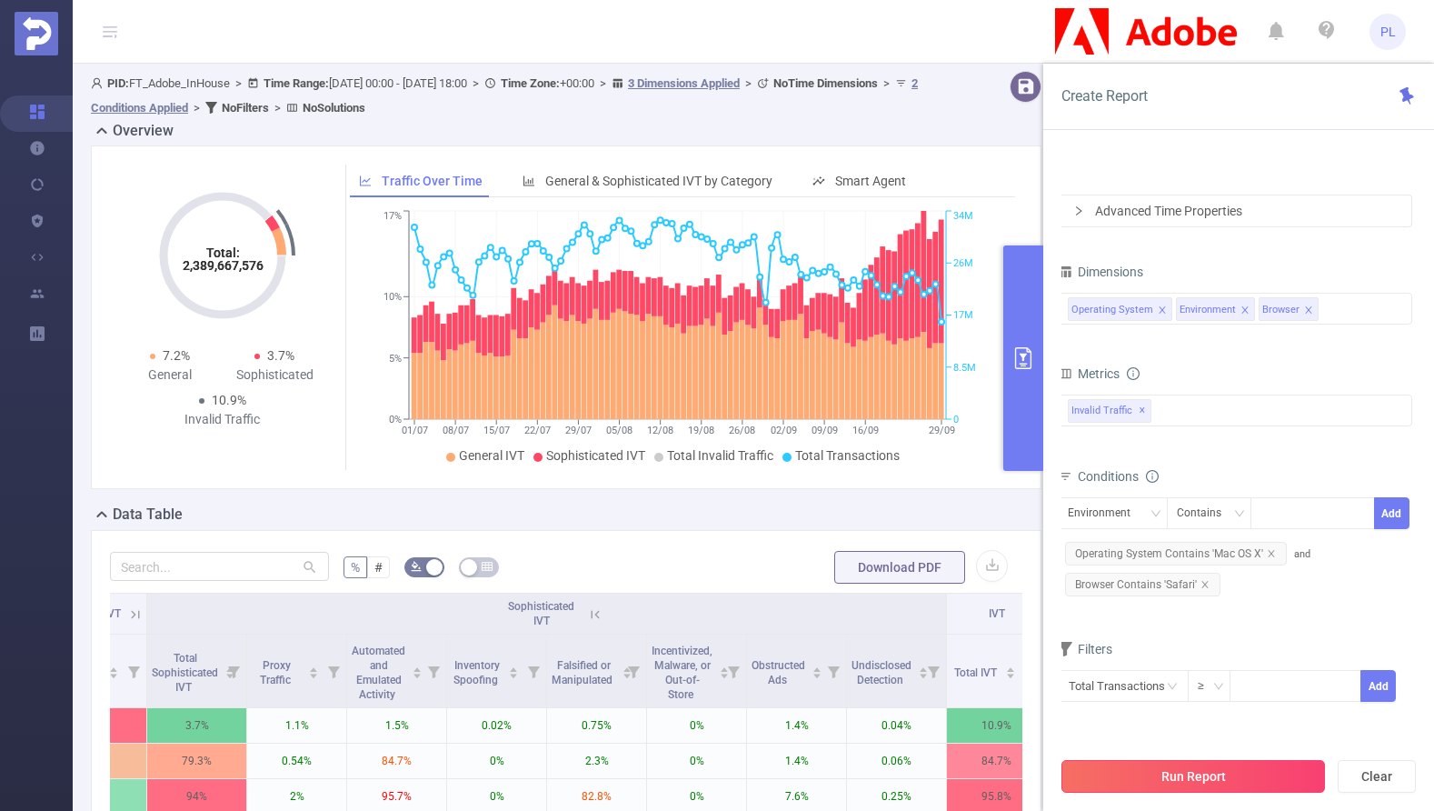
click at [1196, 780] on button "Run Report" at bounding box center [1194, 776] width 264 height 33
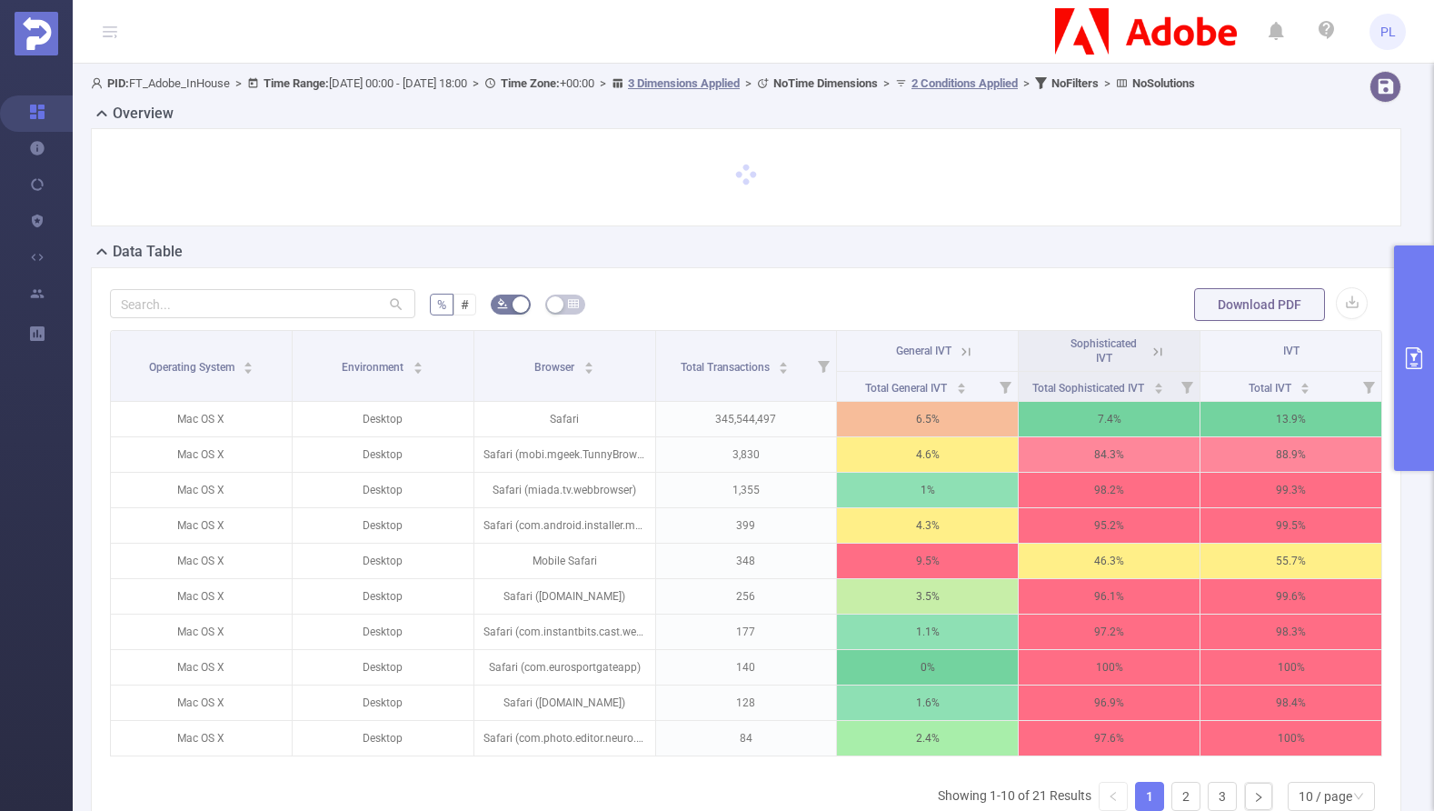
click at [1150, 360] on icon at bounding box center [1158, 352] width 16 height 16
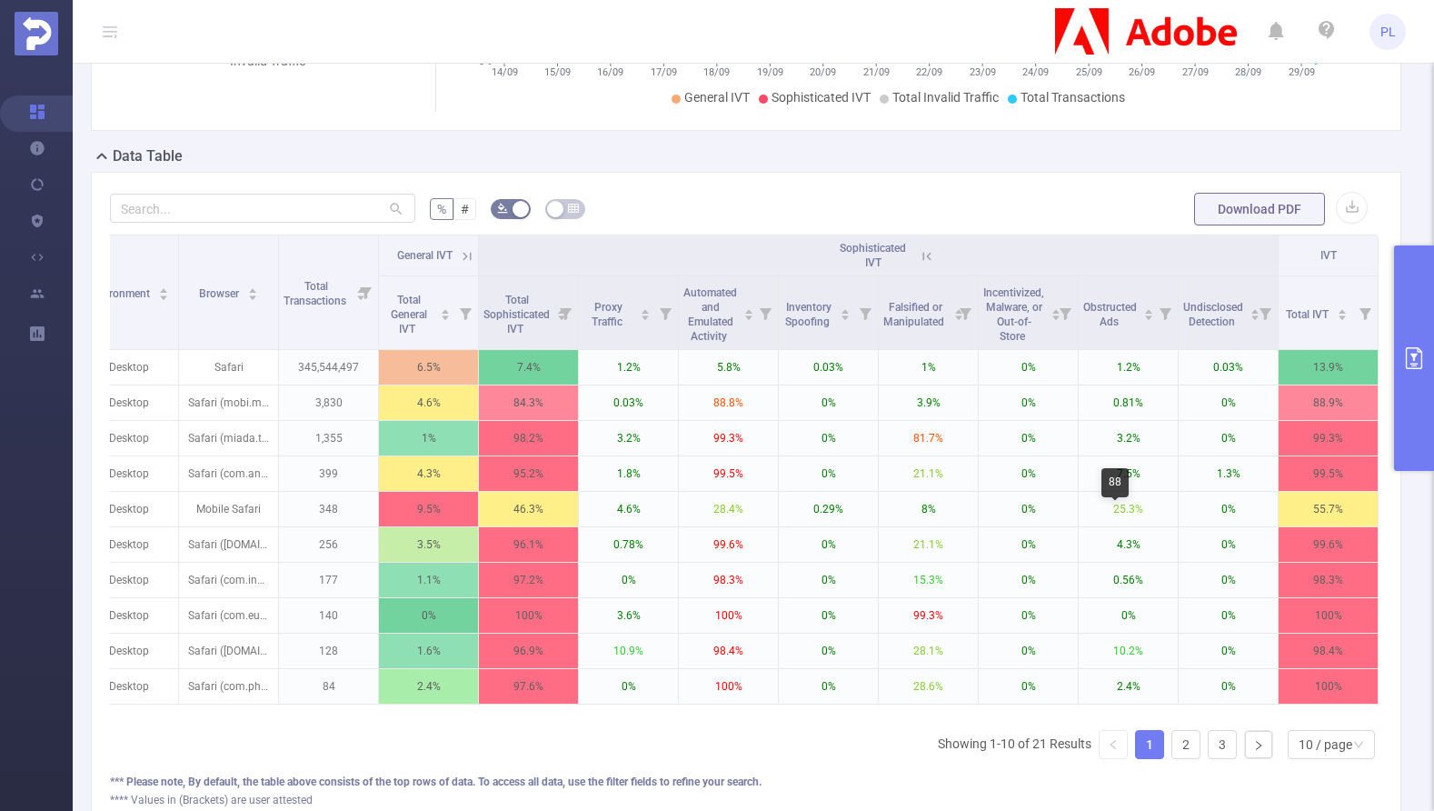
scroll to position [351, 0]
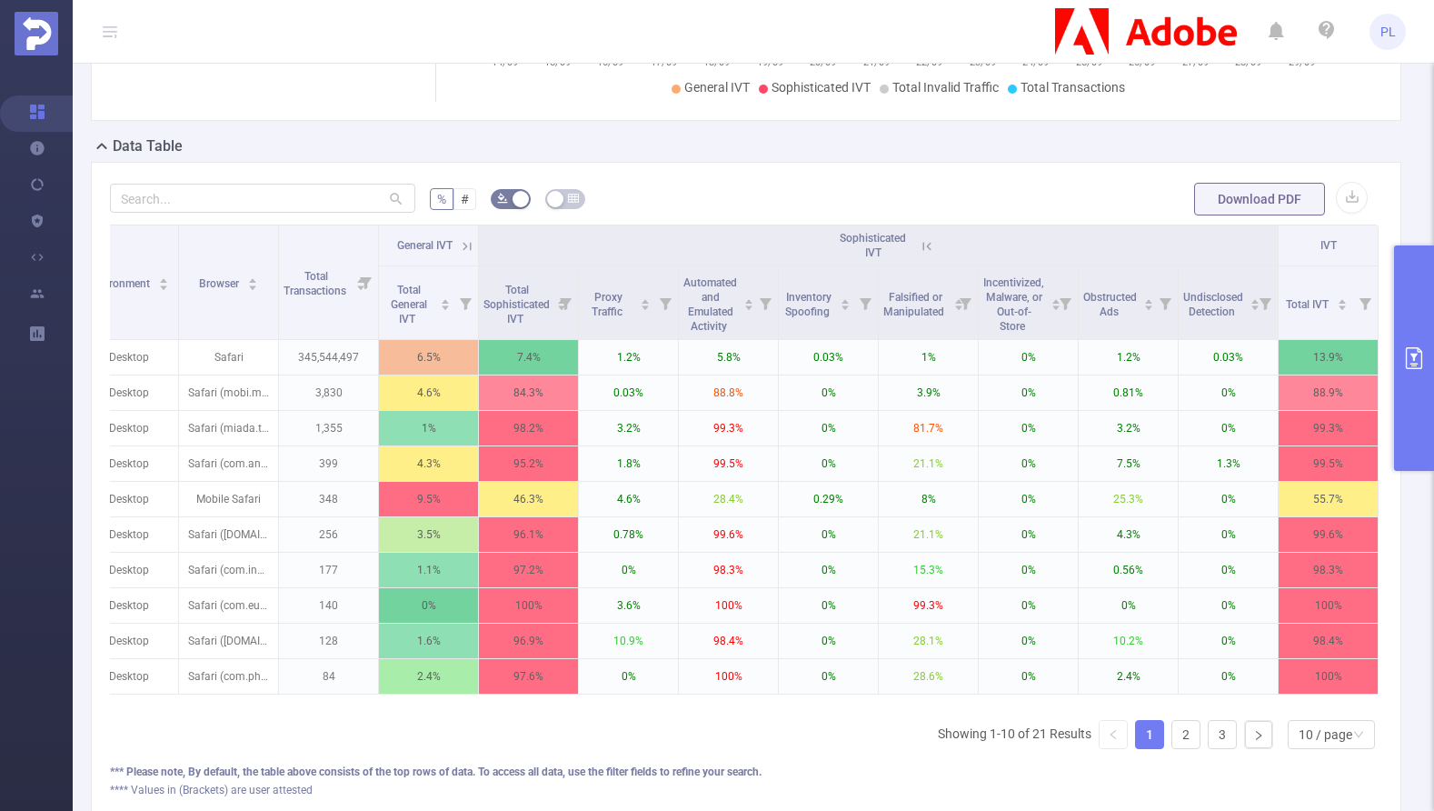
click at [1402, 359] on icon "primary" at bounding box center [1414, 358] width 22 height 22
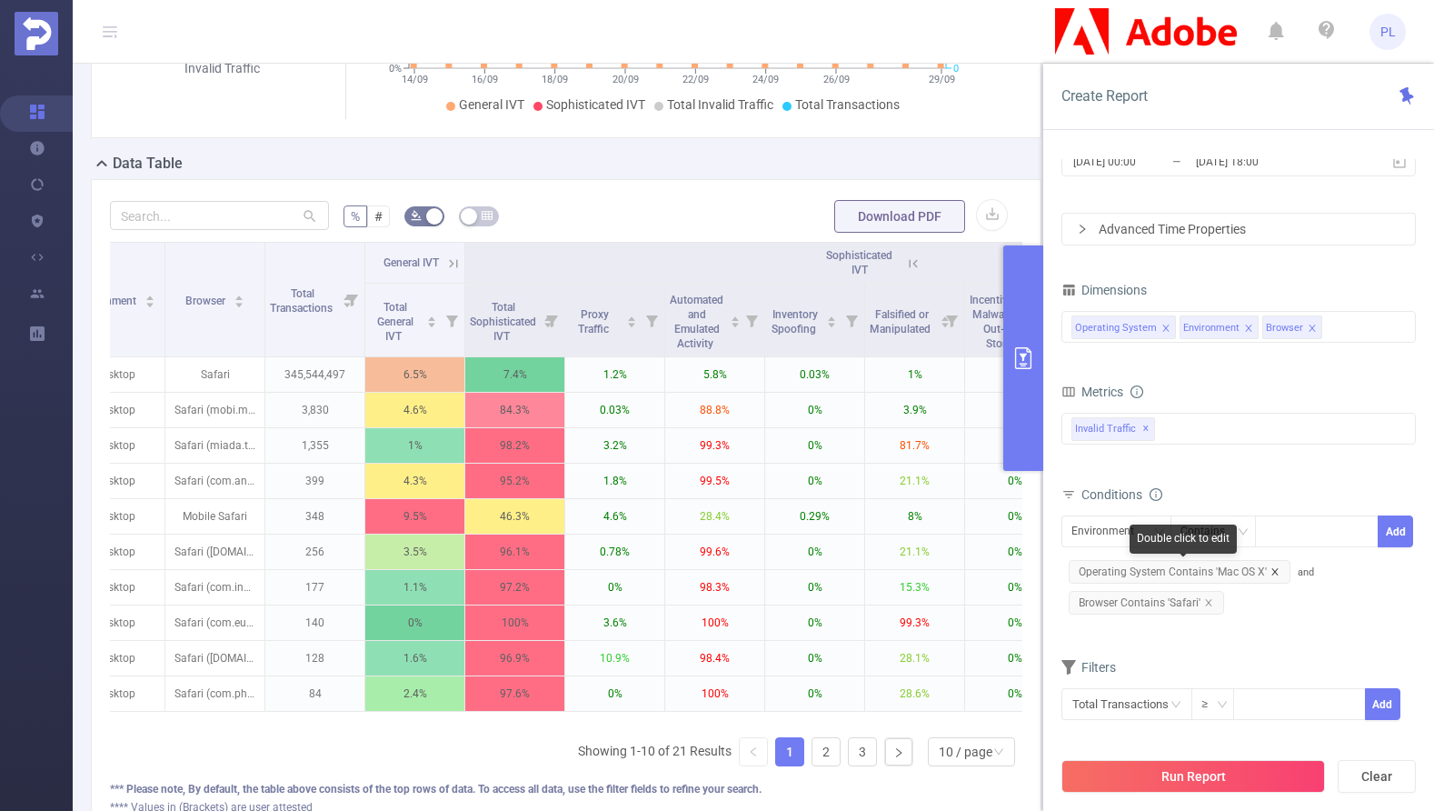
click at [1275, 570] on icon "icon: close" at bounding box center [1275, 571] width 9 height 9
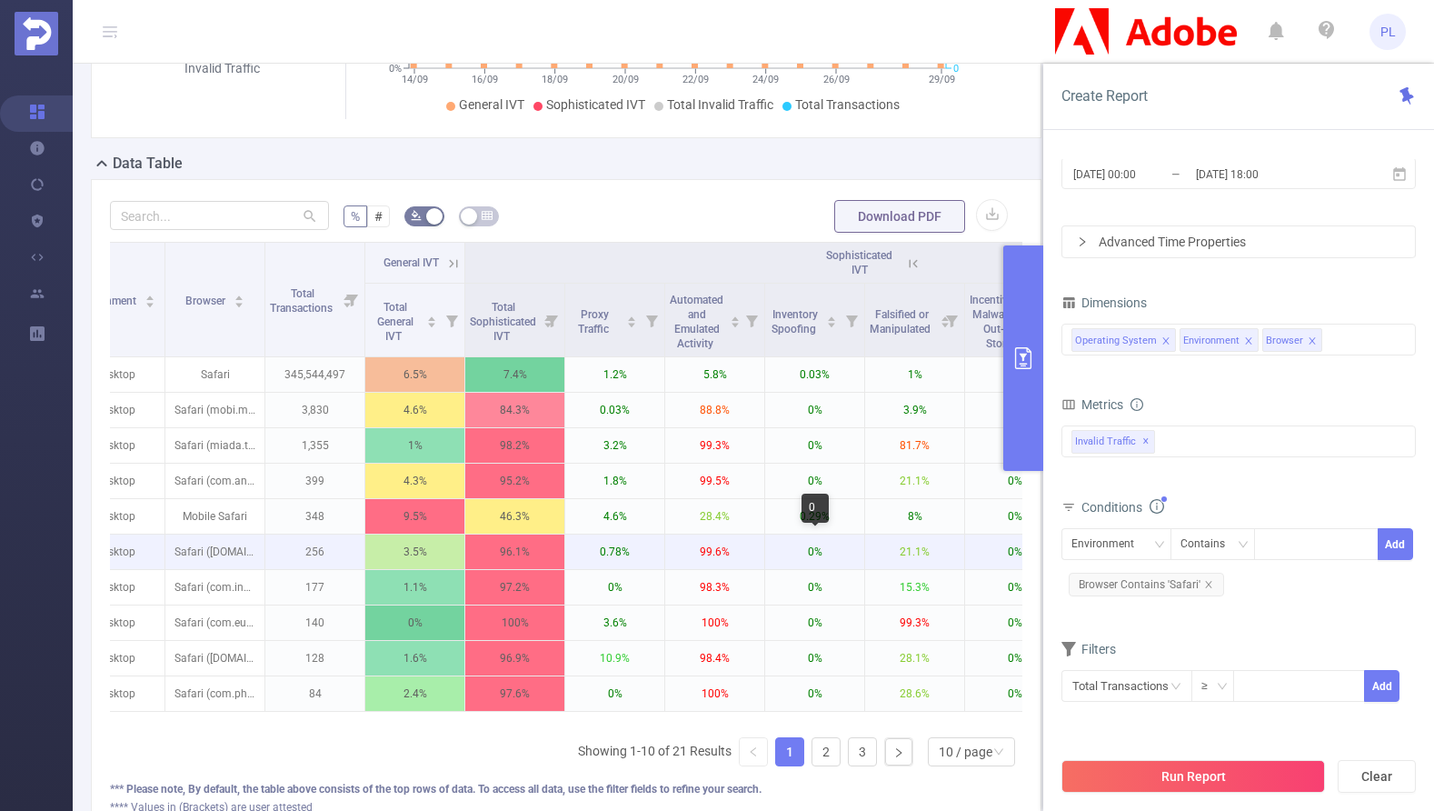
scroll to position [0, 0]
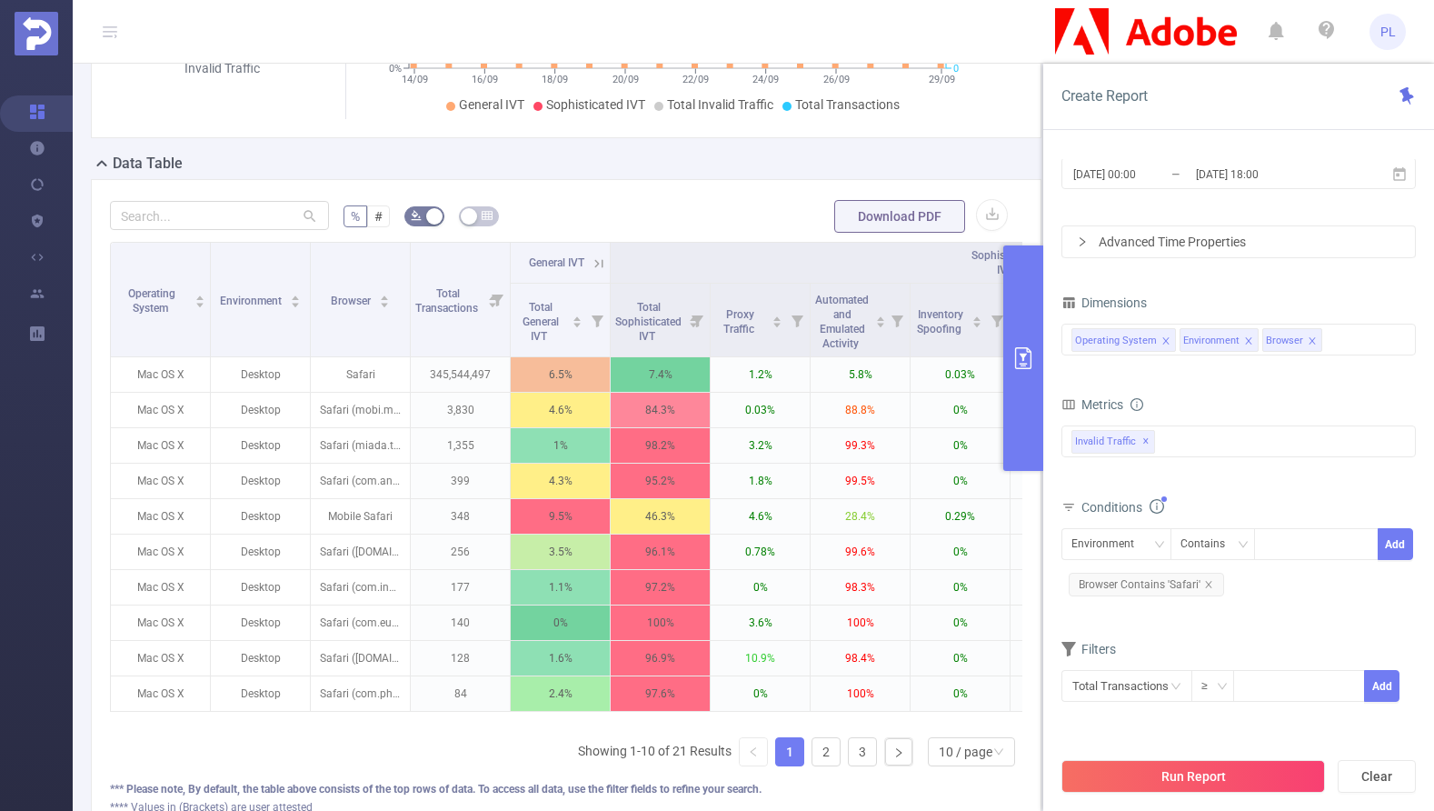
click at [1163, 344] on icon "icon: close" at bounding box center [1166, 340] width 9 height 9
click at [1140, 340] on icon "icon: close" at bounding box center [1140, 340] width 6 height 6
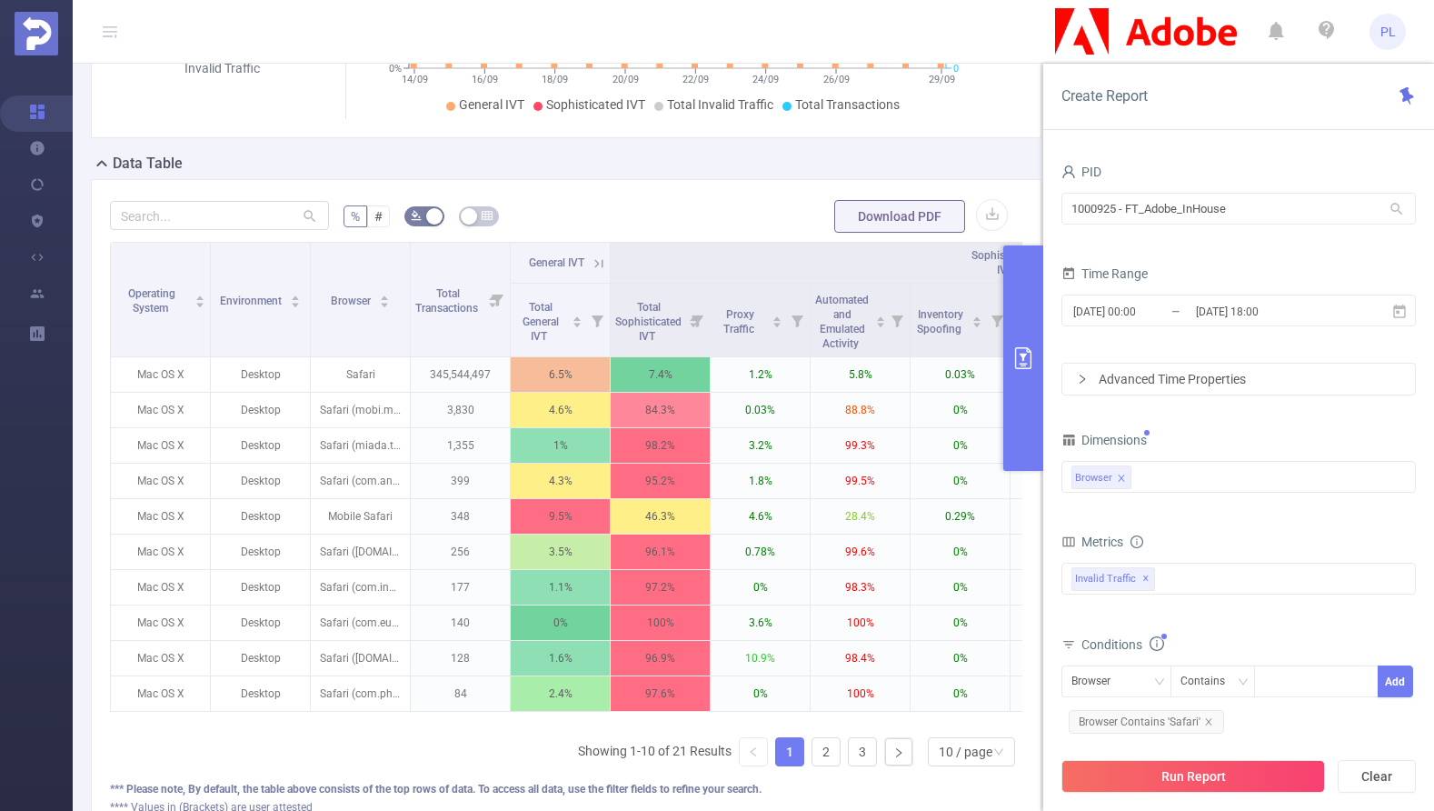
click at [1178, 376] on div "Advanced Time Properties" at bounding box center [1239, 379] width 353 height 31
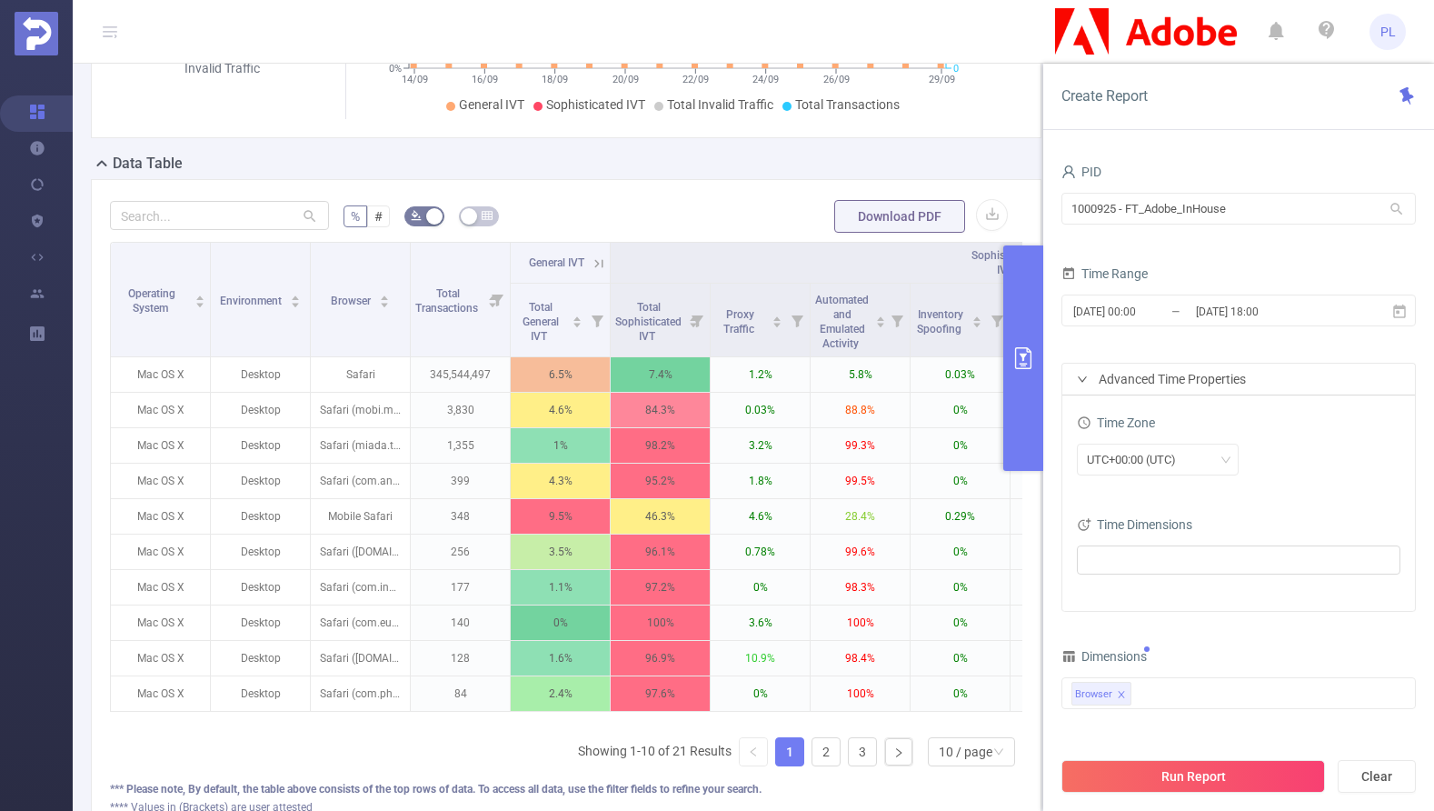
click at [1178, 376] on div "Advanced Time Properties" at bounding box center [1239, 379] width 353 height 31
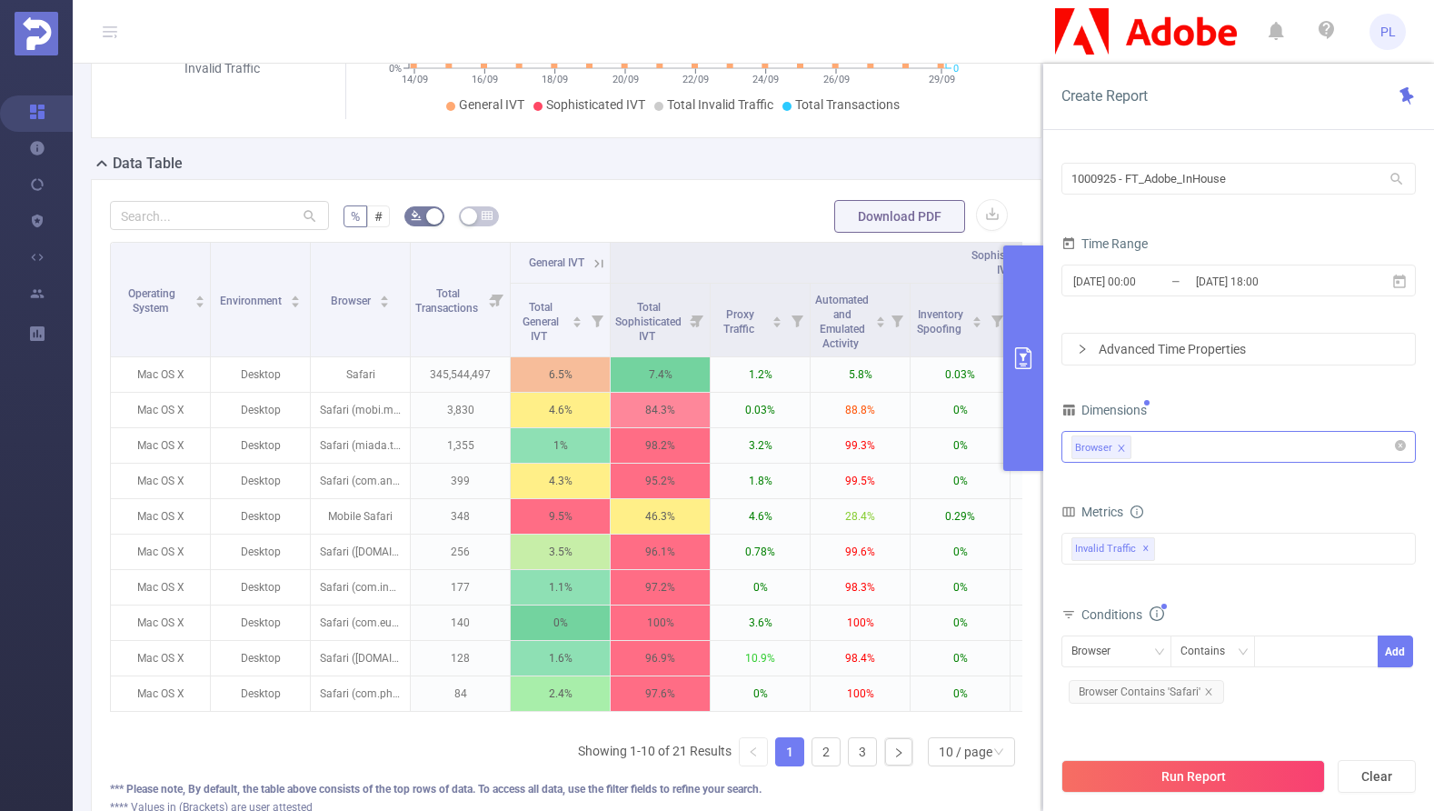
click at [1165, 446] on div "Browser" at bounding box center [1239, 447] width 335 height 30
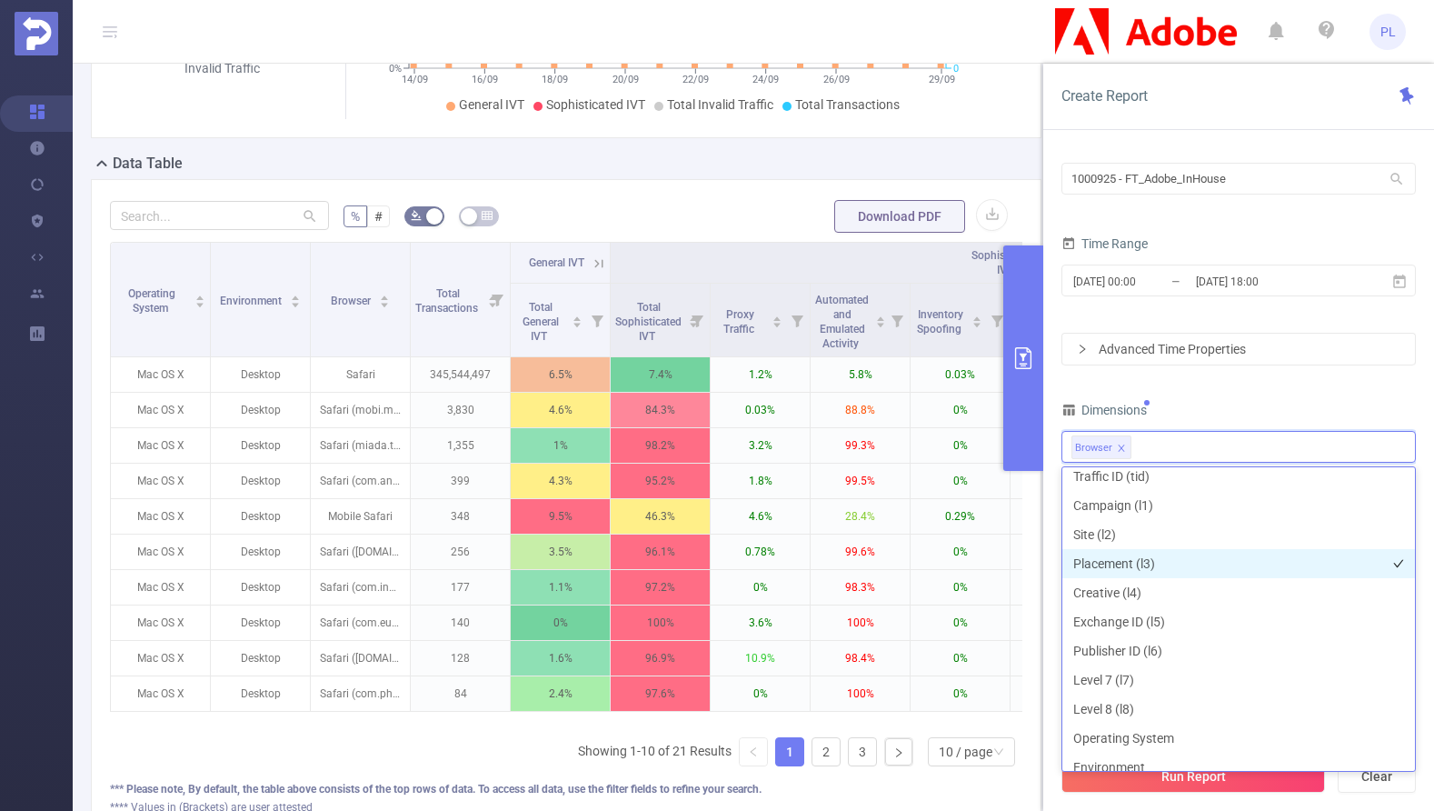
scroll to position [39, 0]
click at [1144, 565] on li "Placement (l3)" at bounding box center [1239, 562] width 353 height 29
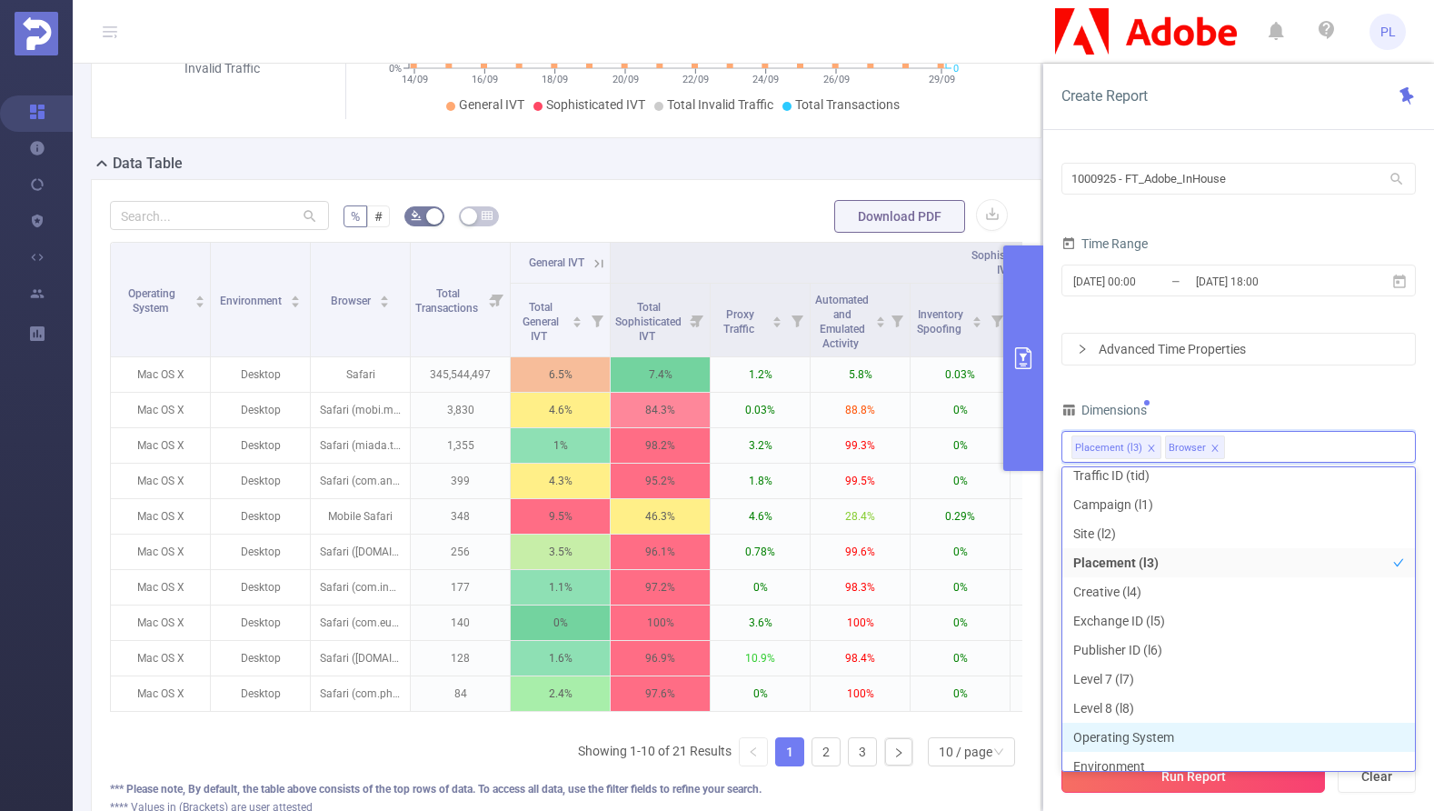
scroll to position [49, 0]
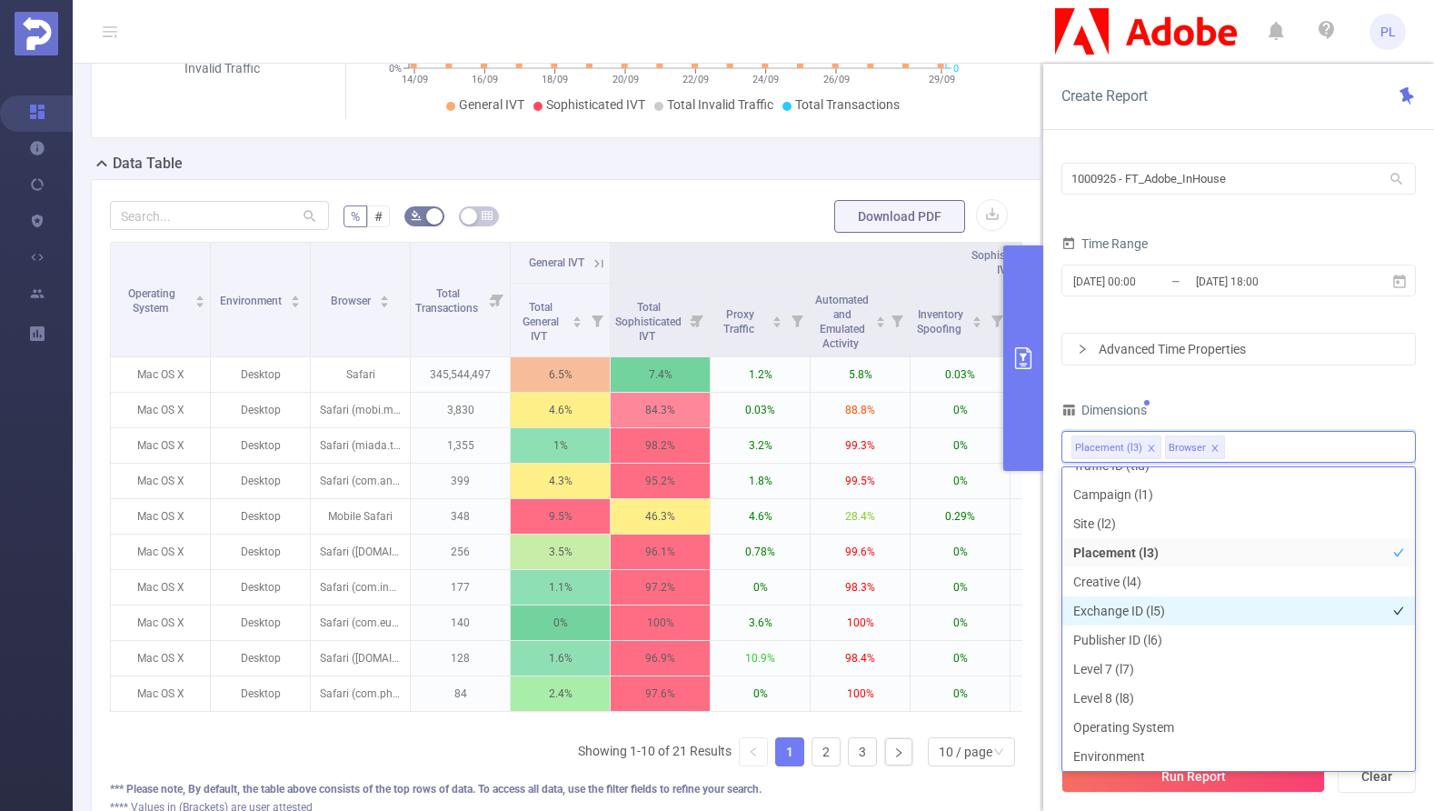
click at [1177, 607] on li "Exchange ID (l5)" at bounding box center [1239, 610] width 353 height 29
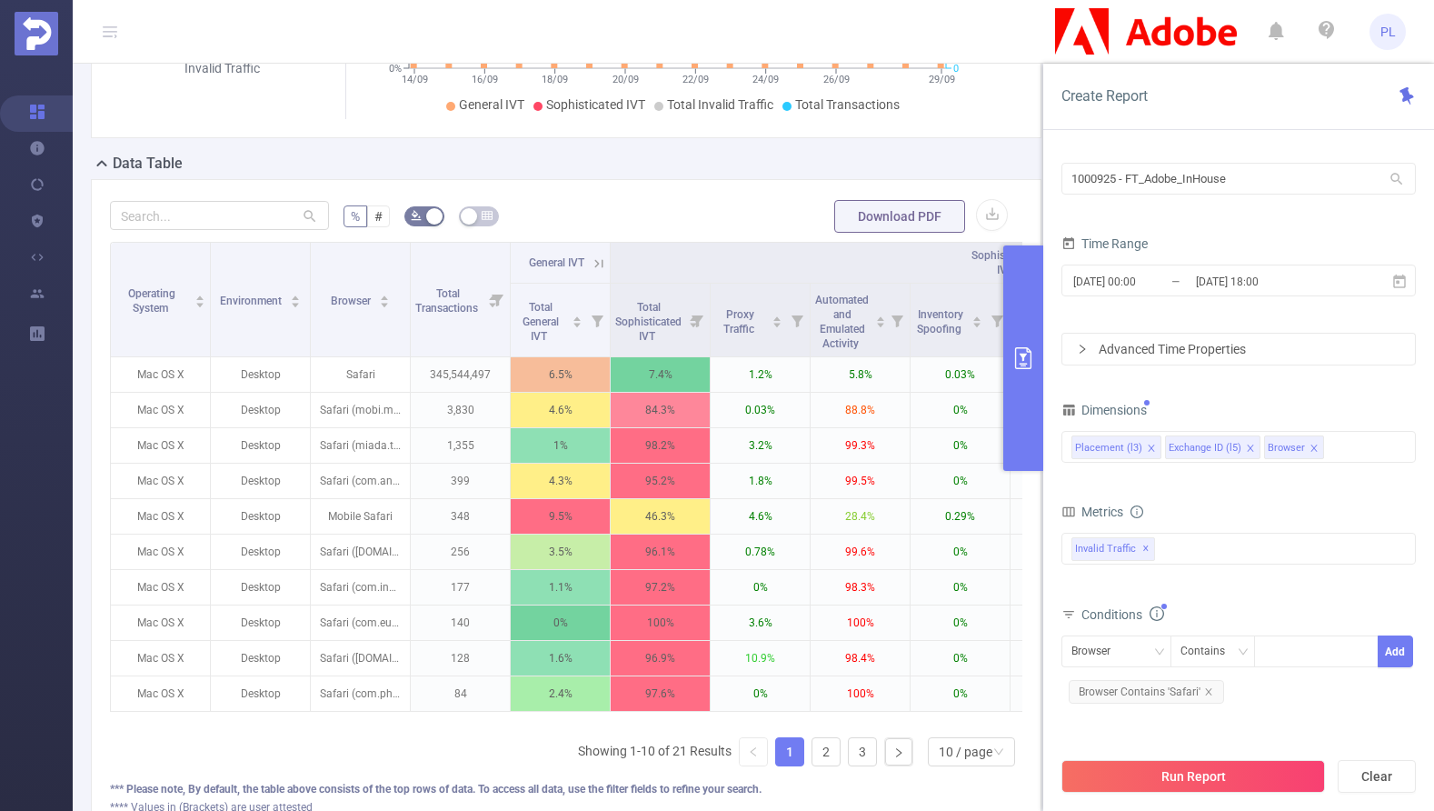
click at [1218, 804] on div "Run Report Clear" at bounding box center [1239, 776] width 391 height 69
click at [1219, 769] on button "Run Report" at bounding box center [1194, 776] width 264 height 33
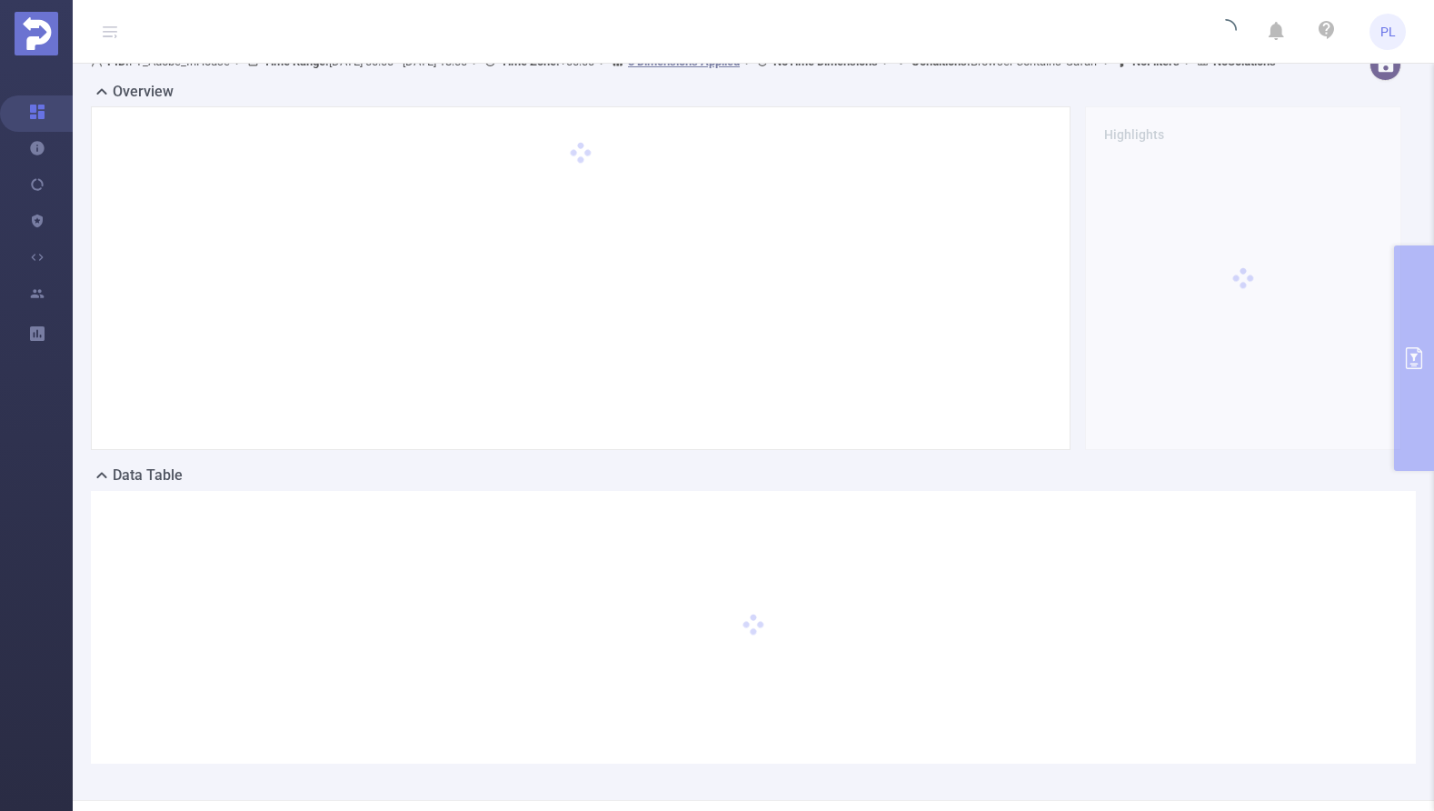
scroll to position [0, 0]
